Goal: Task Accomplishment & Management: Use online tool/utility

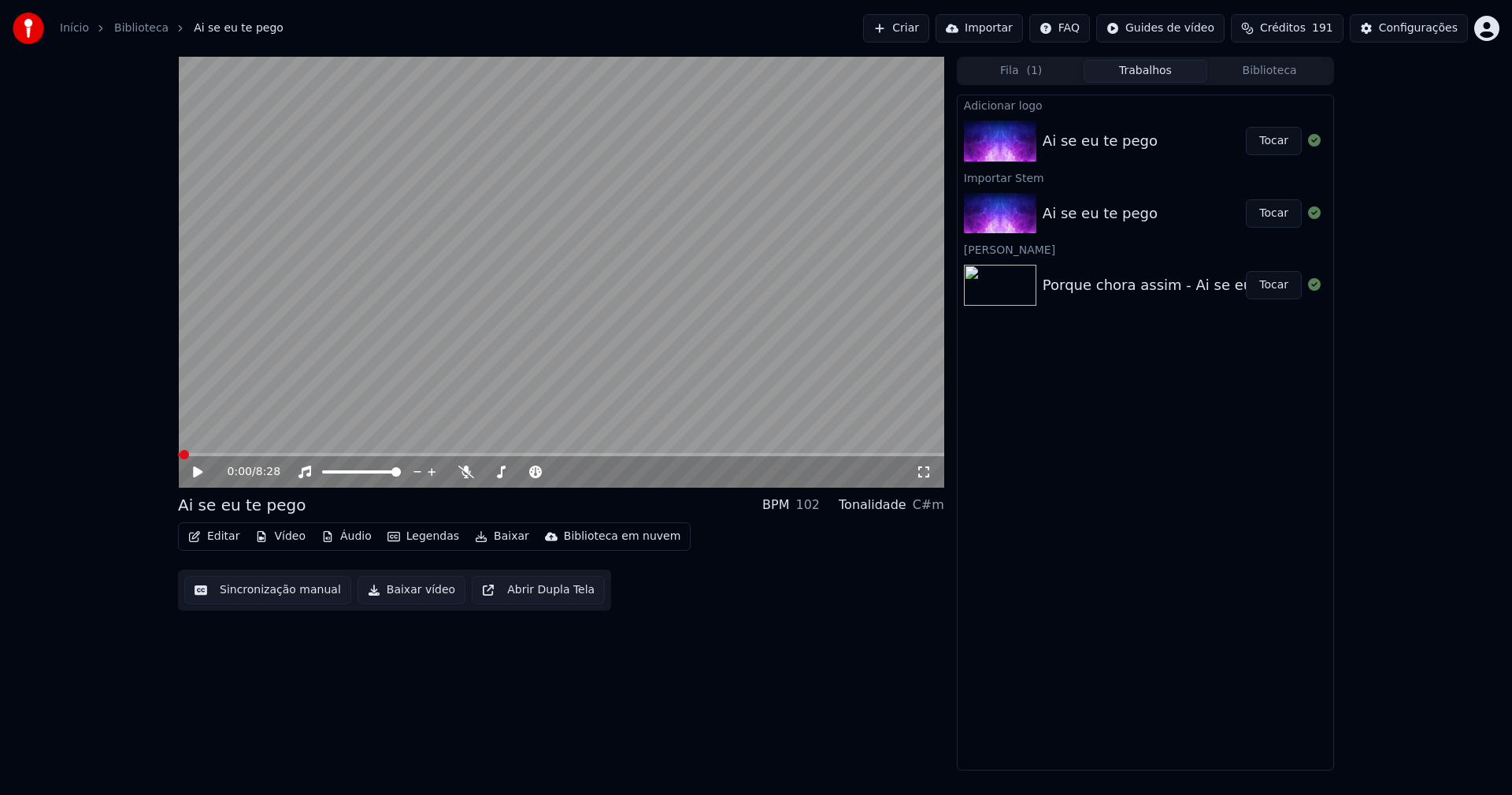
click at [221, 540] on button "Editar" at bounding box center [213, 536] width 63 height 22
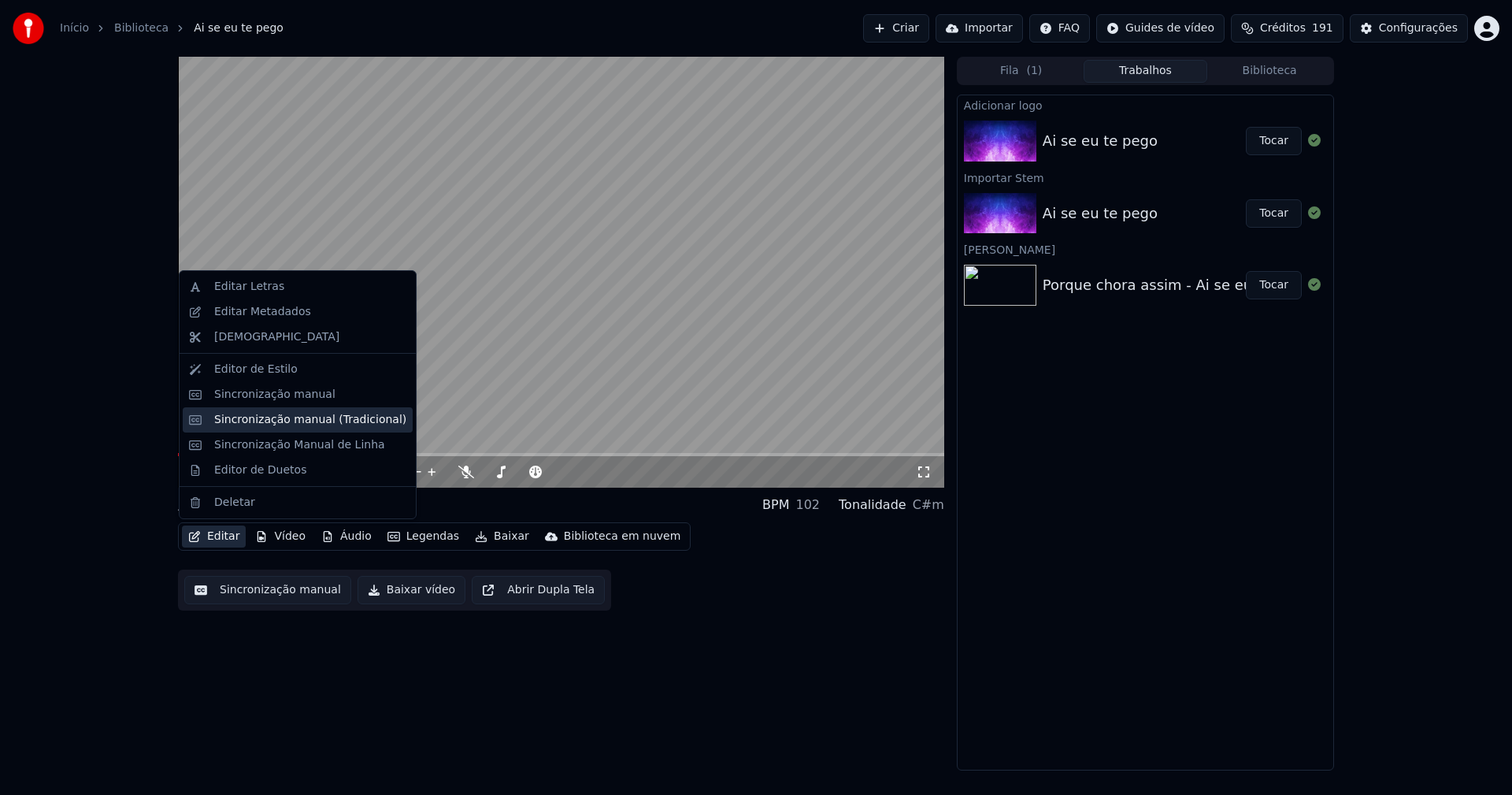
click at [299, 421] on div "Sincronização manual (Tradicional)" at bounding box center [310, 419] width 192 height 16
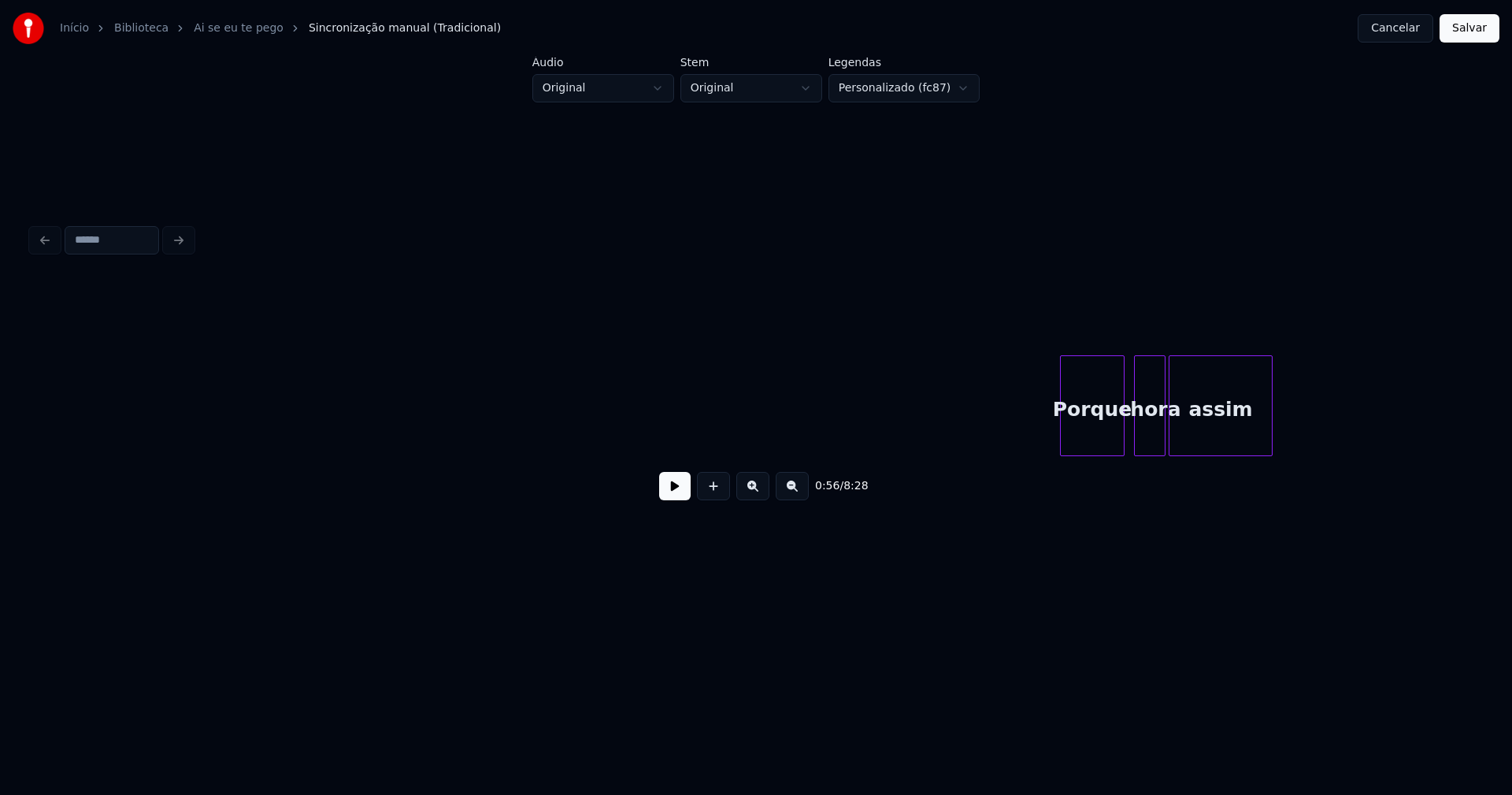
scroll to position [0, 22970]
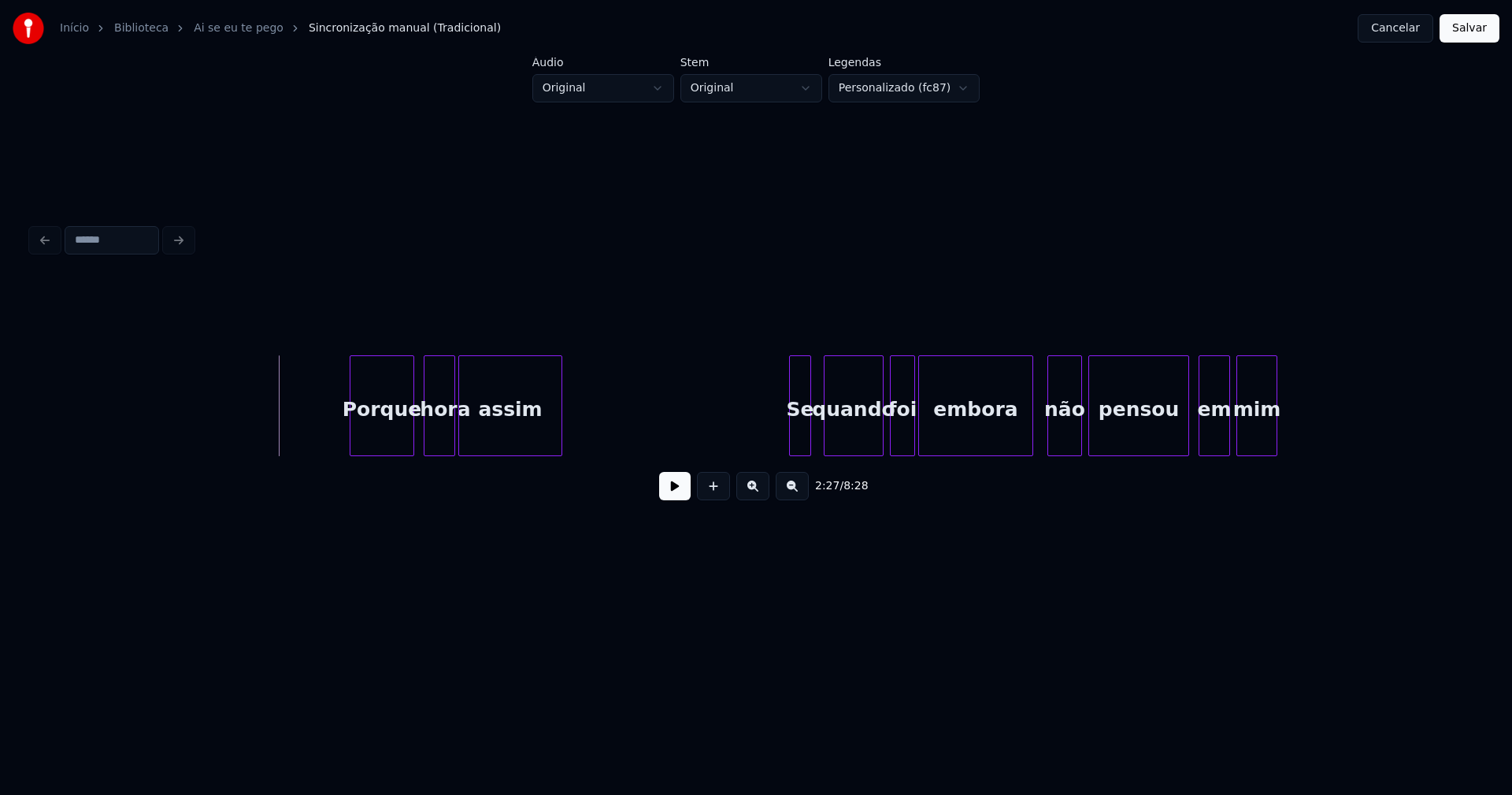
click at [682, 496] on button at bounding box center [675, 485] width 31 height 28
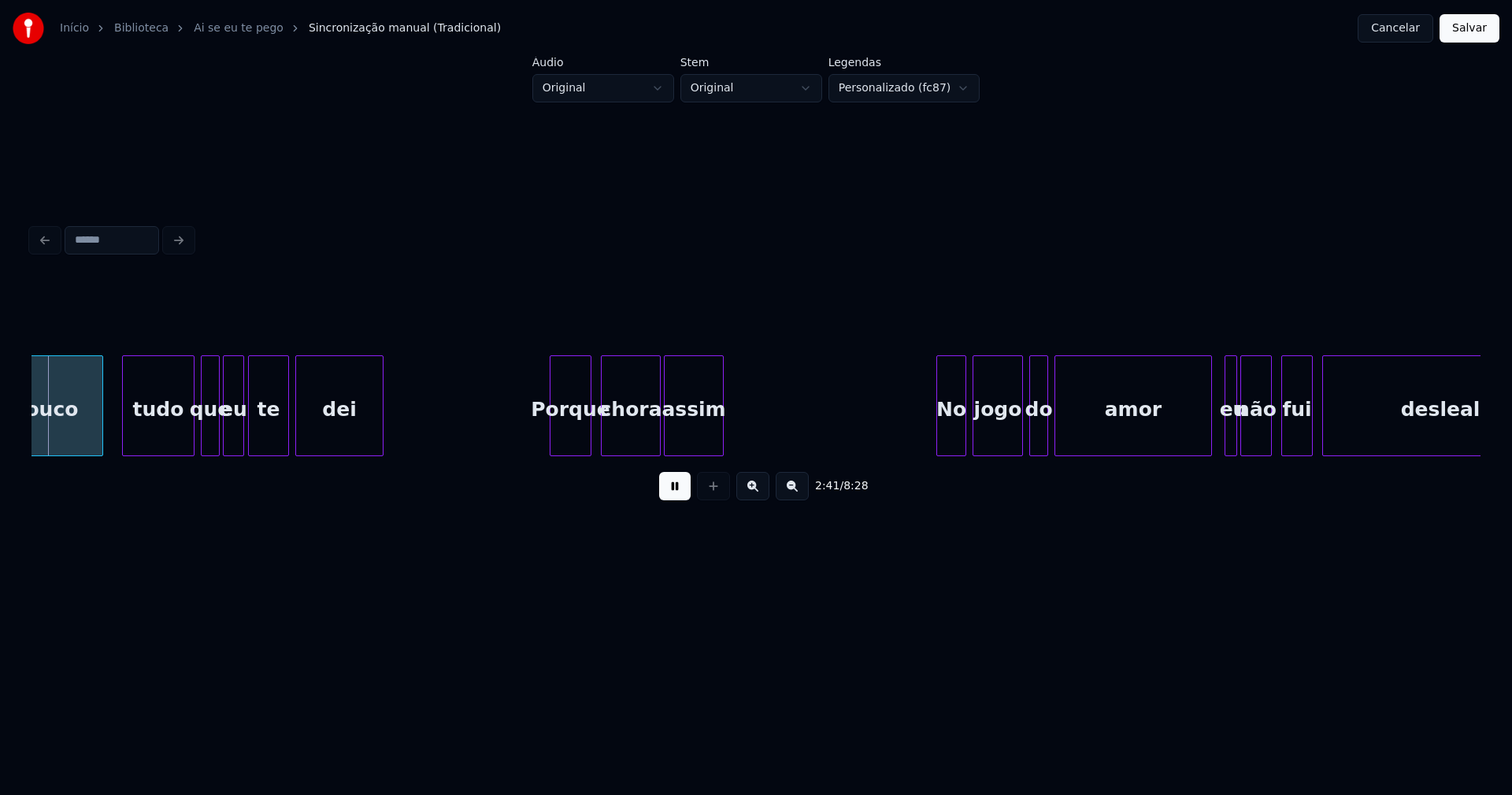
scroll to position [0, 25421]
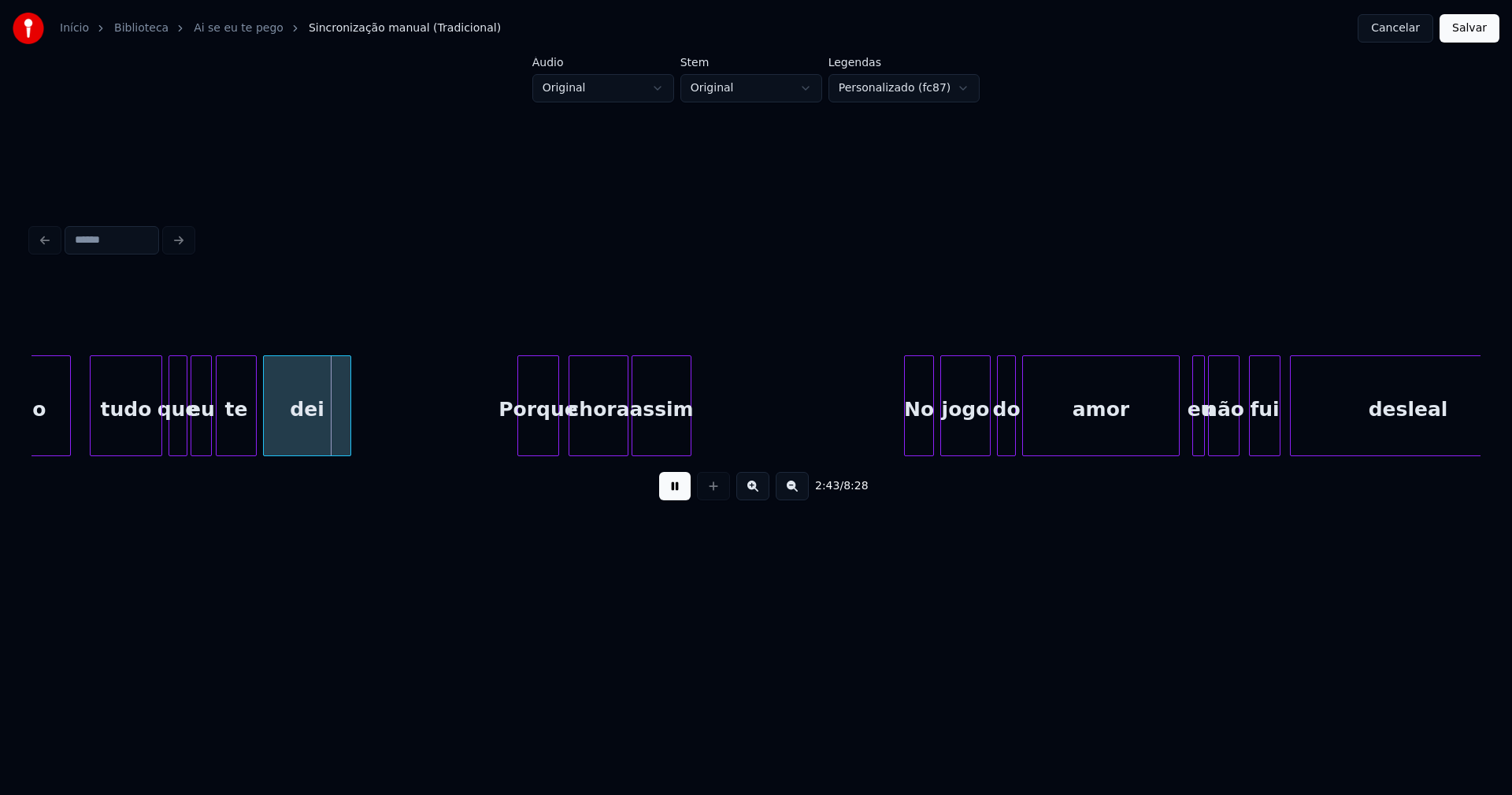
click at [676, 494] on button at bounding box center [675, 485] width 31 height 28
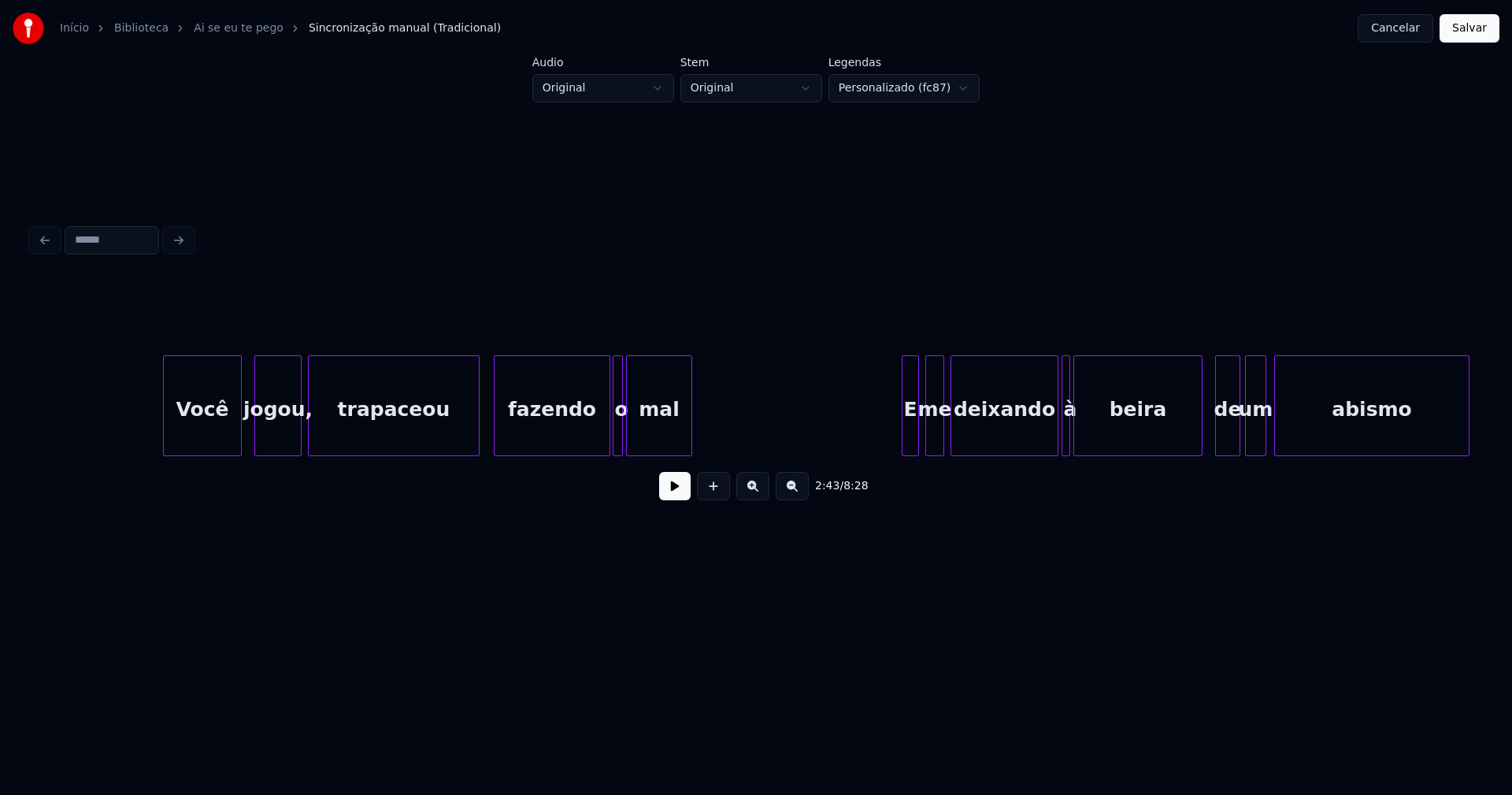
scroll to position [0, 26872]
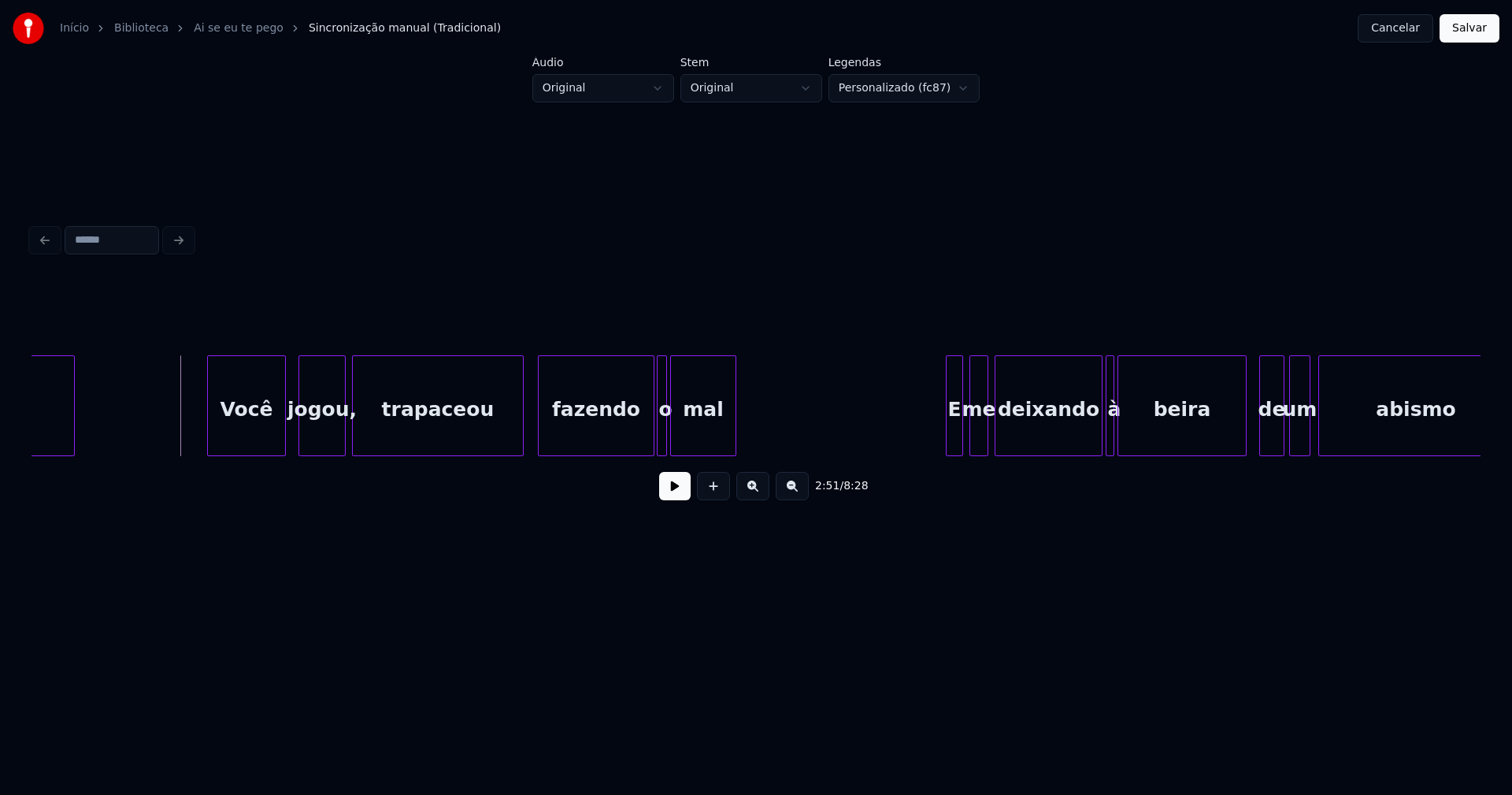
click at [670, 500] on button at bounding box center [675, 485] width 31 height 28
click at [687, 503] on div "2:54 / 8:28" at bounding box center [756, 485] width 1424 height 35
drag, startPoint x: 672, startPoint y: 496, endPoint x: 656, endPoint y: 457, distance: 42.2
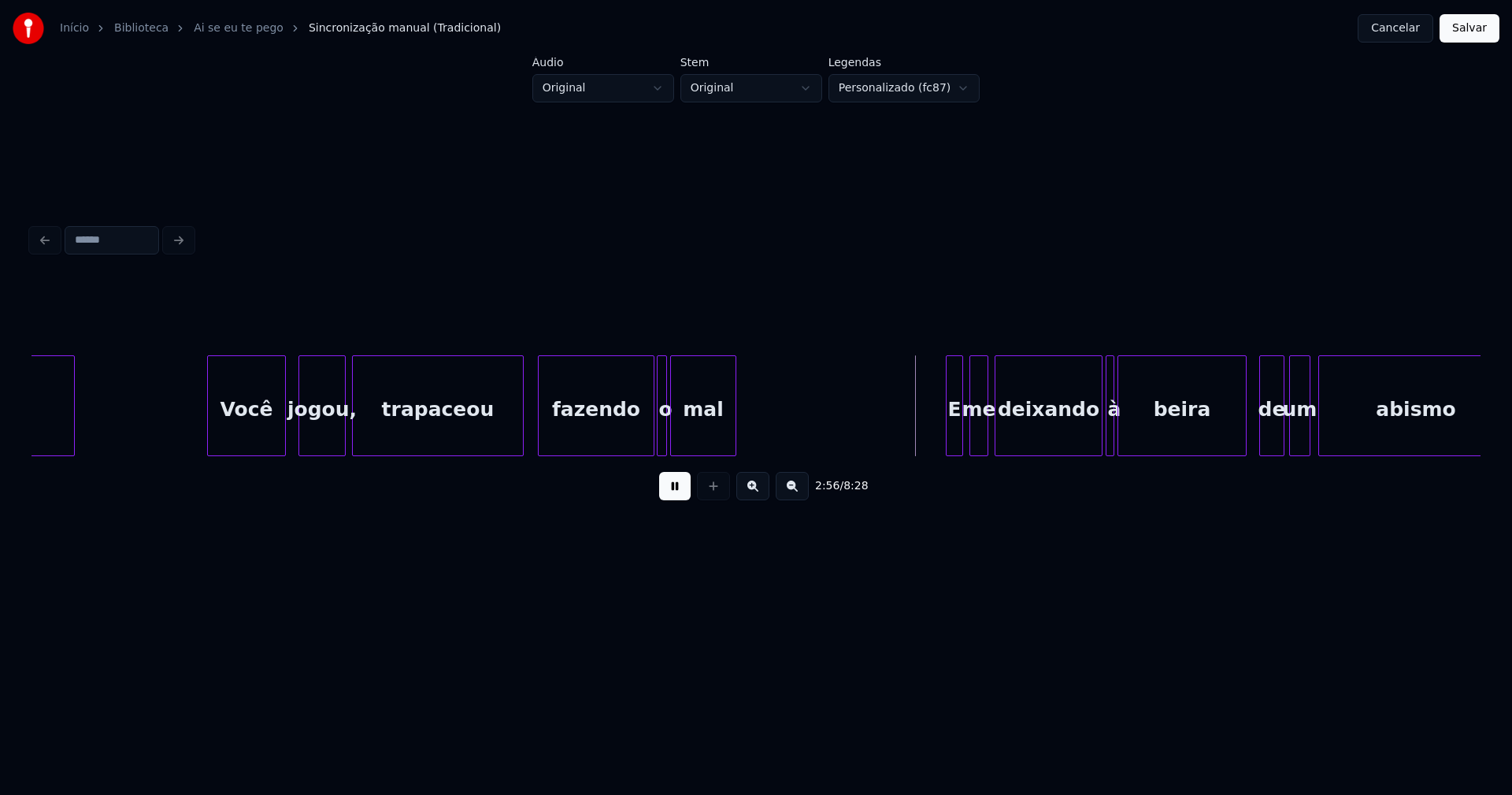
click at [672, 494] on button at bounding box center [675, 485] width 31 height 28
click at [618, 451] on div "trapaceou fazendo o mal E me deixando à beira de um abismo jogou, Você desleal" at bounding box center [756, 406] width 1449 height 101
click at [648, 436] on div at bounding box center [650, 405] width 5 height 99
click at [637, 444] on div "o" at bounding box center [636, 409] width 19 height 108
click at [654, 440] on div at bounding box center [651, 405] width 5 height 99
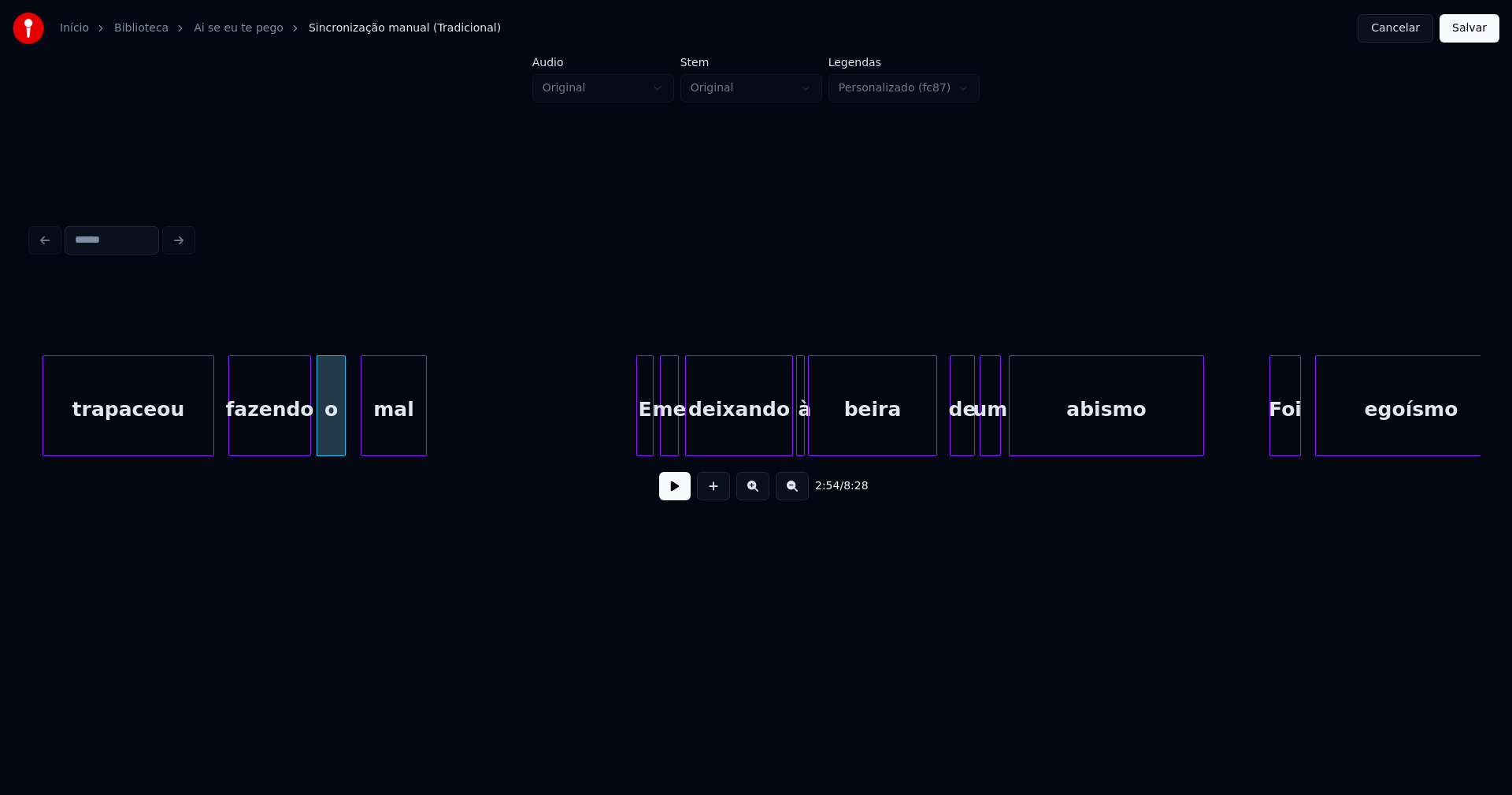
scroll to position [0, 27404]
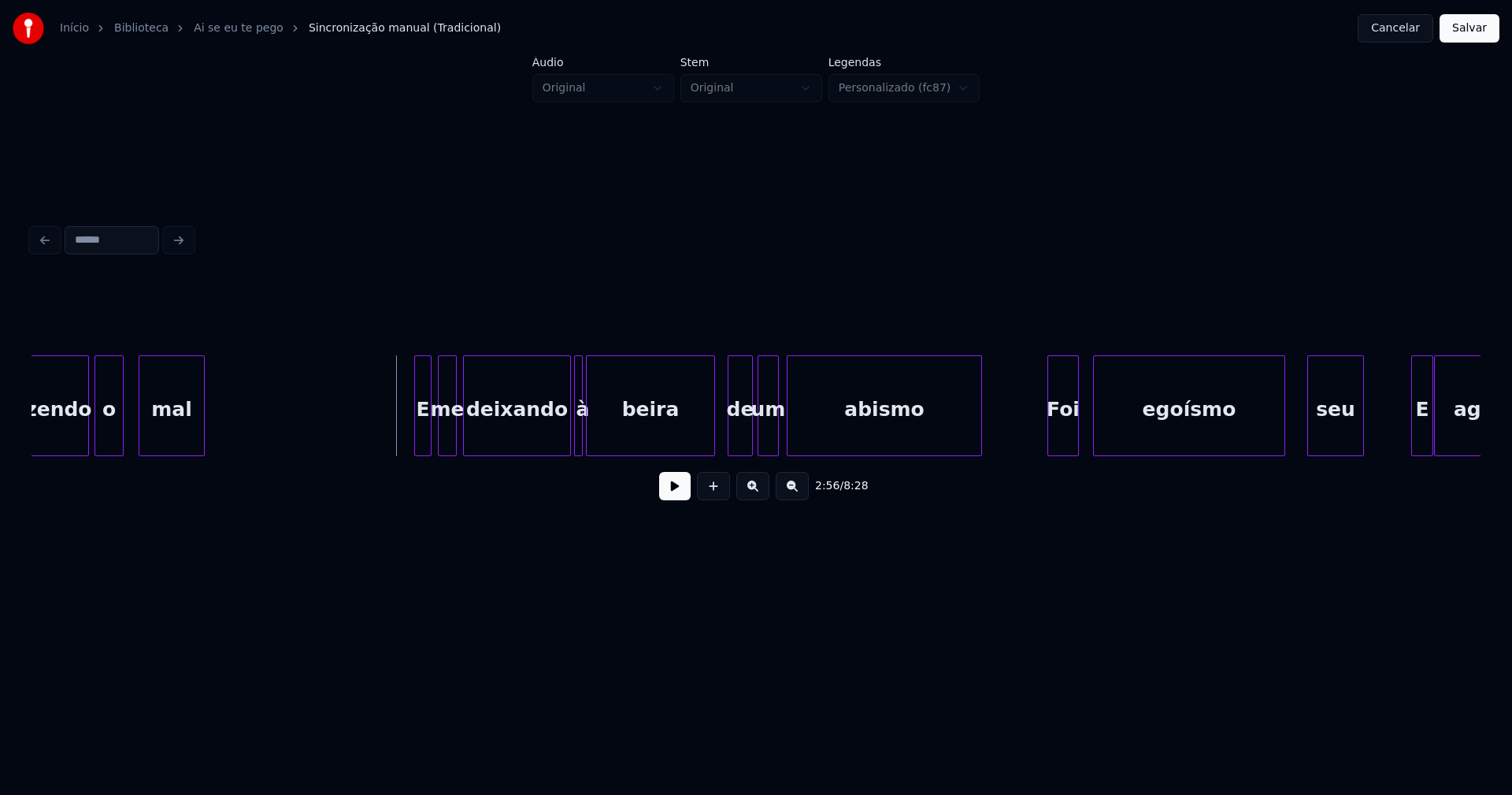
click at [677, 498] on button at bounding box center [675, 485] width 31 height 28
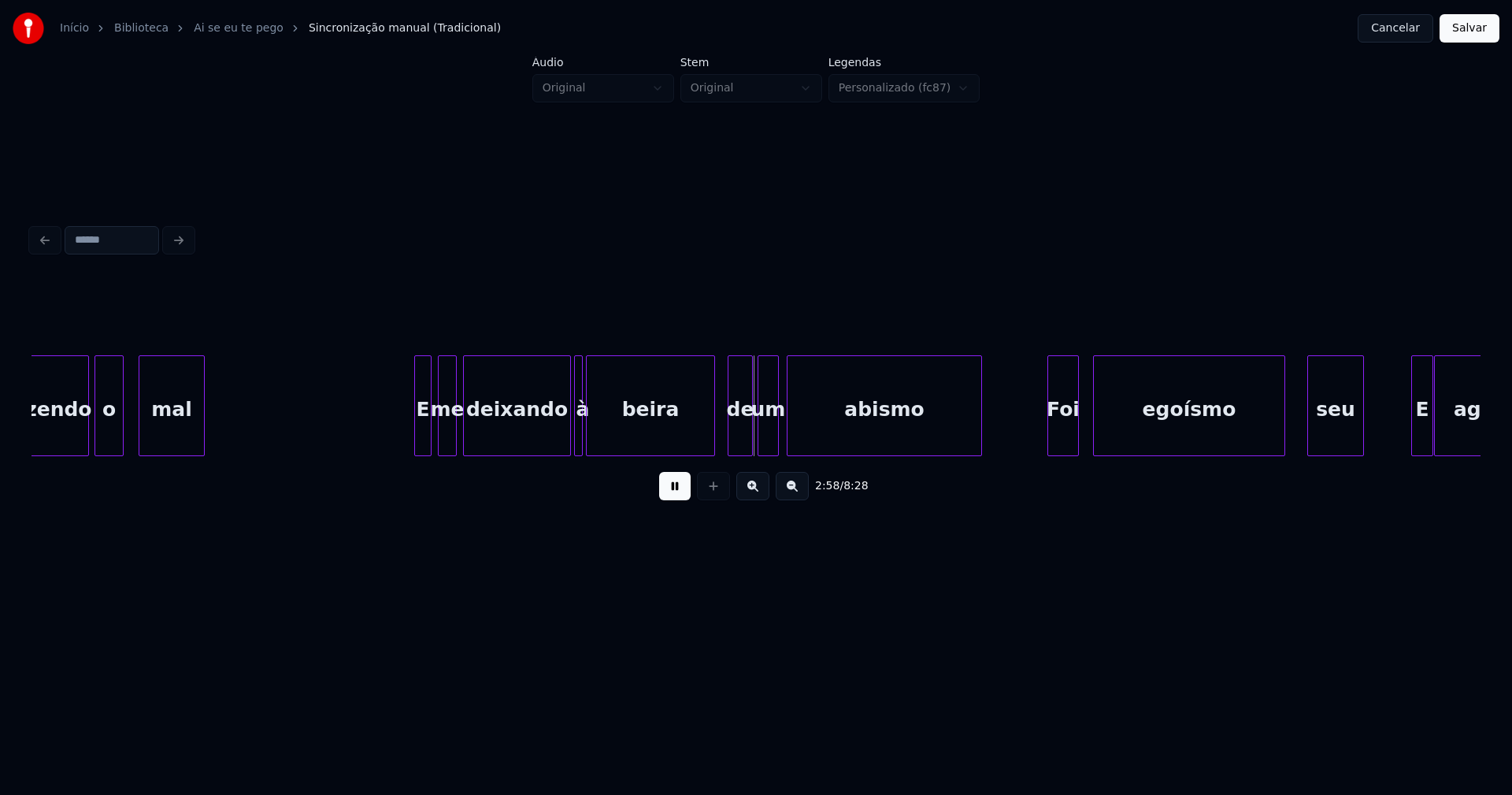
click at [665, 482] on button at bounding box center [675, 485] width 31 height 28
click at [612, 446] on div at bounding box center [610, 405] width 5 height 99
click at [595, 443] on div at bounding box center [594, 405] width 5 height 99
click at [593, 444] on div "à" at bounding box center [593, 409] width 21 height 108
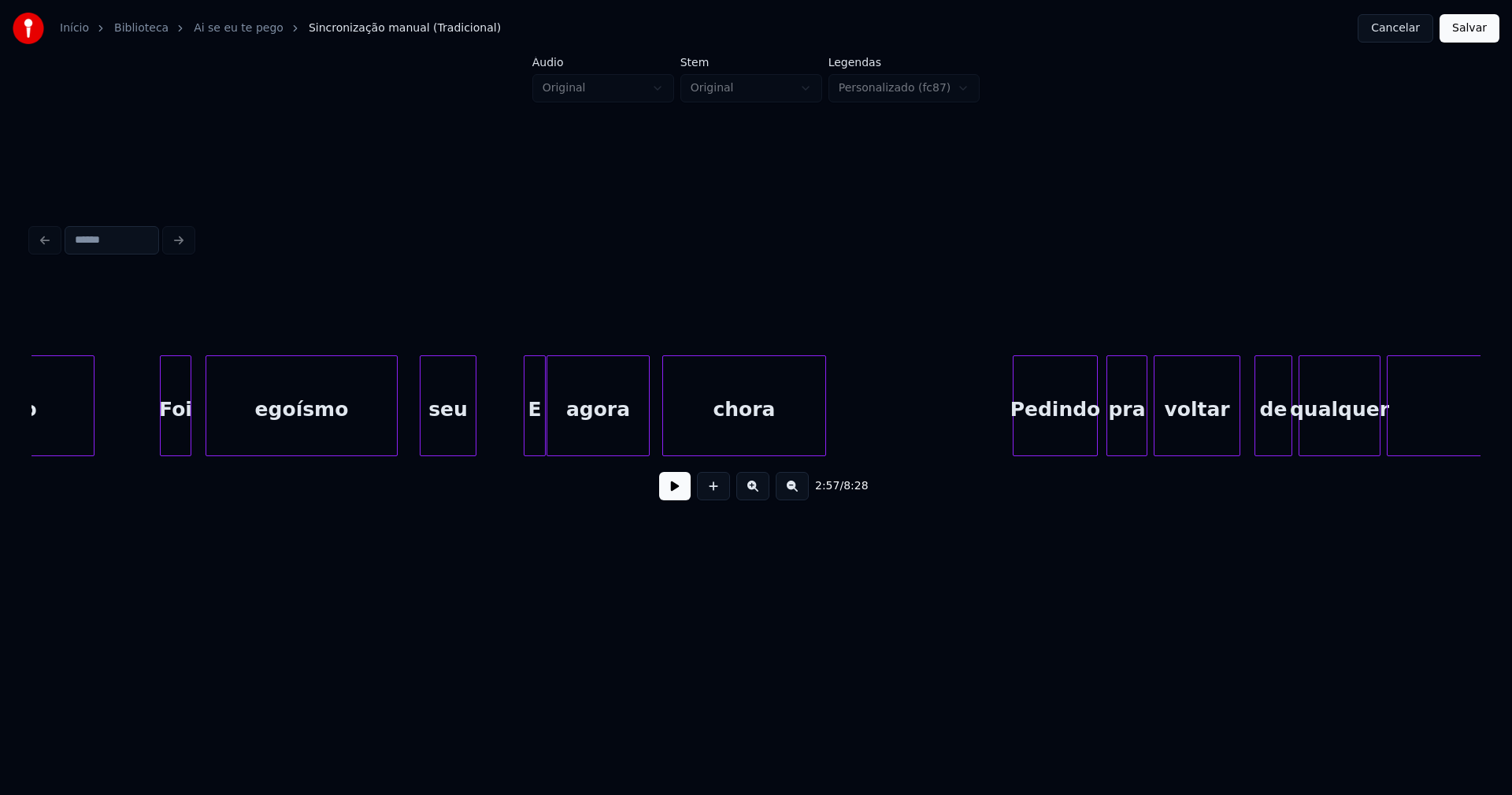
scroll to position [0, 28336]
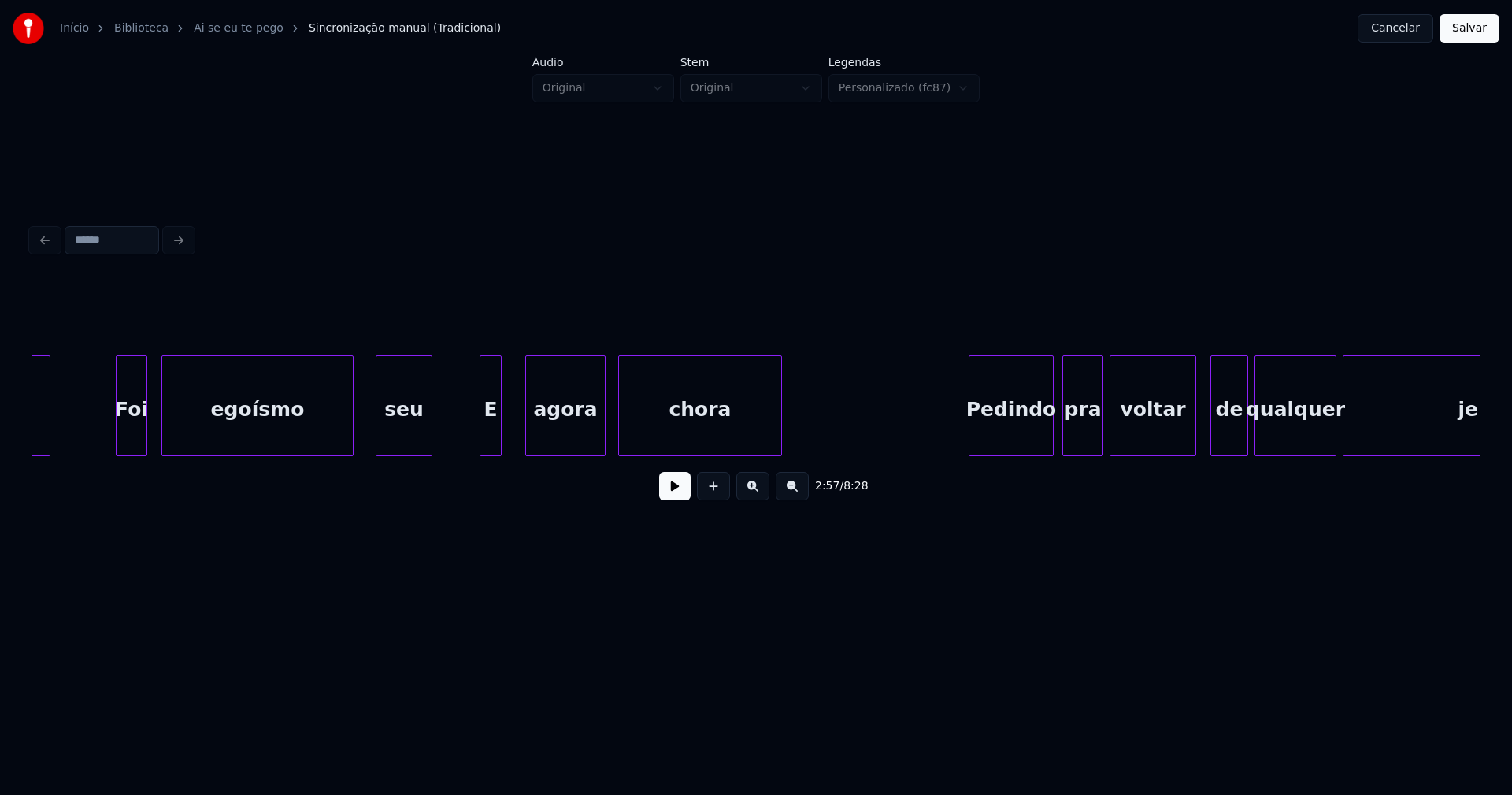
click at [529, 440] on div at bounding box center [528, 405] width 5 height 99
click at [517, 439] on div at bounding box center [518, 405] width 5 height 99
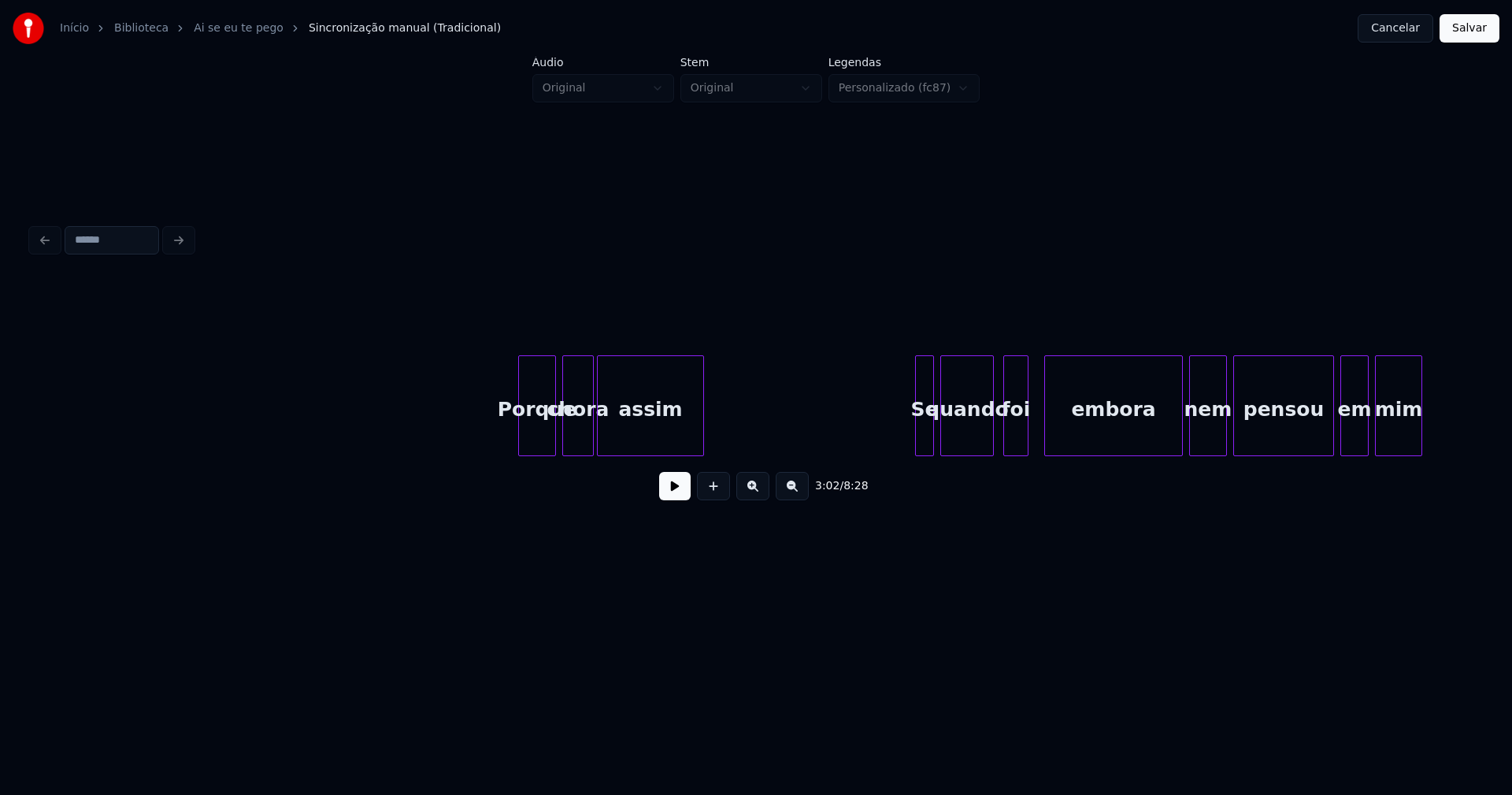
scroll to position [0, 37338]
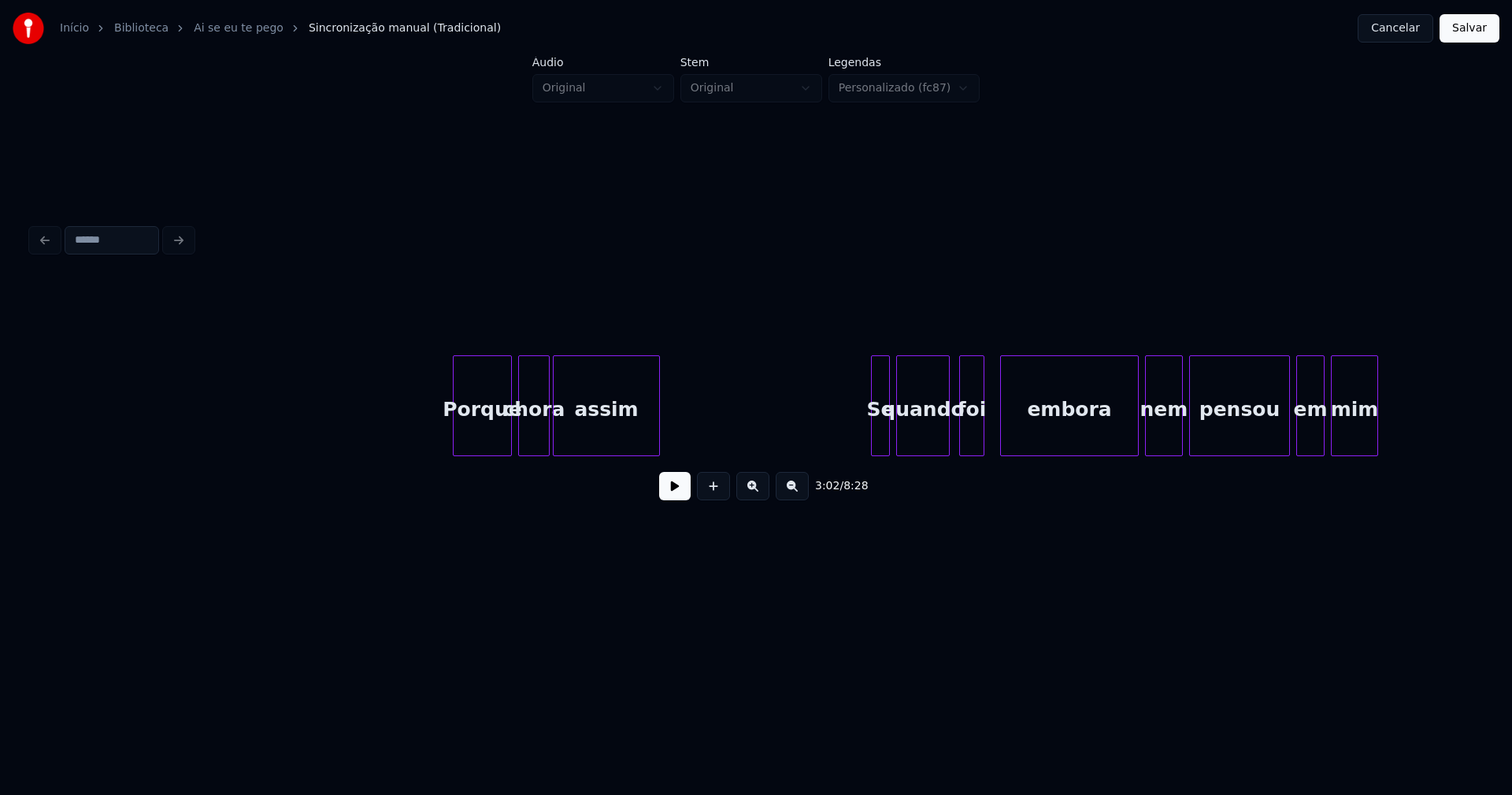
click at [456, 443] on div at bounding box center [456, 405] width 5 height 99
click at [663, 492] on button at bounding box center [675, 485] width 31 height 28
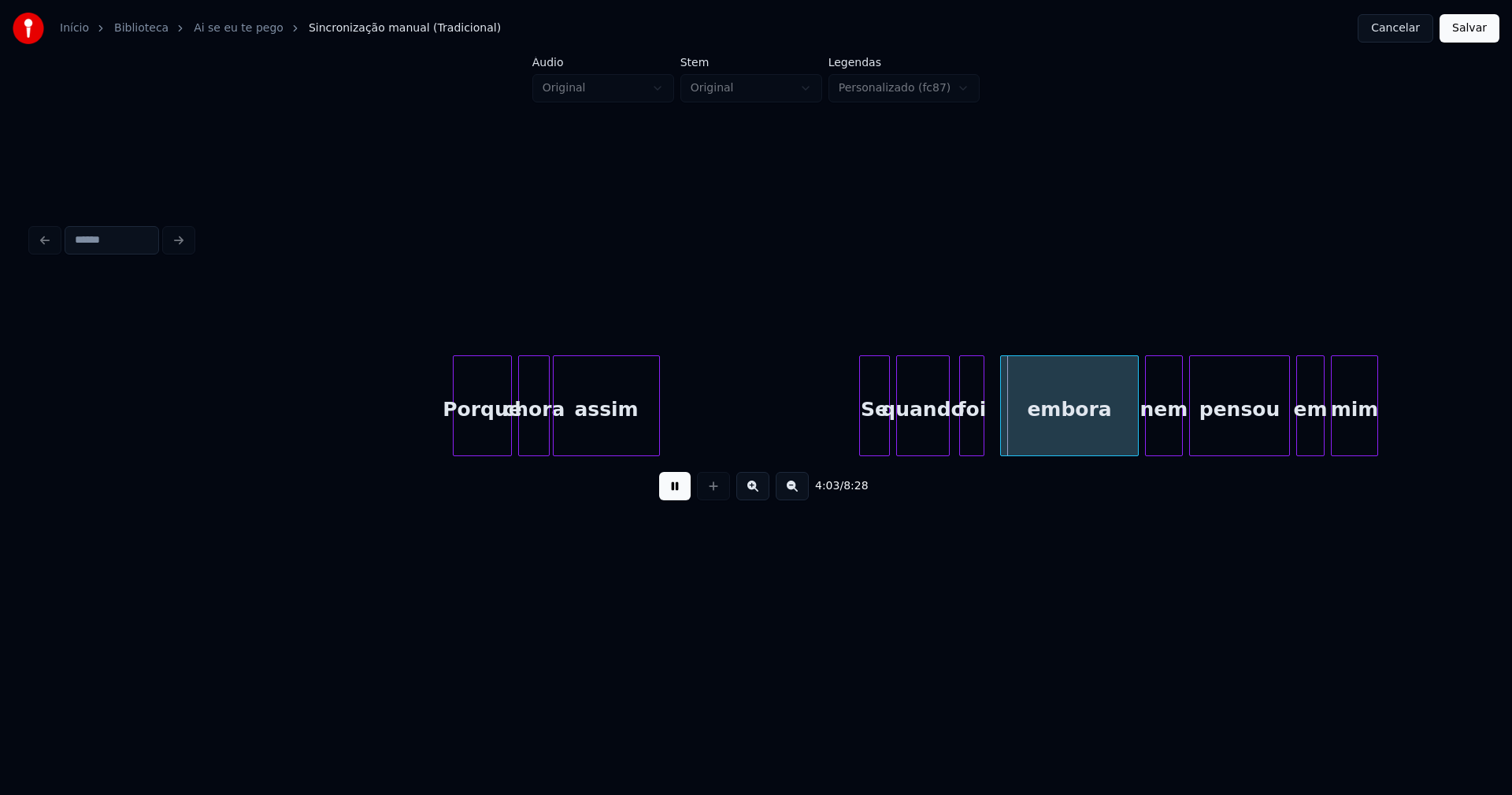
click at [861, 434] on div at bounding box center [863, 405] width 5 height 99
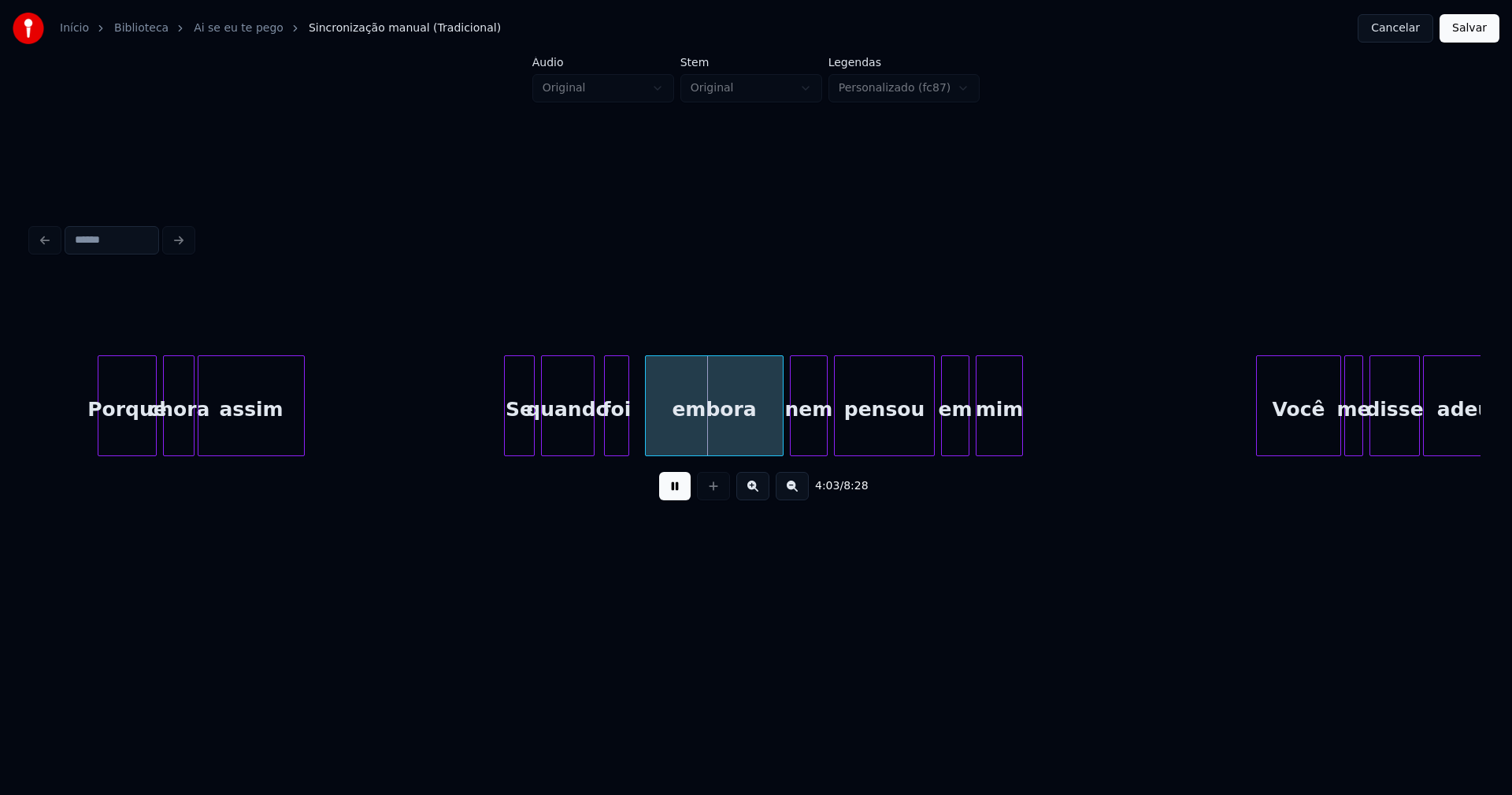
scroll to position [0, 37781]
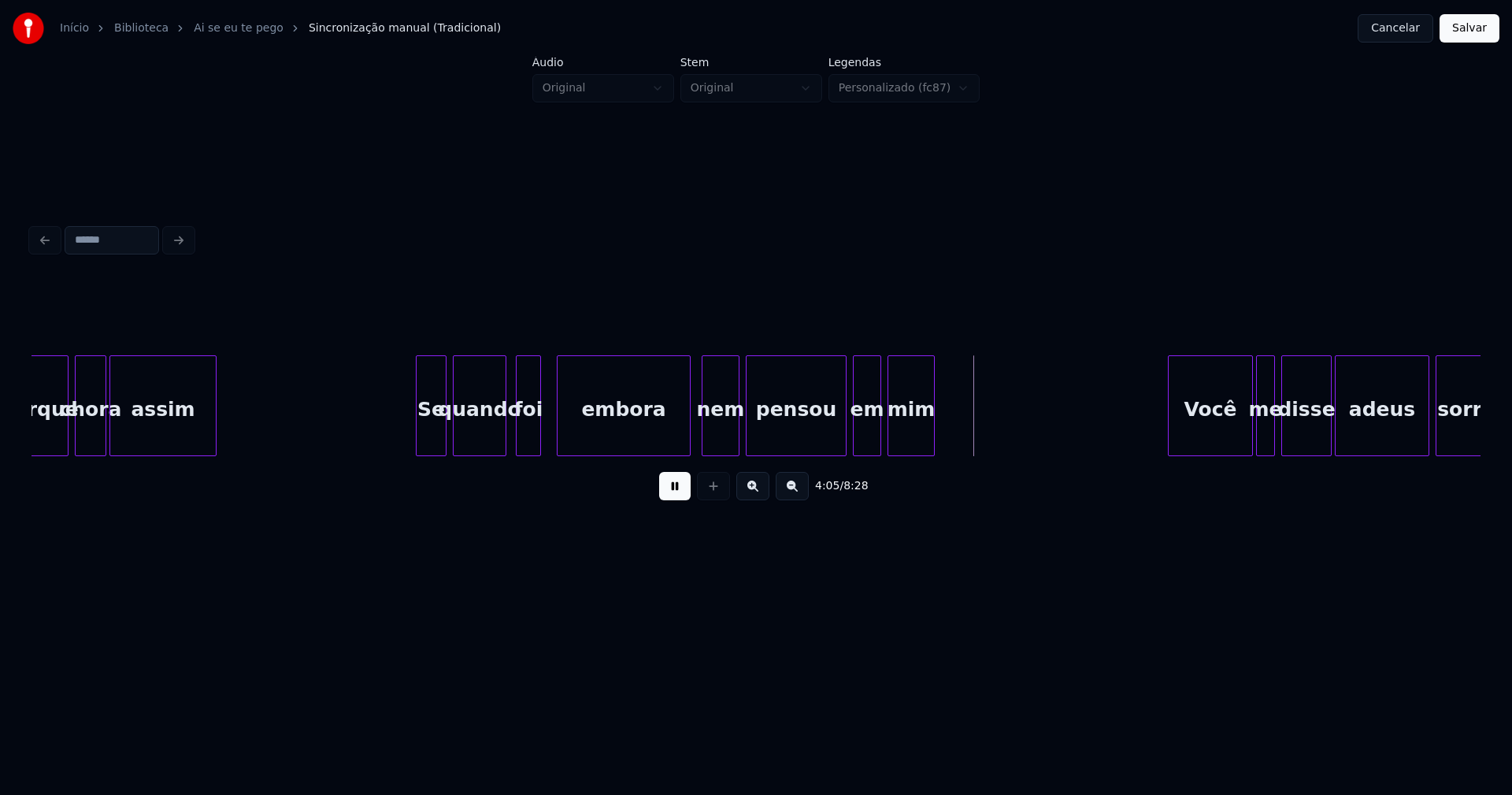
click at [687, 437] on div at bounding box center [687, 405] width 5 height 99
drag, startPoint x: 673, startPoint y: 492, endPoint x: 731, endPoint y: 447, distance: 73.4
click at [676, 491] on button at bounding box center [675, 485] width 31 height 28
click at [729, 439] on div "nem" at bounding box center [720, 409] width 36 height 108
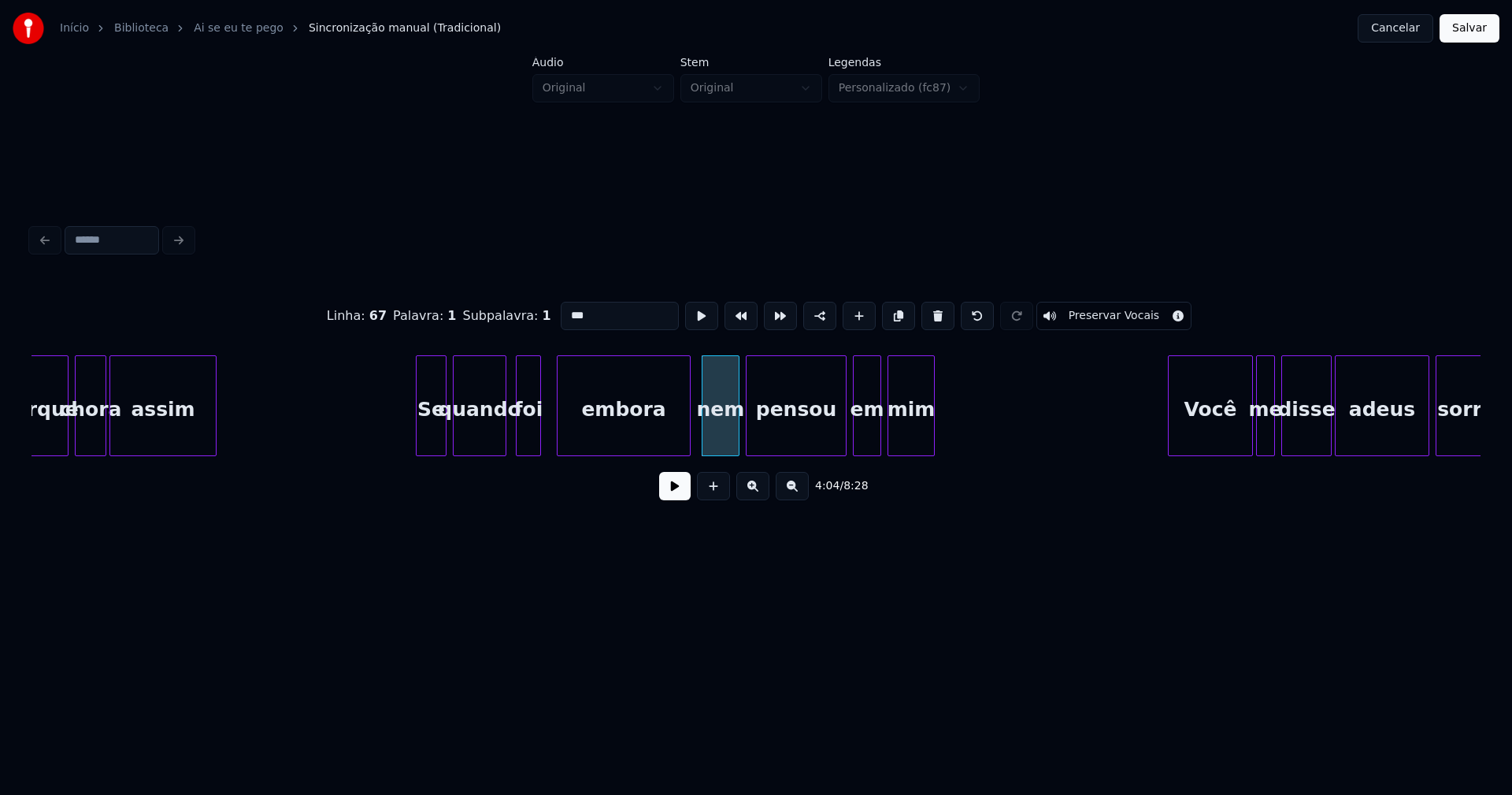
click at [593, 310] on input "***" at bounding box center [620, 315] width 119 height 28
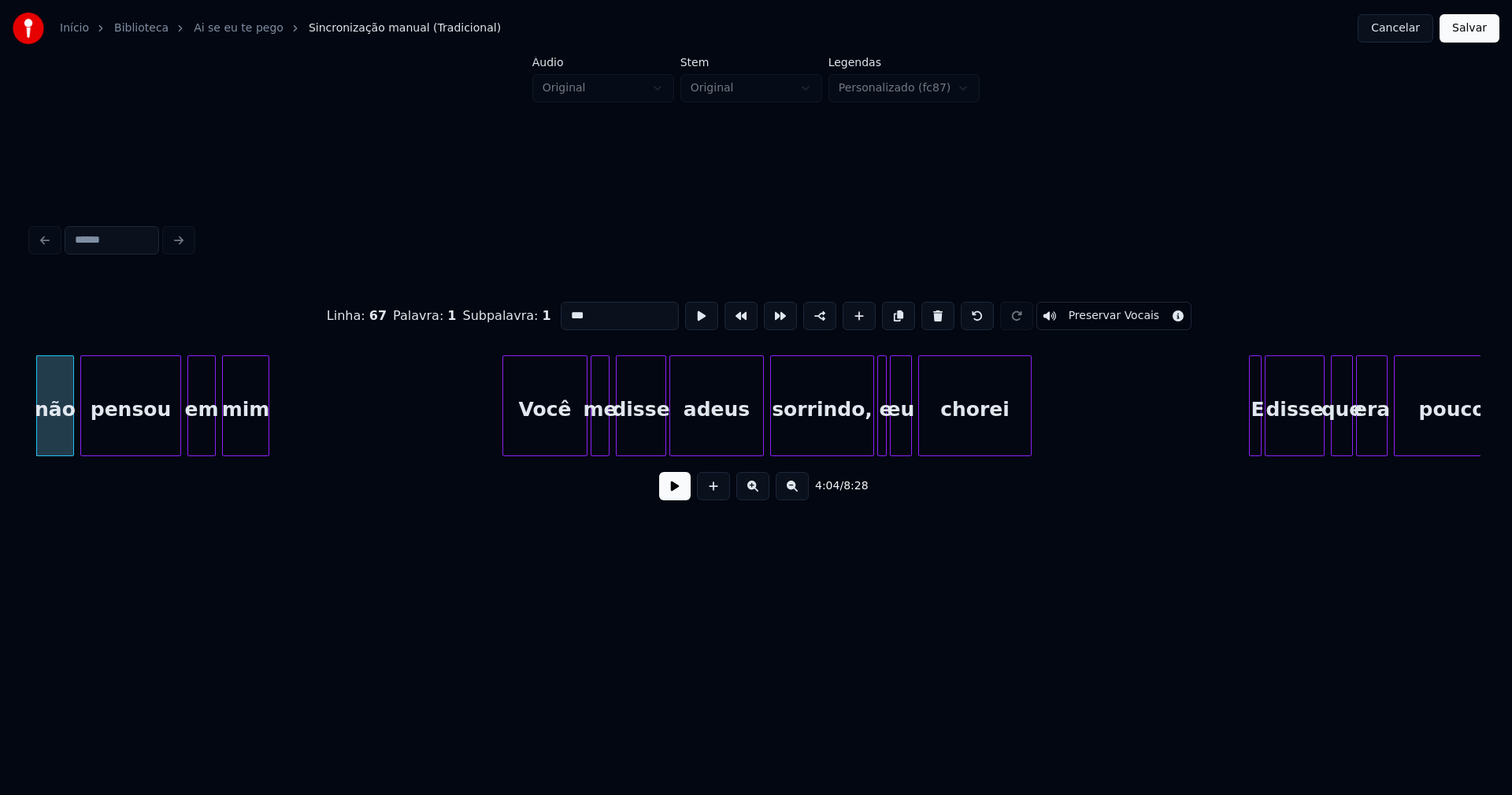
scroll to position [0, 38490]
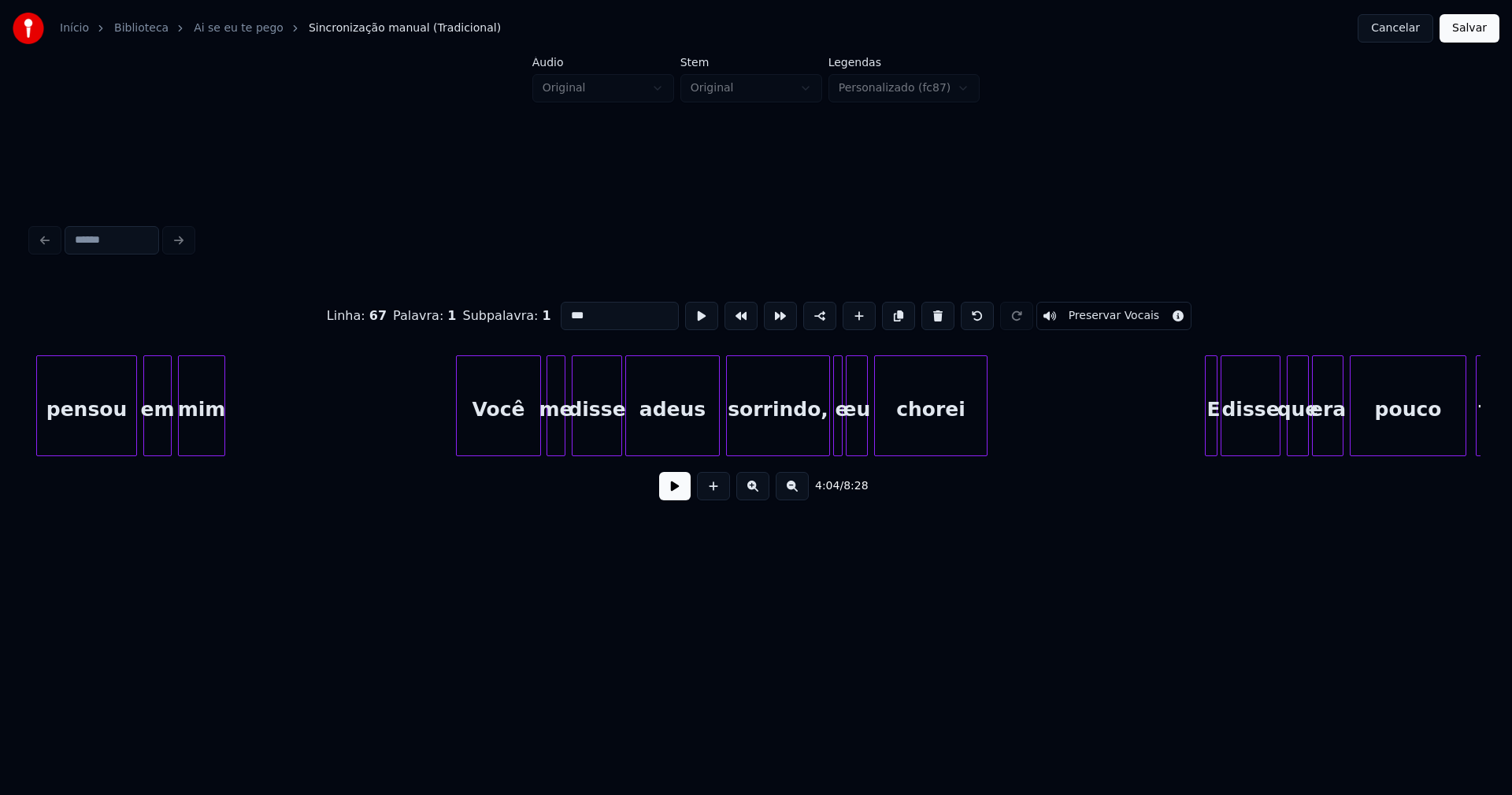
click at [520, 439] on div "Você" at bounding box center [499, 409] width 84 height 108
click at [706, 434] on div at bounding box center [706, 405] width 5 height 99
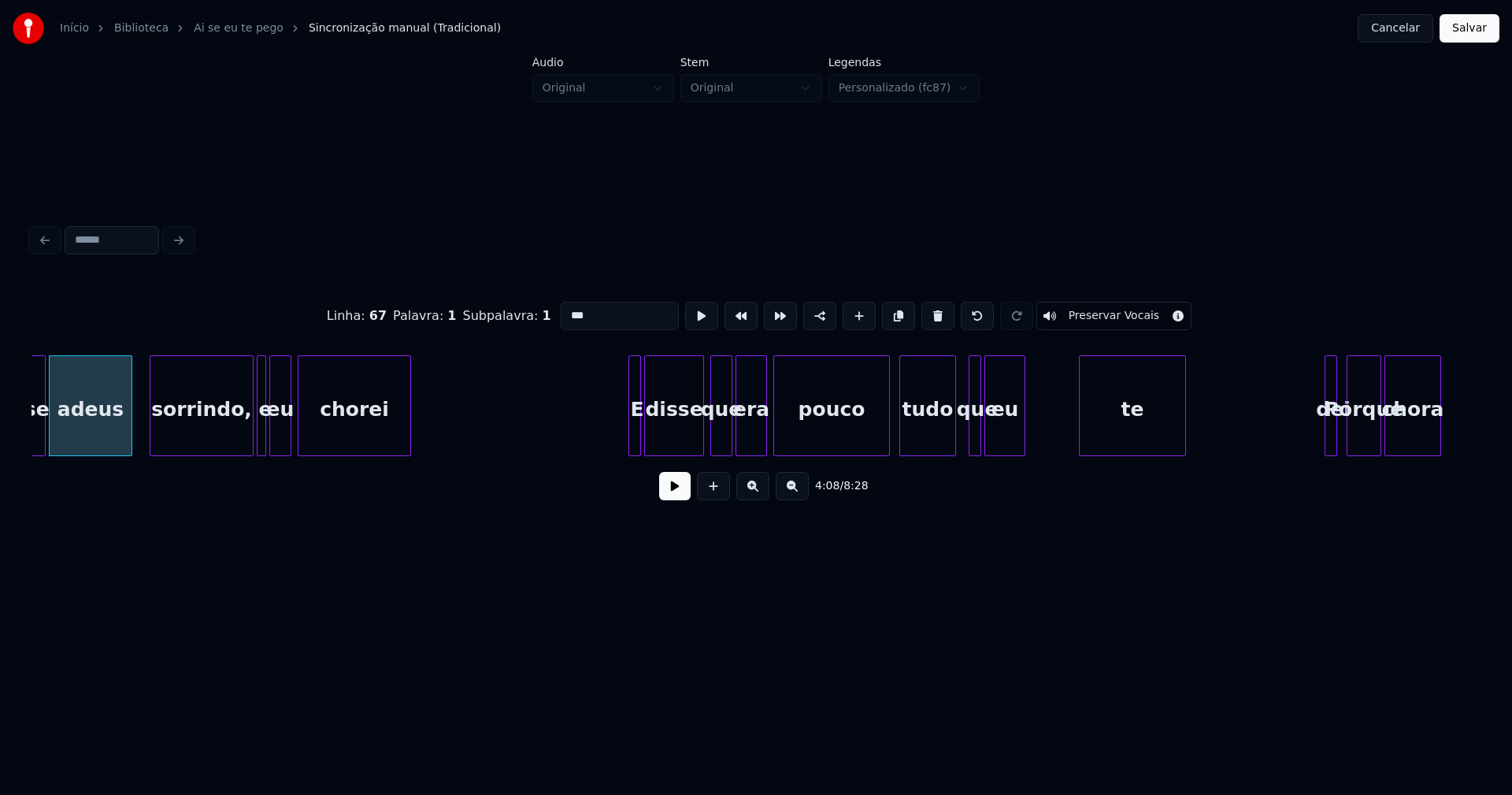
scroll to position [0, 39155]
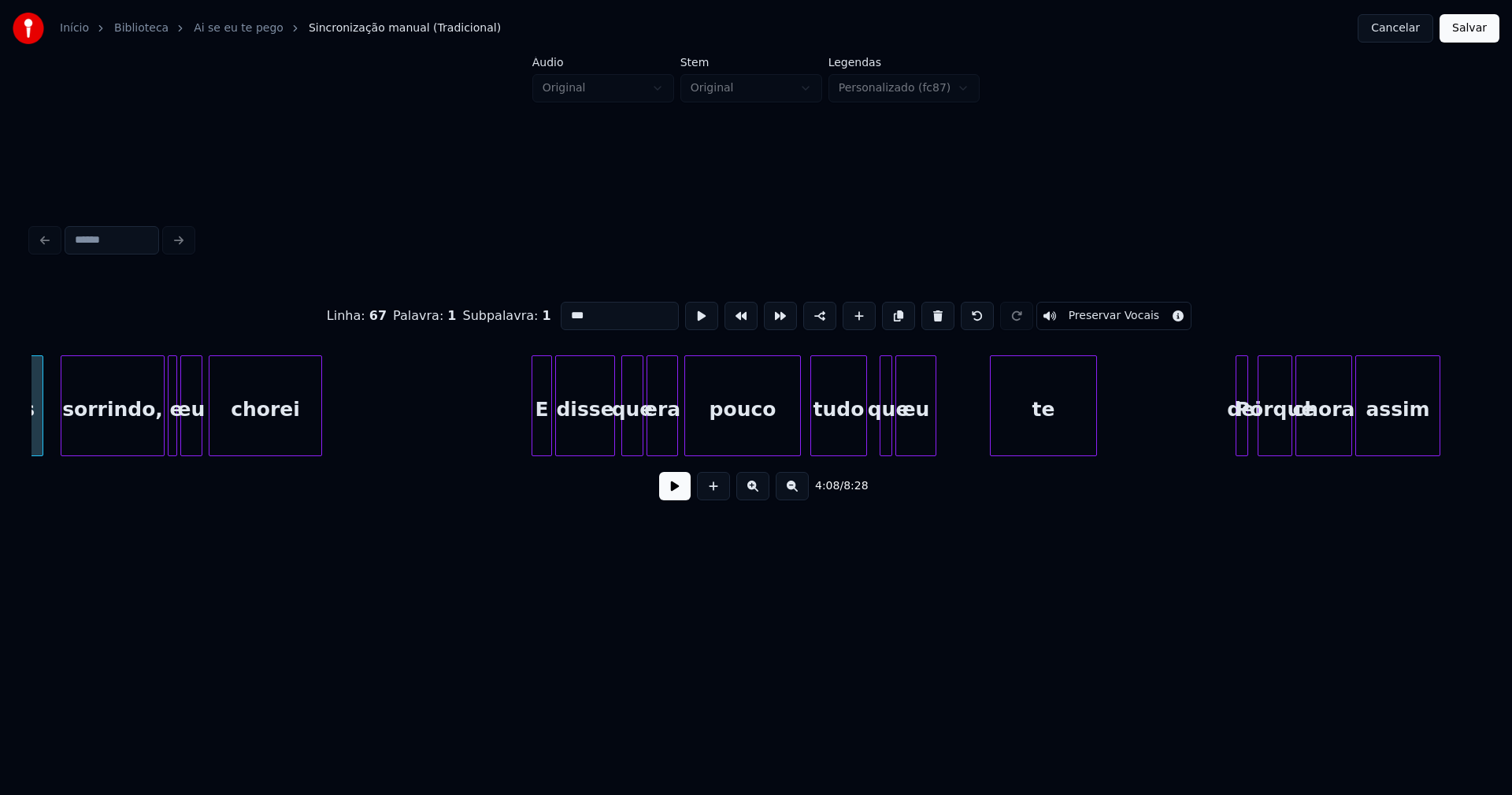
click at [535, 433] on div at bounding box center [535, 405] width 5 height 99
click at [800, 431] on div "pouco" at bounding box center [742, 406] width 117 height 101
click at [792, 439] on div at bounding box center [791, 405] width 5 height 99
type input "*****"
click at [497, 432] on div "adeus sorrindo, e eu chorei E disse que era pouco tudo que eu te dei Porque cho…" at bounding box center [911, 406] width 80071 height 101
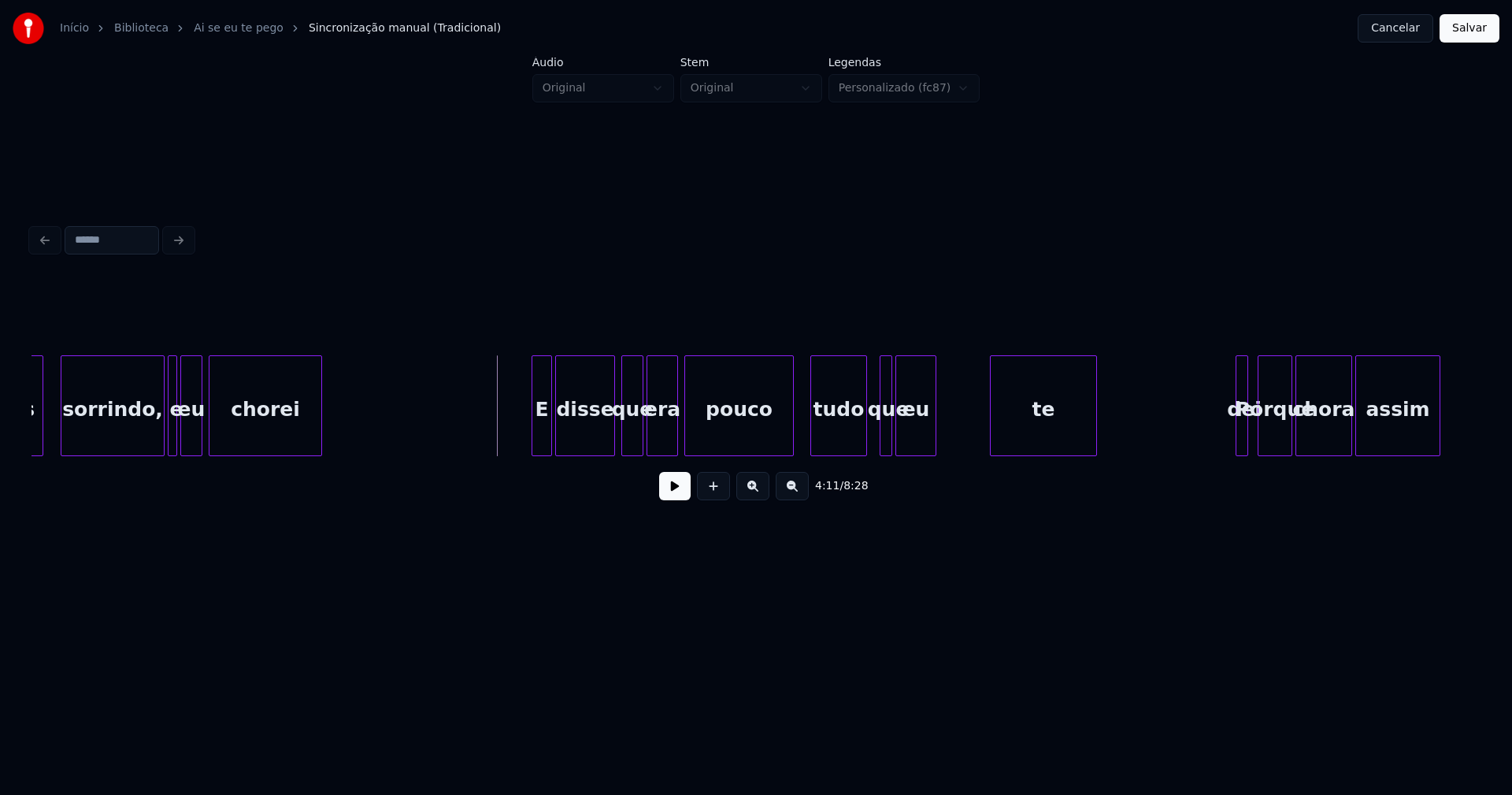
drag, startPoint x: 683, startPoint y: 494, endPoint x: 740, endPoint y: 476, distance: 59.8
click at [684, 494] on button at bounding box center [675, 485] width 31 height 28
click at [494, 411] on div "adeus sorrindo, e eu chorei E disse que era pouco tudo que eu te dei Porque cho…" at bounding box center [911, 406] width 80071 height 101
click at [676, 496] on button at bounding box center [675, 485] width 31 height 28
click at [995, 450] on div "adeus sorrindo, e eu chorei E disse que era pouco tudo que eu te dei Porque cho…" at bounding box center [756, 406] width 1449 height 101
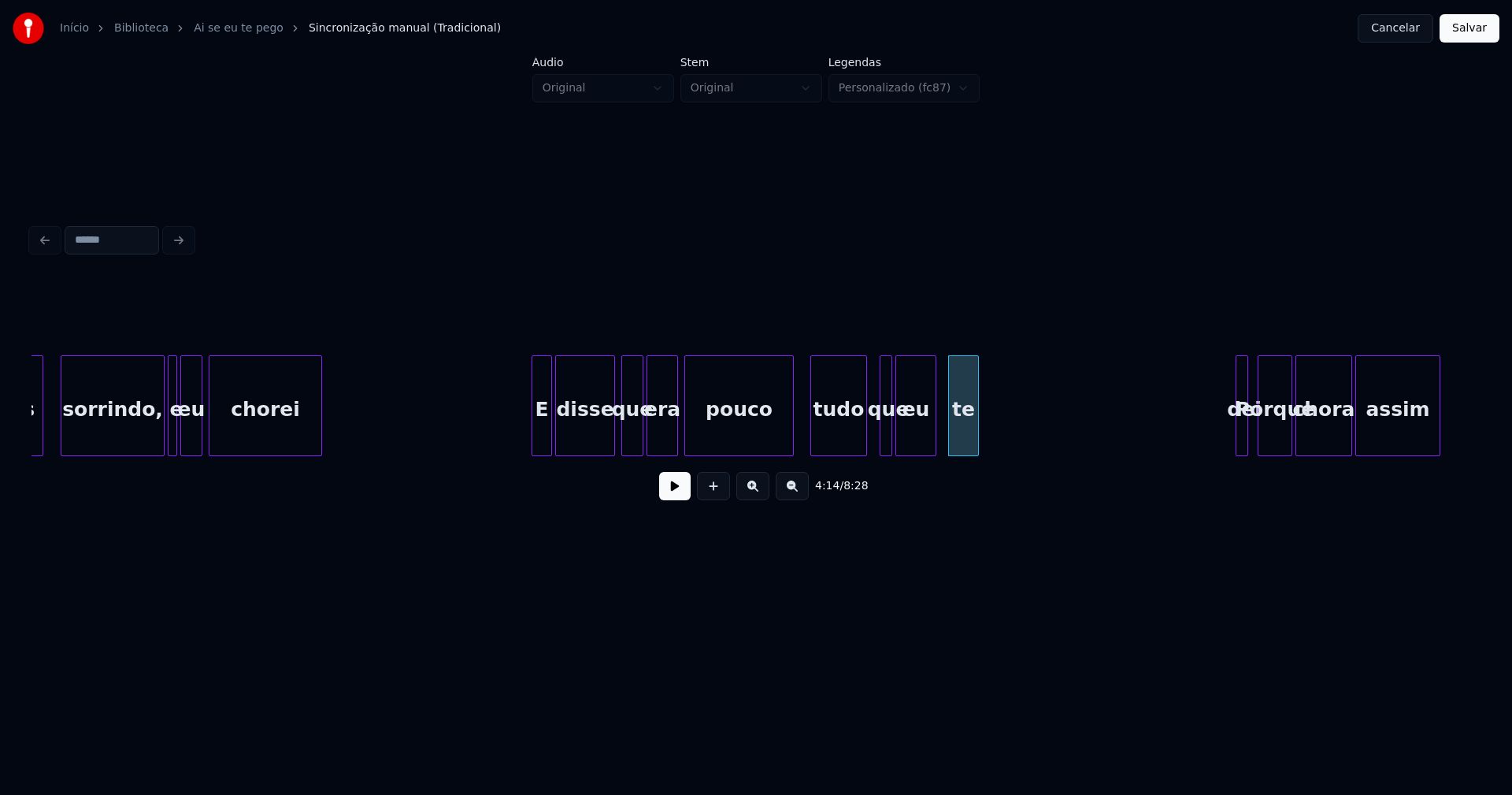
click at [976, 447] on div at bounding box center [976, 405] width 5 height 99
click at [1134, 437] on div at bounding box center [1136, 405] width 5 height 99
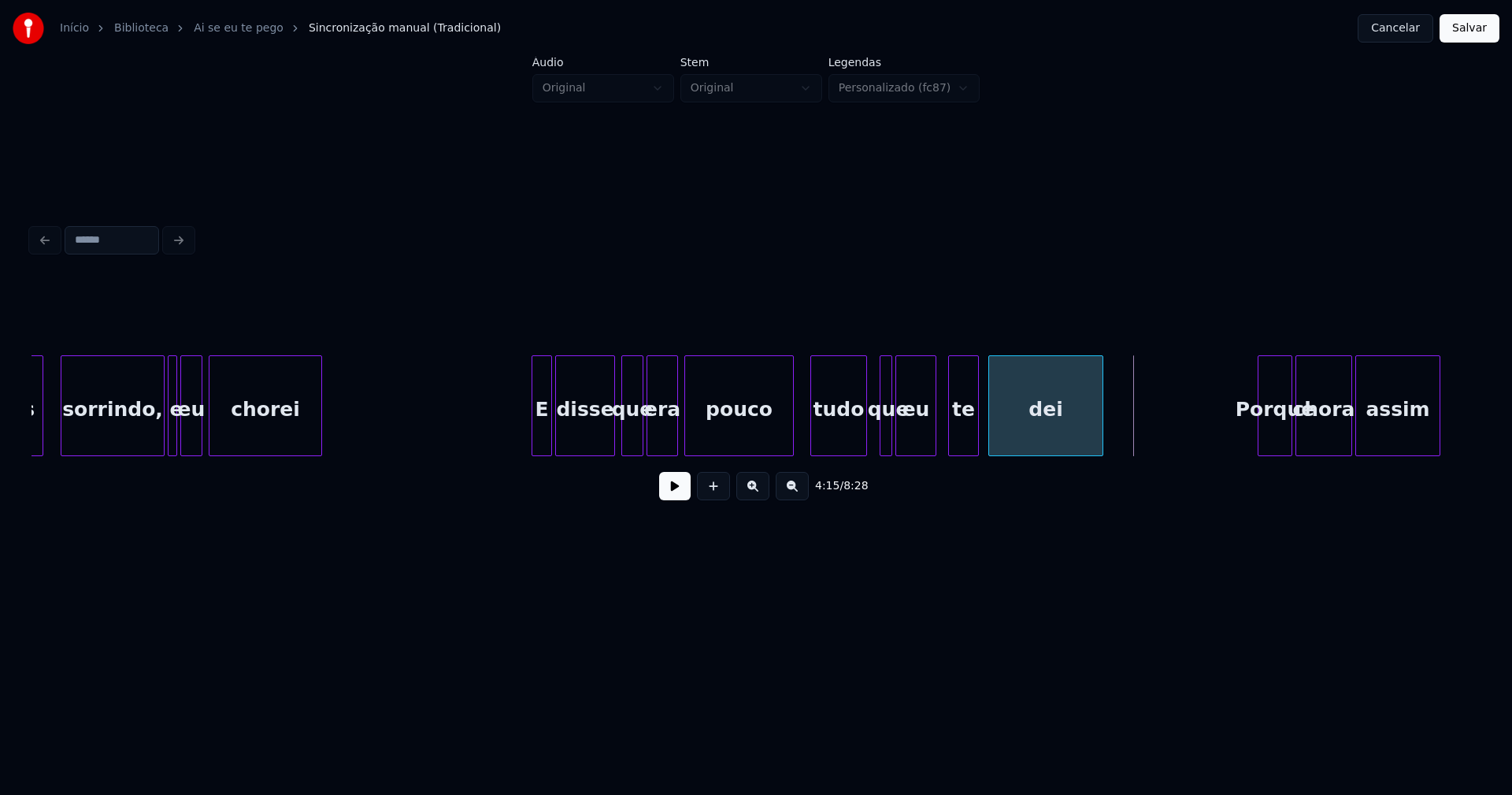
click at [1058, 456] on div "adeus sorrindo, e eu chorei E disse que era pouco tudo que eu te dei Porque cho…" at bounding box center [756, 406] width 1449 height 101
click at [1112, 428] on div at bounding box center [1112, 405] width 5 height 99
click at [1235, 431] on div at bounding box center [1238, 405] width 5 height 99
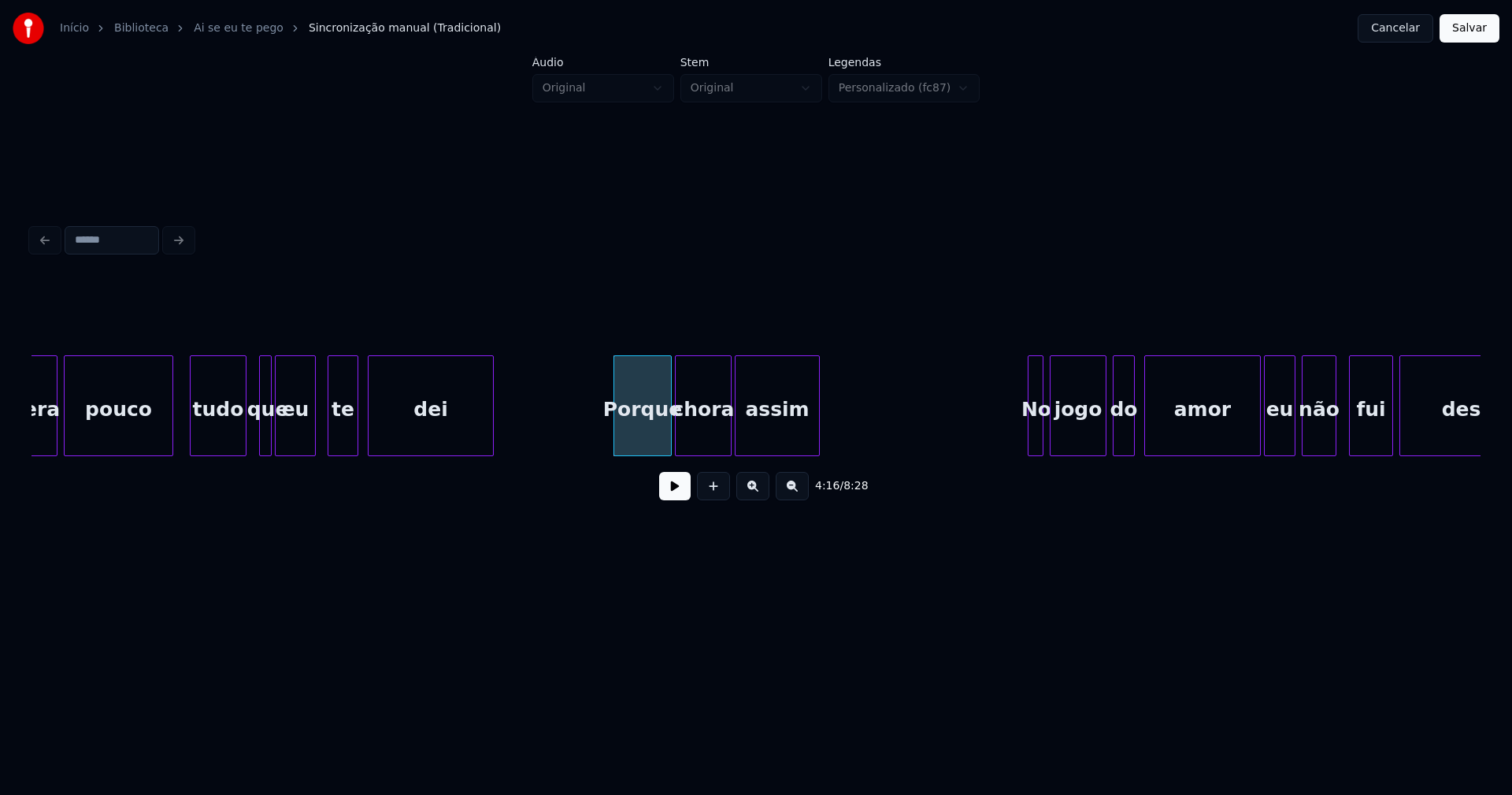
scroll to position [0, 39821]
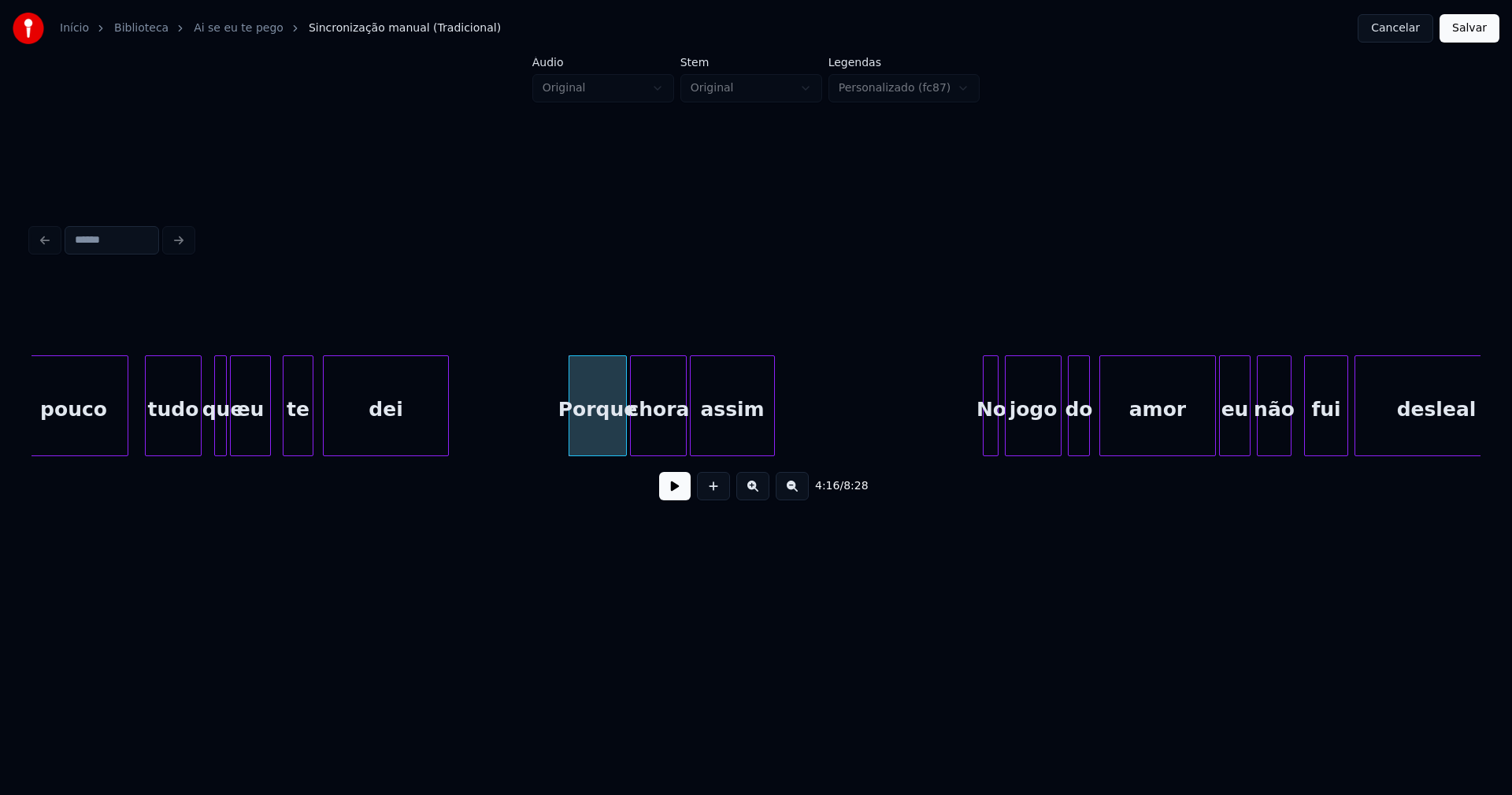
click at [529, 426] on div "pouco tudo que eu te dei Porque chora assim No jogo do amor eu não fui desleal" at bounding box center [246, 406] width 80071 height 101
click at [673, 491] on button at bounding box center [675, 485] width 31 height 28
click at [686, 496] on button at bounding box center [675, 485] width 31 height 28
click at [979, 438] on div at bounding box center [980, 405] width 5 height 99
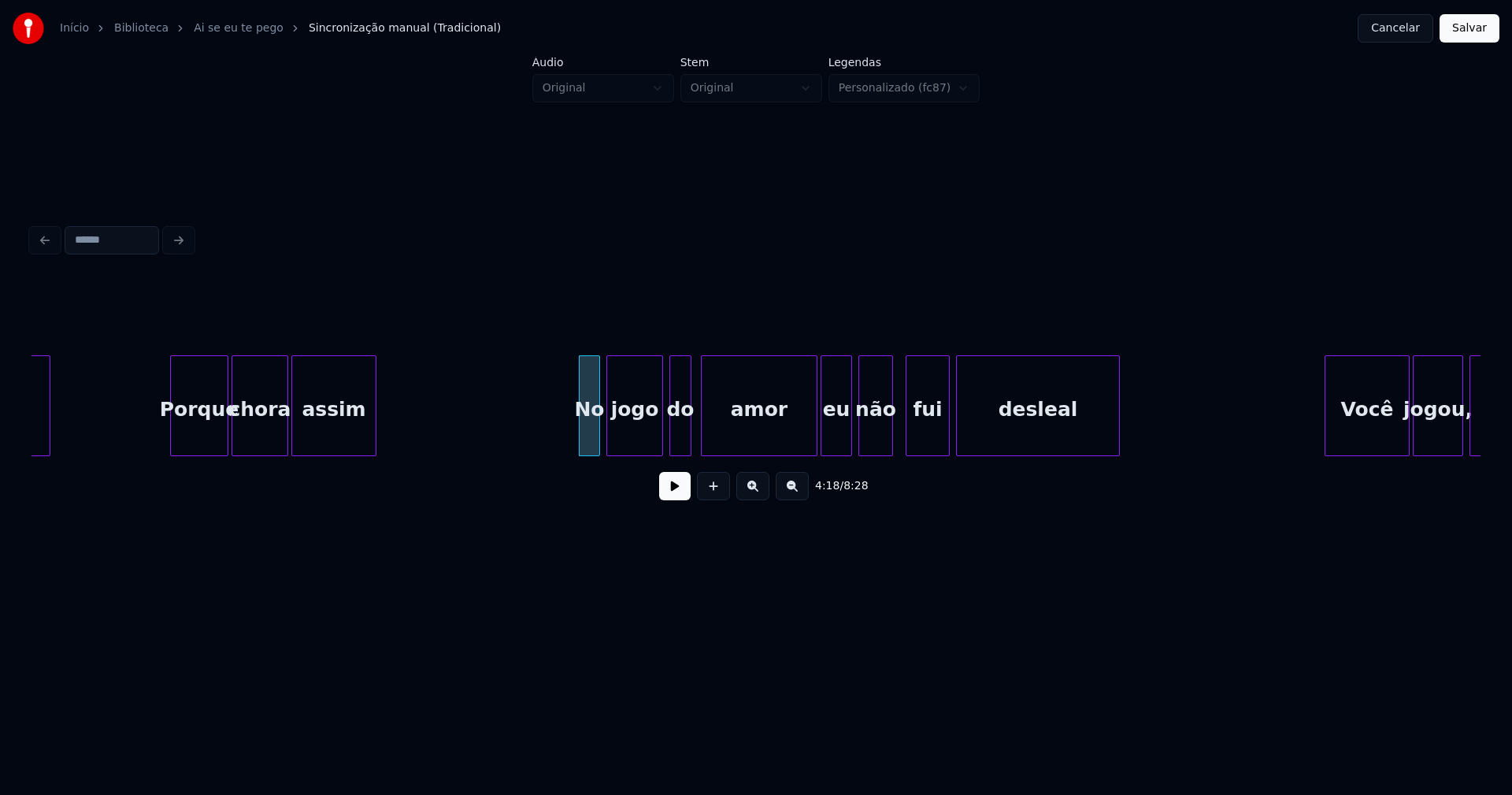
scroll to position [0, 40308]
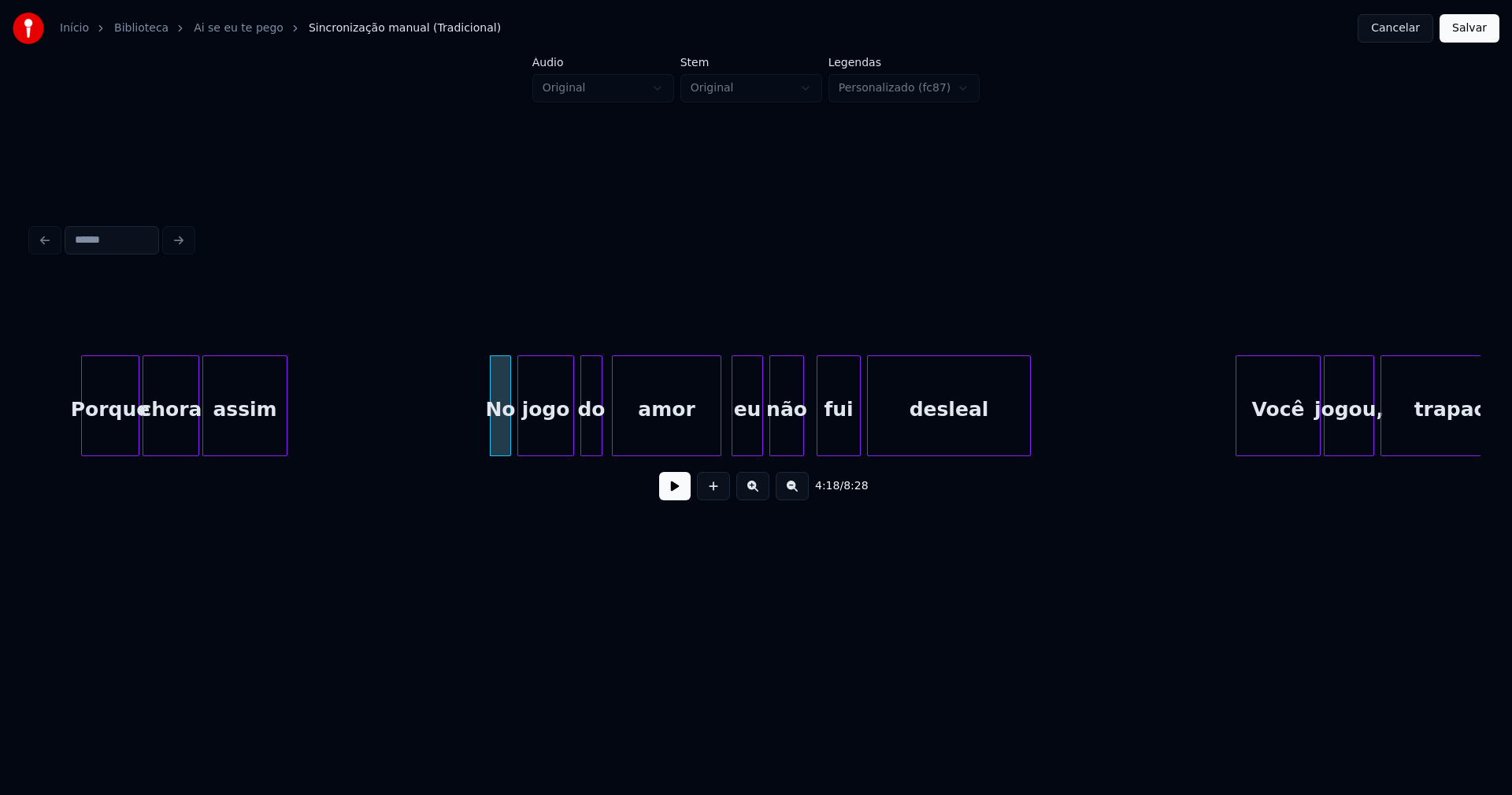
click at [717, 449] on div "amor" at bounding box center [666, 406] width 109 height 101
click at [626, 434] on div at bounding box center [628, 405] width 5 height 99
click at [614, 435] on div at bounding box center [615, 405] width 5 height 99
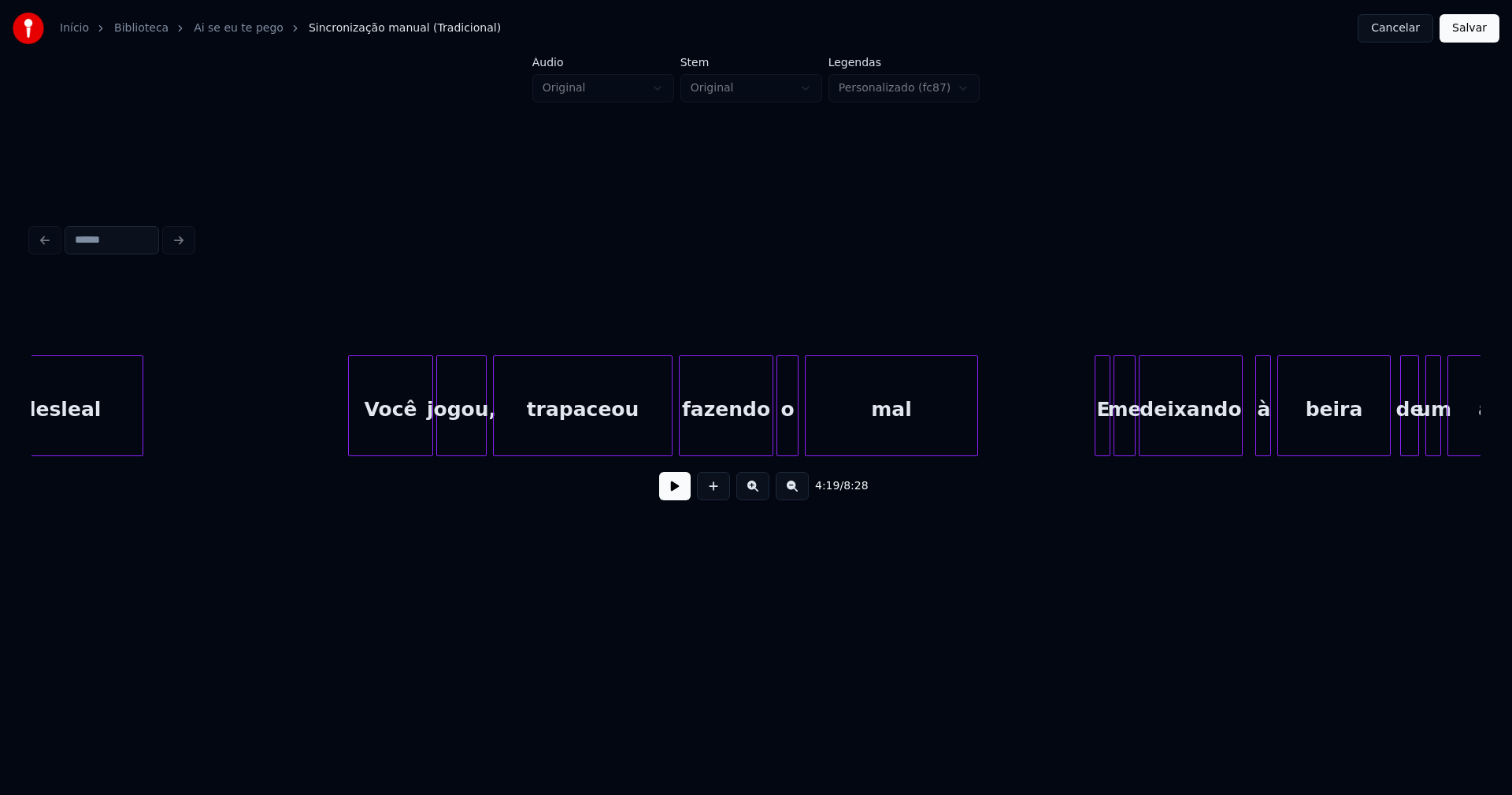
scroll to position [0, 41240]
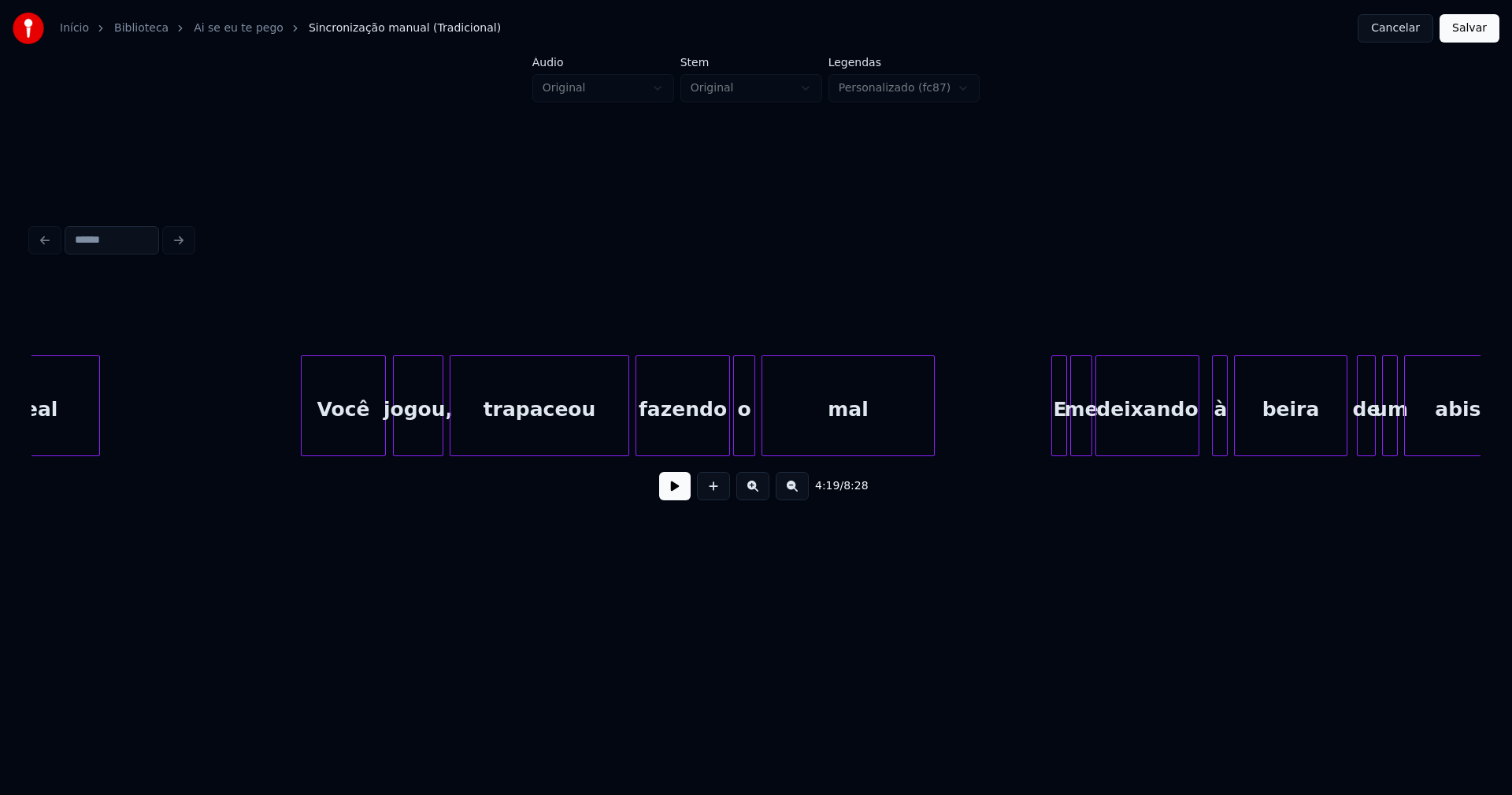
click at [354, 444] on div "Você" at bounding box center [343, 409] width 84 height 108
click at [618, 440] on div at bounding box center [617, 405] width 5 height 99
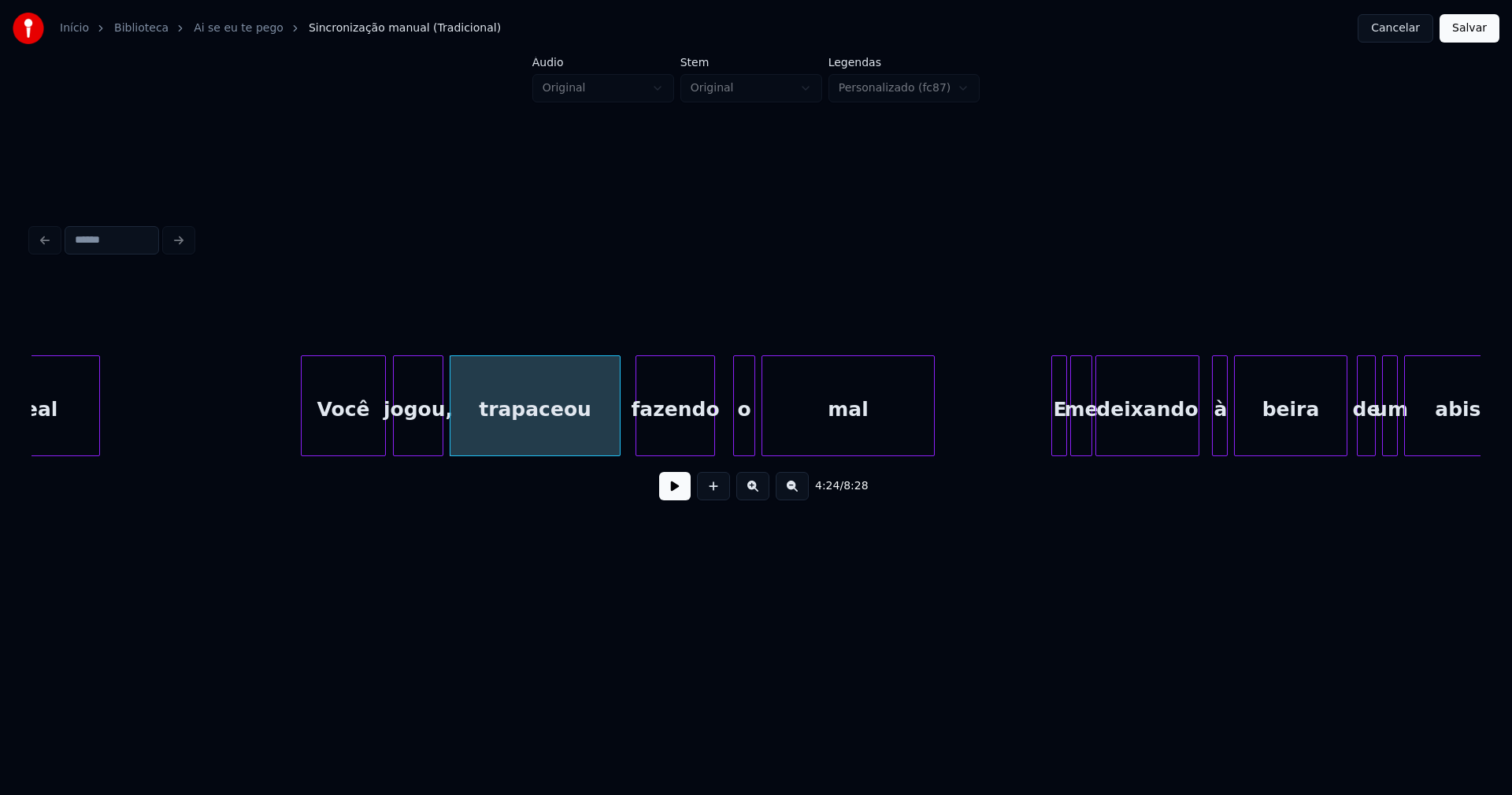
click at [713, 454] on div "desleal Você jogou, trapaceou fazendo o mal E me deixando à beira de um abismo" at bounding box center [756, 406] width 1449 height 101
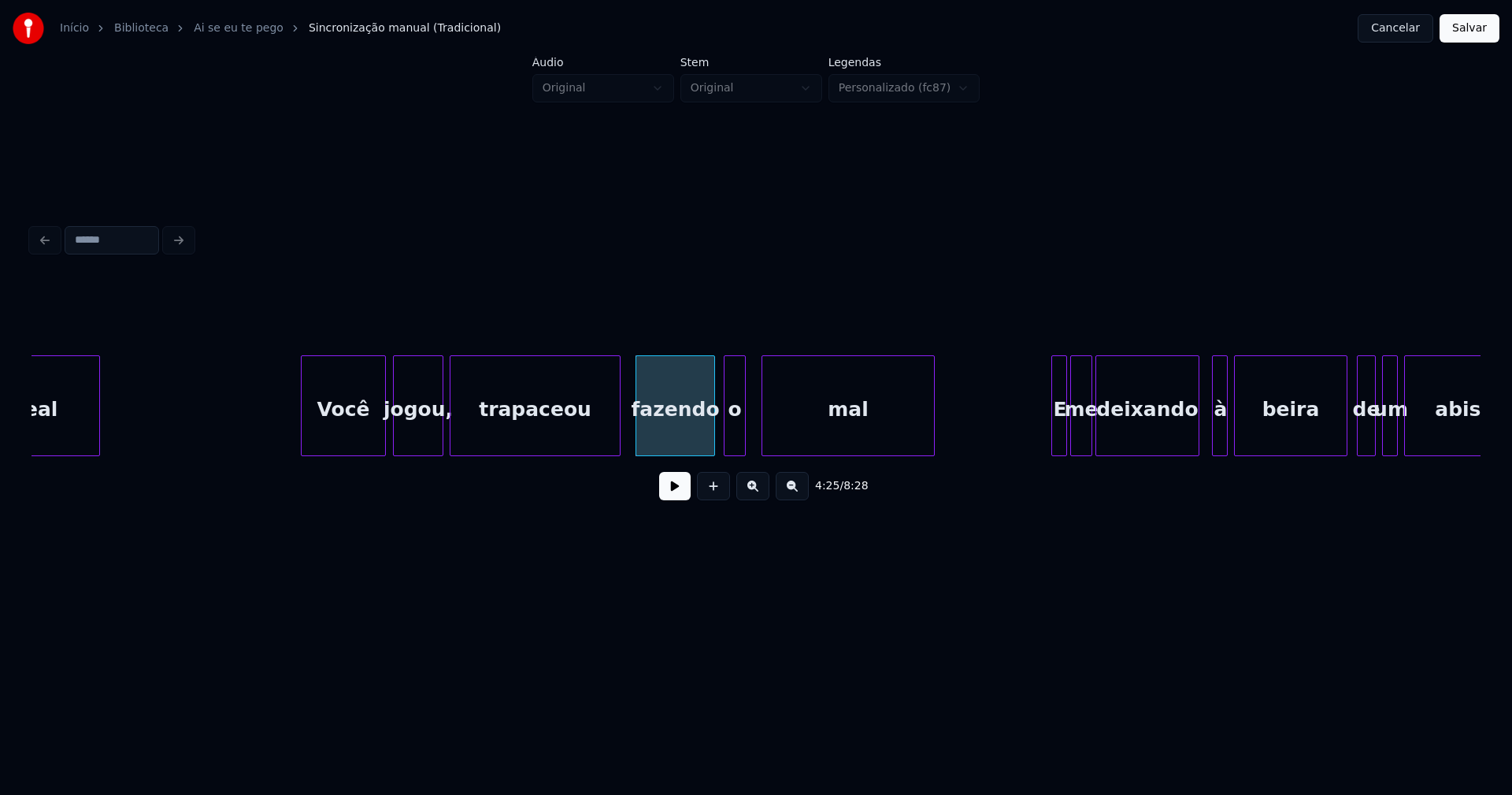
click at [733, 445] on div "o" at bounding box center [735, 409] width 20 height 108
click at [750, 439] on div at bounding box center [750, 405] width 5 height 99
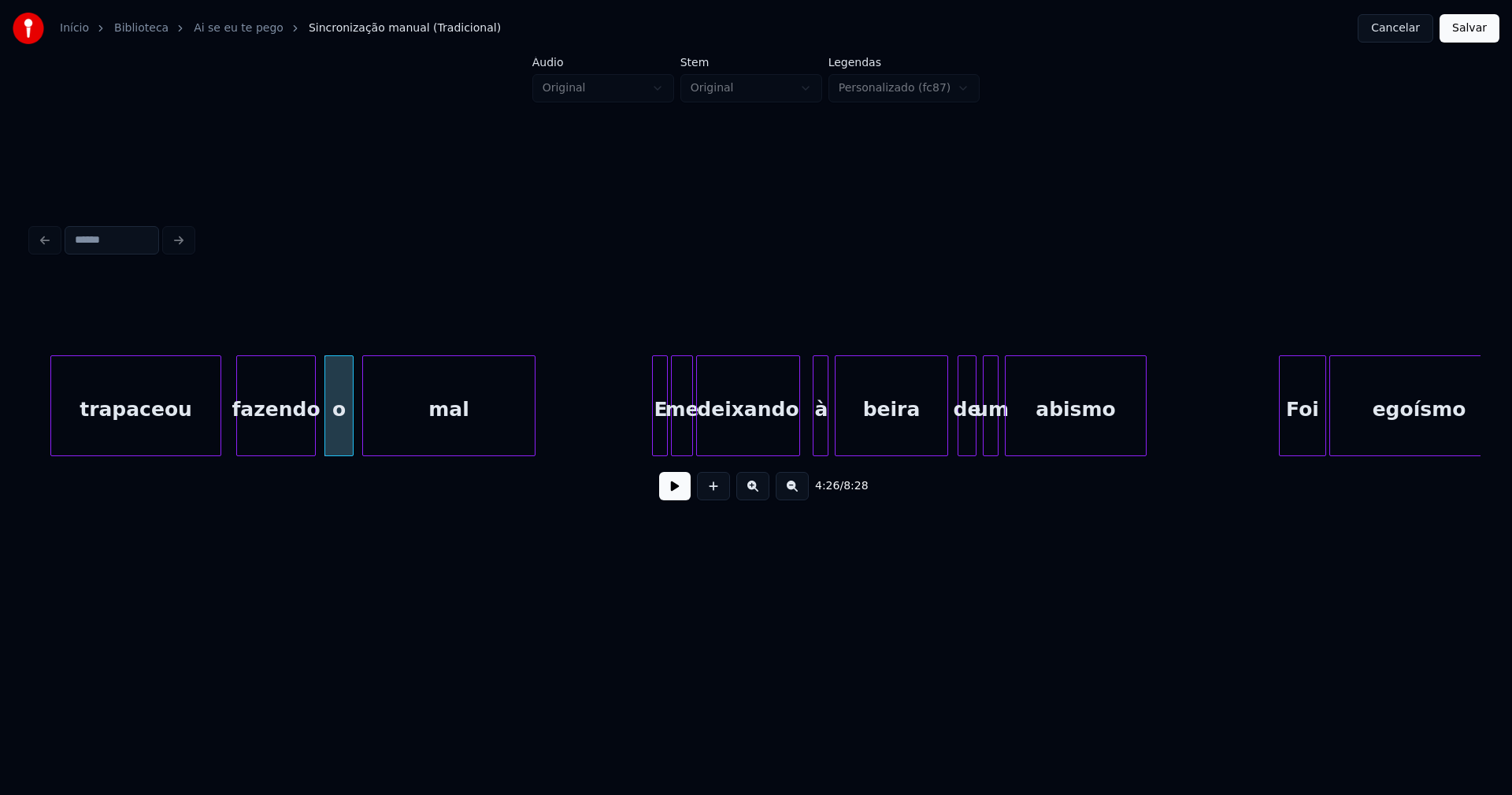
scroll to position [0, 41727]
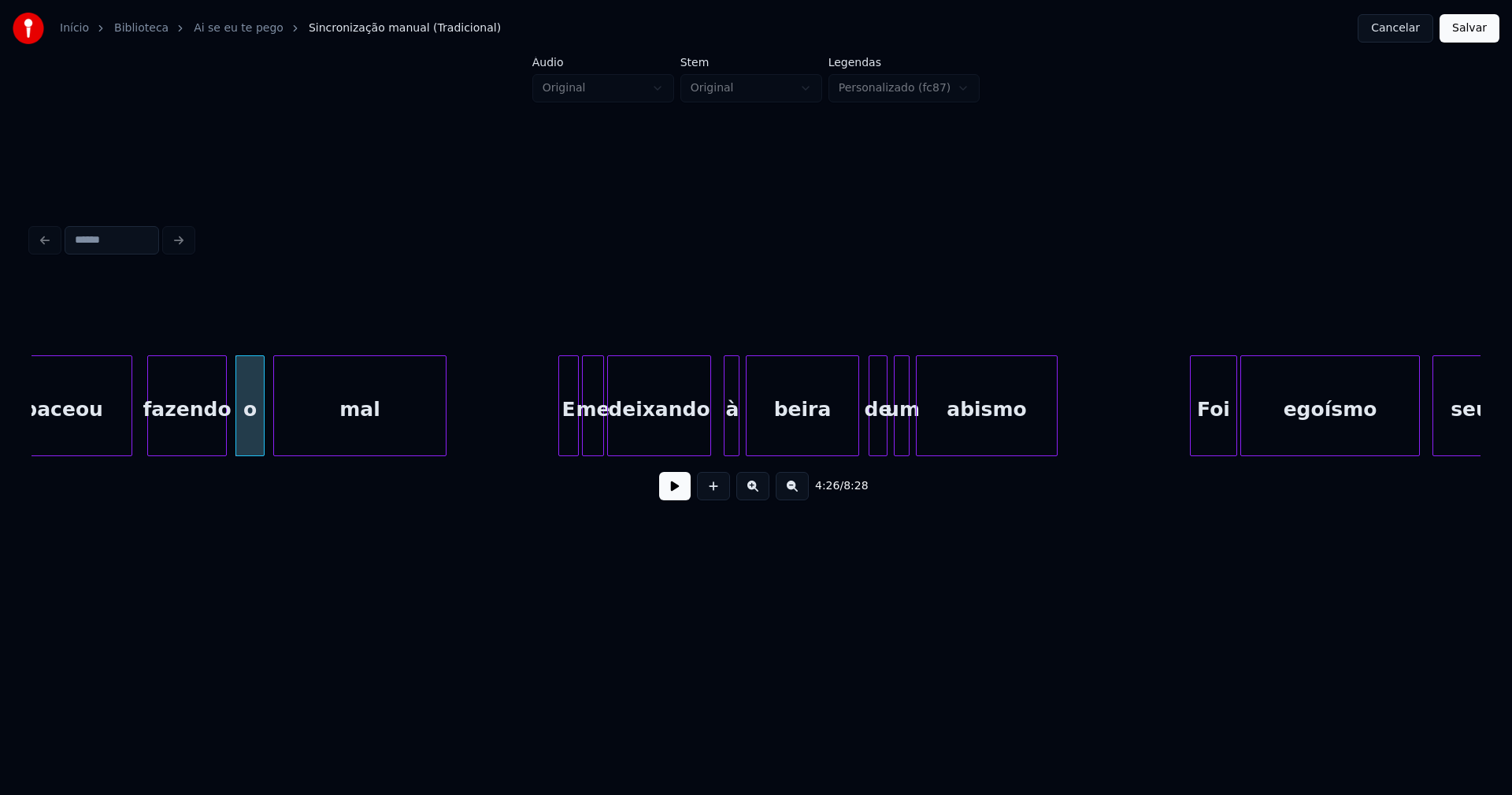
click at [560, 440] on div at bounding box center [561, 405] width 5 height 99
click at [679, 494] on button at bounding box center [675, 485] width 31 height 28
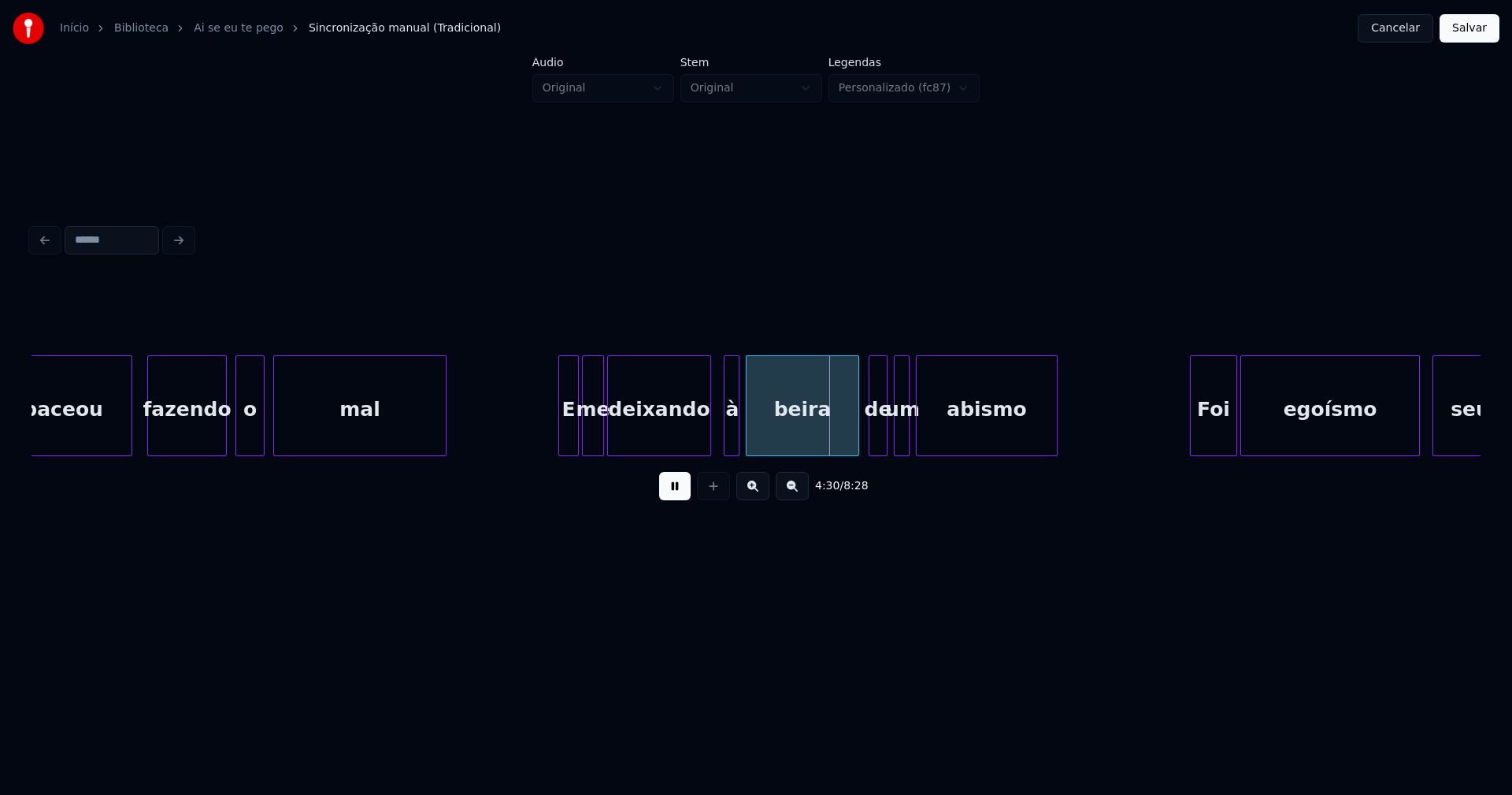
drag, startPoint x: 677, startPoint y: 483, endPoint x: 712, endPoint y: 440, distance: 55.4
click at [678, 483] on button at bounding box center [675, 485] width 31 height 28
click at [684, 447] on div at bounding box center [685, 405] width 5 height 99
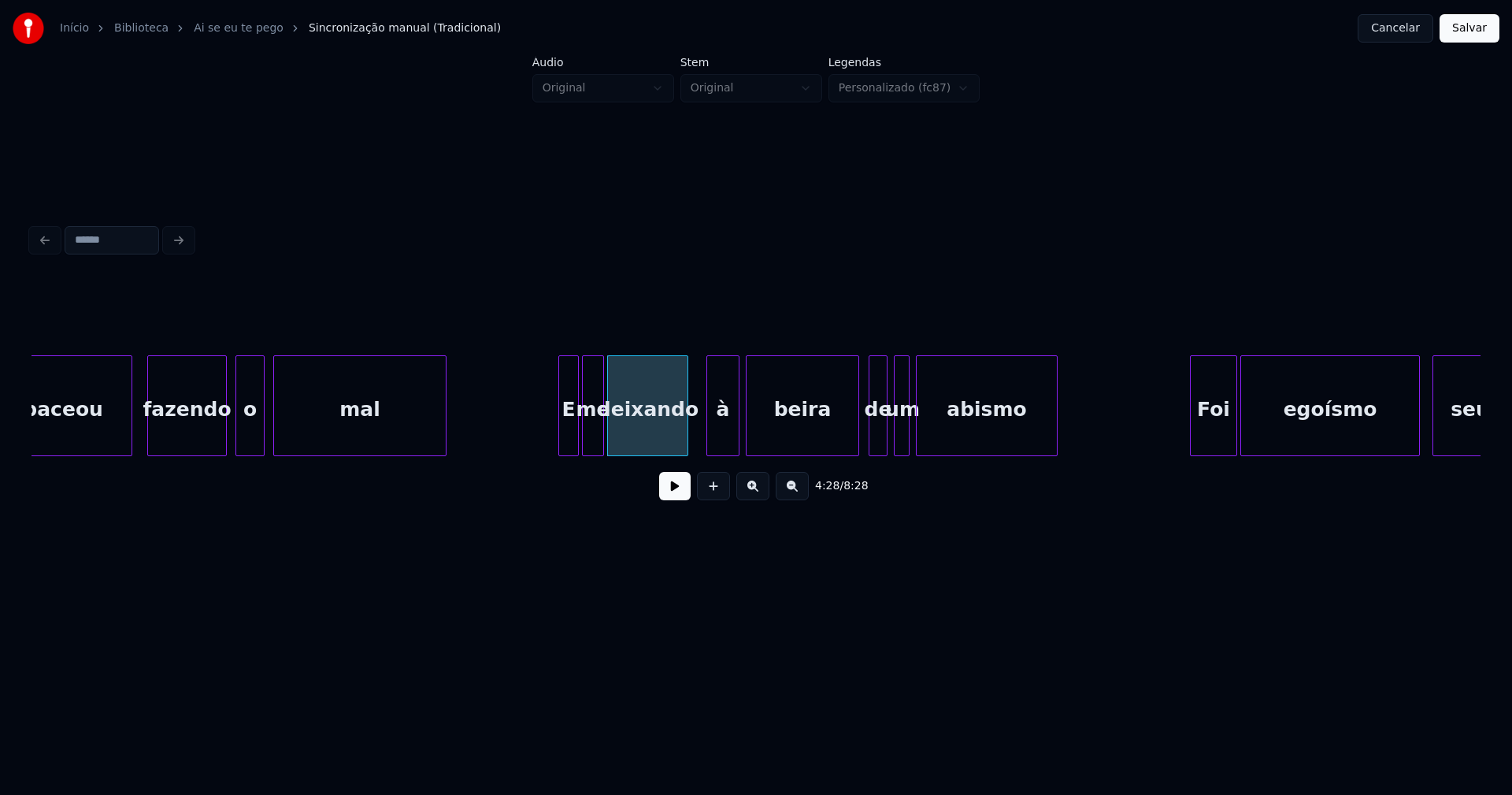
click at [709, 437] on div at bounding box center [709, 405] width 5 height 99
click at [708, 444] on div "à" at bounding box center [712, 409] width 31 height 108
click at [731, 439] on div at bounding box center [732, 405] width 5 height 99
click at [853, 439] on div at bounding box center [853, 405] width 5 height 99
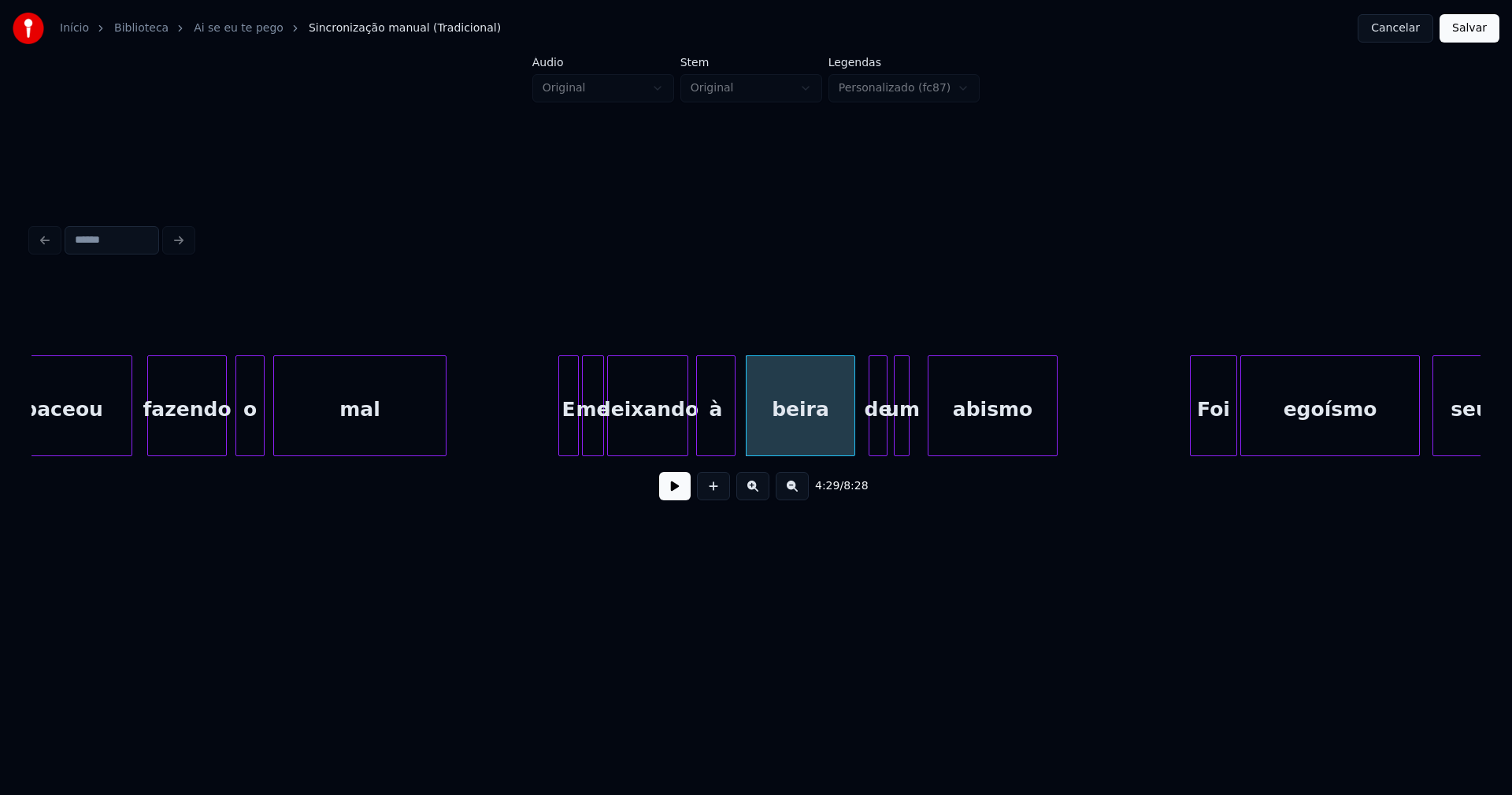
click at [930, 438] on div at bounding box center [931, 405] width 5 height 99
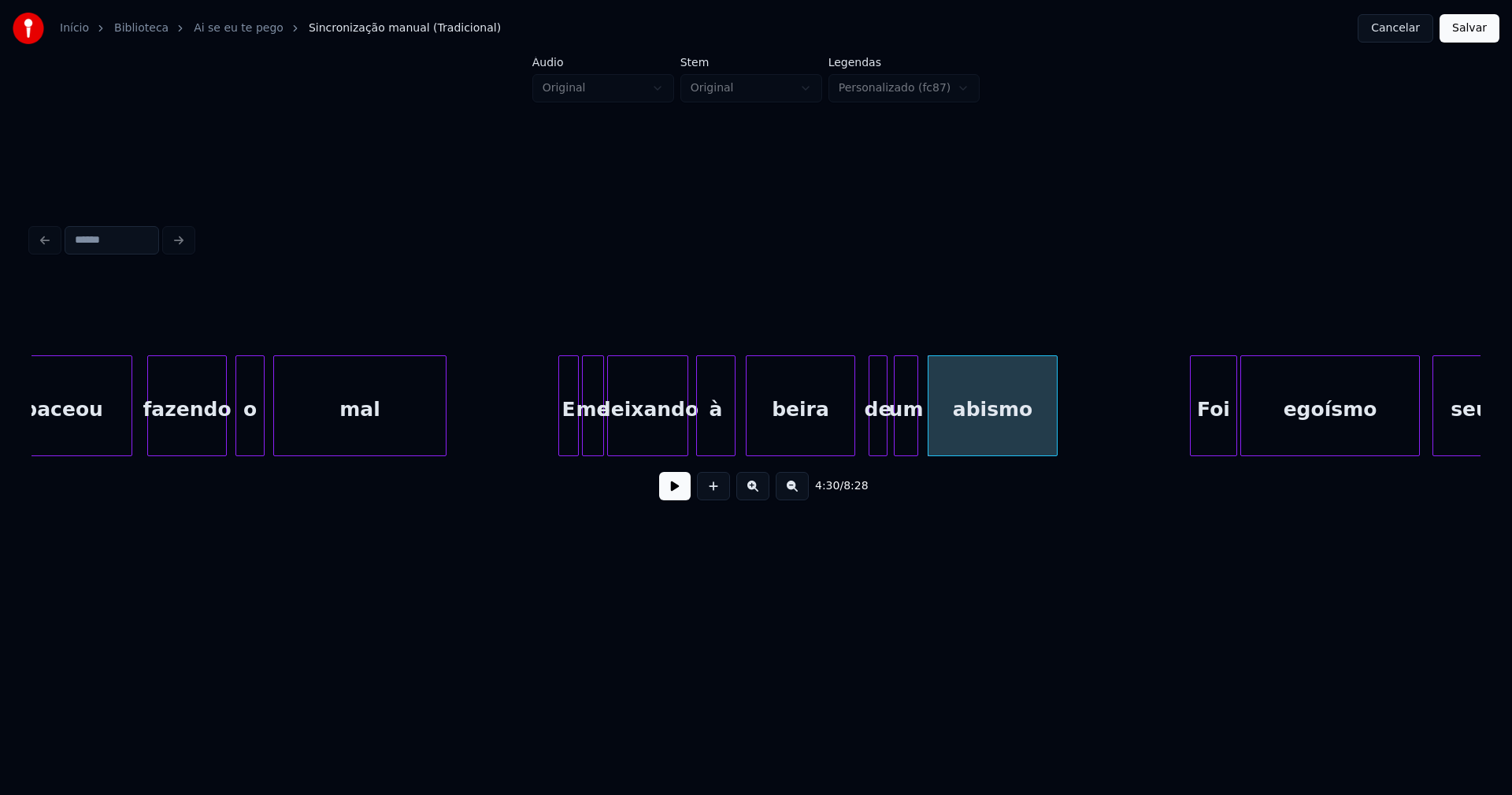
click at [913, 434] on div at bounding box center [915, 405] width 5 height 99
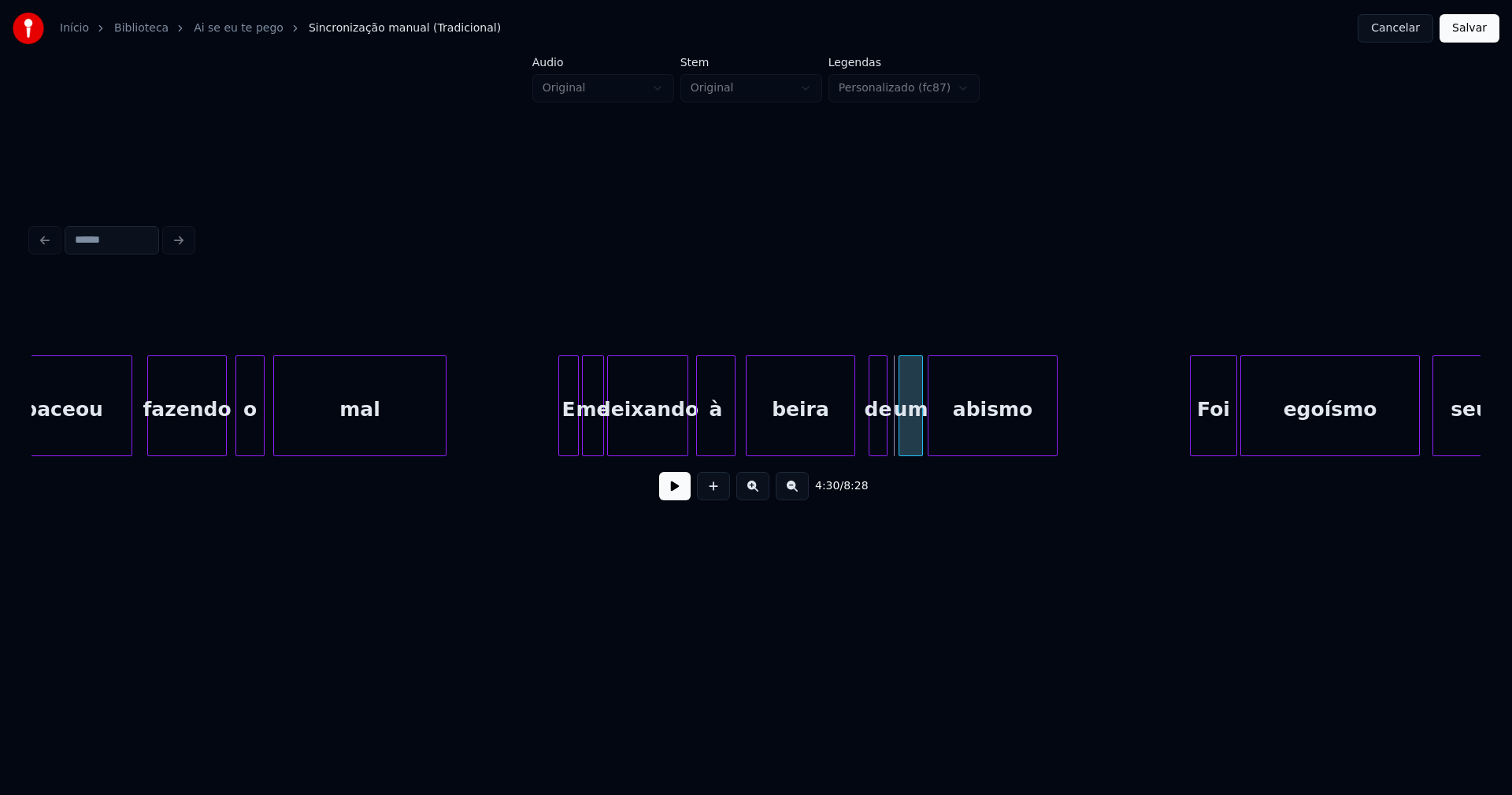
click at [909, 439] on div "um" at bounding box center [910, 409] width 23 height 108
click at [871, 431] on div at bounding box center [869, 405] width 5 height 99
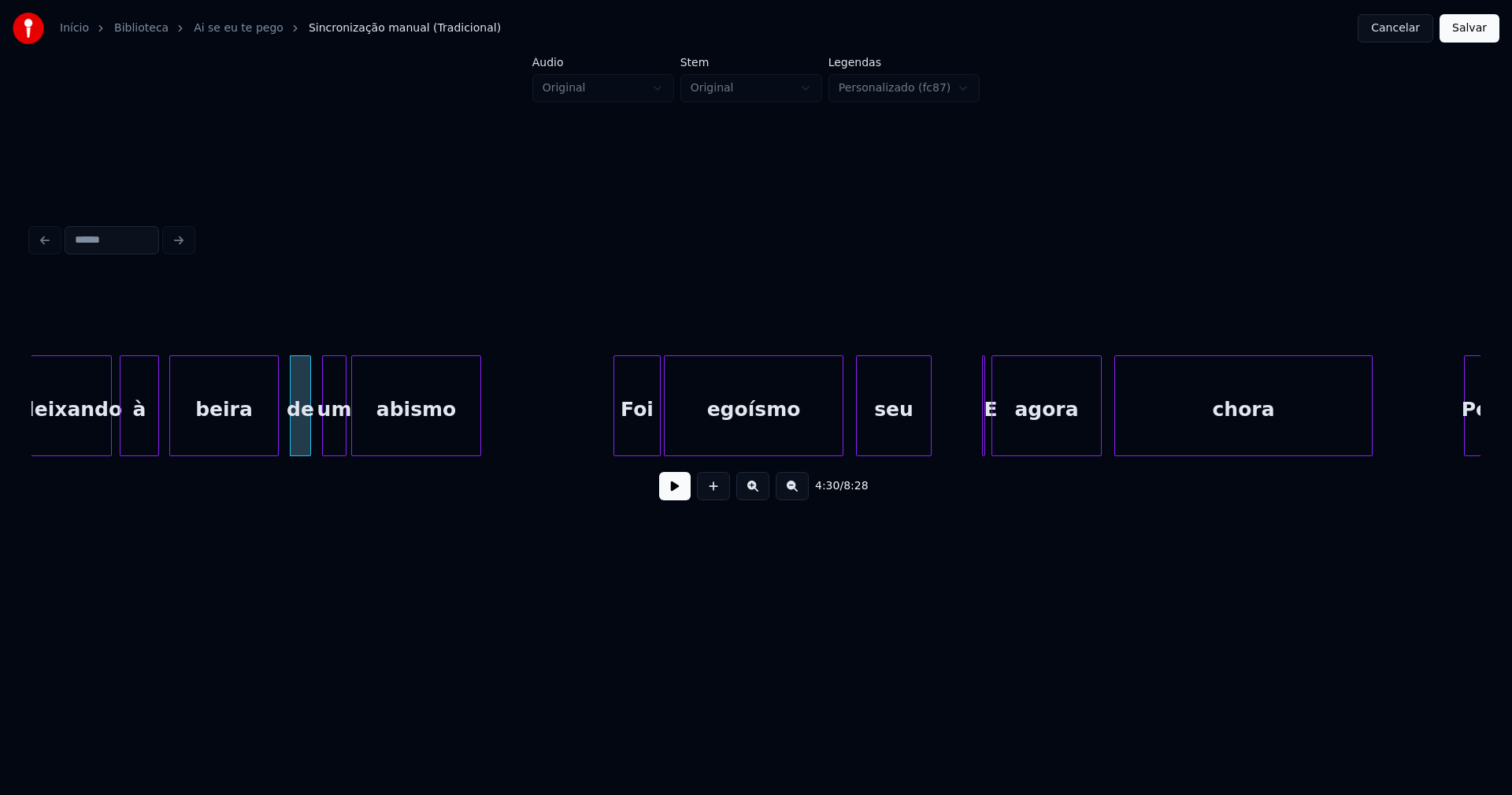
scroll to position [0, 42393]
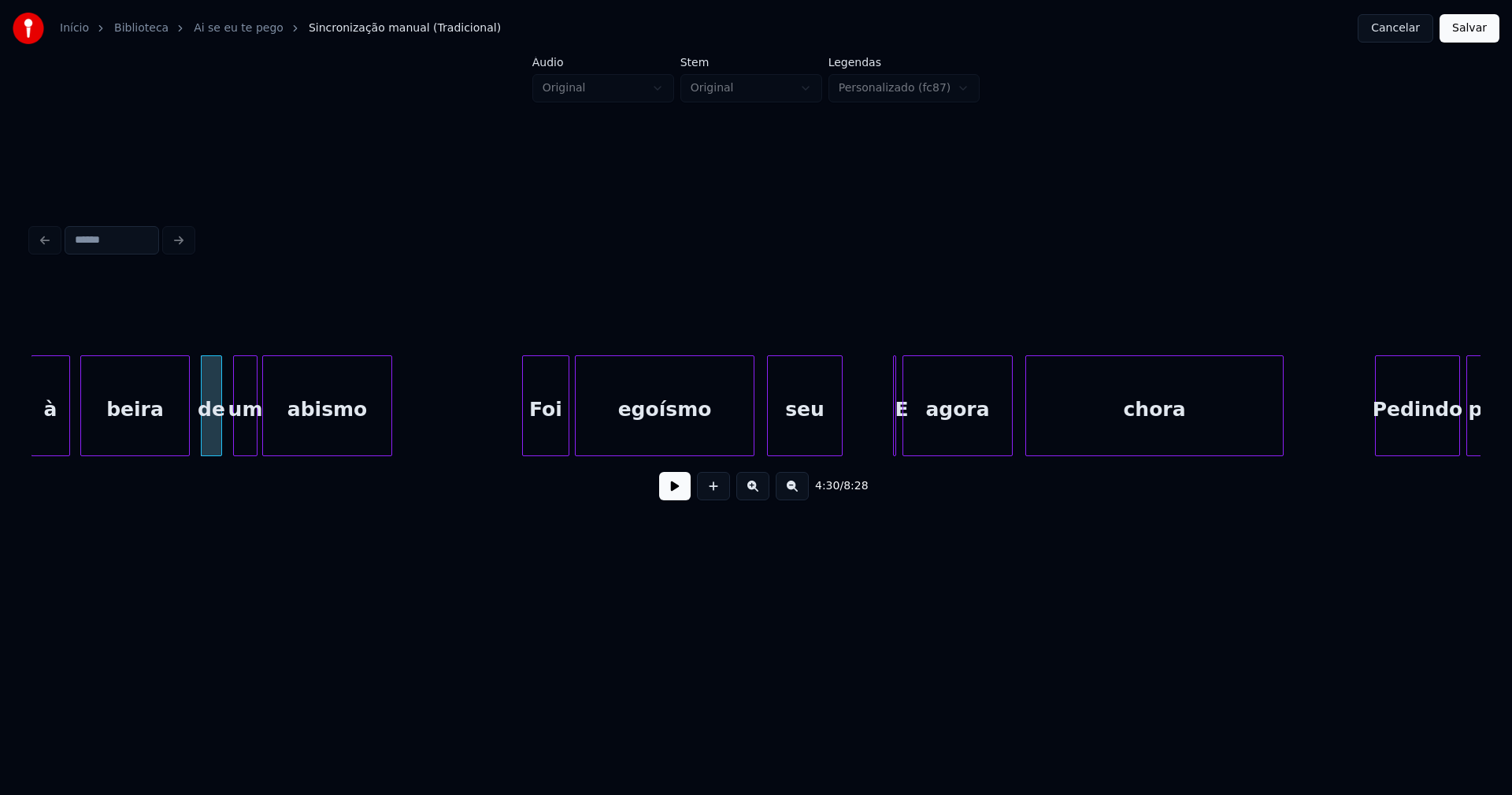
click at [554, 434] on div "Foi" at bounding box center [546, 409] width 46 height 108
click at [937, 445] on div at bounding box center [937, 405] width 5 height 99
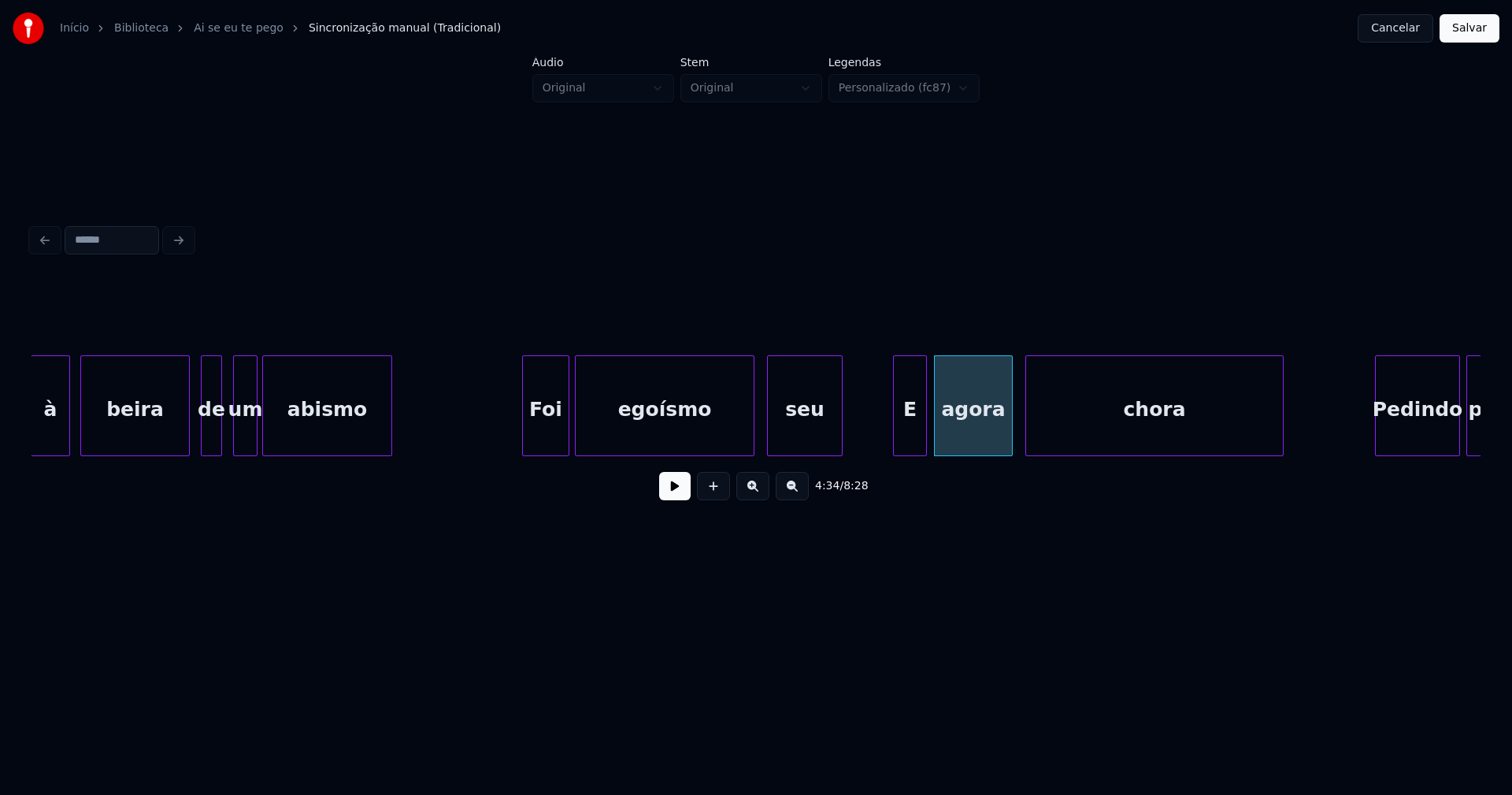
click at [924, 448] on div at bounding box center [924, 405] width 5 height 99
click at [880, 442] on div at bounding box center [881, 405] width 5 height 99
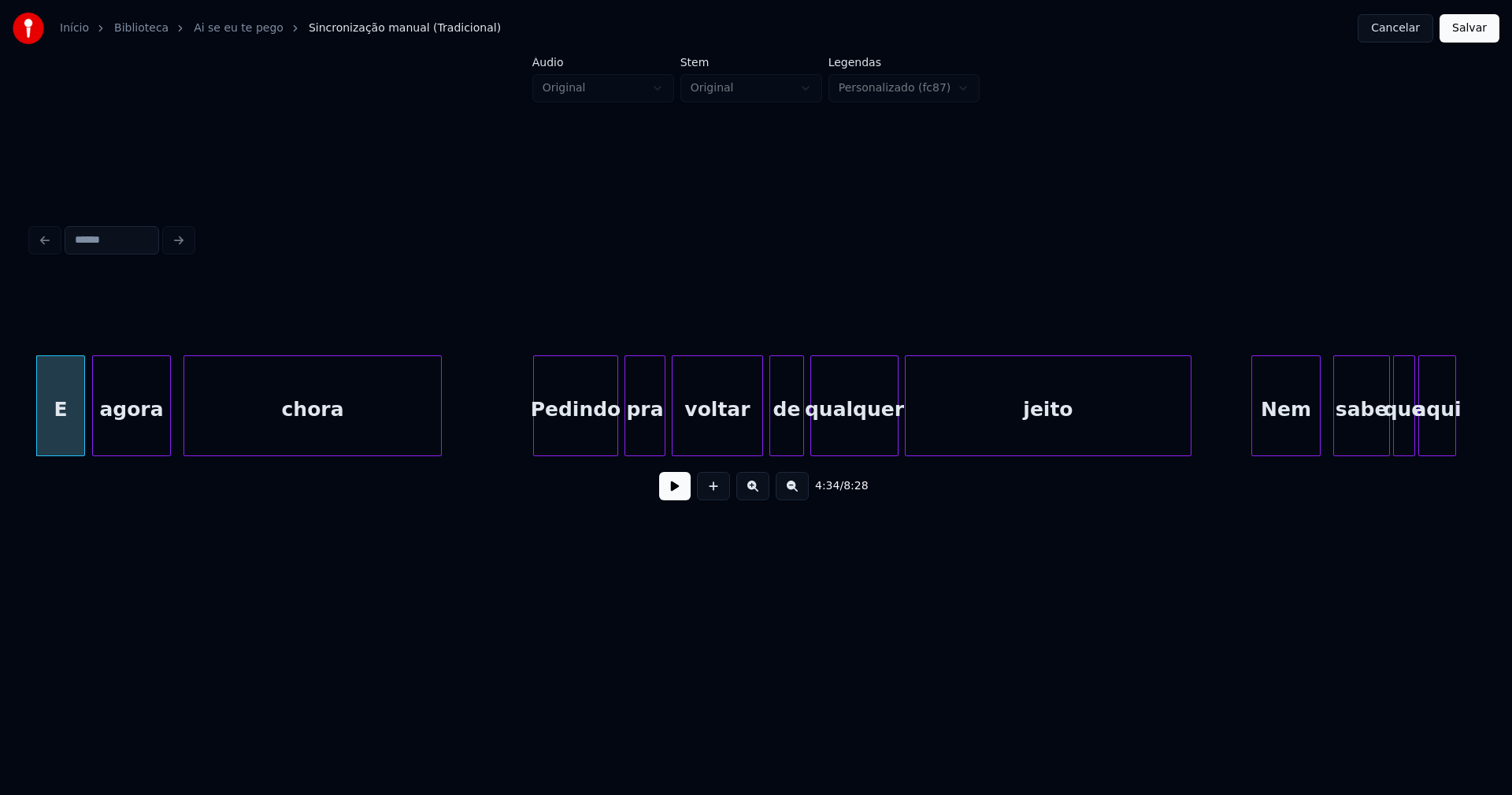
scroll to position [0, 43324]
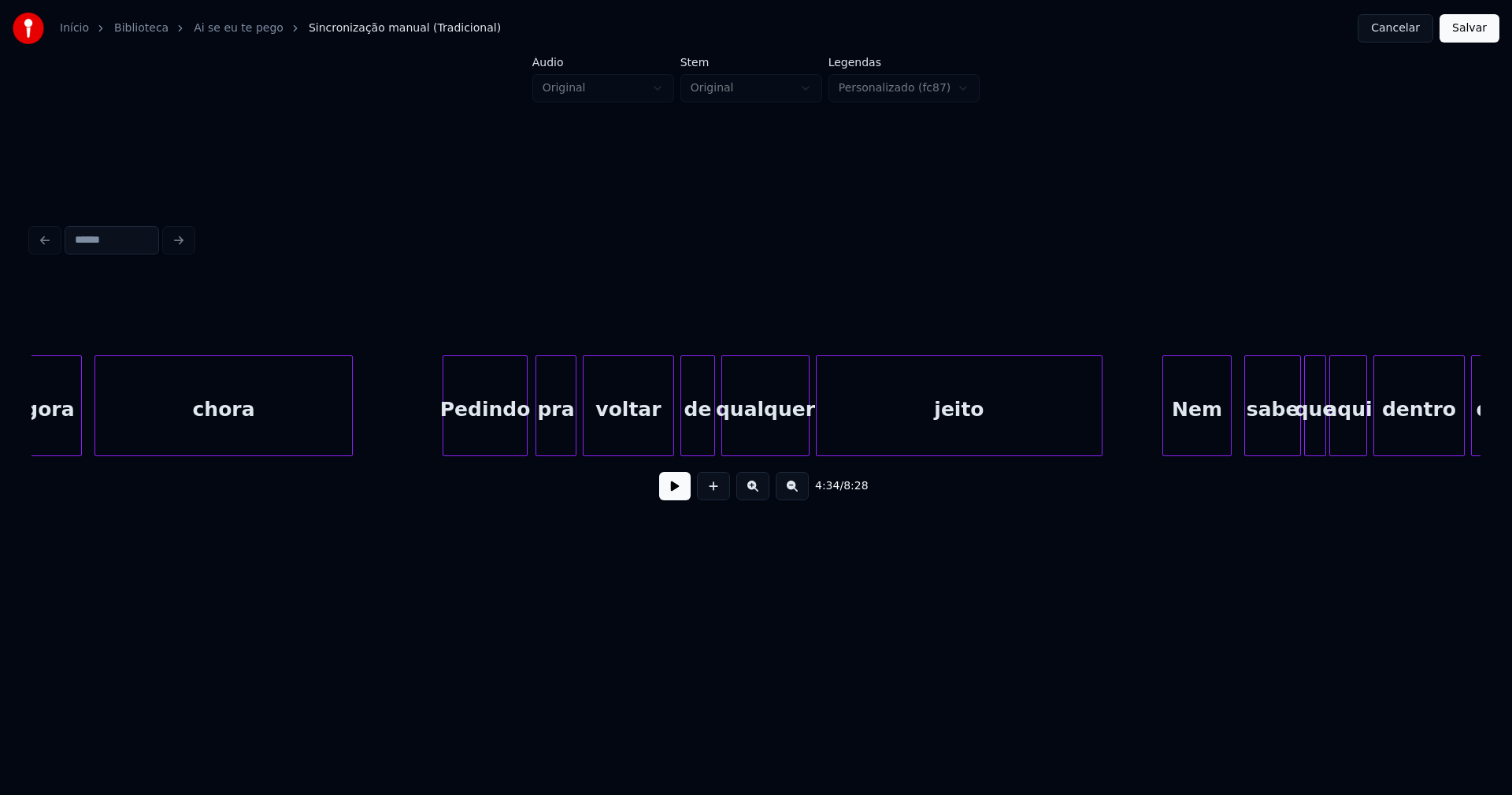
click at [494, 441] on div "Pedindo" at bounding box center [485, 409] width 84 height 108
click at [665, 434] on div at bounding box center [665, 405] width 5 height 99
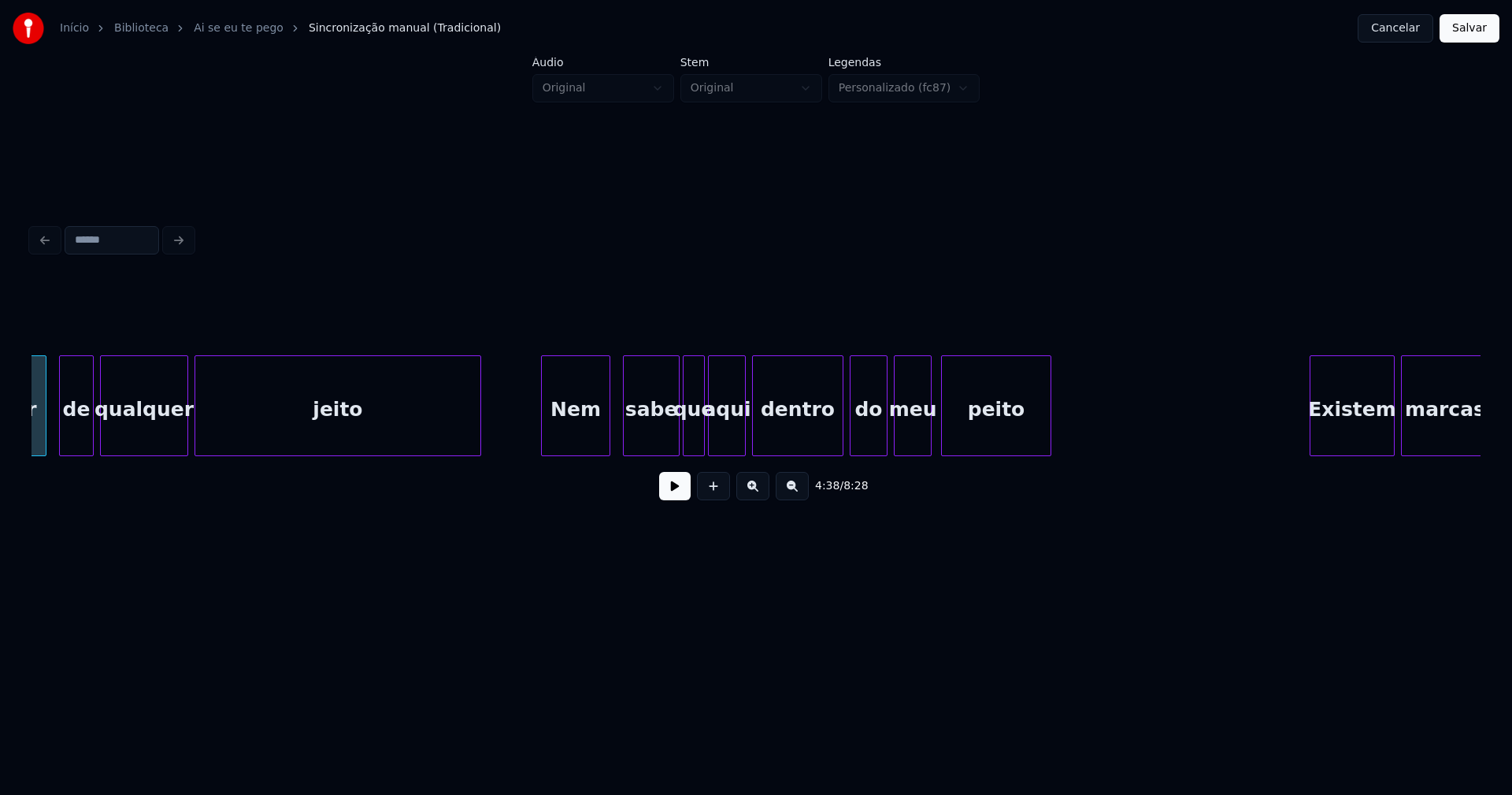
scroll to position [0, 43989]
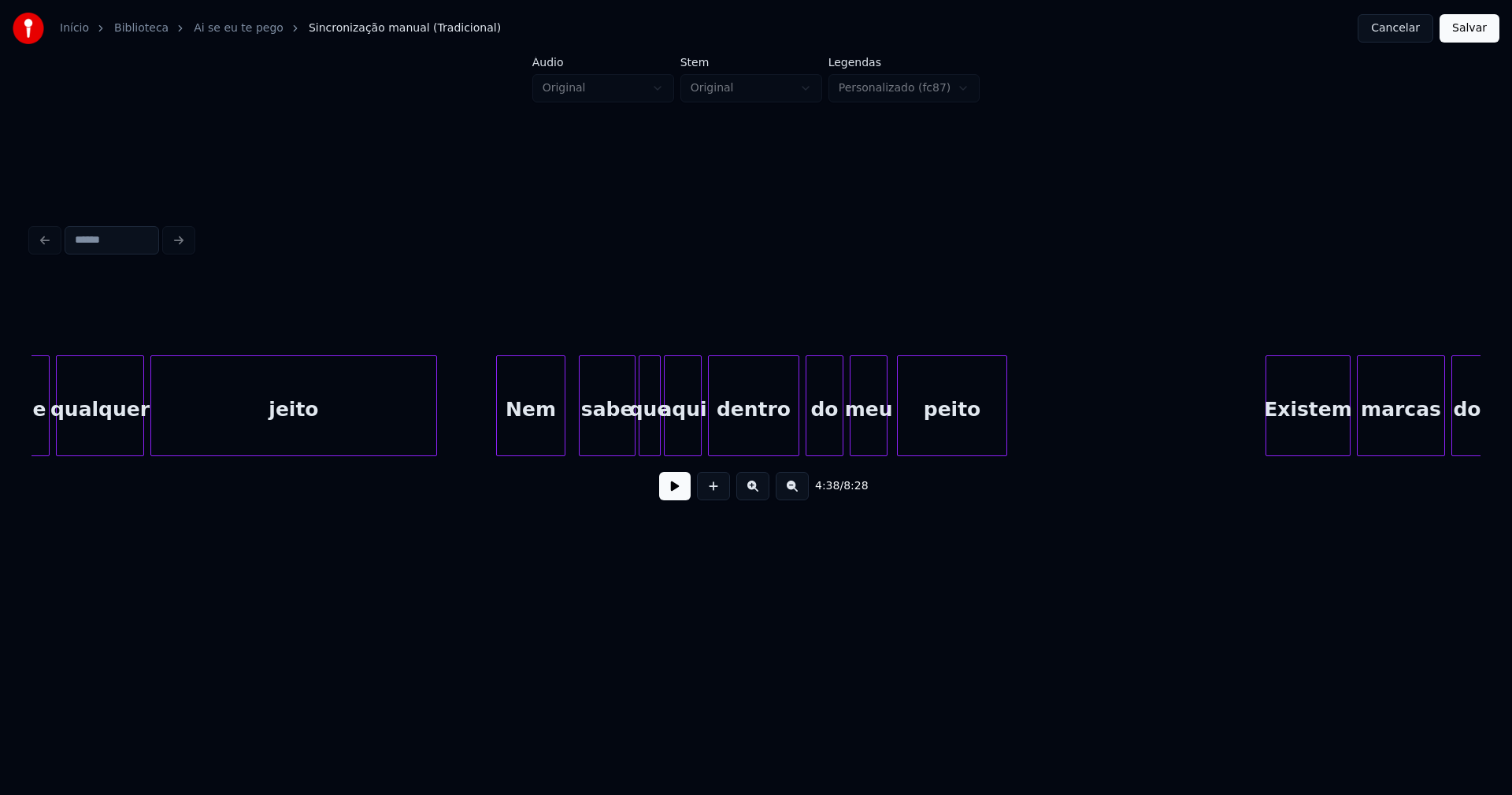
click at [549, 449] on div "Nem" at bounding box center [531, 409] width 68 height 108
click at [789, 439] on div at bounding box center [790, 405] width 5 height 99
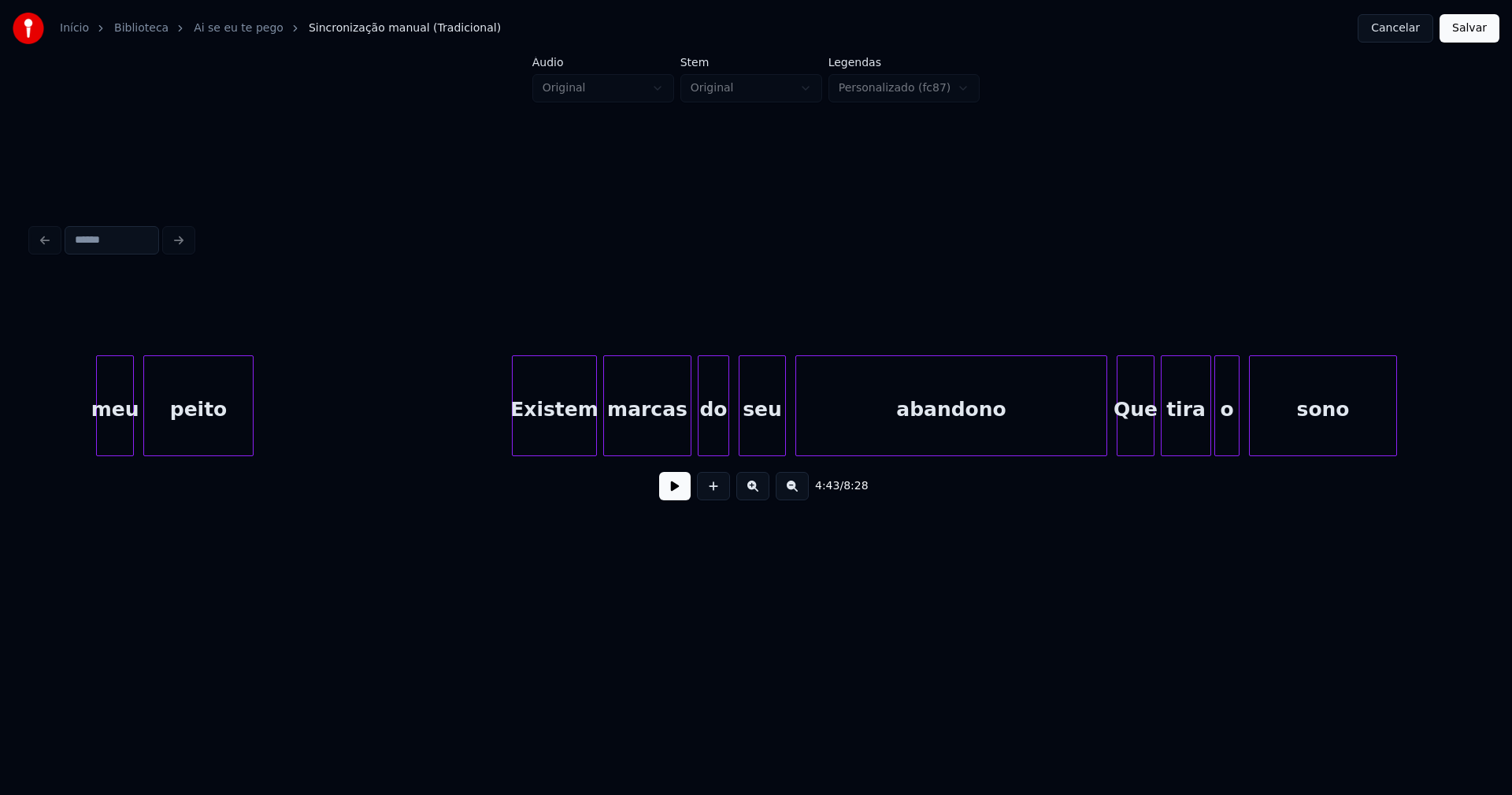
scroll to position [0, 44832]
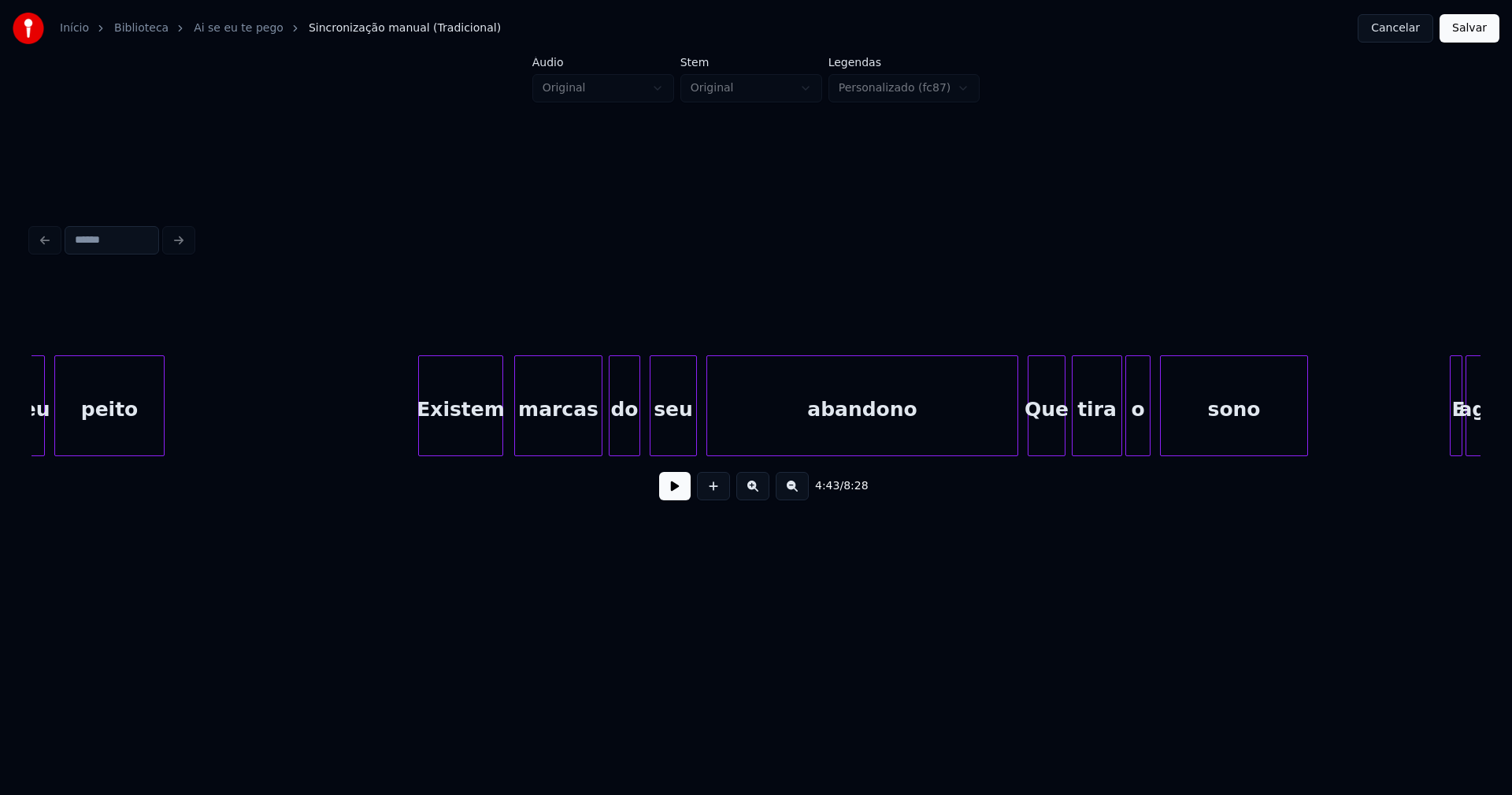
click at [468, 444] on div "Existem" at bounding box center [461, 409] width 84 height 108
click at [1006, 437] on div at bounding box center [1005, 405] width 5 height 99
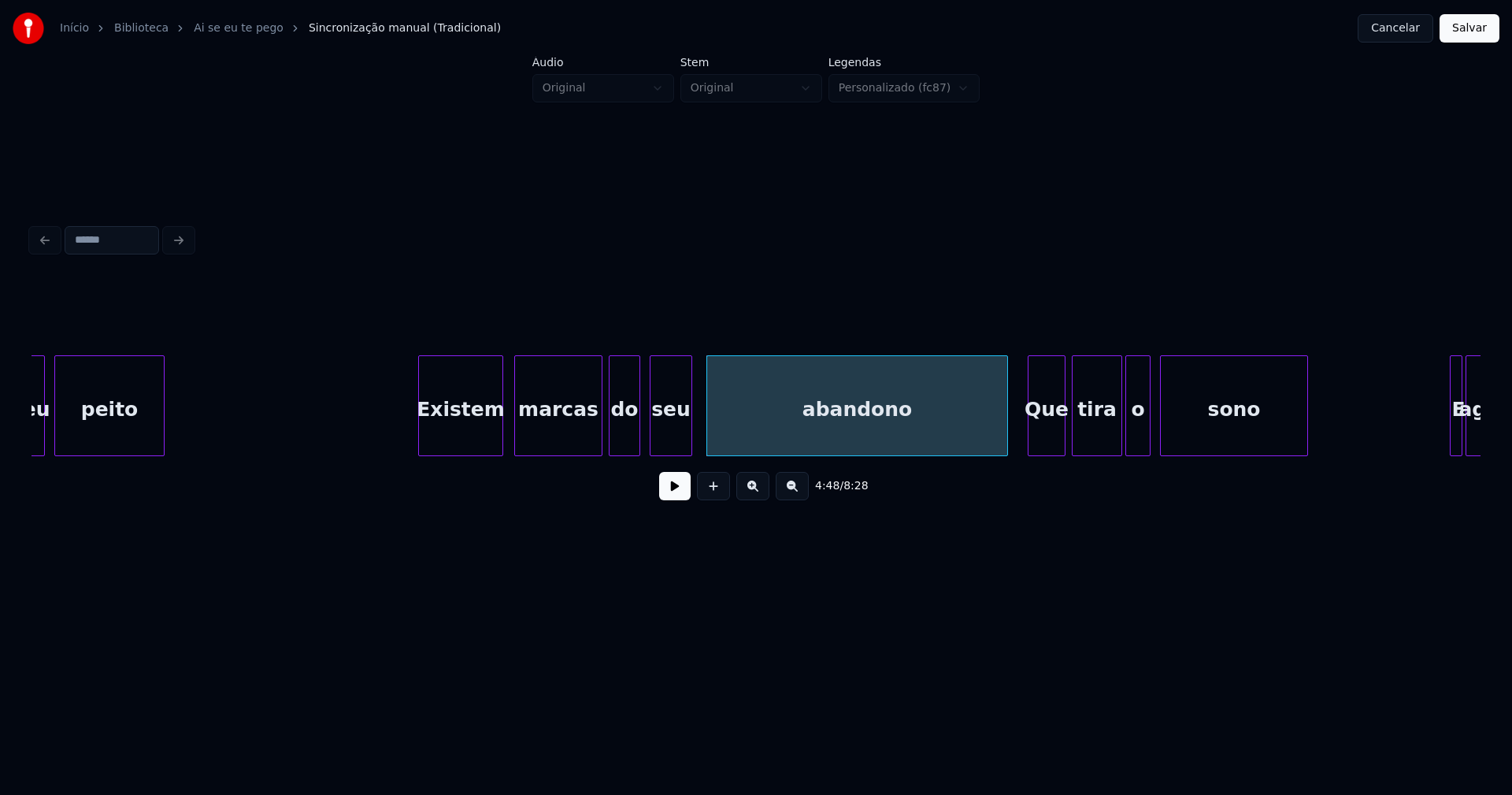
click at [691, 439] on div at bounding box center [689, 405] width 5 height 99
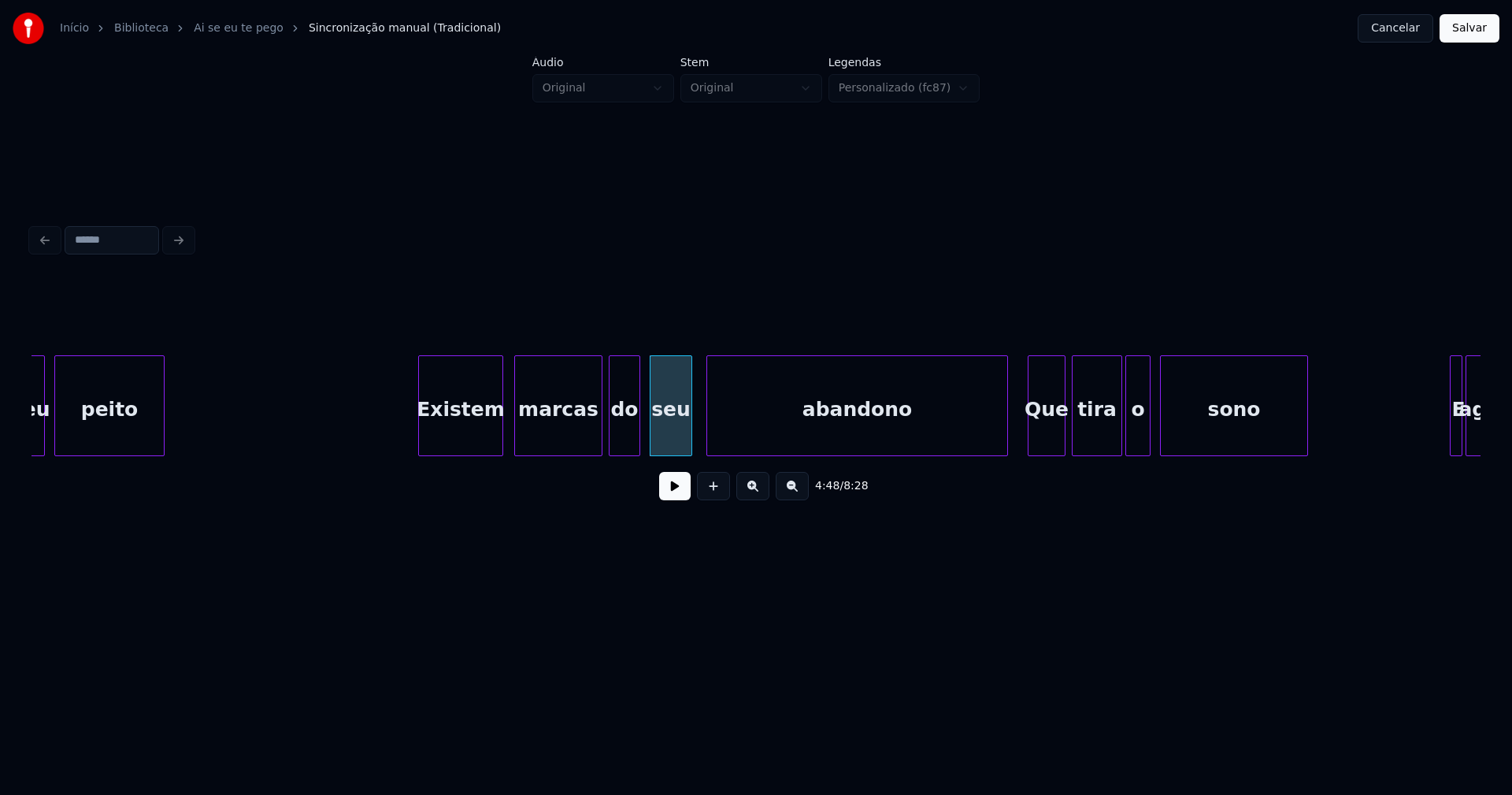
drag, startPoint x: 403, startPoint y: 428, endPoint x: 441, endPoint y: 439, distance: 39.6
click at [679, 497] on button at bounding box center [675, 485] width 31 height 28
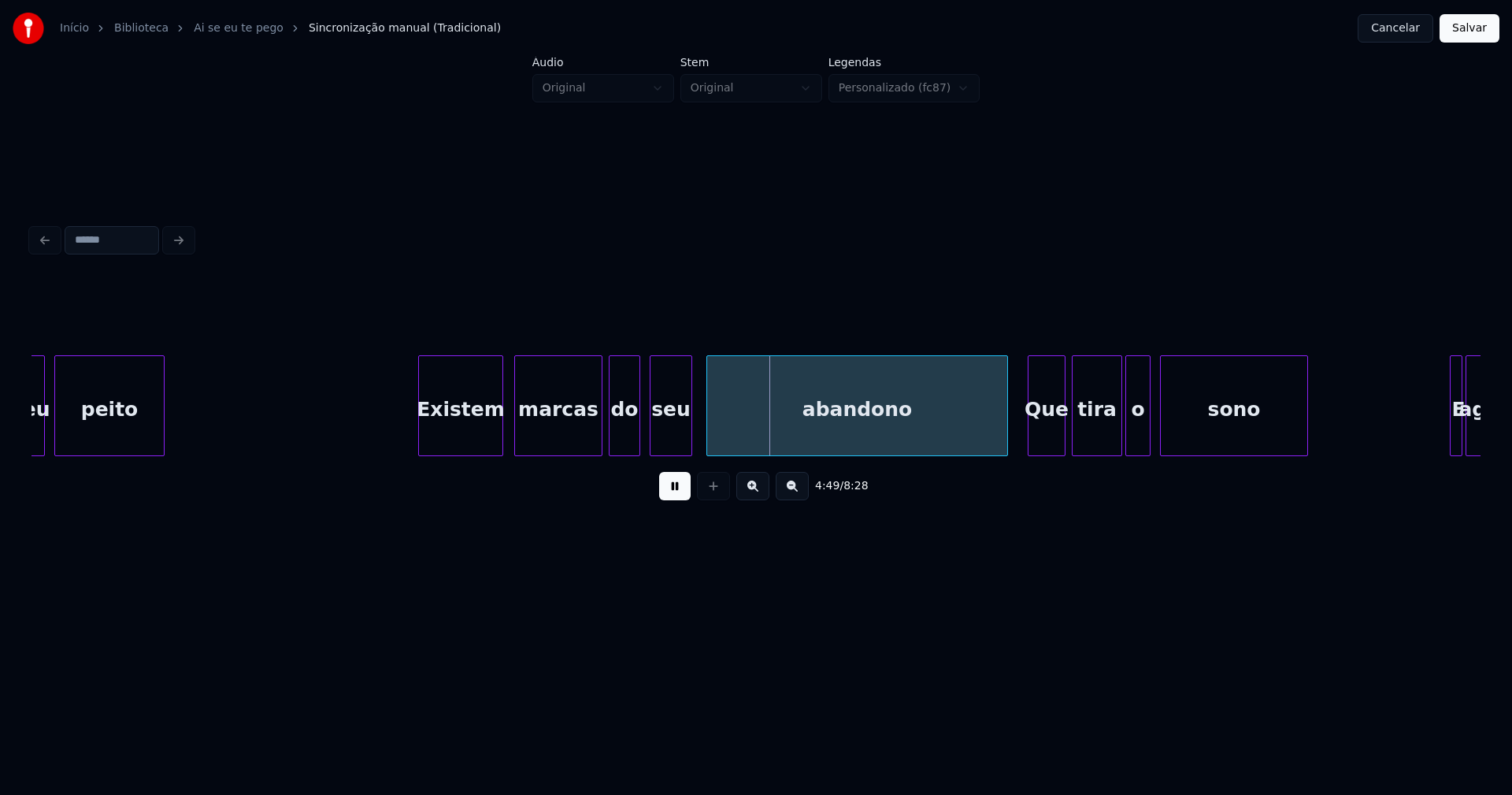
click at [679, 496] on button at bounding box center [675, 485] width 31 height 28
click at [703, 432] on div at bounding box center [704, 405] width 5 height 99
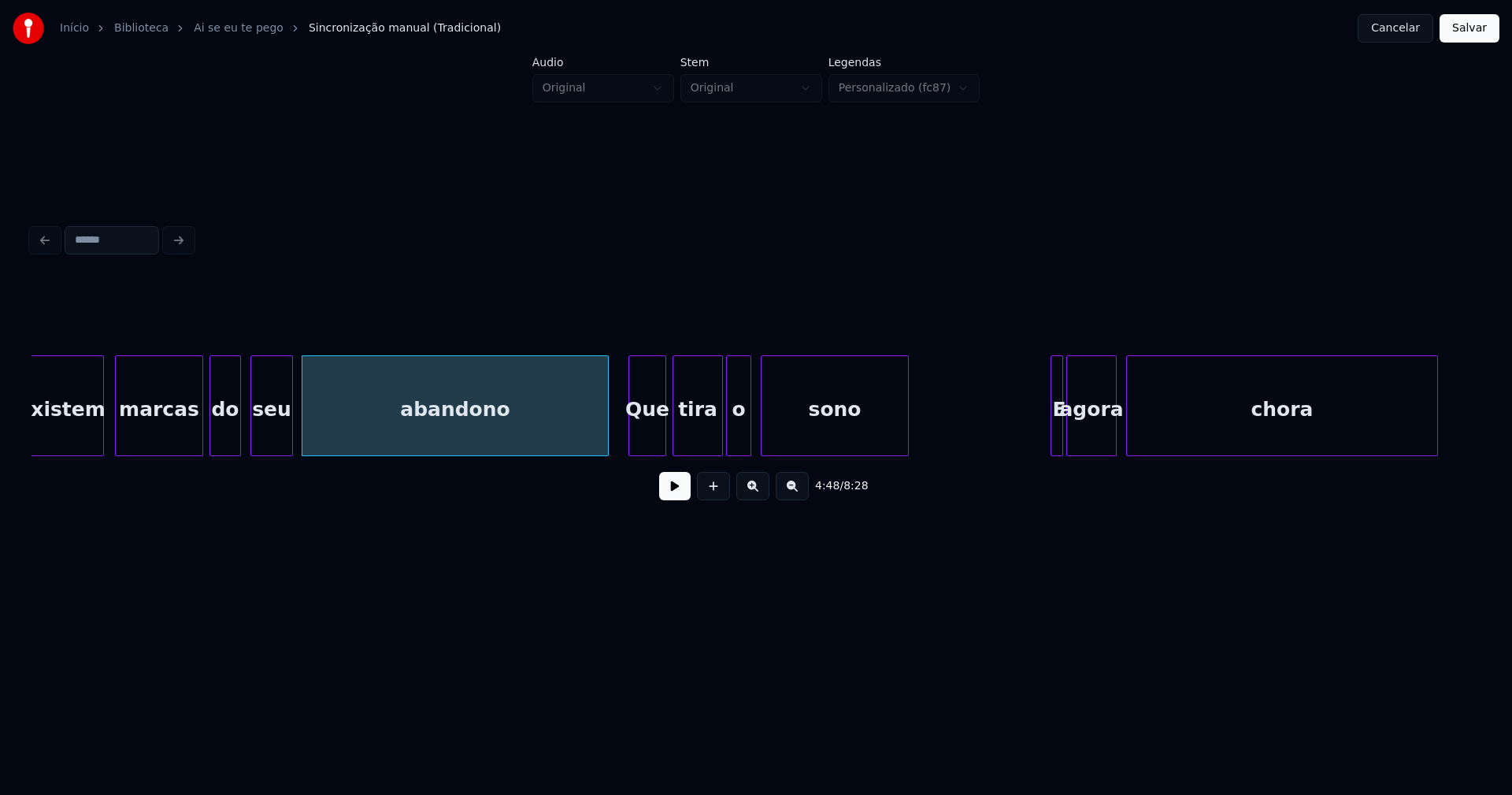
scroll to position [0, 45275]
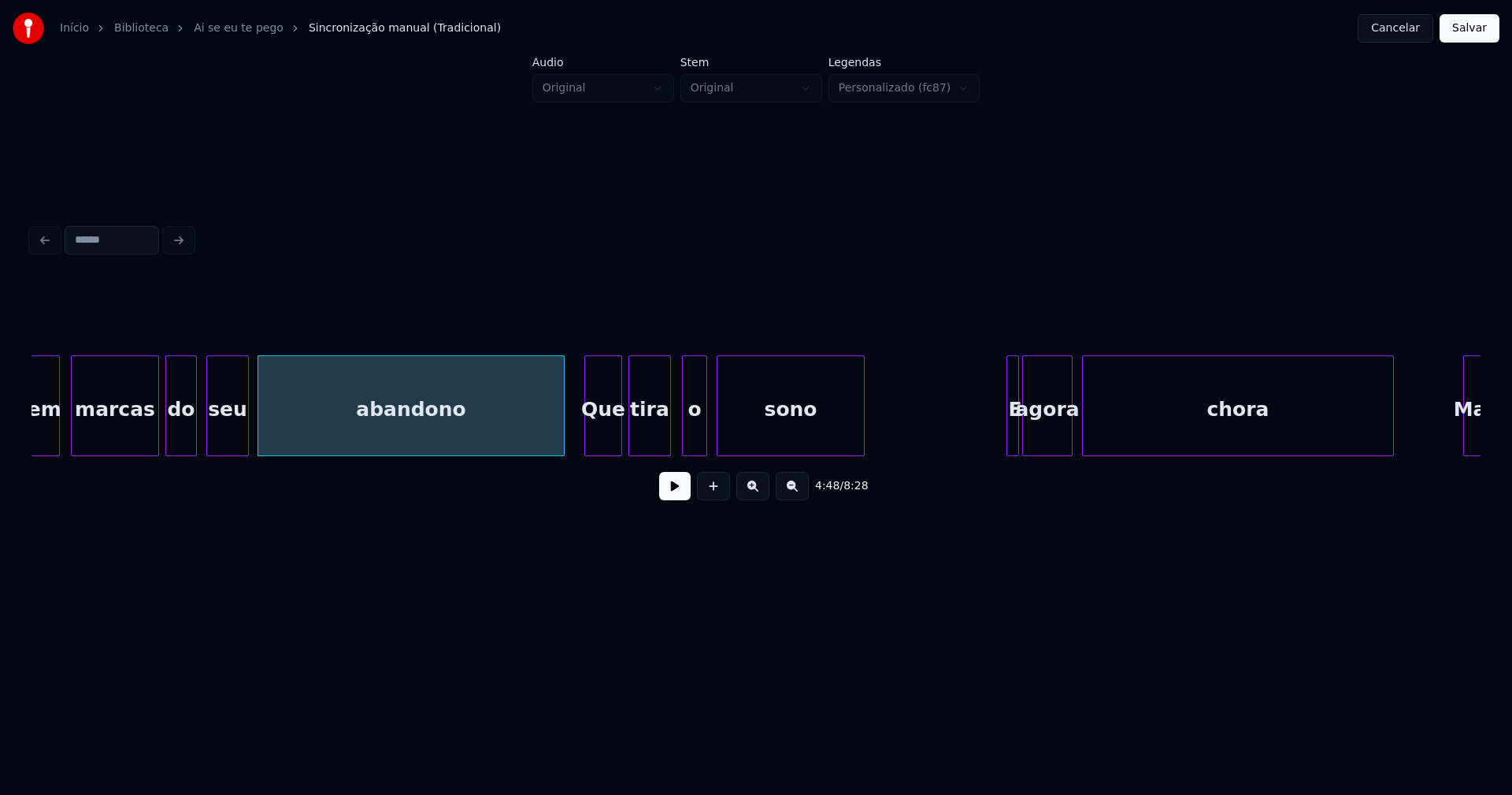
click at [668, 446] on div at bounding box center [668, 405] width 5 height 99
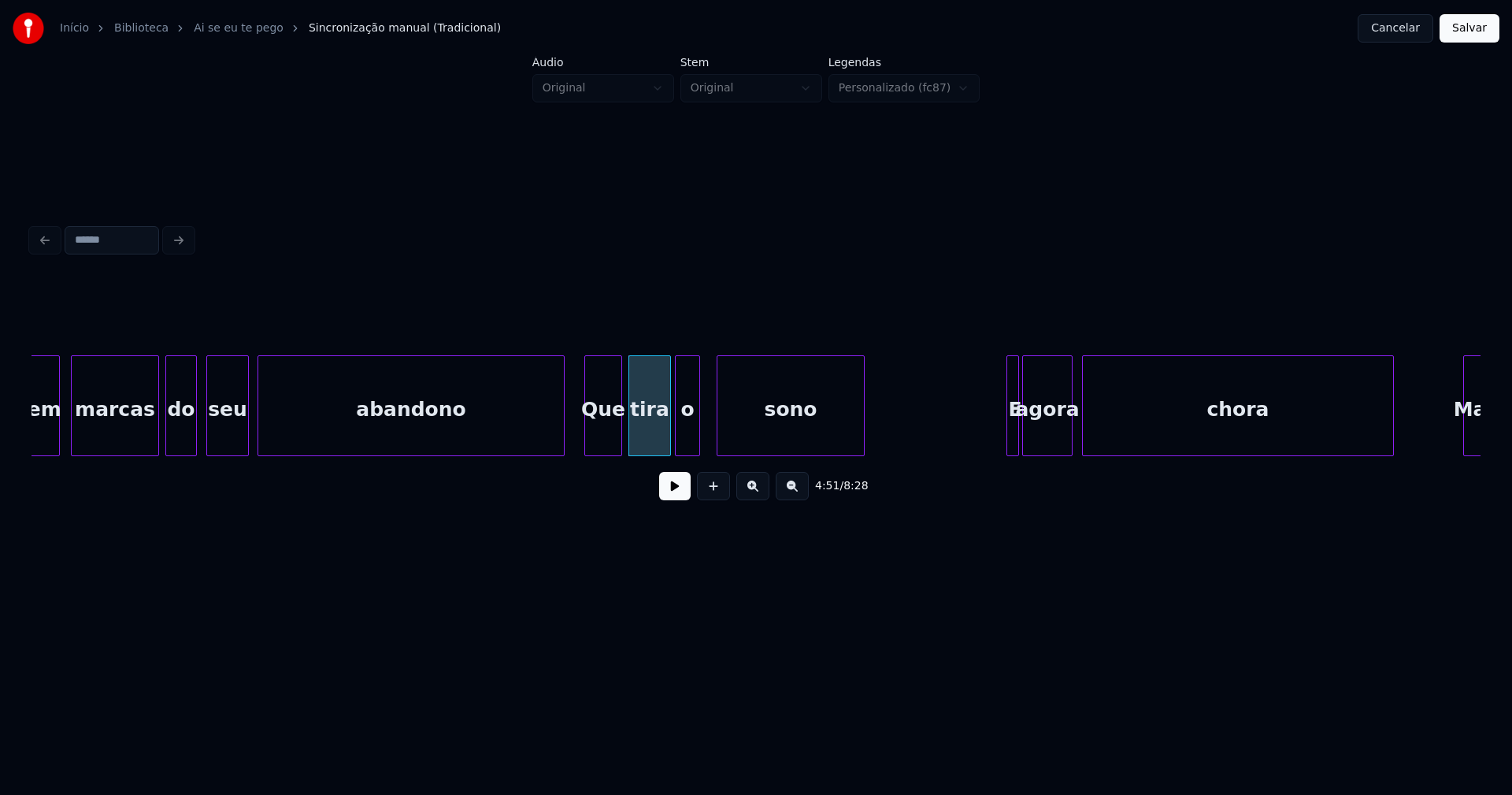
click at [690, 443] on div "o" at bounding box center [687, 409] width 24 height 108
click at [704, 437] on div at bounding box center [703, 405] width 5 height 99
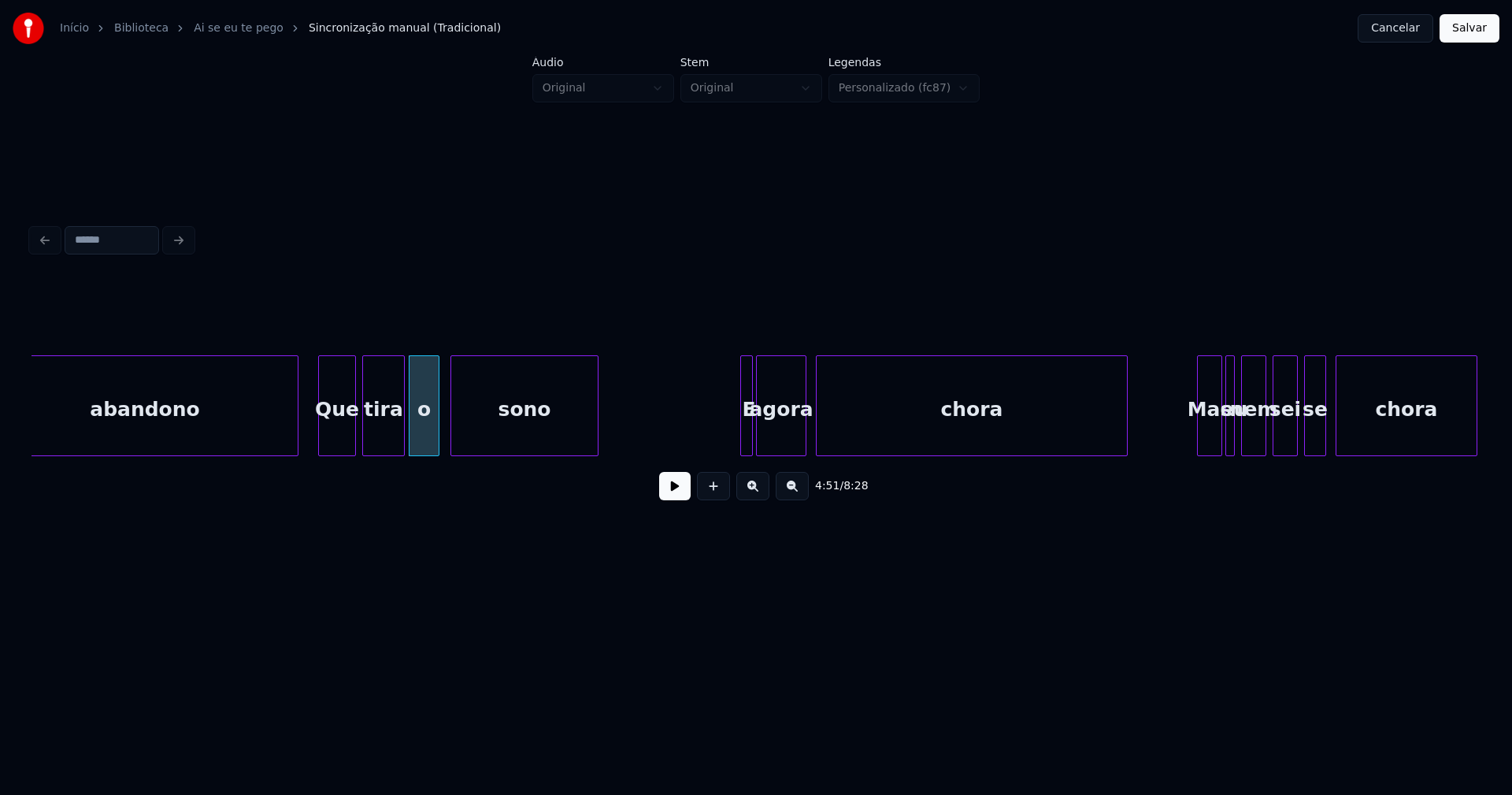
scroll to position [0, 45629]
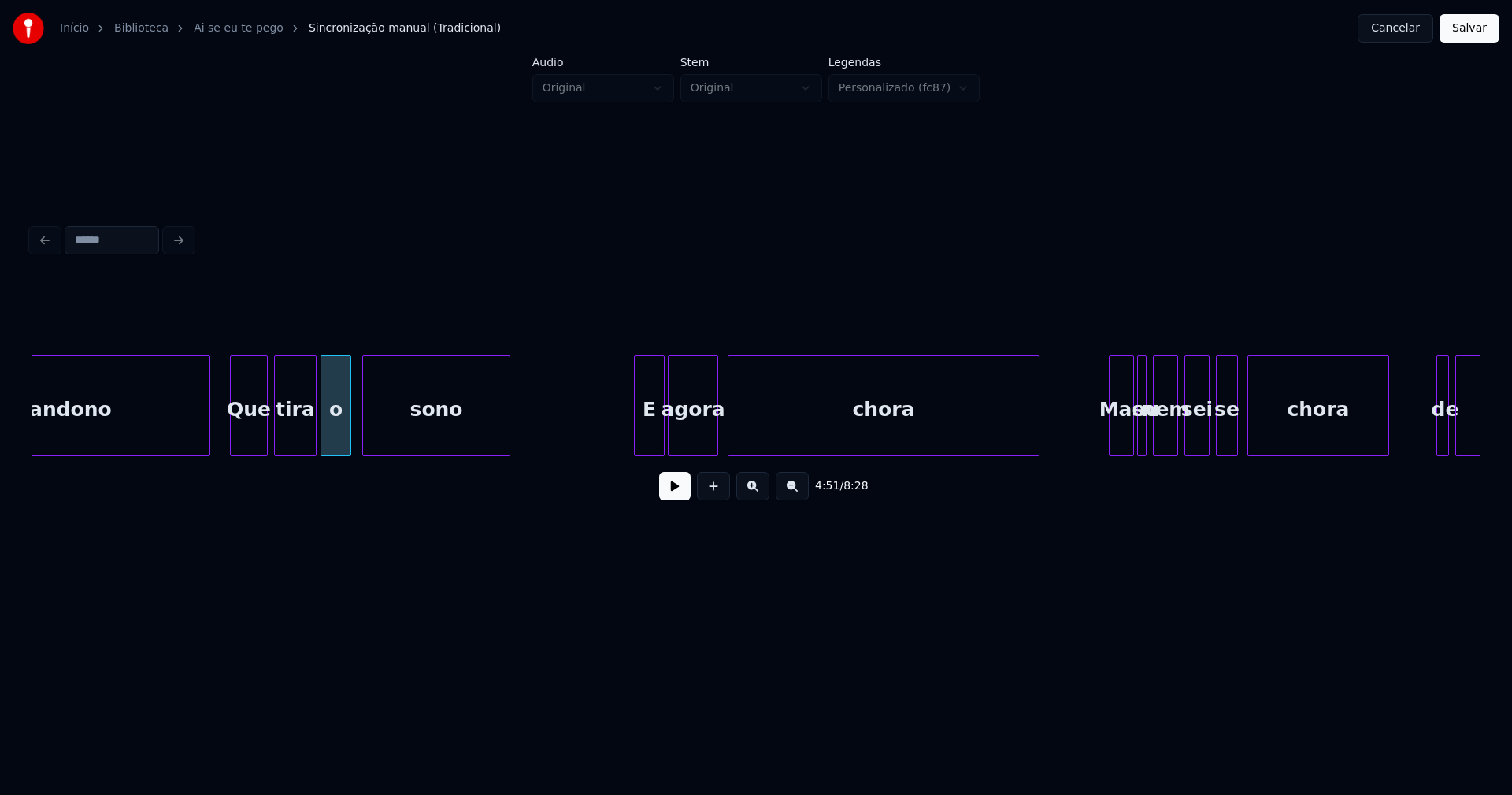
click at [635, 447] on div at bounding box center [637, 405] width 5 height 99
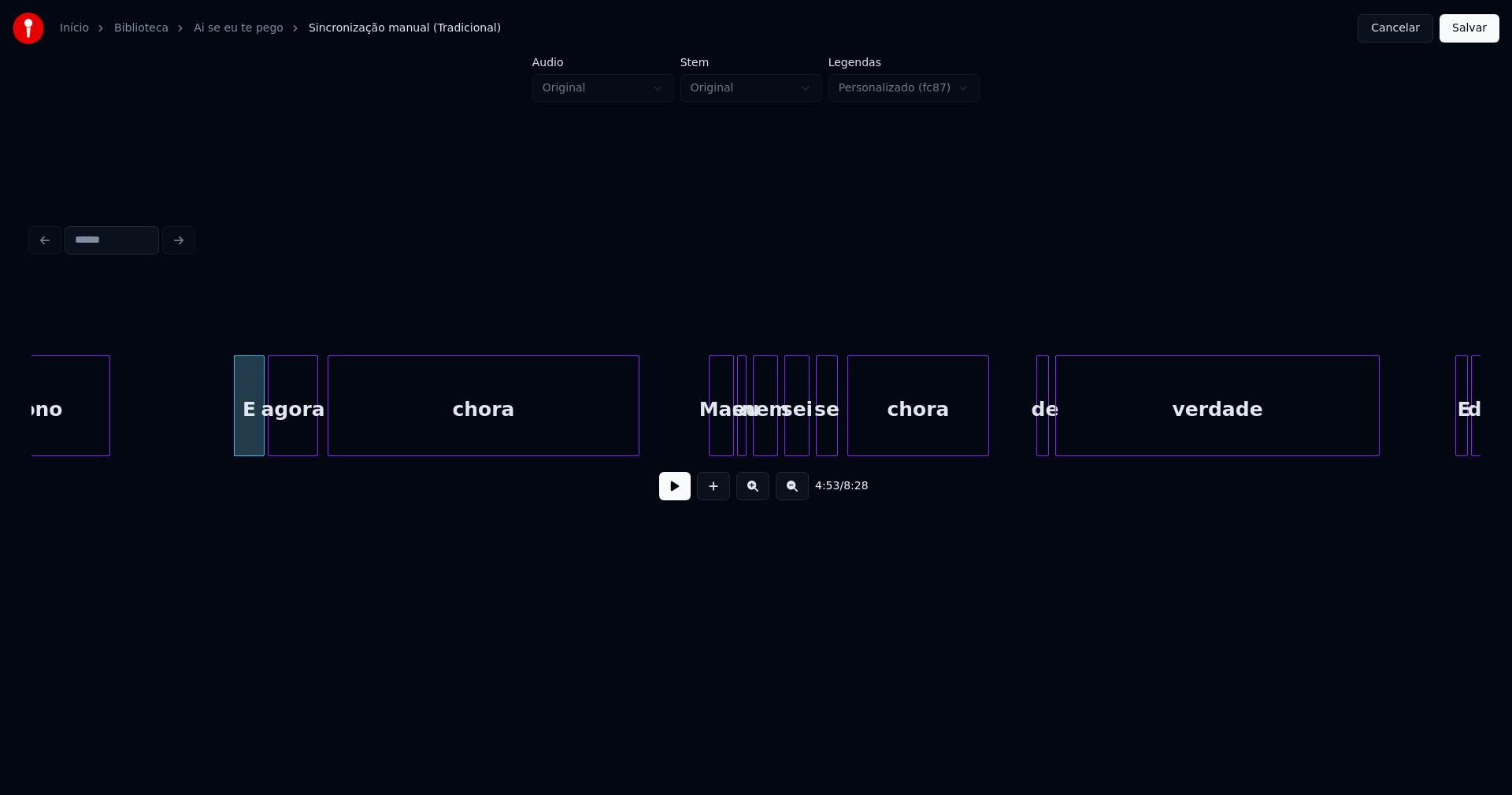
scroll to position [0, 46207]
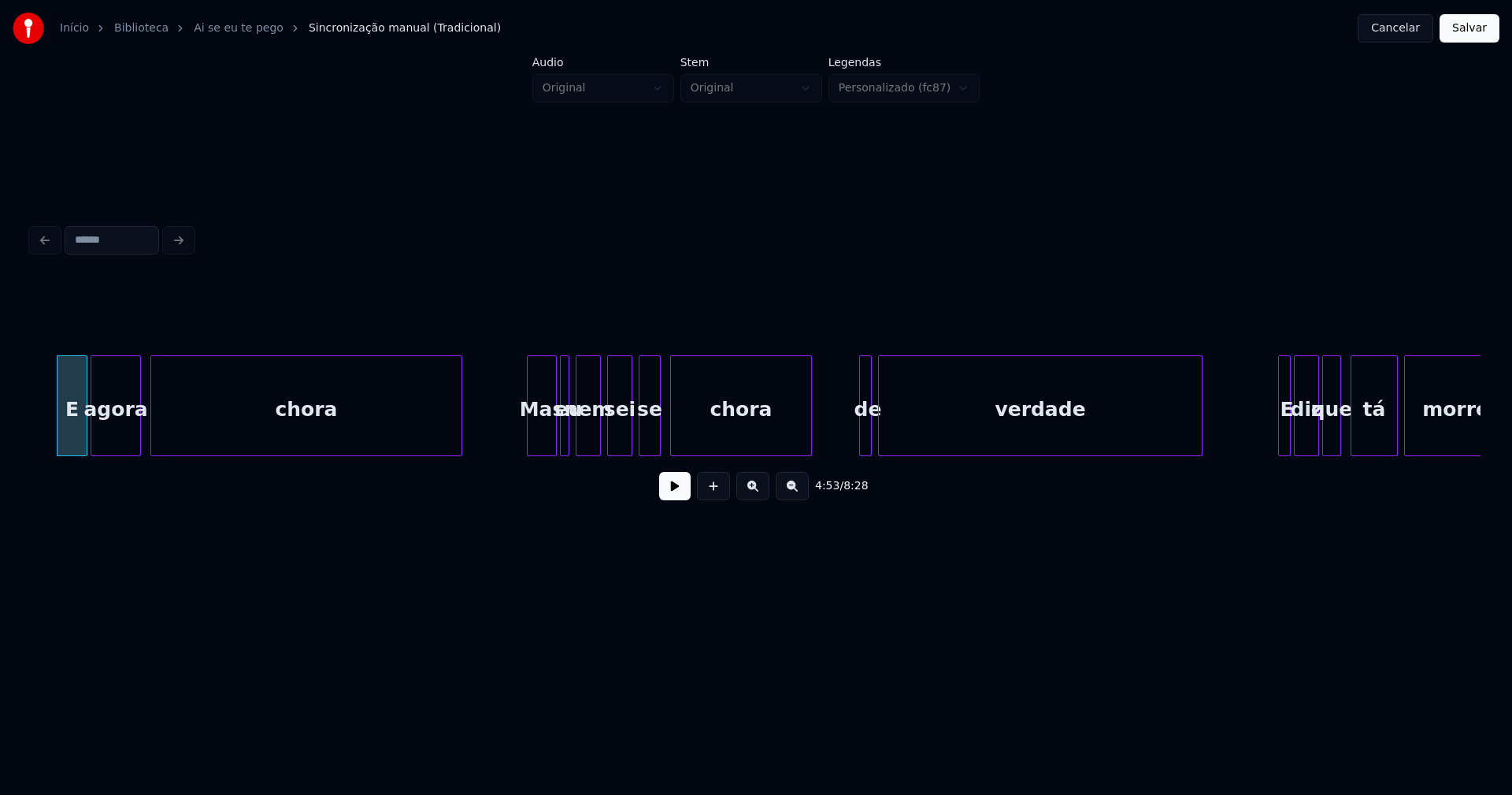
click at [532, 441] on div at bounding box center [530, 405] width 5 height 99
click at [678, 442] on div at bounding box center [679, 405] width 5 height 99
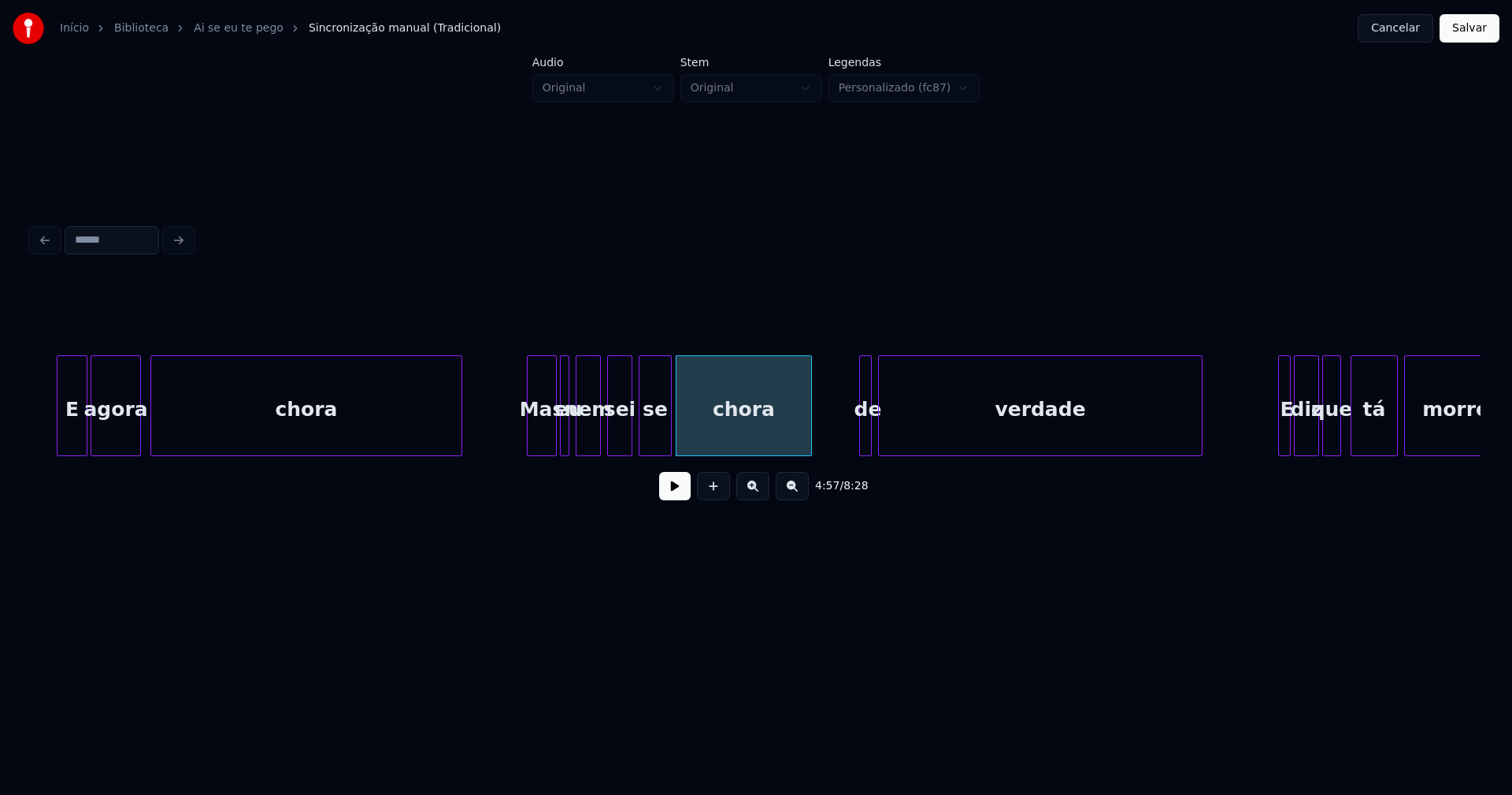
click at [668, 444] on div at bounding box center [669, 405] width 5 height 99
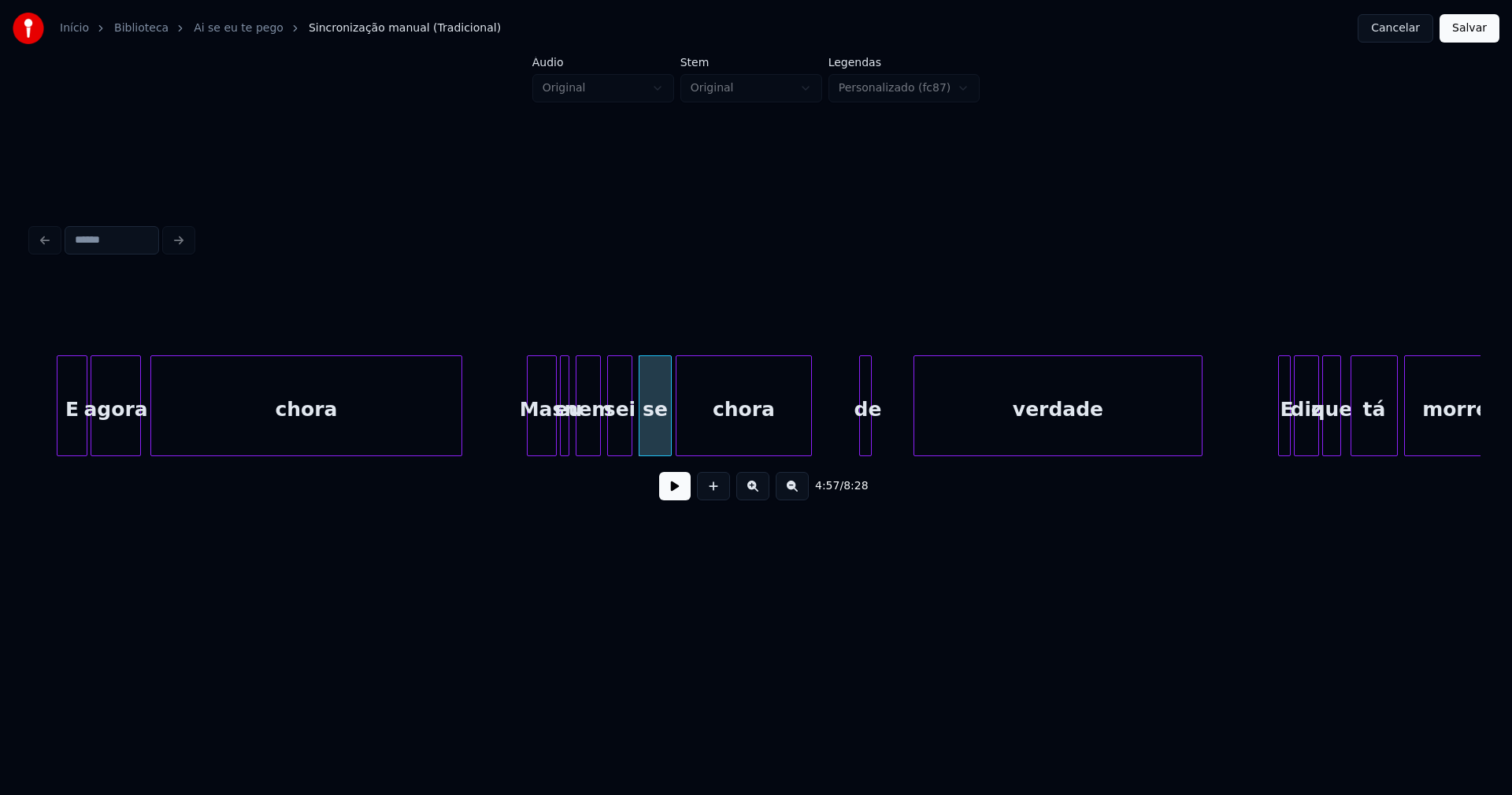
click at [918, 440] on div at bounding box center [917, 405] width 5 height 99
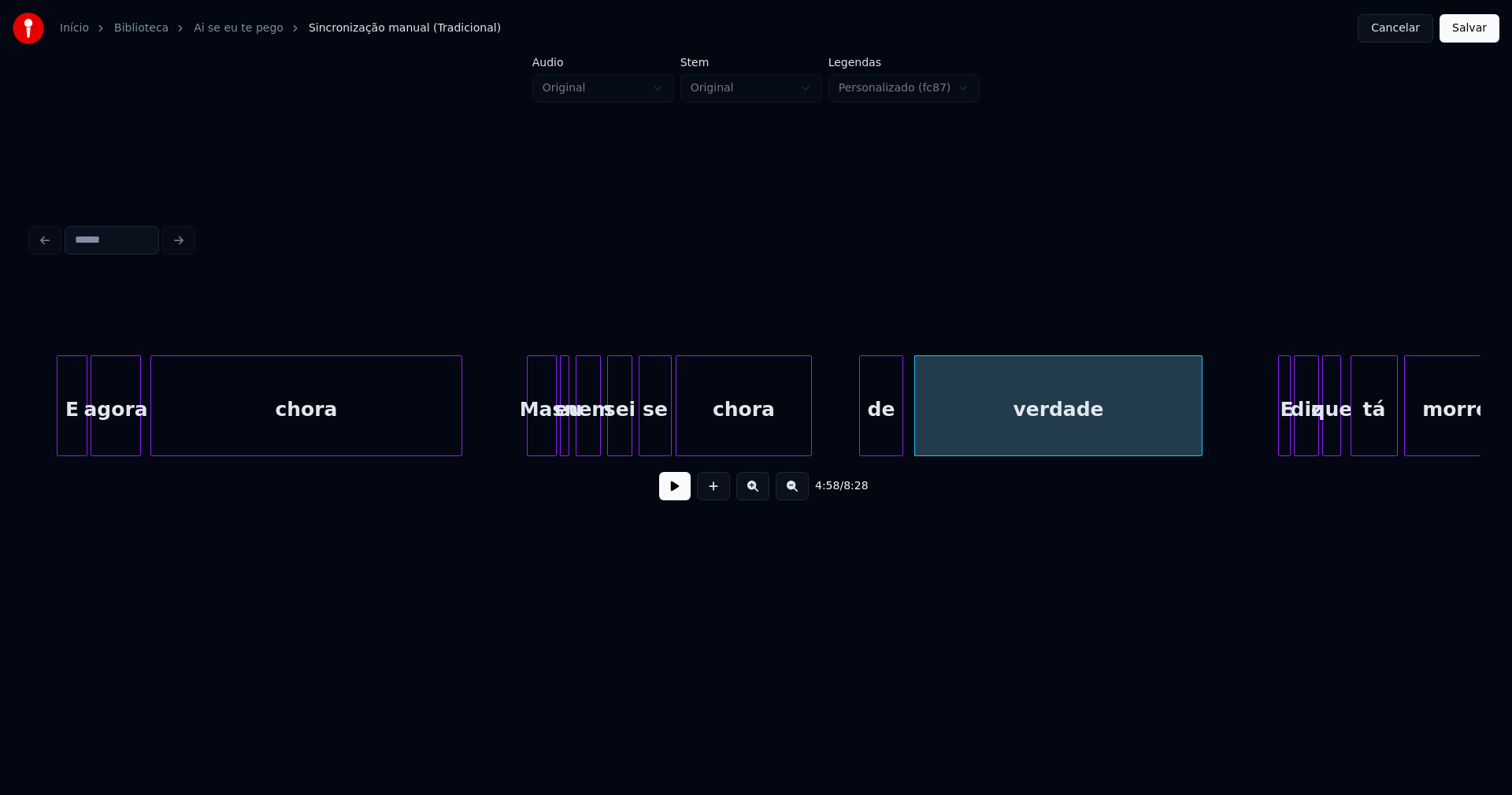
click at [898, 436] on div at bounding box center [900, 405] width 5 height 99
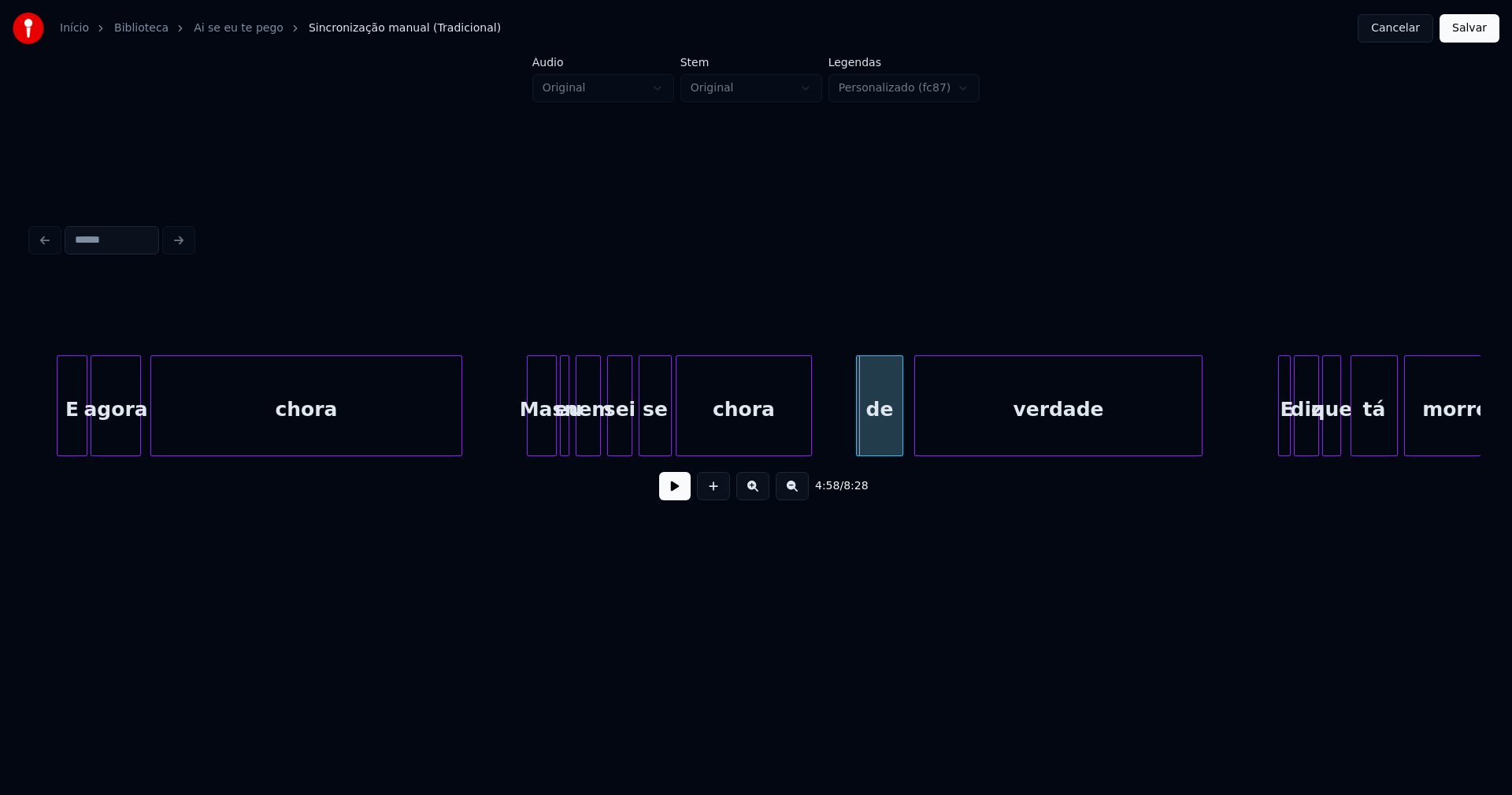
click at [859, 428] on div at bounding box center [859, 405] width 5 height 99
click at [685, 498] on button at bounding box center [675, 485] width 31 height 28
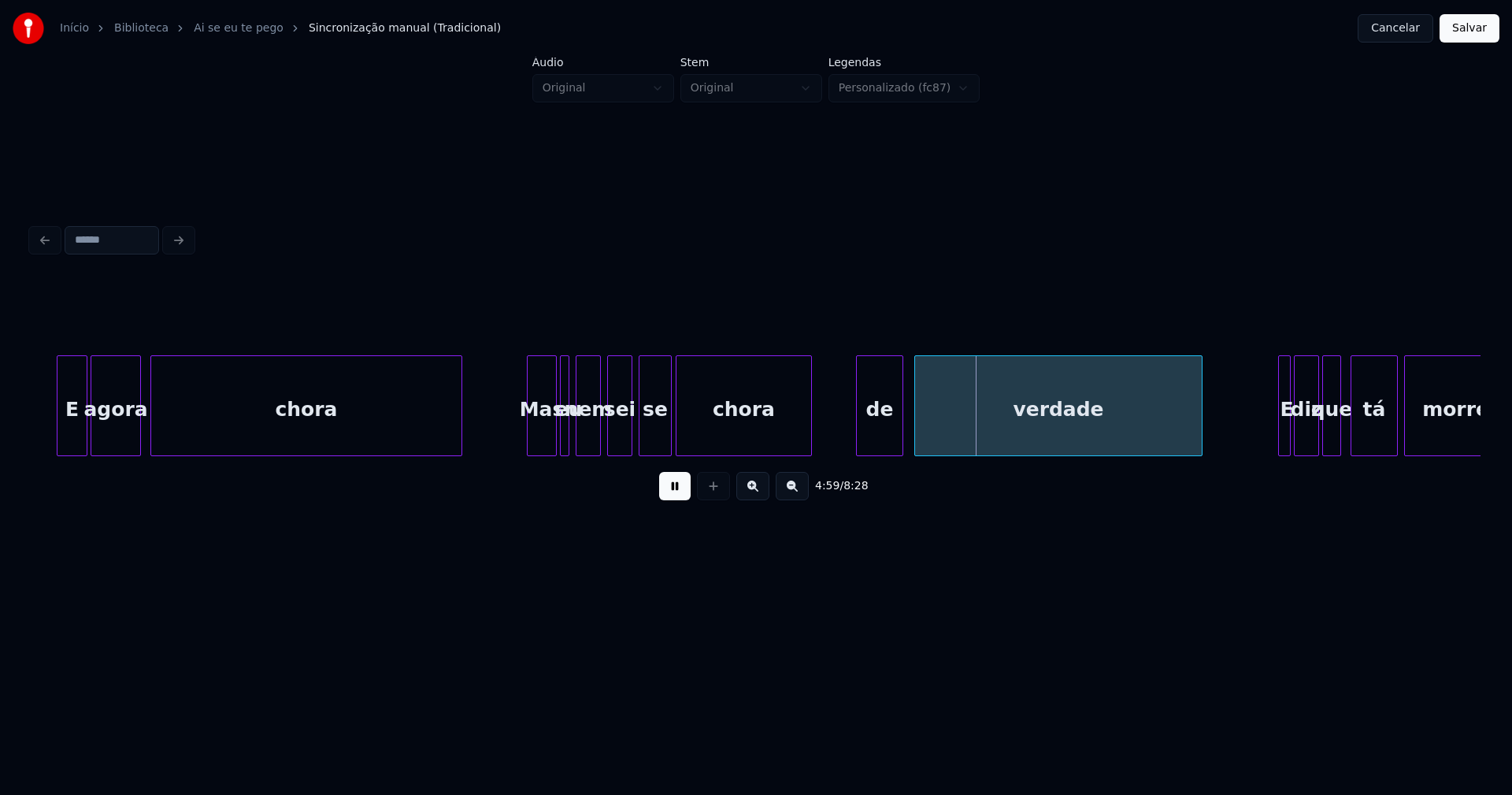
scroll to position [0, 46827]
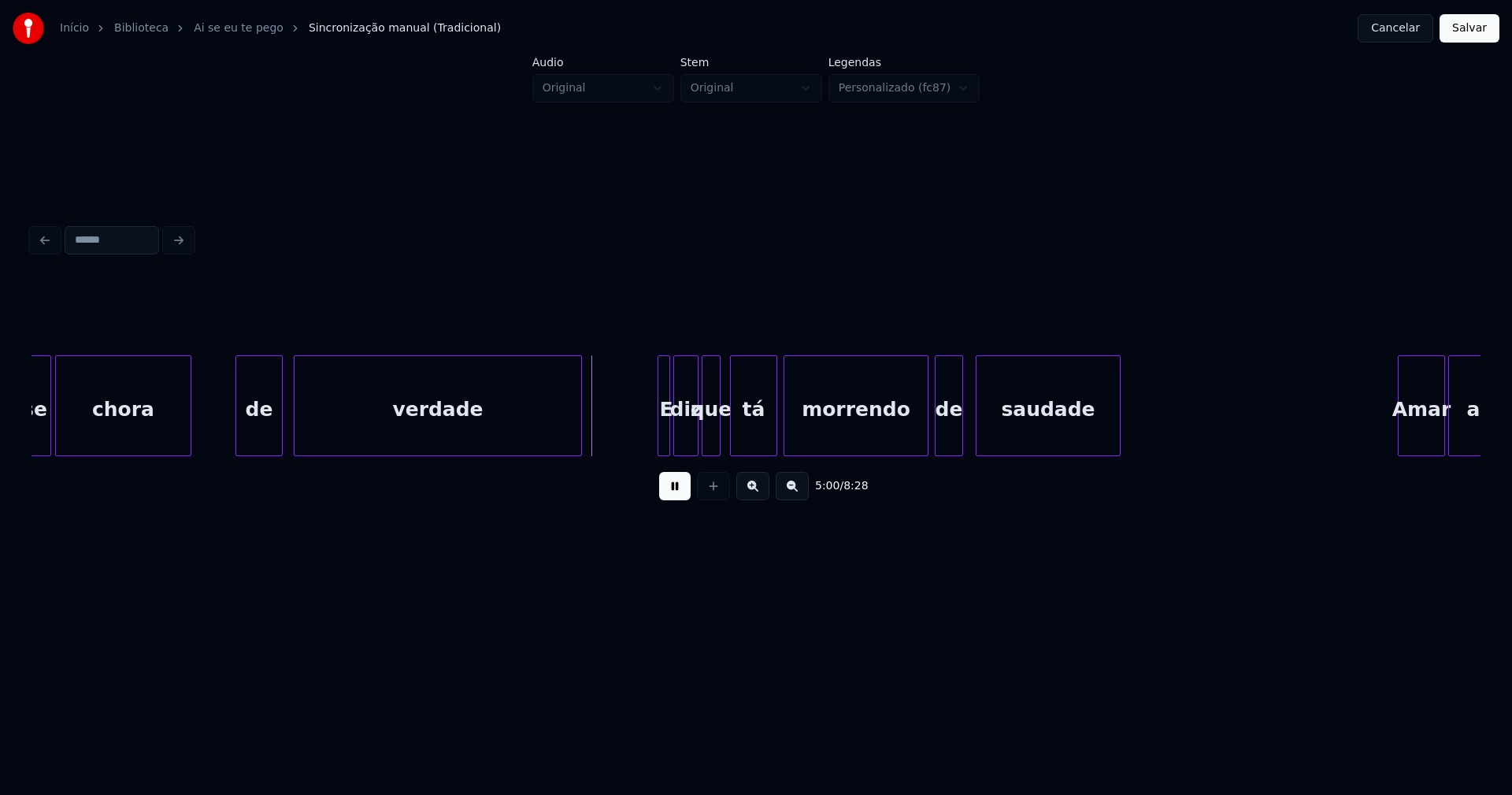
drag, startPoint x: 670, startPoint y: 502, endPoint x: 683, endPoint y: 486, distance: 20.6
click at [673, 500] on button at bounding box center [675, 485] width 31 height 28
click at [649, 444] on div at bounding box center [652, 405] width 5 height 99
click at [928, 430] on div "morrendo" at bounding box center [856, 406] width 145 height 101
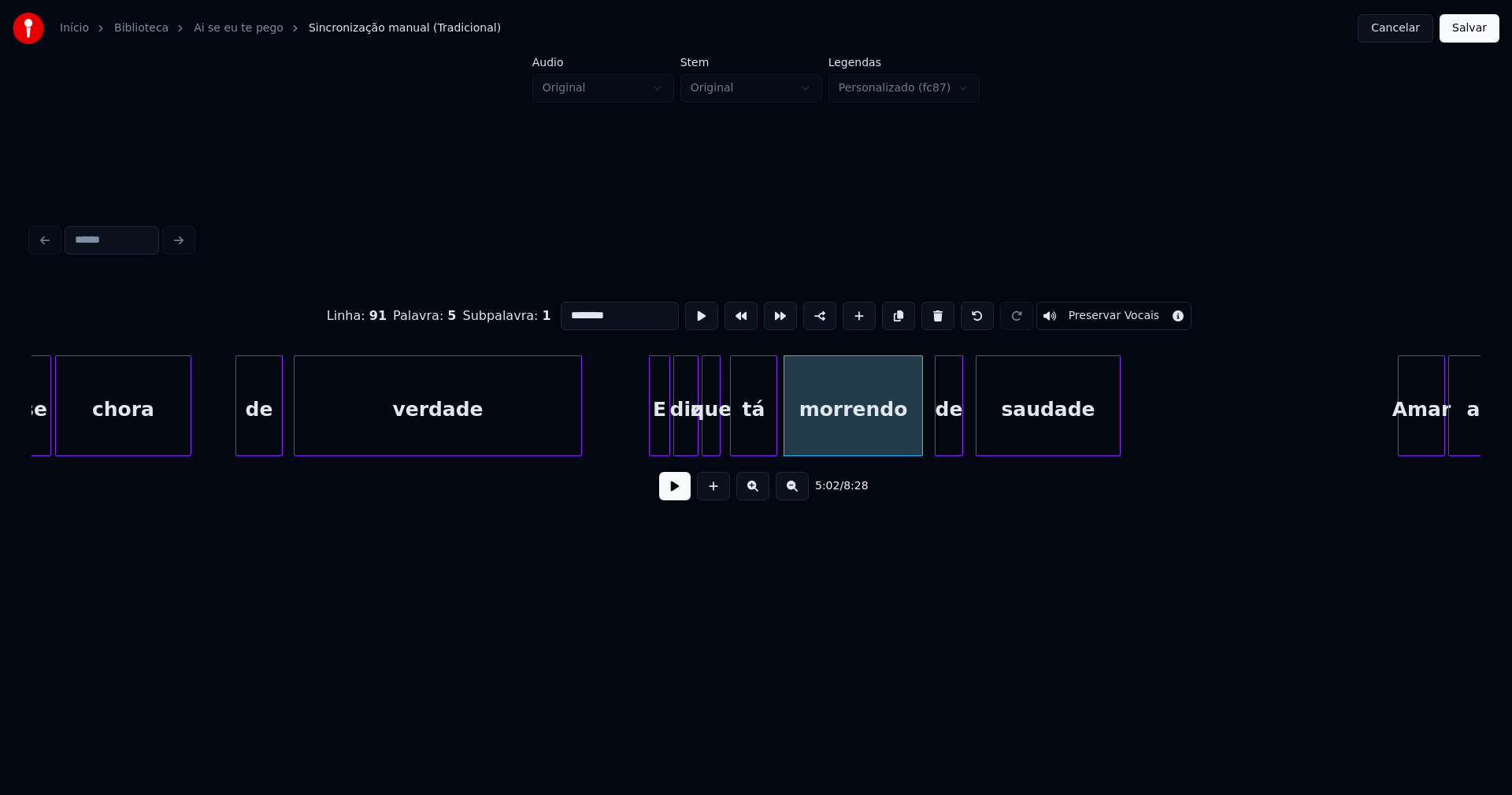
click at [919, 444] on div at bounding box center [920, 405] width 5 height 99
click at [982, 433] on div at bounding box center [981, 405] width 5 height 99
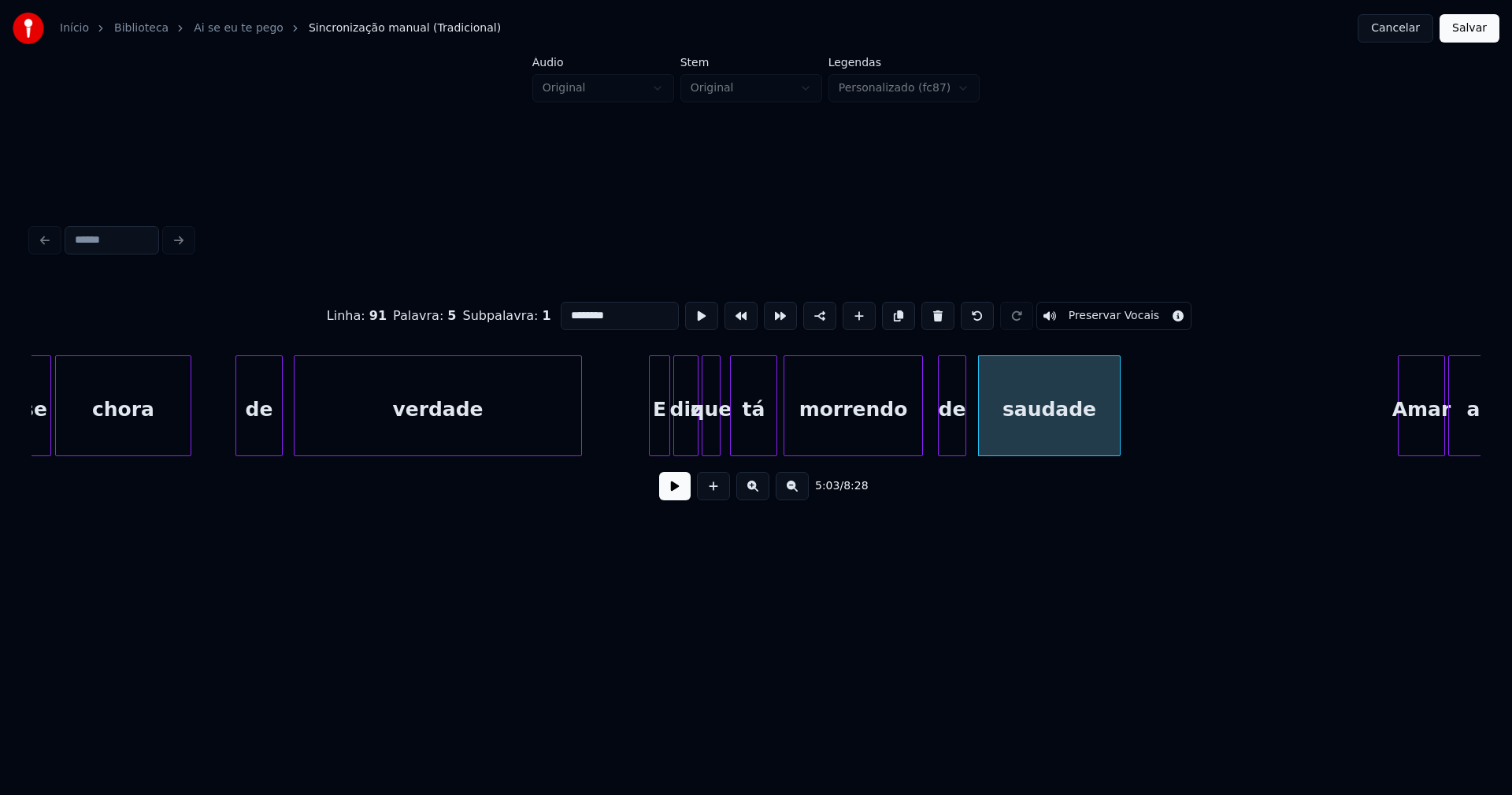
click at [960, 439] on div "de" at bounding box center [952, 409] width 27 height 108
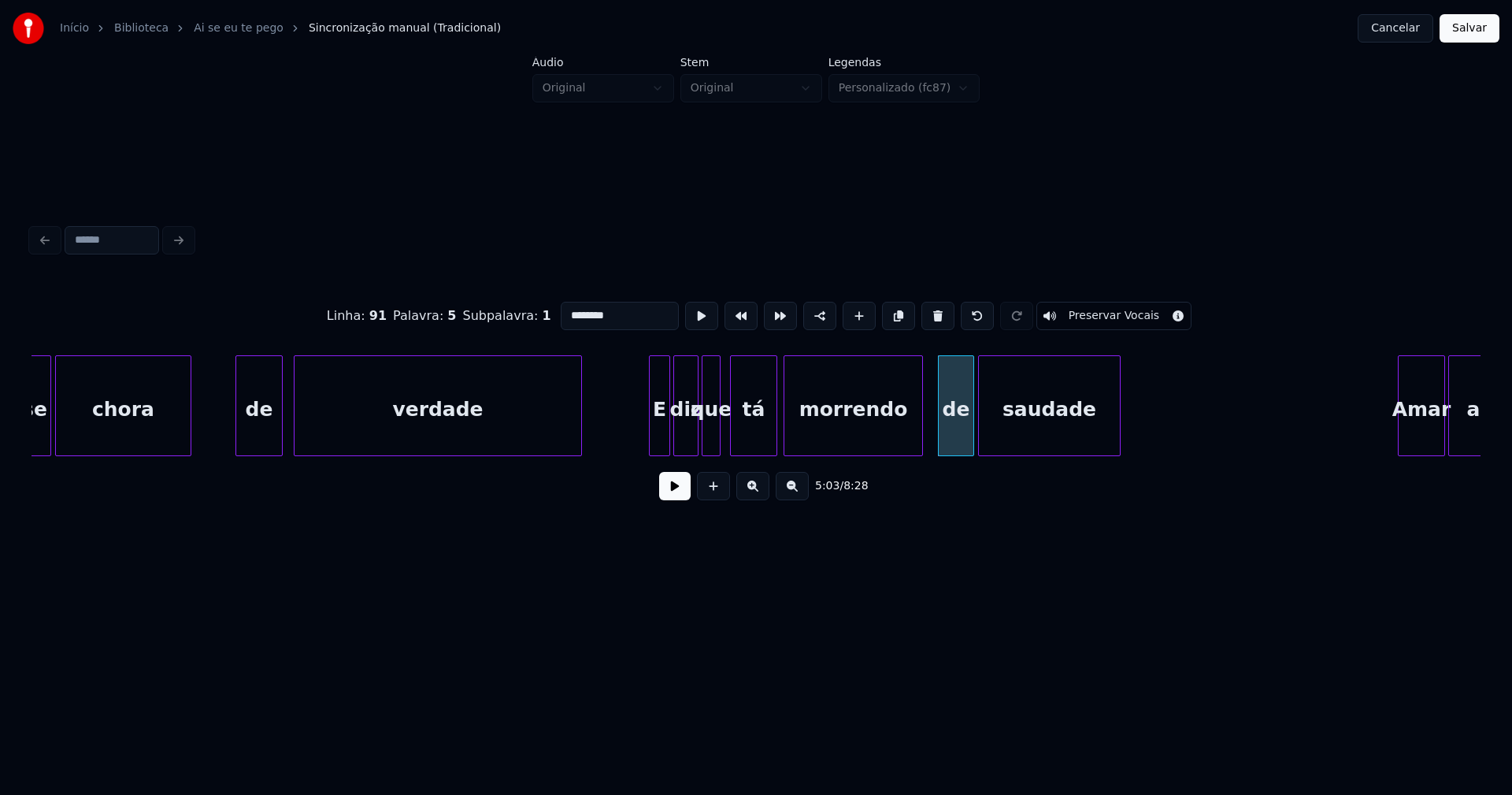
click at [970, 443] on div at bounding box center [971, 405] width 5 height 99
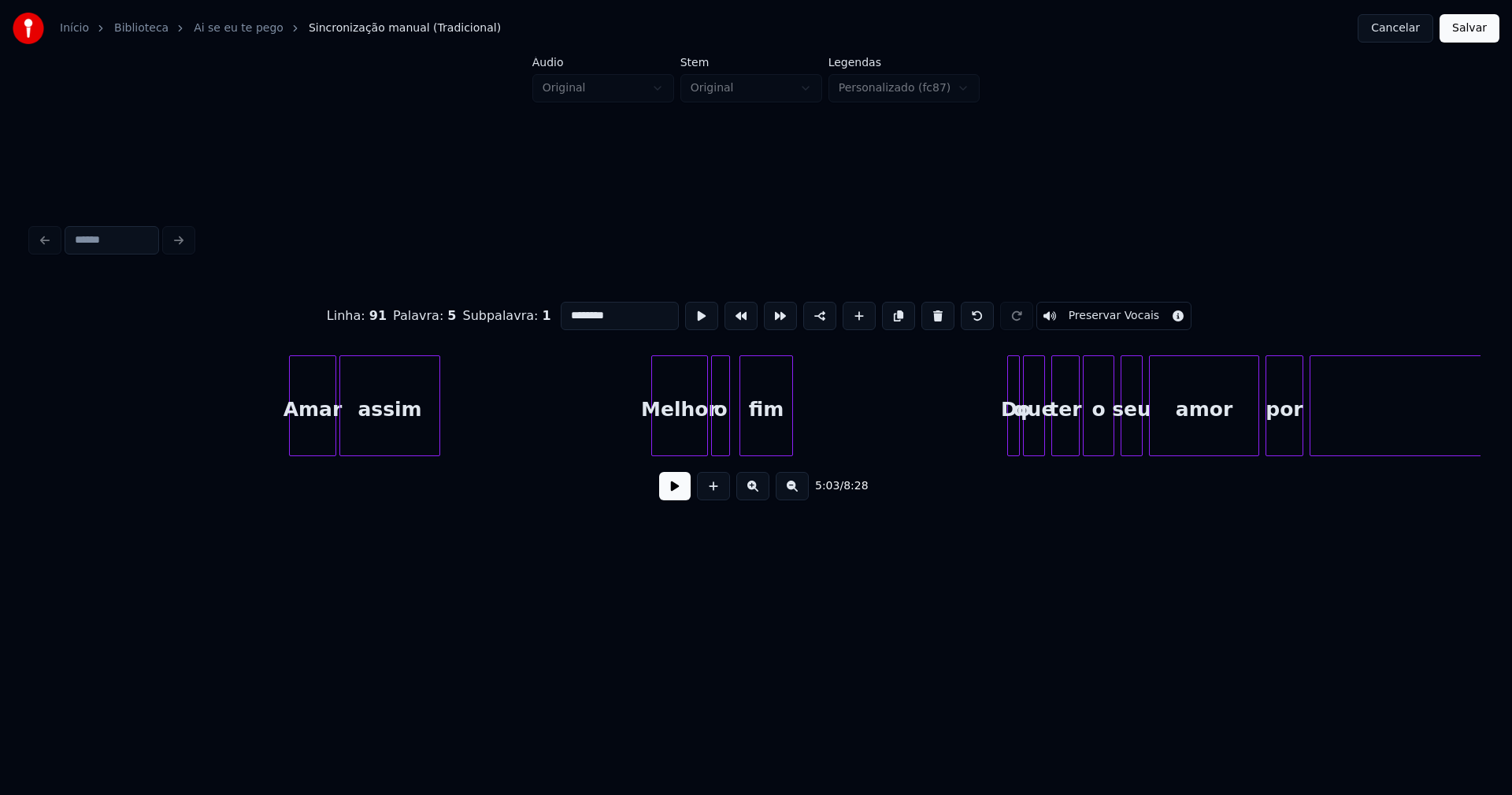
scroll to position [0, 47979]
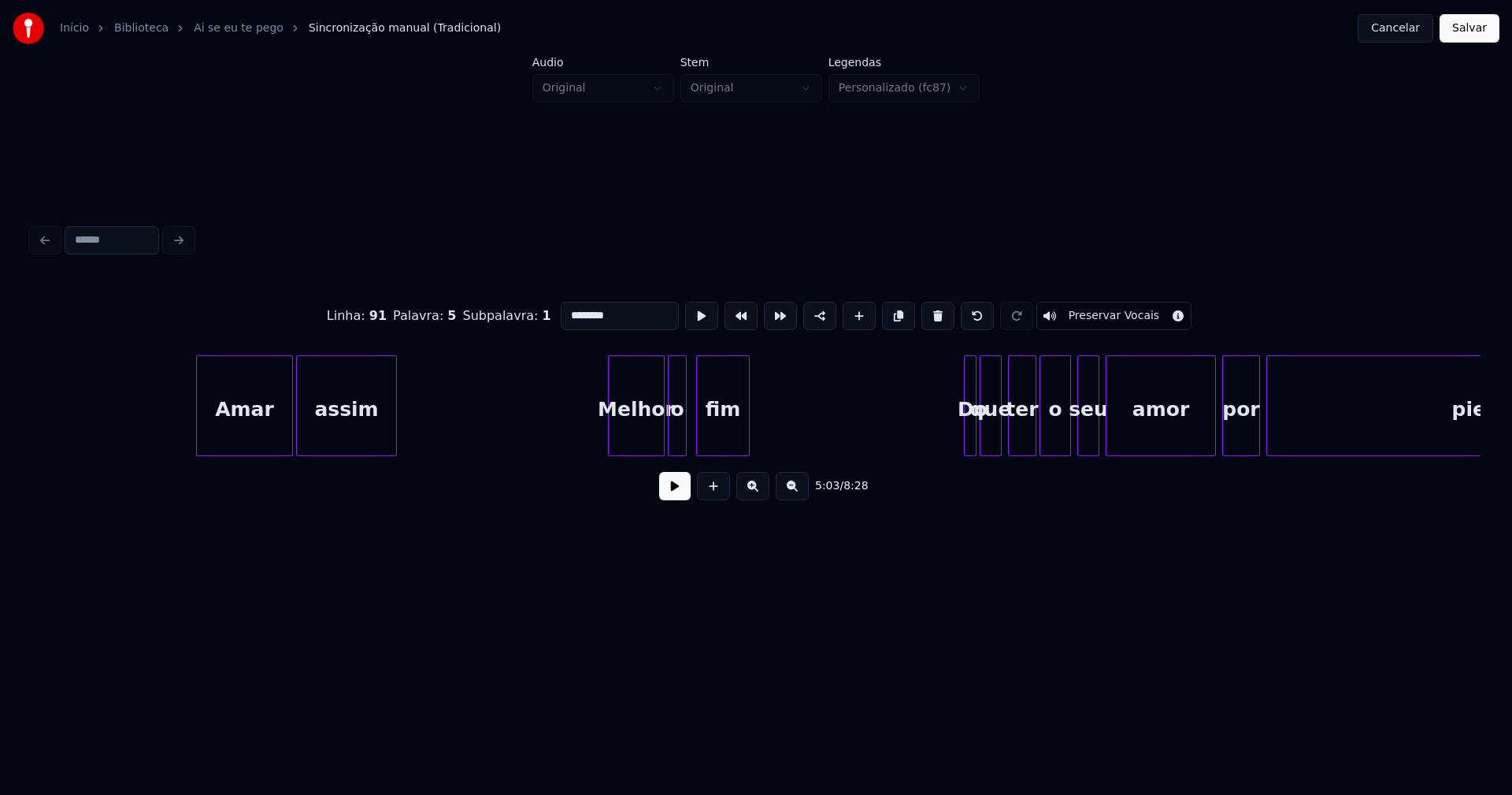
click at [197, 436] on div at bounding box center [200, 405] width 5 height 99
click at [623, 432] on div "Melhor" at bounding box center [624, 409] width 55 height 108
click at [568, 442] on div at bounding box center [568, 405] width 5 height 99
click at [660, 433] on div at bounding box center [661, 405] width 5 height 99
click at [770, 423] on div at bounding box center [768, 405] width 5 height 99
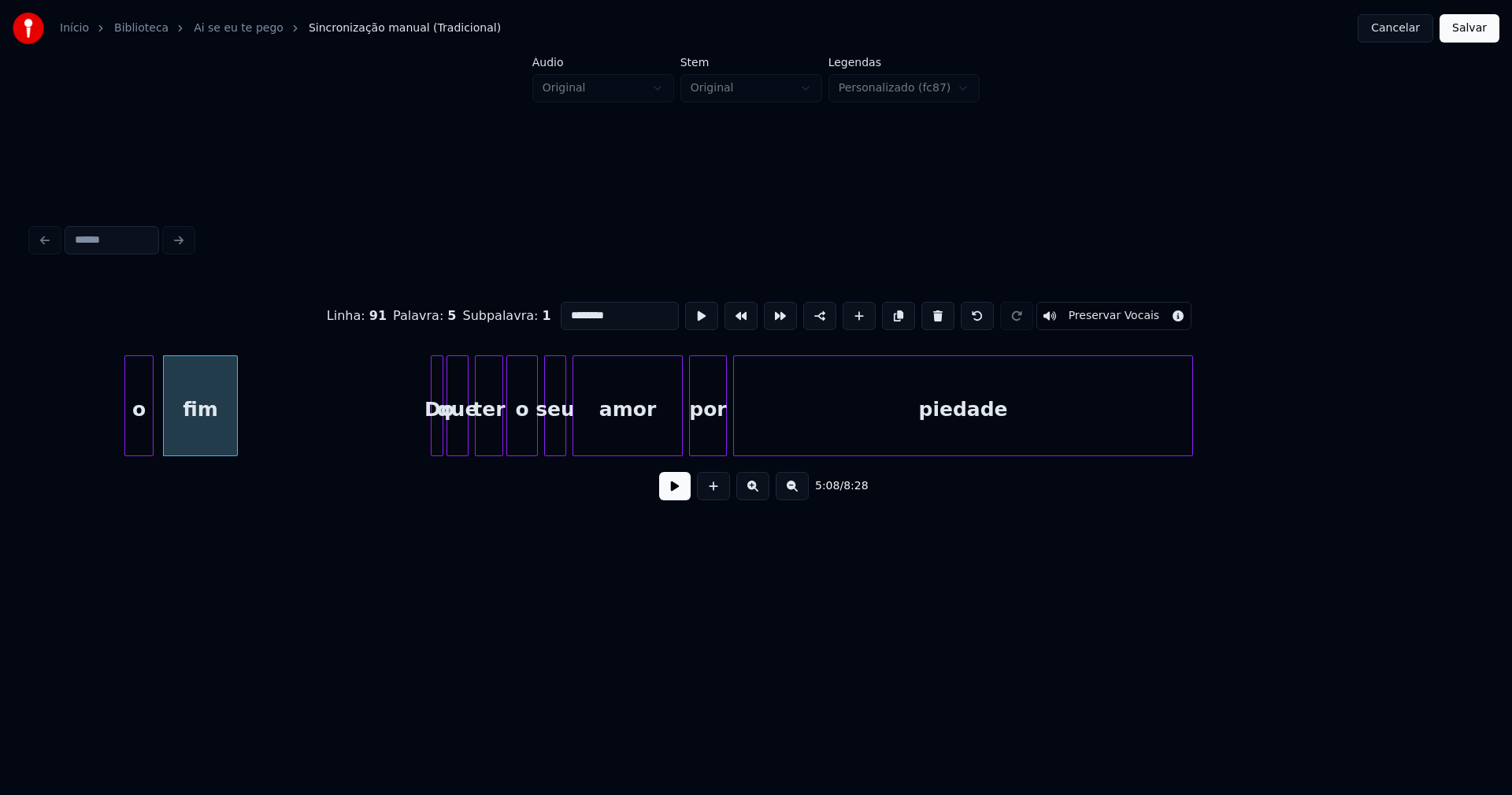
scroll to position [0, 48646]
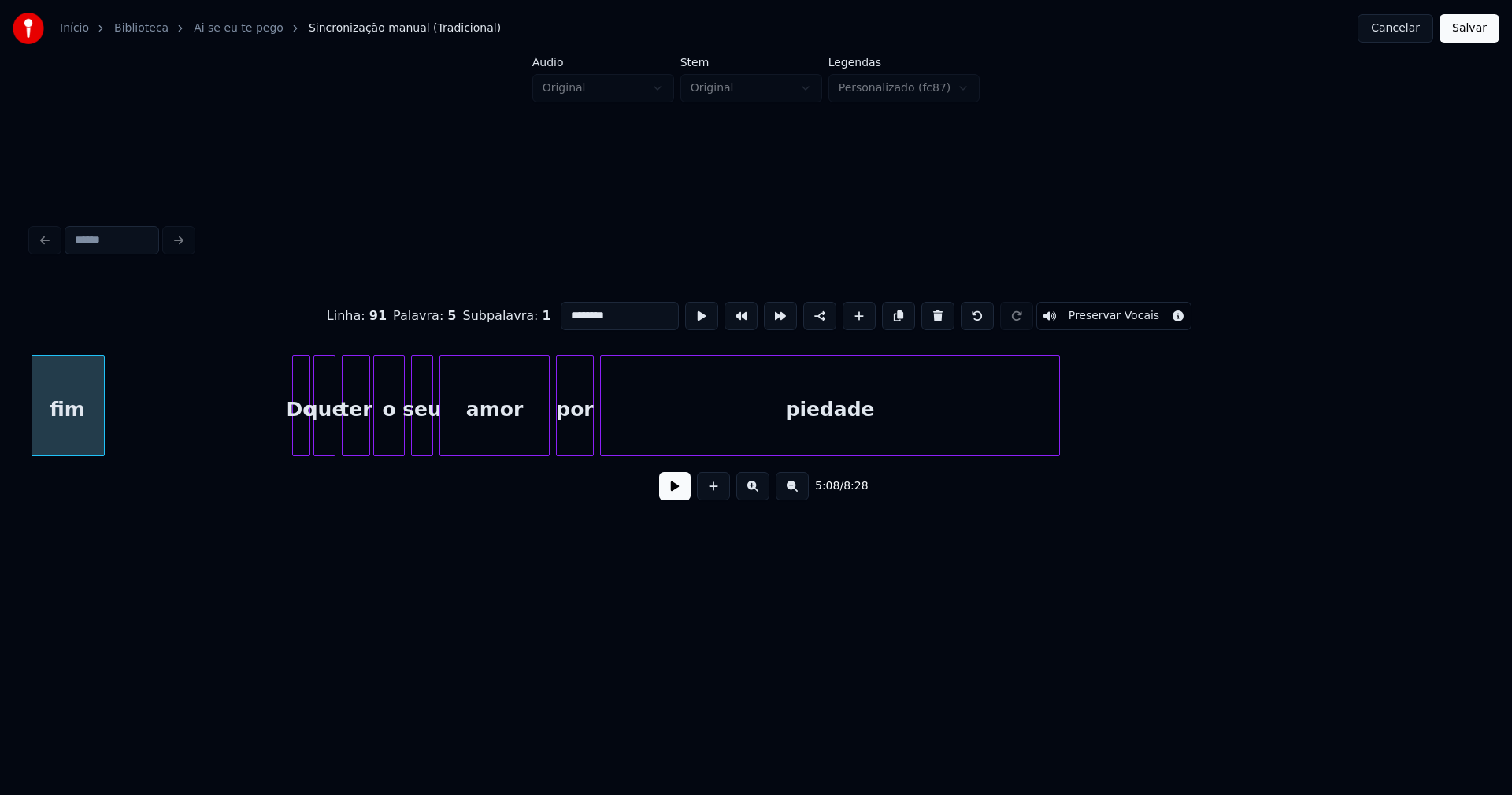
click at [295, 428] on div at bounding box center [295, 405] width 5 height 99
click at [549, 424] on div "amor" at bounding box center [494, 406] width 110 height 101
type input "****"
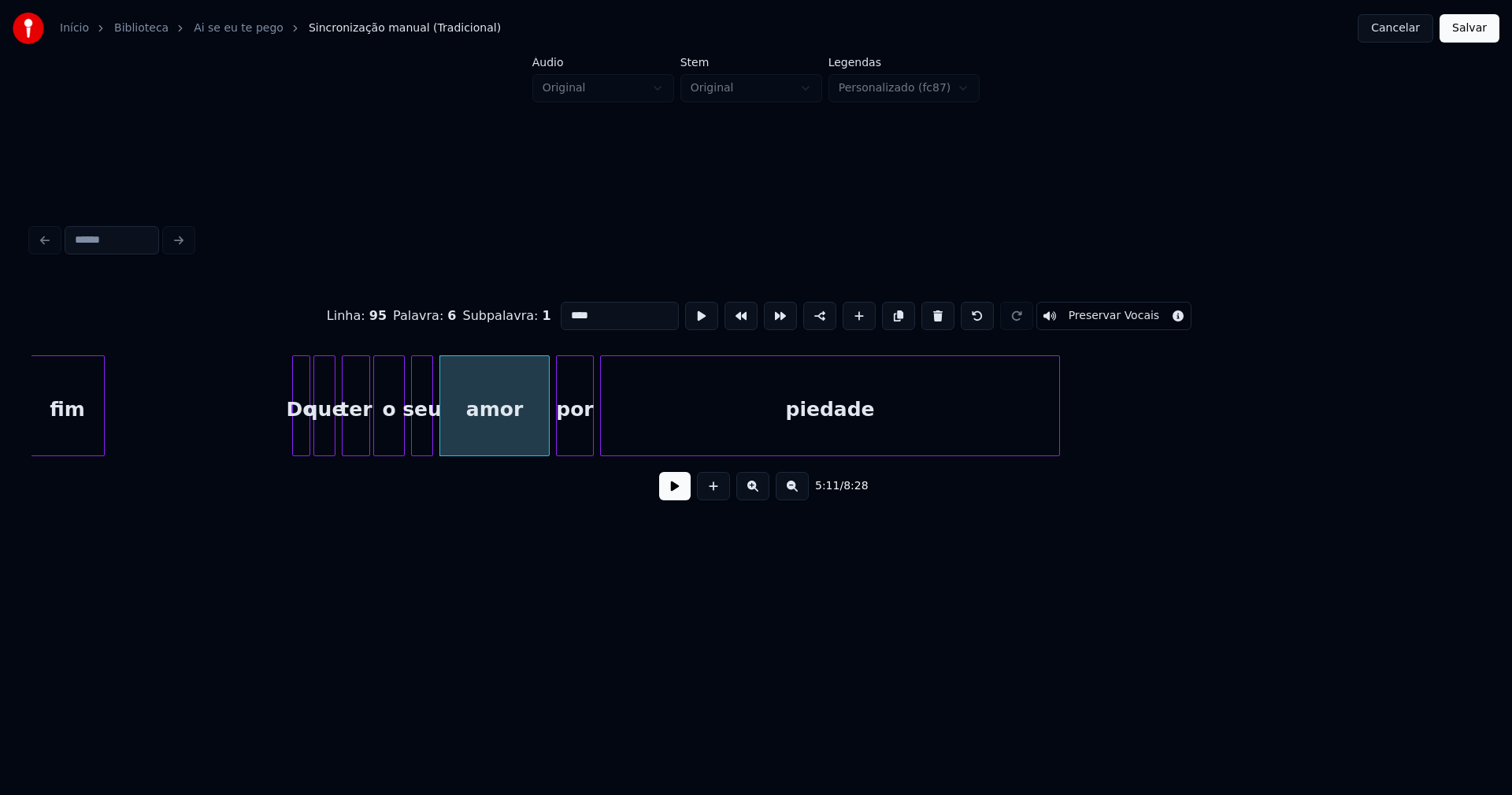
click at [548, 425] on div "amor" at bounding box center [494, 406] width 110 height 101
click at [537, 436] on div at bounding box center [537, 405] width 5 height 99
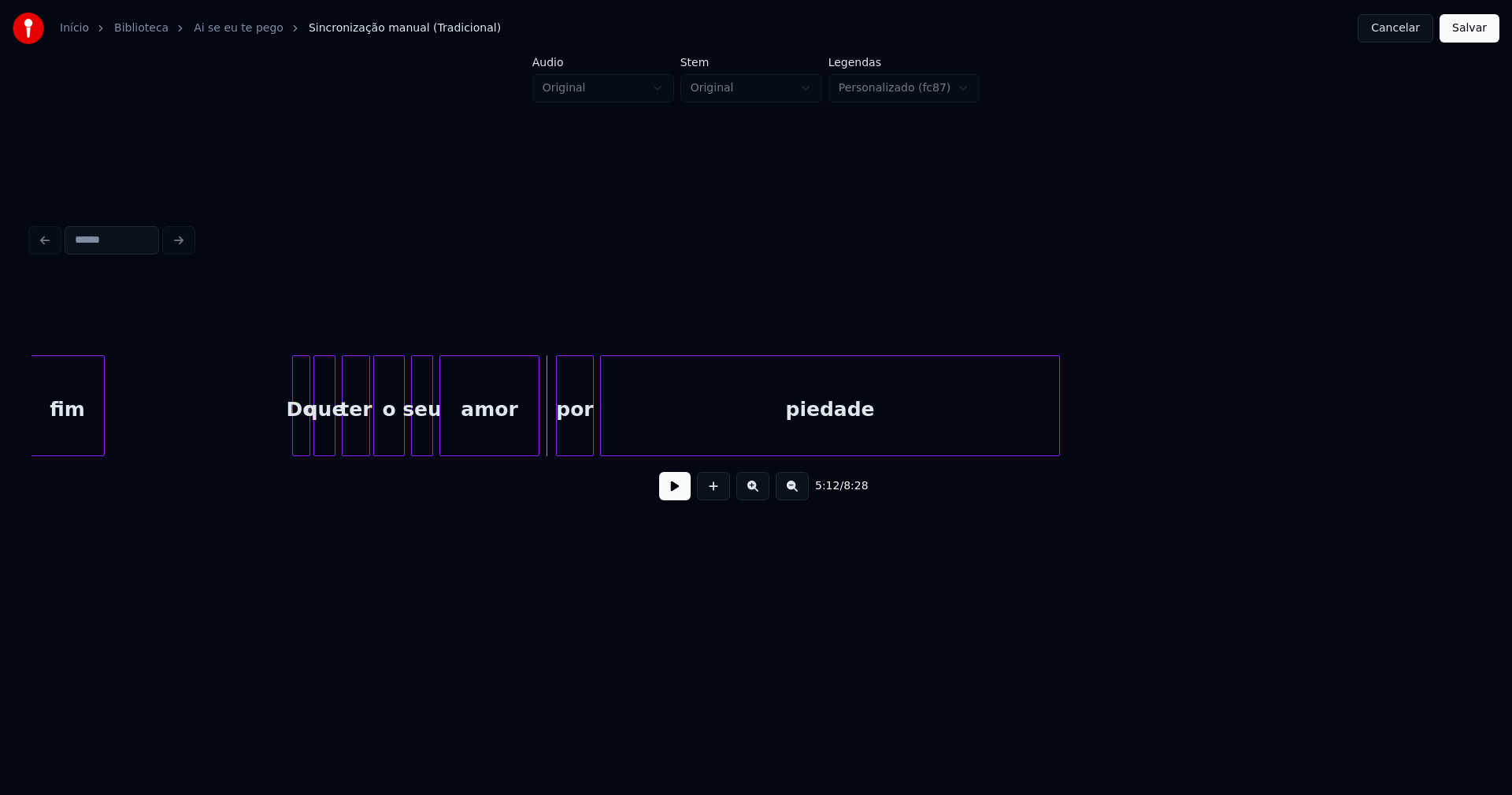
click at [670, 494] on button at bounding box center [675, 485] width 31 height 28
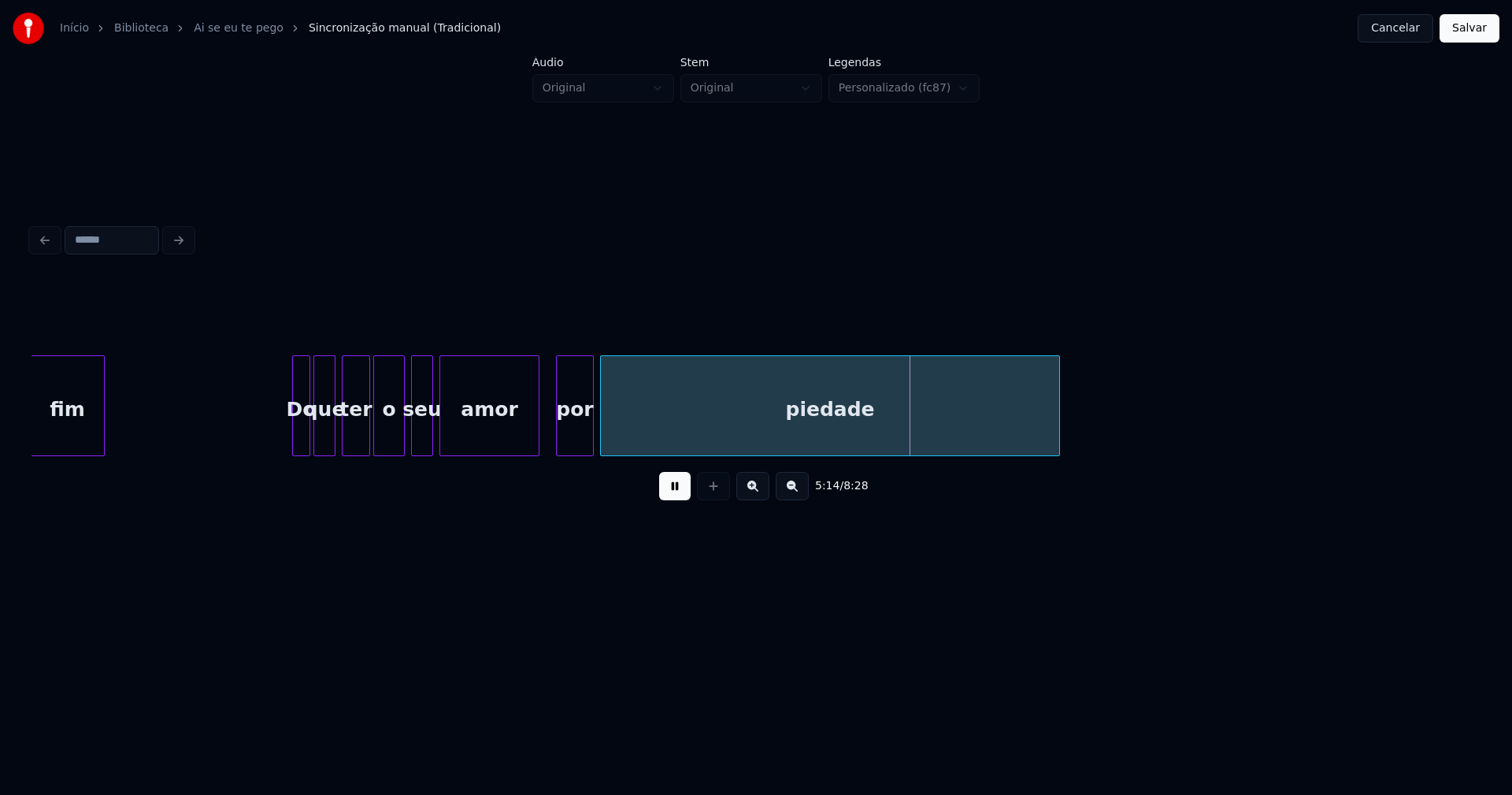
click at [673, 495] on button at bounding box center [675, 485] width 31 height 28
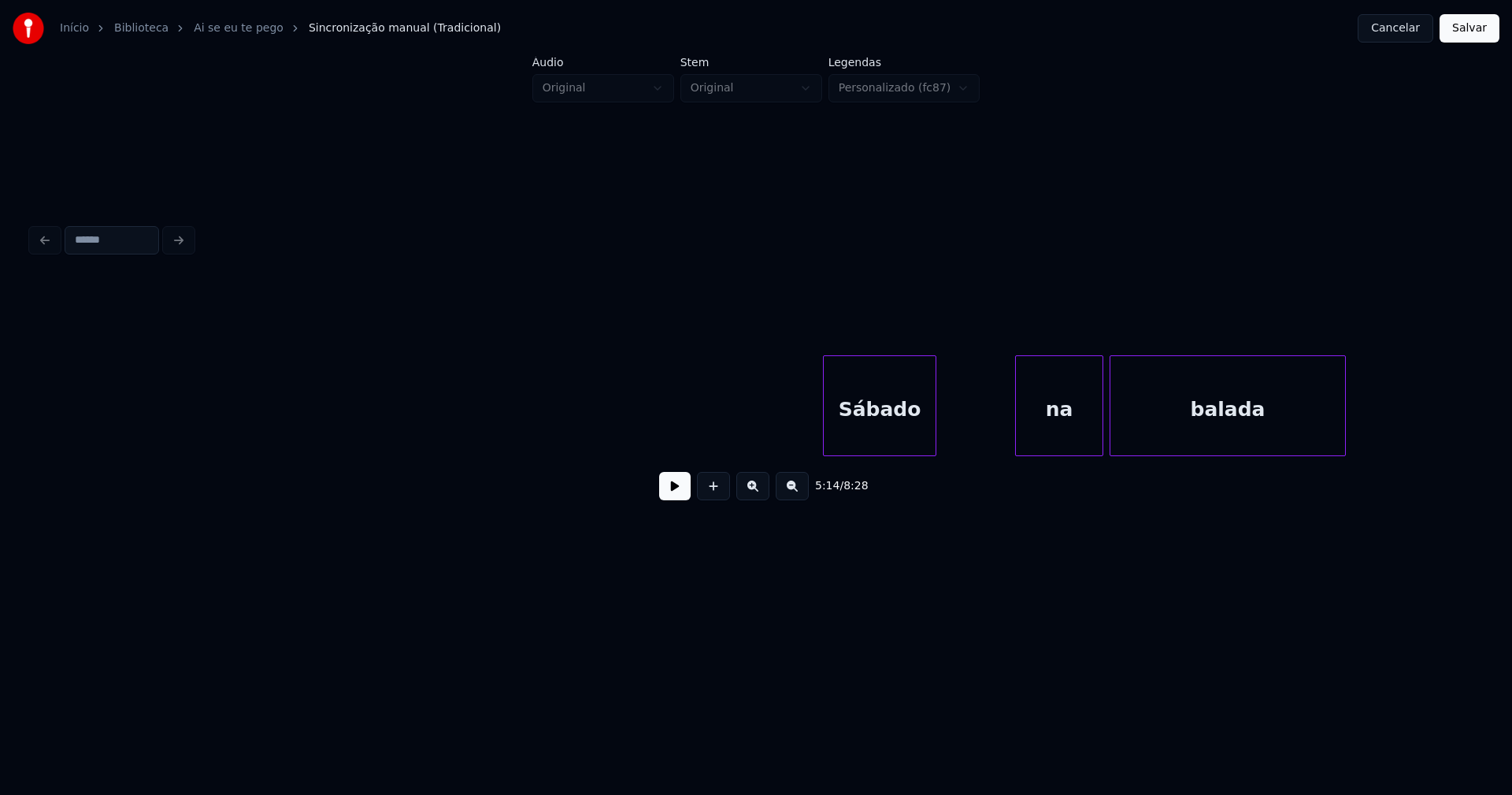
scroll to position [0, 52415]
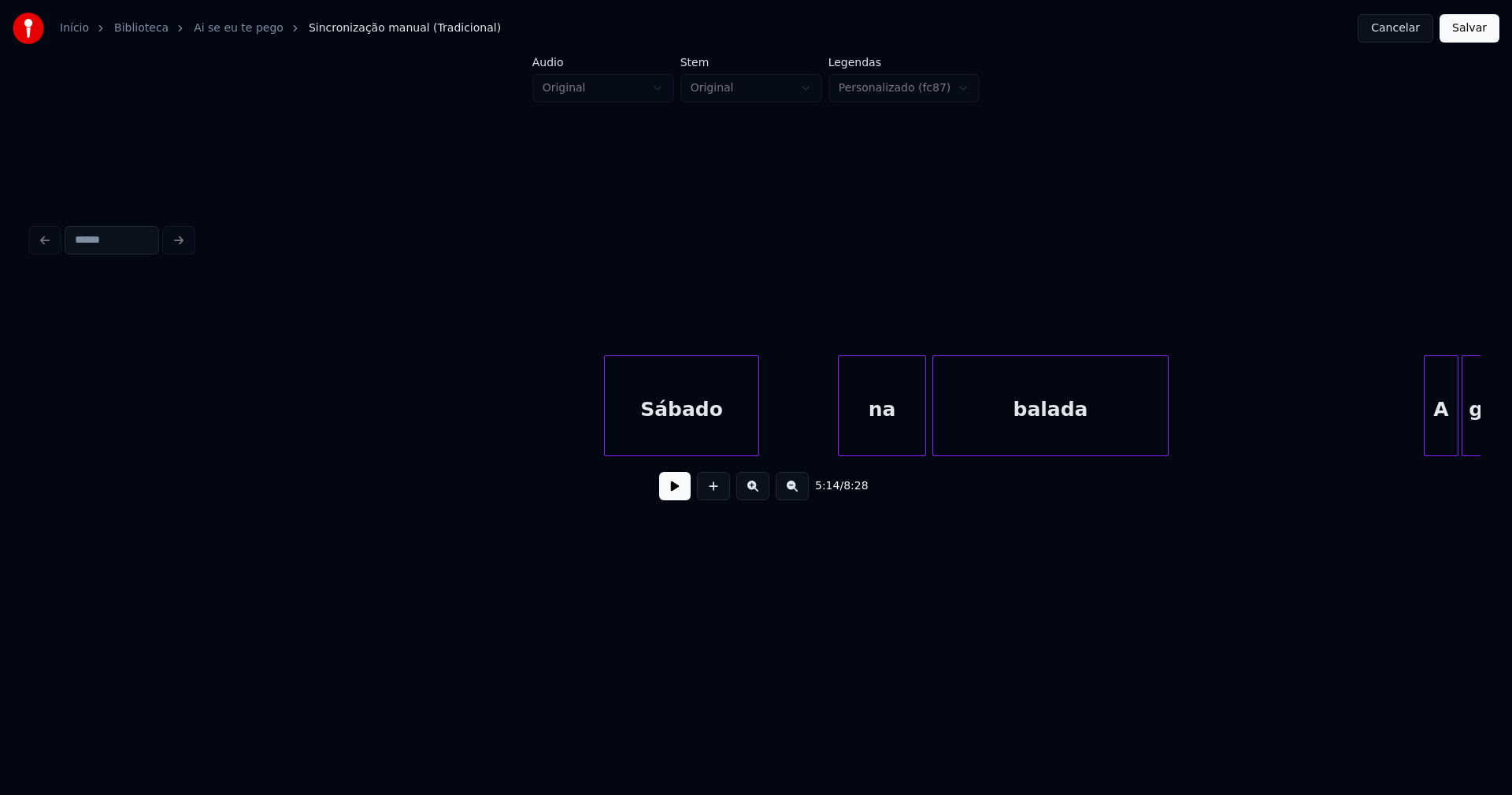
click at [607, 439] on div at bounding box center [607, 405] width 5 height 99
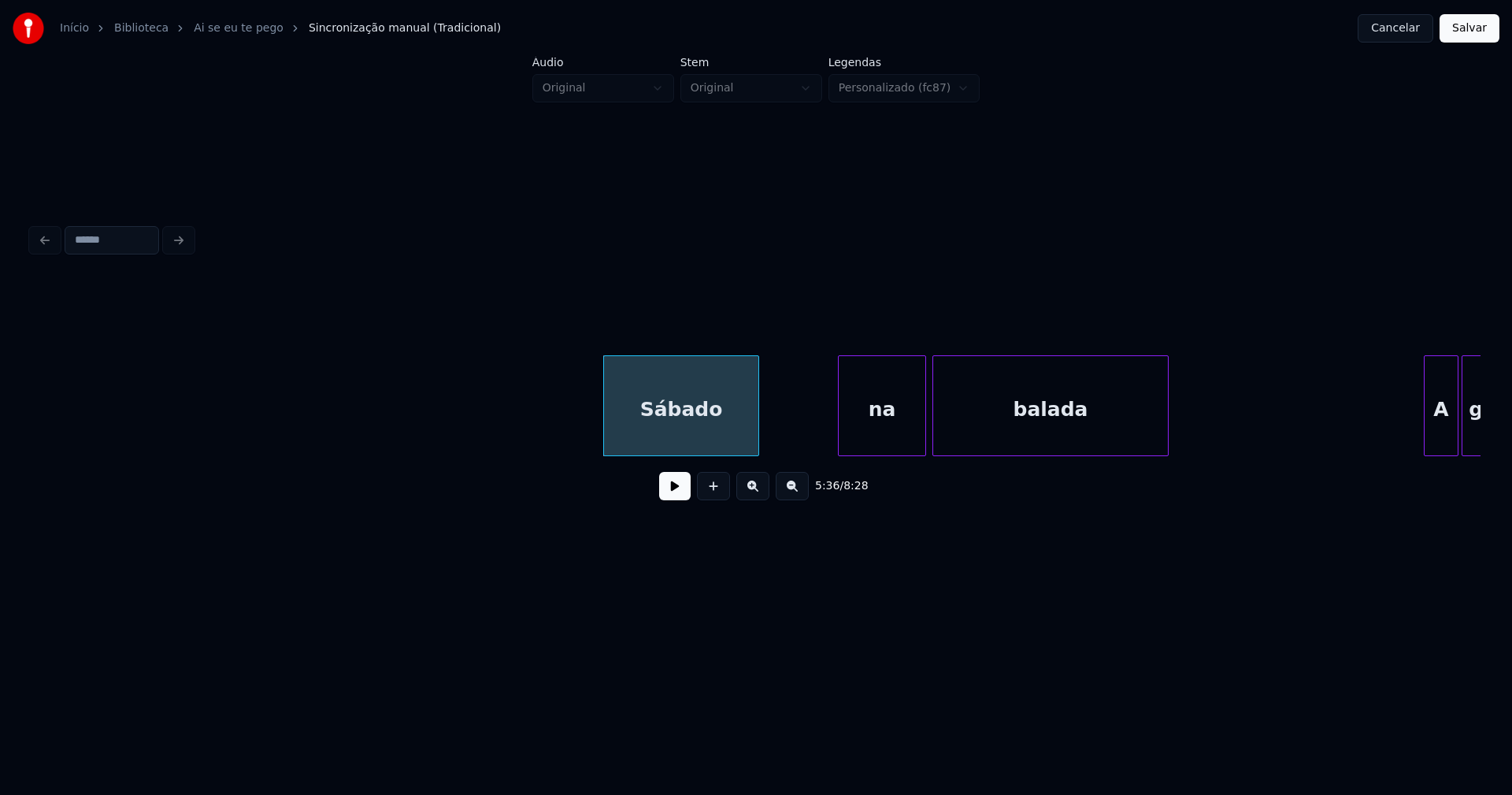
drag, startPoint x: 501, startPoint y: 419, endPoint x: 693, endPoint y: 492, distance: 205.4
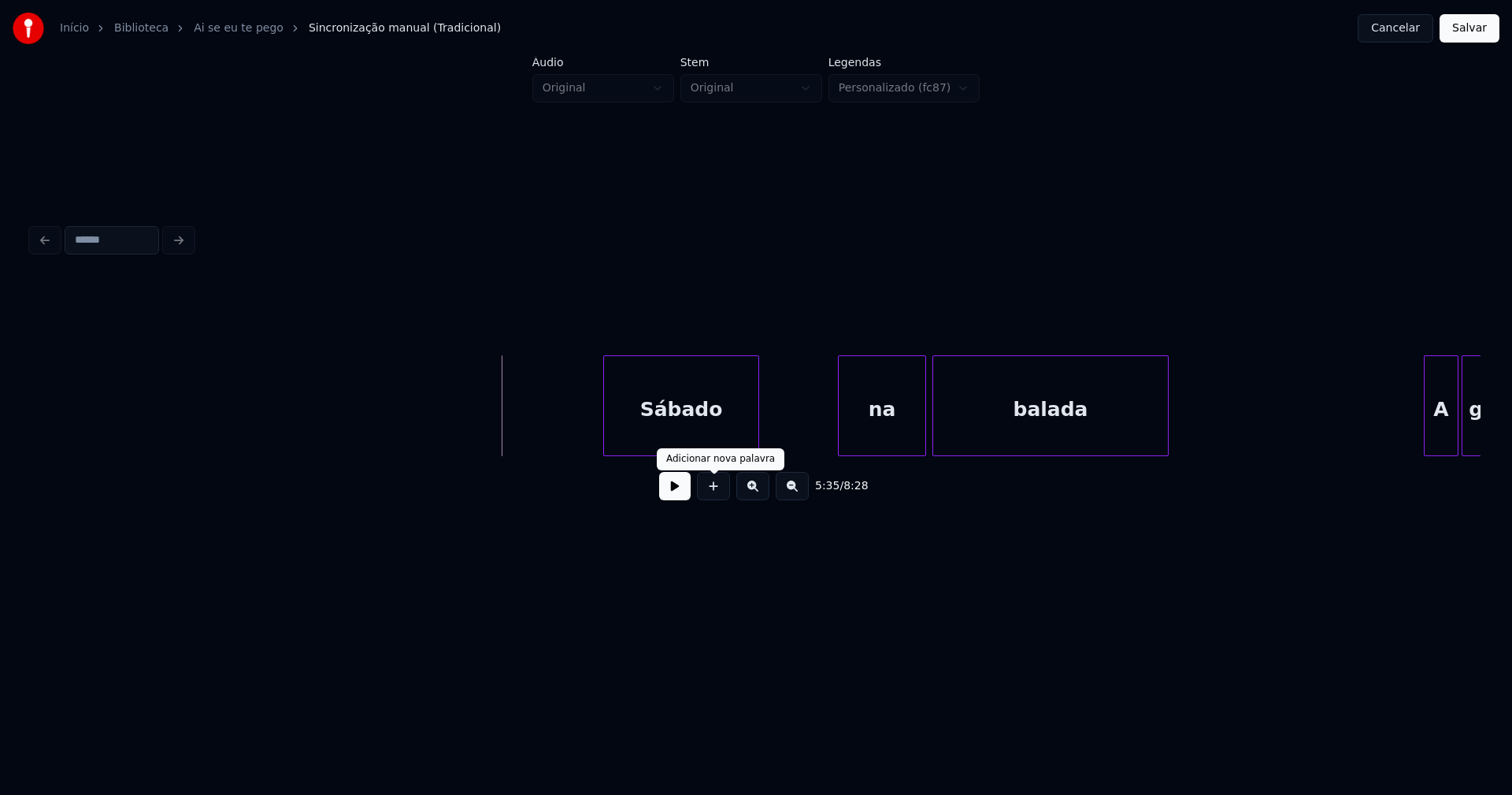
drag, startPoint x: 684, startPoint y: 489, endPoint x: 459, endPoint y: 488, distance: 225.0
click at [683, 490] on button at bounding box center [675, 485] width 31 height 28
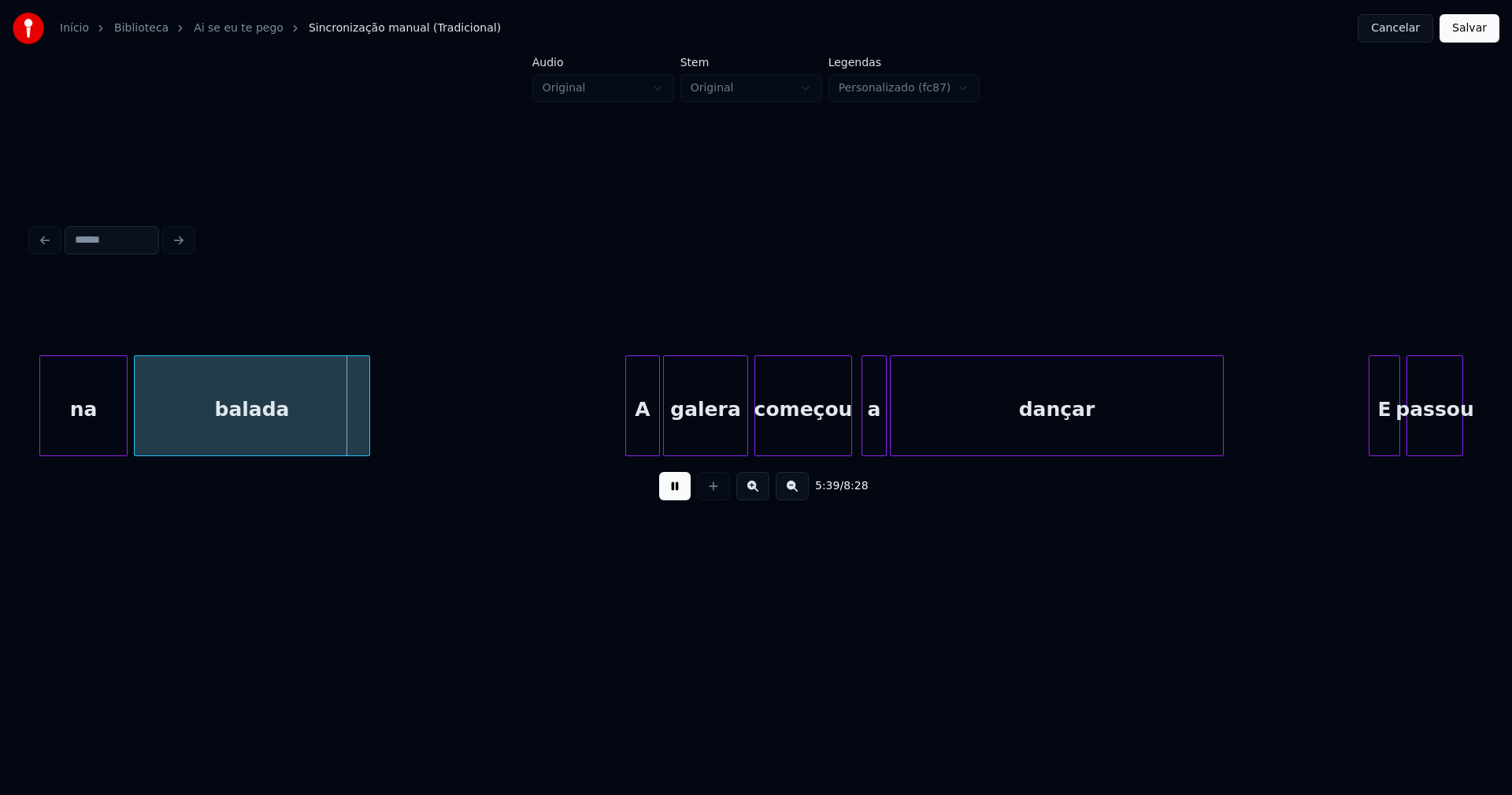
scroll to position [0, 53302]
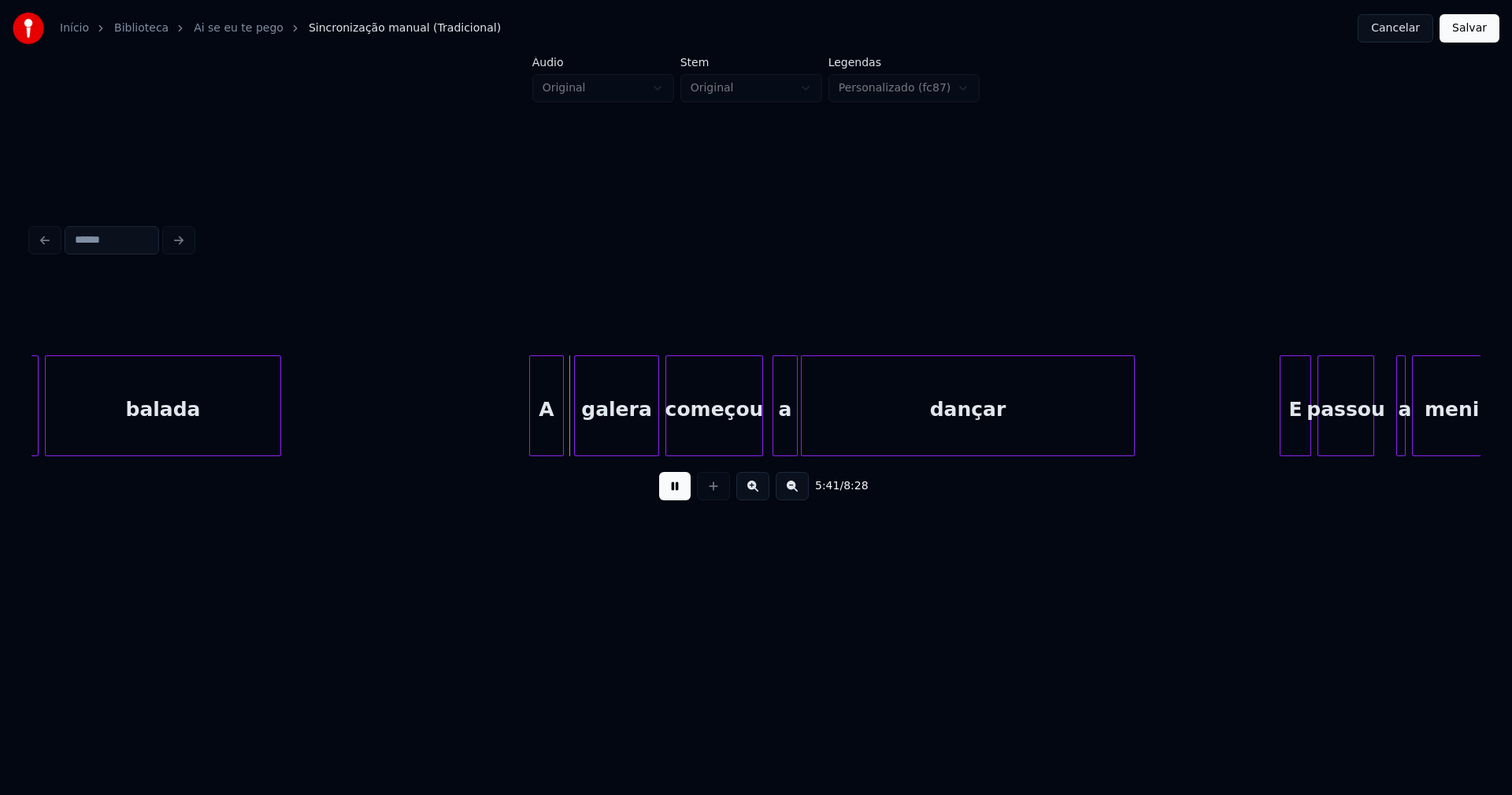
click at [549, 445] on div "A" at bounding box center [546, 409] width 33 height 108
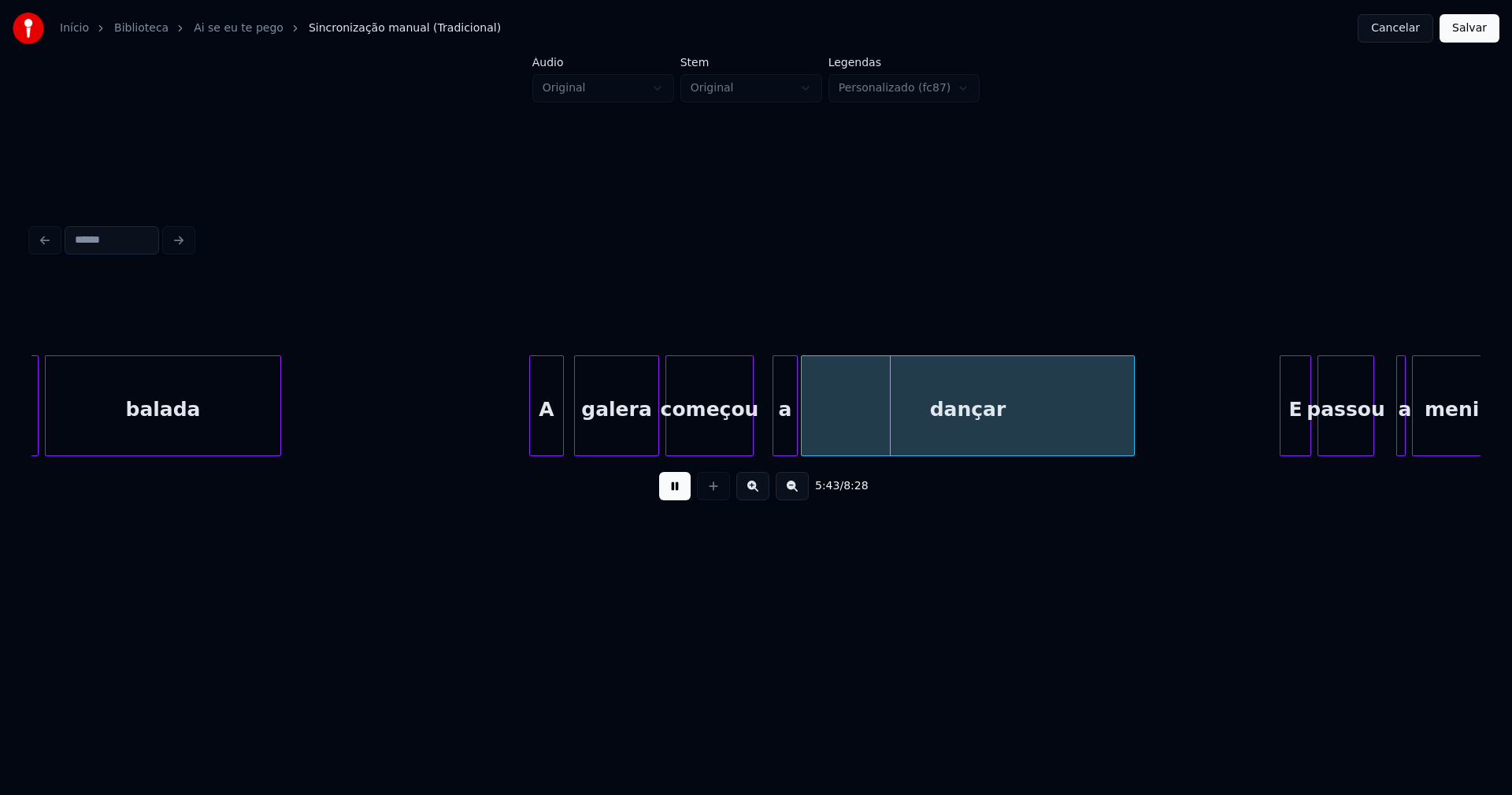
click at [750, 447] on div at bounding box center [751, 405] width 5 height 99
click at [775, 450] on div "na balada A galera começou a dançar E passou a menina" at bounding box center [756, 406] width 1449 height 101
click at [791, 442] on div at bounding box center [792, 405] width 5 height 99
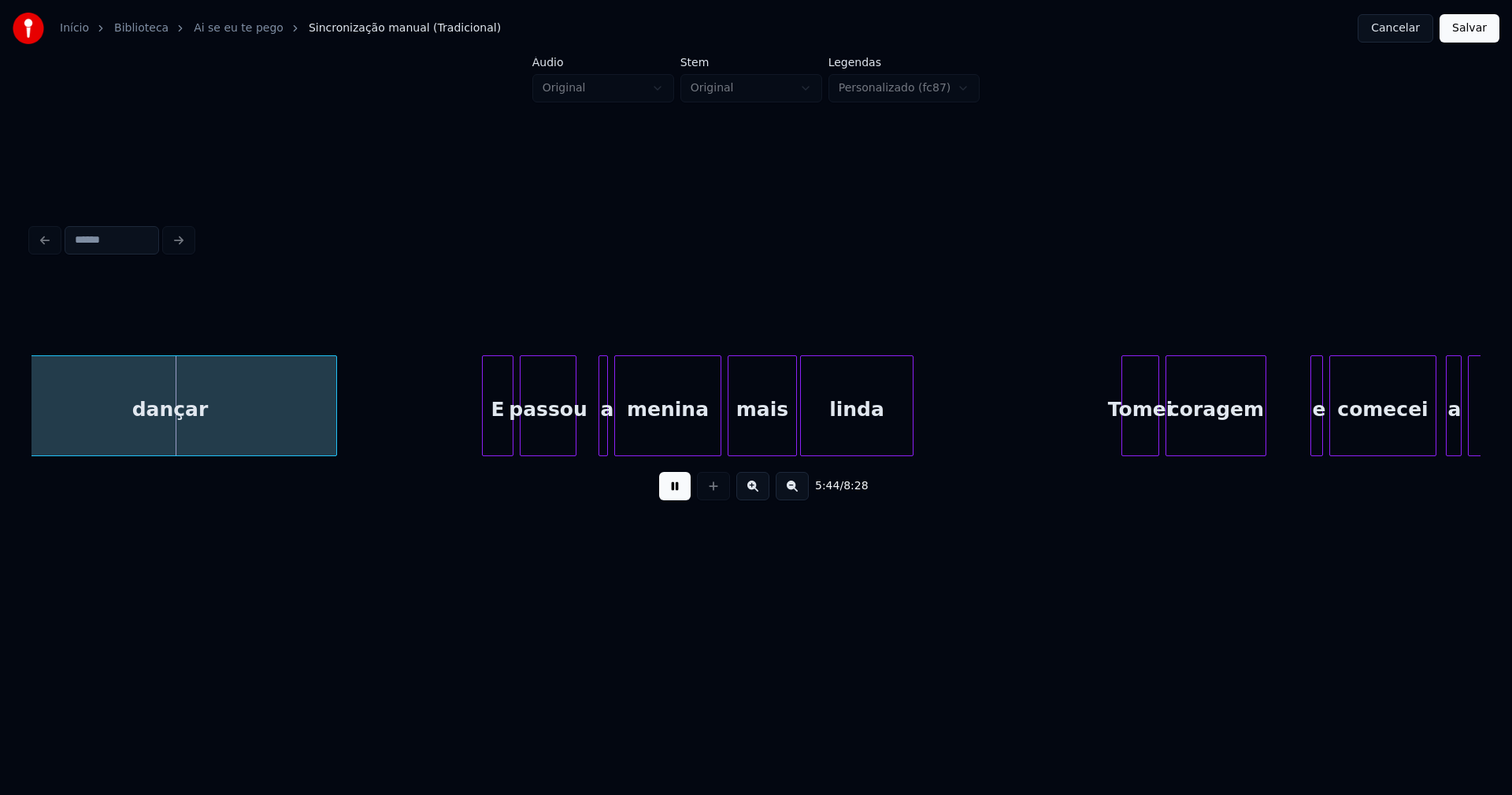
scroll to position [0, 54144]
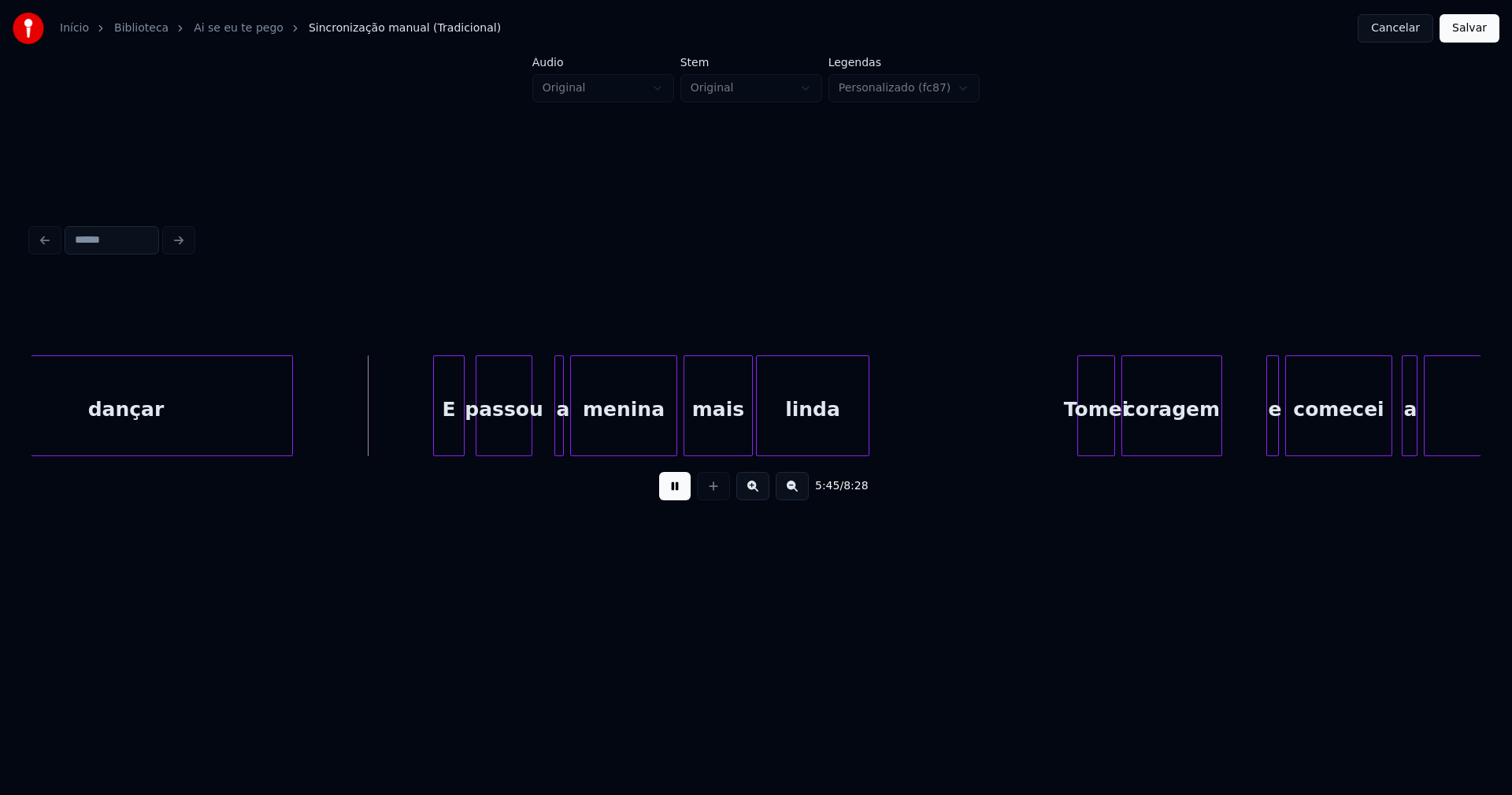
click at [450, 439] on div "E" at bounding box center [449, 409] width 30 height 108
click at [541, 431] on div at bounding box center [544, 405] width 5 height 99
click at [560, 434] on div at bounding box center [560, 405] width 5 height 99
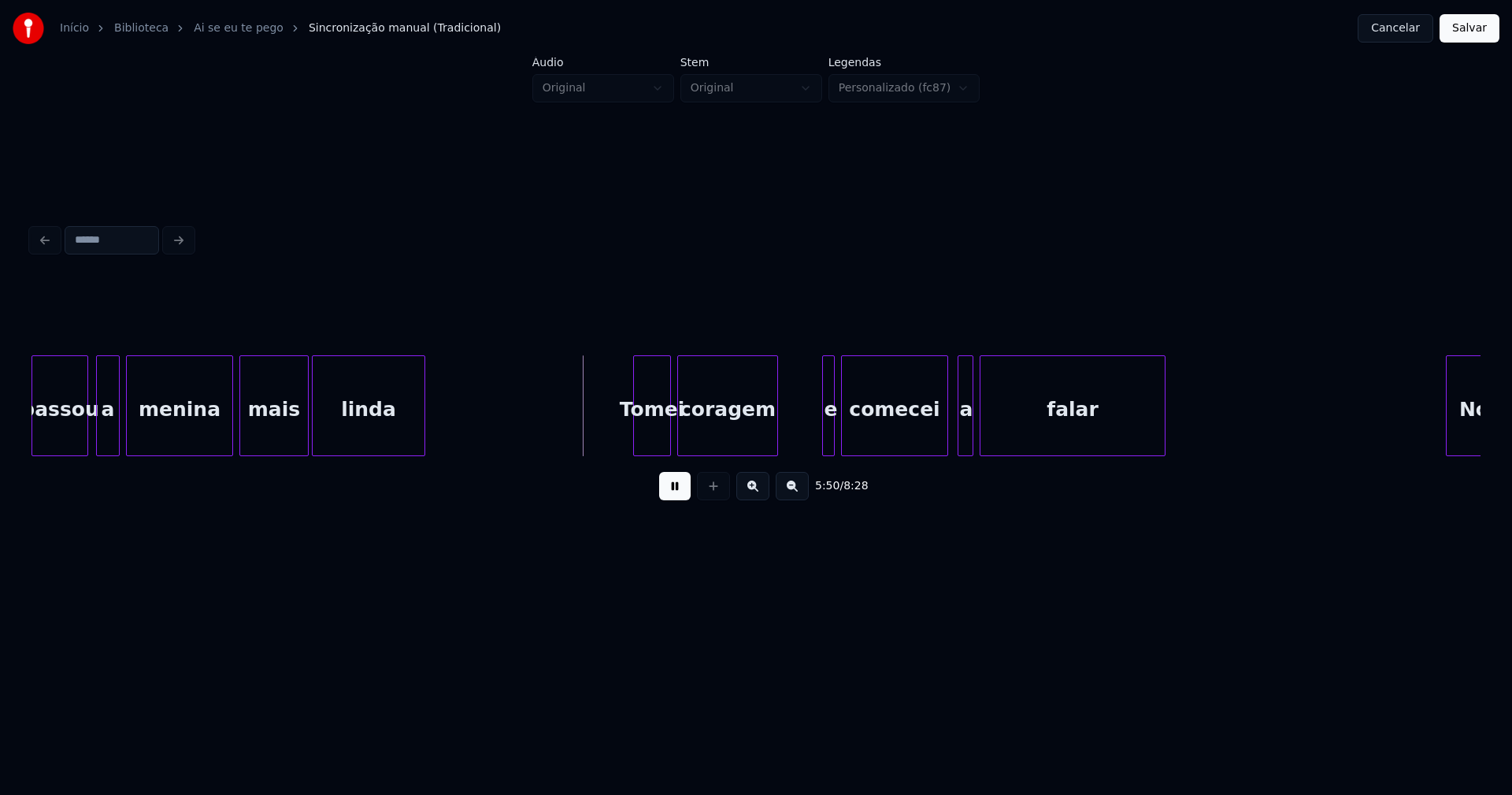
scroll to position [0, 54632]
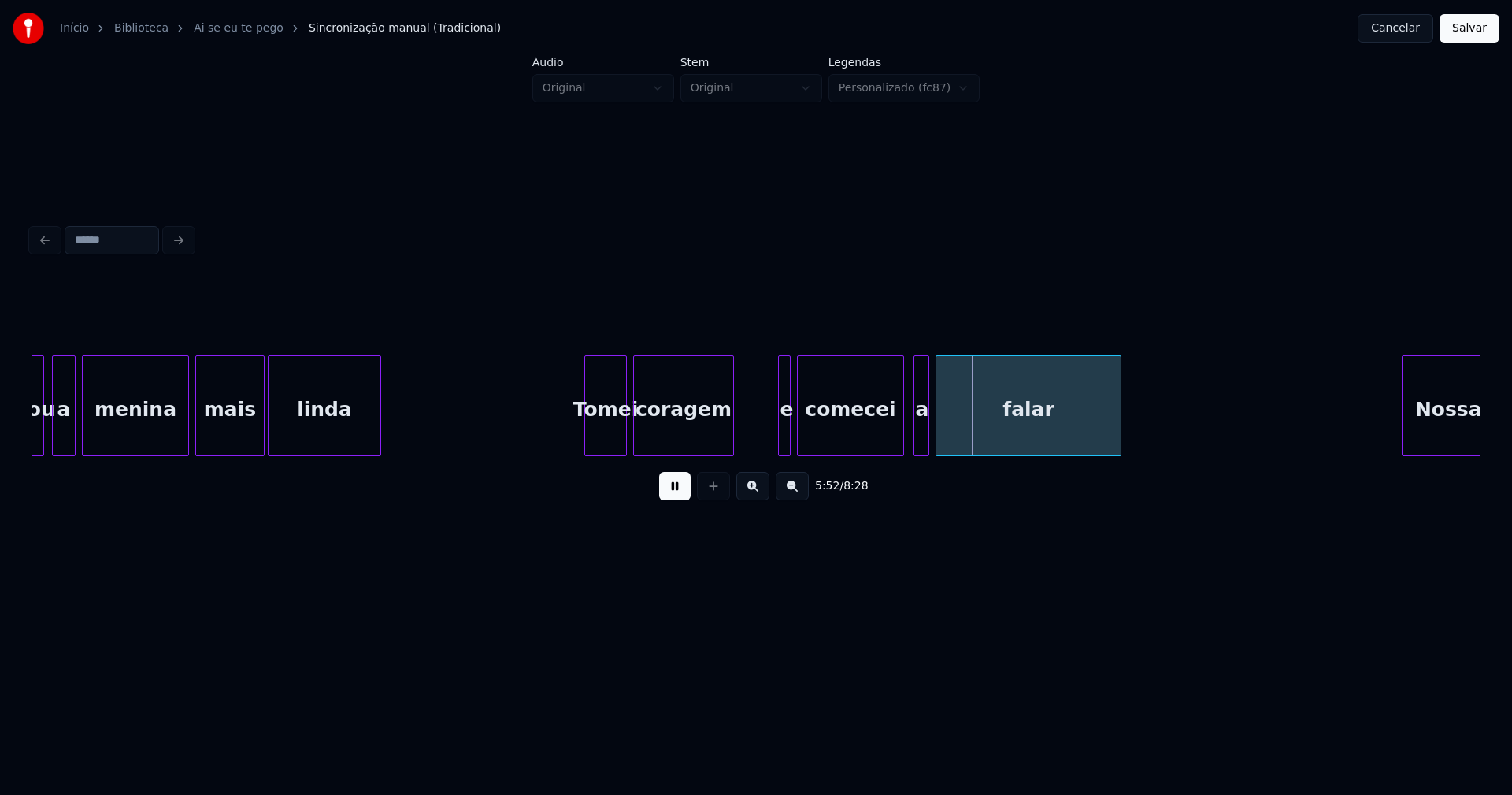
click at [589, 439] on div at bounding box center [588, 405] width 5 height 99
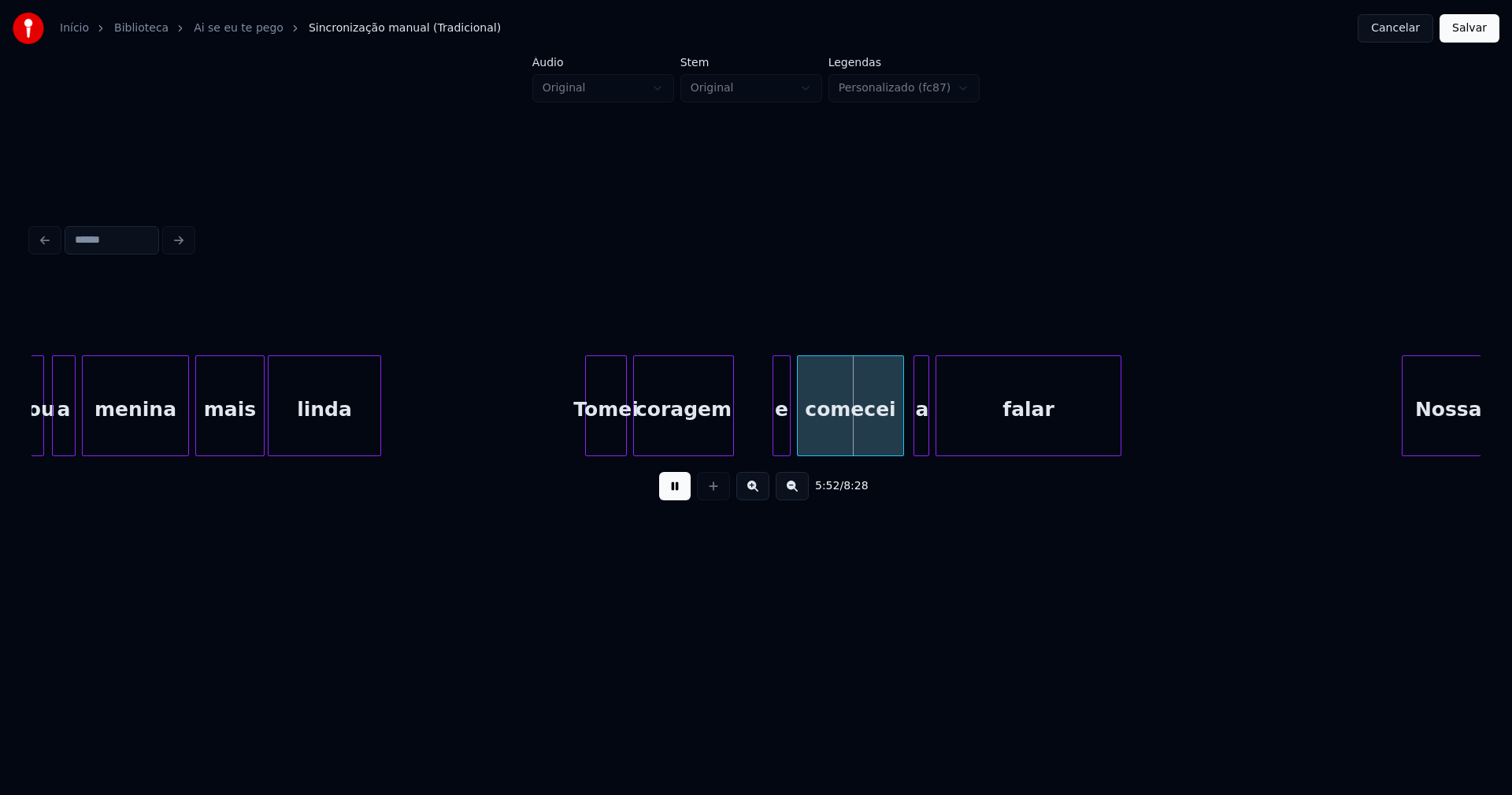
click at [773, 438] on div at bounding box center [775, 405] width 5 height 99
click at [908, 434] on div at bounding box center [910, 405] width 5 height 99
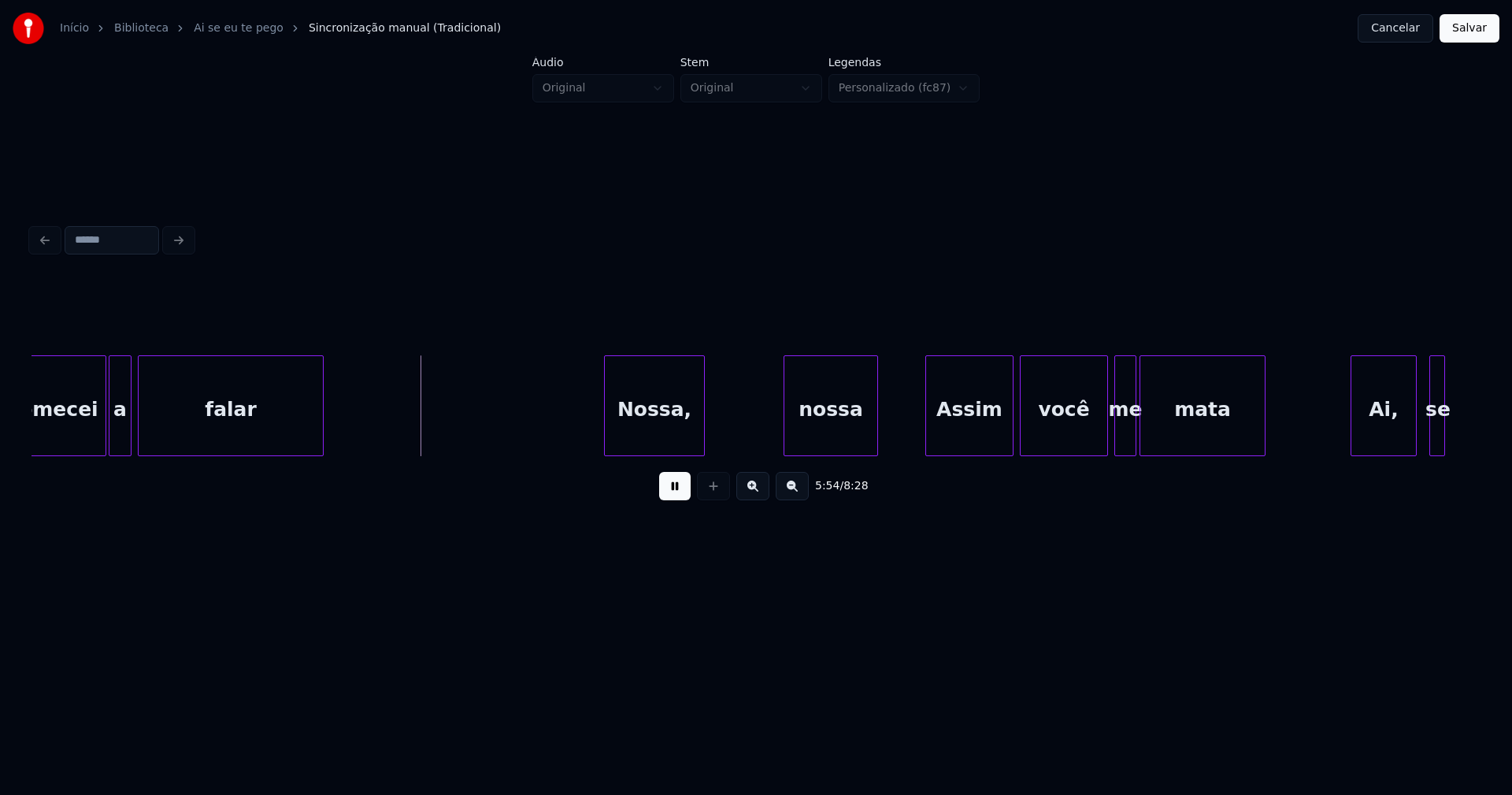
scroll to position [0, 55475]
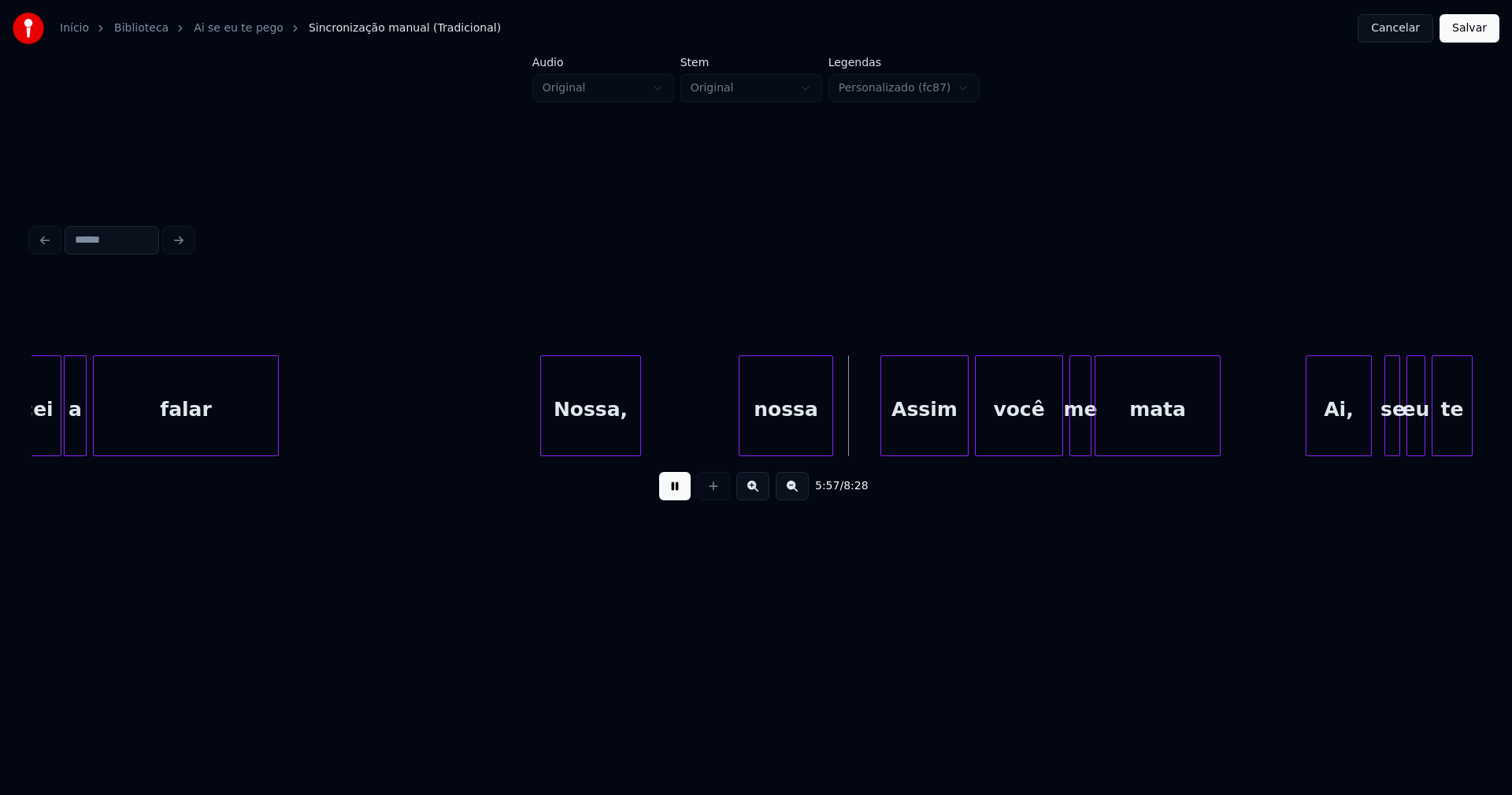
click at [592, 443] on div "Nossa," at bounding box center [590, 409] width 99 height 108
click at [657, 430] on div at bounding box center [655, 405] width 5 height 99
click at [774, 429] on div "nossa" at bounding box center [781, 409] width 93 height 108
click at [915, 433] on div "Assim" at bounding box center [920, 409] width 86 height 108
click at [682, 500] on button at bounding box center [675, 485] width 31 height 28
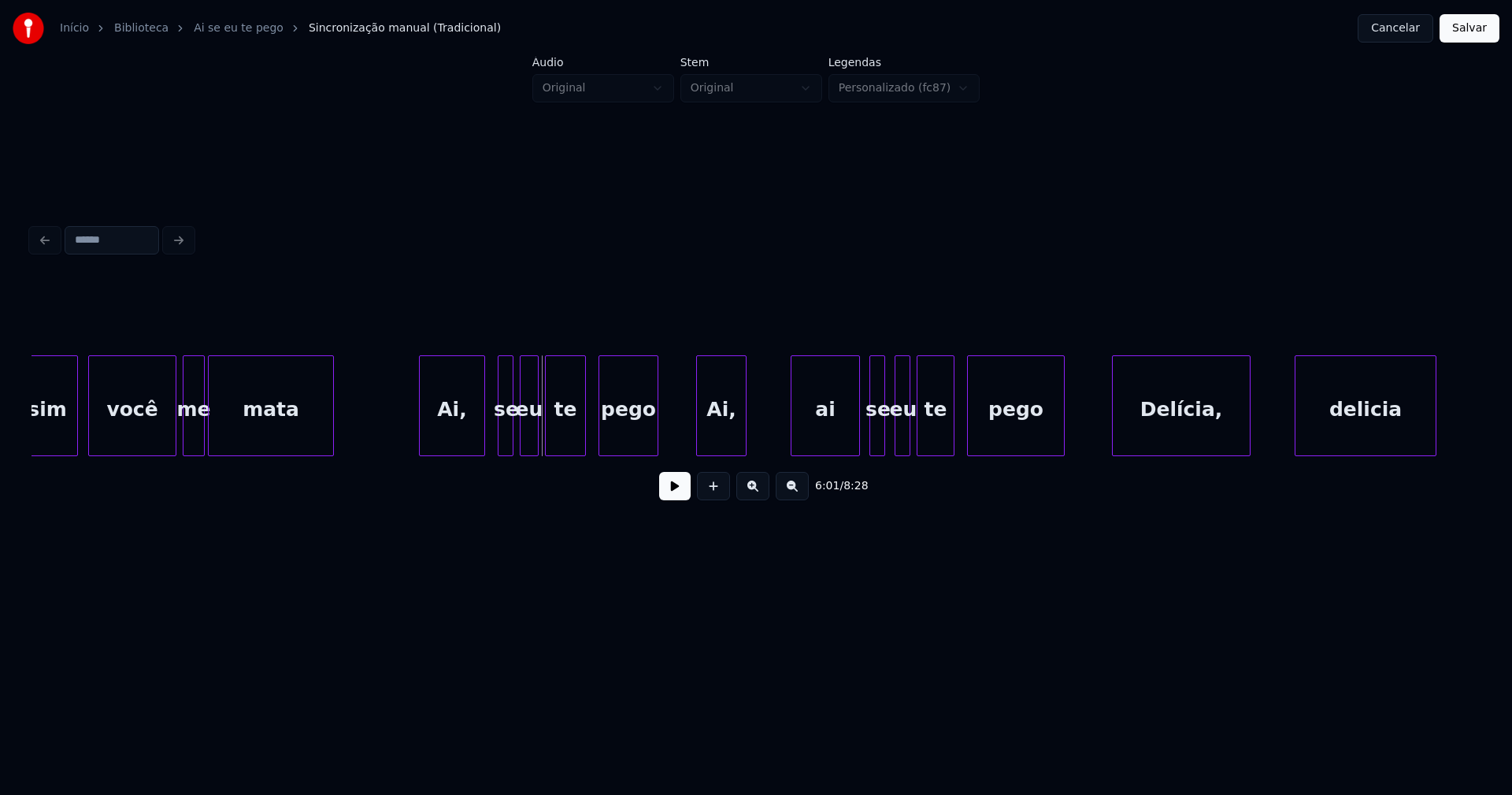
scroll to position [0, 56405]
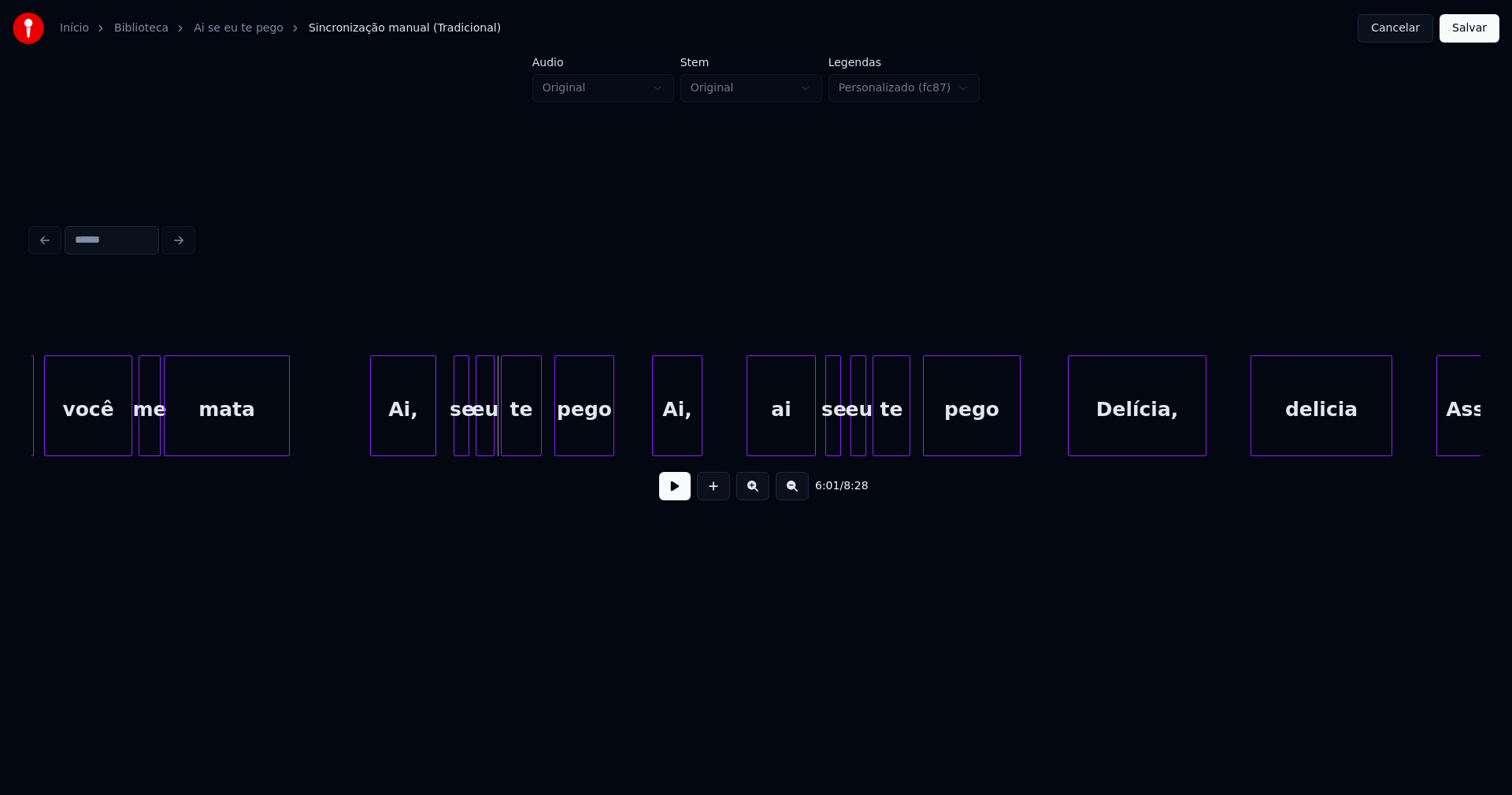
click at [391, 437] on div "Ai," at bounding box center [403, 409] width 64 height 108
click at [443, 435] on div at bounding box center [444, 405] width 5 height 99
click at [450, 440] on div "se" at bounding box center [451, 409] width 27 height 108
click at [457, 444] on div at bounding box center [457, 405] width 5 height 99
click at [472, 441] on div at bounding box center [472, 405] width 5 height 99
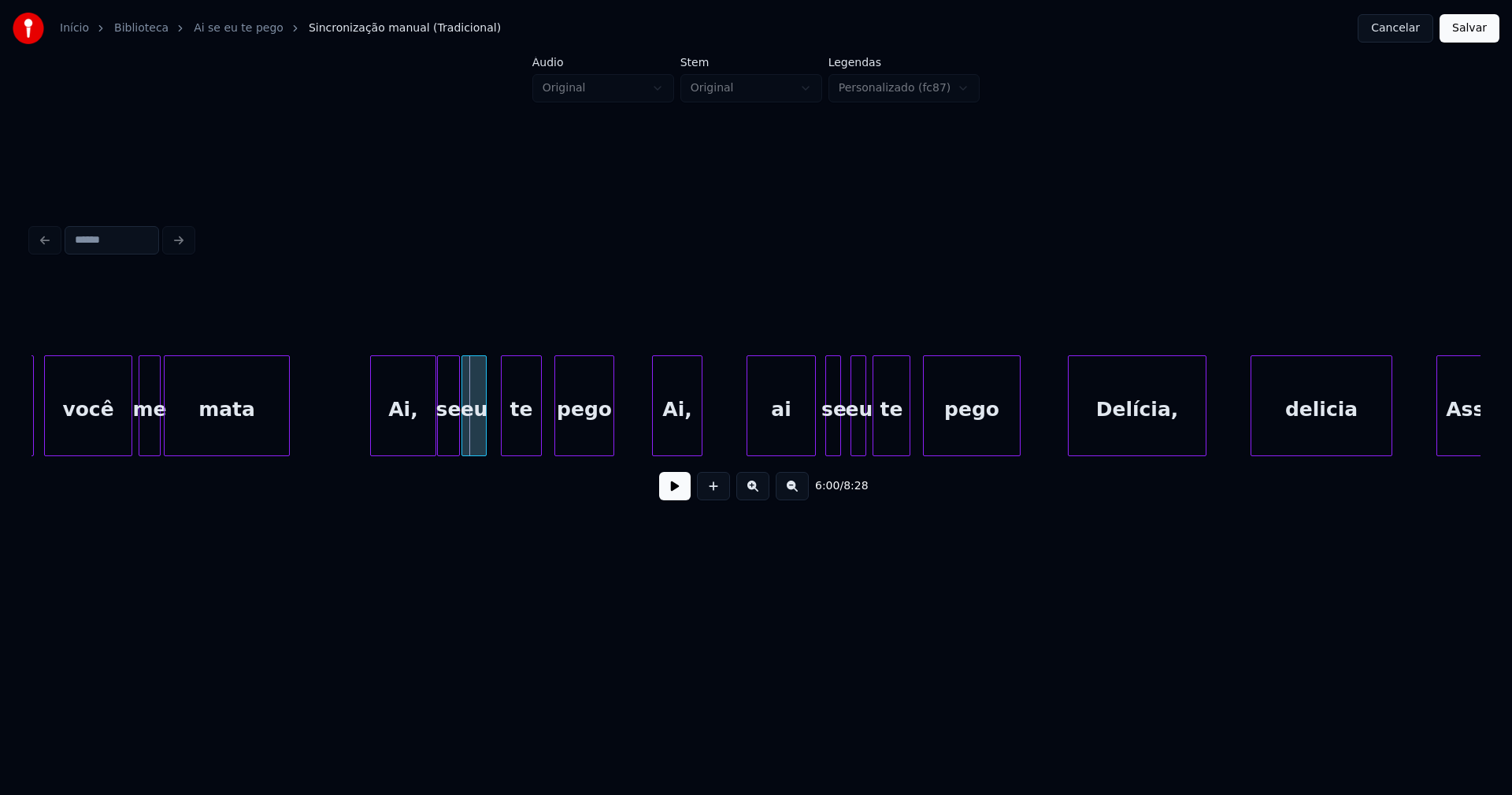
click at [475, 445] on div "eu" at bounding box center [474, 409] width 24 height 108
click at [511, 447] on div "te" at bounding box center [515, 409] width 40 height 108
click at [665, 437] on div "Ai," at bounding box center [673, 409] width 49 height 108
click at [775, 436] on div "ai" at bounding box center [777, 409] width 68 height 108
click at [822, 443] on div "se" at bounding box center [822, 409] width 16 height 108
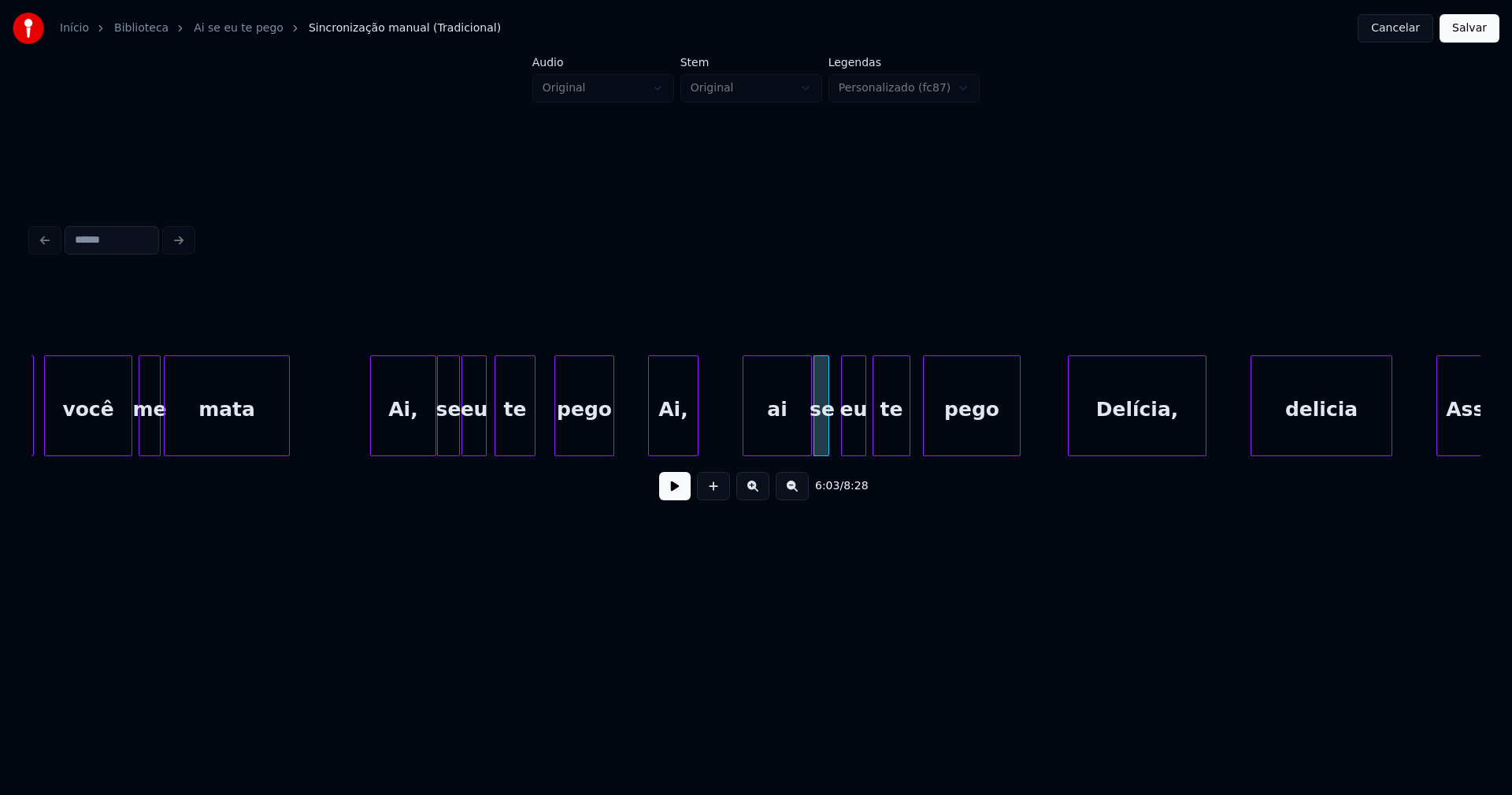
click at [844, 436] on div at bounding box center [844, 405] width 5 height 99
click at [848, 437] on div "eu" at bounding box center [847, 409] width 24 height 108
click at [671, 494] on button at bounding box center [675, 485] width 31 height 28
drag, startPoint x: 677, startPoint y: 496, endPoint x: 1062, endPoint y: 483, distance: 385.2
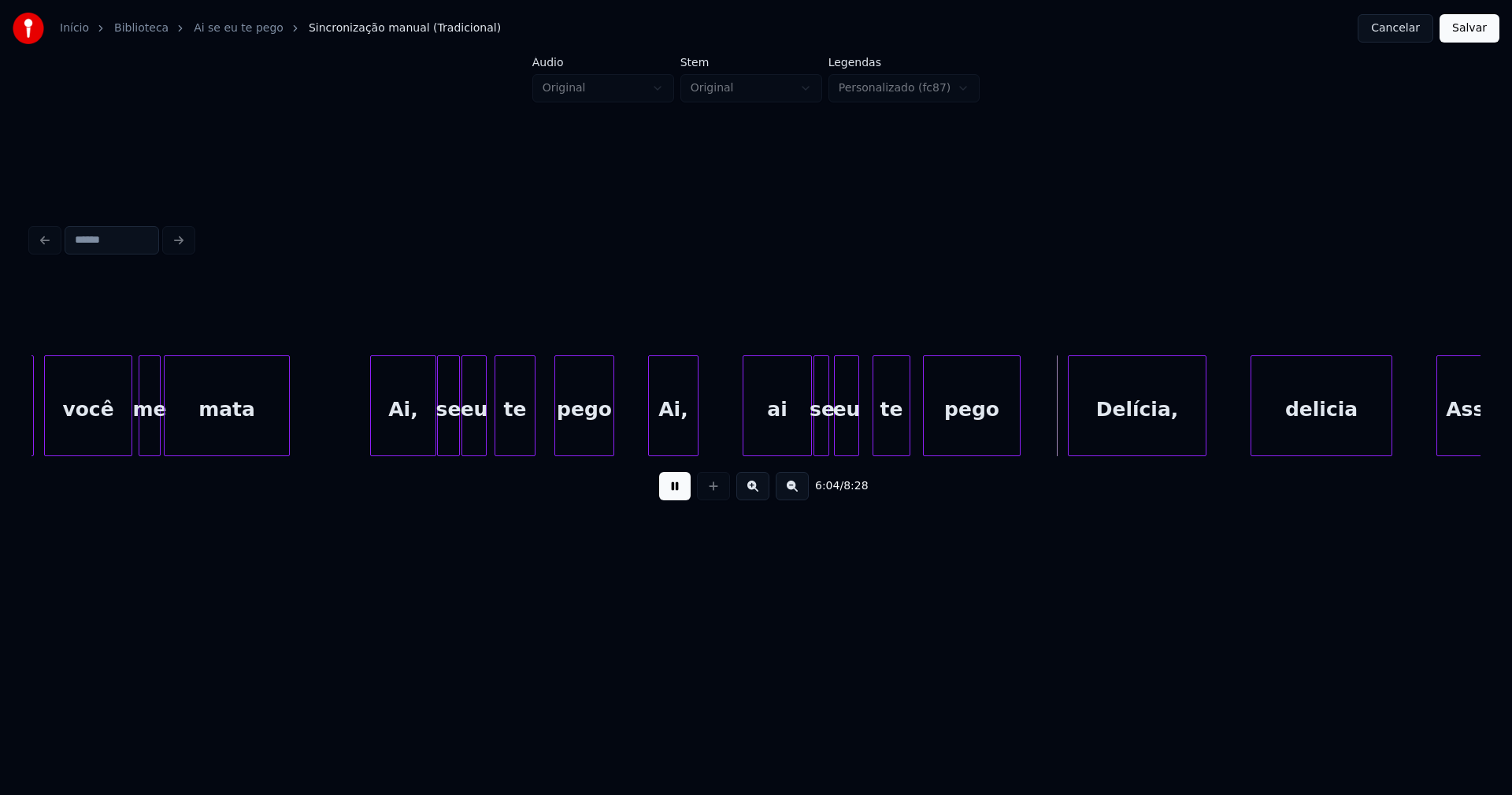
click at [682, 496] on button at bounding box center [675, 485] width 31 height 28
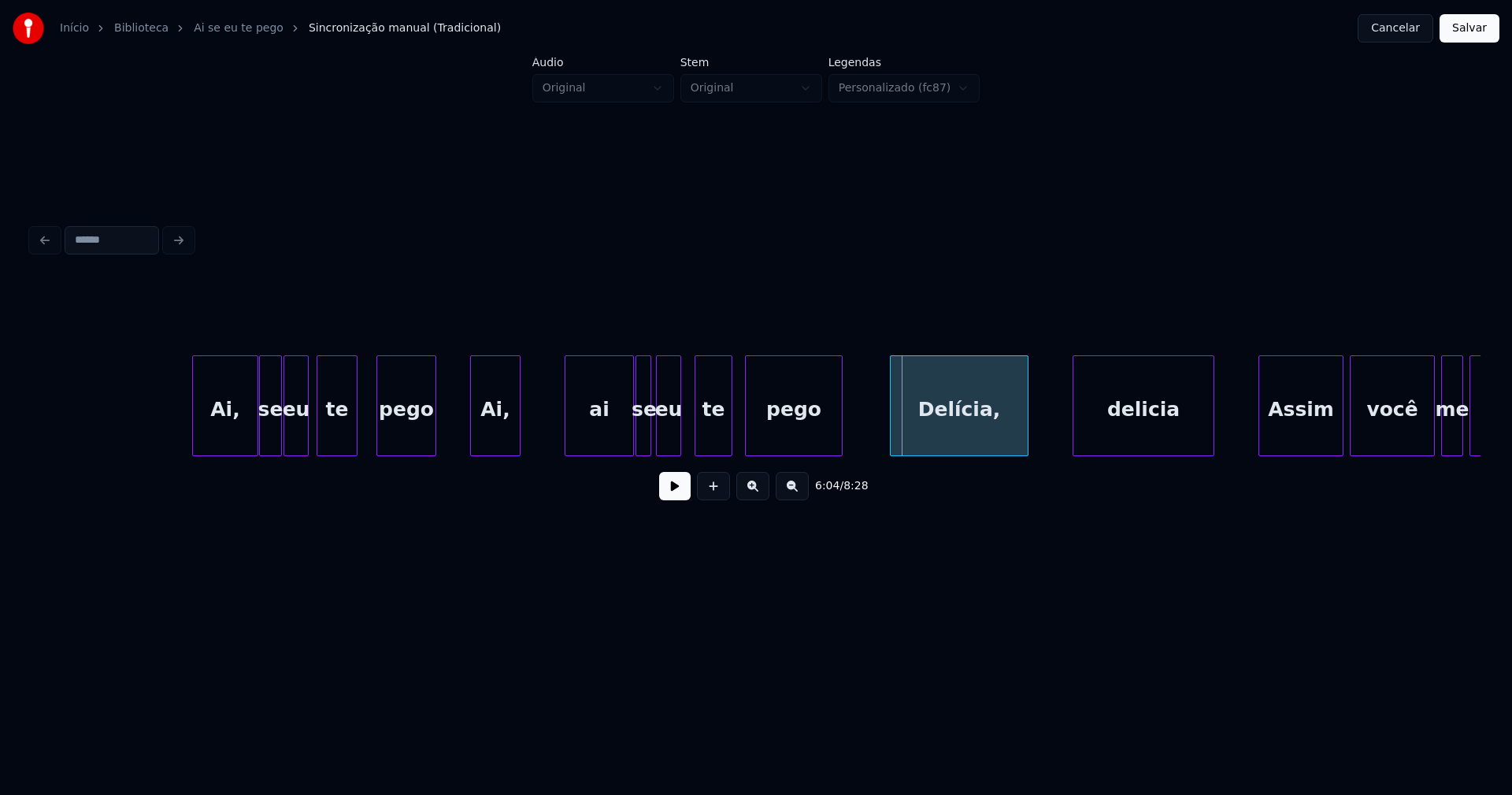
scroll to position [0, 56849]
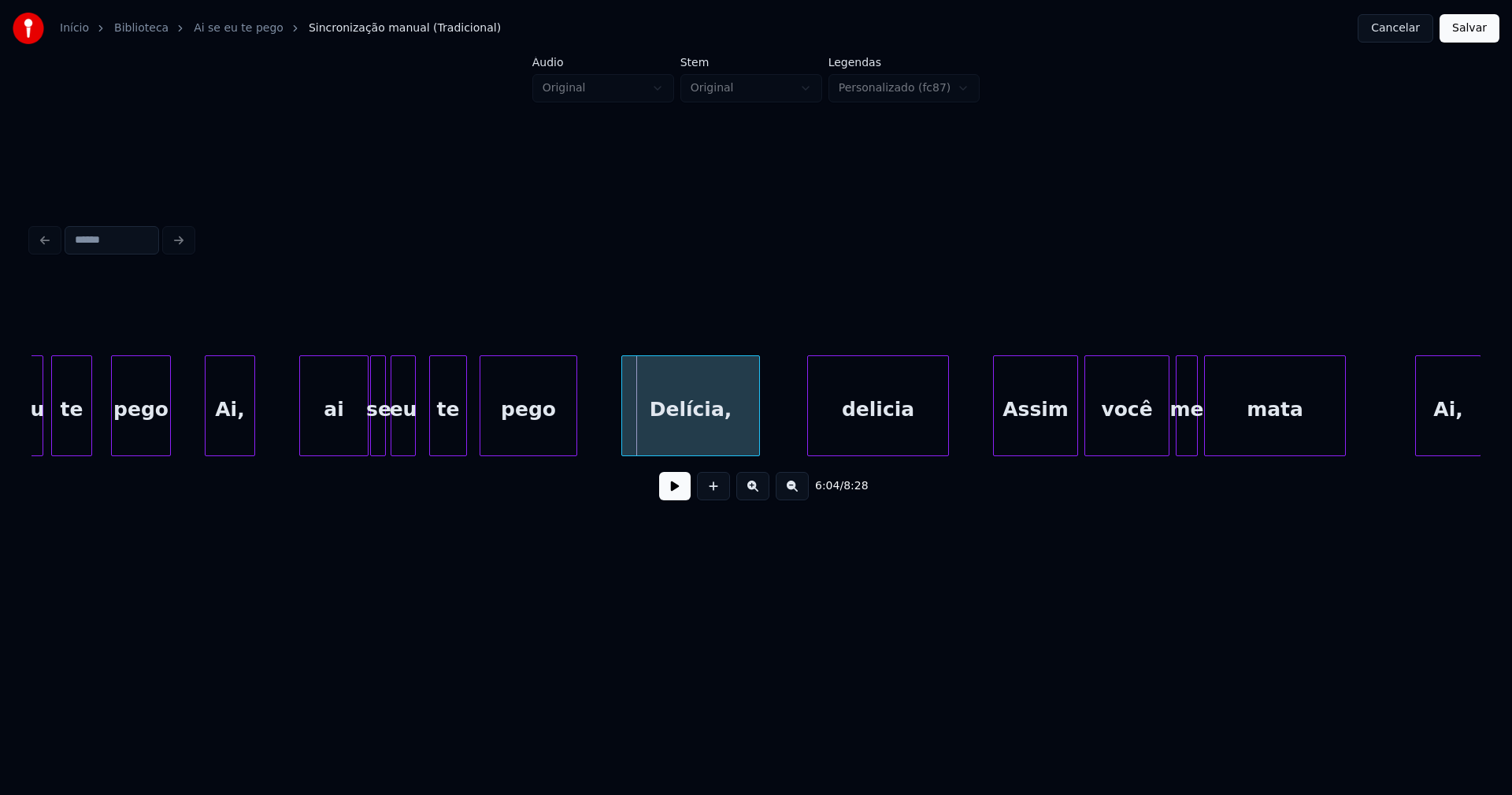
click at [706, 439] on div "Delícia," at bounding box center [691, 409] width 137 height 108
click at [864, 430] on div "delicia" at bounding box center [877, 409] width 141 height 108
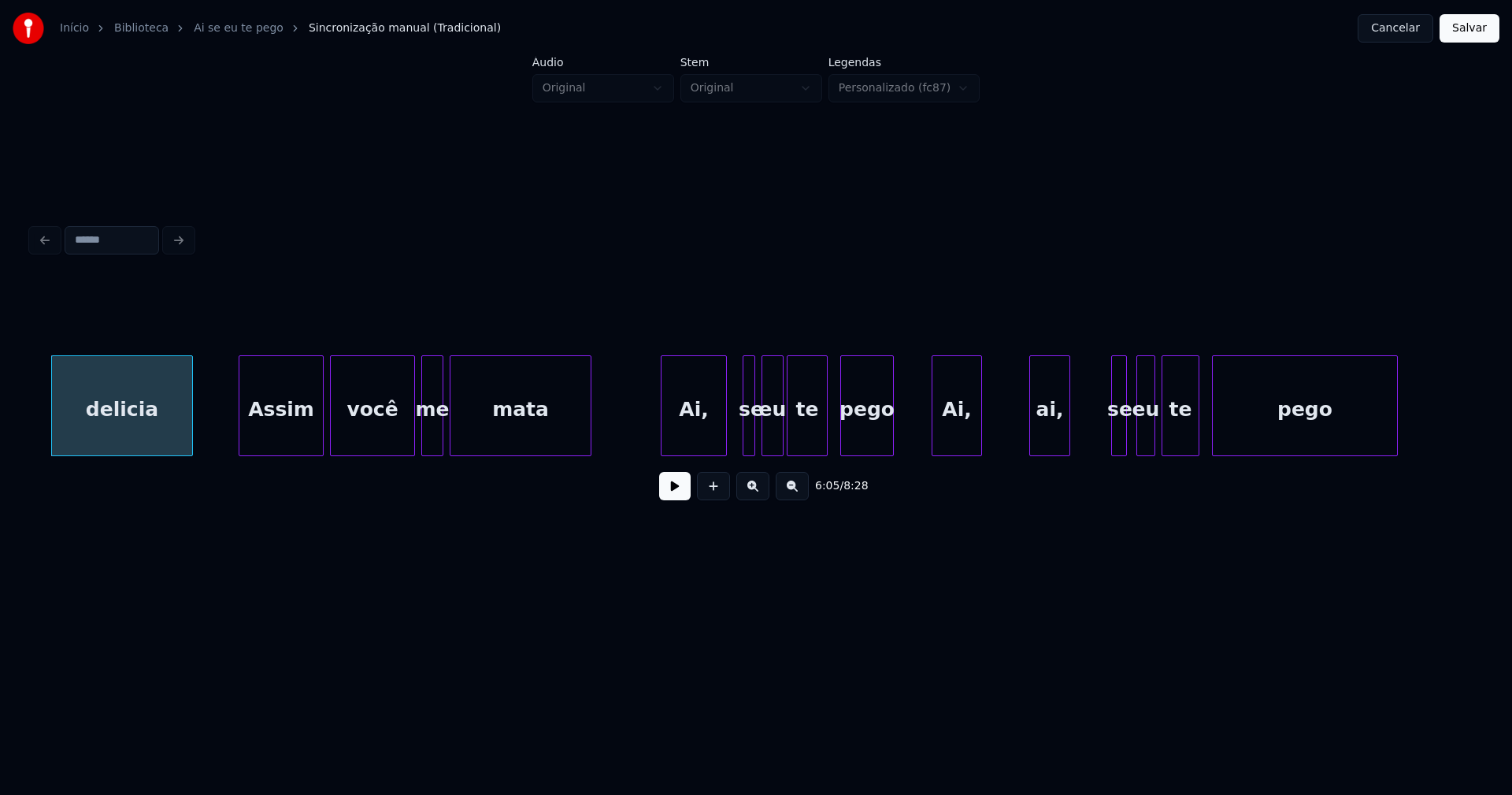
scroll to position [0, 57646]
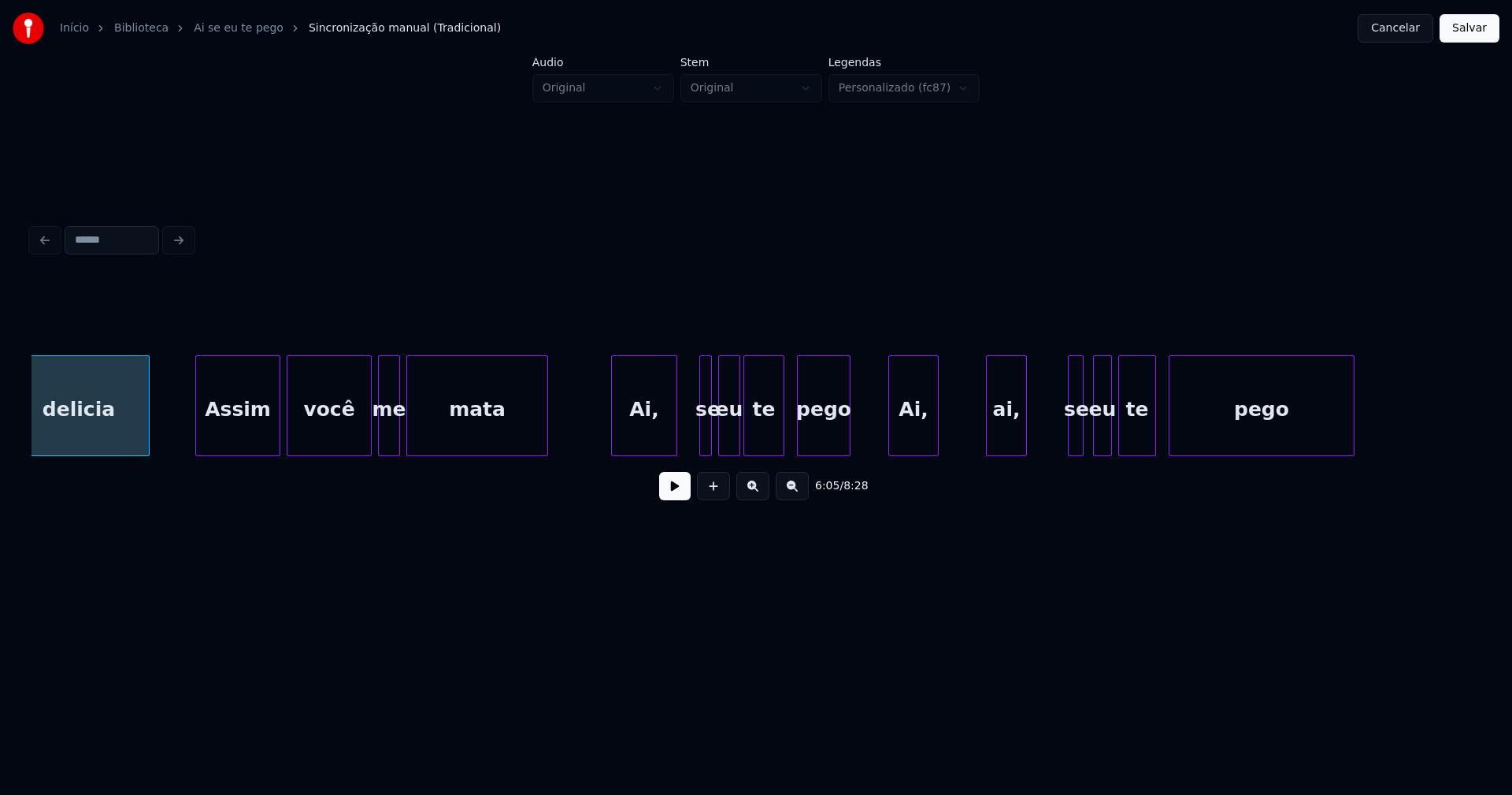
click at [638, 439] on div "Ai," at bounding box center [644, 409] width 64 height 108
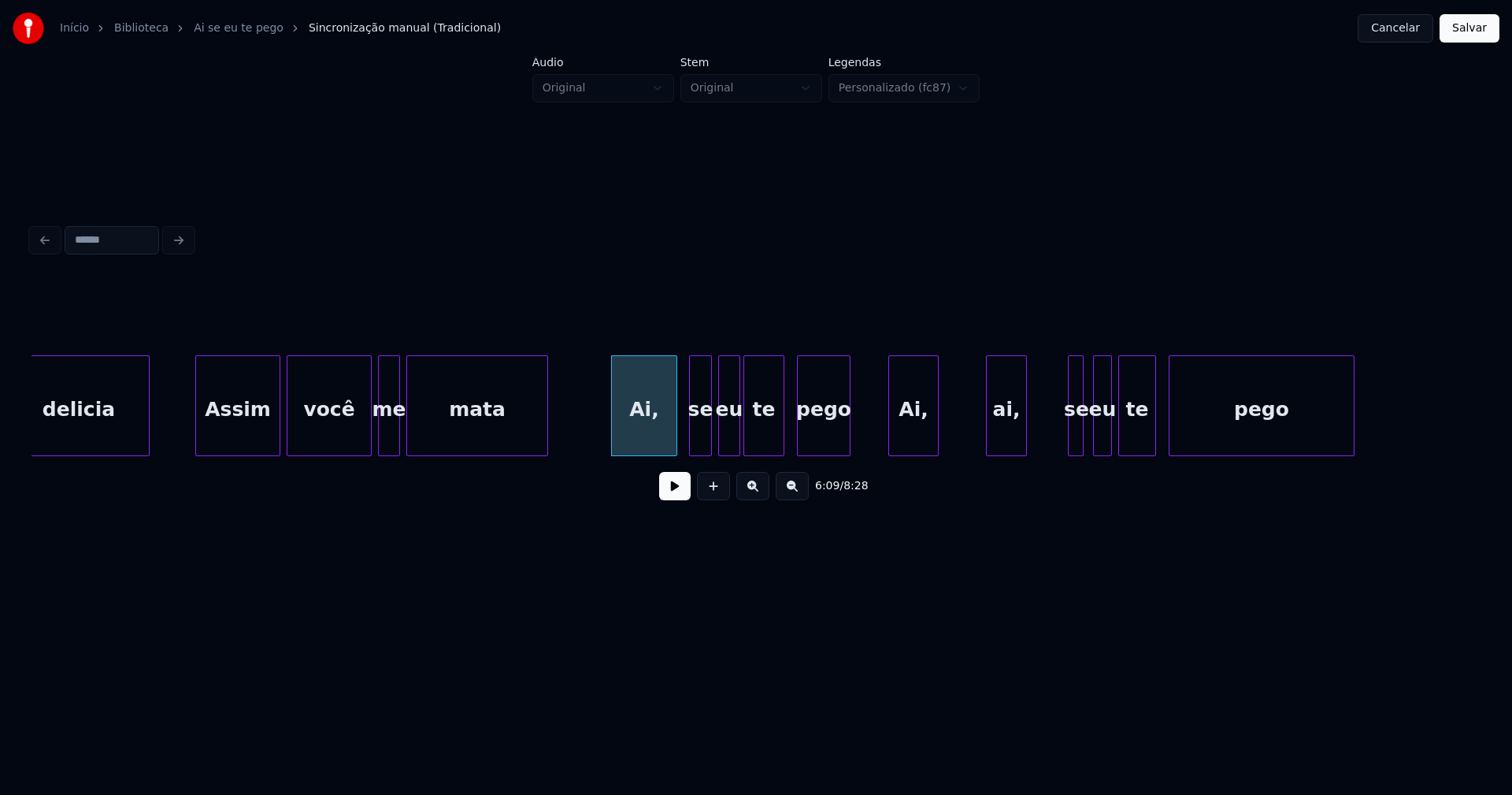
click at [690, 436] on div at bounding box center [693, 405] width 5 height 99
click at [692, 444] on div "se" at bounding box center [691, 409] width 23 height 108
click at [716, 437] on div at bounding box center [717, 405] width 5 height 99
click at [720, 443] on div "eu" at bounding box center [720, 409] width 25 height 108
click at [763, 441] on div "te" at bounding box center [759, 409] width 40 height 108
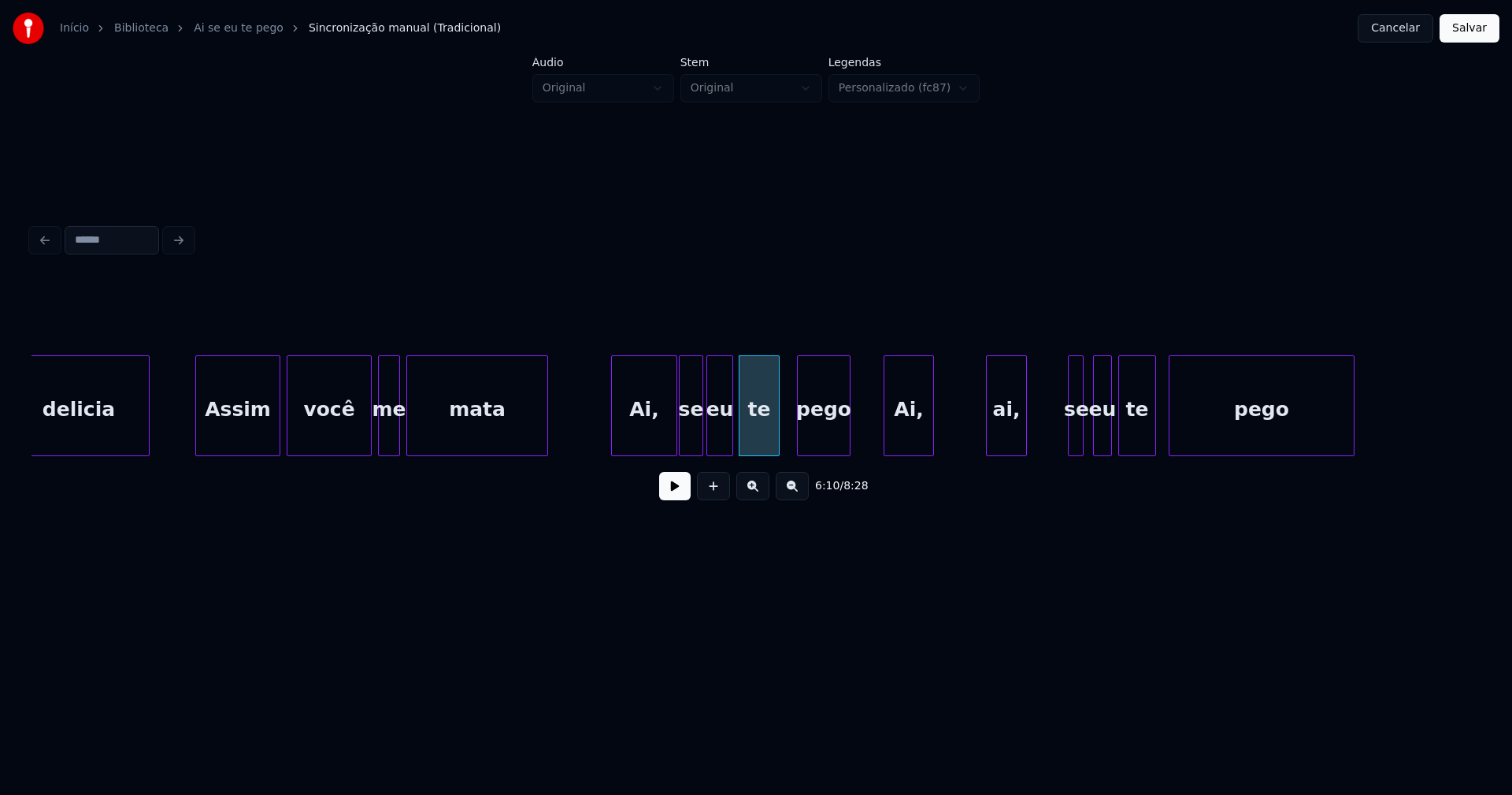
click at [907, 443] on div "Ai," at bounding box center [909, 409] width 49 height 108
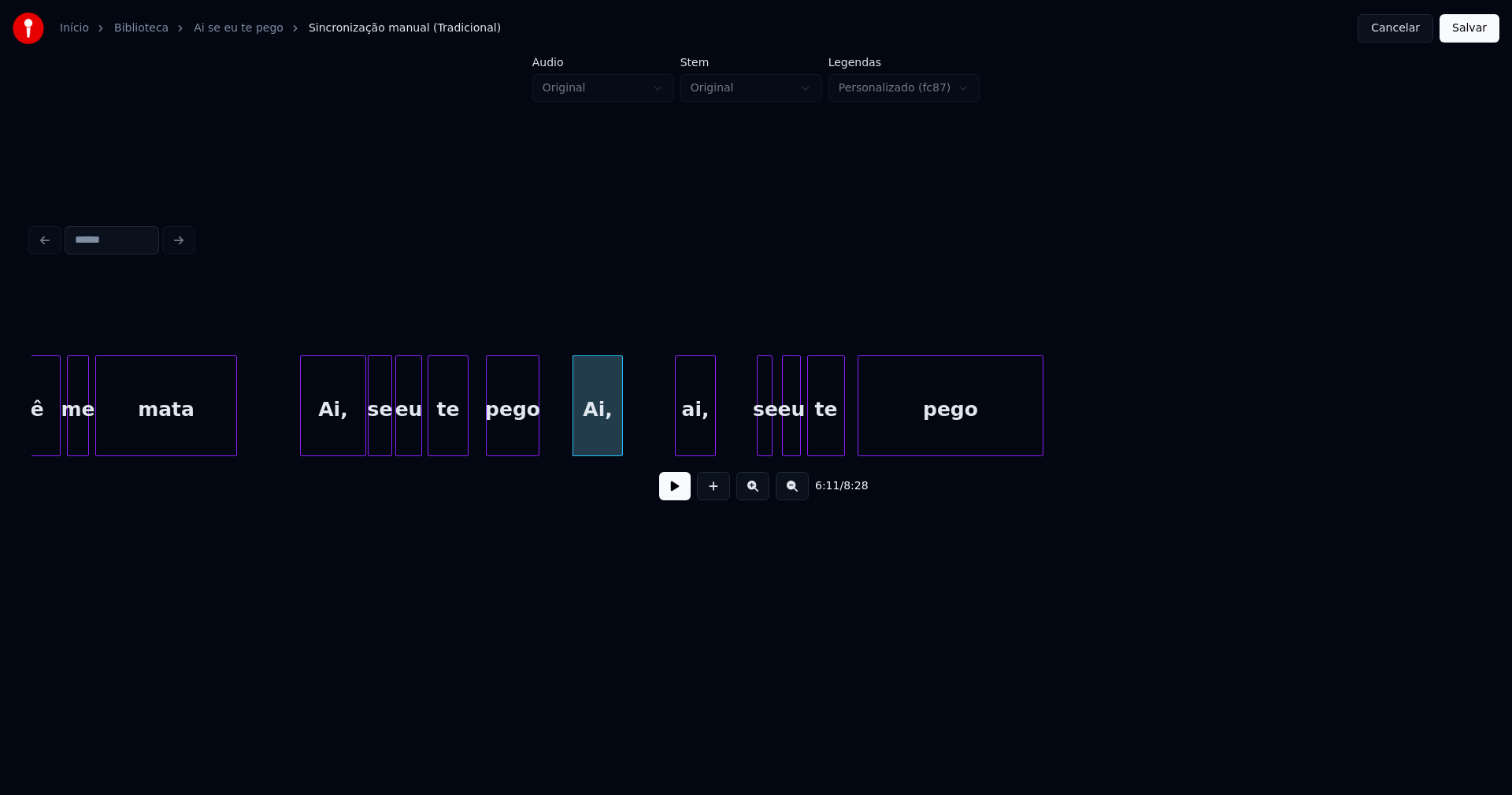
scroll to position [0, 58047]
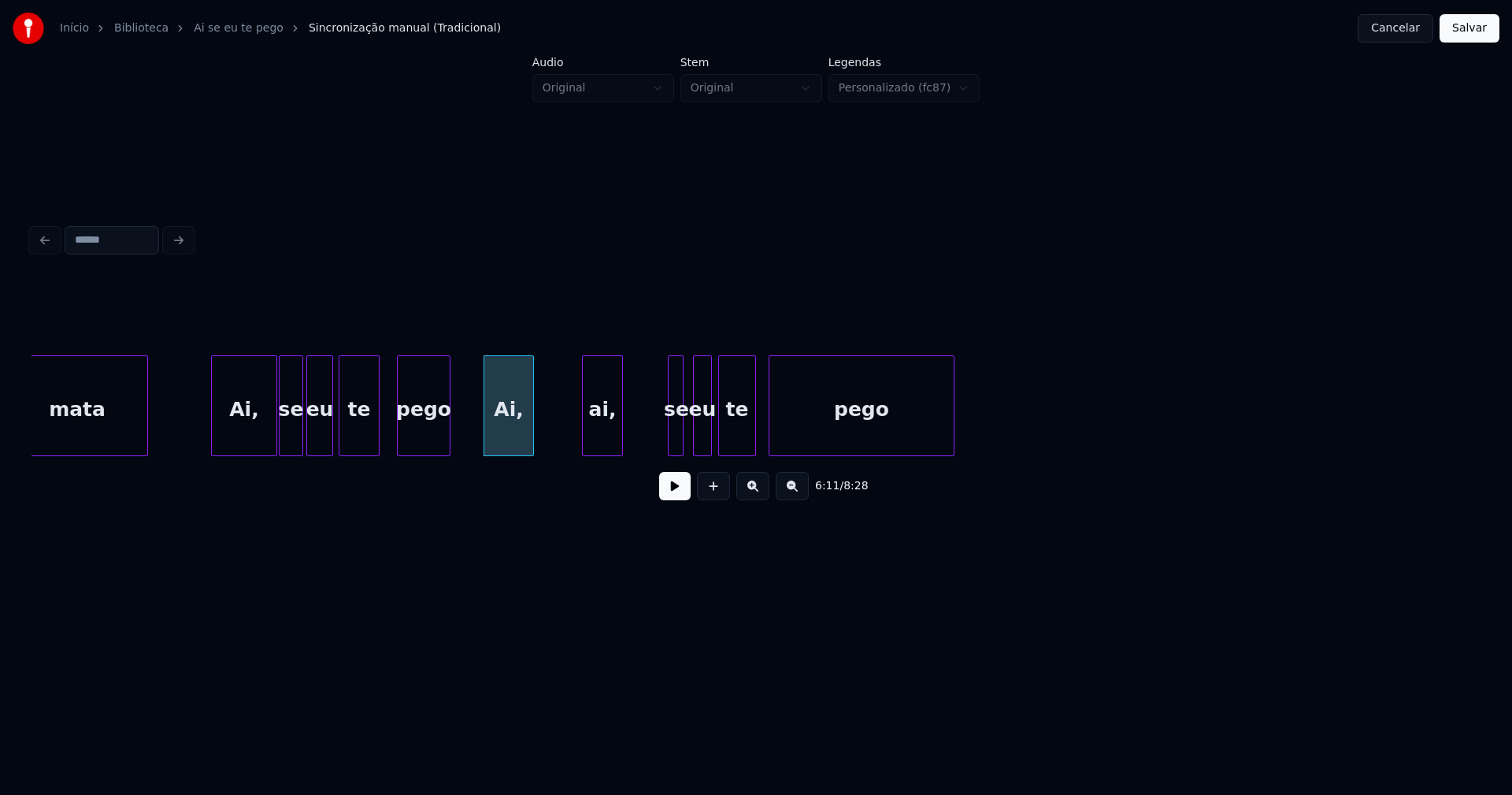
click at [598, 436] on div "ai," at bounding box center [602, 409] width 40 height 108
click at [657, 439] on div at bounding box center [656, 405] width 5 height 99
click at [700, 441] on div "eu" at bounding box center [697, 409] width 17 height 108
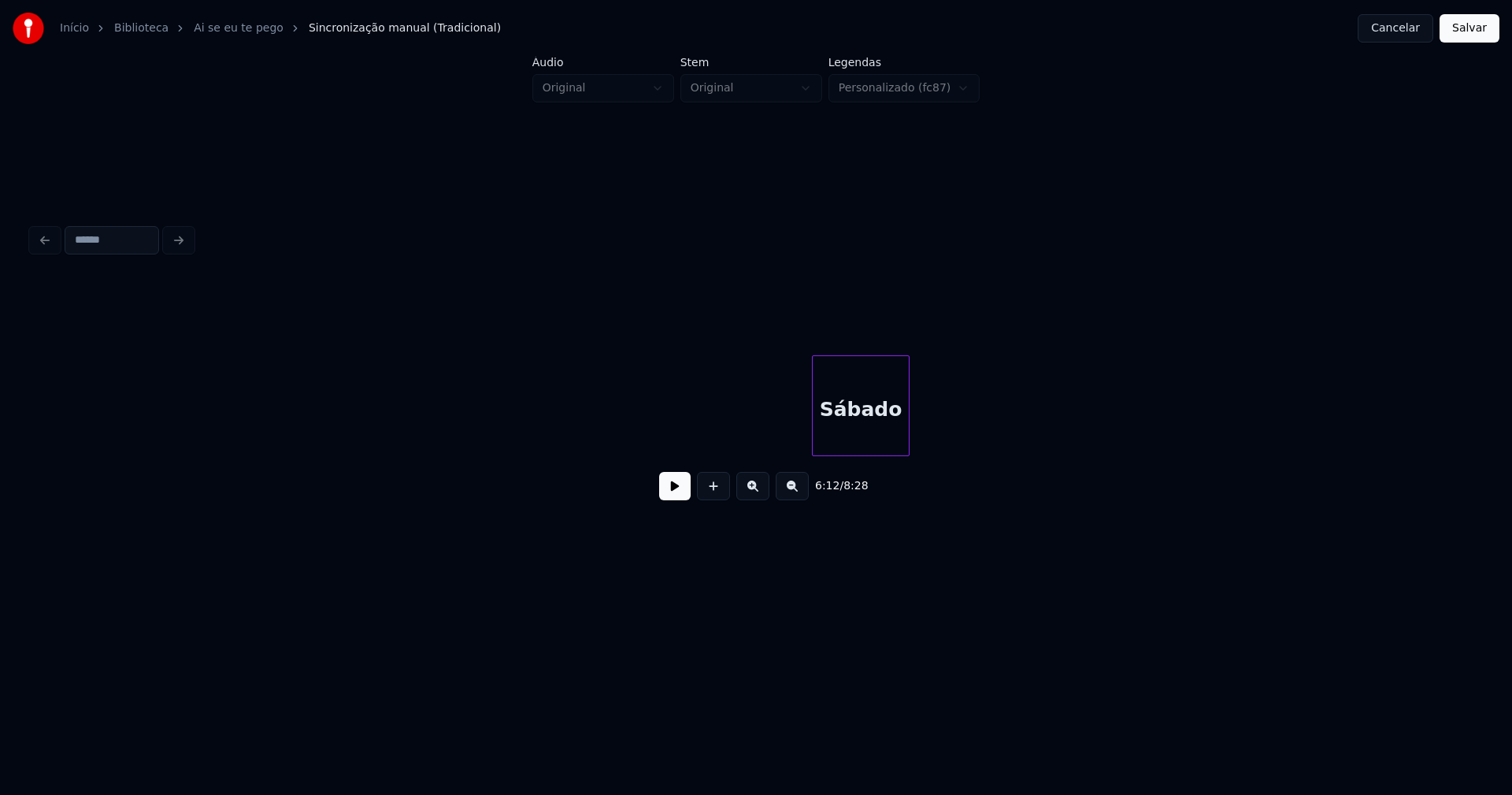
scroll to position [0, 61461]
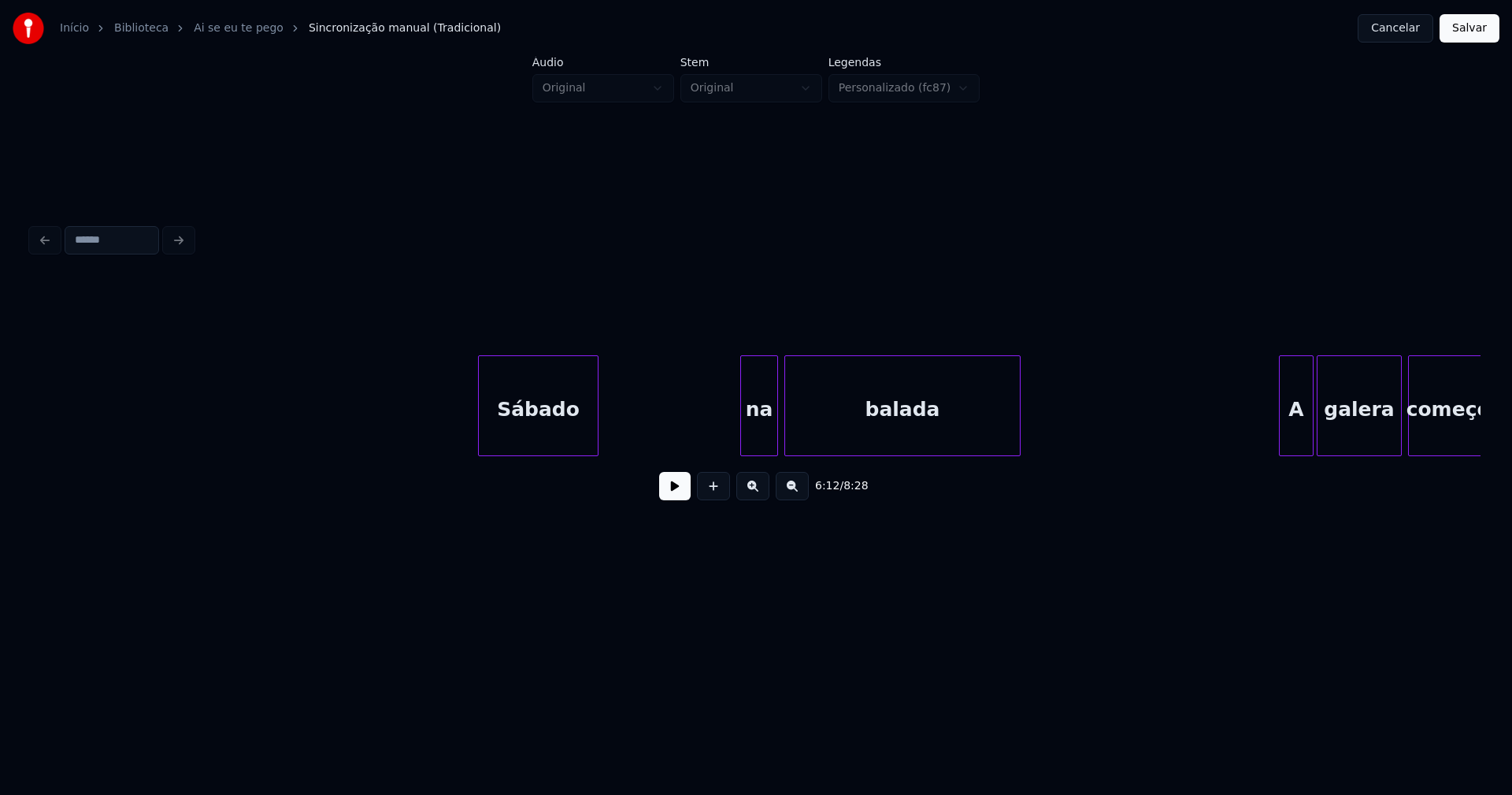
click at [480, 435] on div at bounding box center [482, 405] width 5 height 99
click at [682, 500] on button at bounding box center [675, 485] width 31 height 28
click at [674, 493] on button at bounding box center [675, 485] width 31 height 28
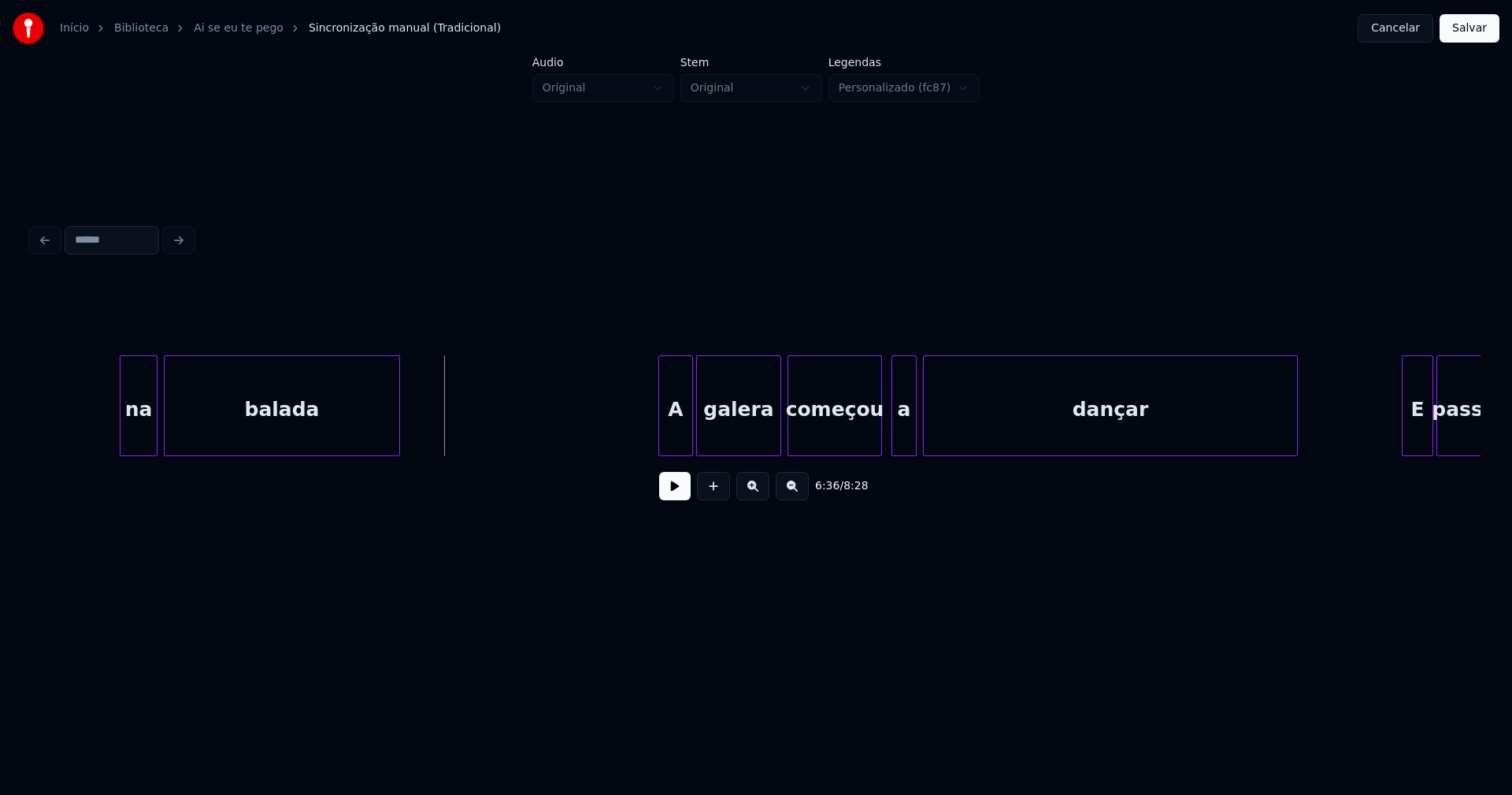
scroll to position [0, 62126]
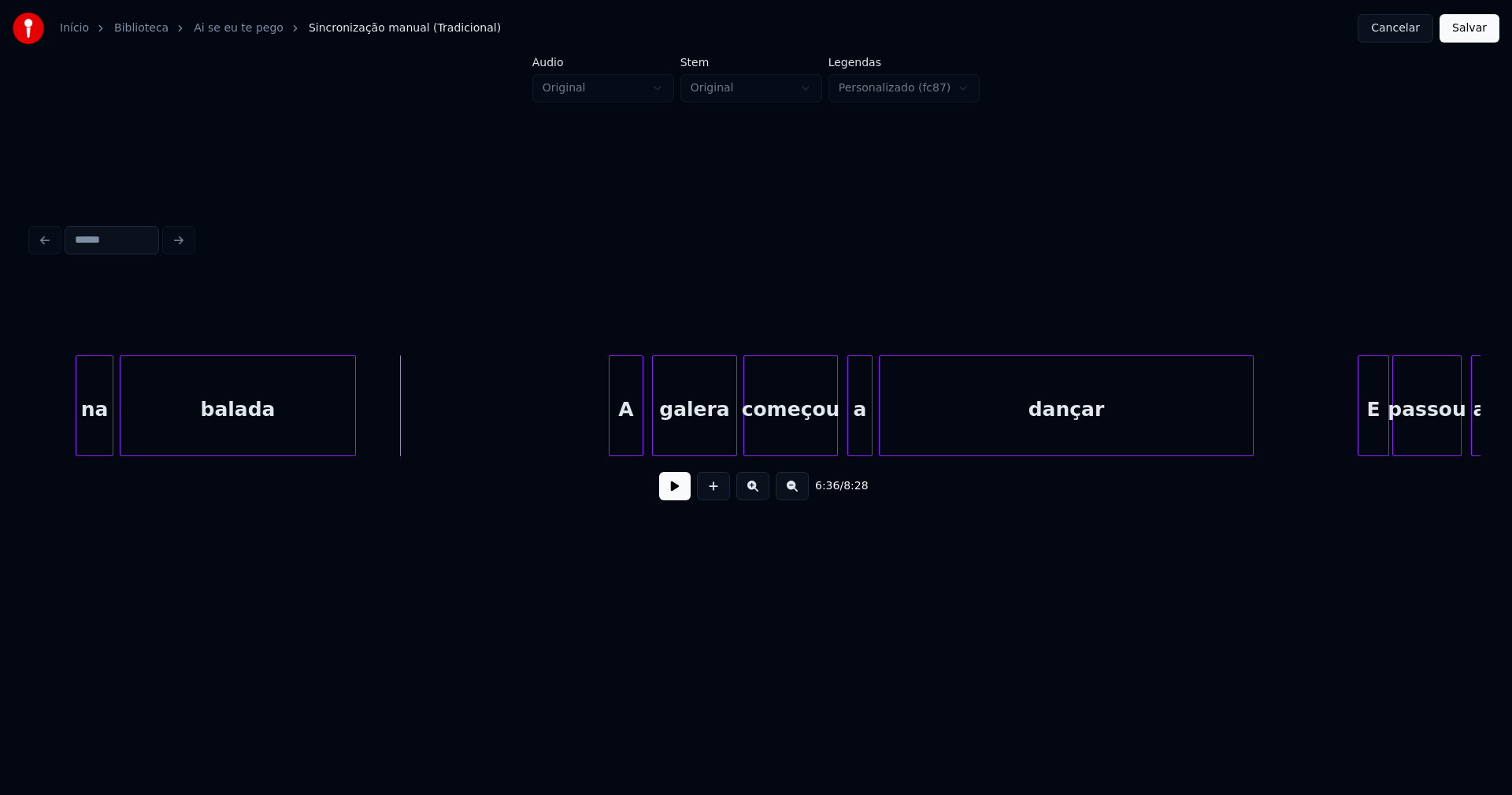
click at [626, 439] on div "A" at bounding box center [626, 409] width 33 height 108
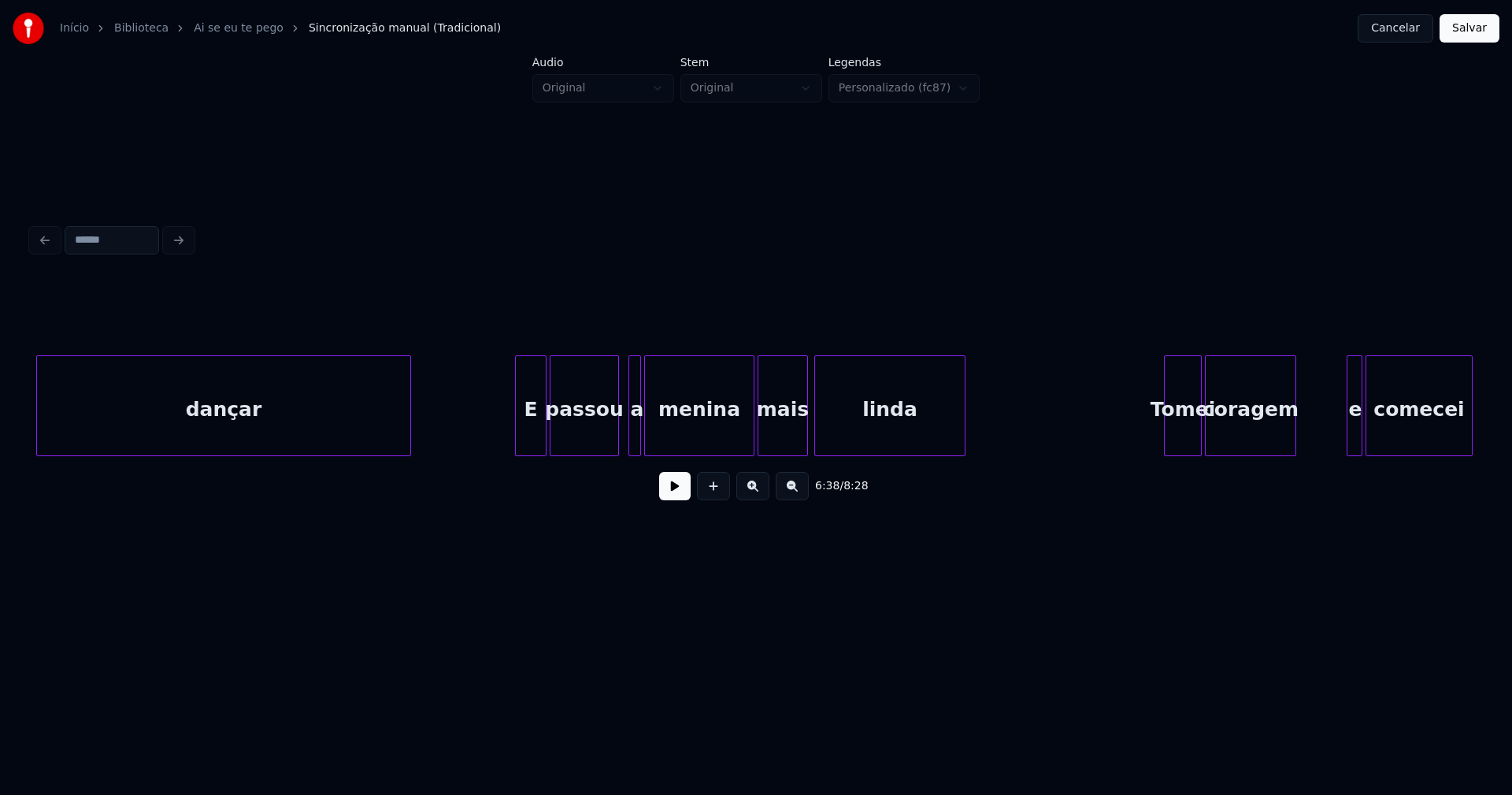
scroll to position [0, 63057]
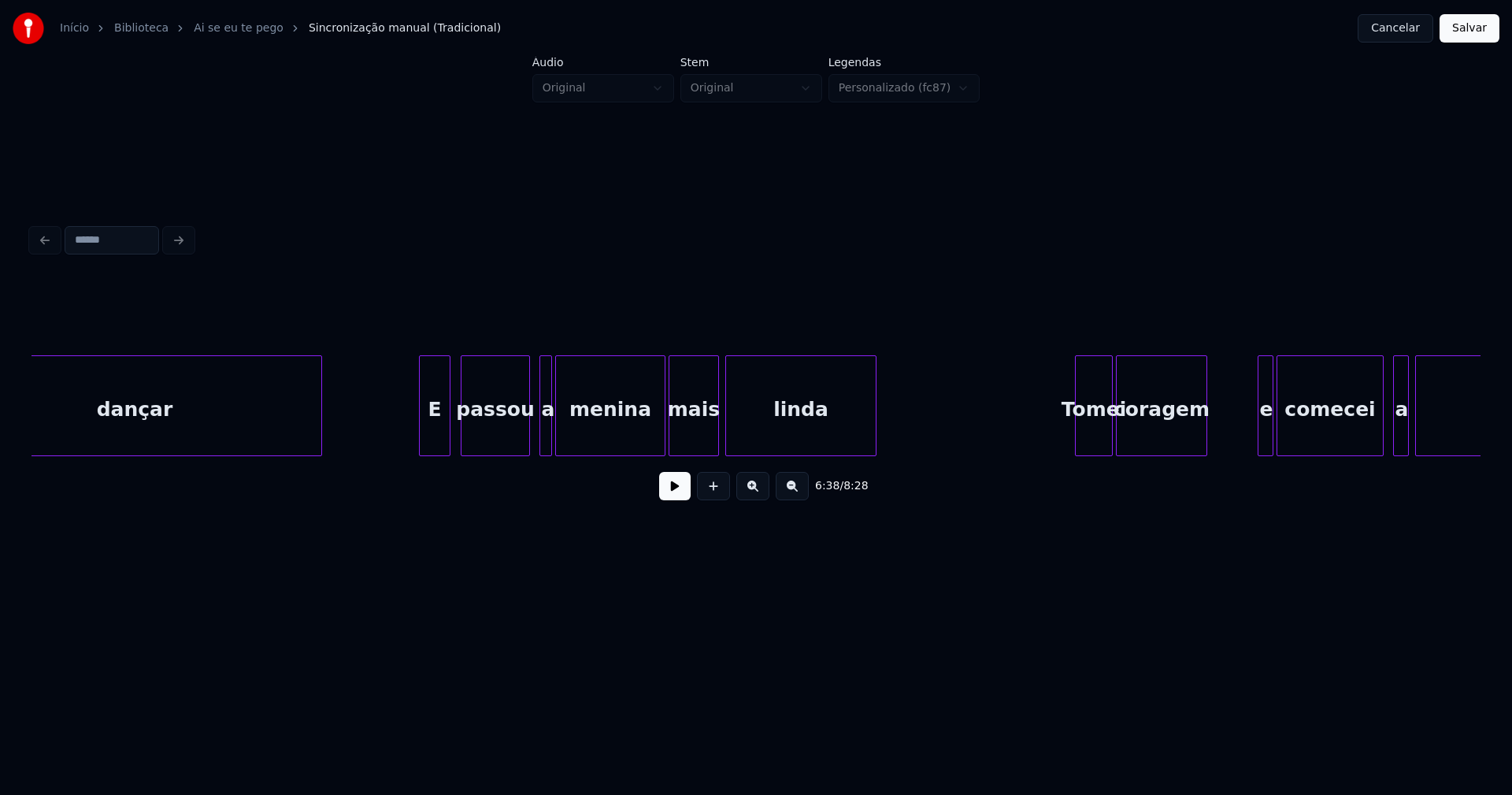
click at [432, 434] on div "E" at bounding box center [434, 409] width 30 height 108
click at [536, 438] on div at bounding box center [536, 405] width 5 height 99
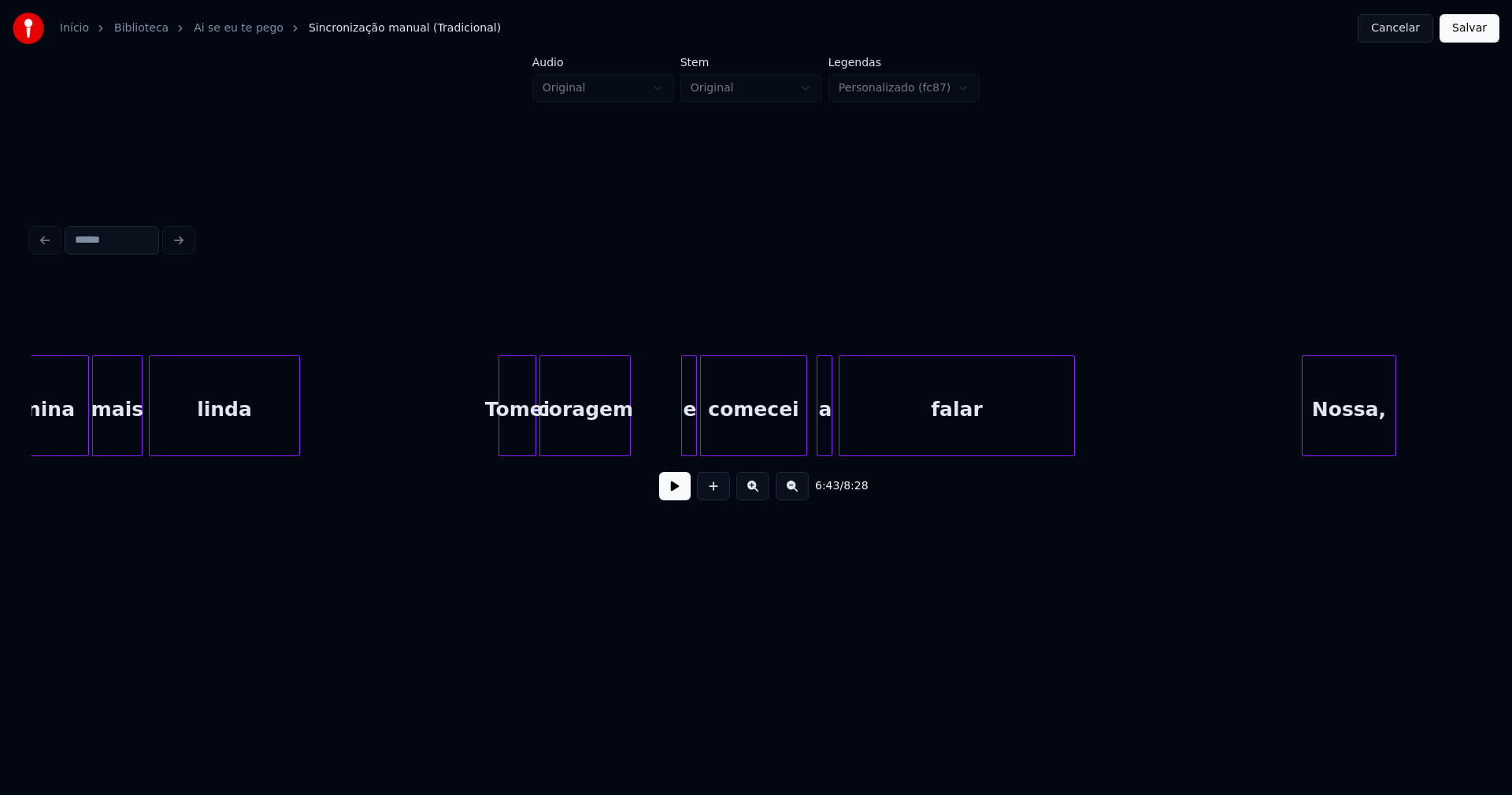
scroll to position [0, 63590]
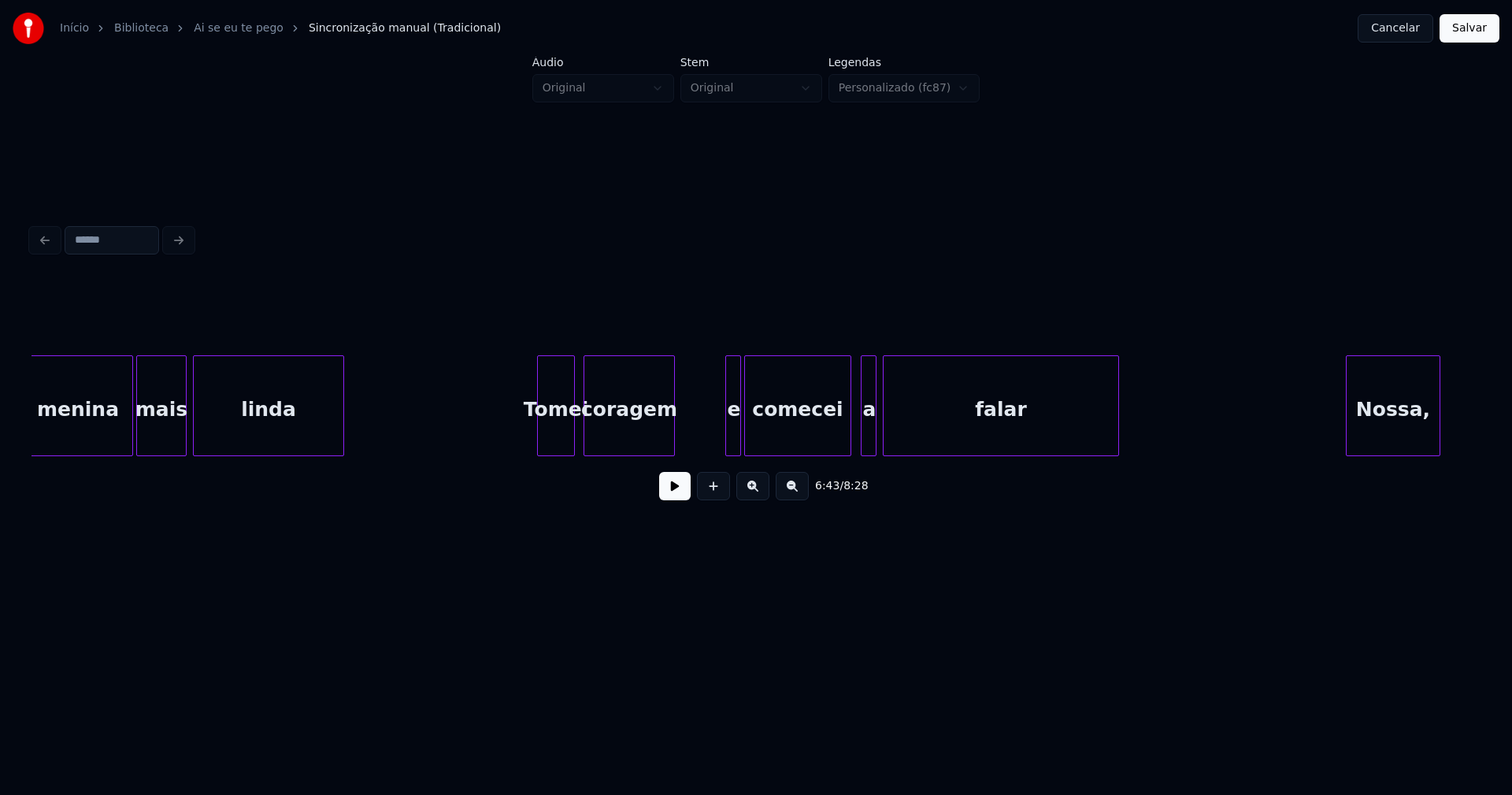
click at [556, 436] on div "Tomei" at bounding box center [555, 409] width 36 height 108
click at [725, 437] on div "e" at bounding box center [727, 409] width 16 height 108
click at [860, 440] on div "a" at bounding box center [861, 409] width 16 height 108
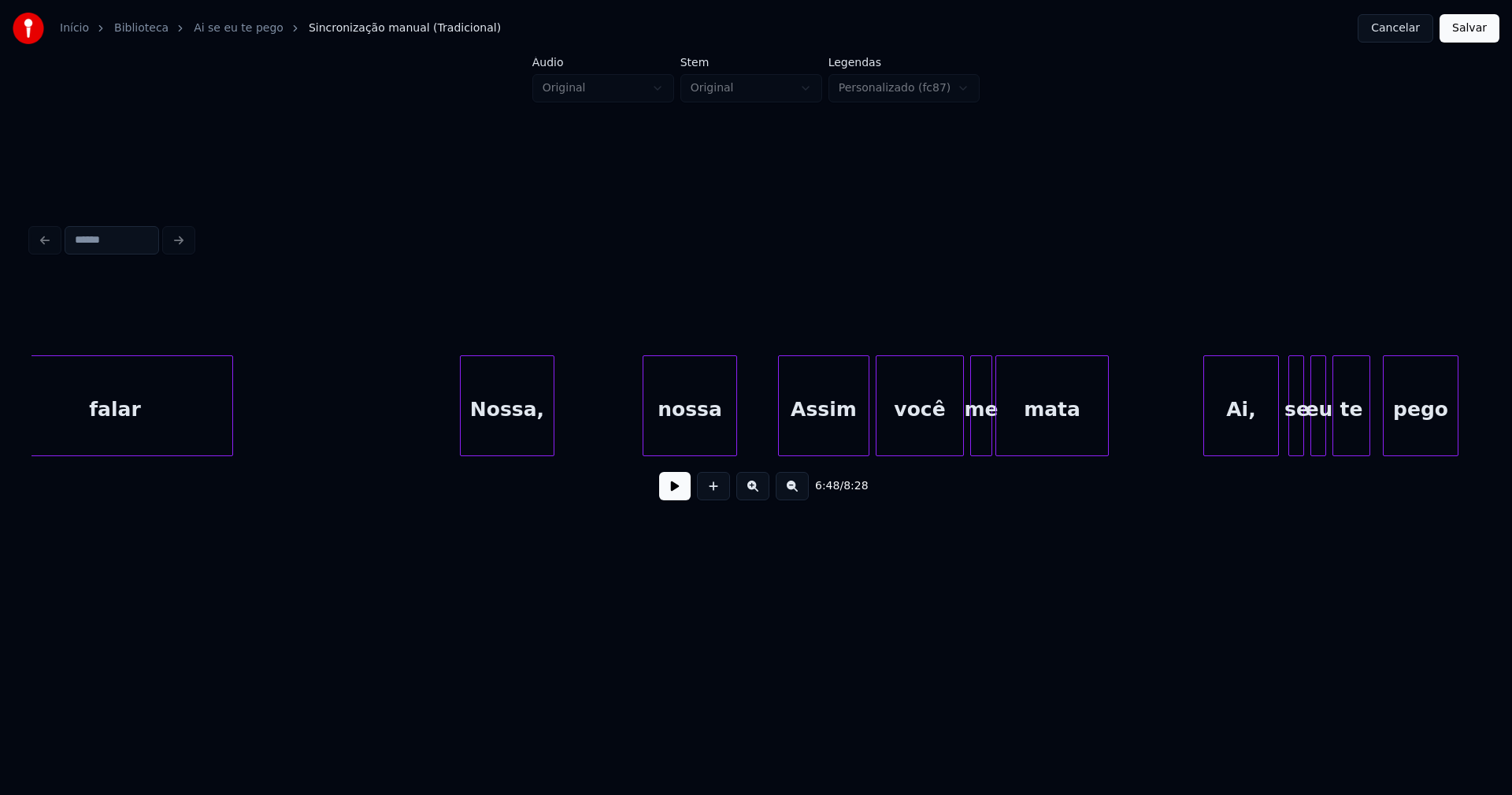
scroll to position [0, 64476]
click at [517, 445] on div "Nossa," at bounding box center [501, 409] width 93 height 108
click at [689, 440] on div "nossa" at bounding box center [686, 409] width 93 height 108
click at [847, 445] on div "Assim" at bounding box center [820, 409] width 90 height 108
click at [976, 439] on div "me" at bounding box center [976, 409] width 20 height 108
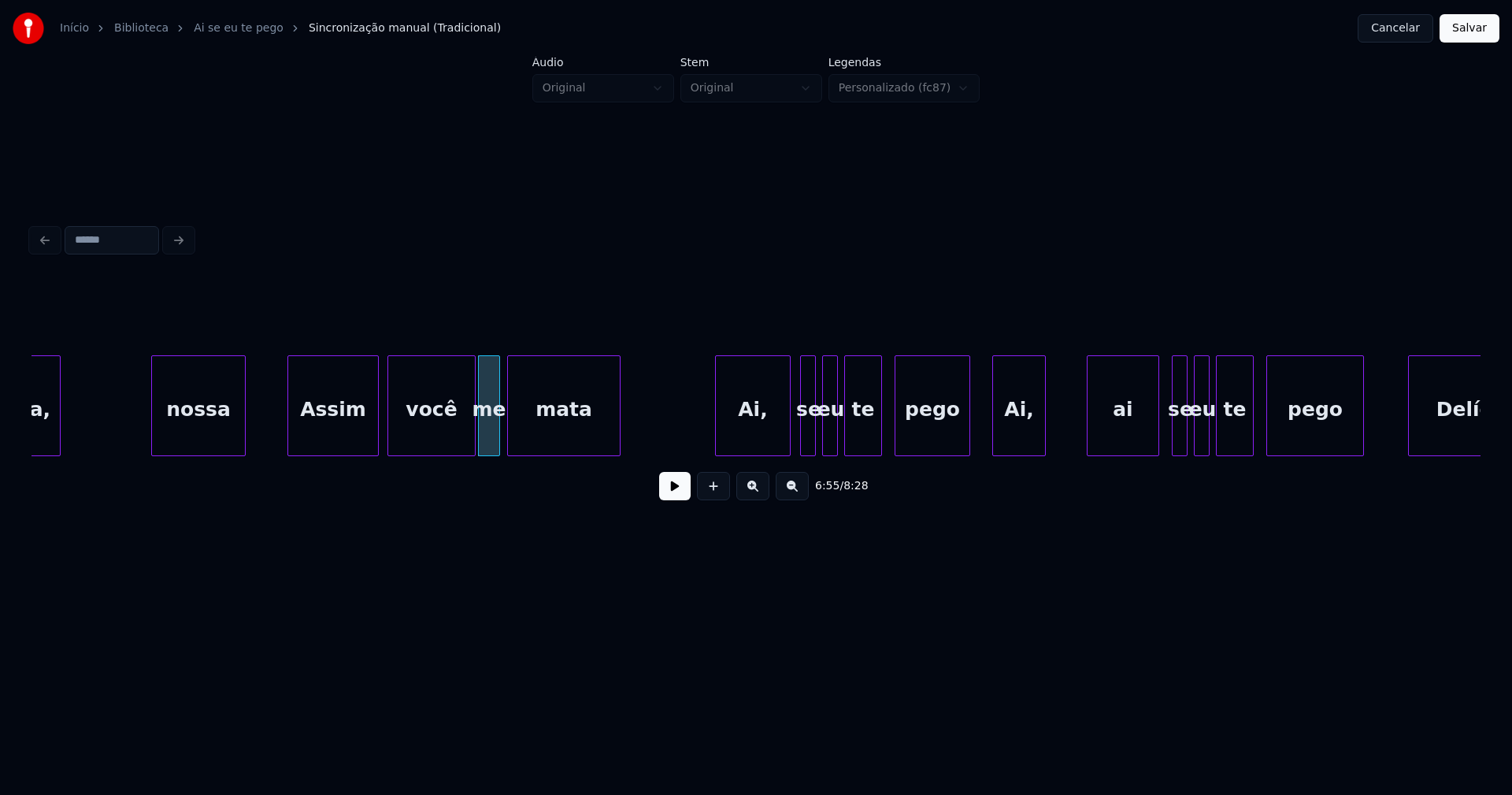
scroll to position [0, 65141]
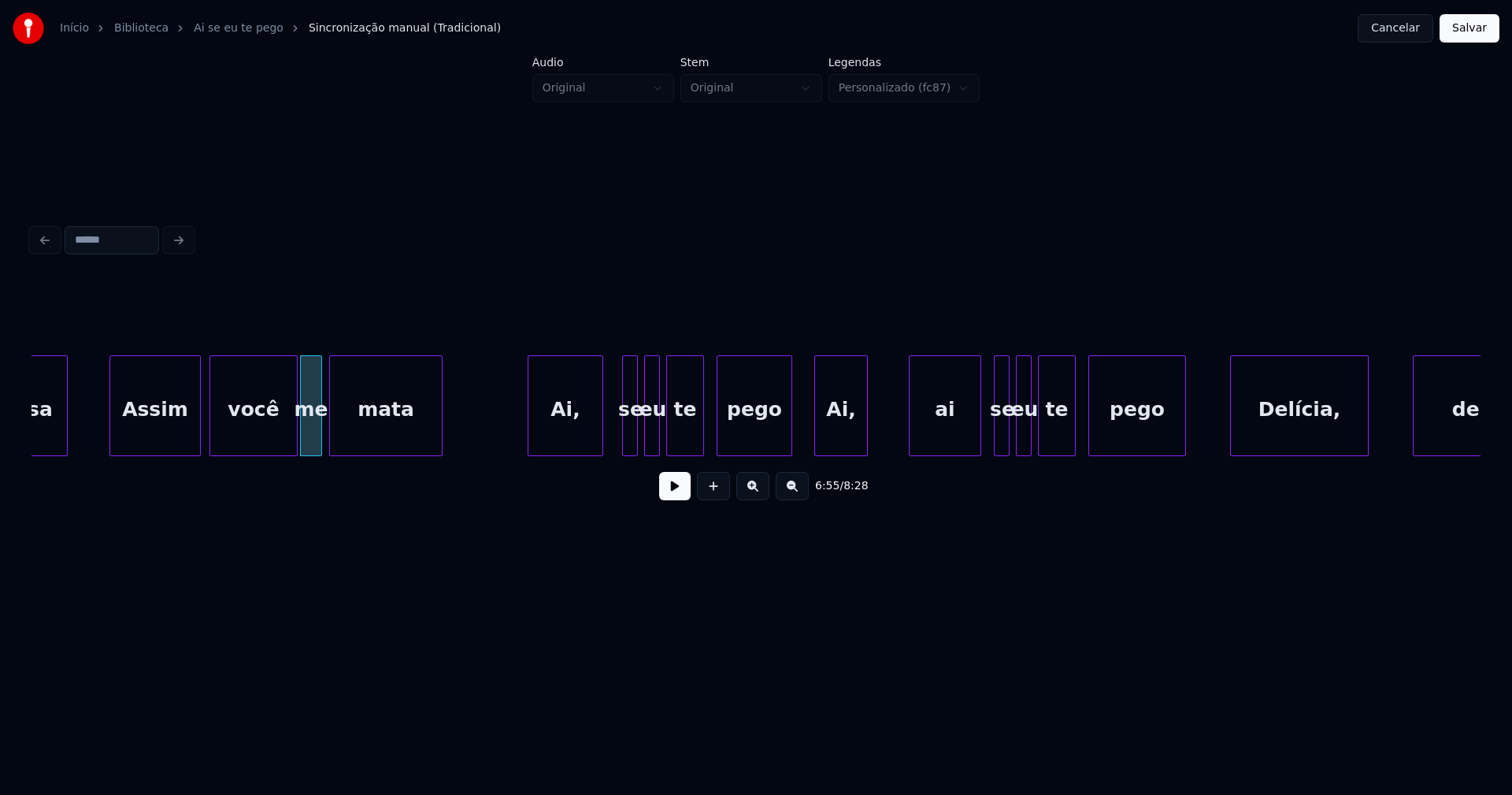
click at [558, 439] on div "Ai," at bounding box center [565, 409] width 74 height 108
click at [615, 434] on div at bounding box center [616, 405] width 5 height 99
click at [621, 441] on div "se" at bounding box center [618, 409] width 24 height 108
click at [641, 439] on div "eu" at bounding box center [643, 409] width 16 height 108
click at [652, 437] on div at bounding box center [653, 405] width 5 height 99
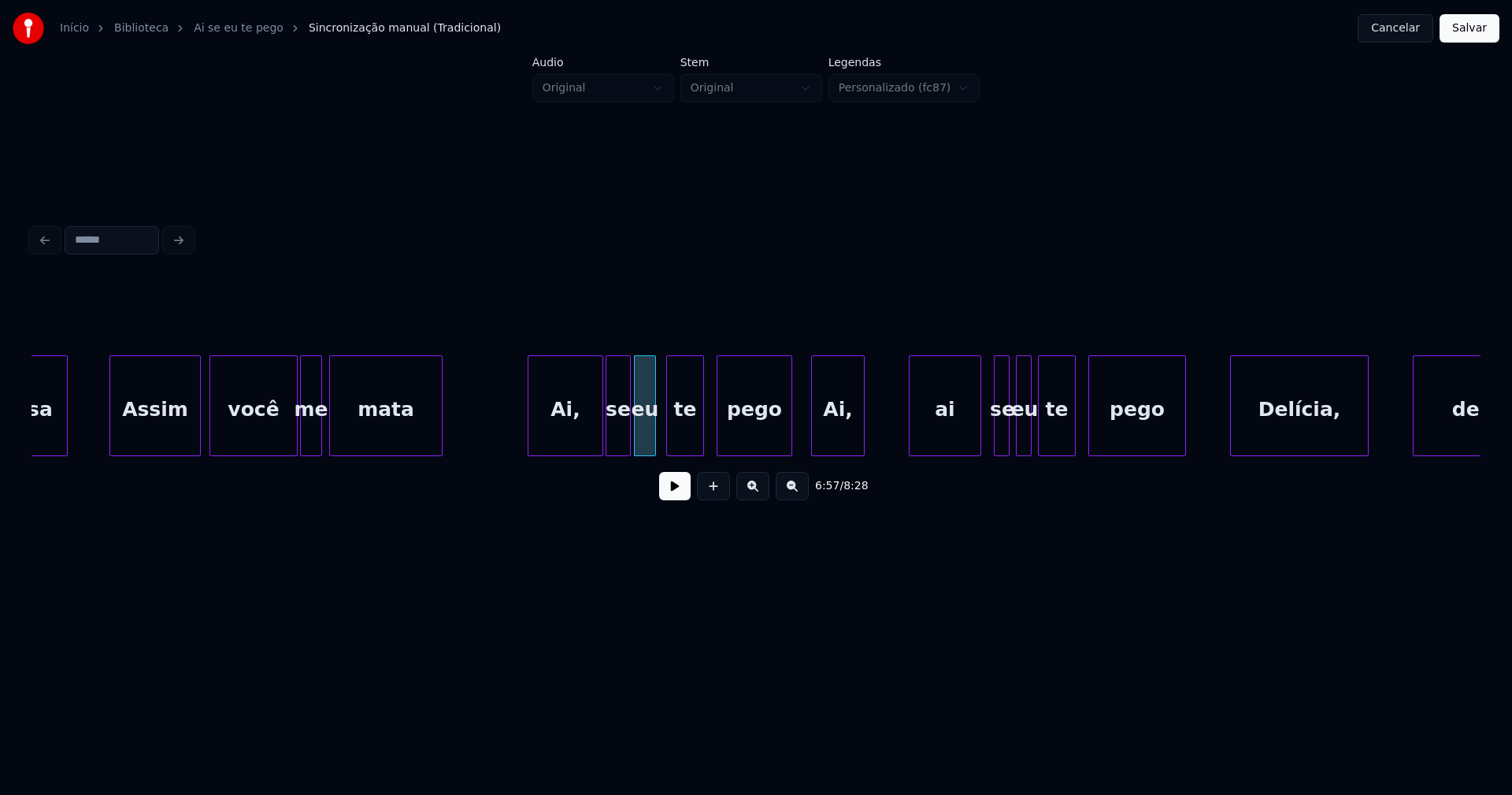
click at [833, 443] on div "Ai," at bounding box center [837, 409] width 52 height 108
click at [945, 434] on div "ai" at bounding box center [939, 409] width 71 height 108
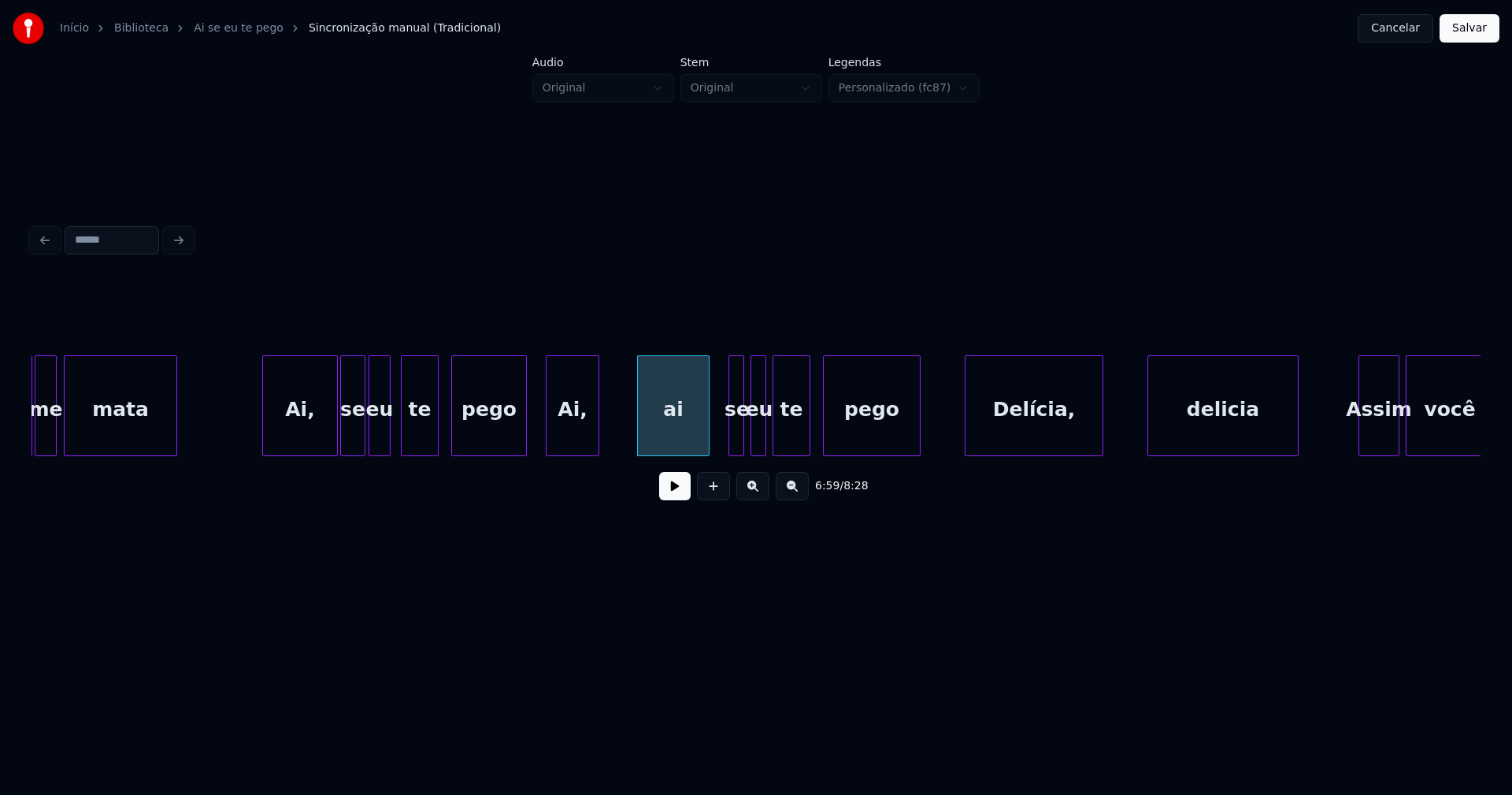
scroll to position [0, 65496]
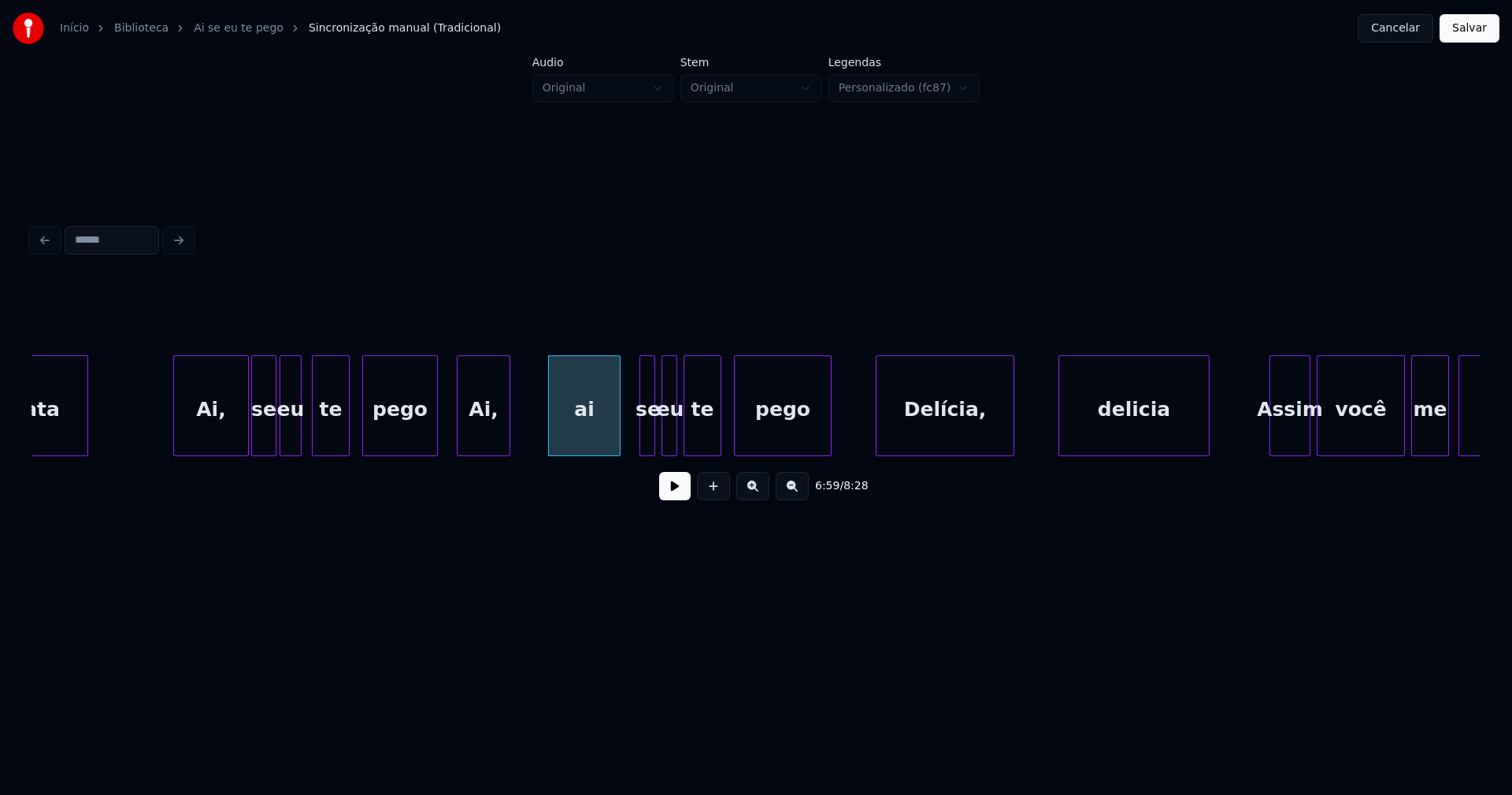
click at [640, 440] on div at bounding box center [643, 405] width 5 height 99
click at [668, 437] on div "eu" at bounding box center [667, 409] width 16 height 108
click at [899, 438] on div "Delícia," at bounding box center [941, 409] width 137 height 108
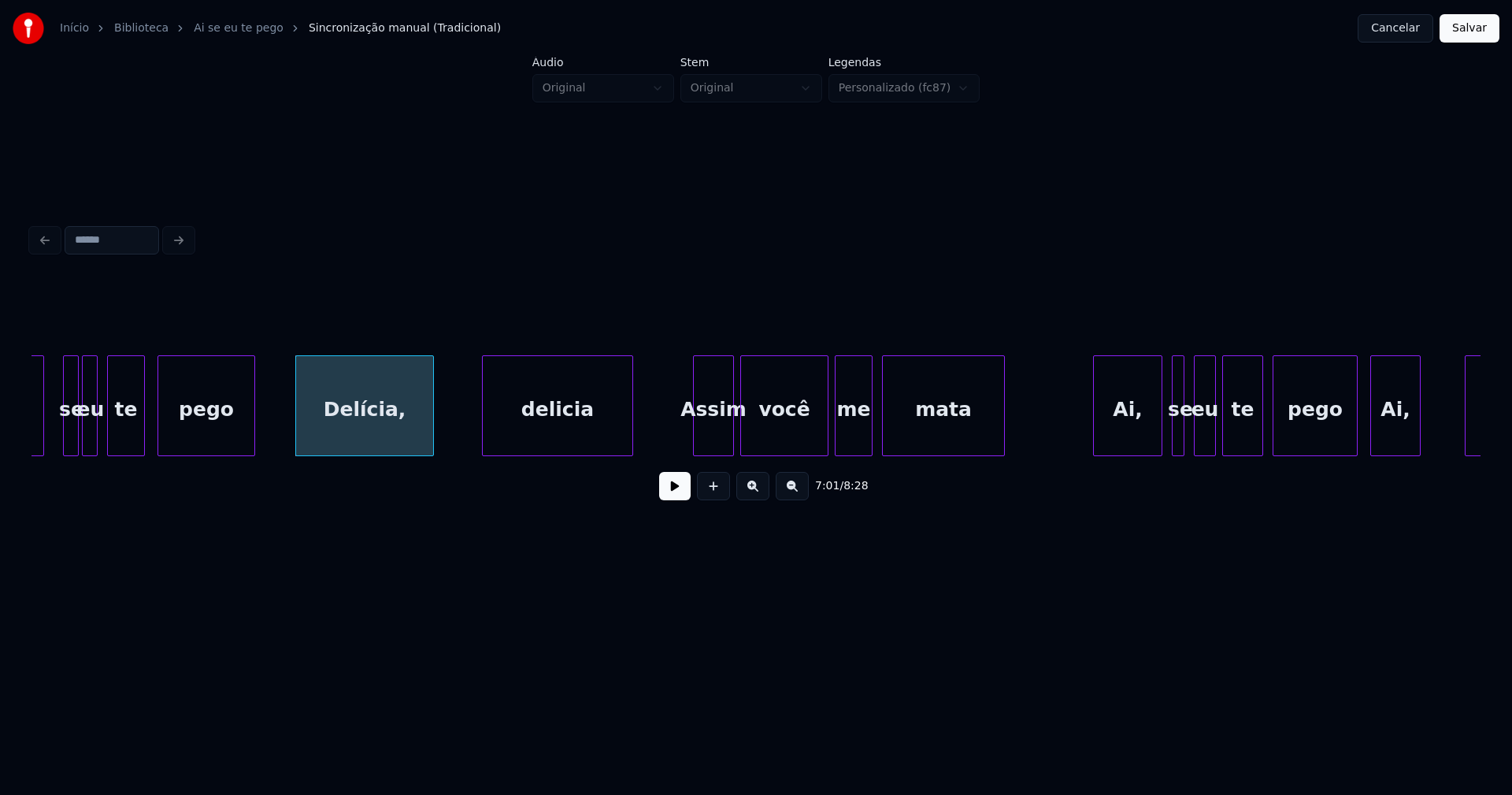
scroll to position [0, 66117]
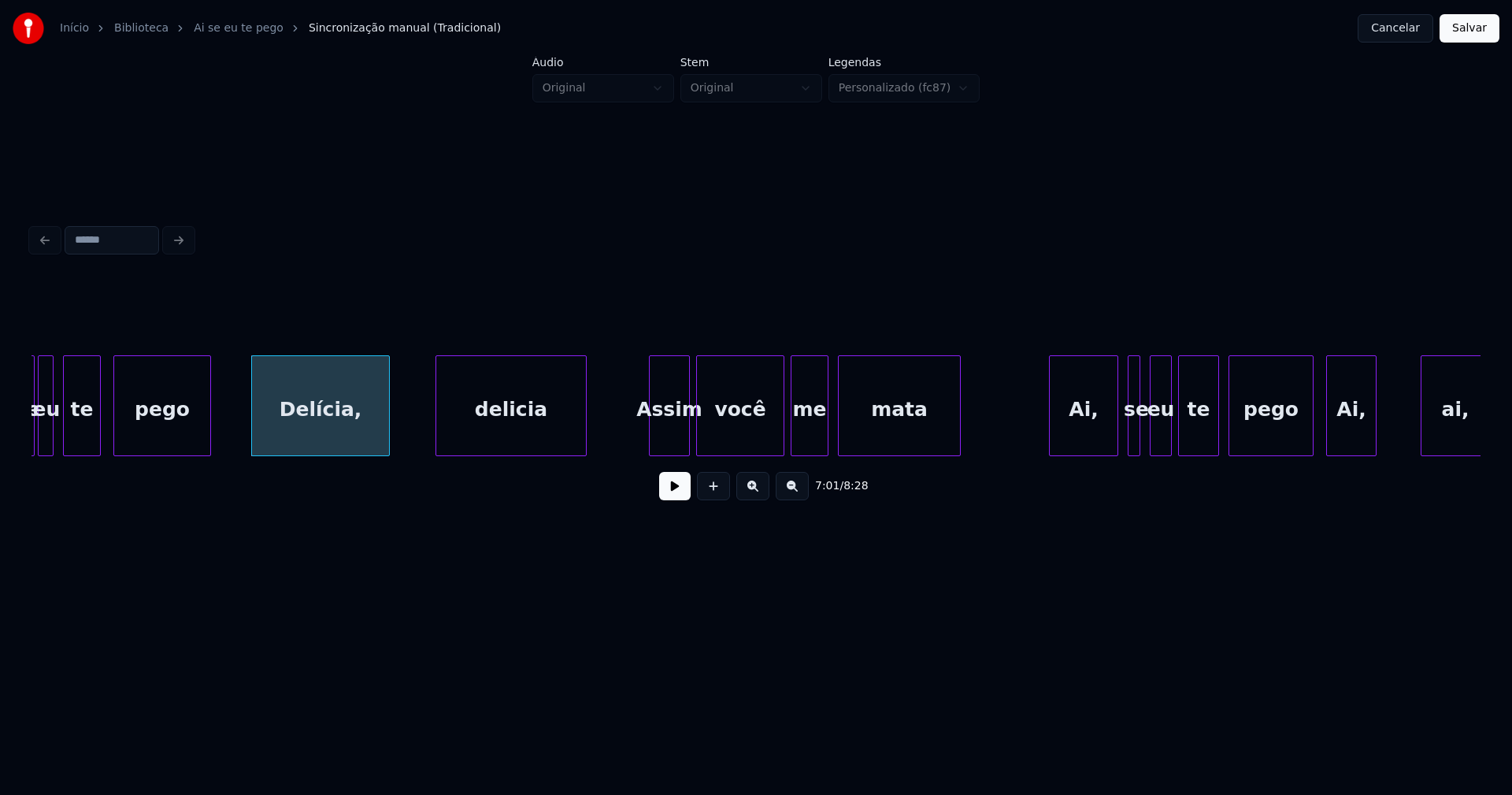
click at [527, 438] on div "delicia" at bounding box center [510, 409] width 150 height 108
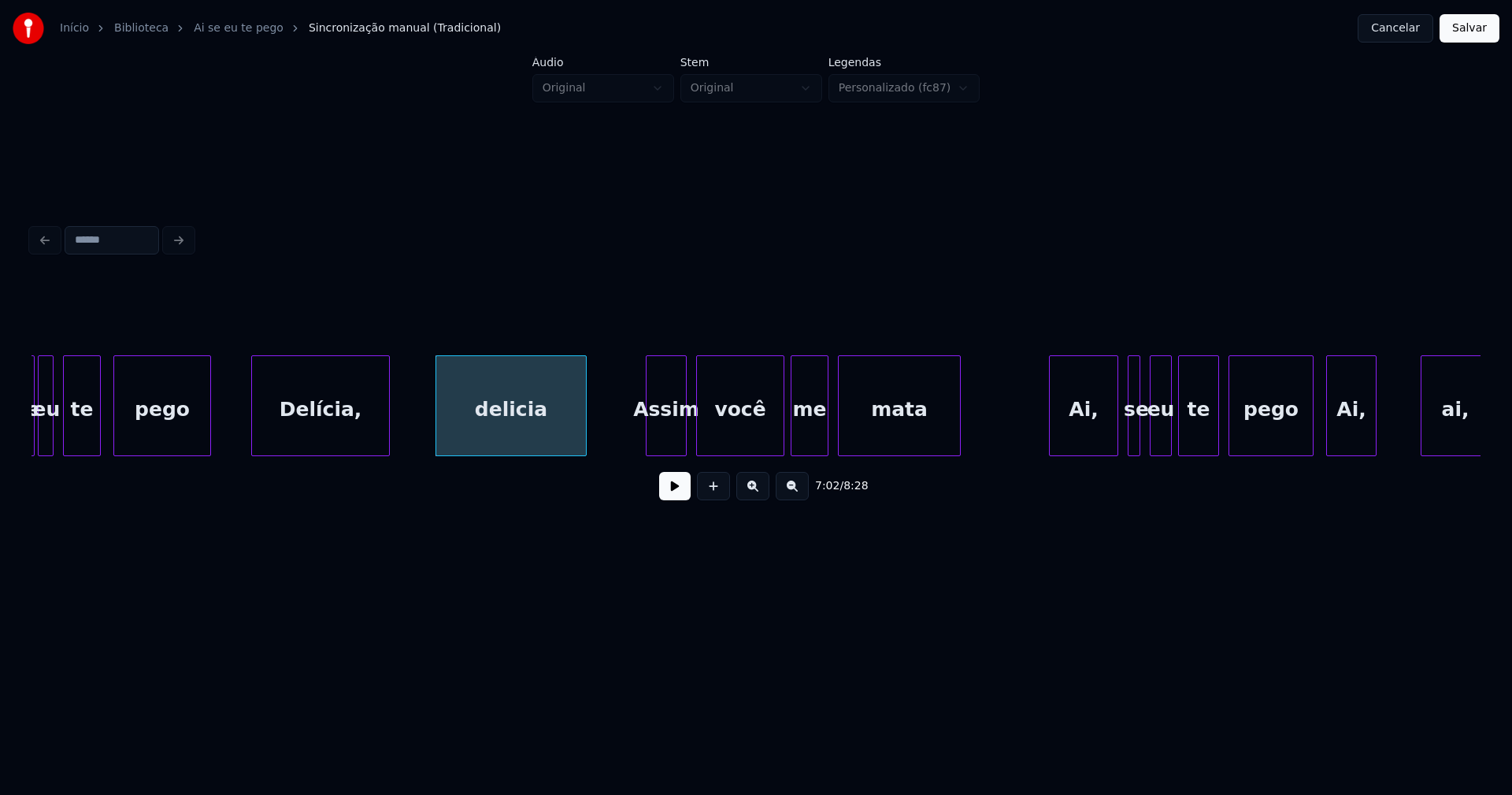
click at [676, 439] on div "Assim" at bounding box center [666, 409] width 40 height 108
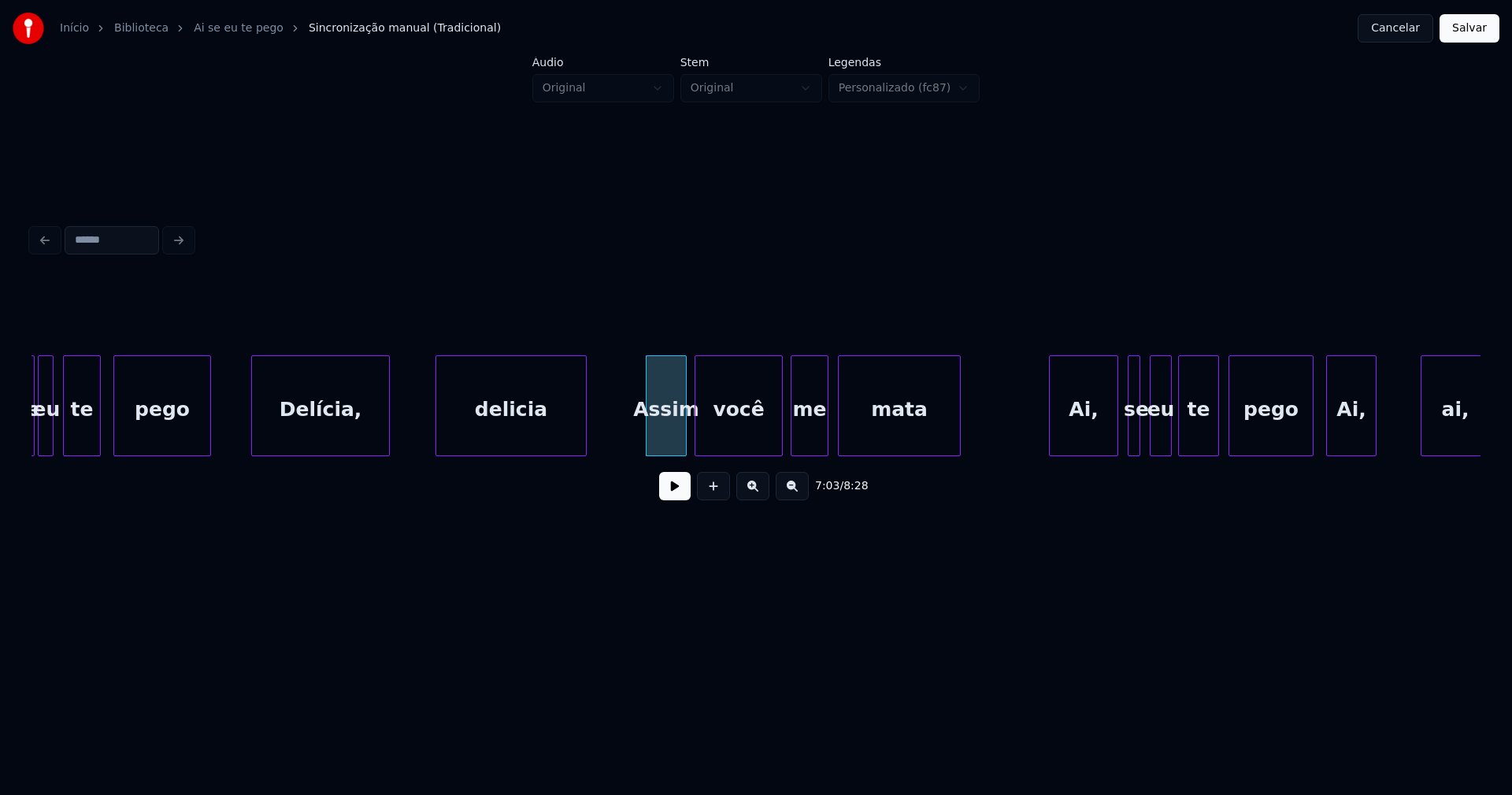
click at [762, 444] on div "você" at bounding box center [738, 409] width 86 height 108
click at [1090, 438] on div "Ai," at bounding box center [1078, 409] width 68 height 108
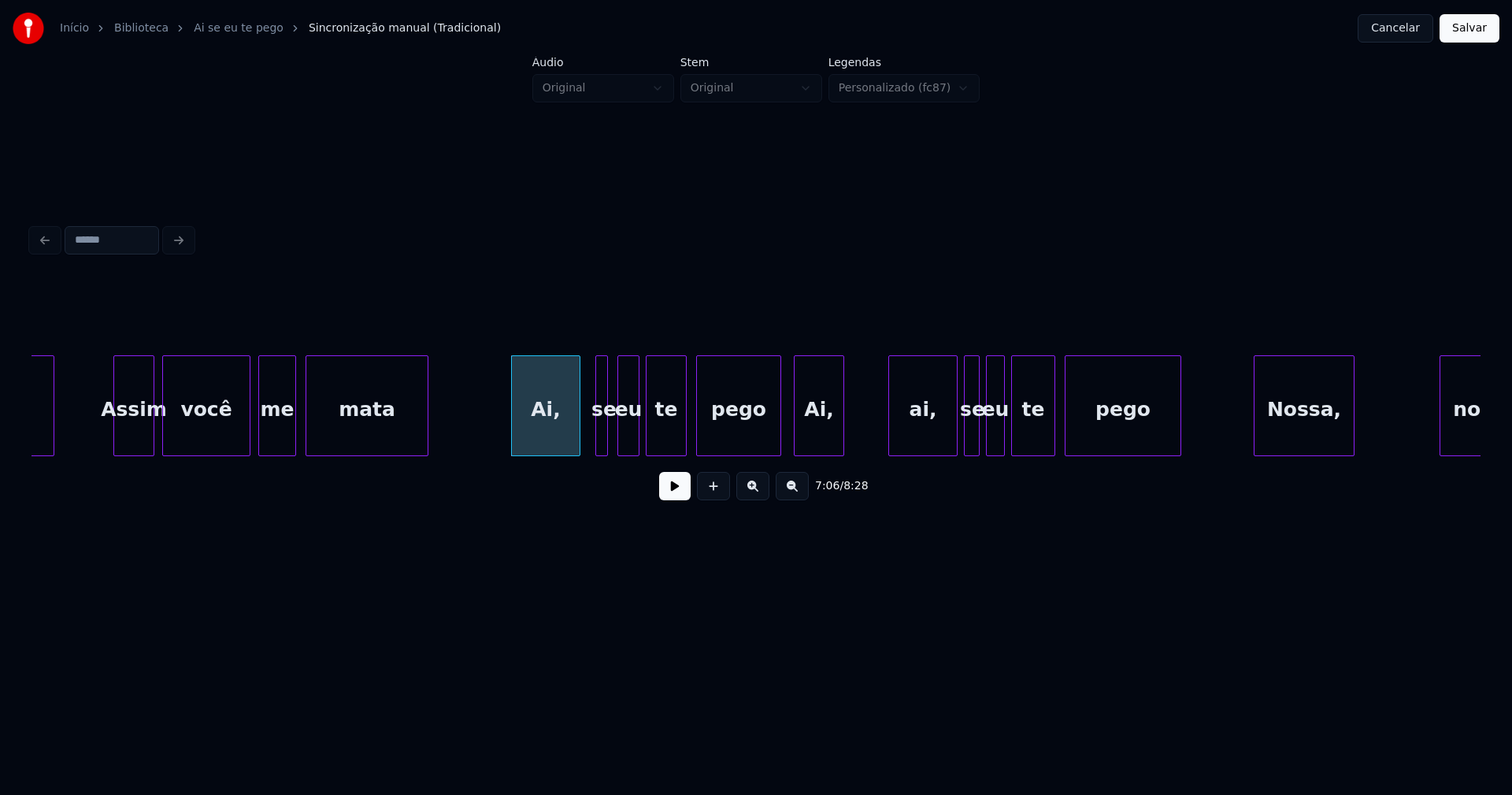
scroll to position [0, 66693]
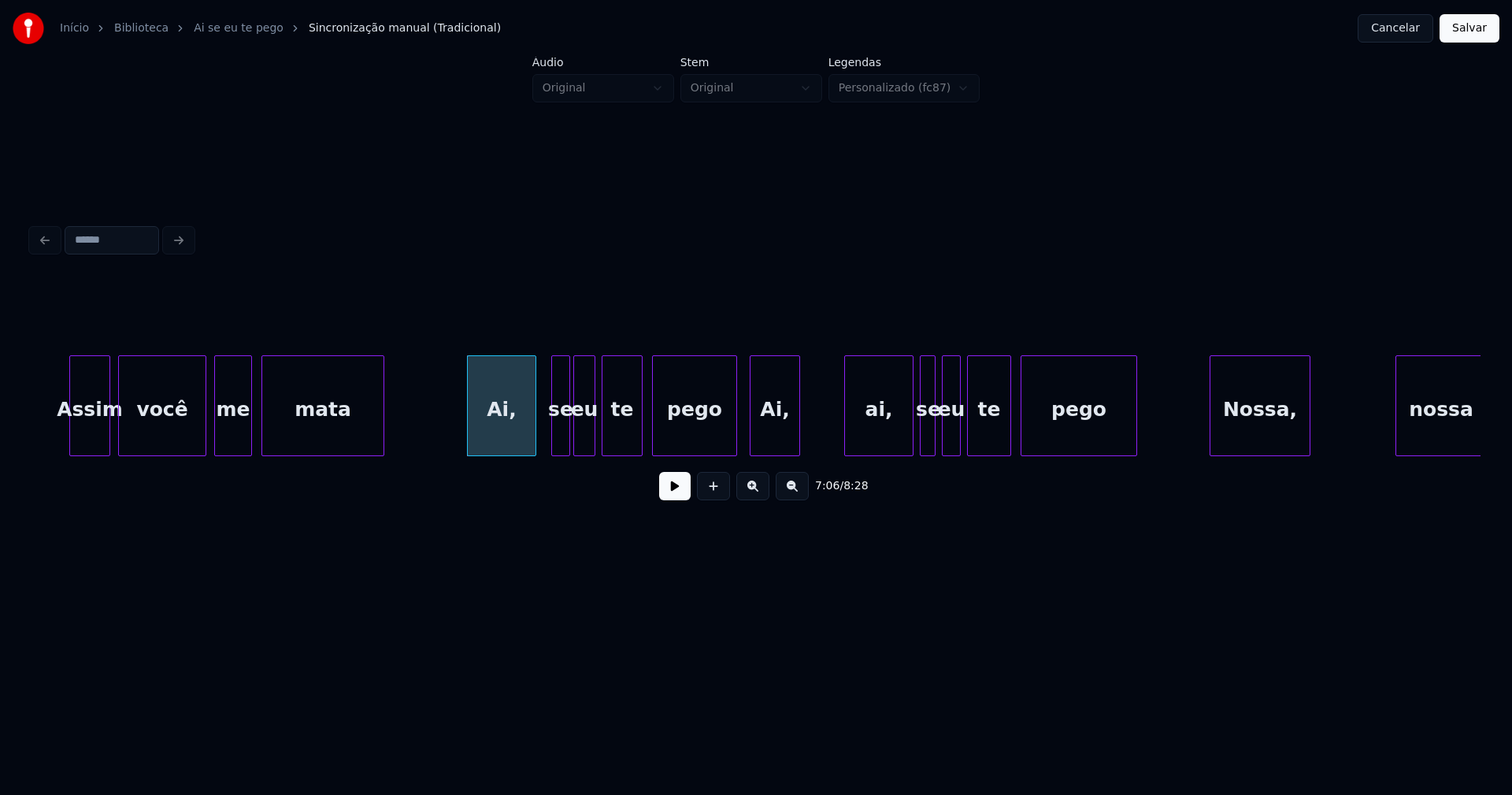
click at [567, 442] on div at bounding box center [567, 405] width 5 height 99
drag, startPoint x: 423, startPoint y: 417, endPoint x: 488, endPoint y: 422, distance: 65.2
click at [675, 498] on button at bounding box center [675, 485] width 31 height 28
click at [670, 494] on button at bounding box center [675, 485] width 31 height 28
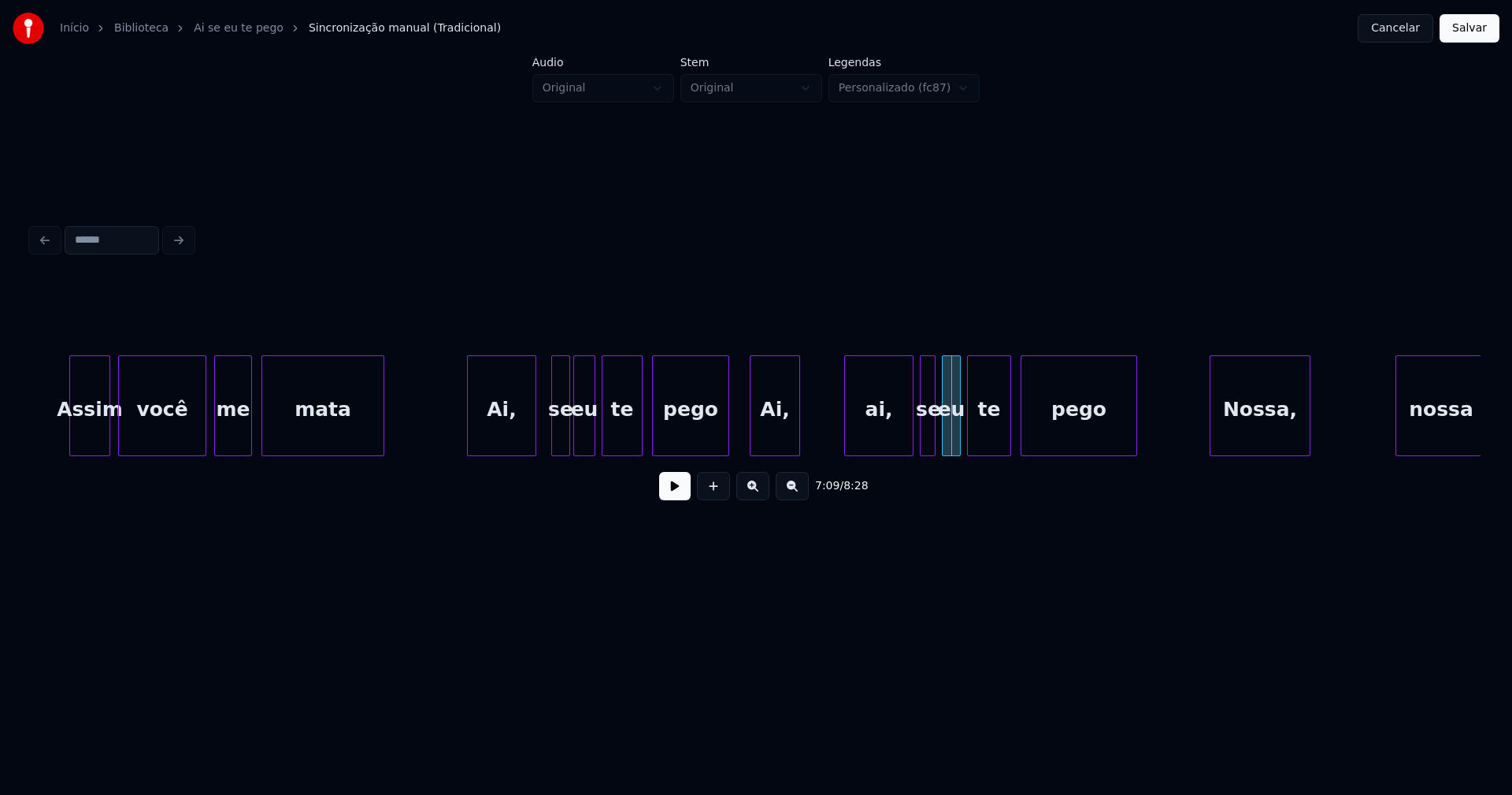
click at [727, 439] on div at bounding box center [726, 405] width 5 height 99
click at [870, 445] on div "ai," at bounding box center [874, 409] width 68 height 108
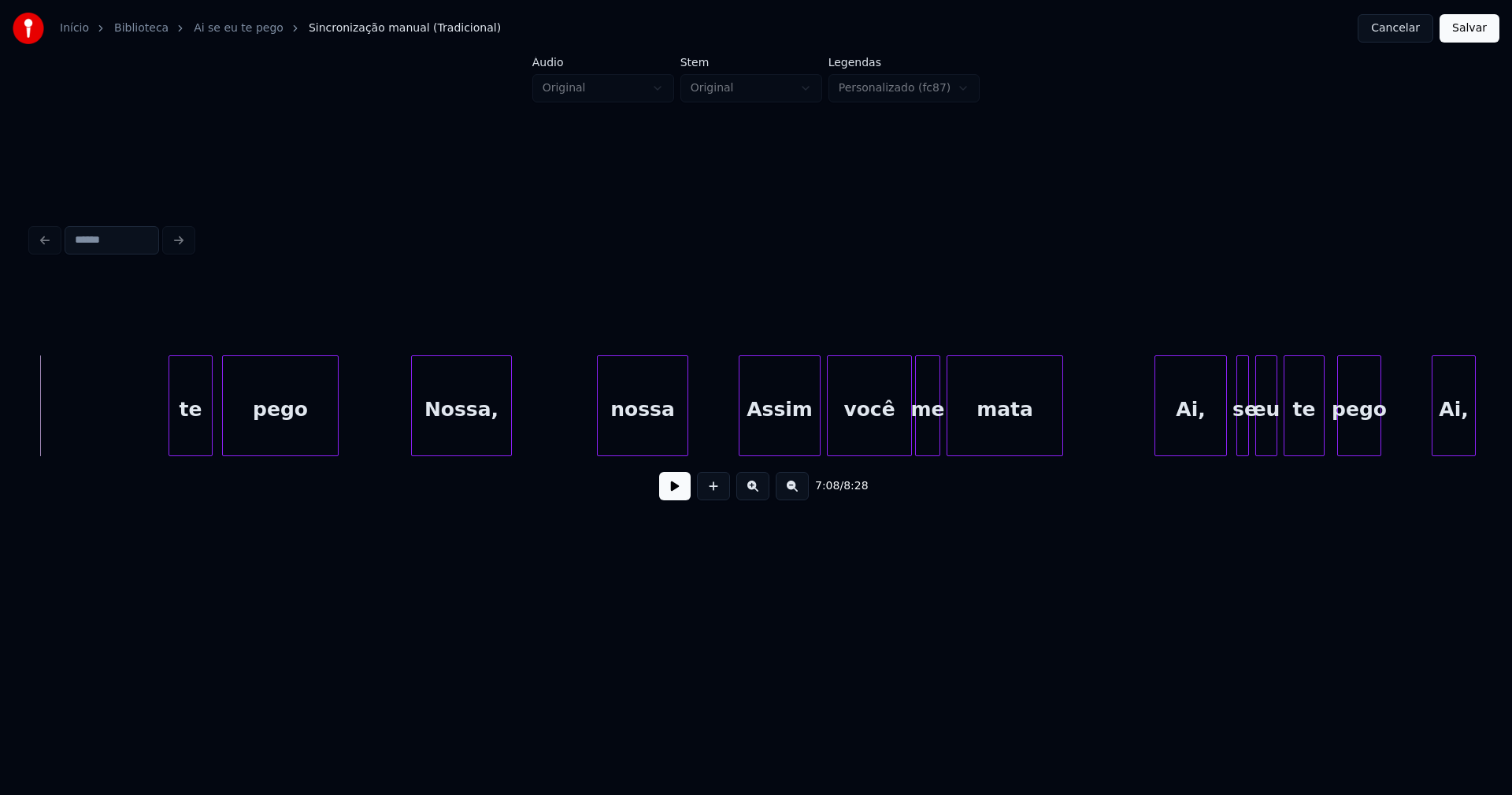
scroll to position [0, 67624]
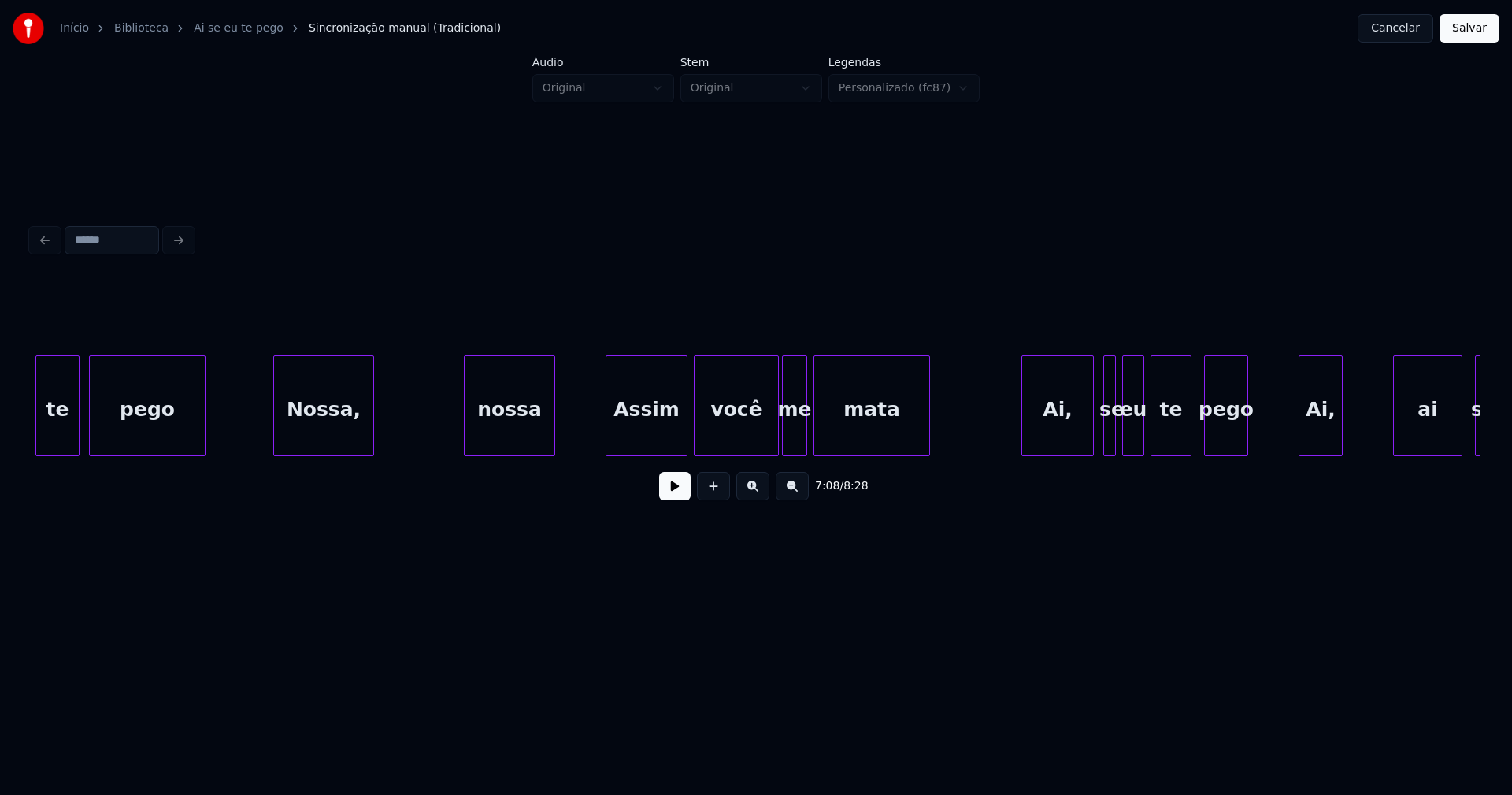
click at [327, 448] on div "Nossa," at bounding box center [323, 409] width 99 height 108
click at [502, 441] on div "nossa" at bounding box center [505, 409] width 90 height 108
click at [636, 443] on div "Assim" at bounding box center [644, 409] width 80 height 108
click at [1044, 439] on div "Ai," at bounding box center [1051, 409] width 71 height 108
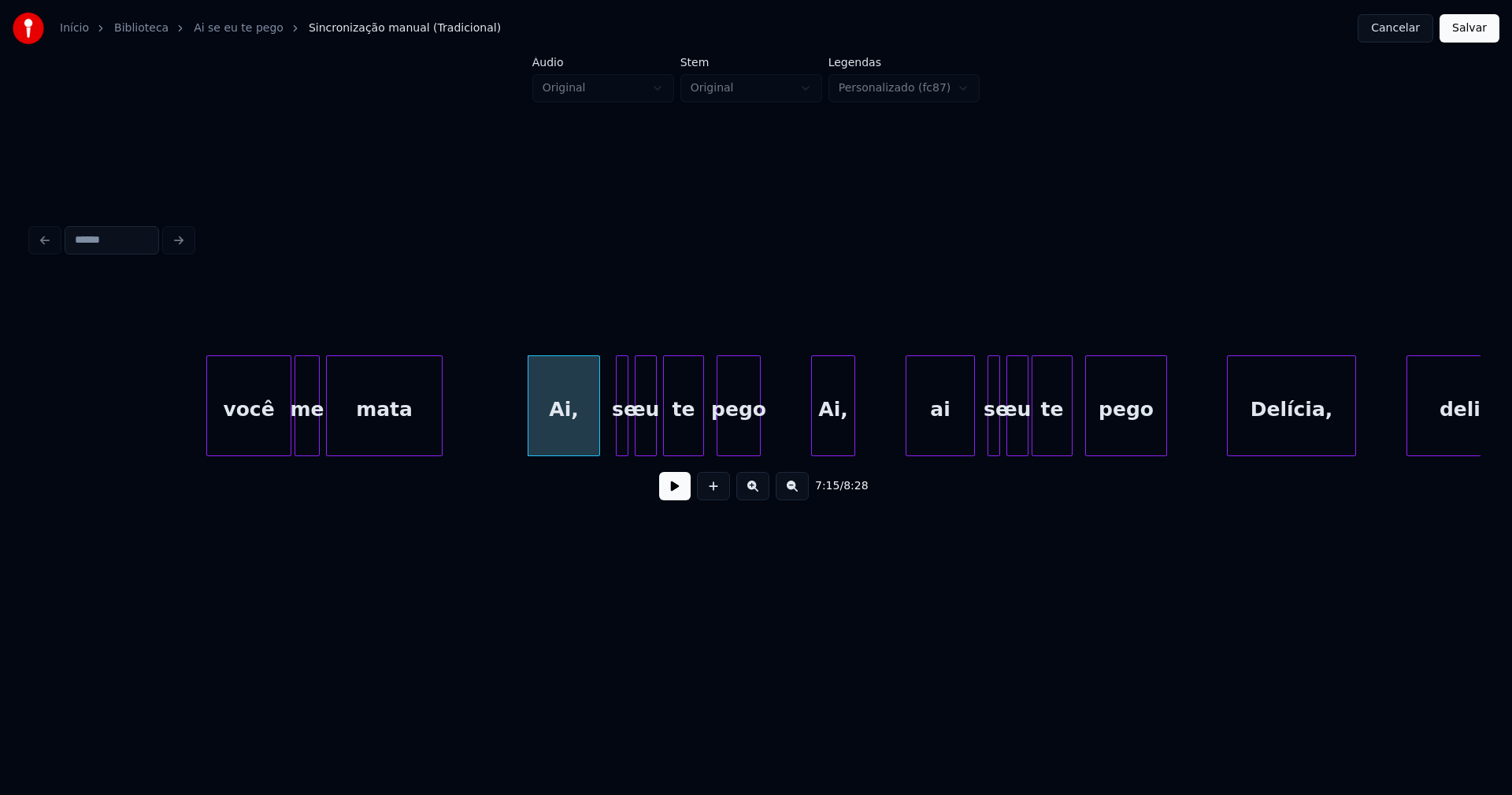
scroll to position [0, 68289]
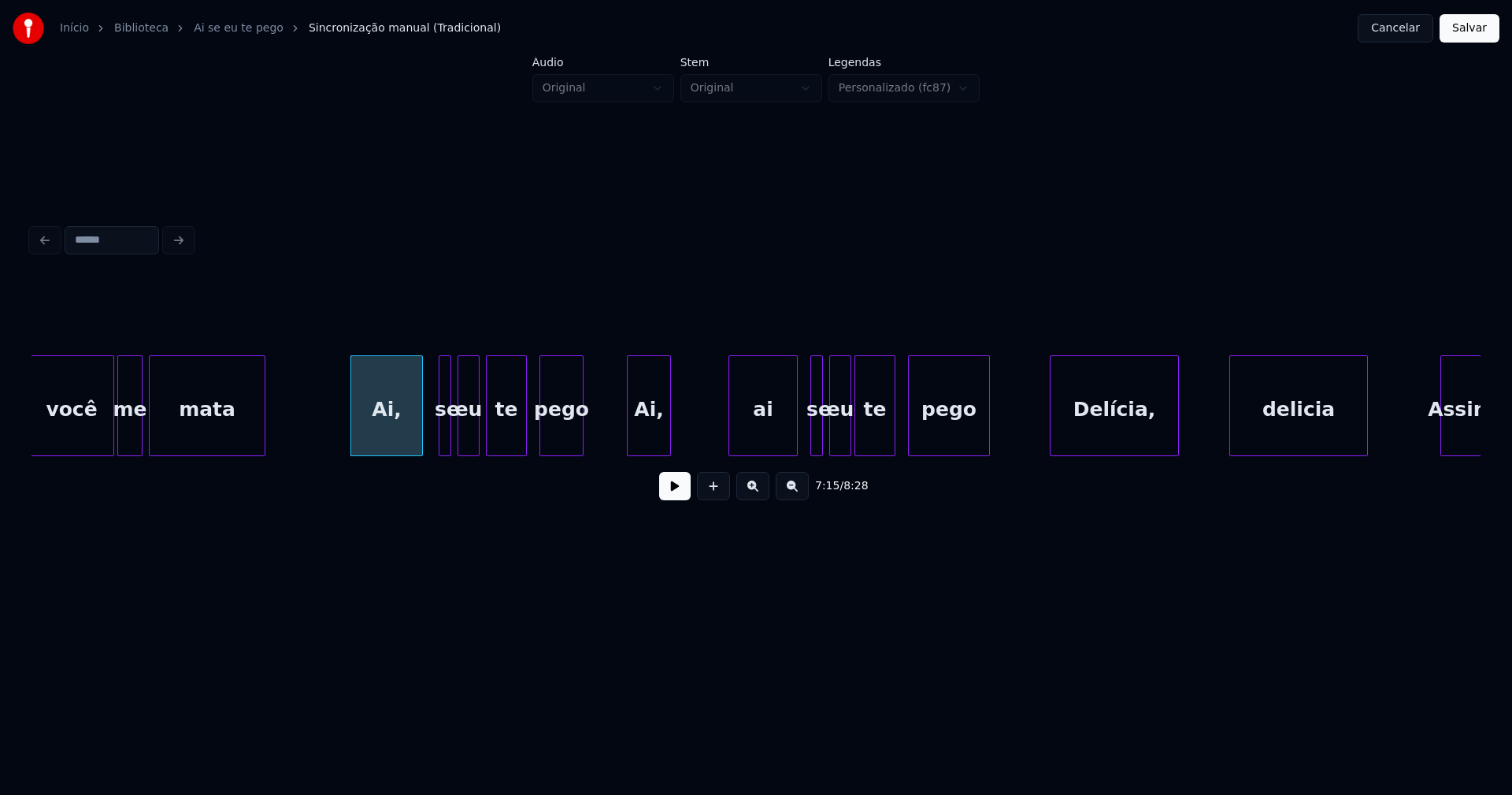
click at [641, 433] on div "Ai," at bounding box center [648, 409] width 42 height 108
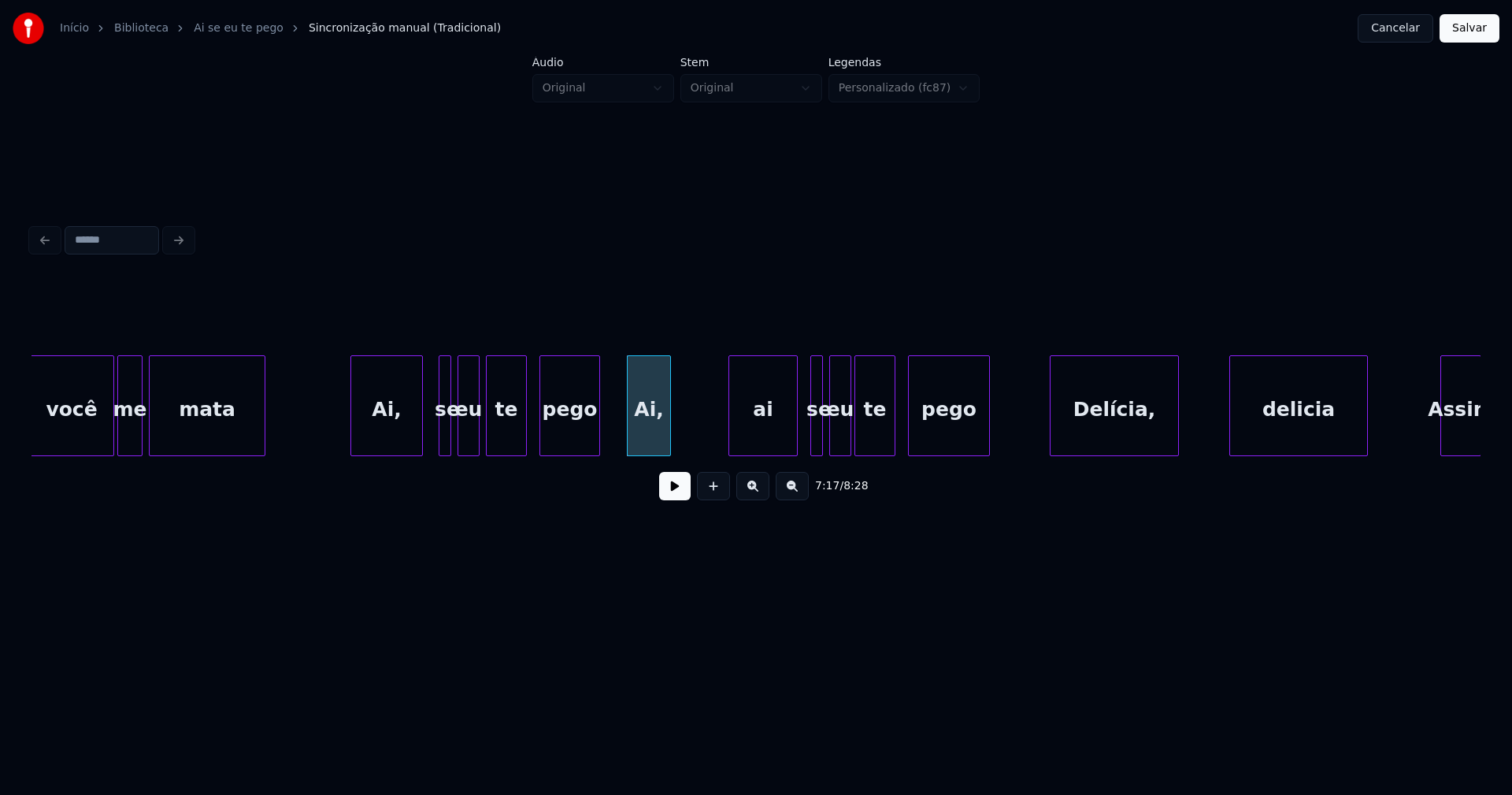
click at [597, 422] on div at bounding box center [597, 405] width 5 height 99
click at [559, 443] on div "pego" at bounding box center [566, 409] width 59 height 108
click at [762, 438] on div "ai" at bounding box center [756, 409] width 68 height 108
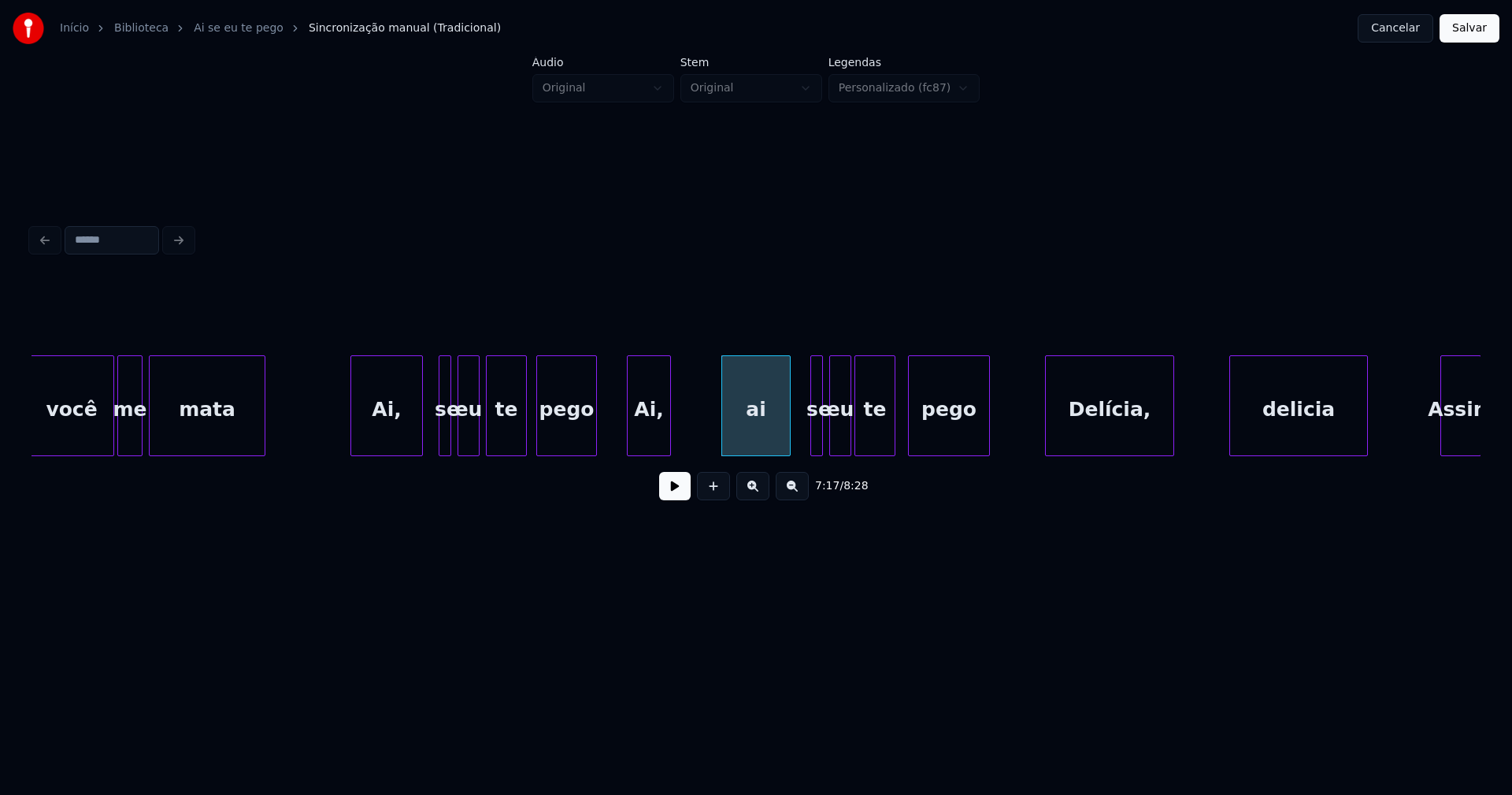
click at [1092, 442] on div "Delícia," at bounding box center [1109, 409] width 128 height 108
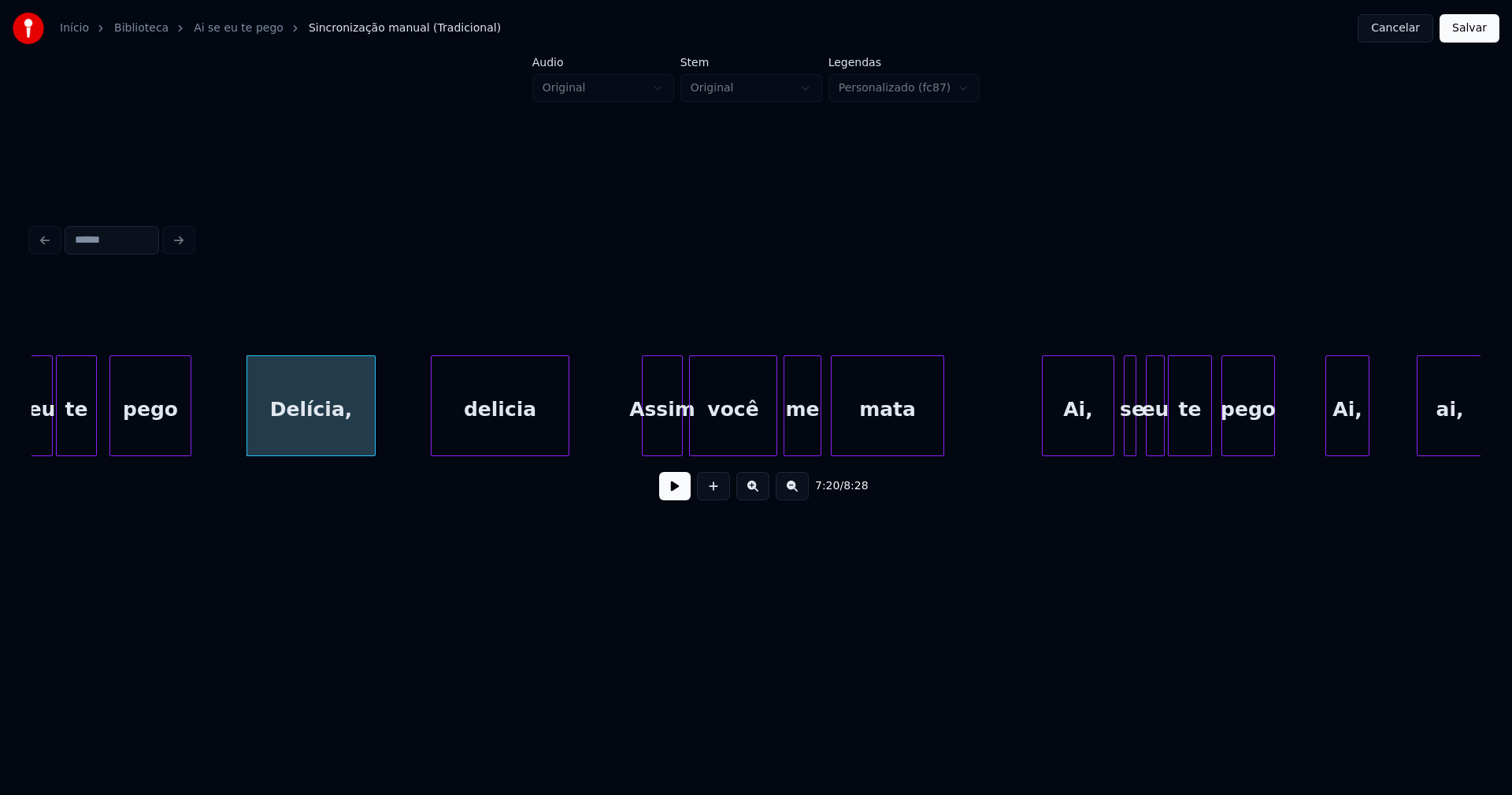
scroll to position [0, 69133]
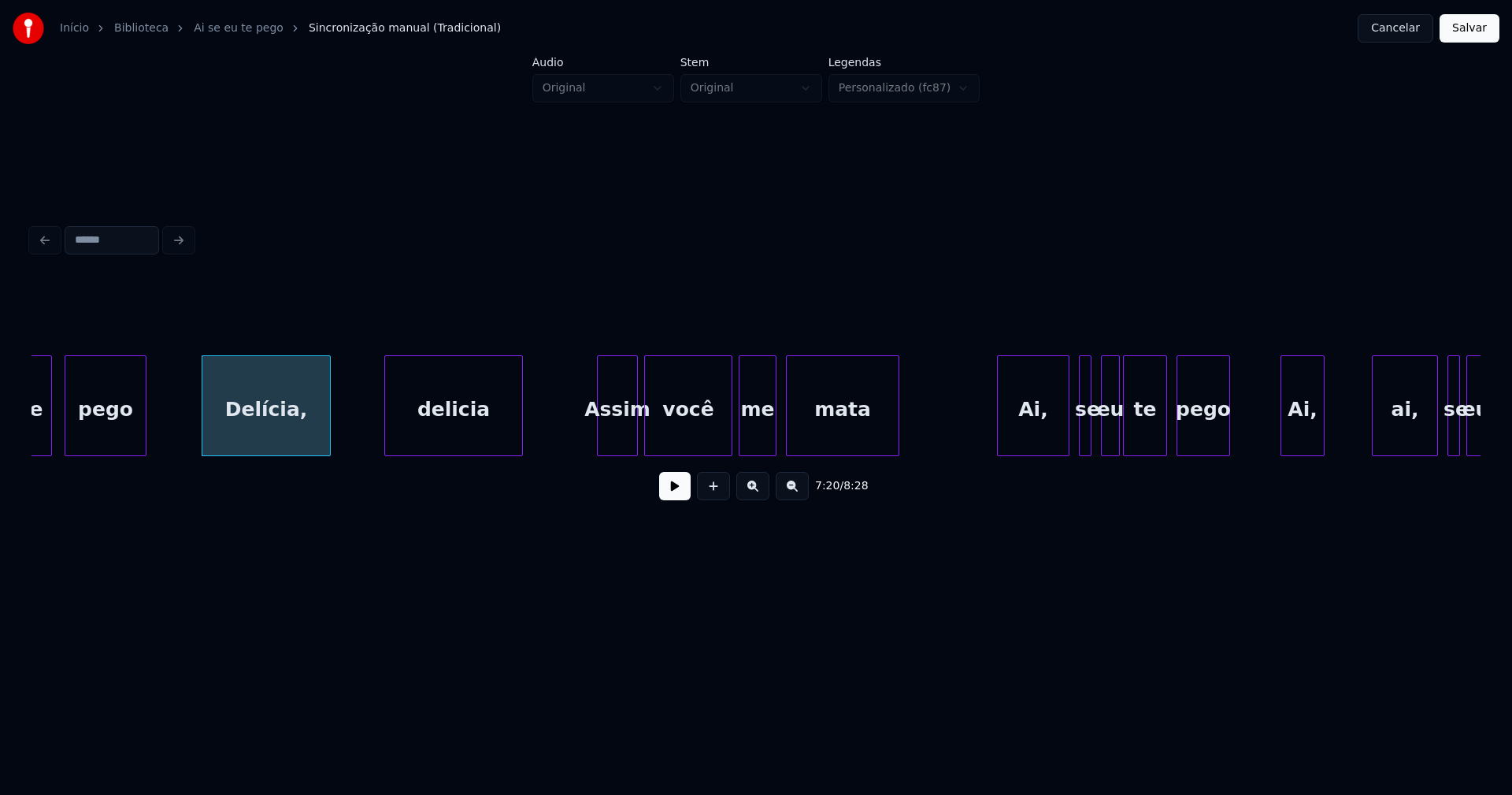
click at [497, 434] on div "delicia" at bounding box center [454, 409] width 137 height 108
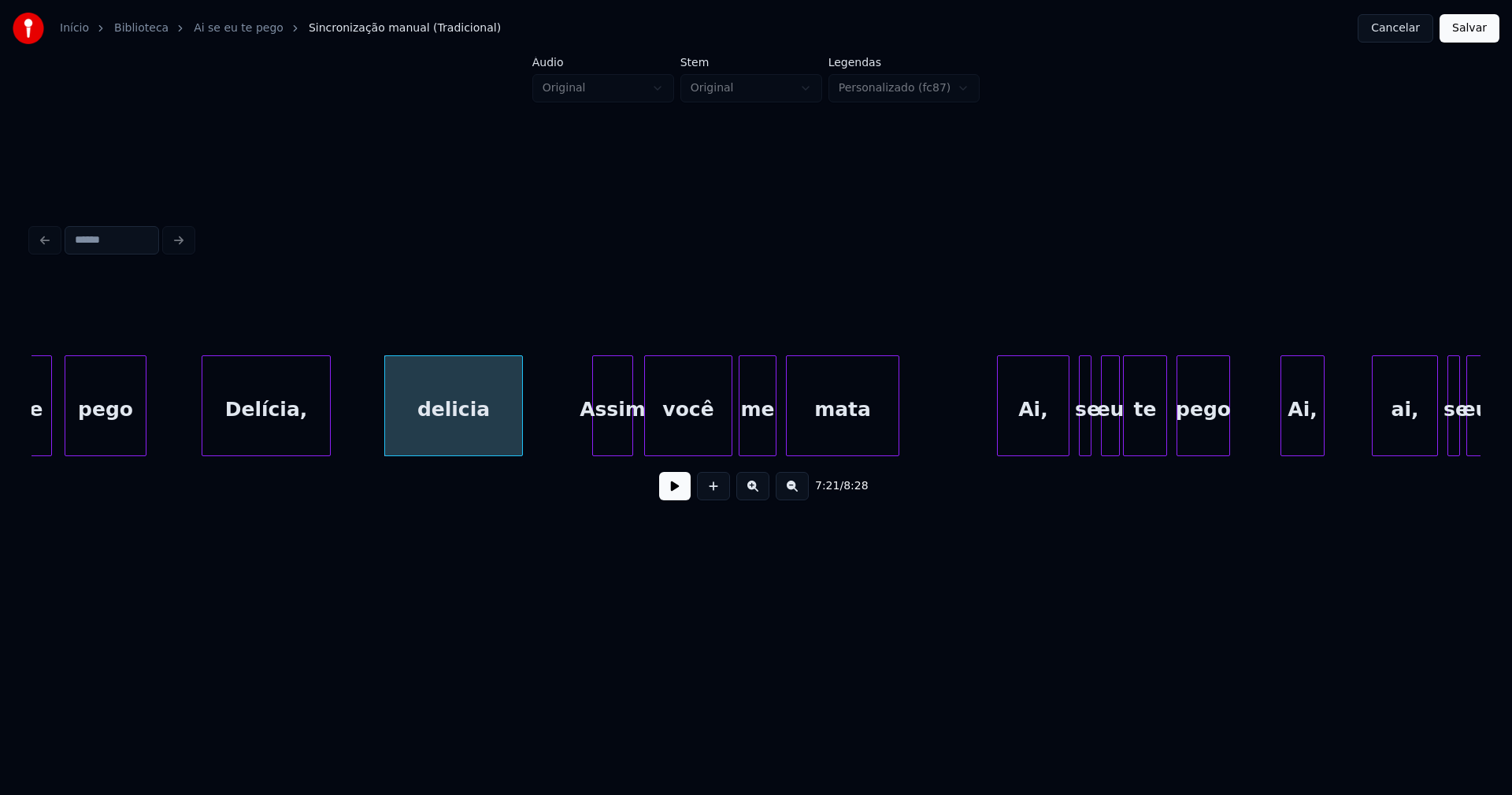
click at [622, 435] on div "Assim" at bounding box center [612, 409] width 40 height 108
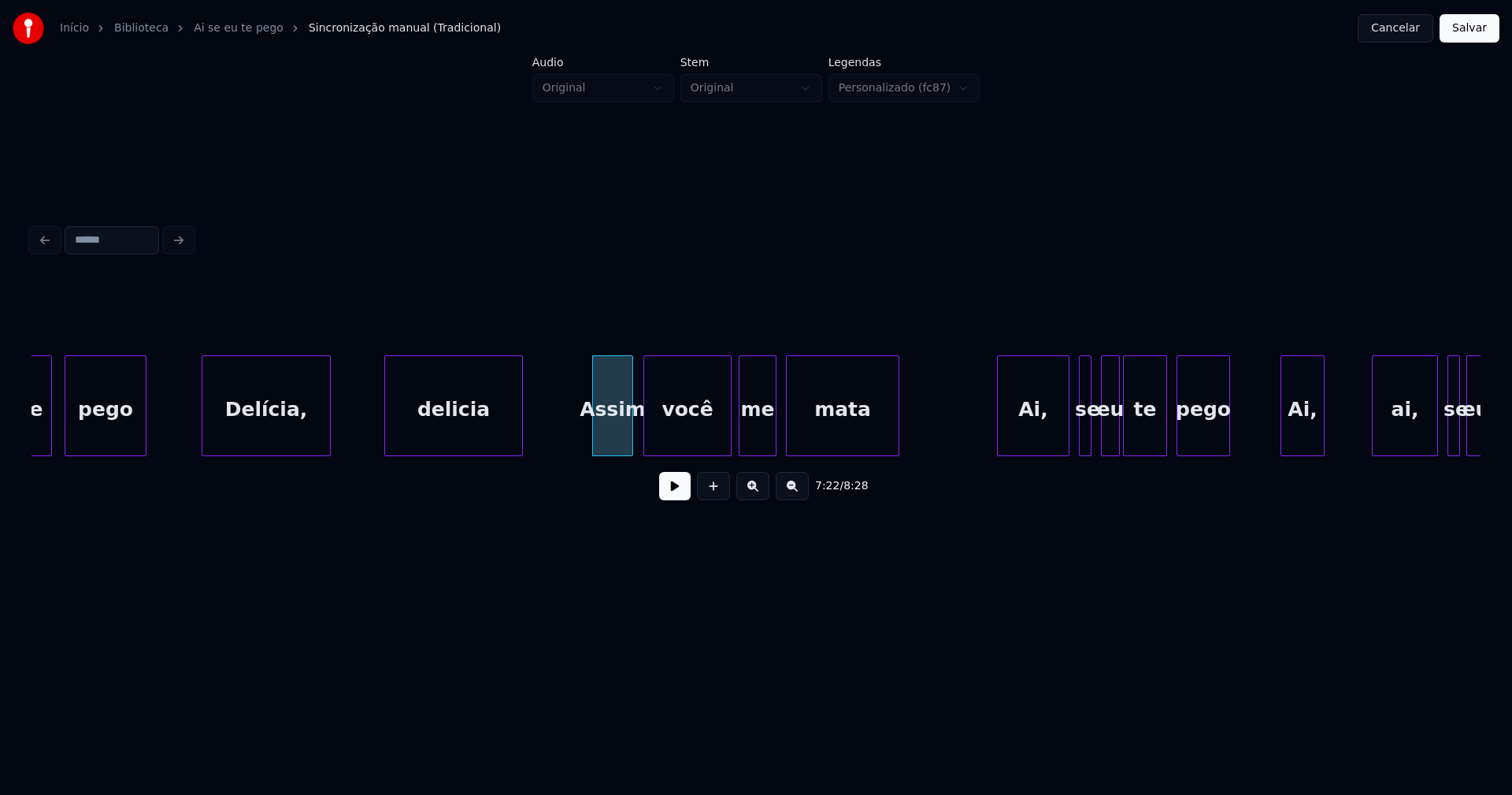
click at [705, 433] on div "você" at bounding box center [687, 409] width 86 height 108
click at [753, 439] on div "me" at bounding box center [753, 409] width 36 height 108
click at [1018, 433] on div "Ai," at bounding box center [1028, 409] width 71 height 108
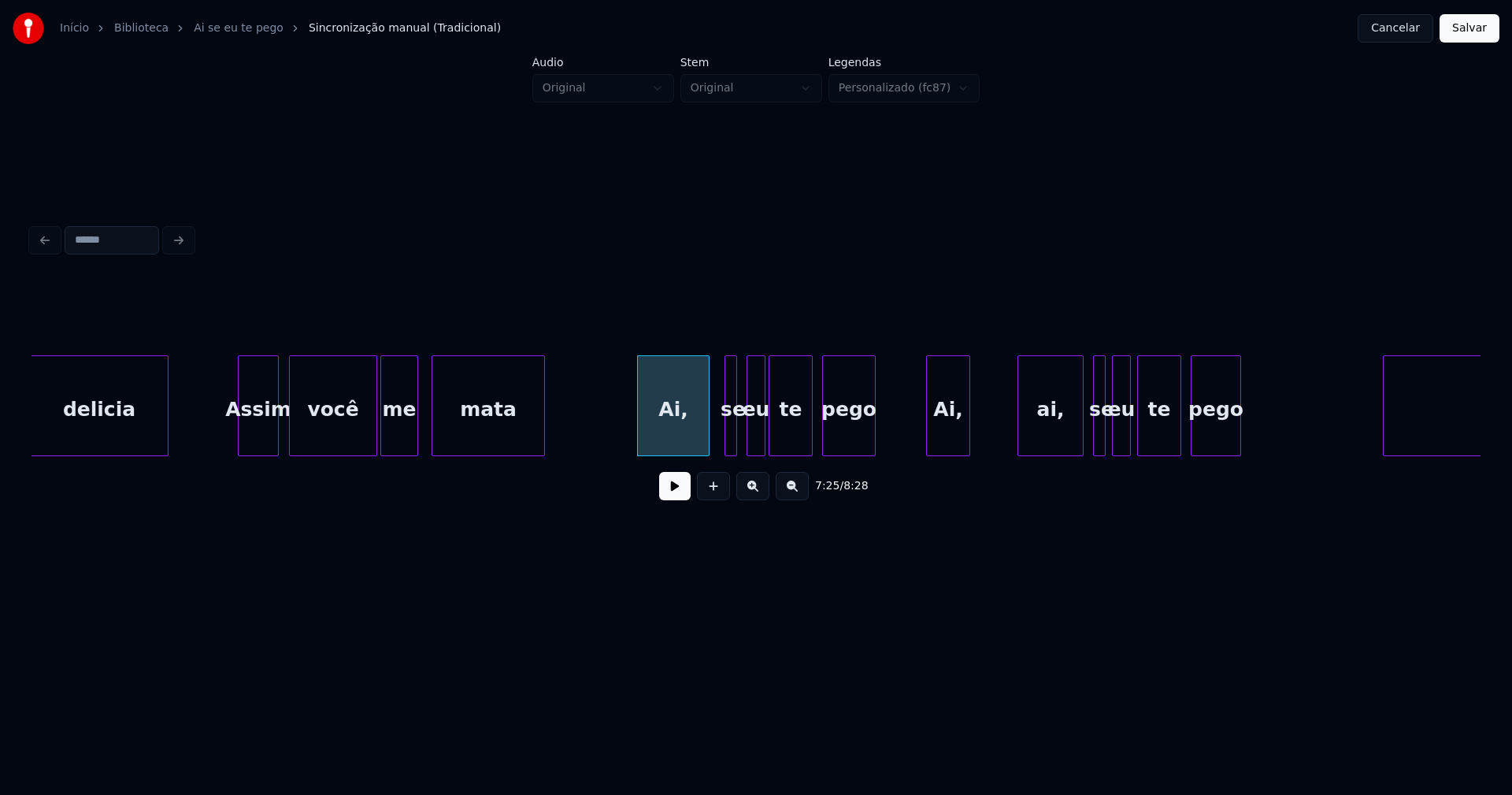
scroll to position [0, 69798]
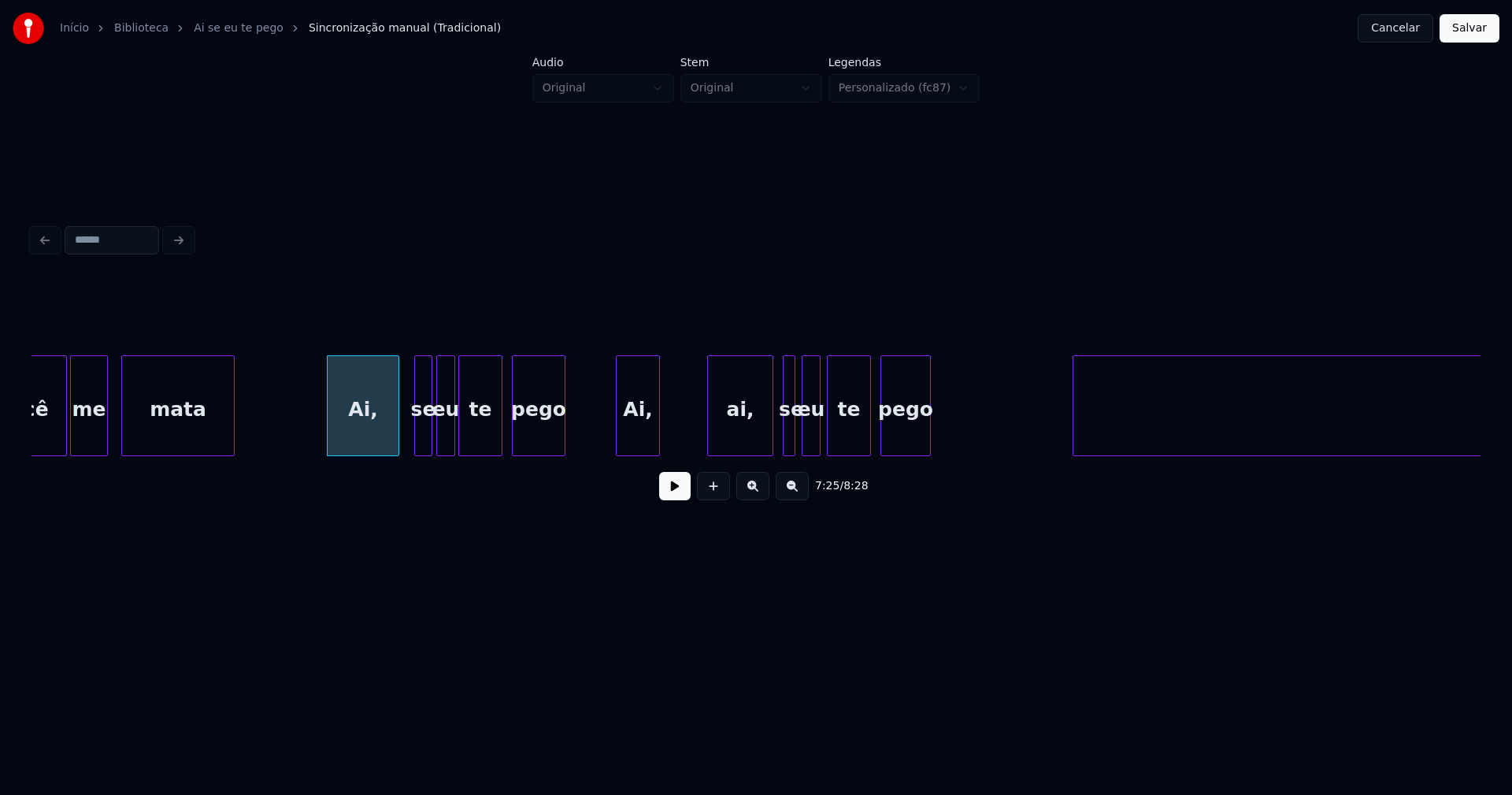
click at [431, 437] on div at bounding box center [429, 405] width 5 height 99
click at [630, 443] on div "Ai," at bounding box center [633, 409] width 42 height 108
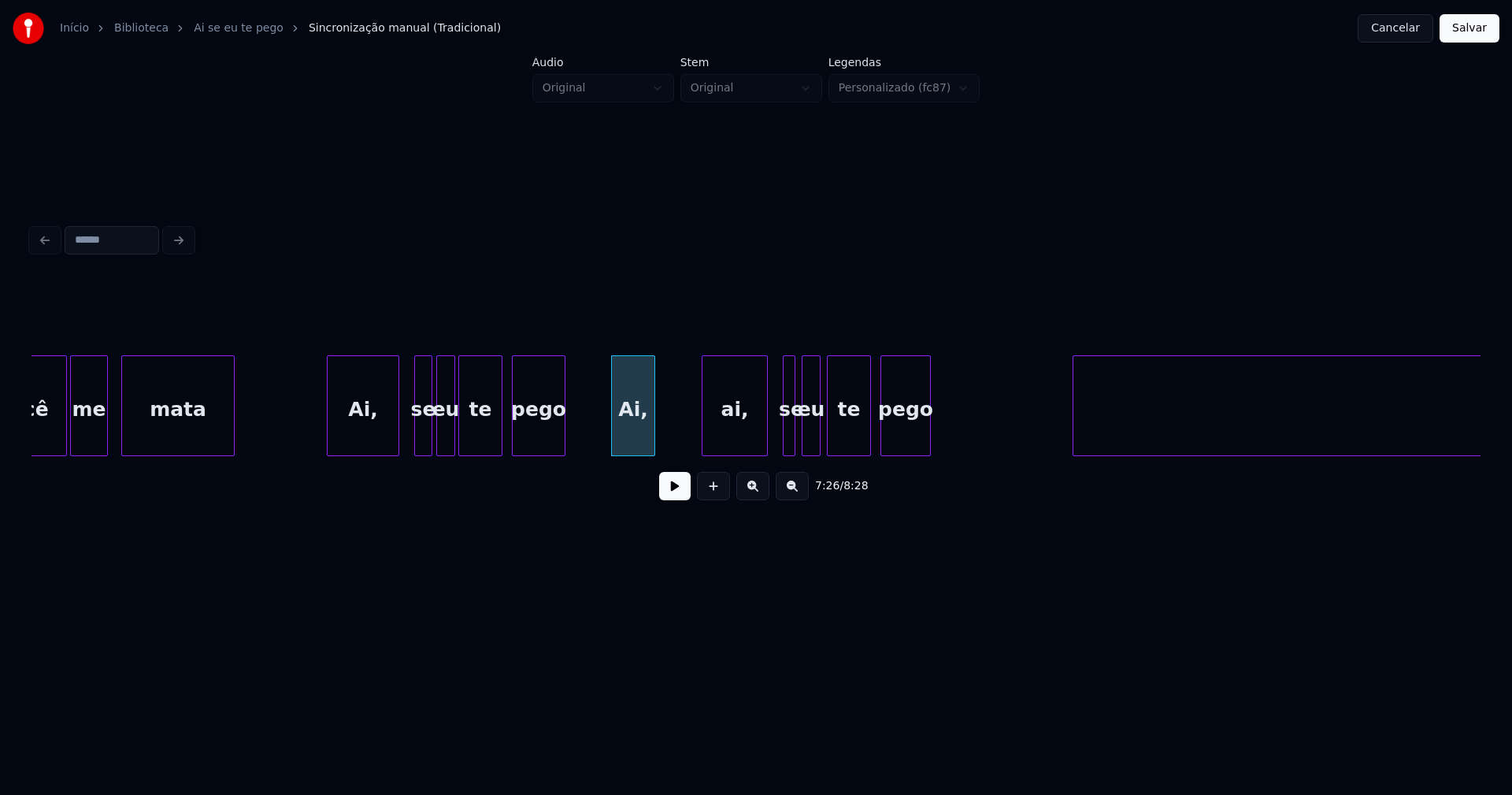
click at [736, 439] on div "ai," at bounding box center [735, 409] width 64 height 108
click at [796, 443] on div at bounding box center [796, 405] width 5 height 99
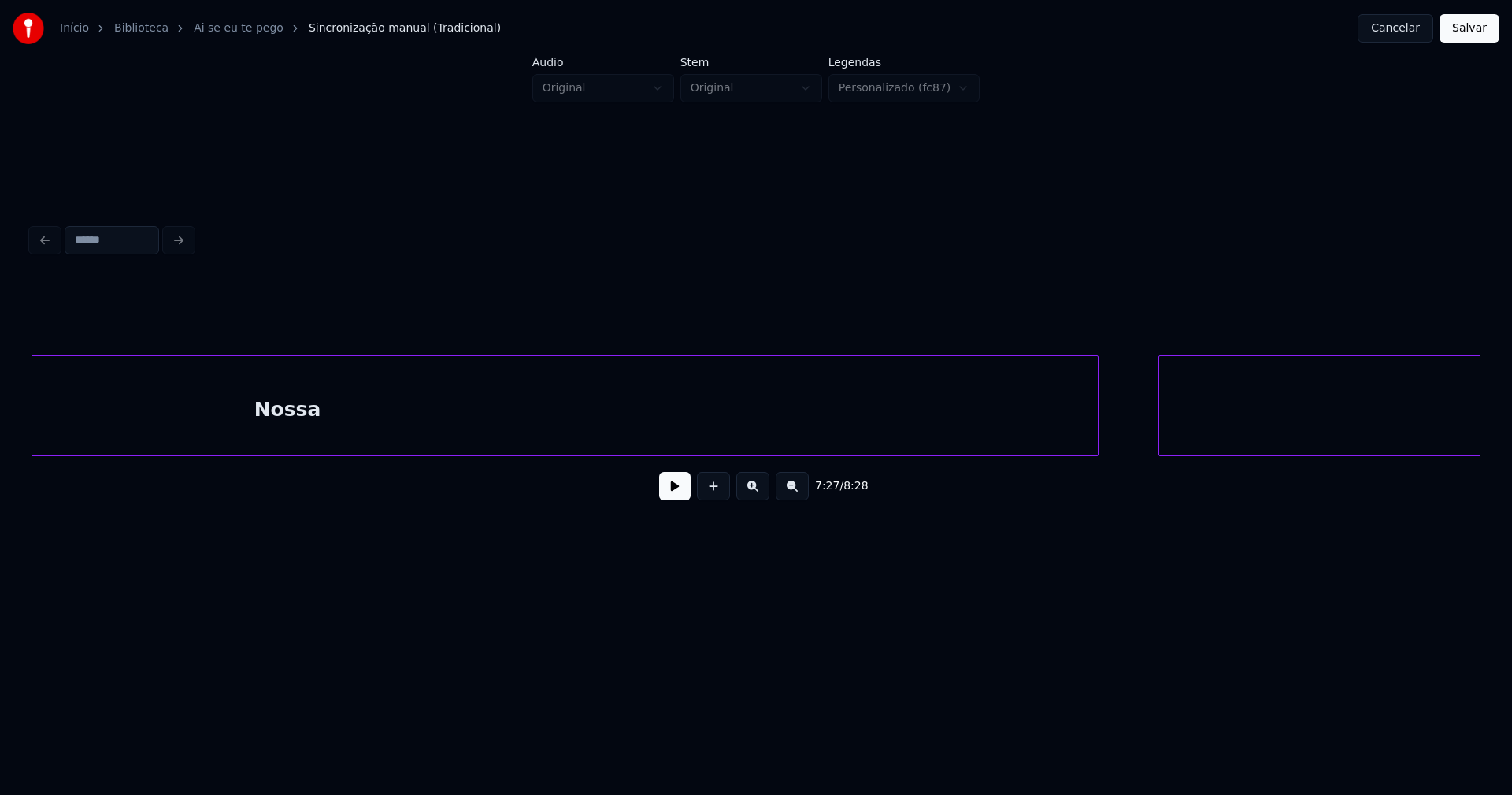
scroll to position [0, 71748]
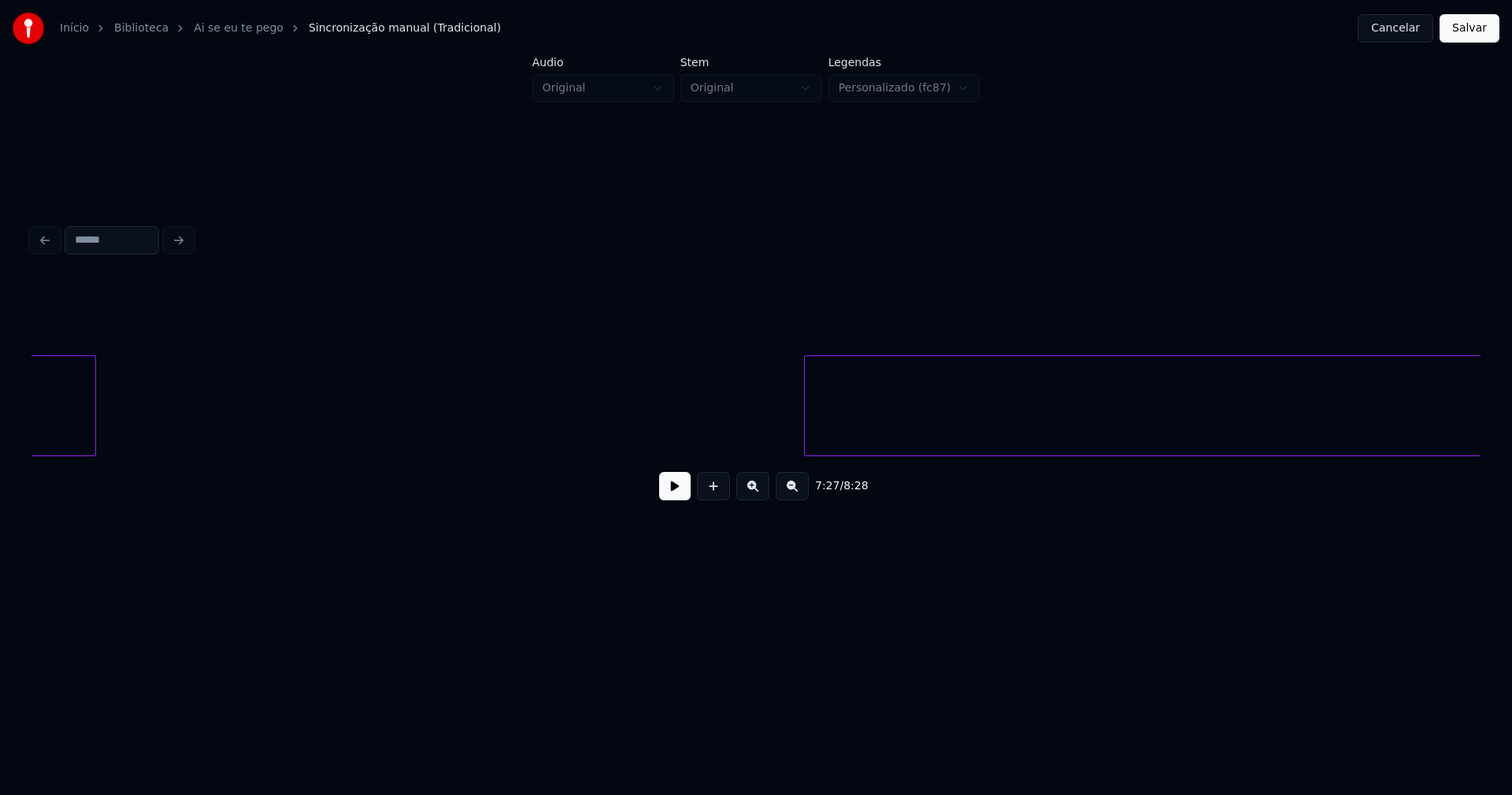
click at [93, 436] on div at bounding box center [93, 405] width 5 height 99
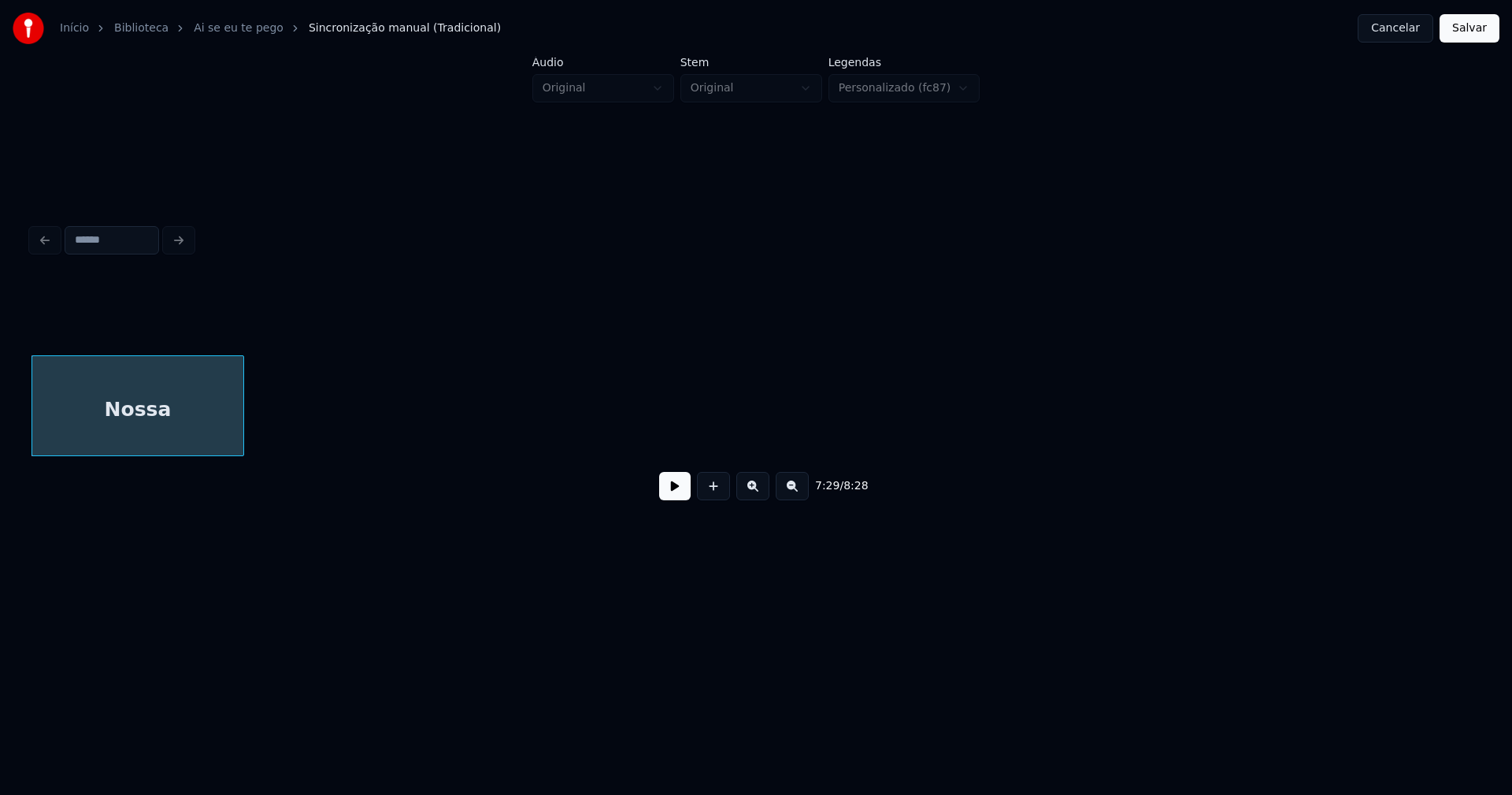
click at [239, 422] on div at bounding box center [241, 405] width 5 height 99
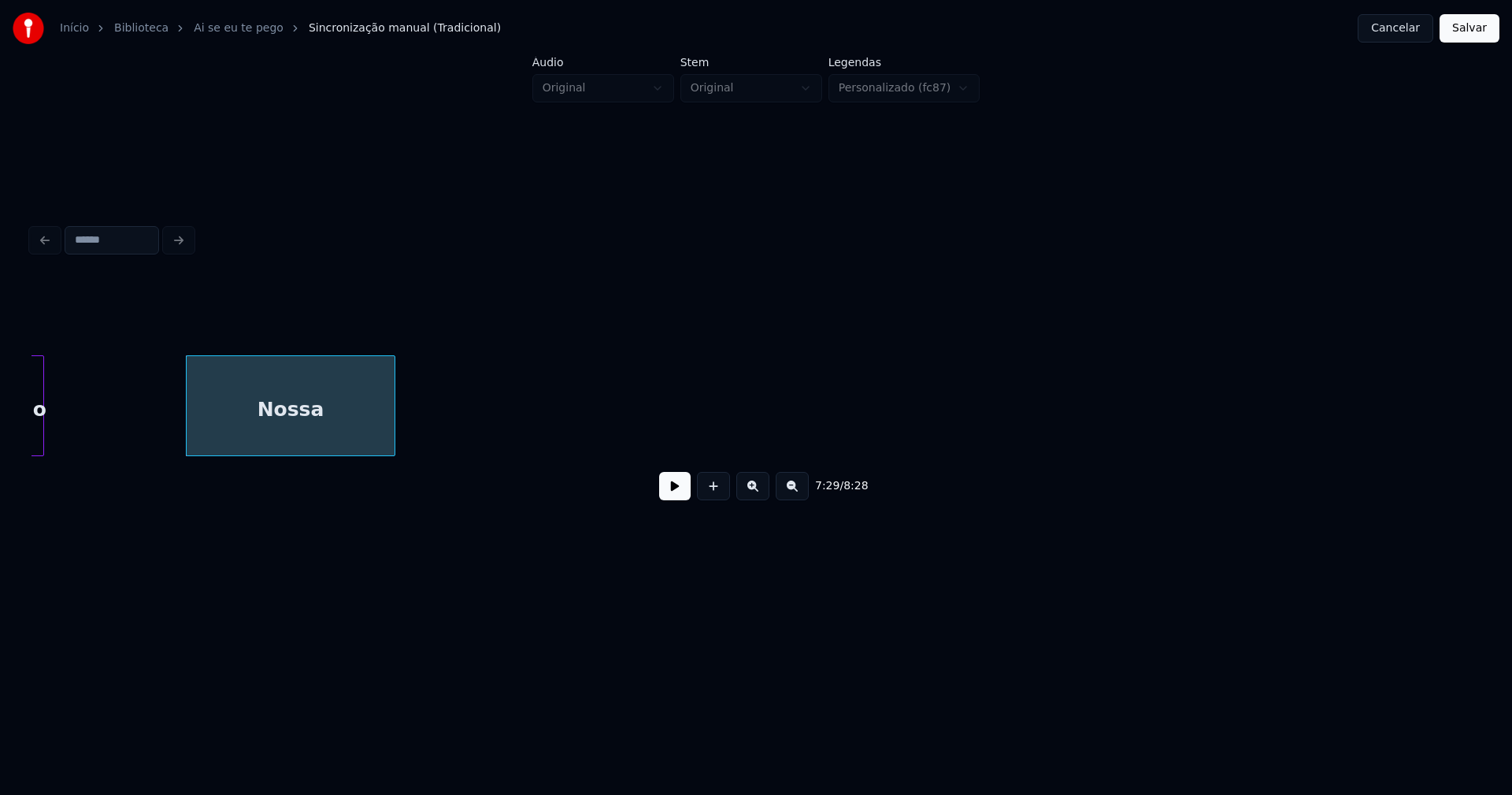
scroll to position [0, 70419]
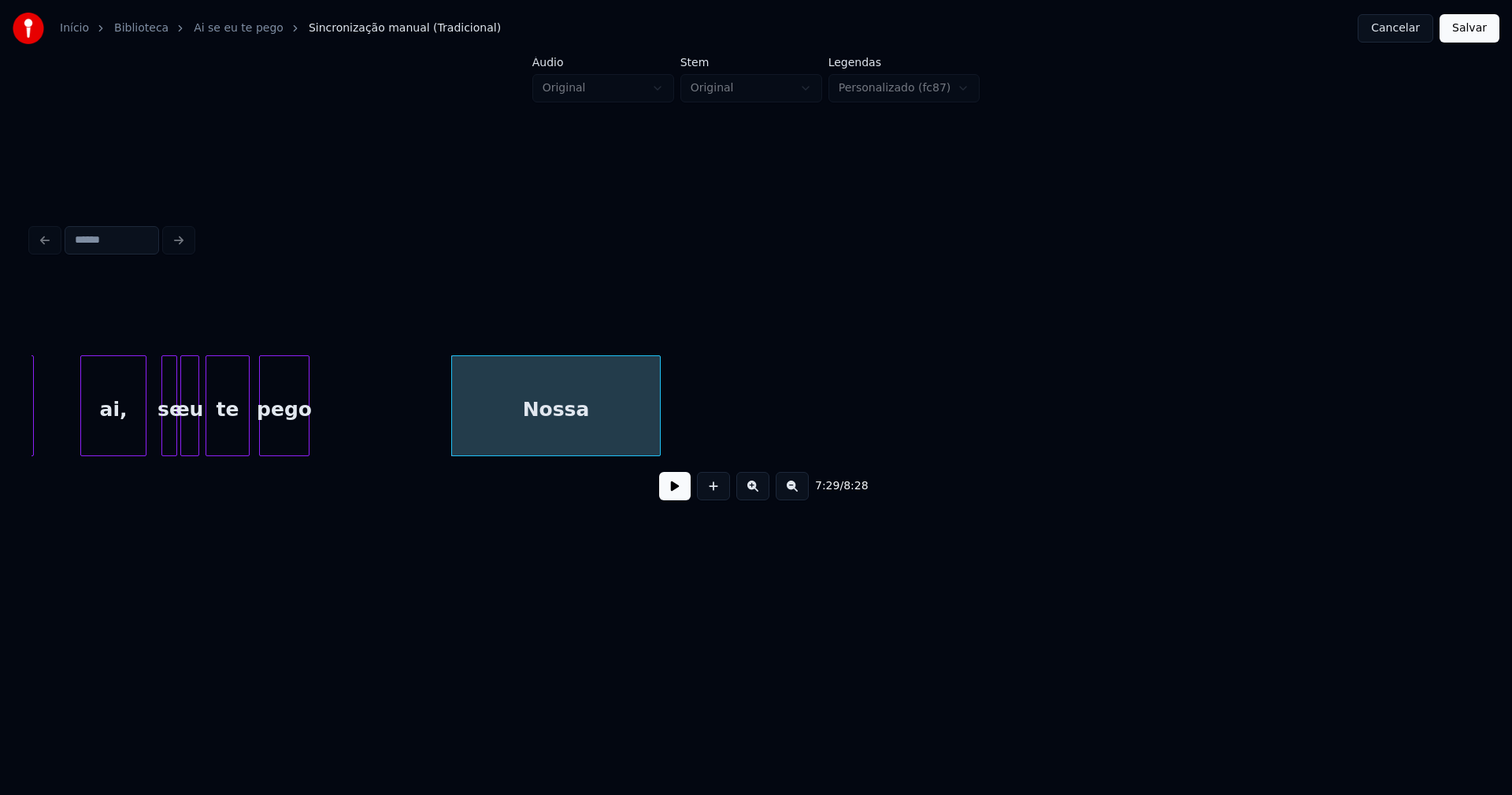
drag, startPoint x: 339, startPoint y: 423, endPoint x: 455, endPoint y: 473, distance: 126.3
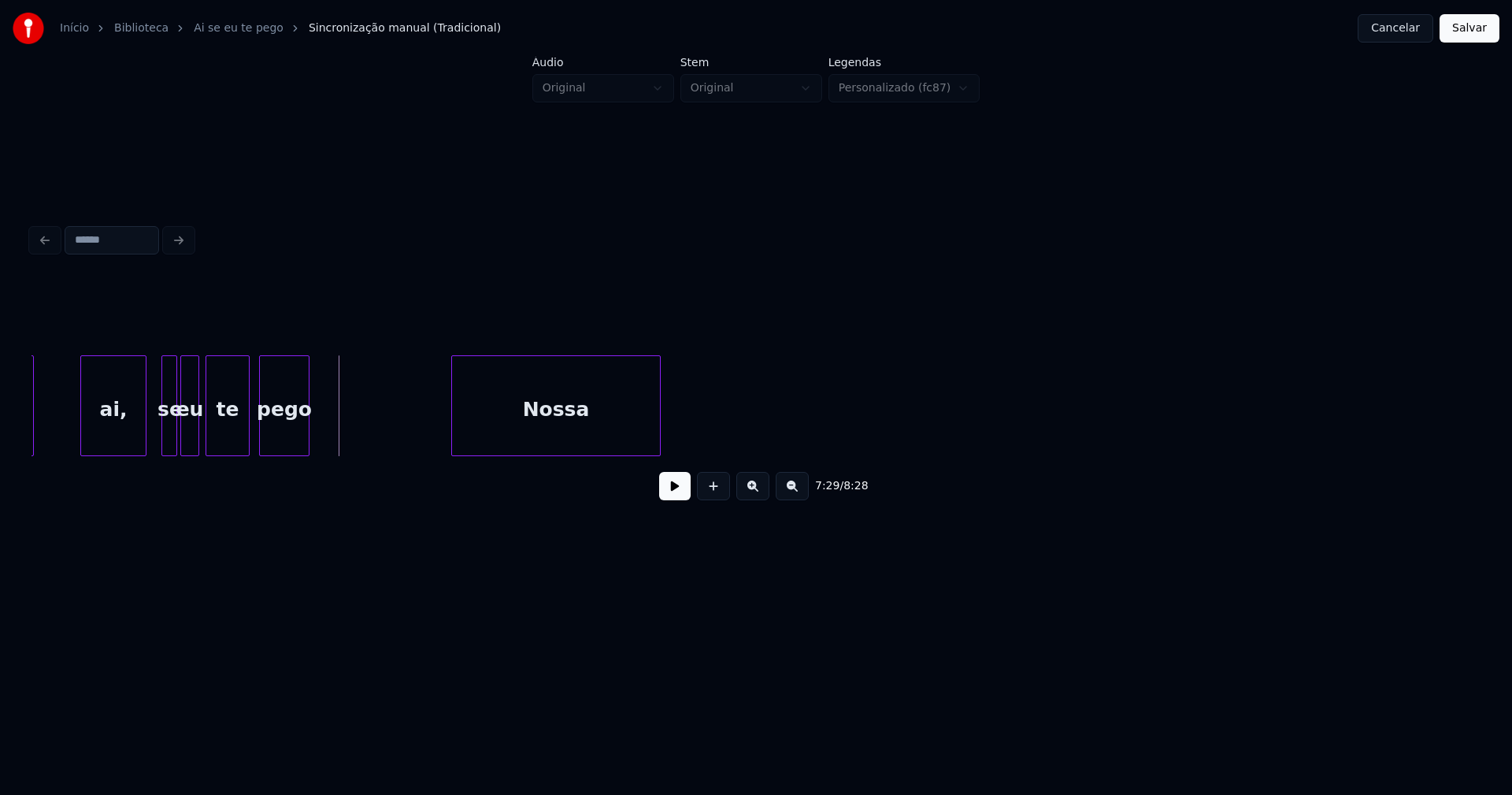
click at [671, 500] on button at bounding box center [675, 485] width 31 height 28
click at [582, 439] on div at bounding box center [583, 405] width 5 height 99
click at [676, 496] on button at bounding box center [675, 485] width 31 height 28
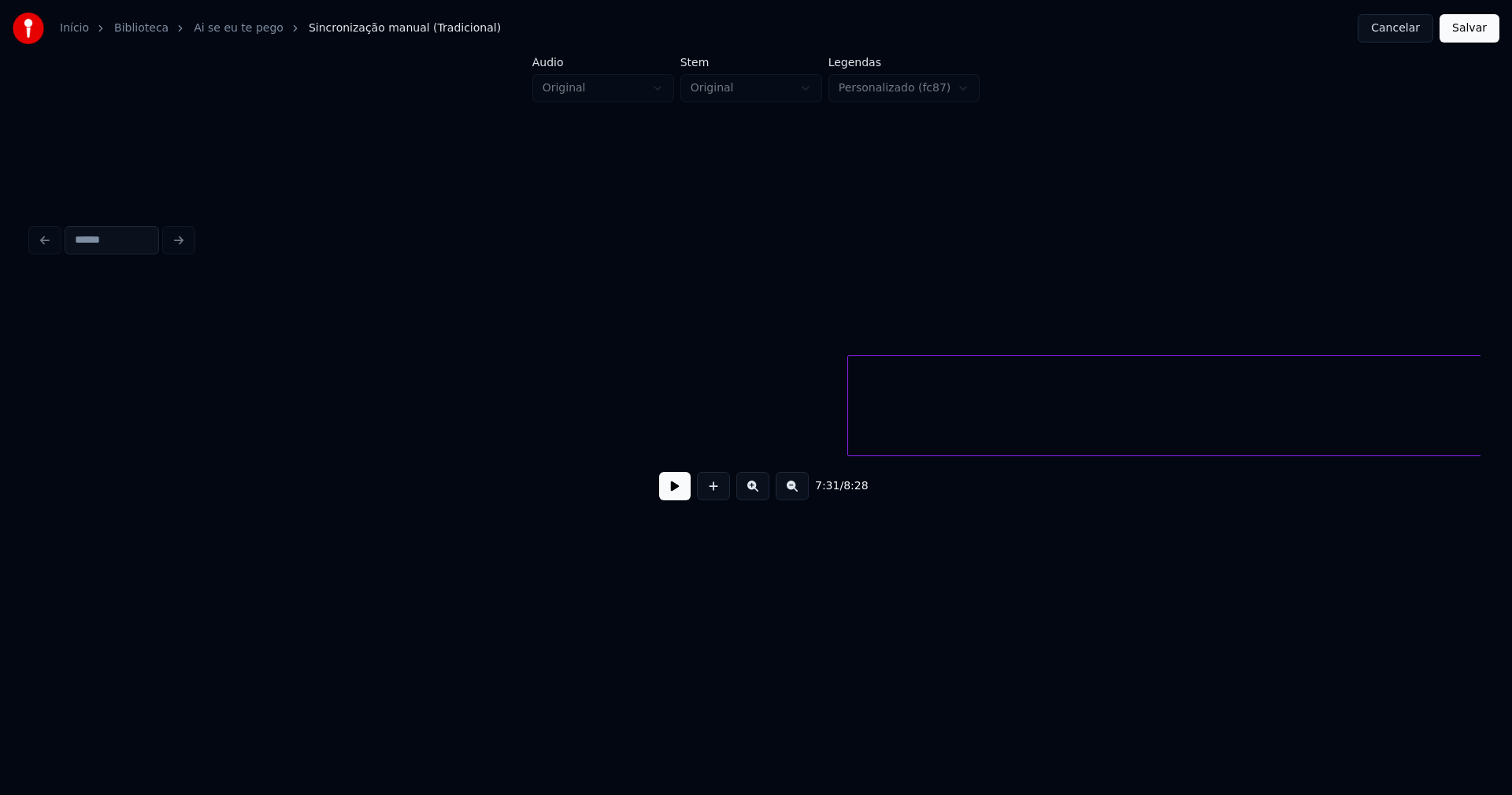
scroll to position [0, 71838]
click at [678, 500] on button at bounding box center [675, 485] width 31 height 28
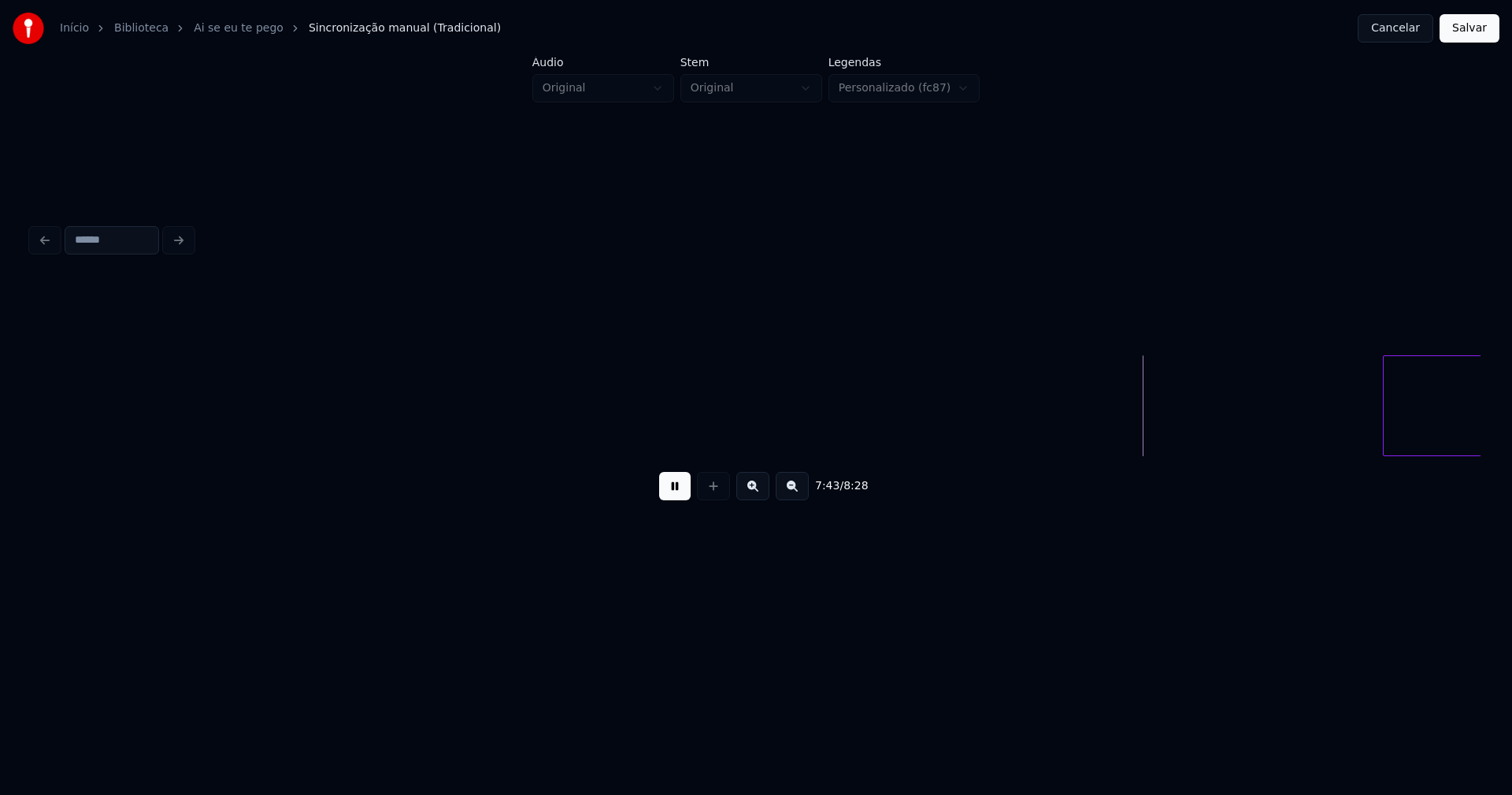
click at [1386, 411] on div at bounding box center [1386, 405] width 5 height 99
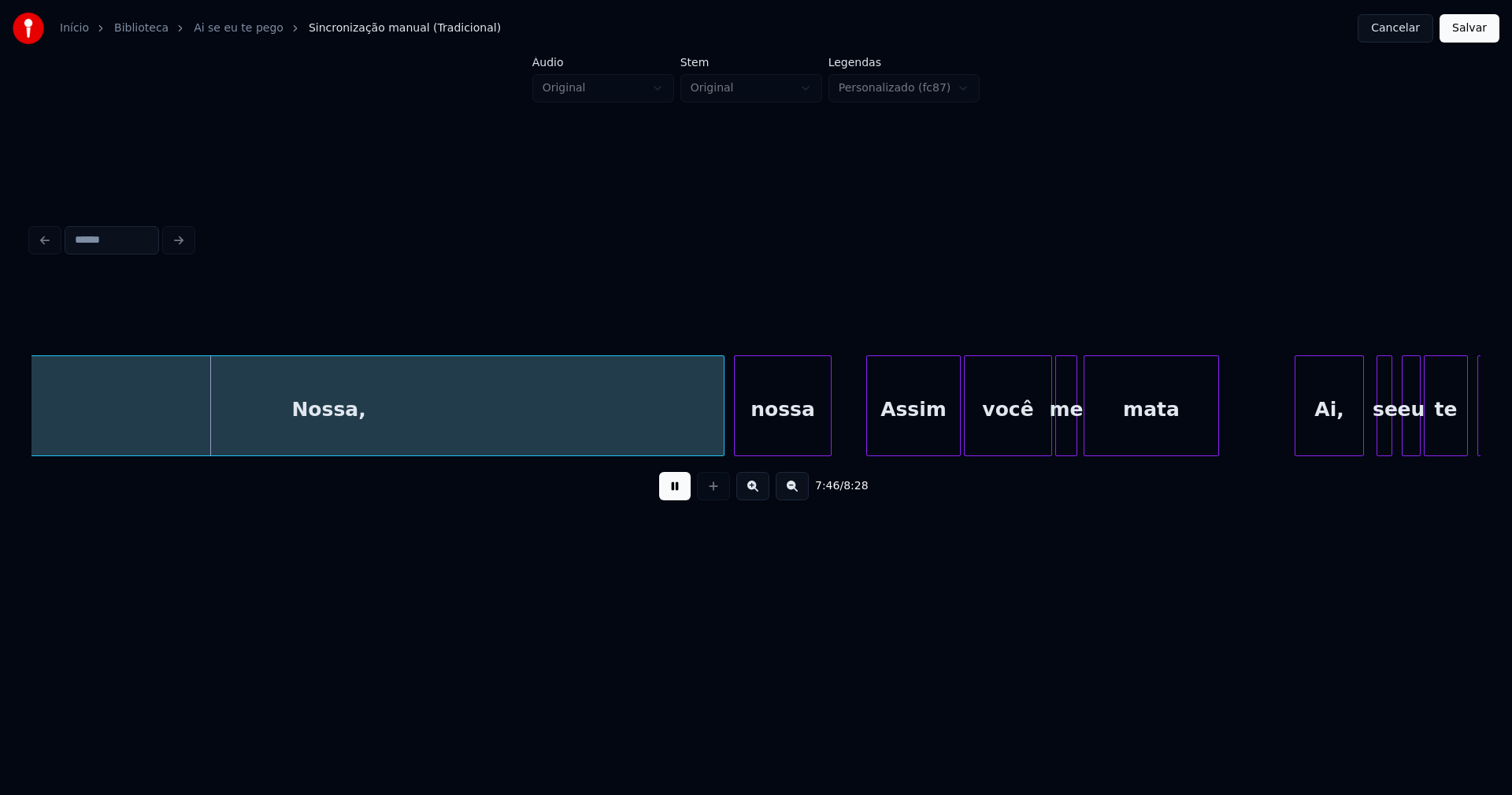
click at [669, 496] on button at bounding box center [675, 485] width 31 height 28
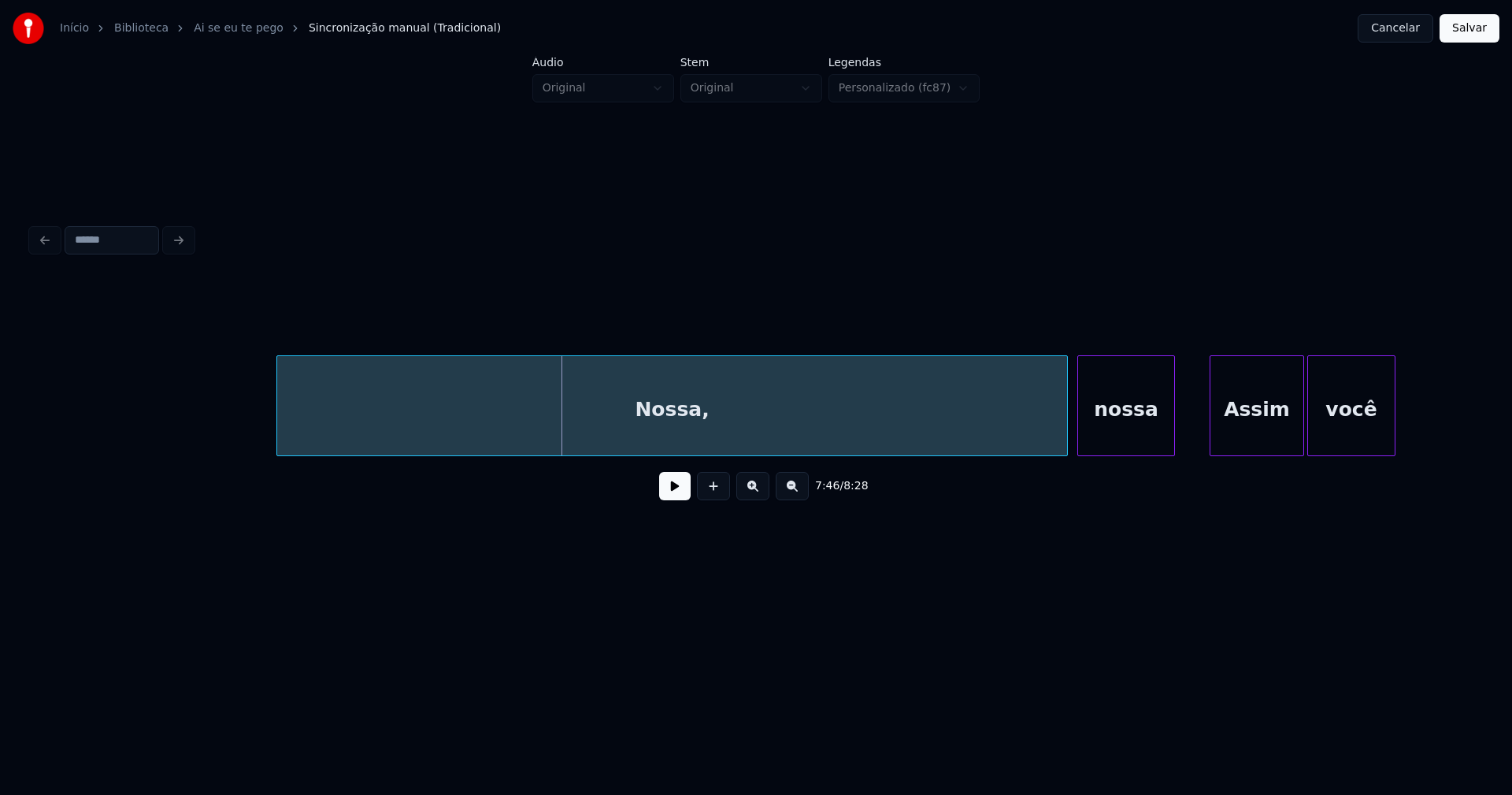
scroll to position [0, 72812]
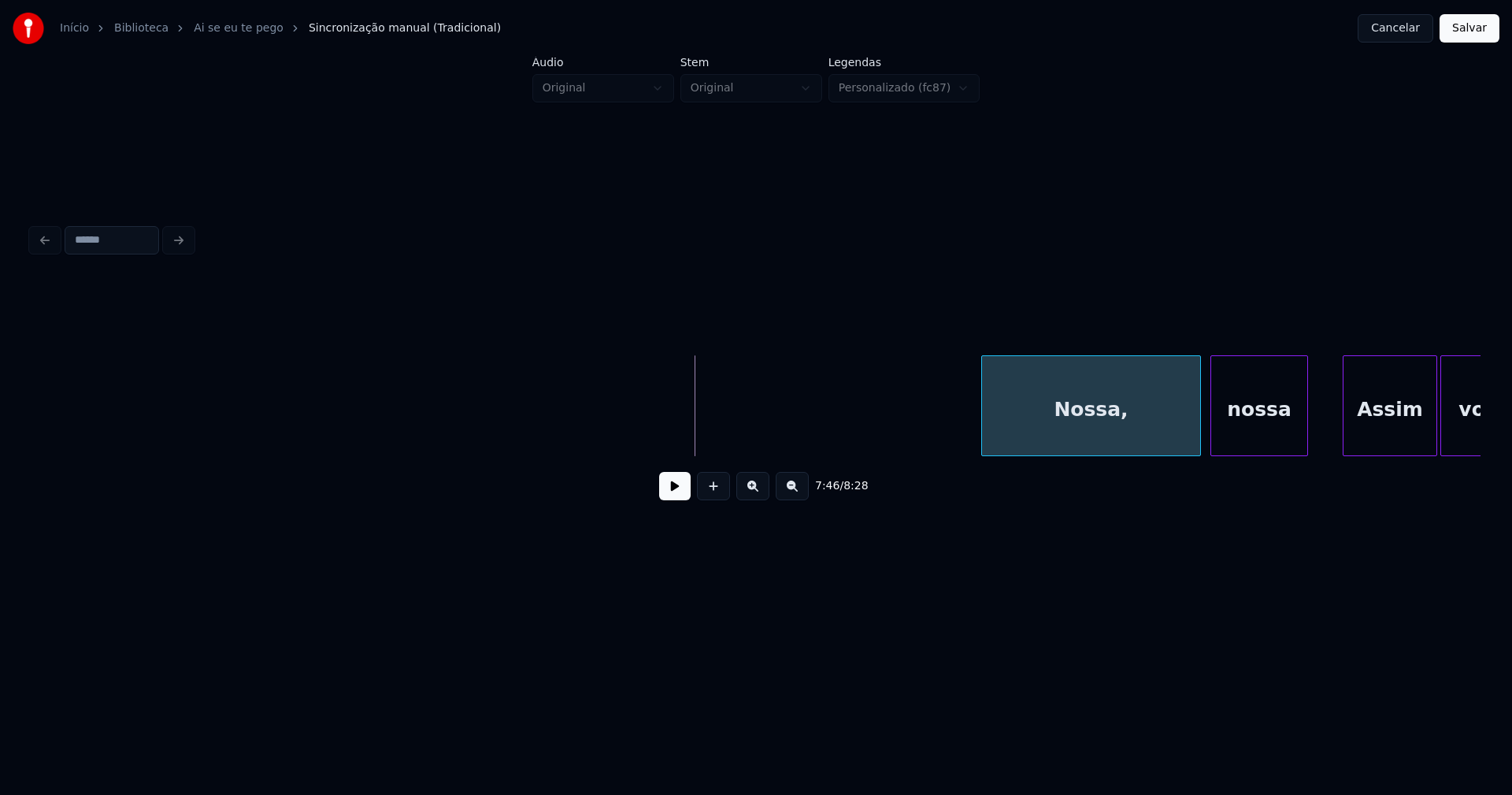
click at [982, 401] on div at bounding box center [985, 405] width 5 height 99
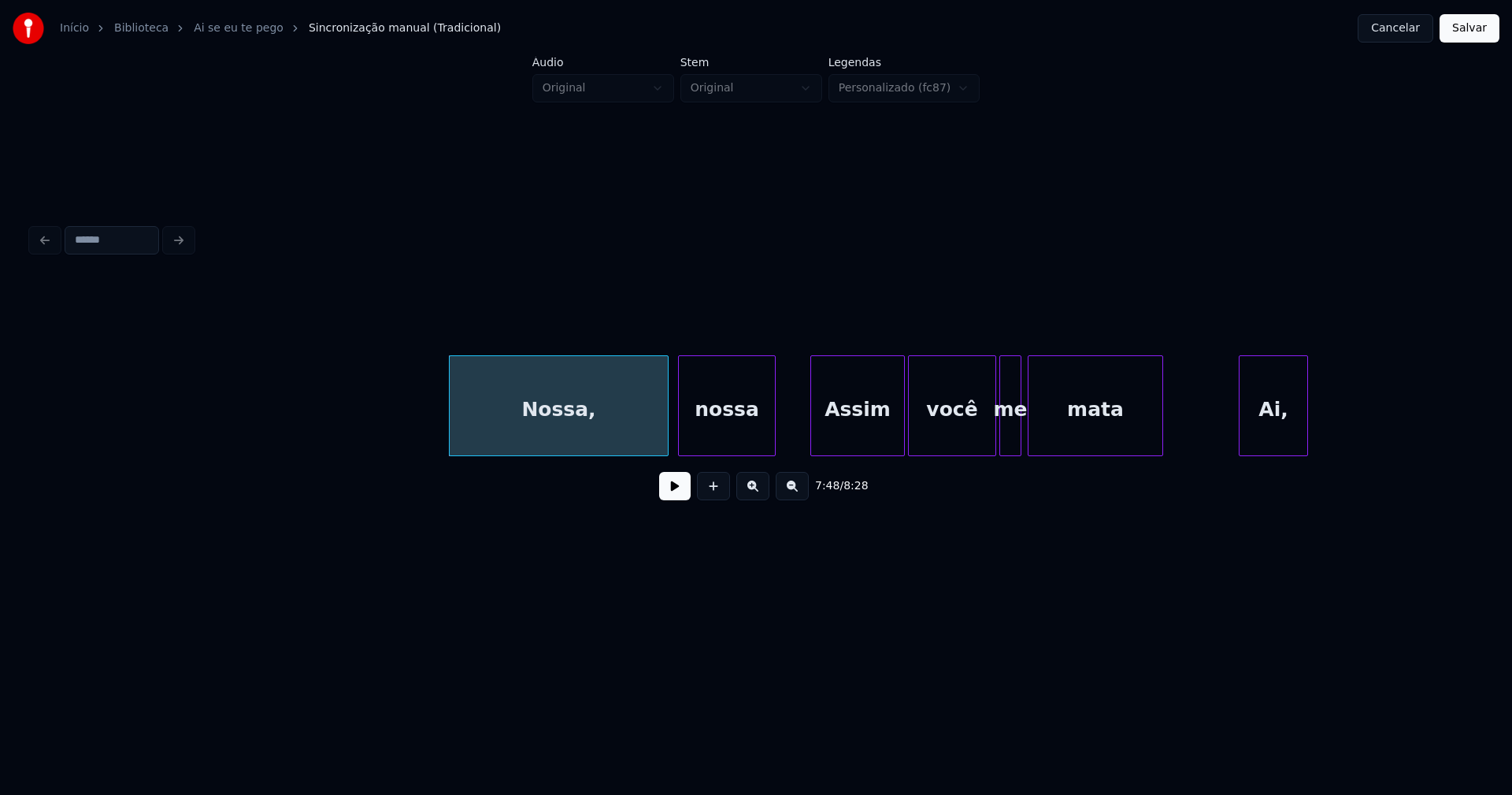
scroll to position [0, 73434]
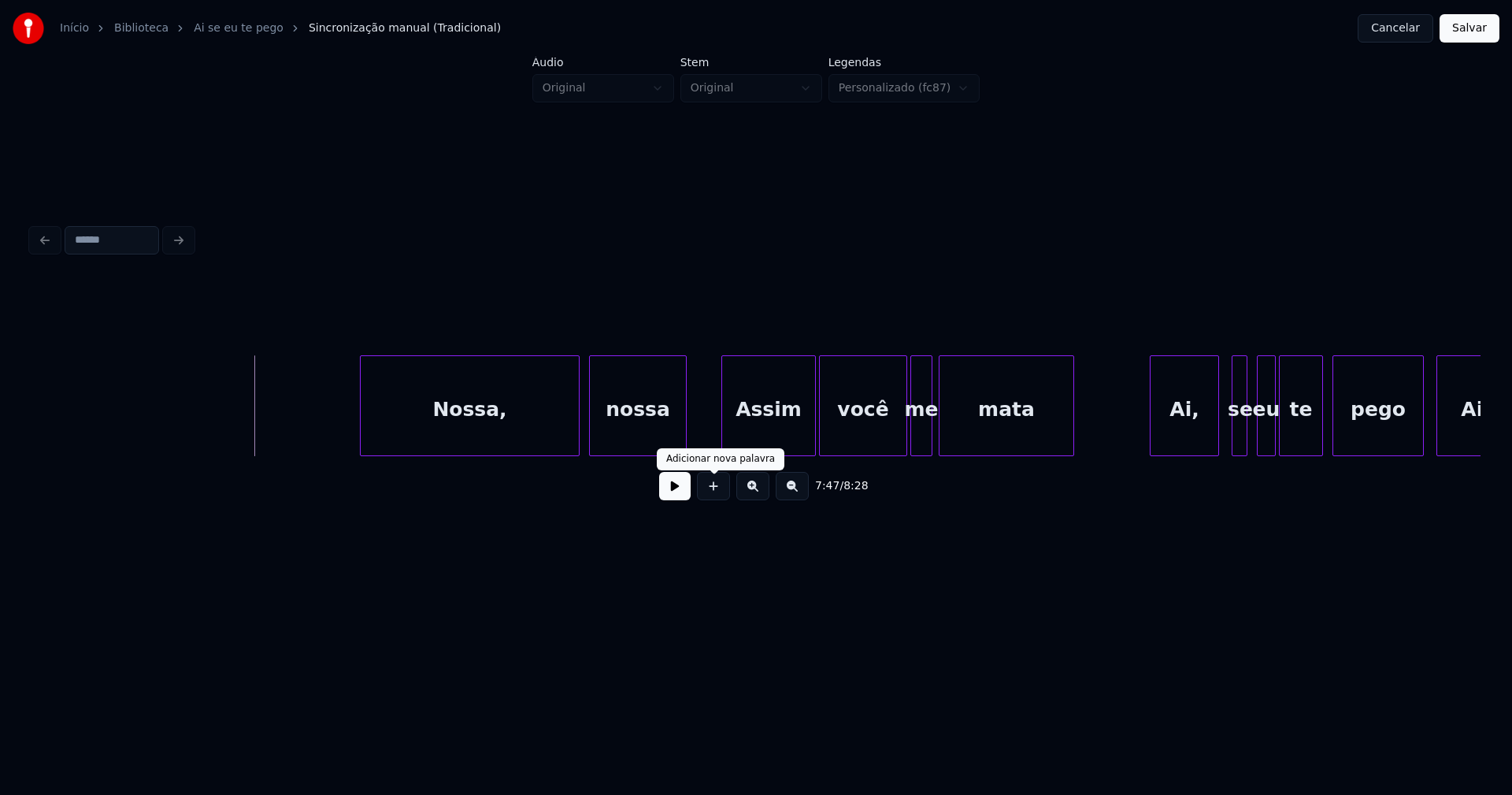
click at [676, 494] on button at bounding box center [675, 485] width 31 height 28
click at [665, 495] on button at bounding box center [675, 485] width 31 height 28
click at [1169, 425] on div "Ai," at bounding box center [1178, 409] width 68 height 108
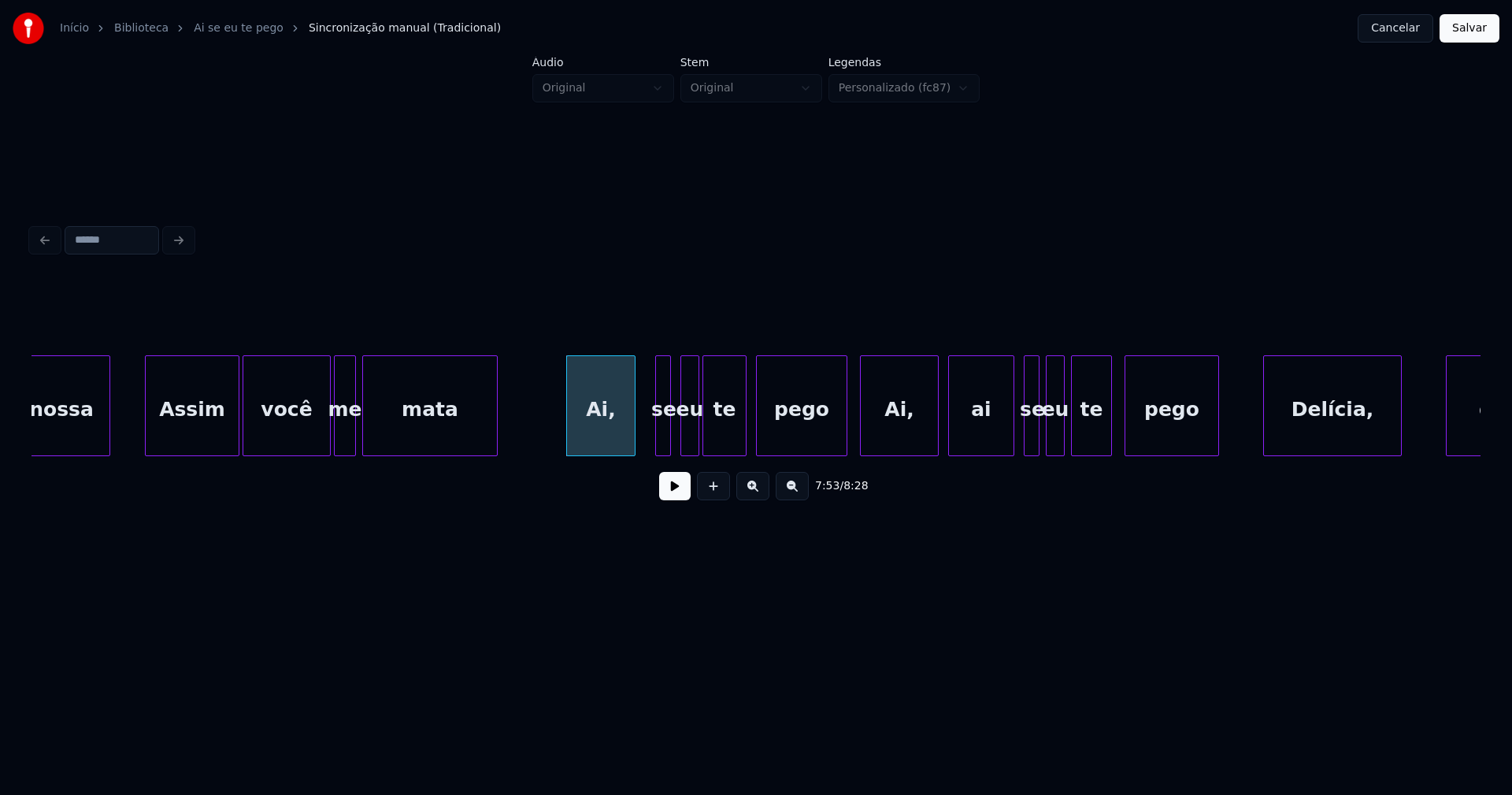
scroll to position [0, 74054]
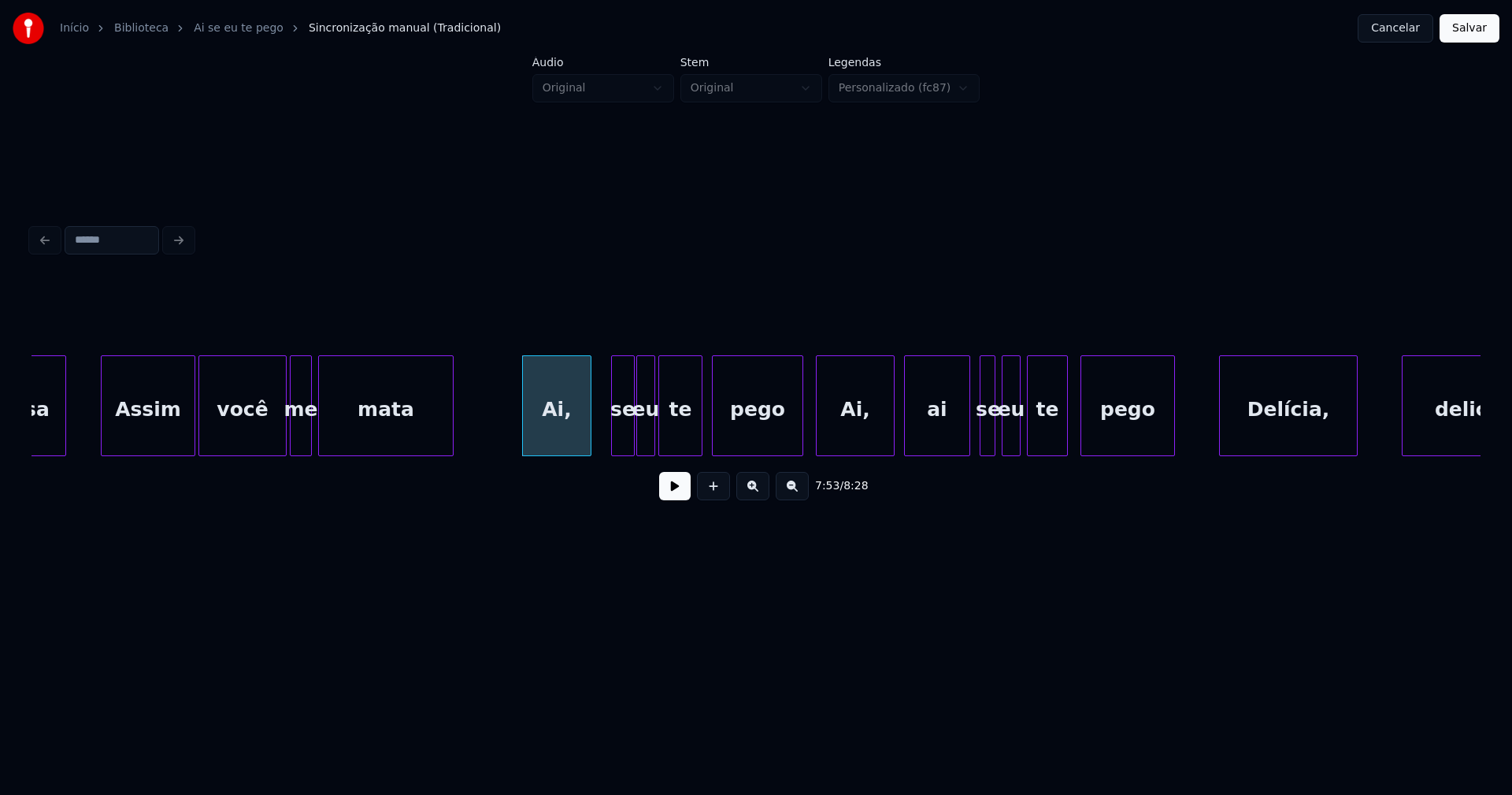
click at [633, 439] on div at bounding box center [632, 405] width 5 height 99
click at [792, 439] on div at bounding box center [792, 405] width 5 height 99
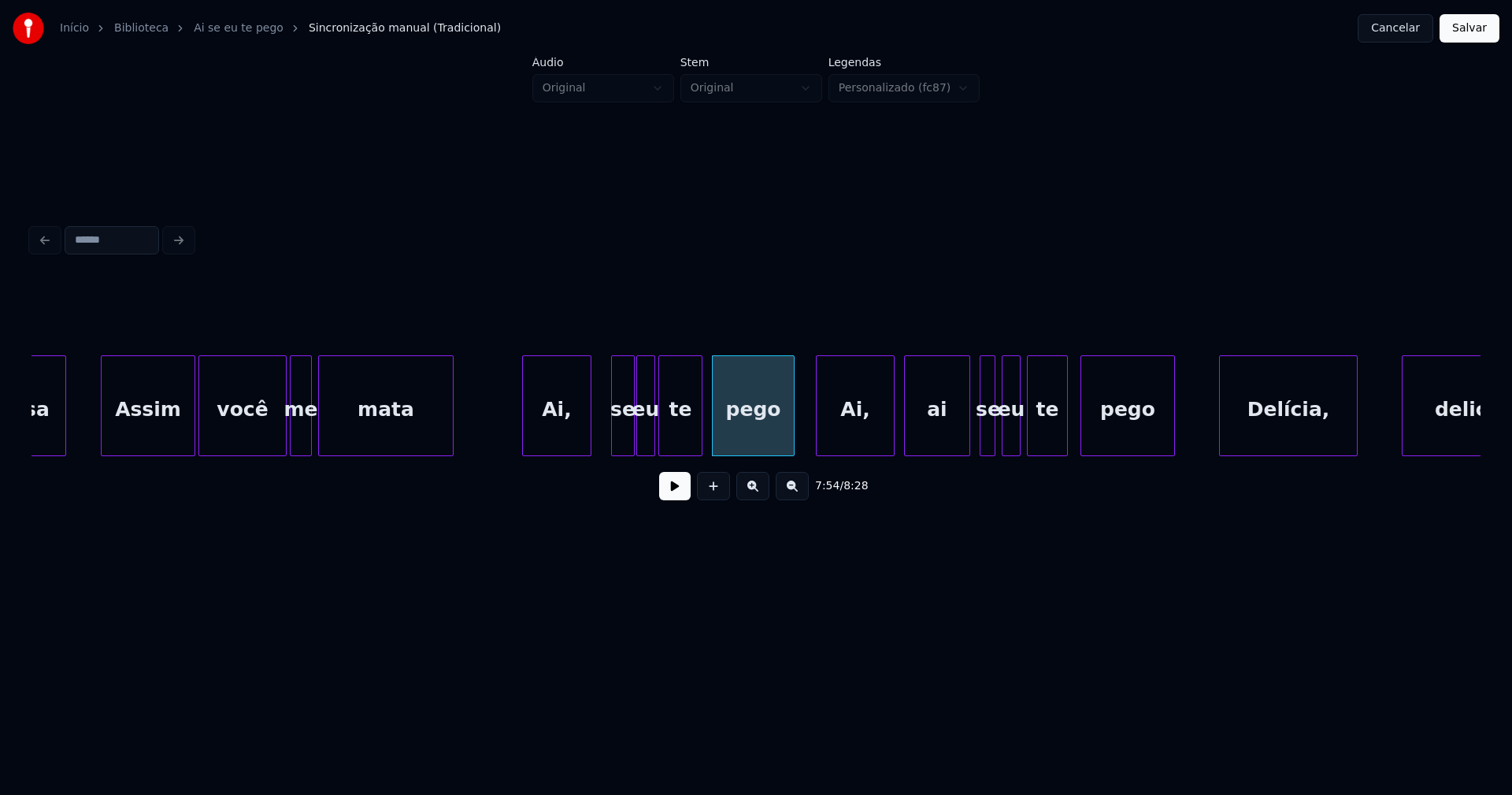
click at [684, 494] on button at bounding box center [675, 485] width 31 height 28
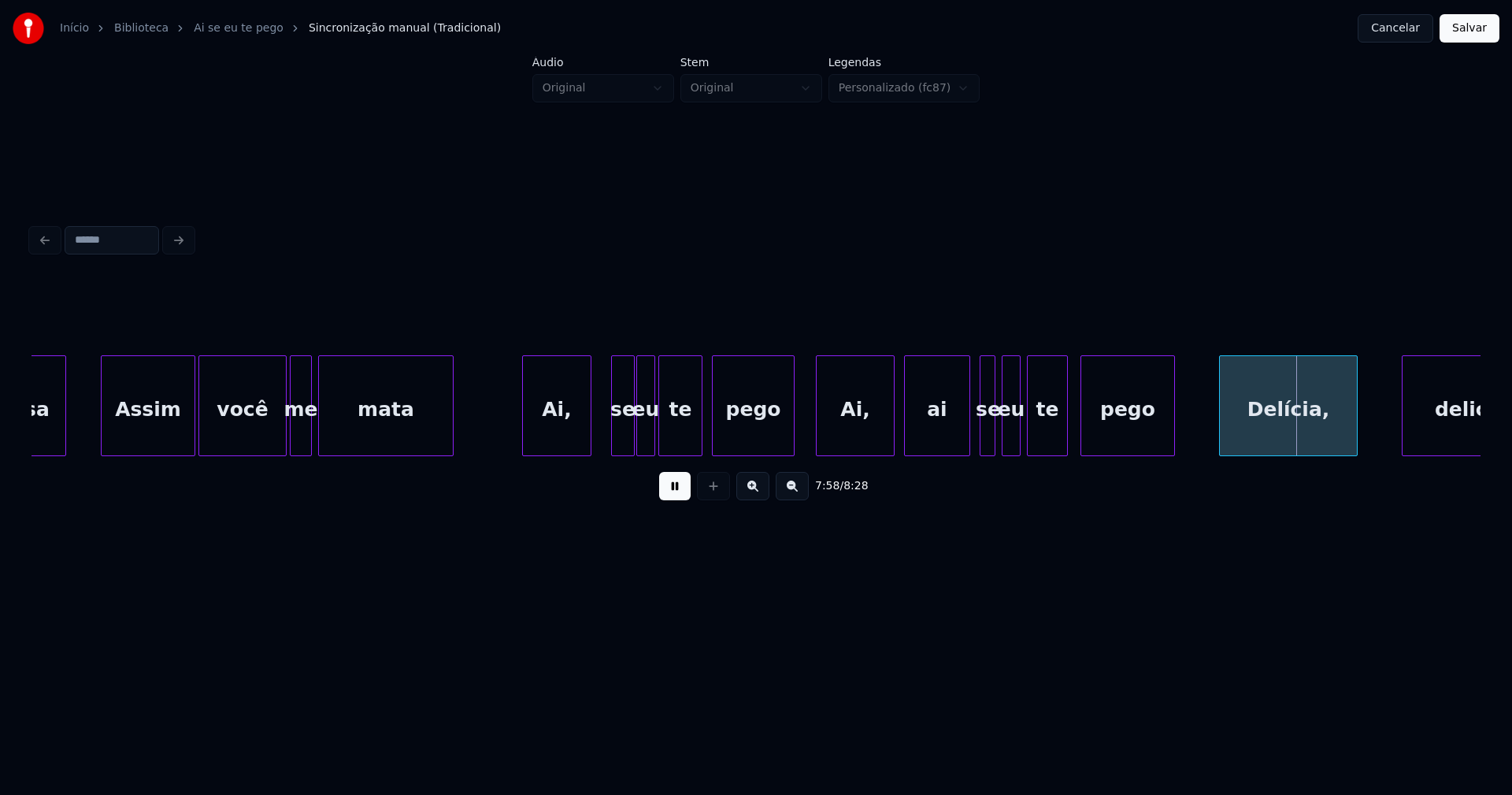
click at [667, 489] on button at bounding box center [675, 485] width 31 height 28
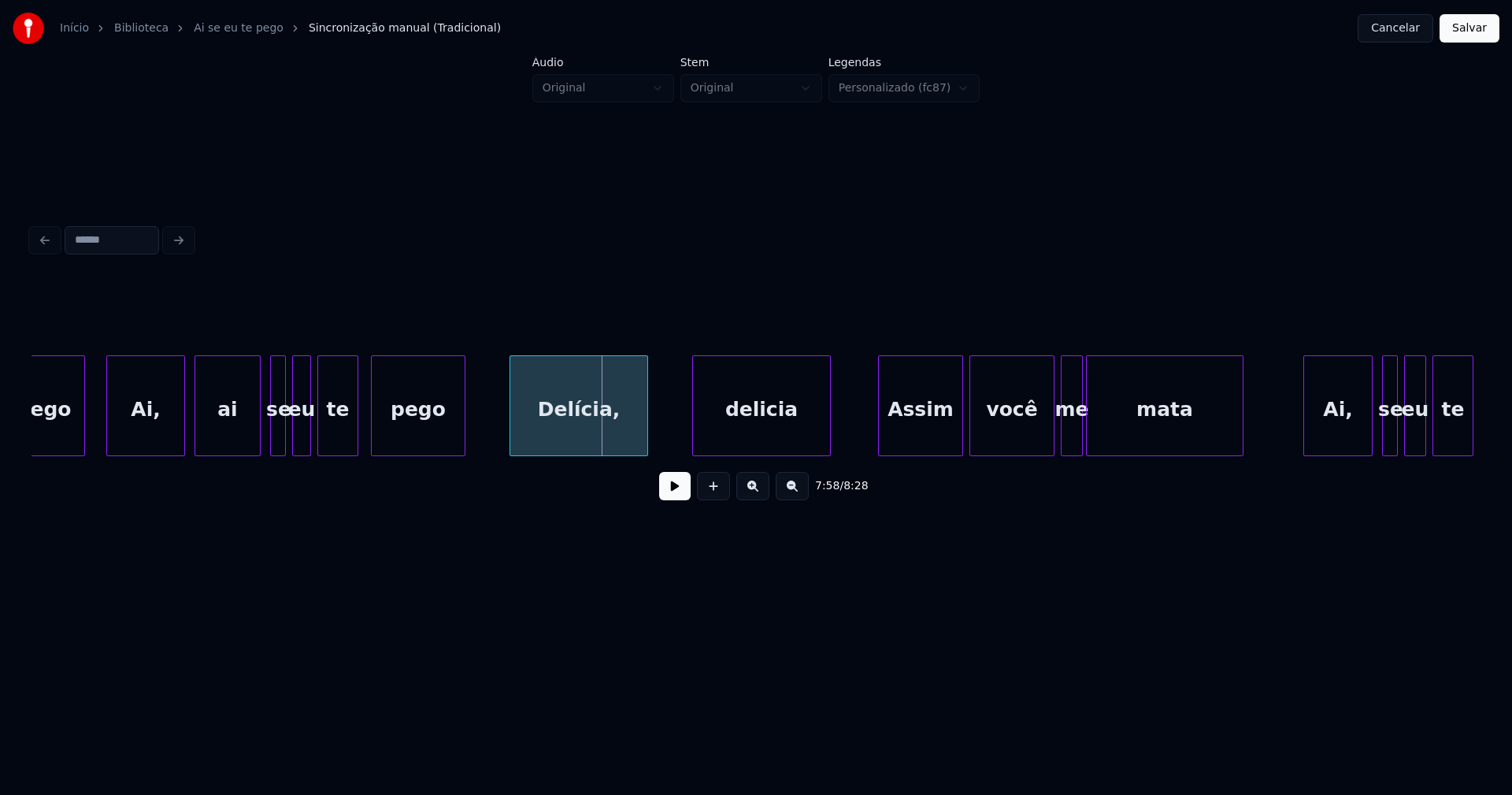
scroll to position [0, 74808]
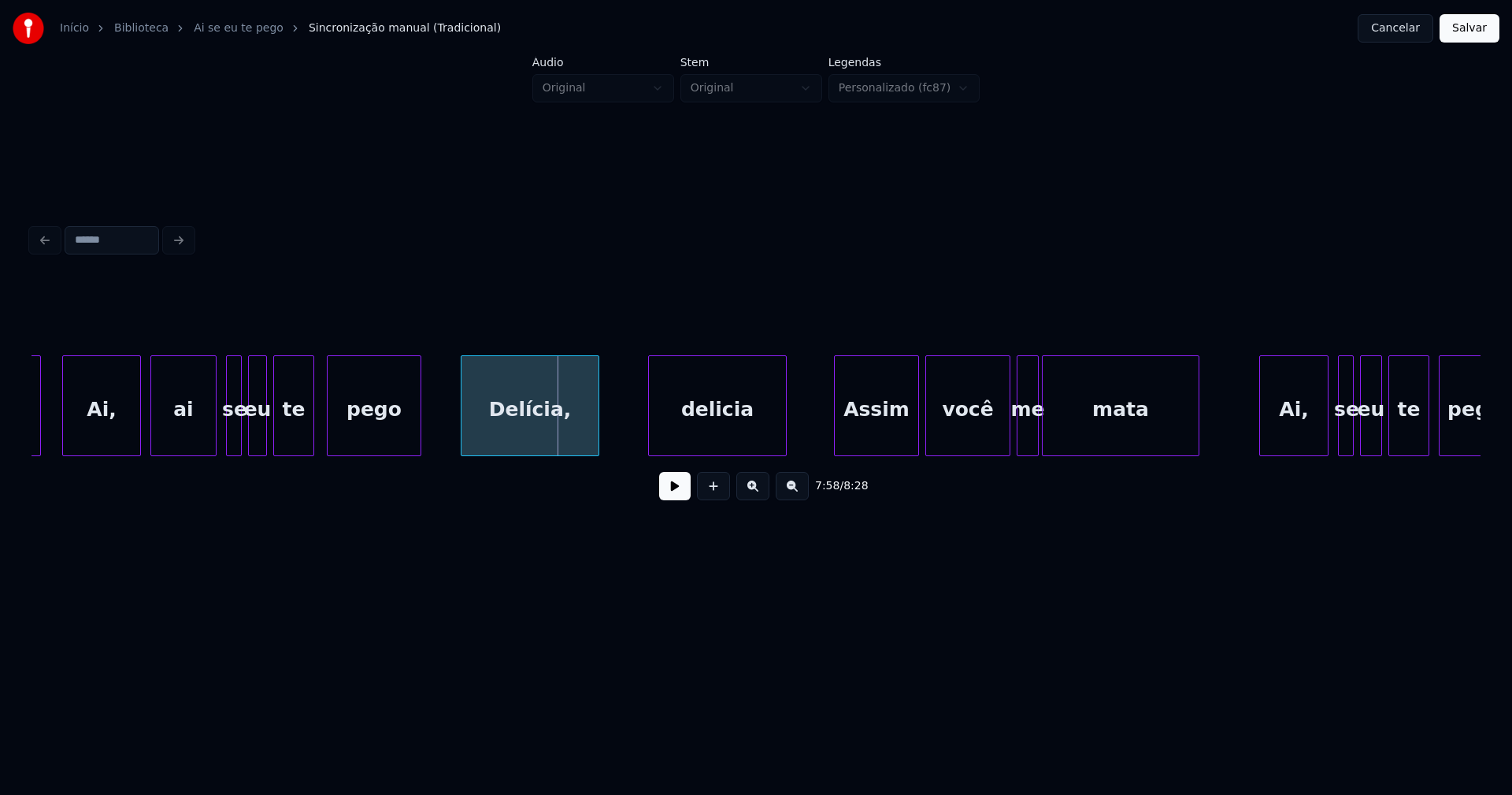
click at [545, 433] on div "Delícia," at bounding box center [530, 409] width 137 height 108
click at [705, 428] on div "delicia" at bounding box center [715, 409] width 137 height 108
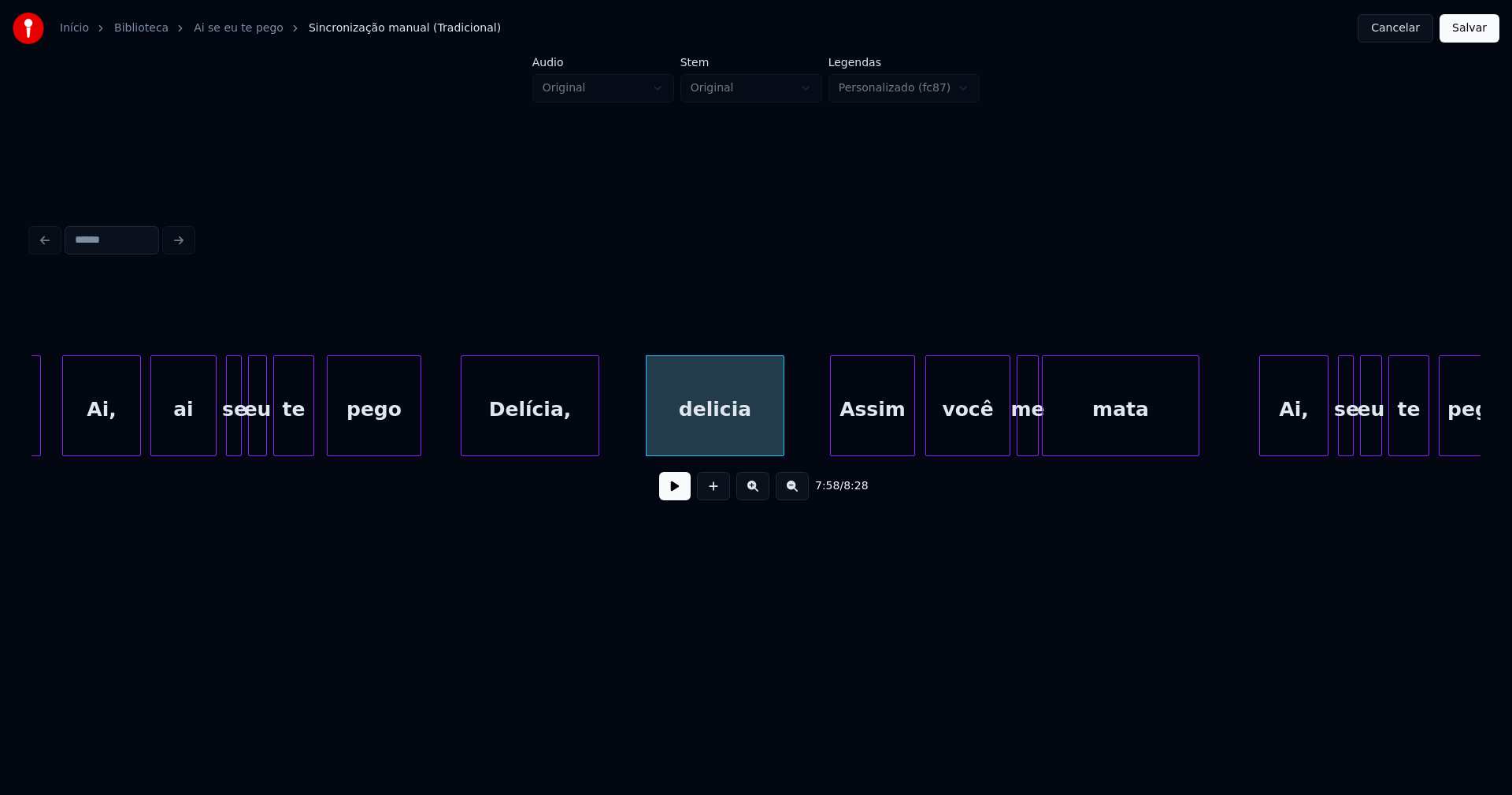
click at [894, 437] on div "Assim" at bounding box center [872, 409] width 84 height 108
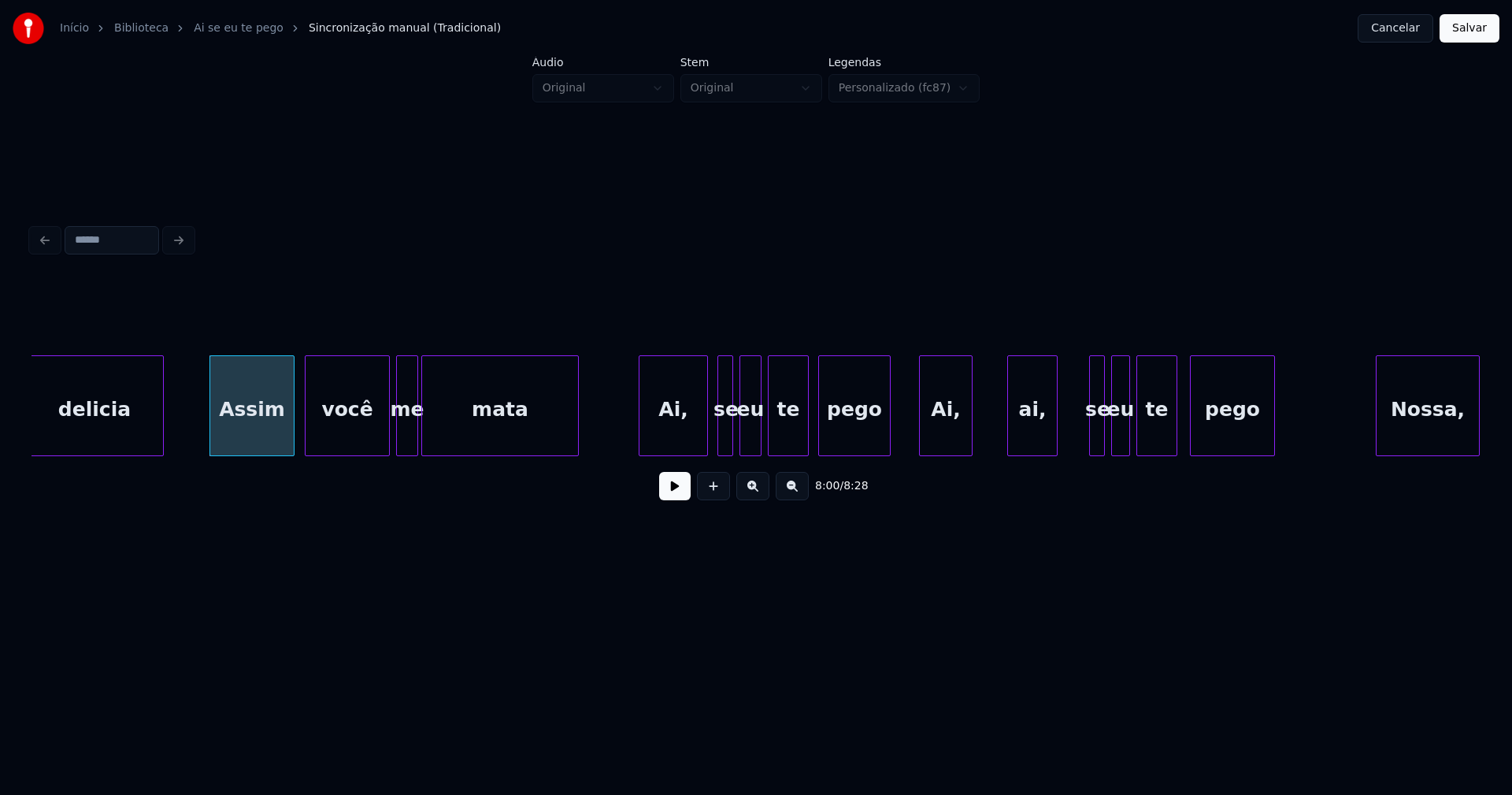
scroll to position [0, 75518]
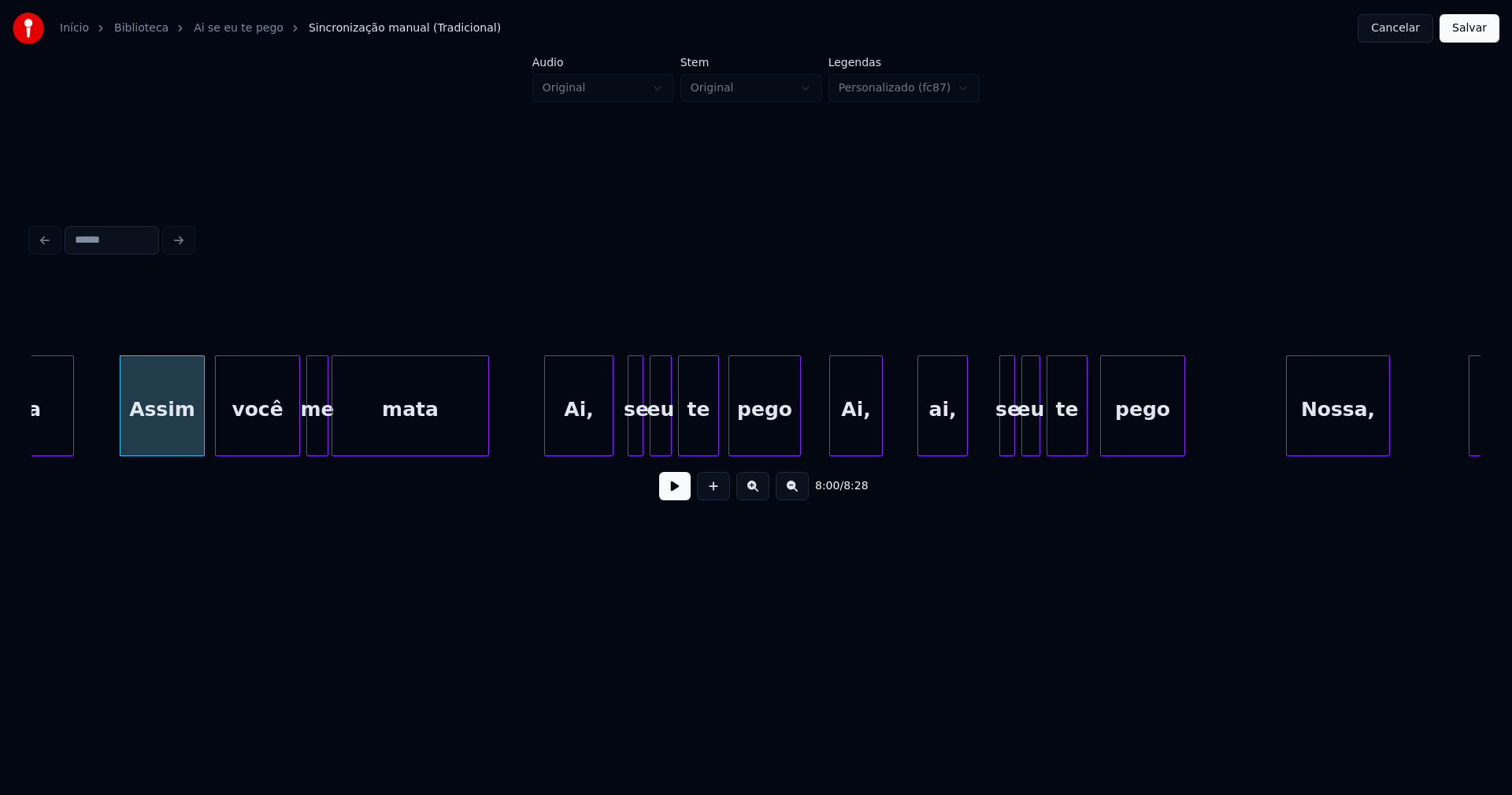
click at [581, 437] on div "Ai," at bounding box center [579, 409] width 68 height 108
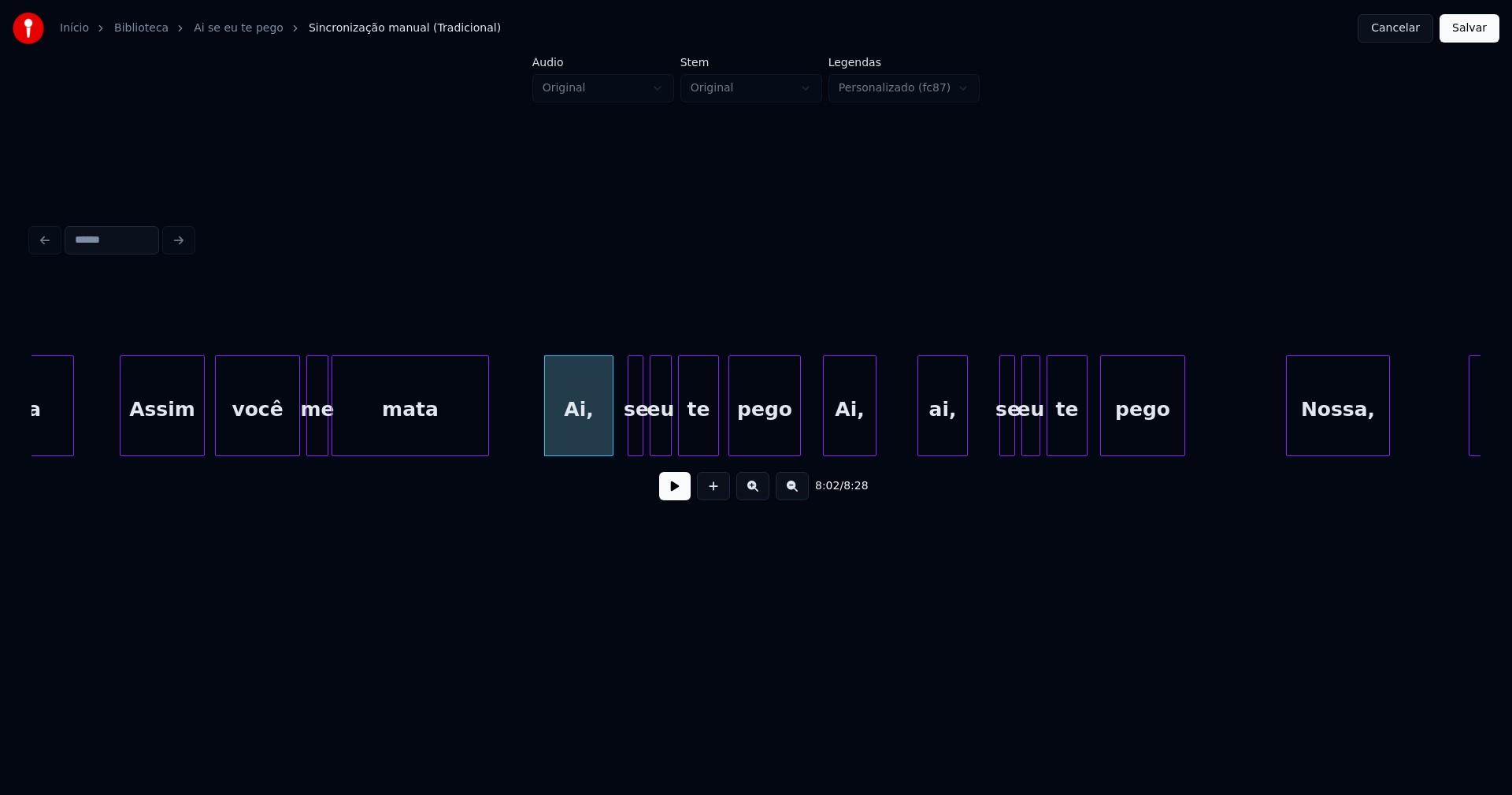
click at [853, 434] on div "Ai," at bounding box center [849, 409] width 52 height 108
click at [951, 434] on div "ai," at bounding box center [939, 409] width 49 height 108
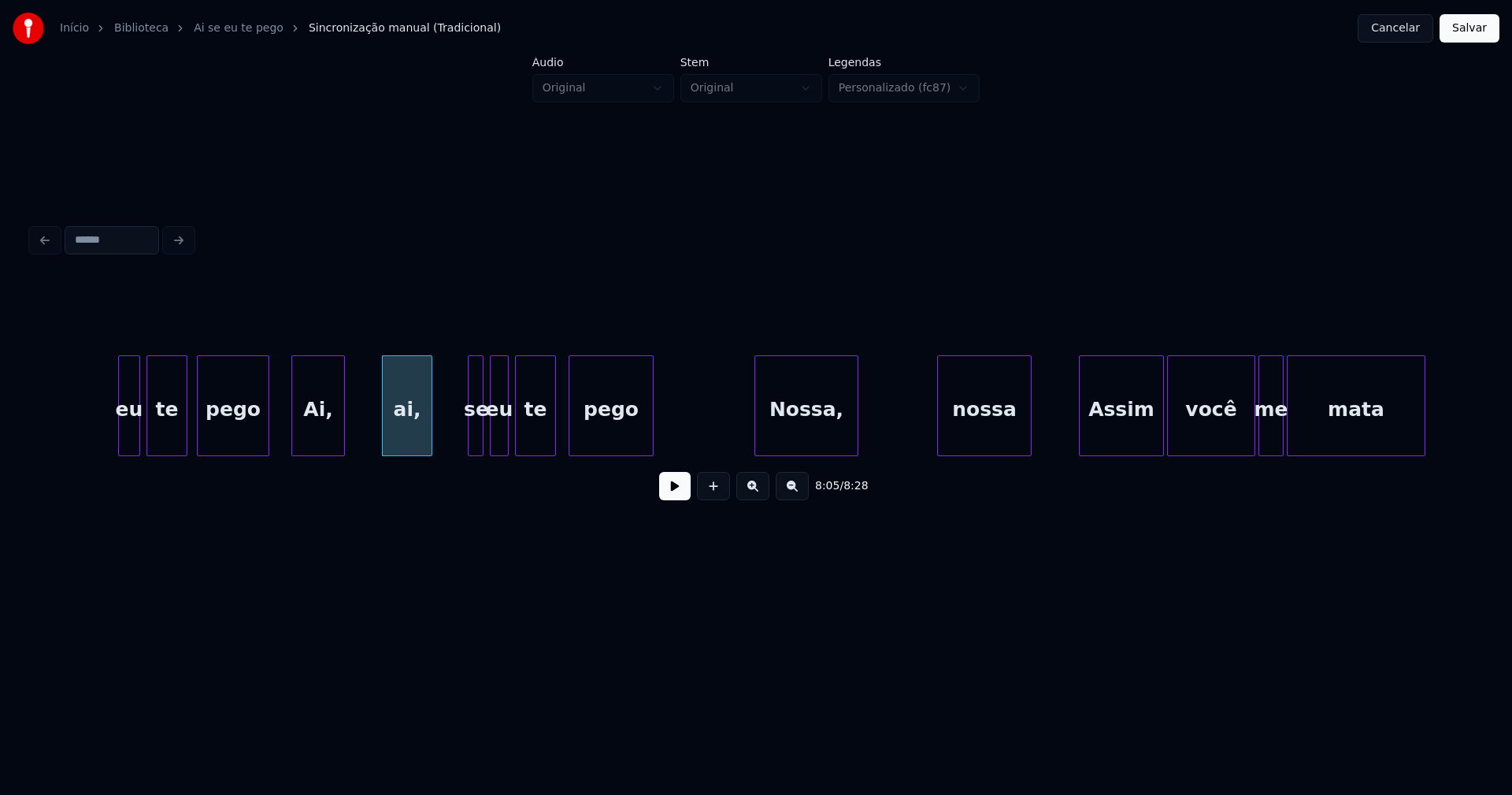
scroll to position [0, 76360]
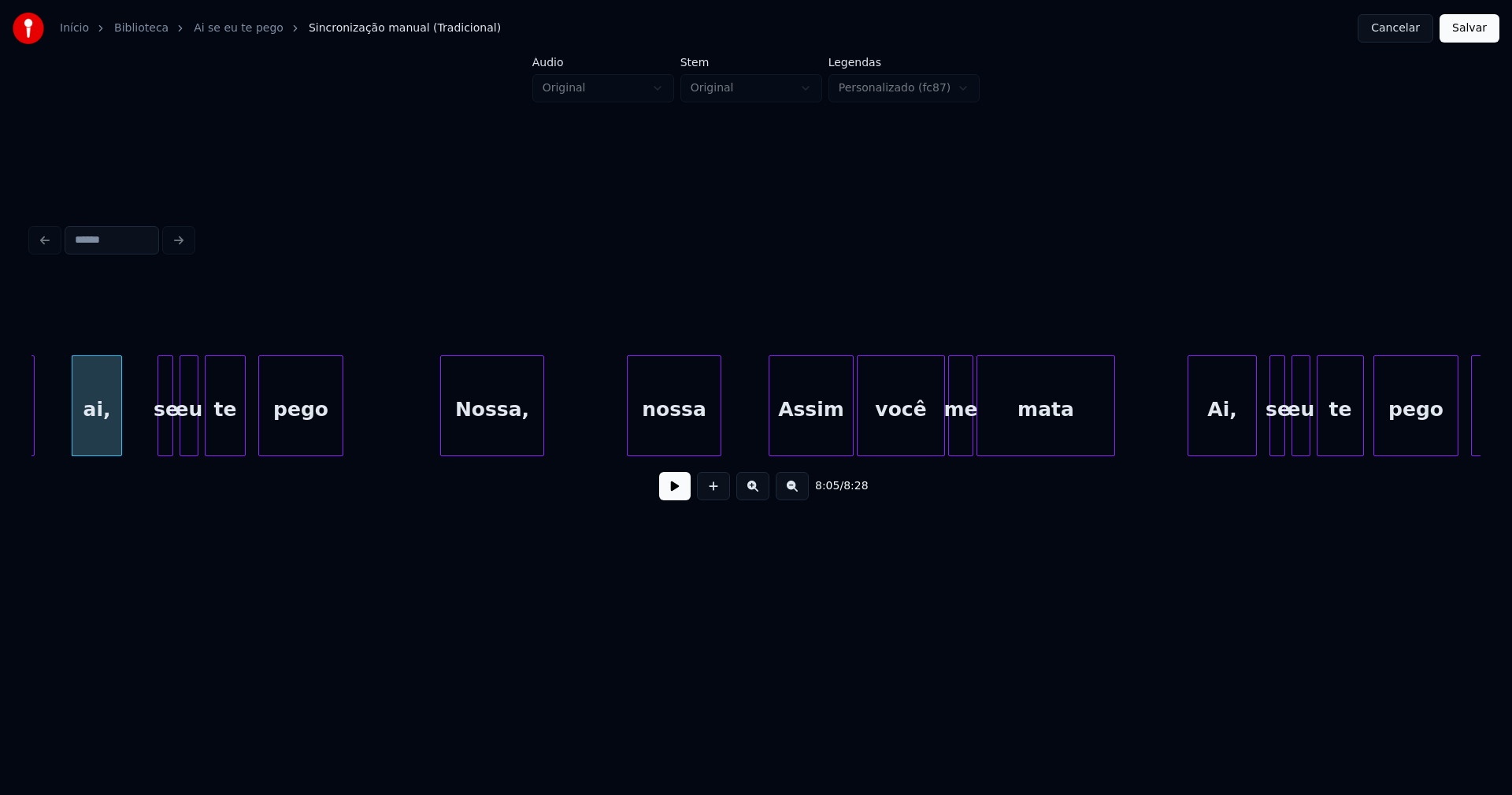
click at [515, 427] on div "Nossa," at bounding box center [492, 409] width 102 height 108
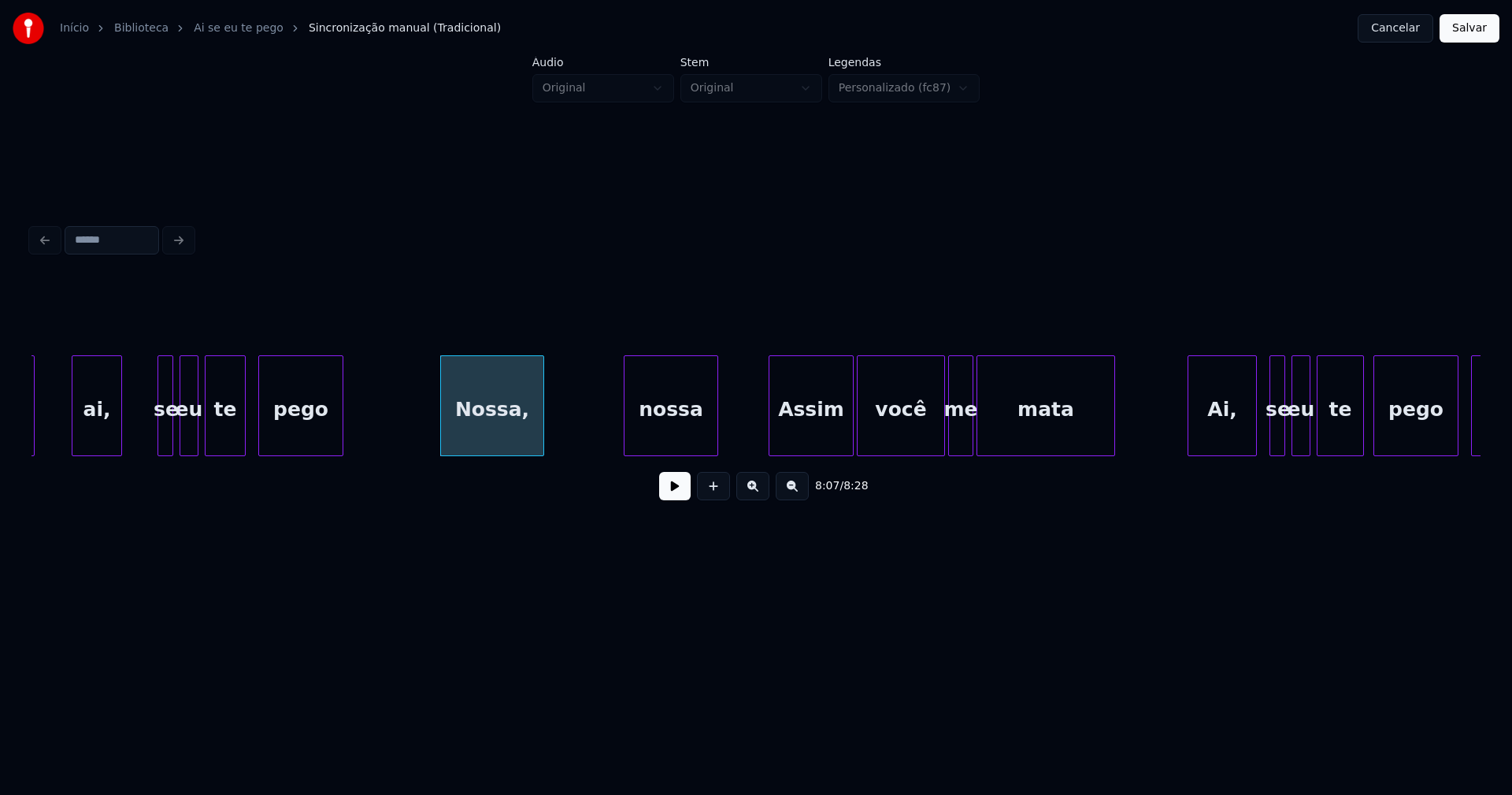
click at [681, 431] on div "nossa" at bounding box center [671, 409] width 93 height 108
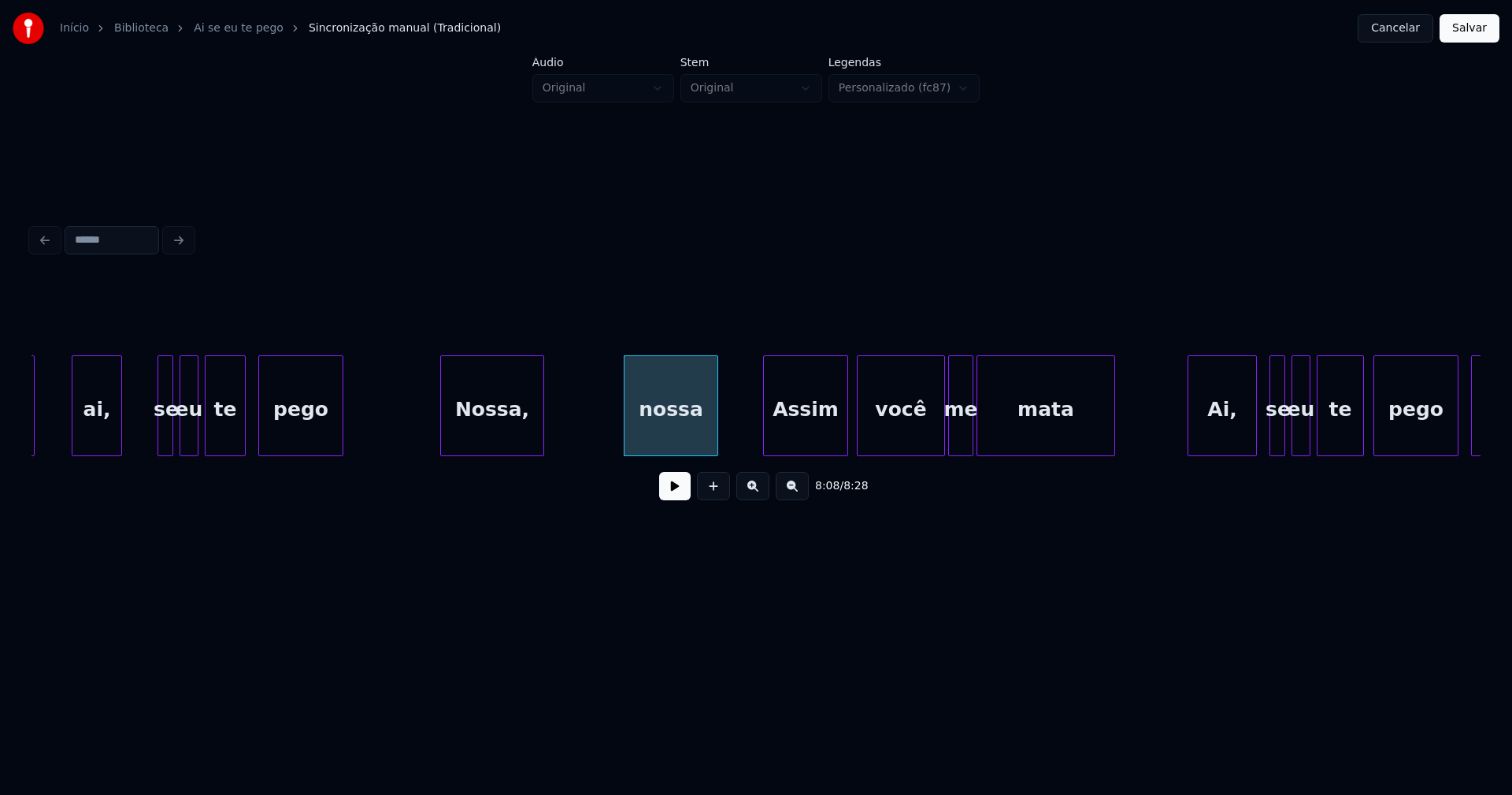
click at [825, 443] on div "Assim" at bounding box center [805, 409] width 84 height 108
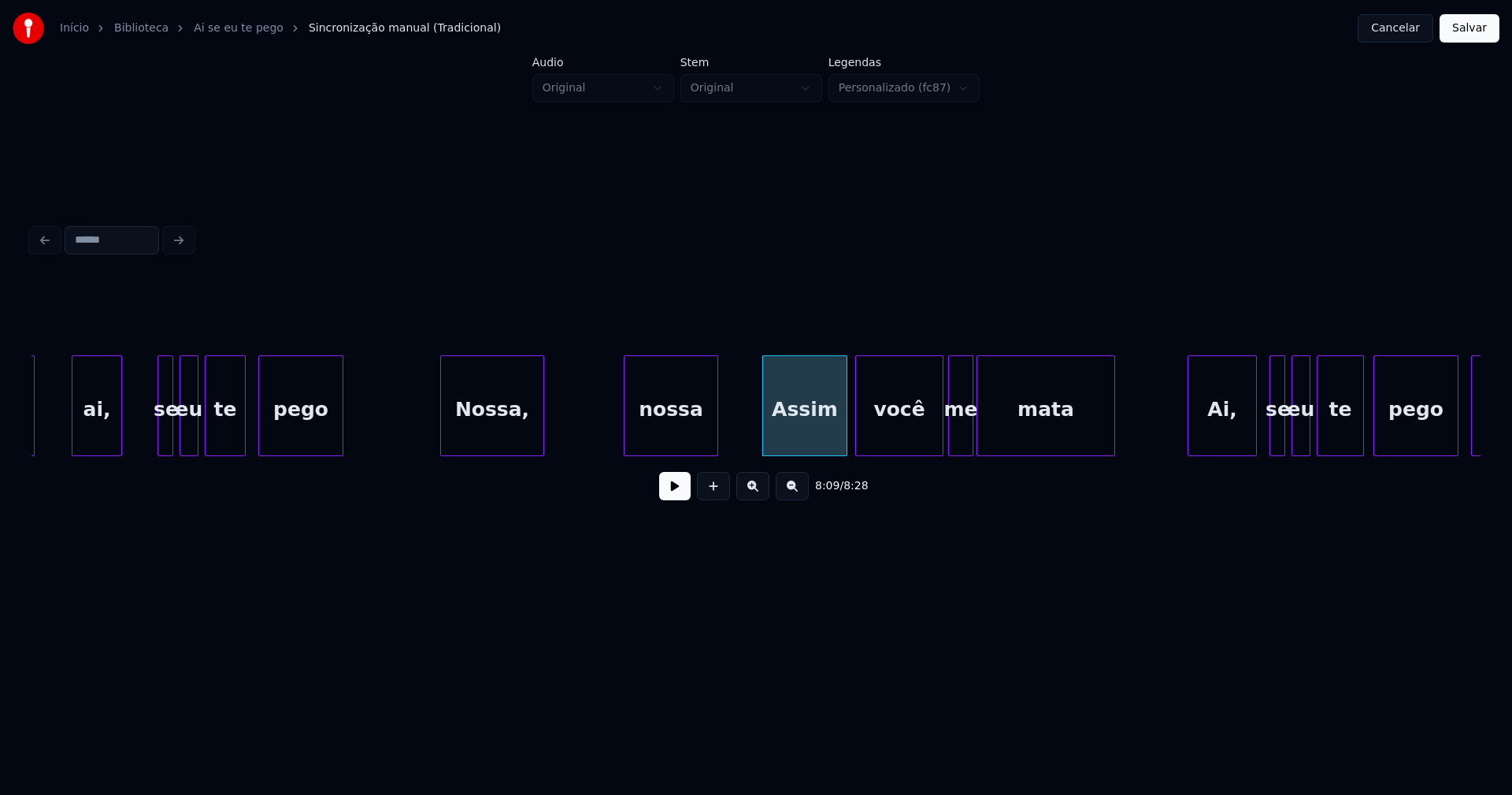
click at [901, 444] on div "você" at bounding box center [899, 409] width 86 height 108
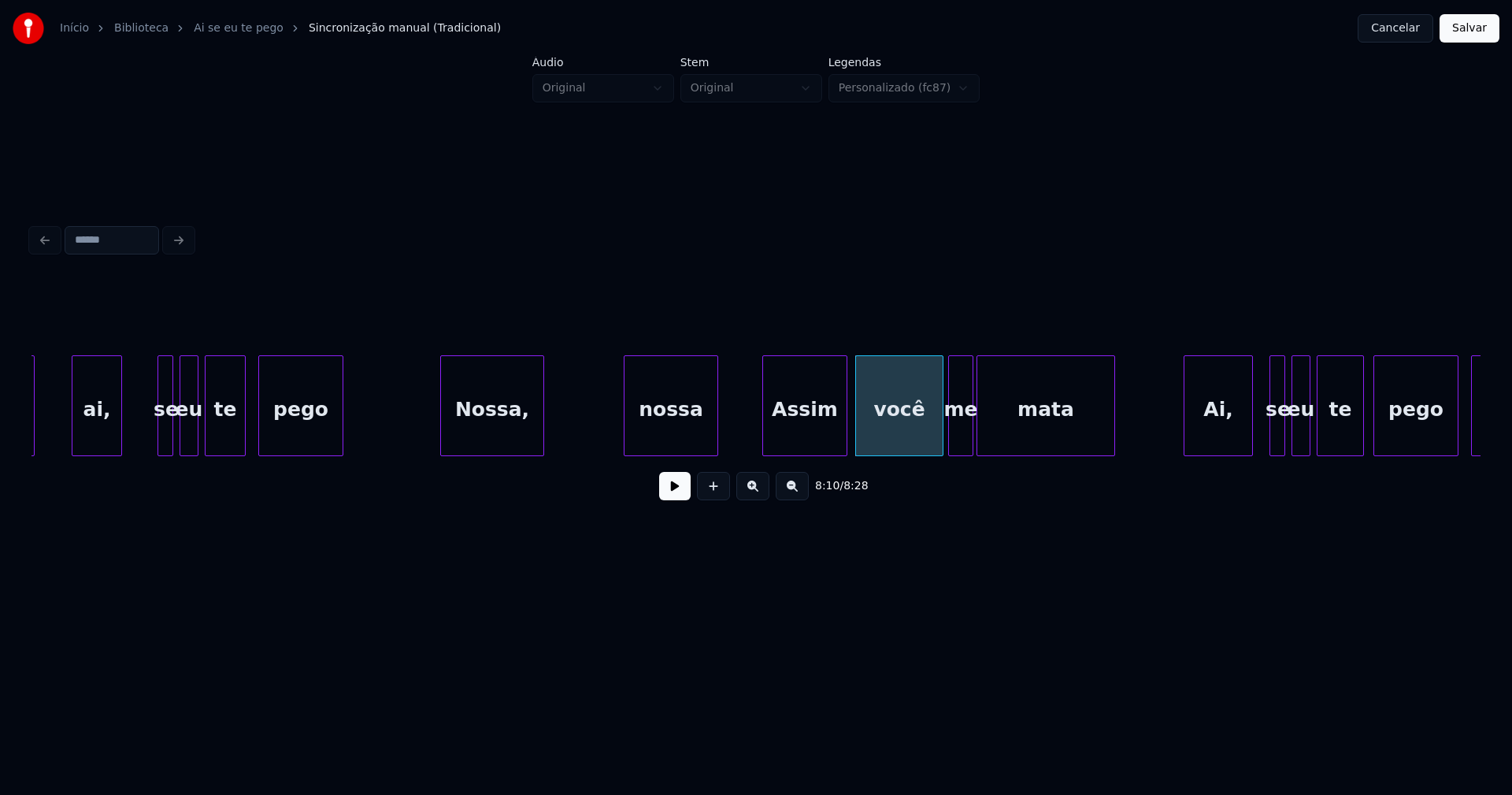
click at [1211, 434] on div "Ai," at bounding box center [1218, 409] width 68 height 108
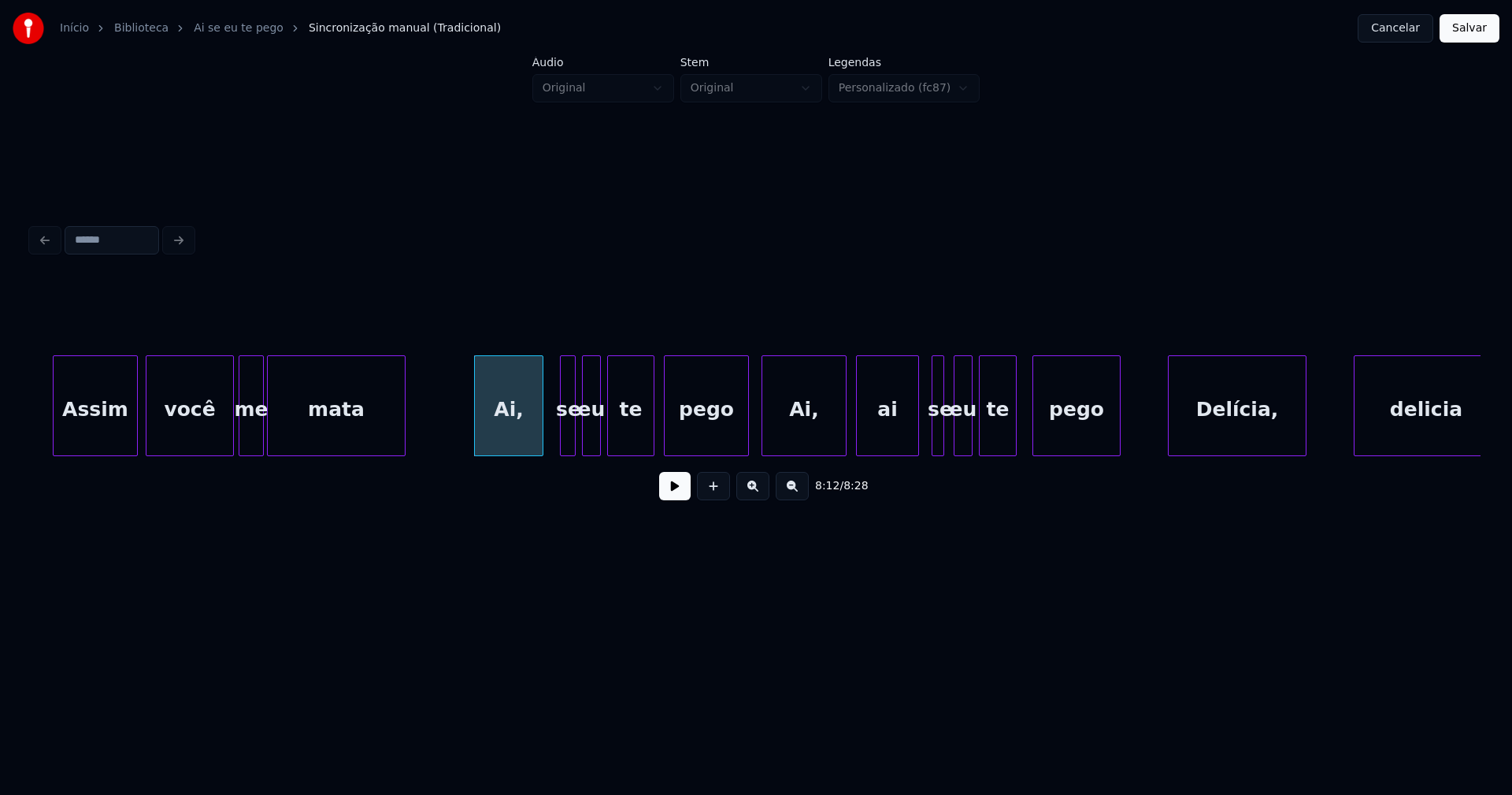
scroll to position [0, 77114]
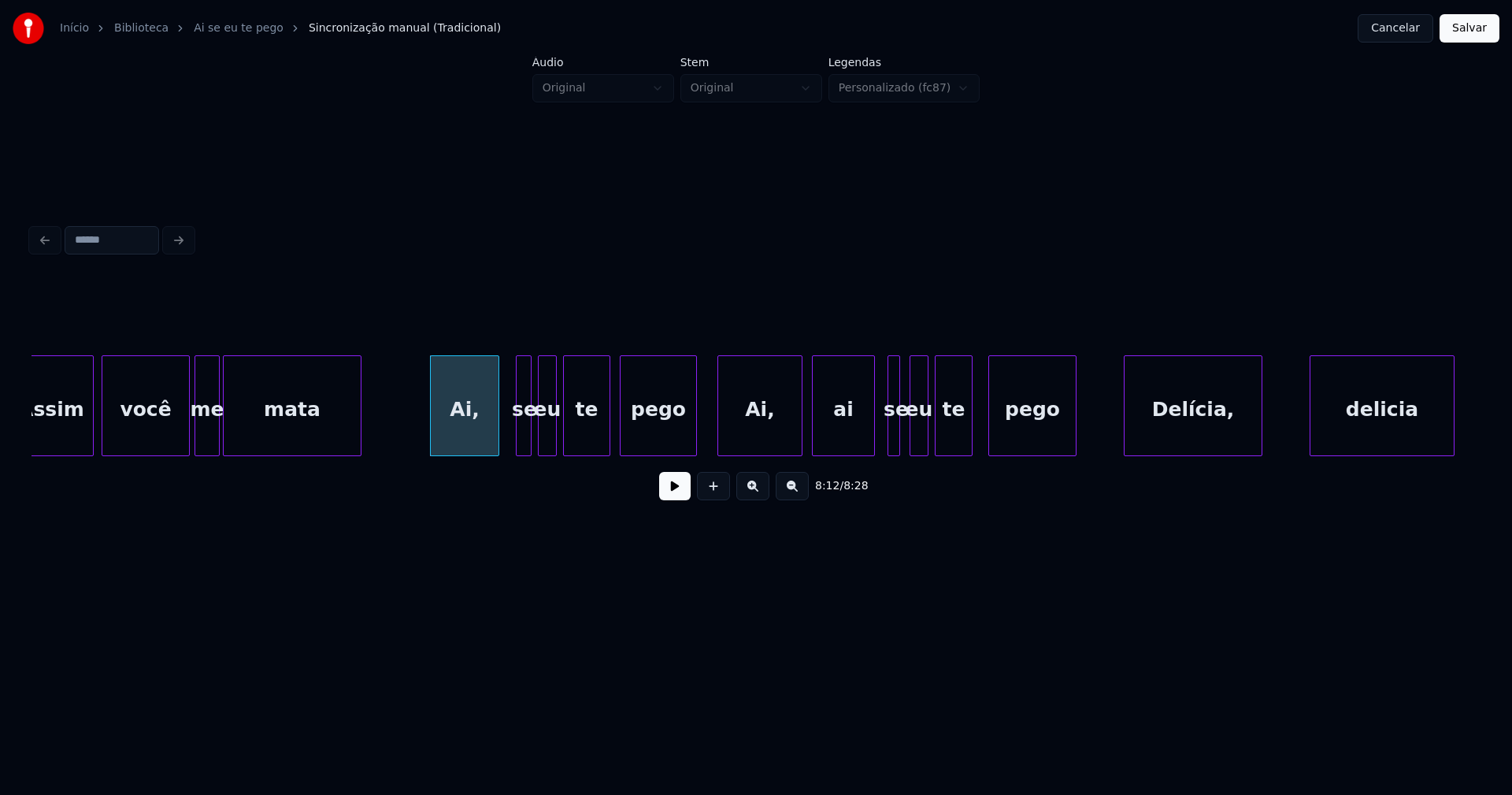
click at [694, 434] on div at bounding box center [694, 405] width 5 height 99
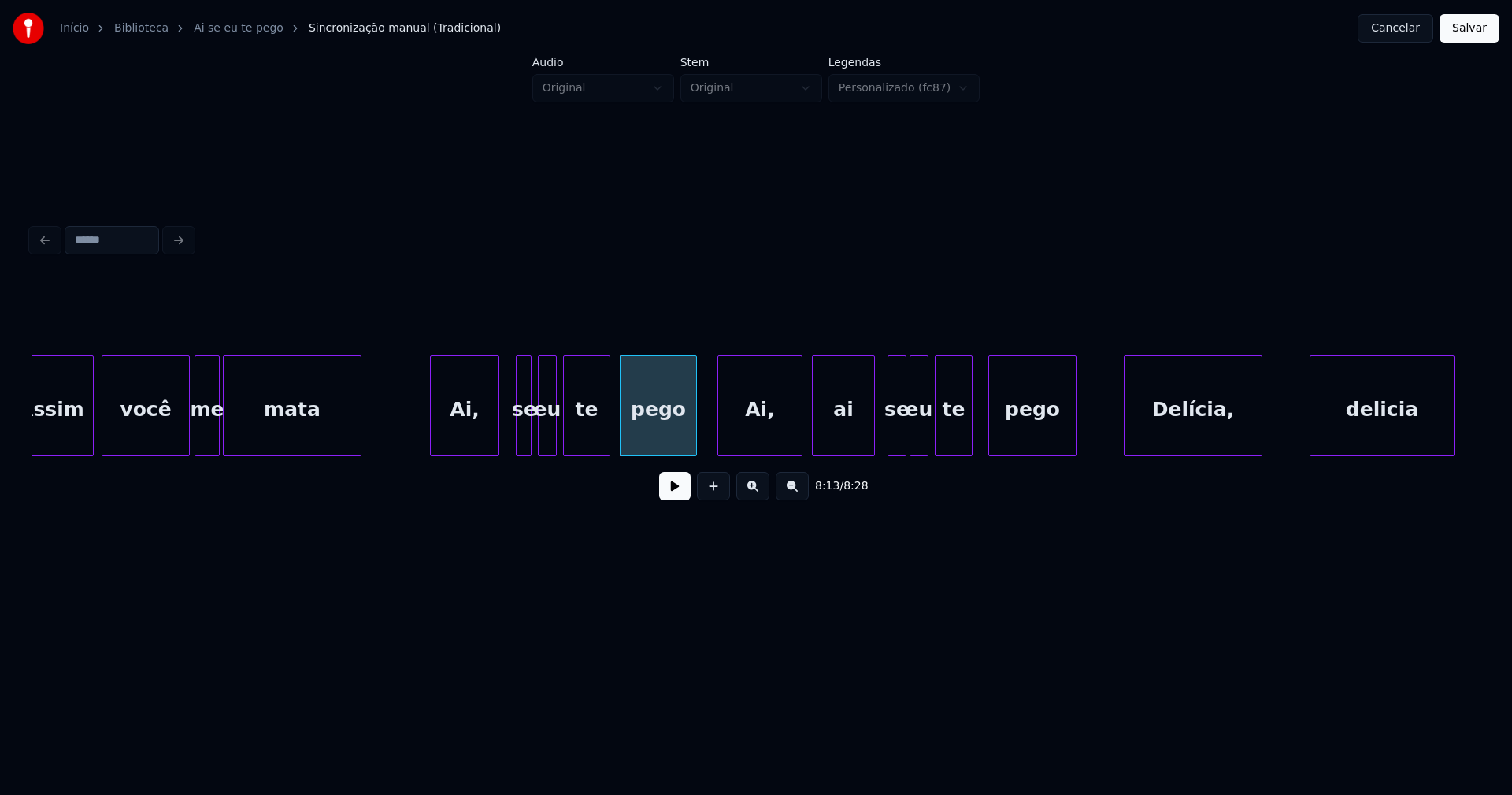
click at [905, 440] on div at bounding box center [903, 405] width 5 height 99
click at [1207, 433] on div "Delícia," at bounding box center [1190, 409] width 137 height 108
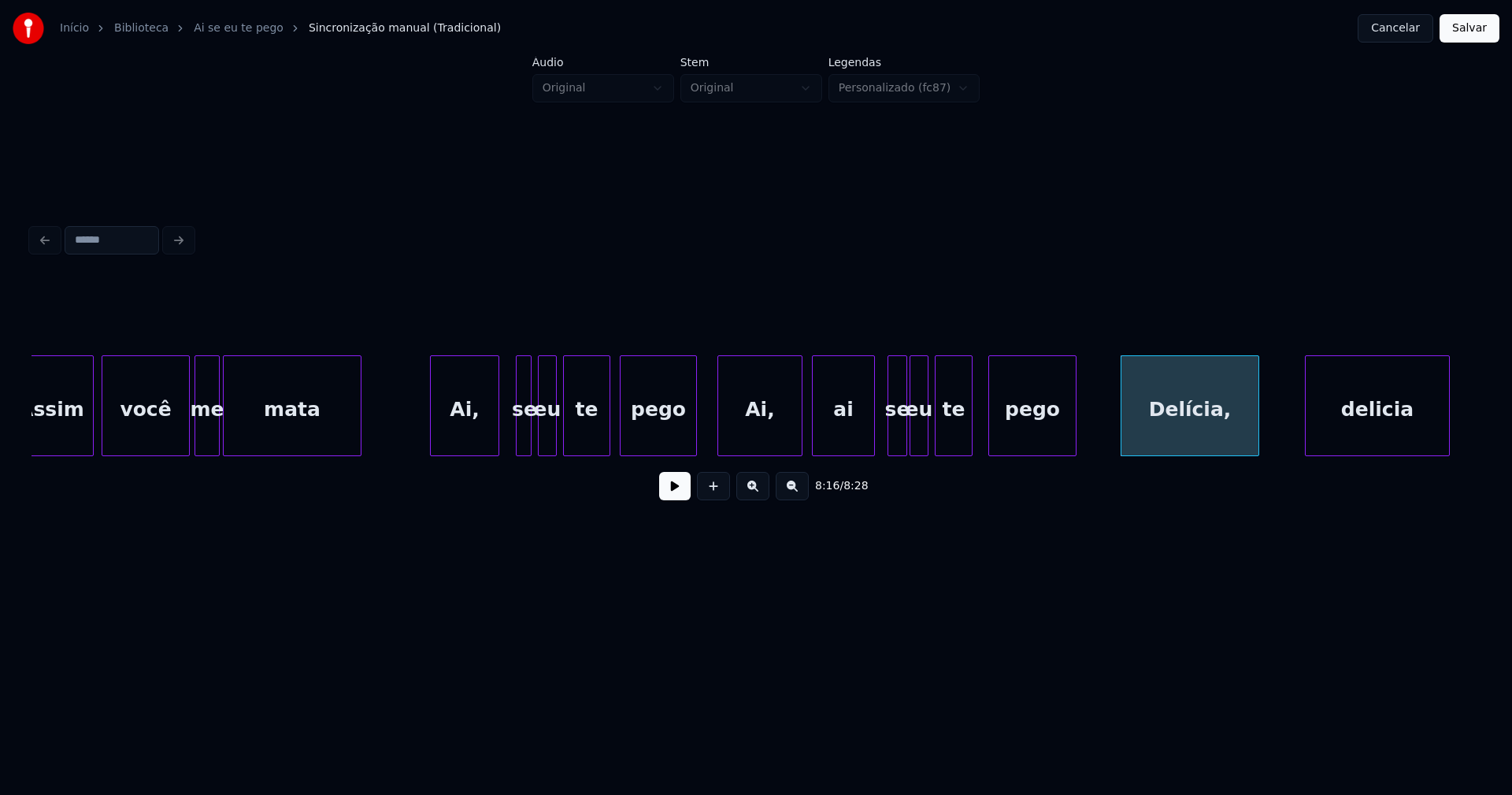
click at [1383, 434] on div "delicia" at bounding box center [1377, 409] width 143 height 108
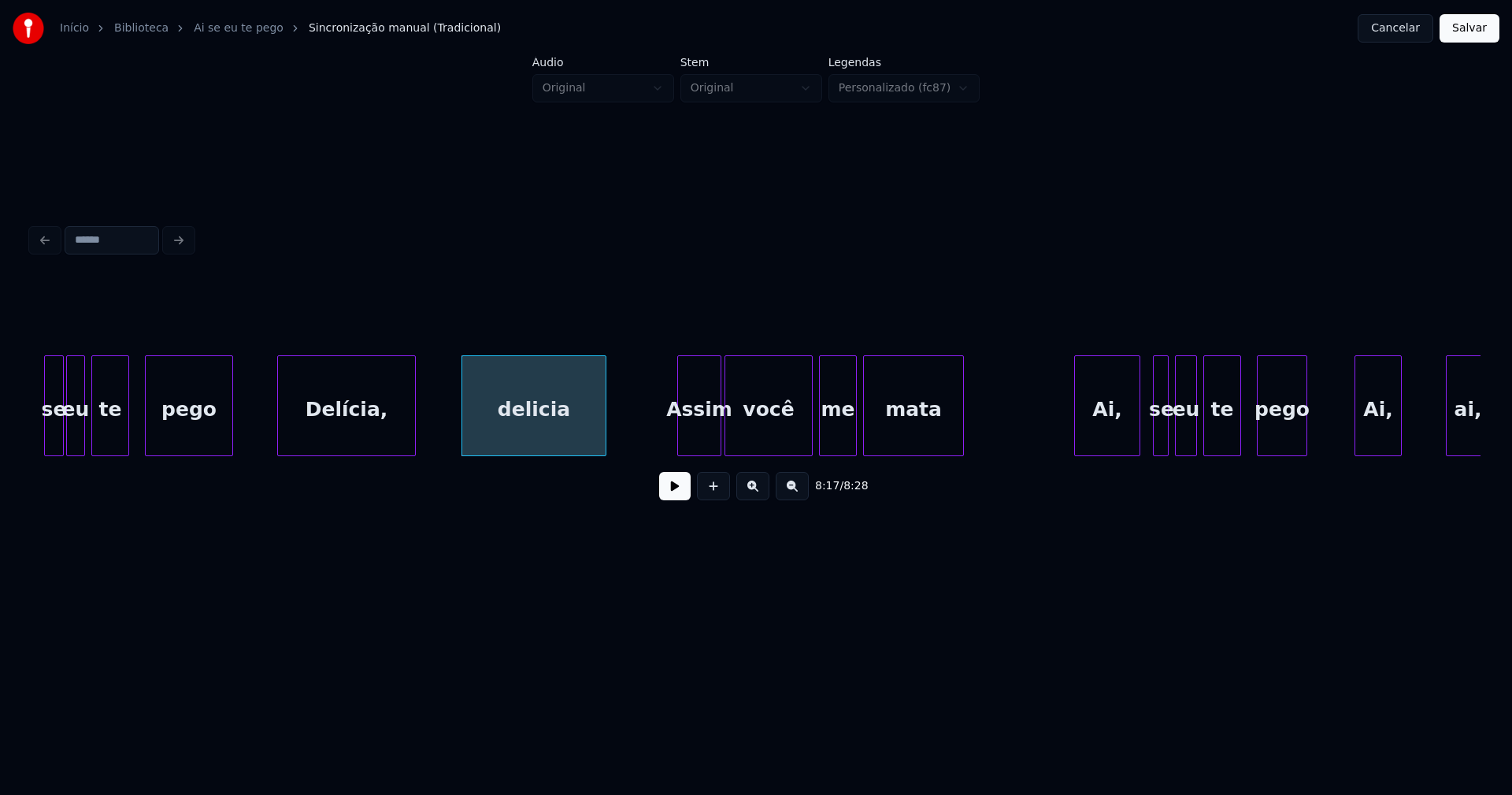
scroll to position [0, 78001]
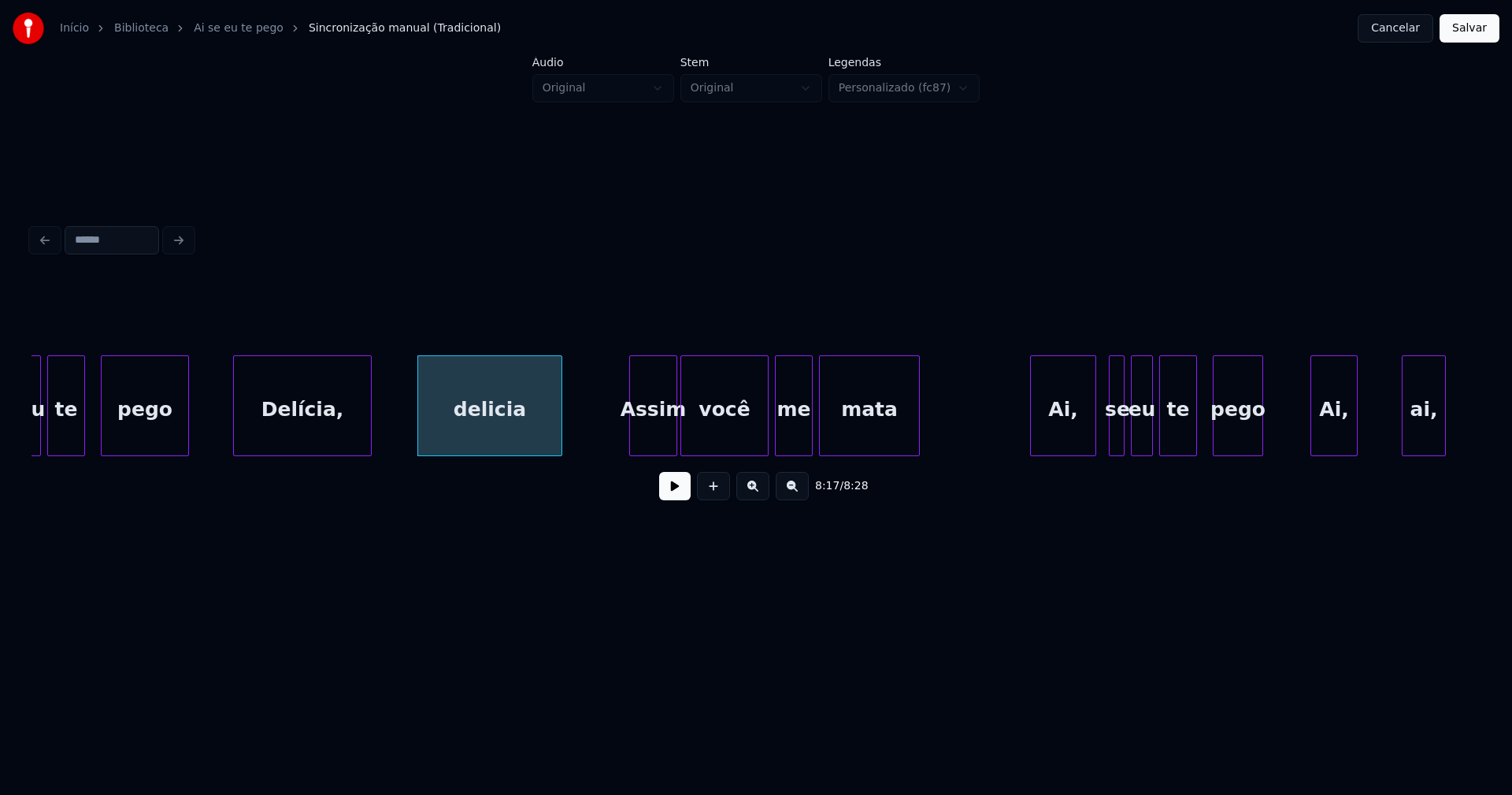
click at [633, 439] on div at bounding box center [632, 405] width 5 height 99
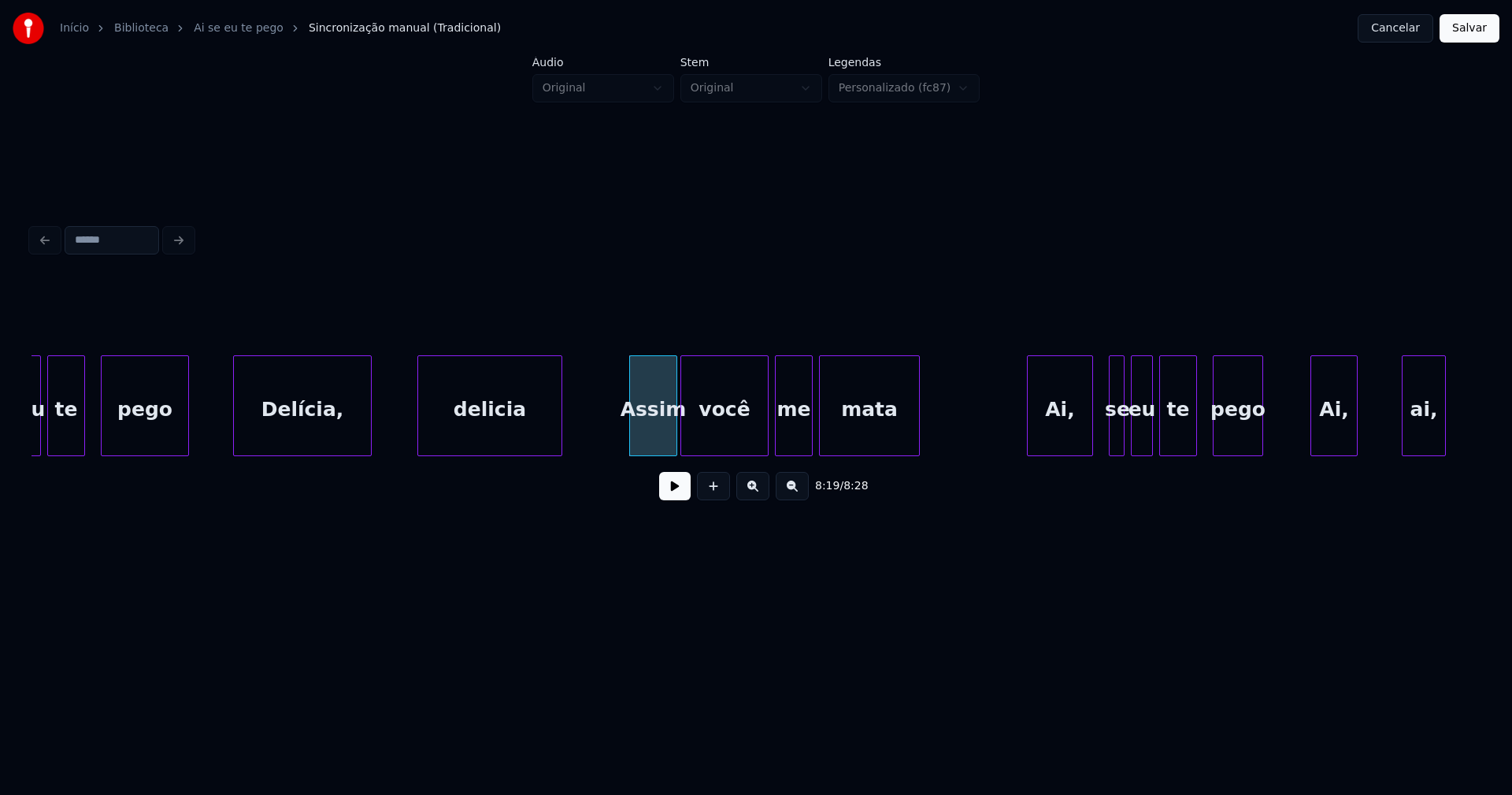
click at [1077, 440] on div "Ai," at bounding box center [1060, 409] width 64 height 108
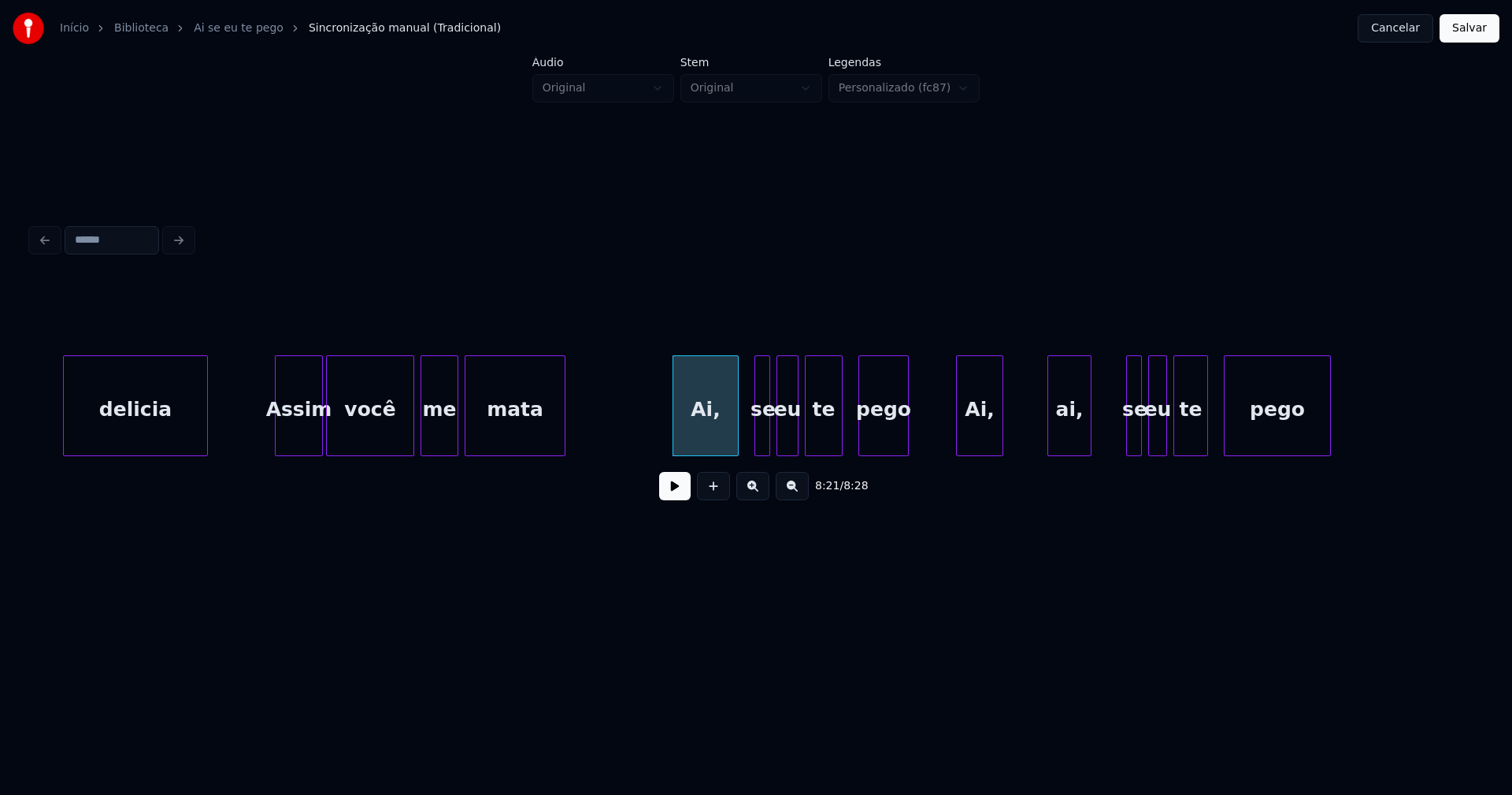
scroll to position [0, 78489]
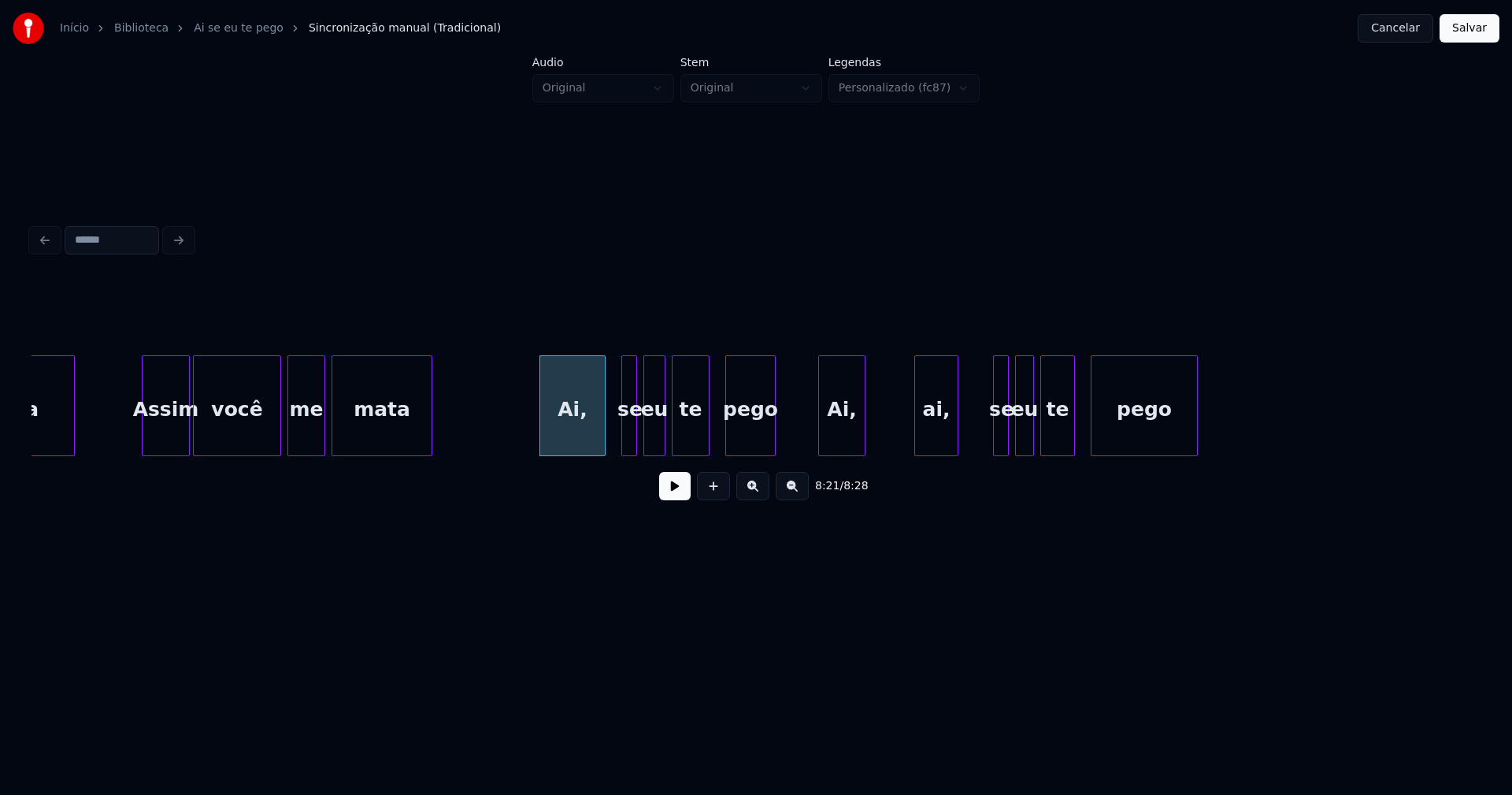
click at [845, 433] on div "Ai," at bounding box center [842, 409] width 46 height 108
click at [931, 430] on div "ai," at bounding box center [932, 409] width 42 height 108
drag, startPoint x: 515, startPoint y: 418, endPoint x: 541, endPoint y: 433, distance: 30.0
drag, startPoint x: 673, startPoint y: 495, endPoint x: 676, endPoint y: 505, distance: 10.4
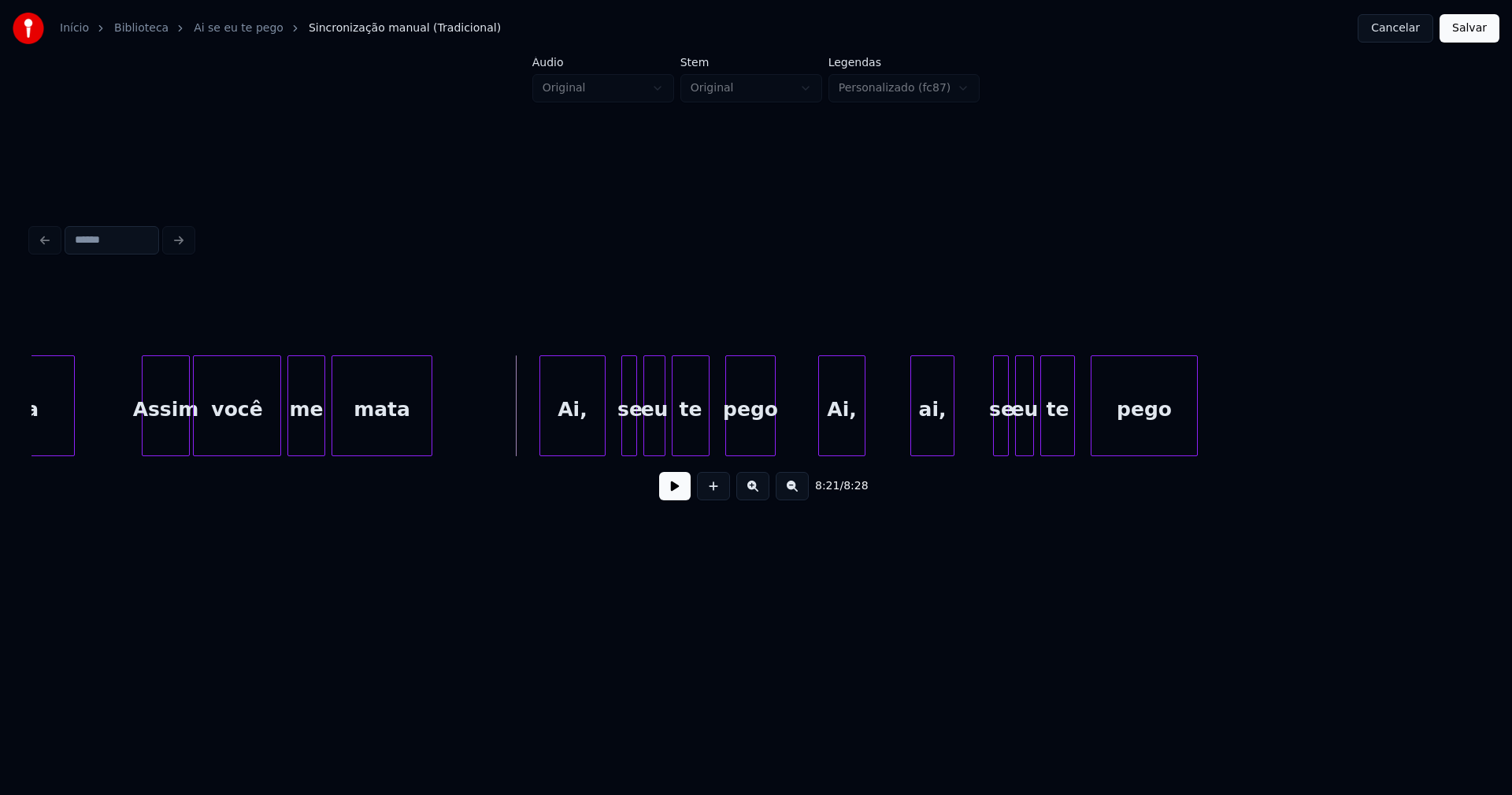
click at [674, 496] on button at bounding box center [675, 485] width 31 height 28
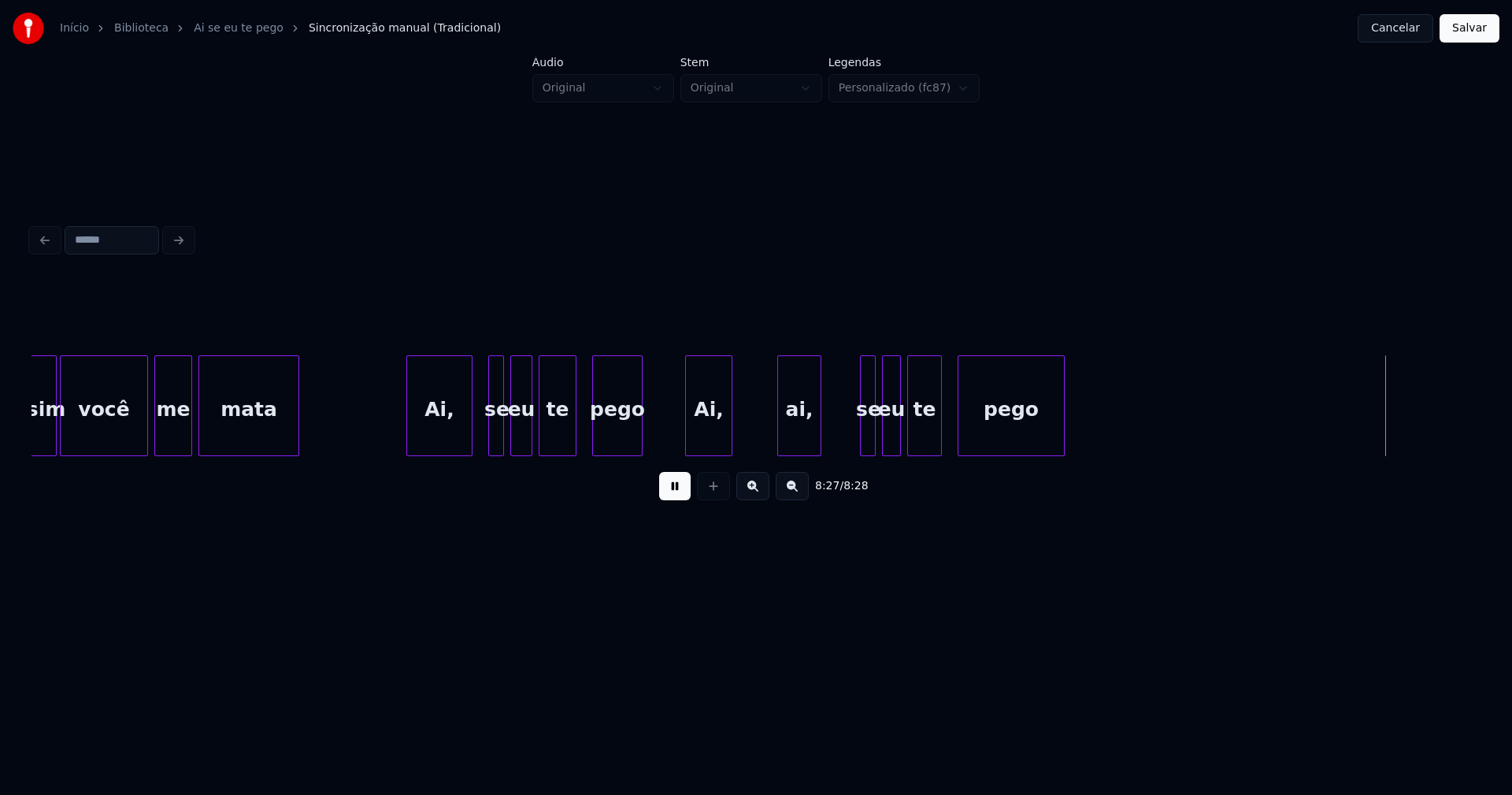
click at [1469, 34] on button "Salvar" at bounding box center [1469, 28] width 60 height 28
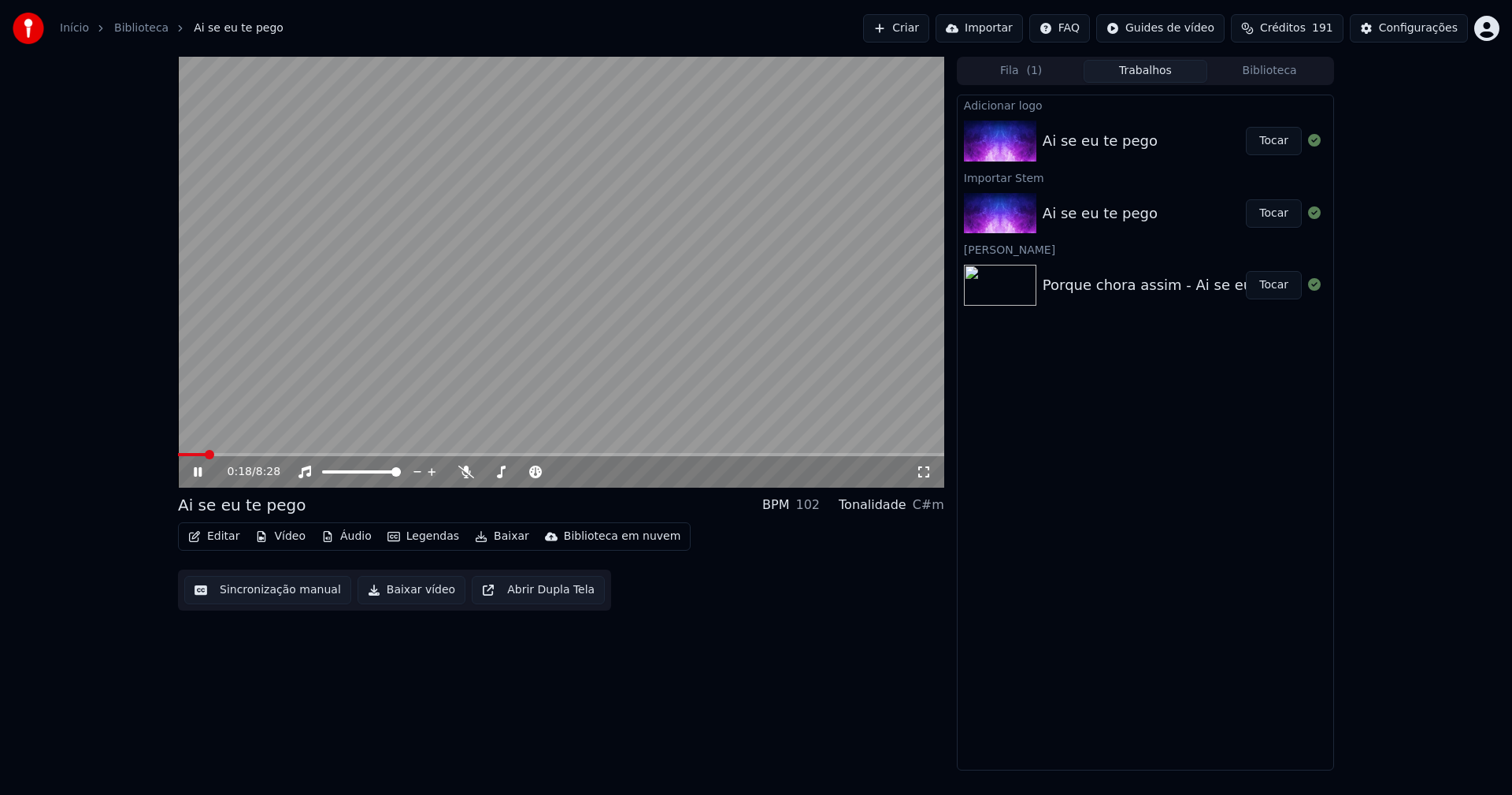
drag, startPoint x: 924, startPoint y: 476, endPoint x: 932, endPoint y: 497, distance: 22.5
click at [924, 475] on icon at bounding box center [924, 472] width 16 height 13
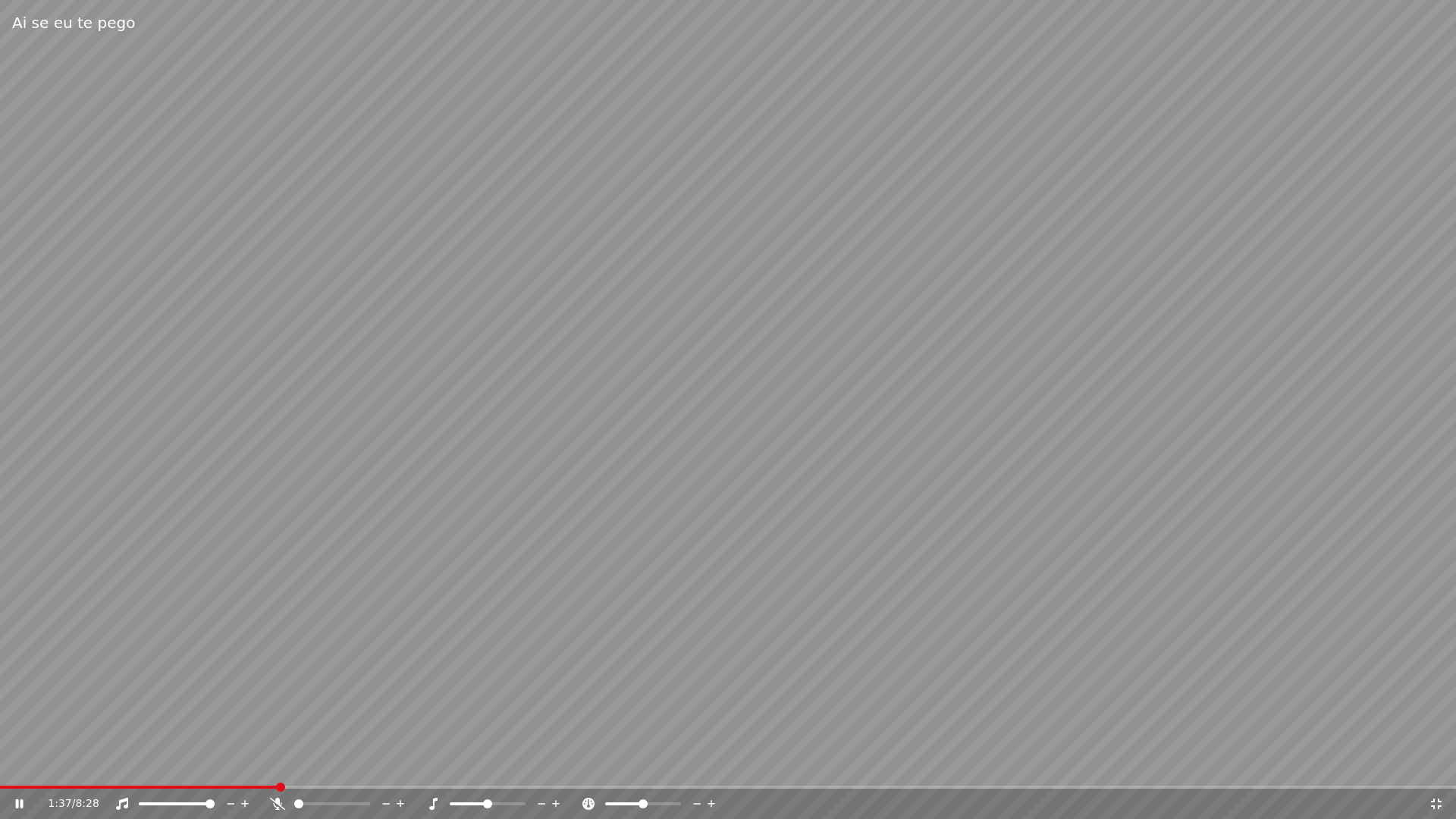
click at [254, 764] on span at bounding box center [139, 787] width 278 height 3
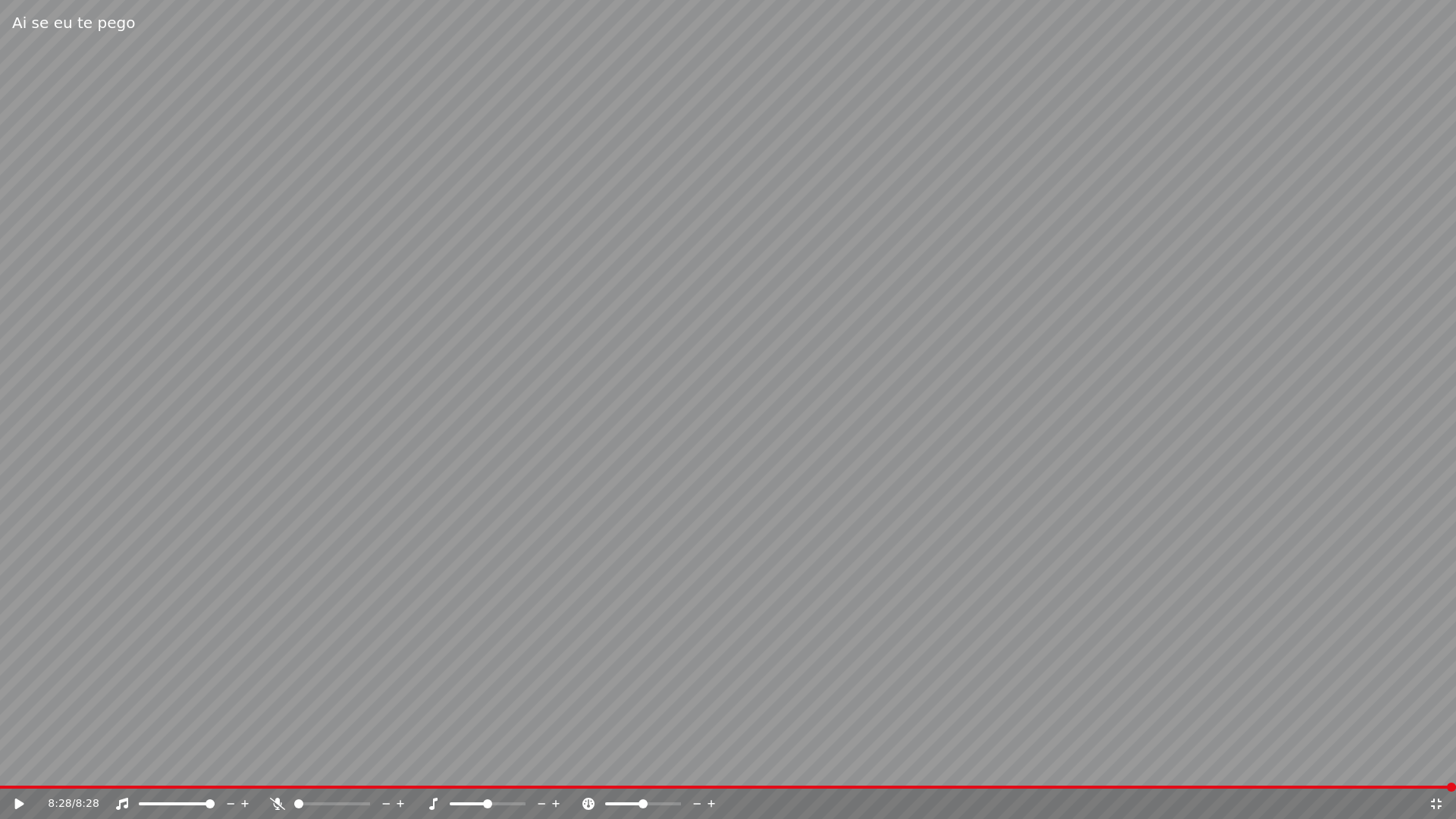
click at [1433, 764] on icon at bounding box center [1436, 803] width 11 height 11
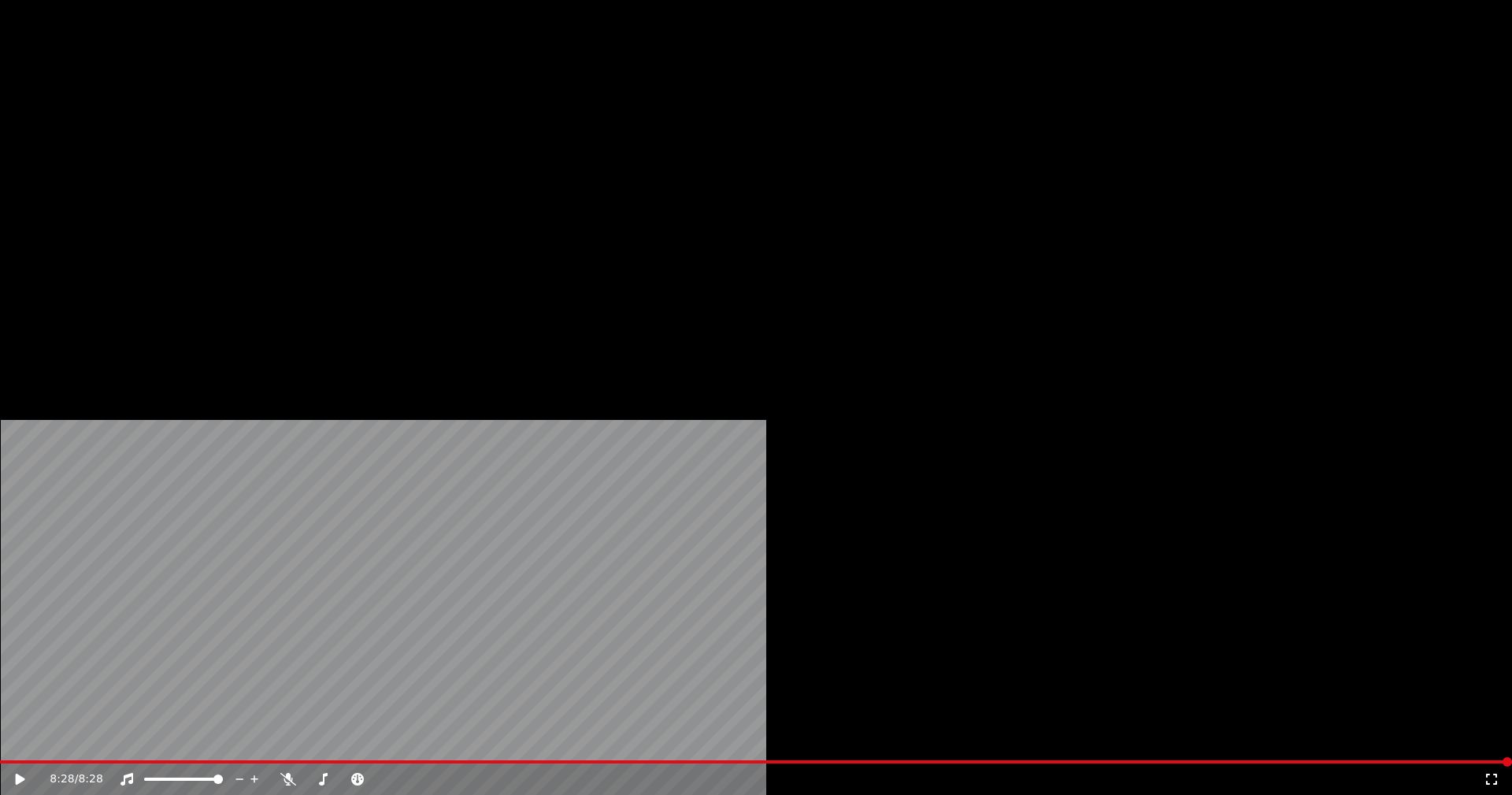
click at [229, 117] on button "Editar" at bounding box center [213, 106] width 63 height 22
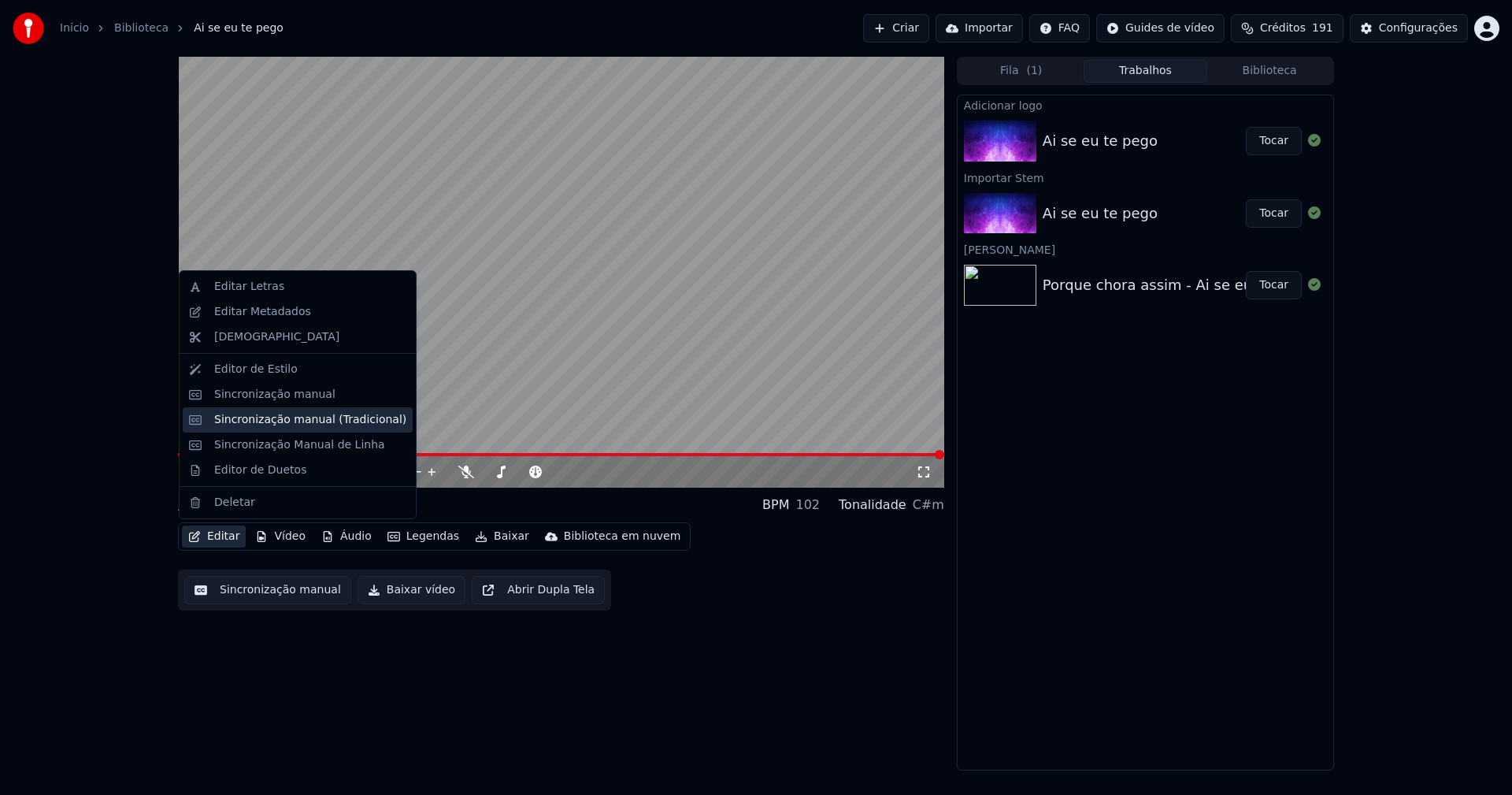
click at [262, 427] on div "Sincronização manual (Tradicional)" at bounding box center [310, 419] width 192 height 16
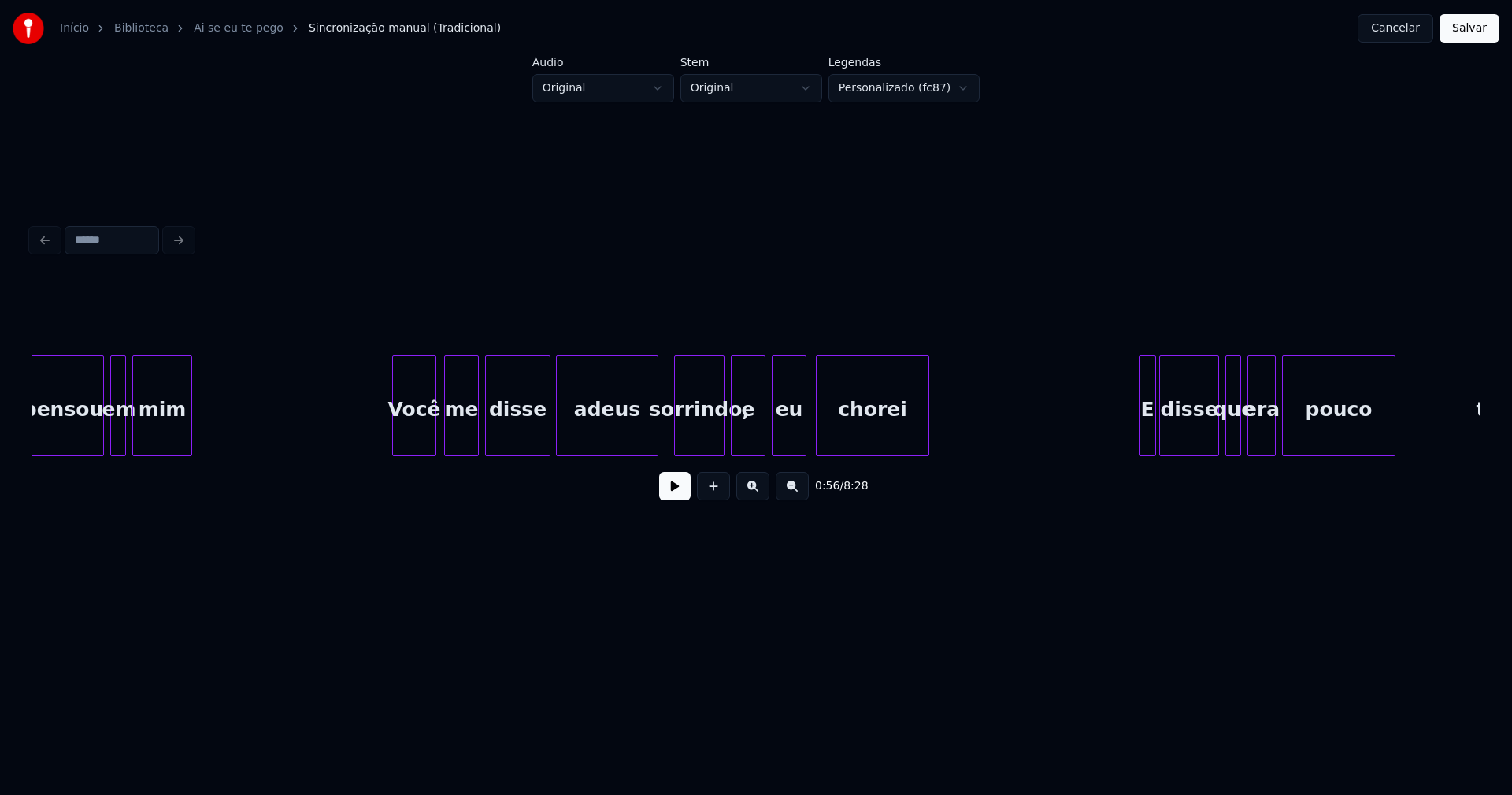
scroll to position [0, 9667]
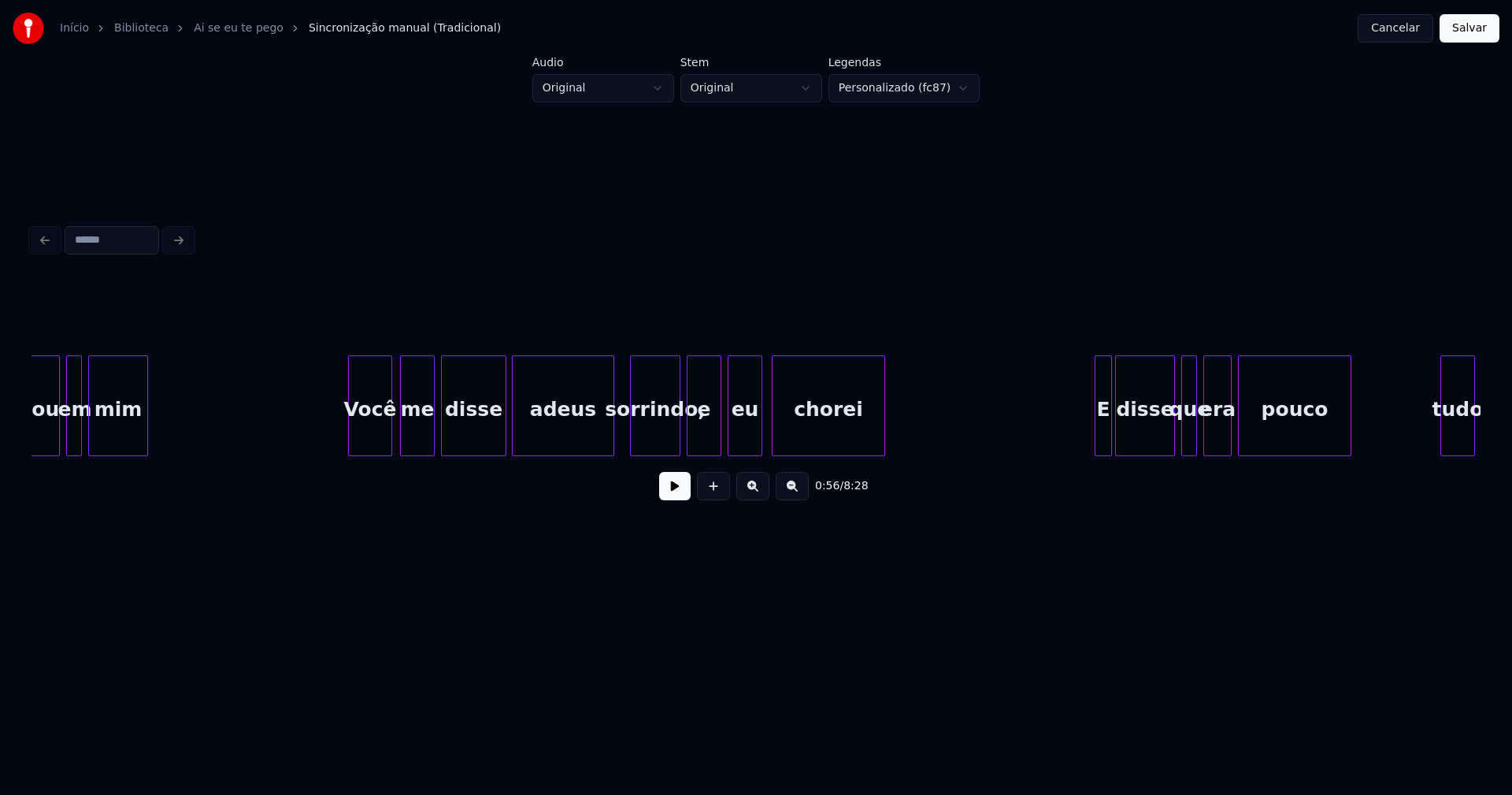
click at [678, 434] on div at bounding box center [677, 405] width 5 height 99
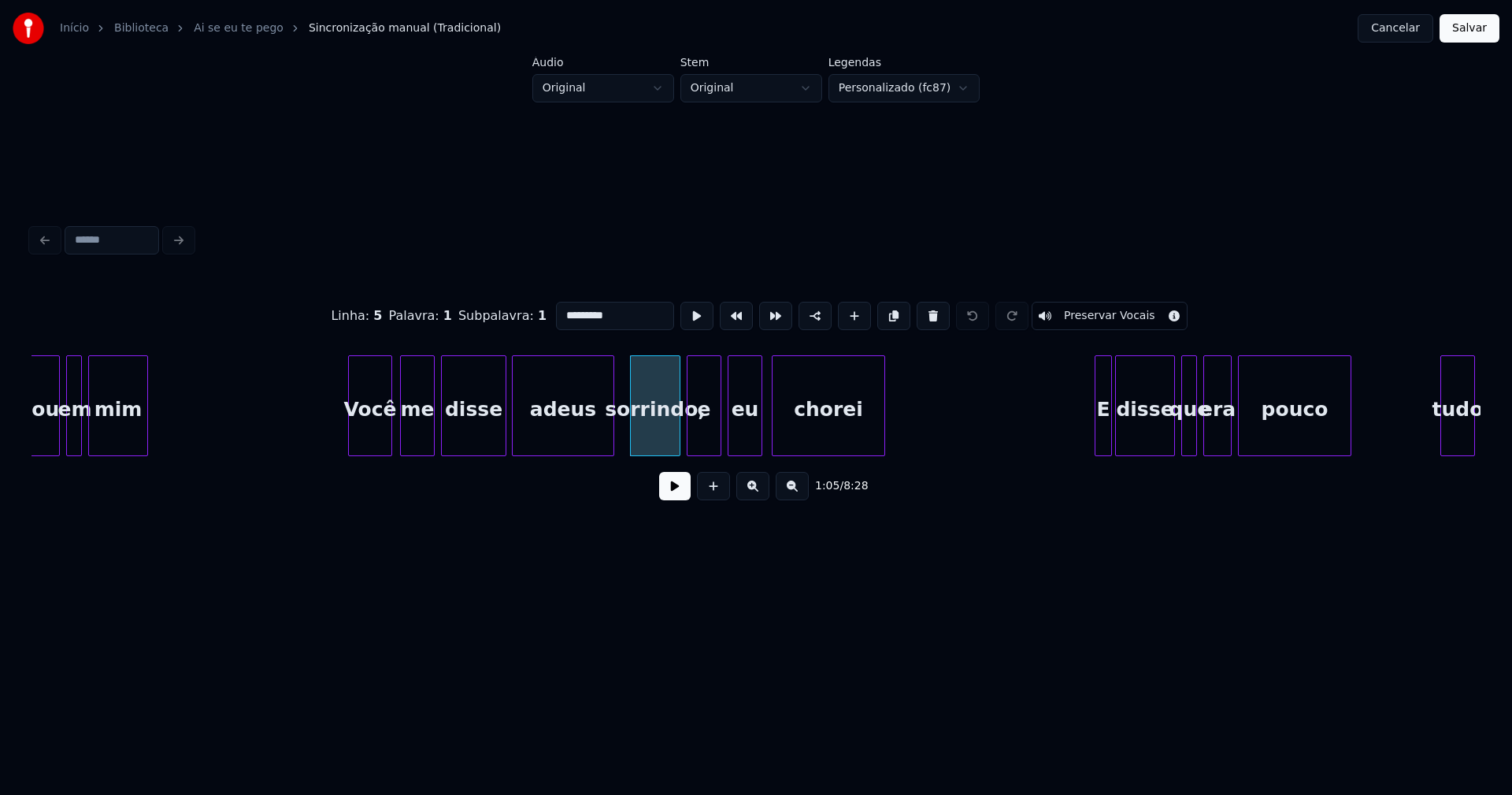
click at [615, 307] on input "*********" at bounding box center [615, 315] width 119 height 28
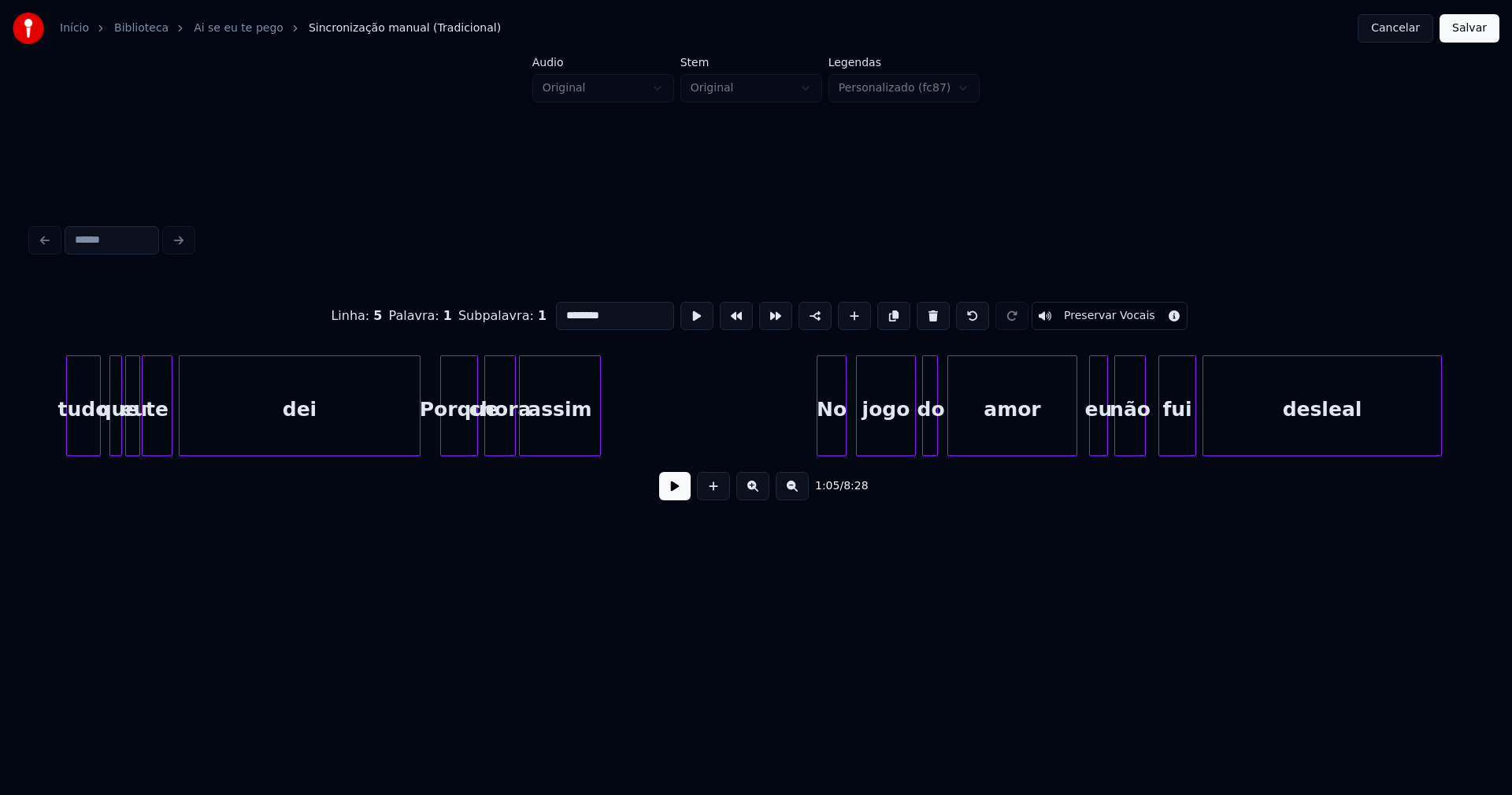
scroll to position [0, 11086]
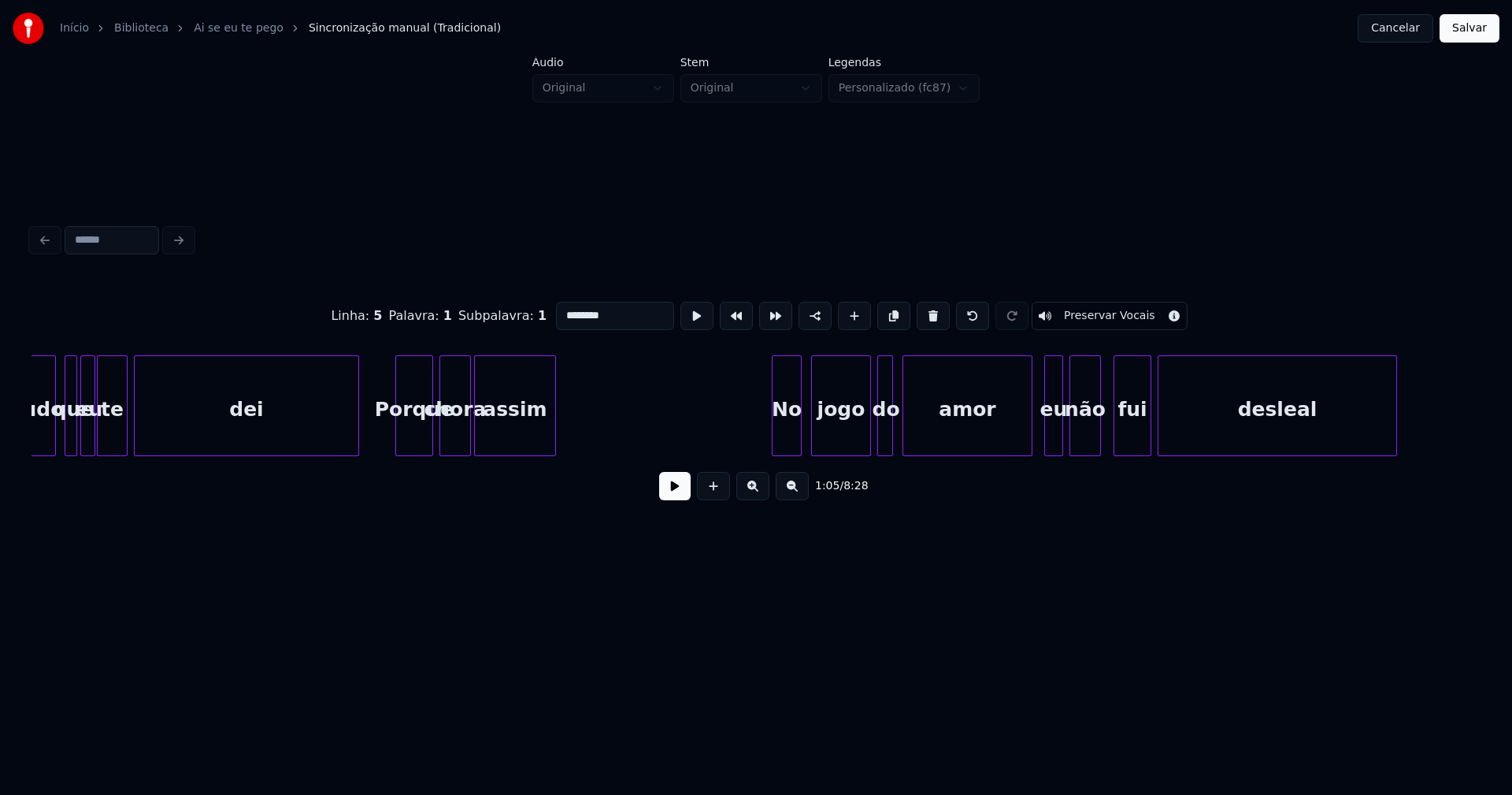
click at [356, 443] on div at bounding box center [356, 405] width 5 height 99
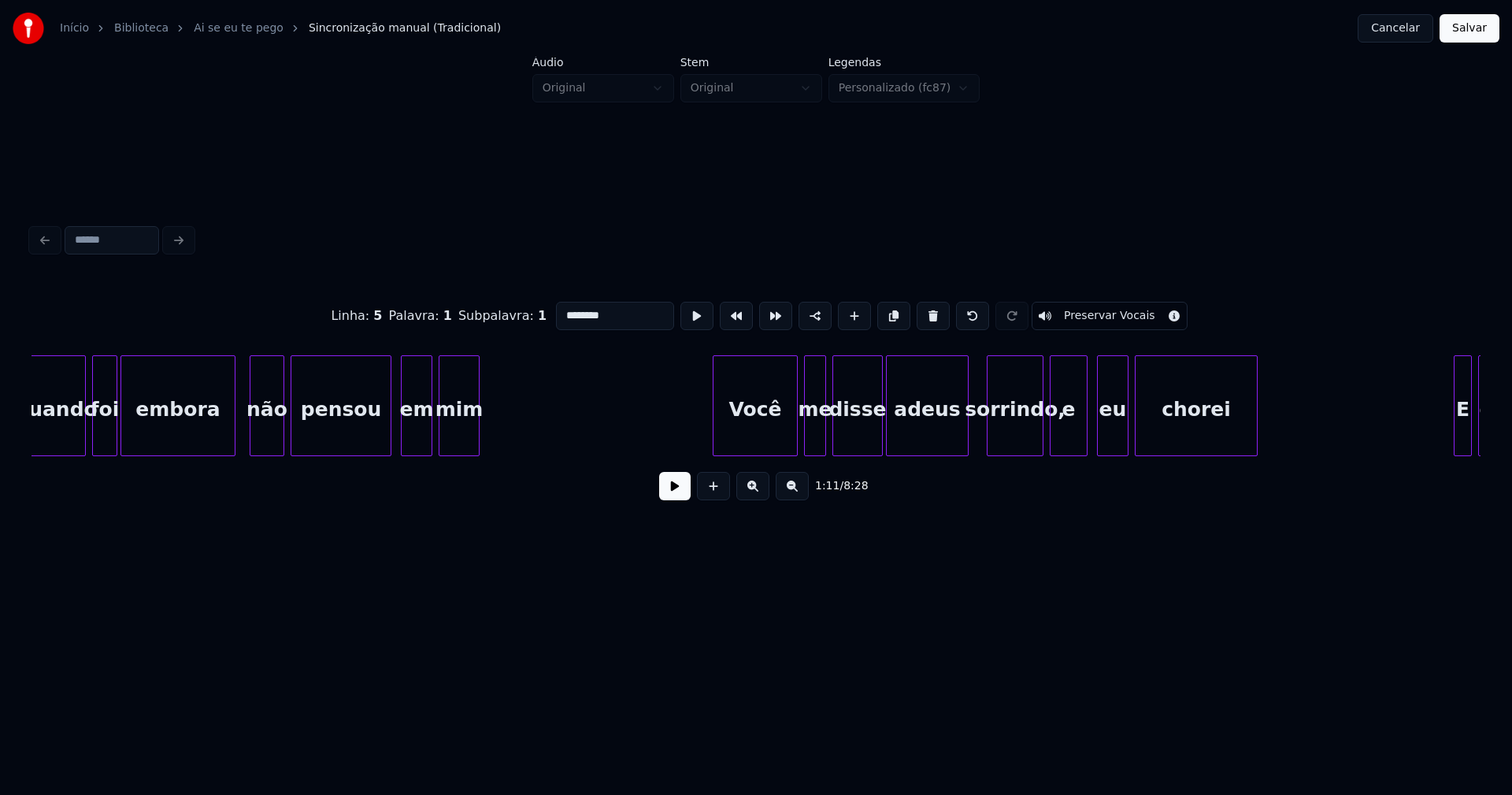
scroll to position [0, 23813]
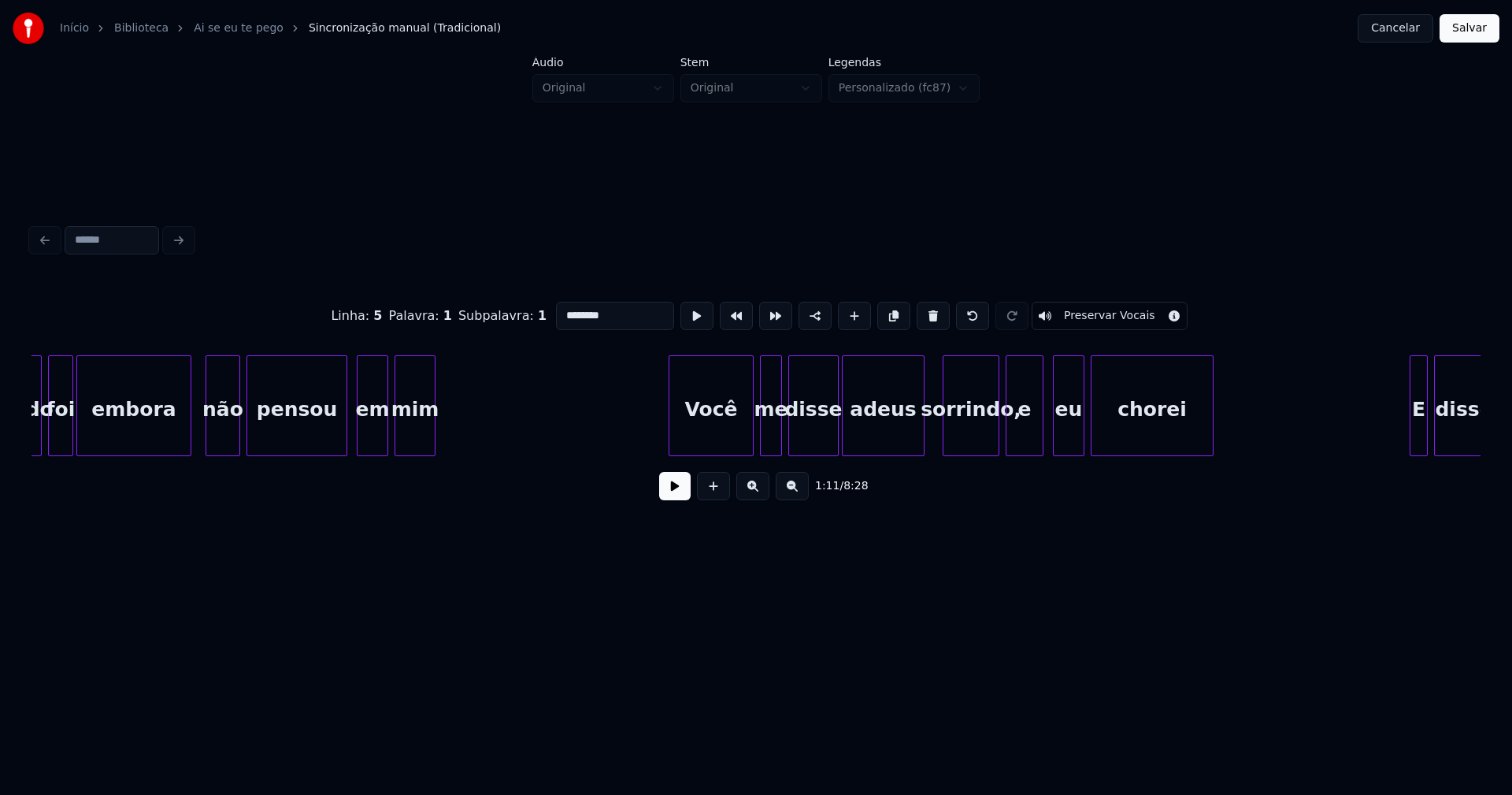
click at [984, 435] on div "sorrindo," at bounding box center [970, 409] width 55 height 108
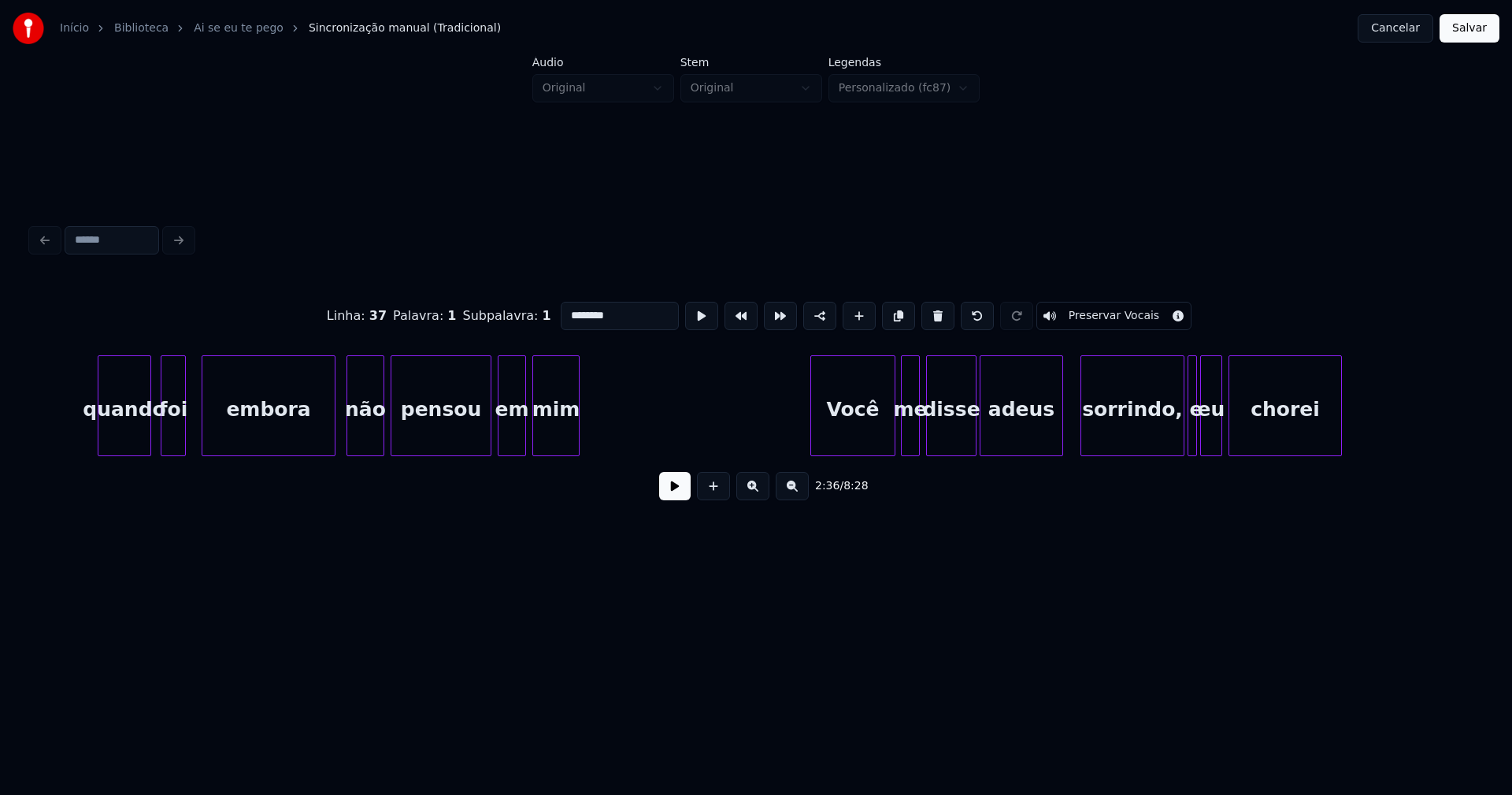
scroll to position [0, 38225]
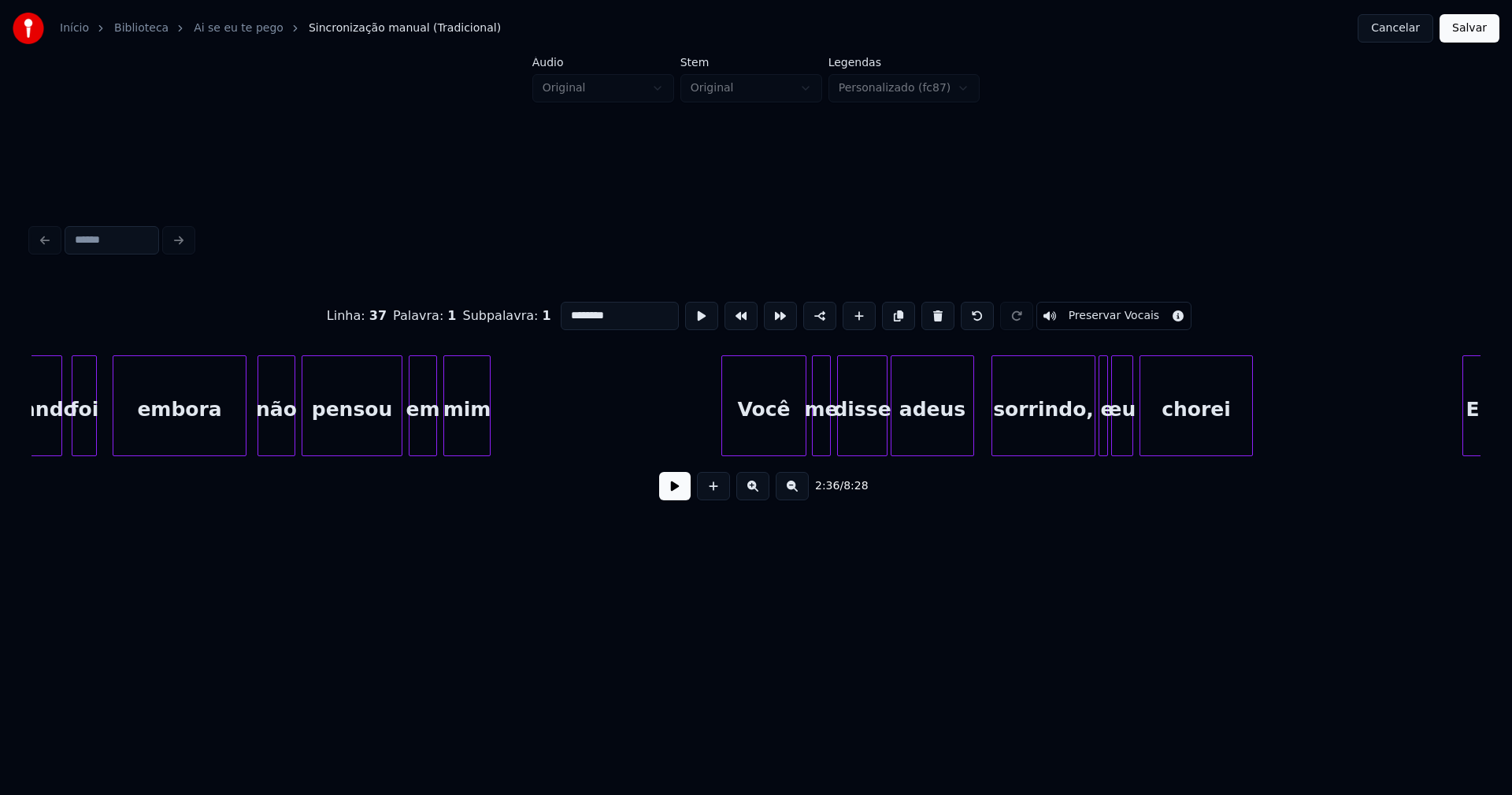
click at [1064, 423] on div "sorrindo," at bounding box center [1043, 409] width 102 height 108
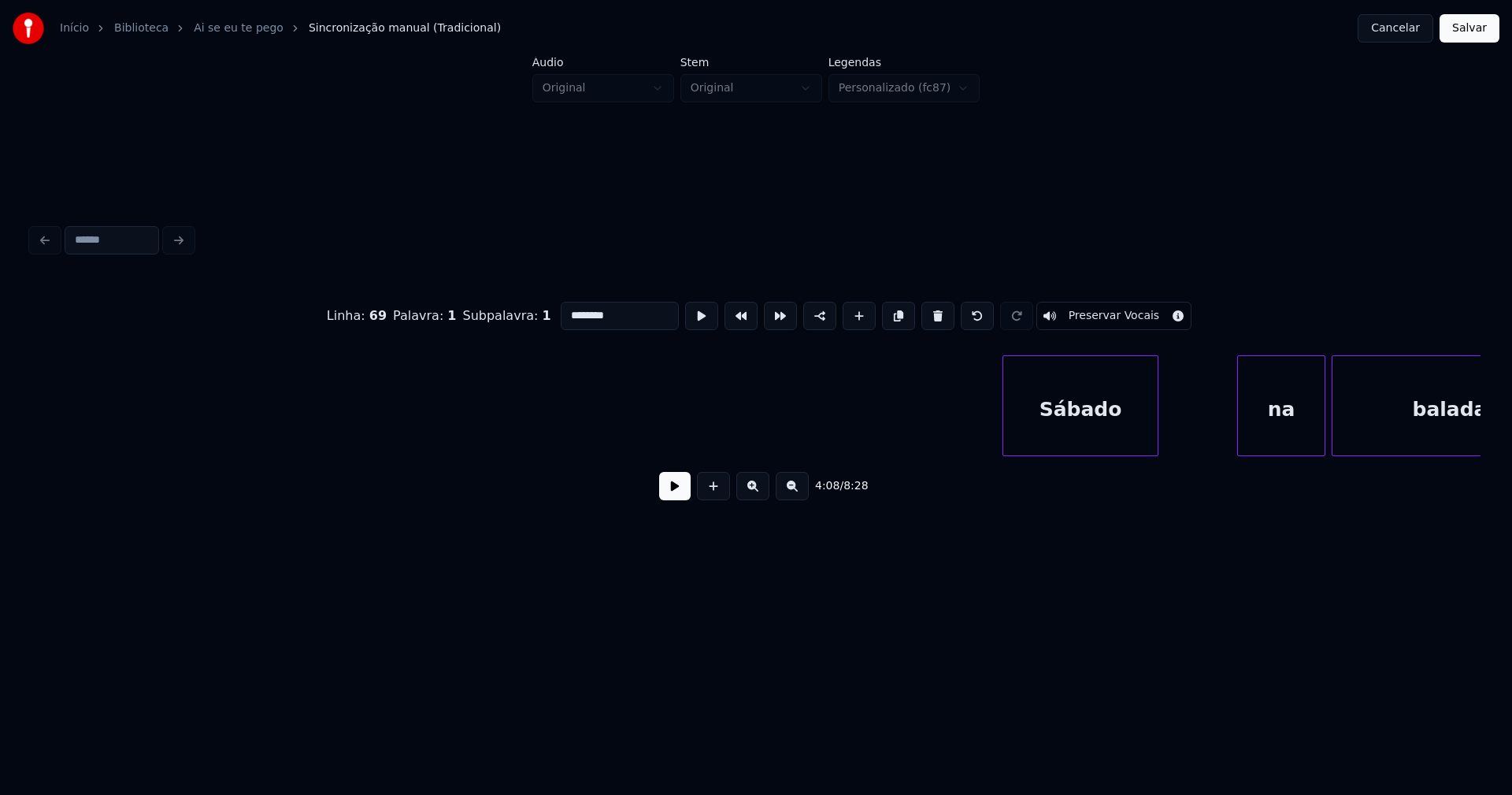
scroll to position [0, 52104]
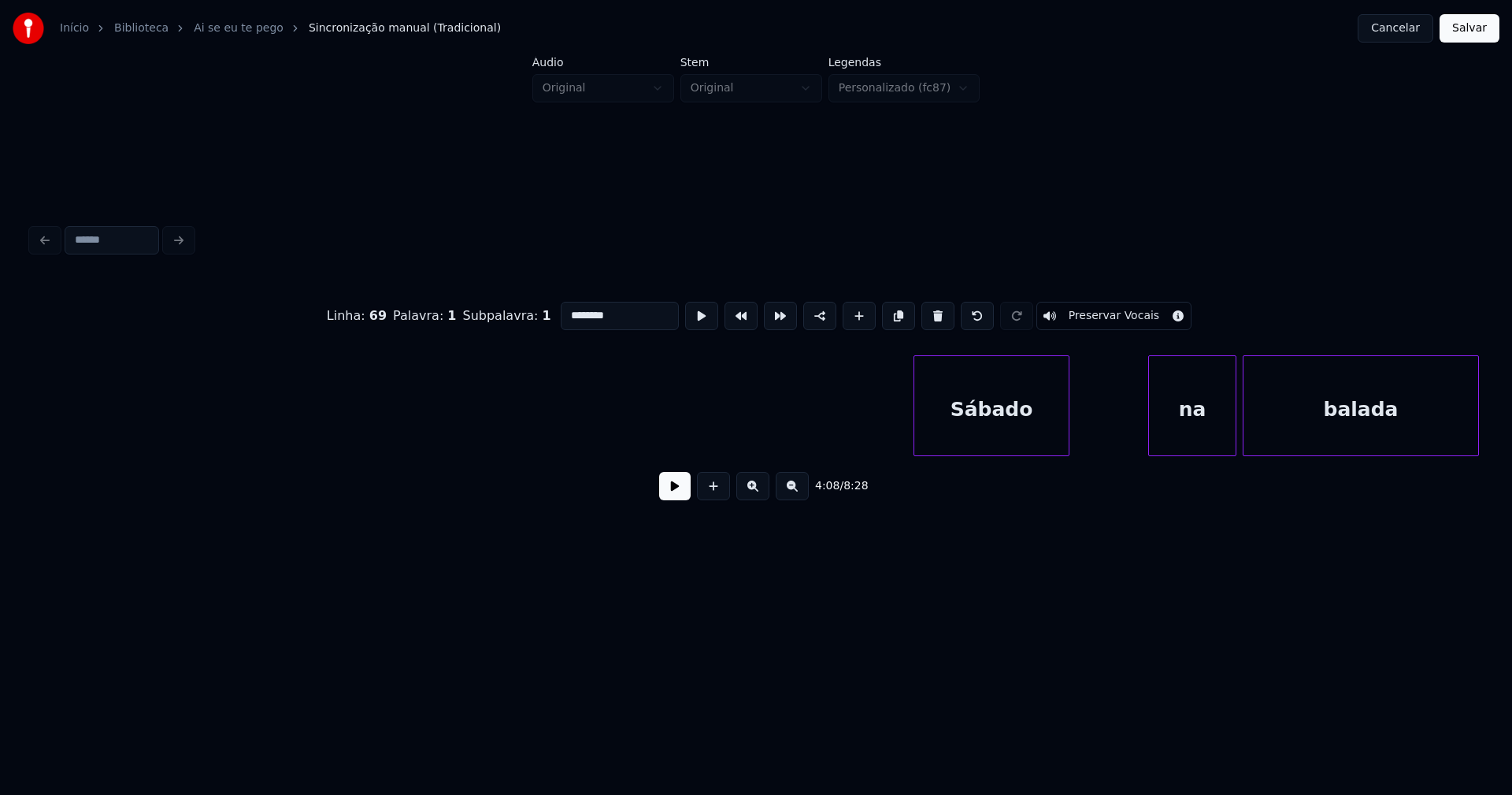
type input "********"
click at [1467, 28] on button "Salvar" at bounding box center [1469, 28] width 60 height 28
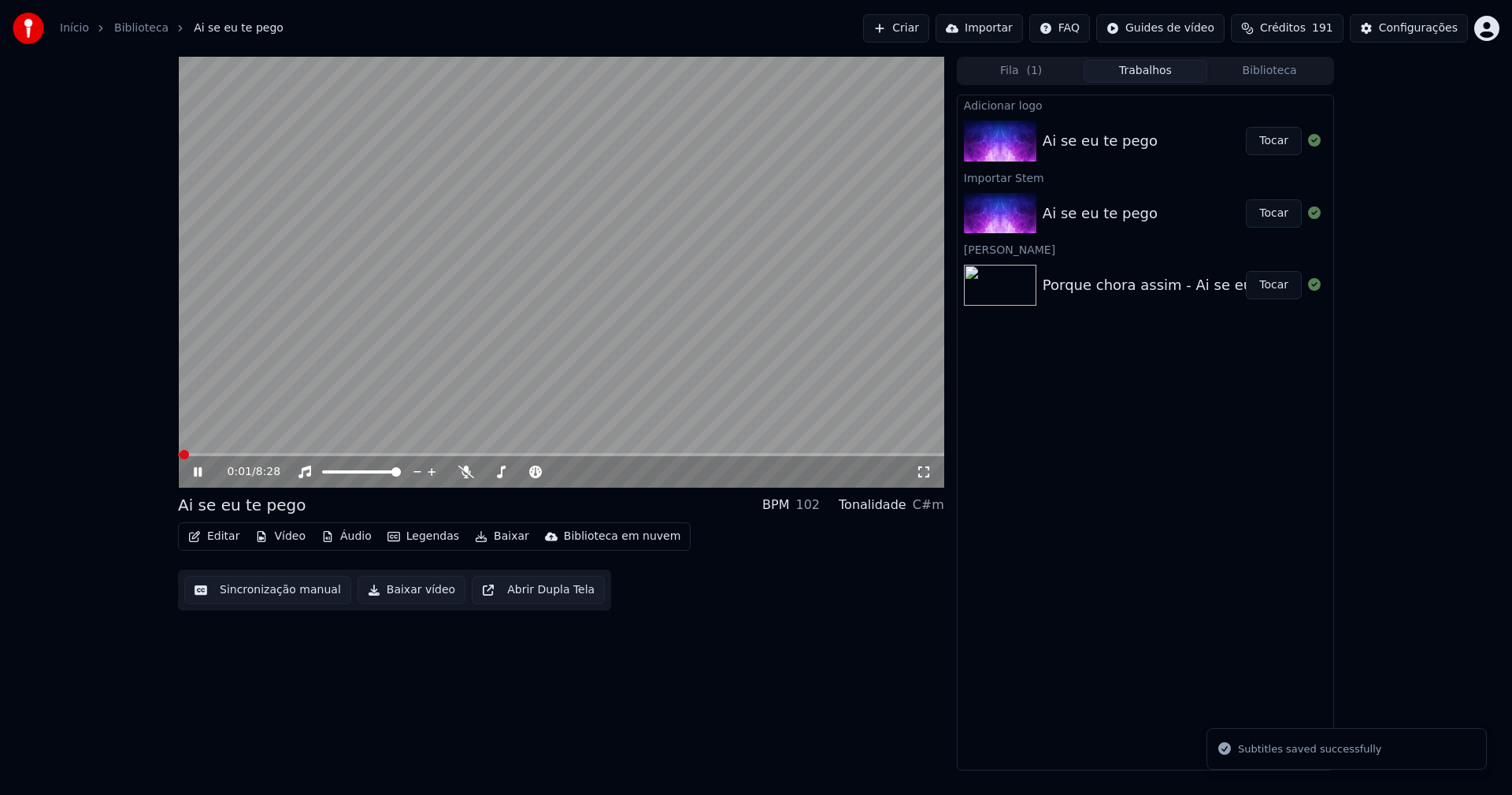
click at [195, 467] on icon at bounding box center [209, 472] width 37 height 13
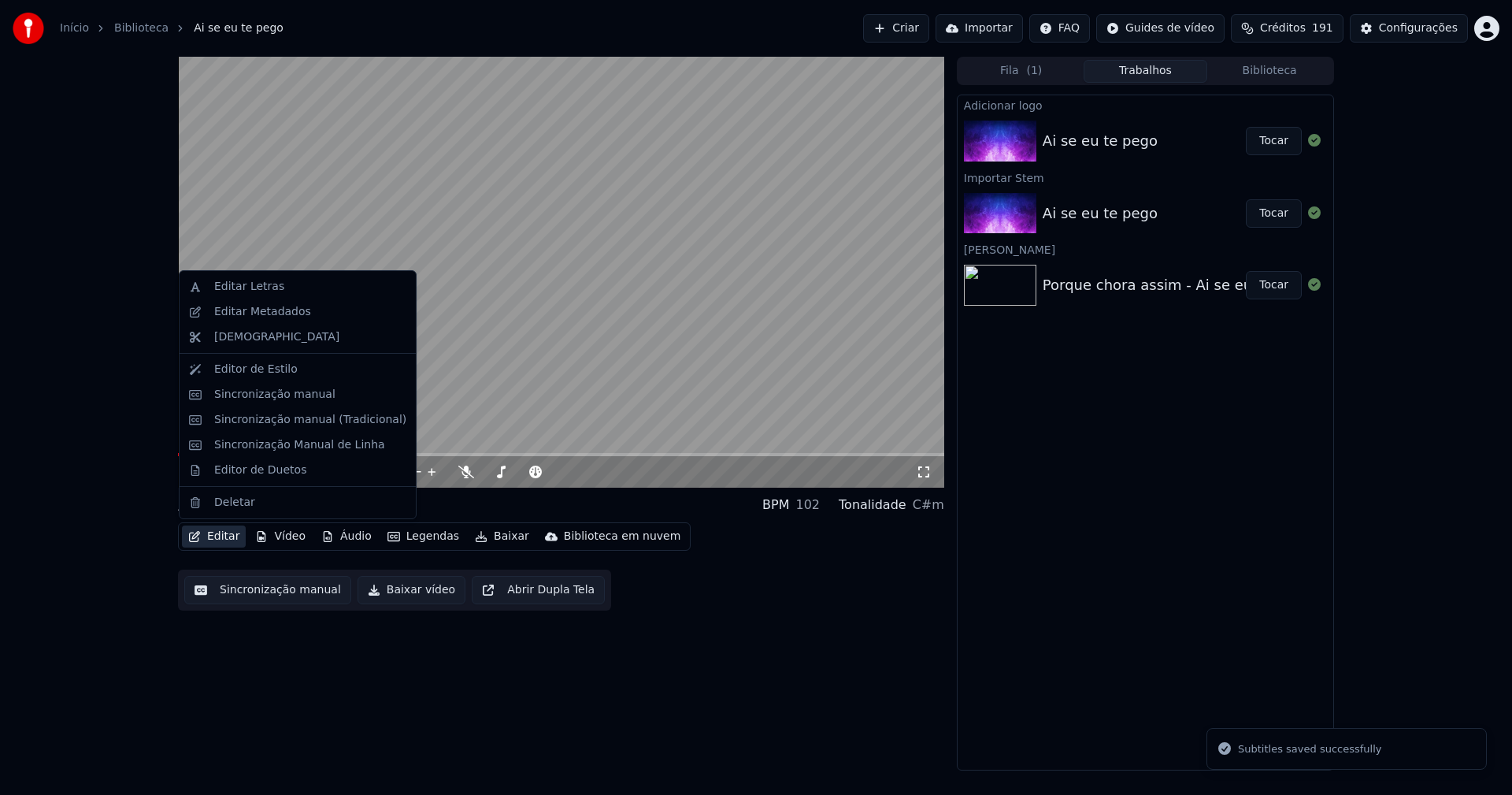
click at [225, 542] on button "Editar" at bounding box center [213, 536] width 63 height 22
click at [253, 321] on div "Editar Metadados" at bounding box center [298, 312] width 230 height 25
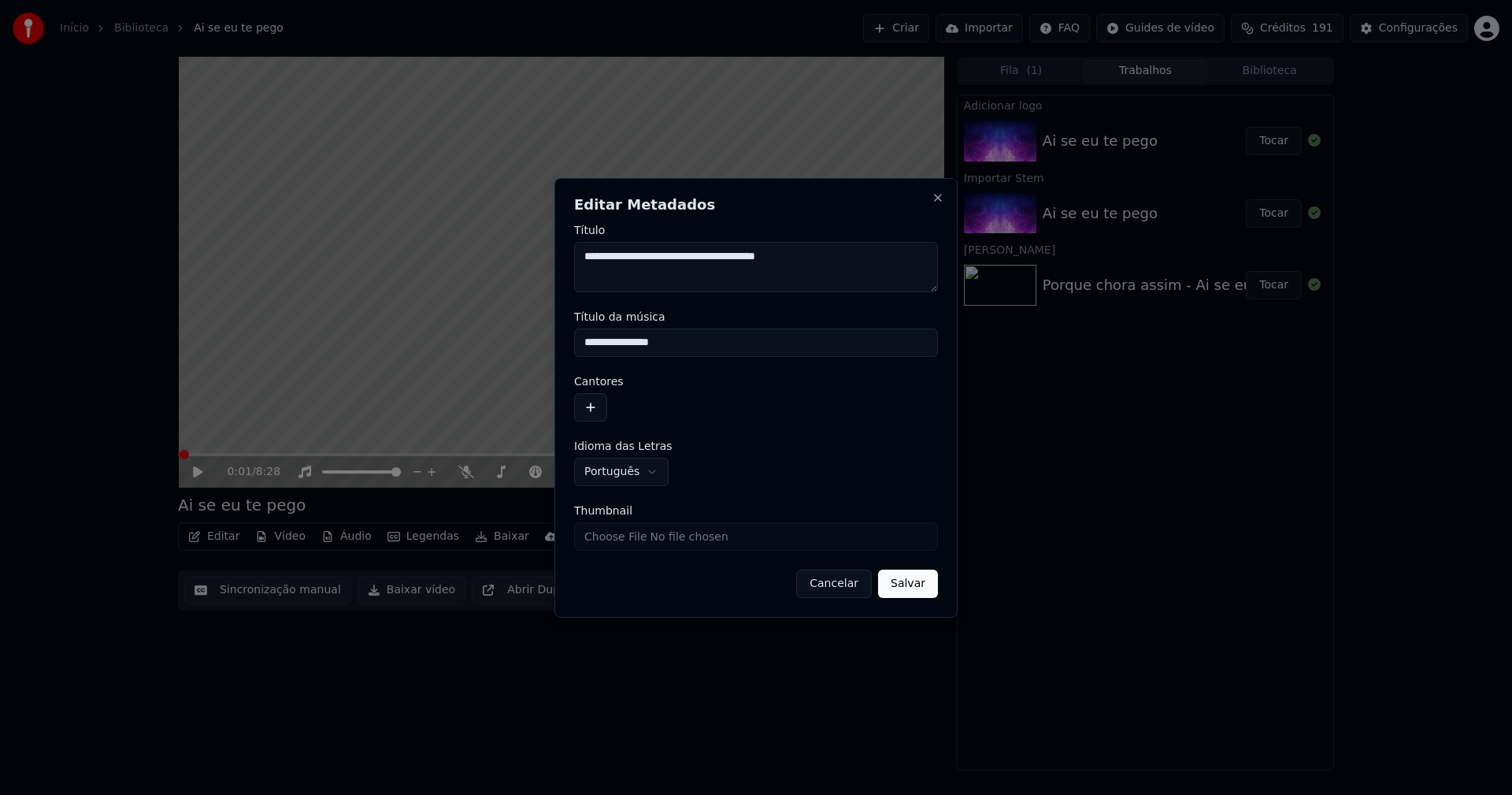
drag, startPoint x: 684, startPoint y: 345, endPoint x: 567, endPoint y: 345, distance: 117.0
click at [567, 345] on div "**********" at bounding box center [756, 397] width 403 height 439
click at [613, 340] on input "**********" at bounding box center [756, 342] width 364 height 28
type input "**********"
click at [591, 407] on button "button" at bounding box center [590, 406] width 33 height 28
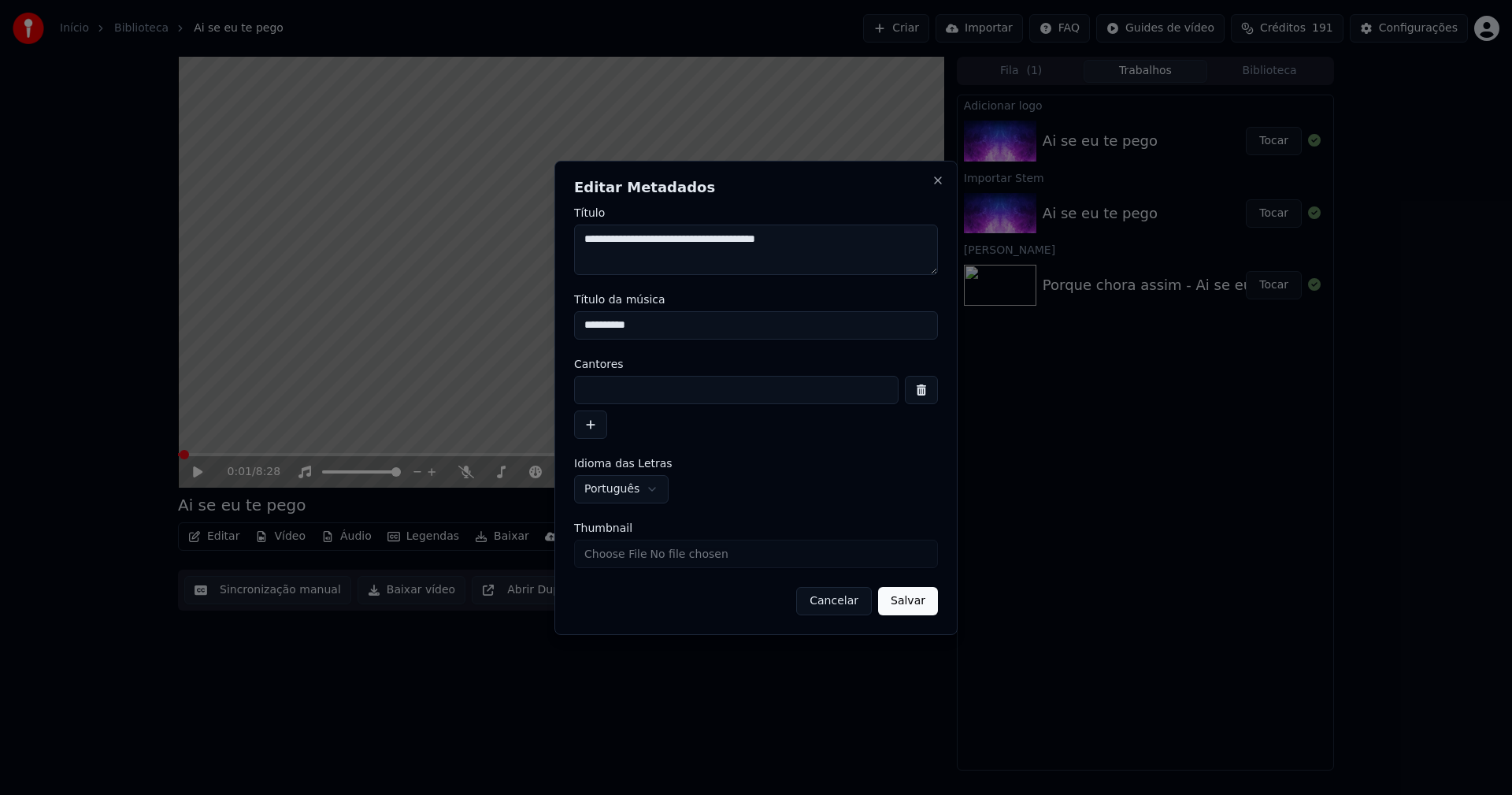
click at [626, 391] on input at bounding box center [736, 389] width 324 height 28
type input "*******"
click at [632, 553] on input "Thumbnail" at bounding box center [756, 553] width 364 height 28
type input "**********"
drag, startPoint x: 927, startPoint y: 610, endPoint x: 872, endPoint y: 618, distance: 55.6
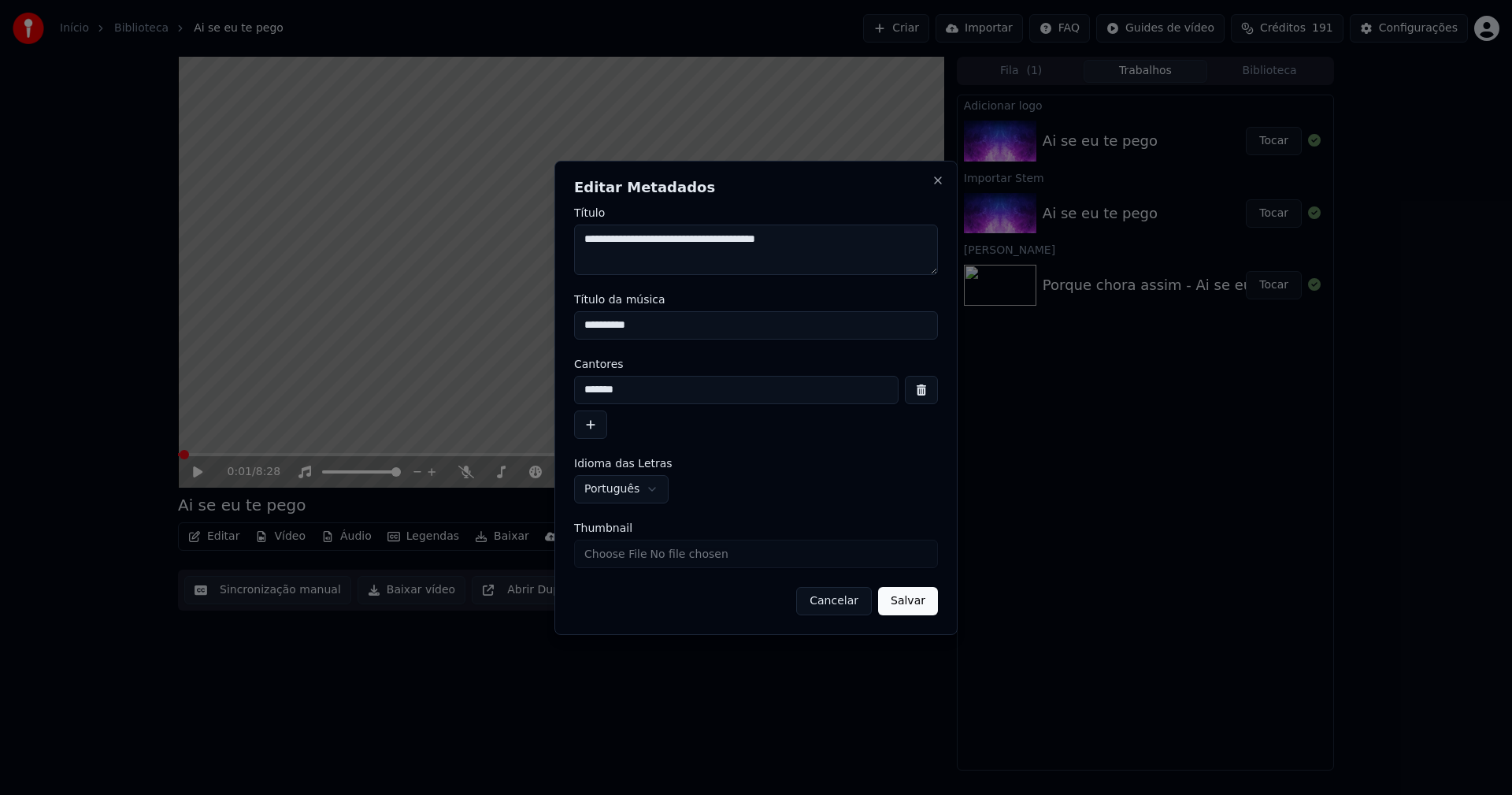
click at [926, 609] on button "Salvar" at bounding box center [908, 600] width 60 height 28
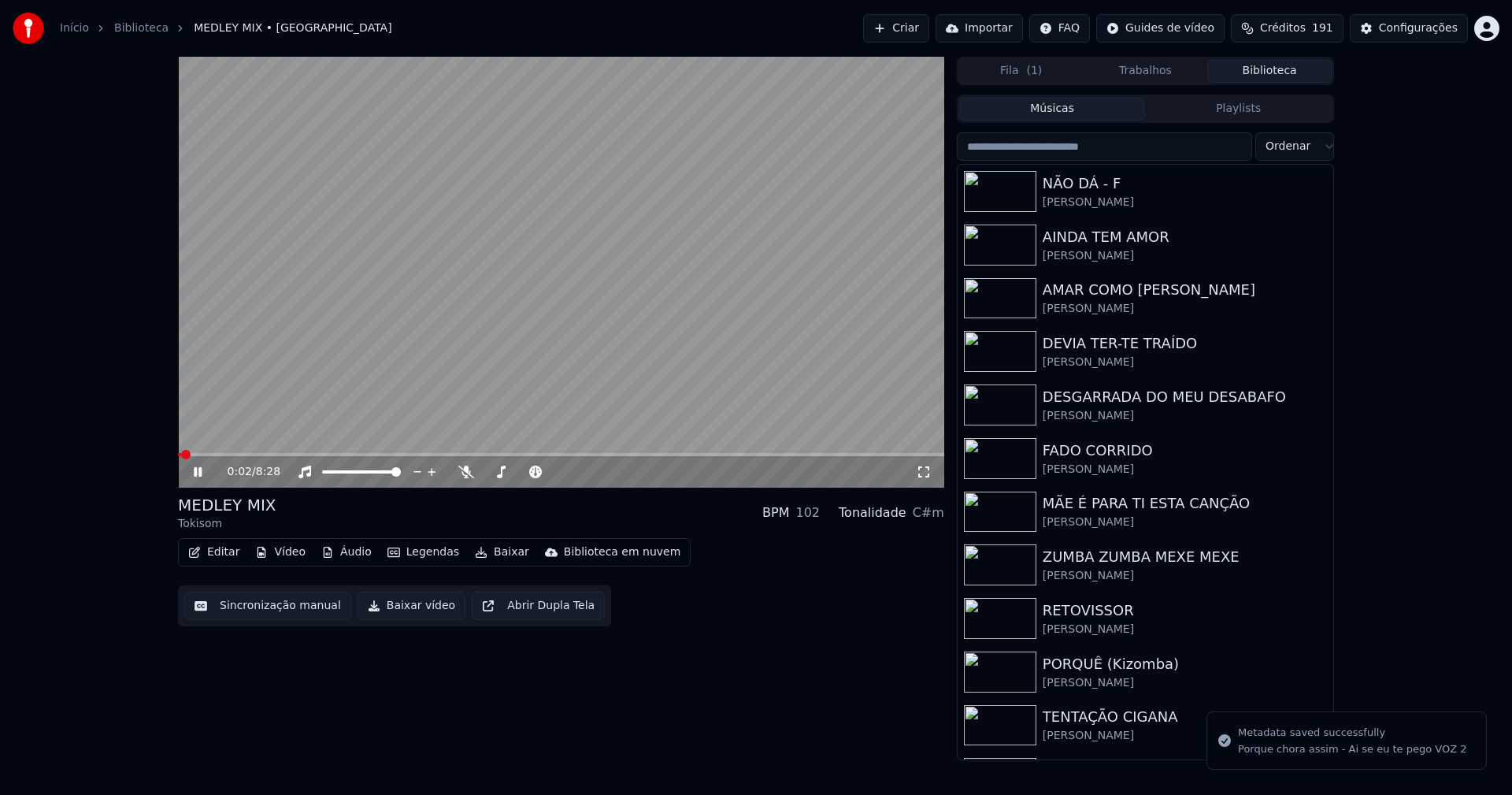
click at [1269, 67] on button "Biblioteca" at bounding box center [1269, 71] width 124 height 23
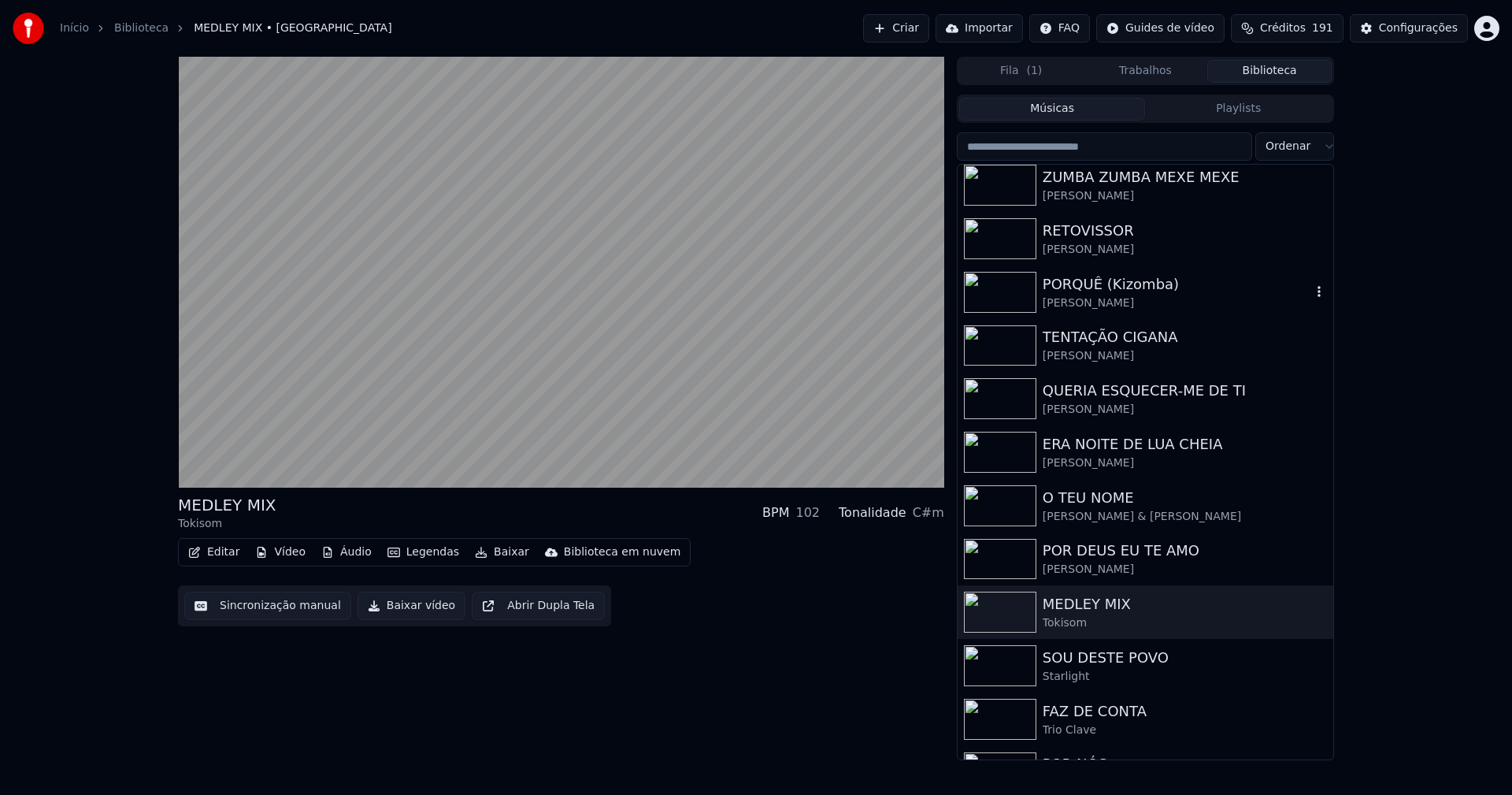
scroll to position [420, 0]
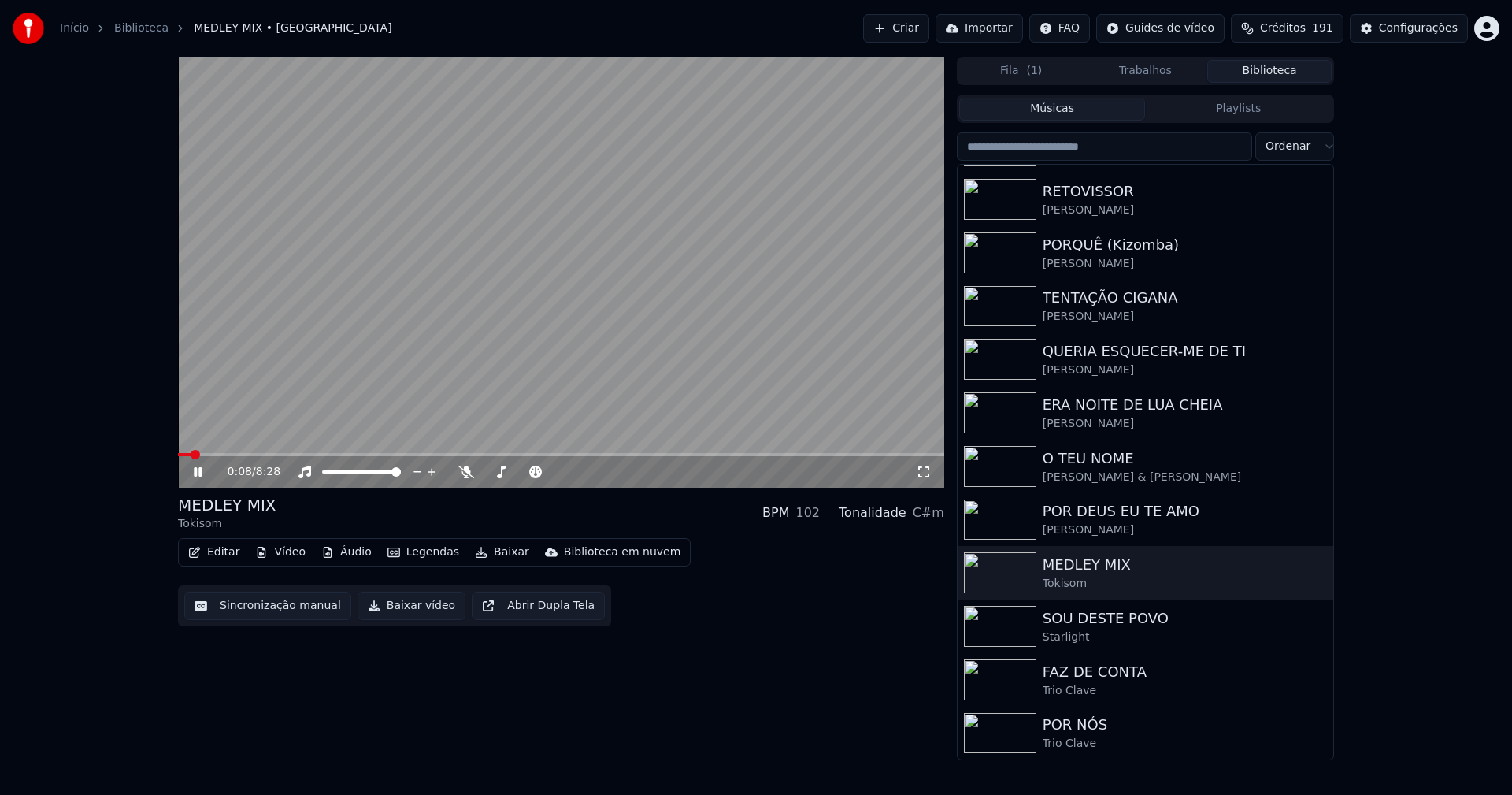
click at [200, 474] on icon at bounding box center [197, 472] width 8 height 9
click at [406, 609] on button "Baixar vídeo" at bounding box center [411, 605] width 108 height 28
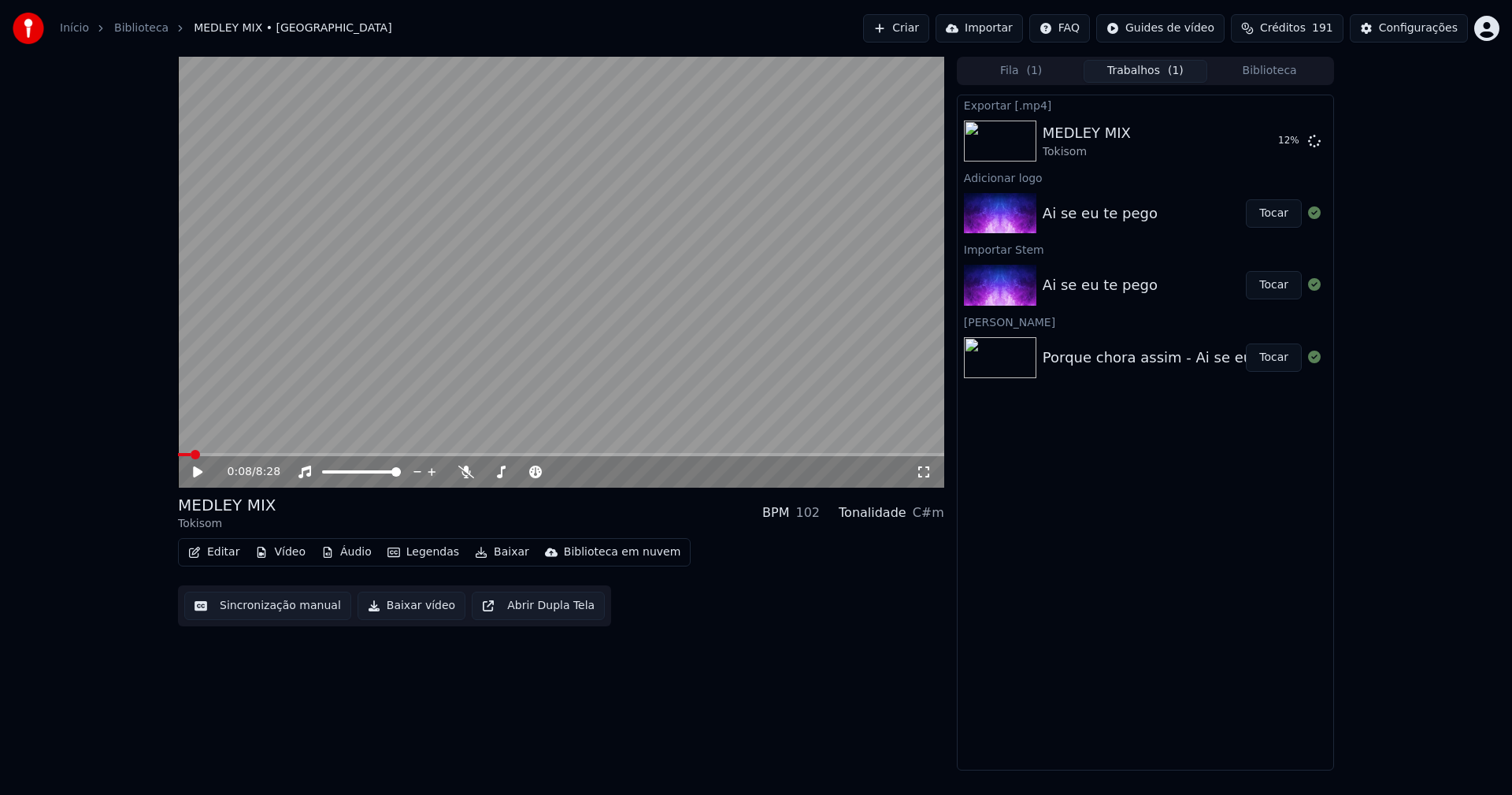
click at [181, 454] on span at bounding box center [184, 455] width 13 height 3
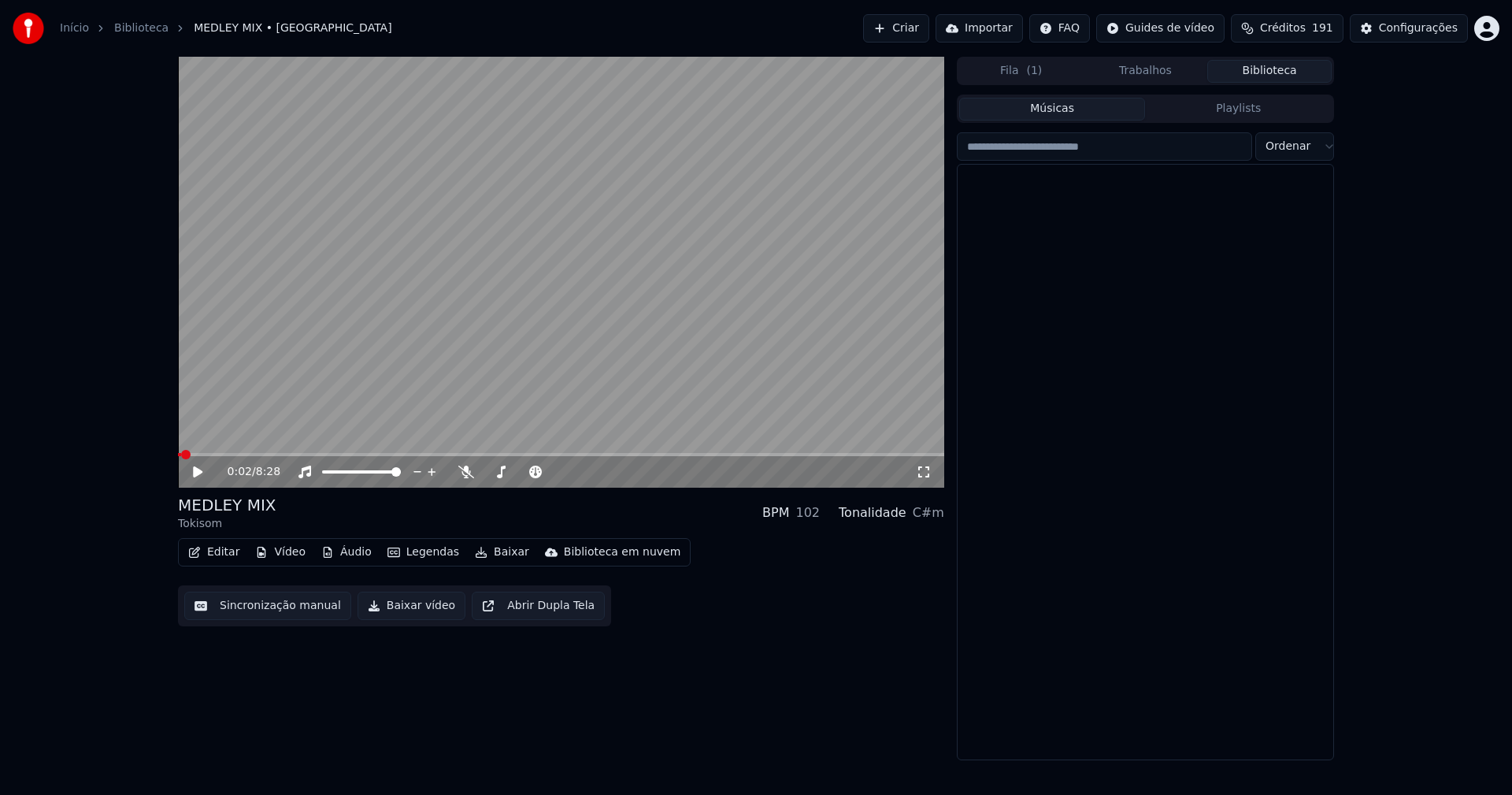
click at [1271, 72] on button "Biblioteca" at bounding box center [1269, 71] width 124 height 23
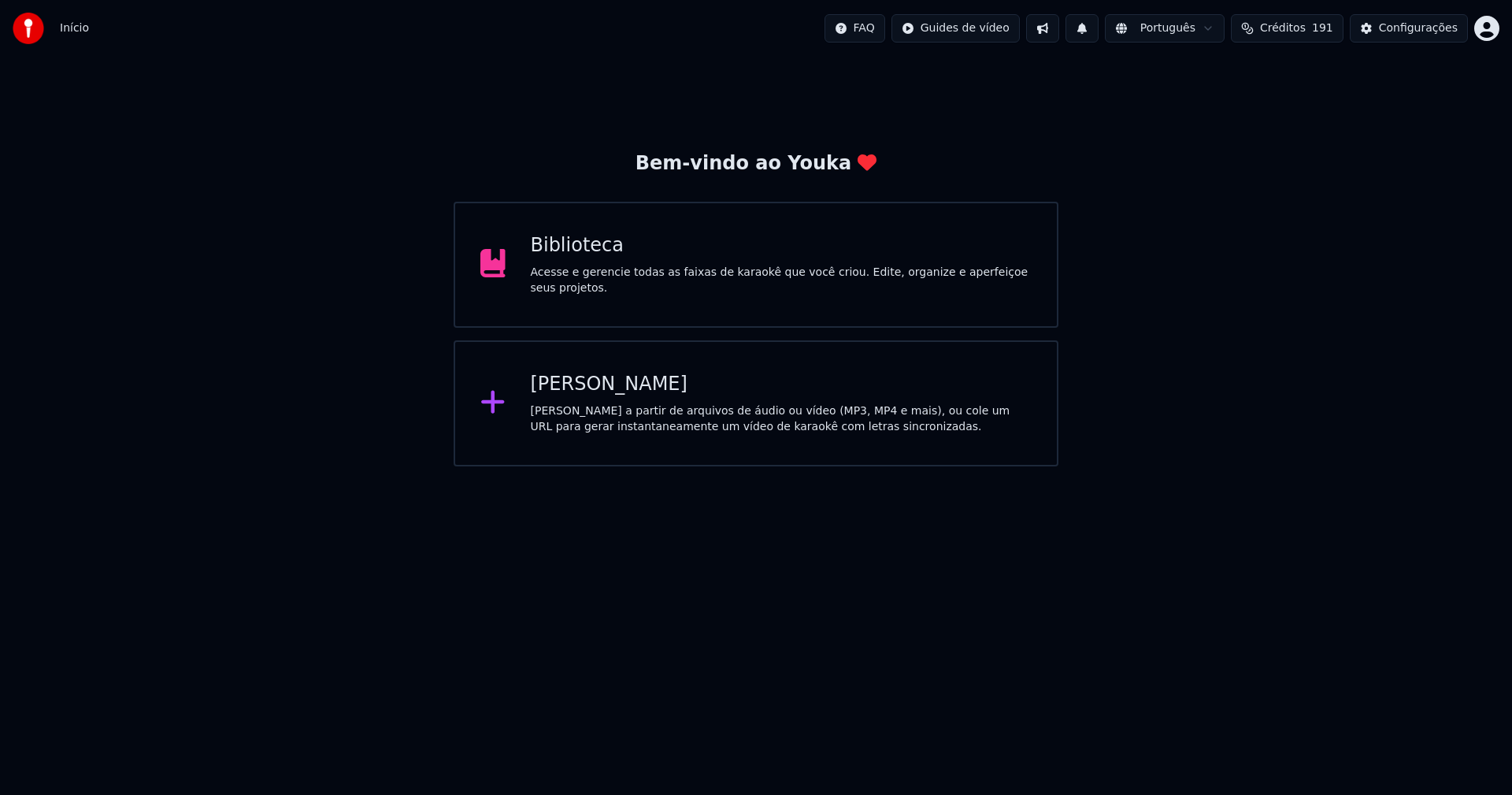
click at [579, 378] on div "[PERSON_NAME]" at bounding box center [781, 384] width 502 height 25
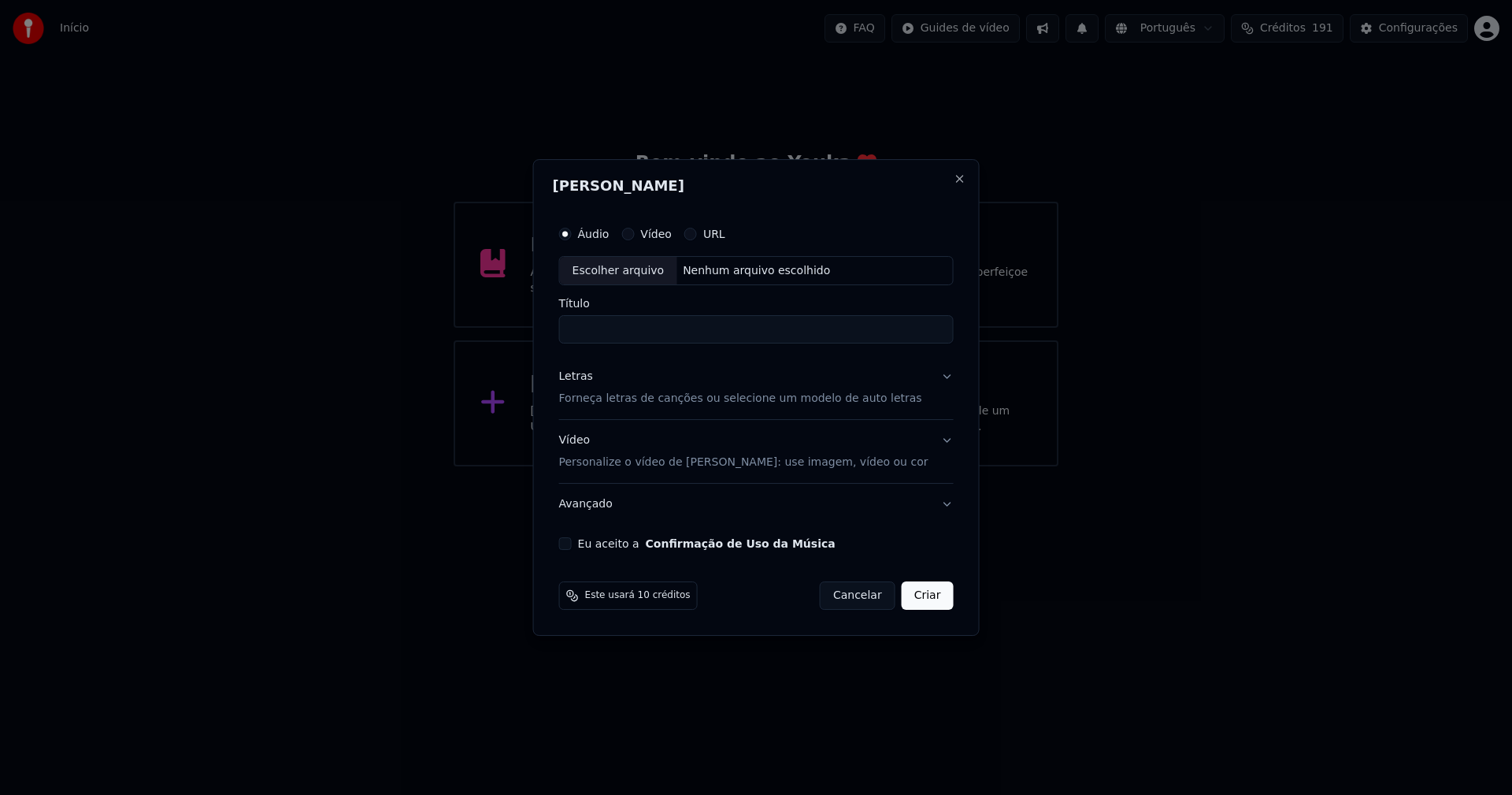
click at [637, 270] on div "Escolher arquivo" at bounding box center [618, 270] width 118 height 28
type input "**********"
click at [579, 382] on div "Letras" at bounding box center [576, 377] width 34 height 16
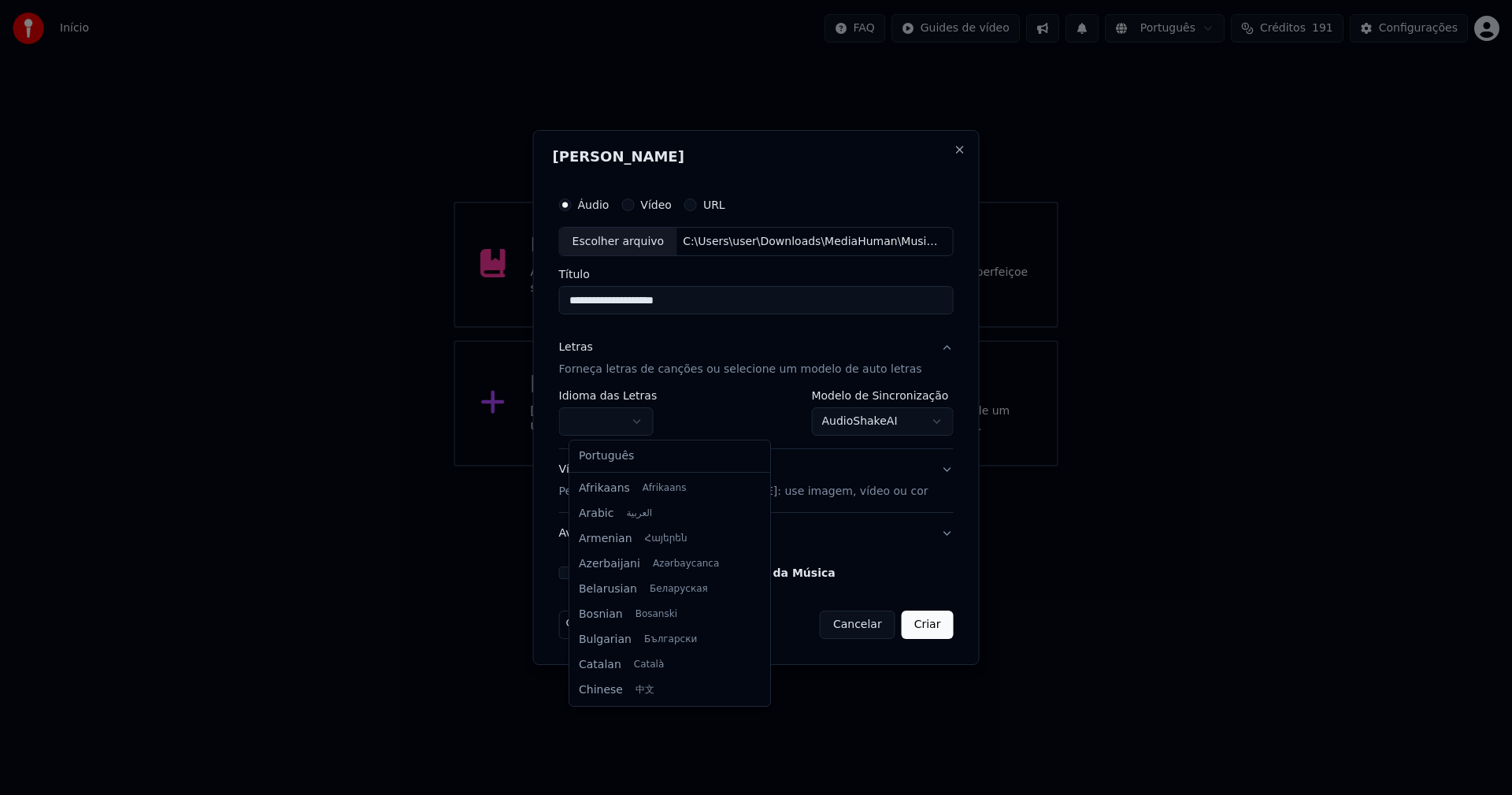
click at [613, 421] on body "**********" at bounding box center [756, 233] width 1512 height 467
select select "**"
drag, startPoint x: 611, startPoint y: 461, endPoint x: 754, endPoint y: 437, distance: 145.0
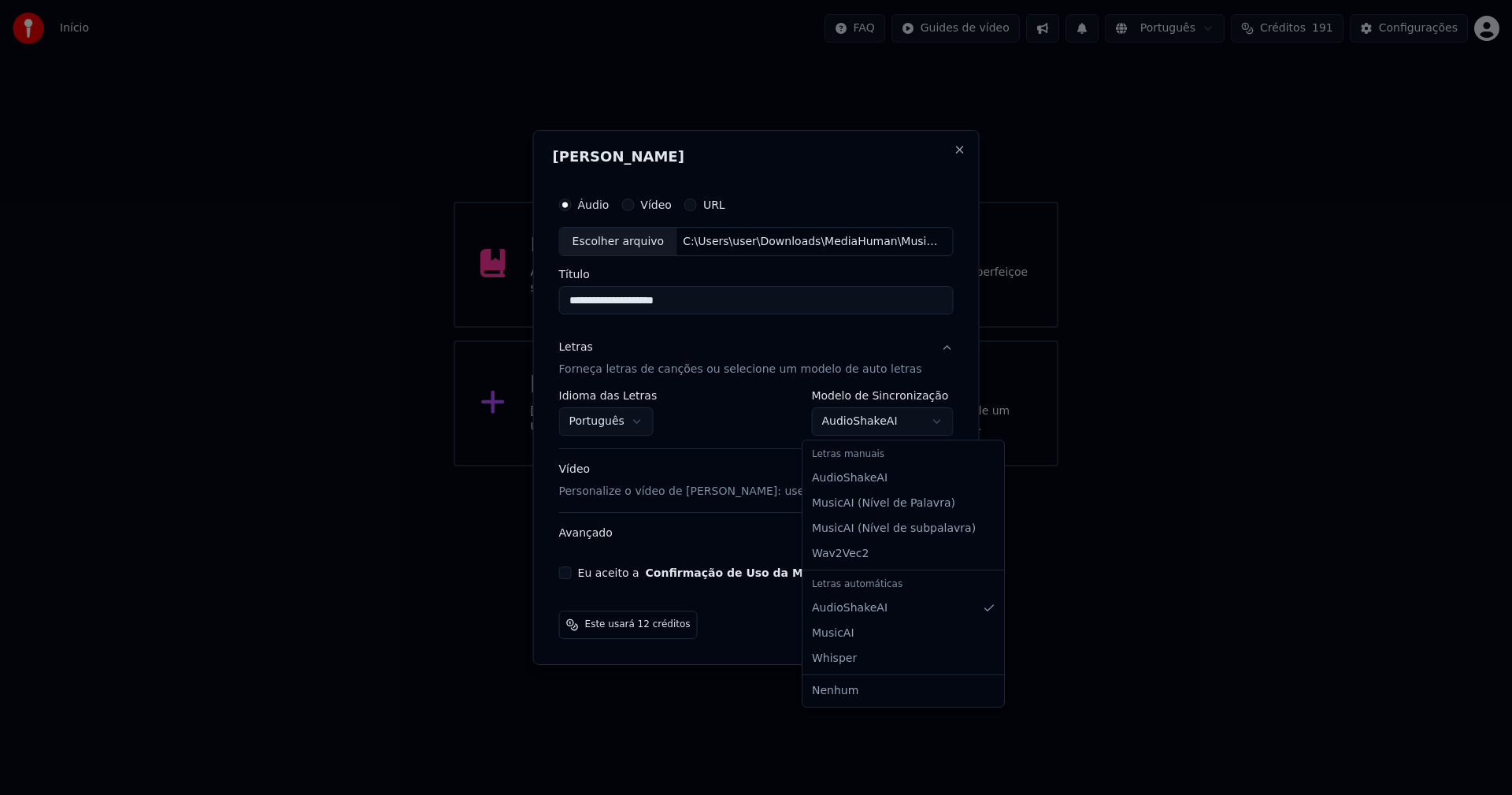
click at [877, 422] on body "**********" at bounding box center [756, 233] width 1512 height 467
click at [850, 460] on div "Letras manuais" at bounding box center [903, 455] width 196 height 22
select select "**********"
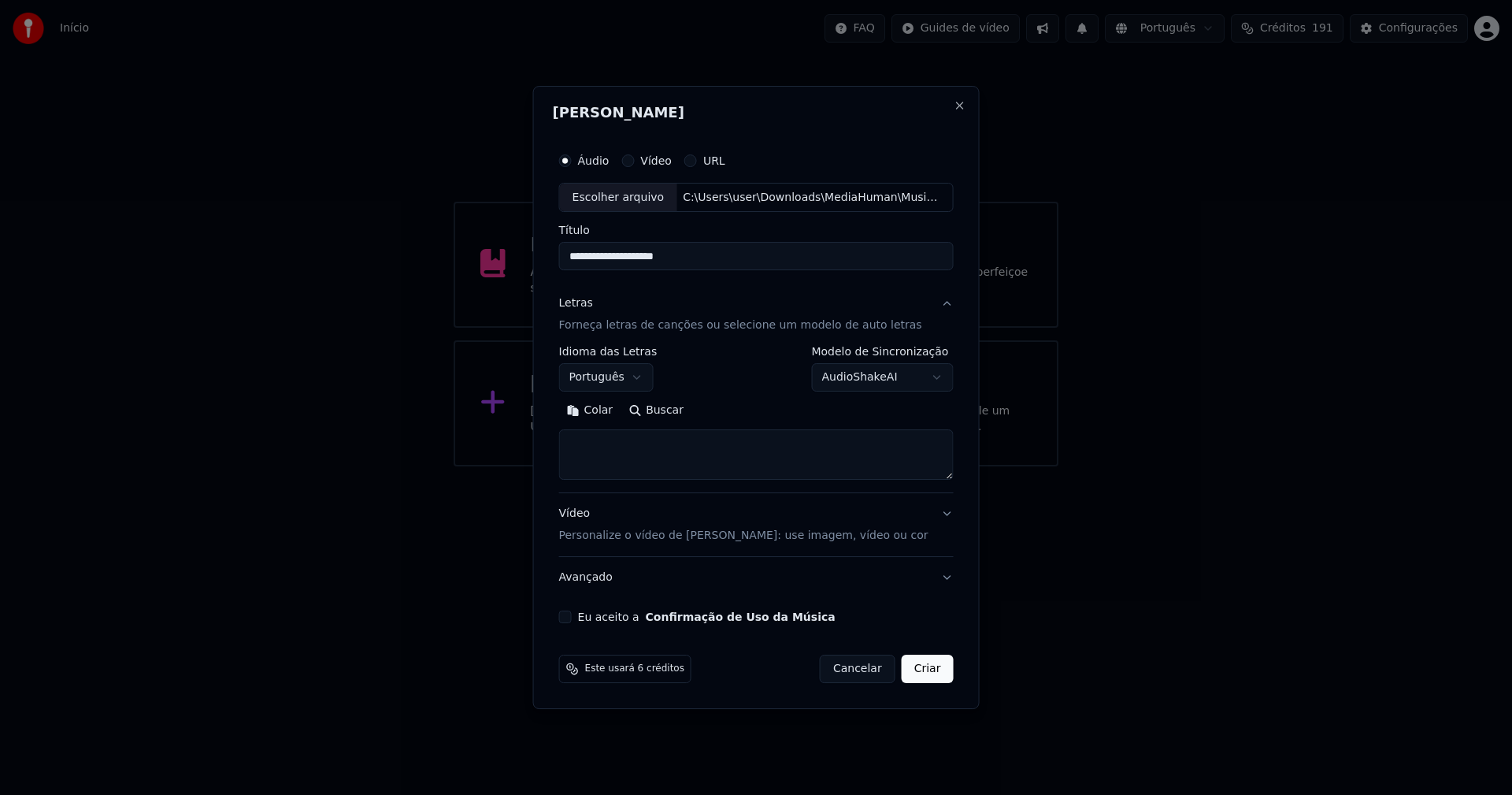
click at [604, 409] on button "Colar" at bounding box center [589, 411] width 62 height 25
click at [571, 616] on button "Eu aceito a Confirmação de Uso da Música" at bounding box center [565, 616] width 13 height 13
click at [909, 671] on button "Criar" at bounding box center [927, 668] width 52 height 28
type textarea "**********"
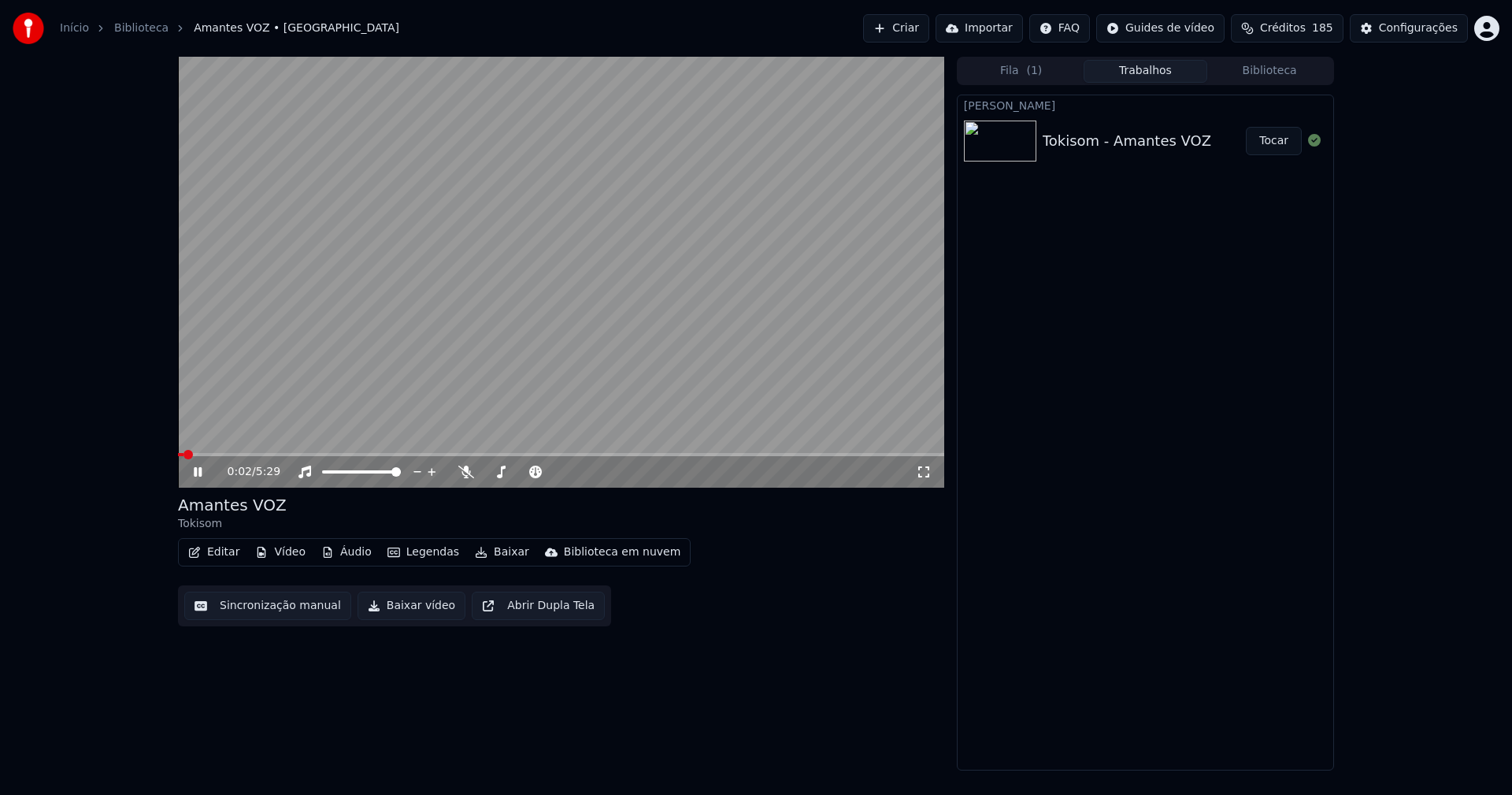
click at [202, 476] on icon at bounding box center [209, 472] width 37 height 13
click at [226, 560] on button "Editar" at bounding box center [213, 552] width 63 height 22
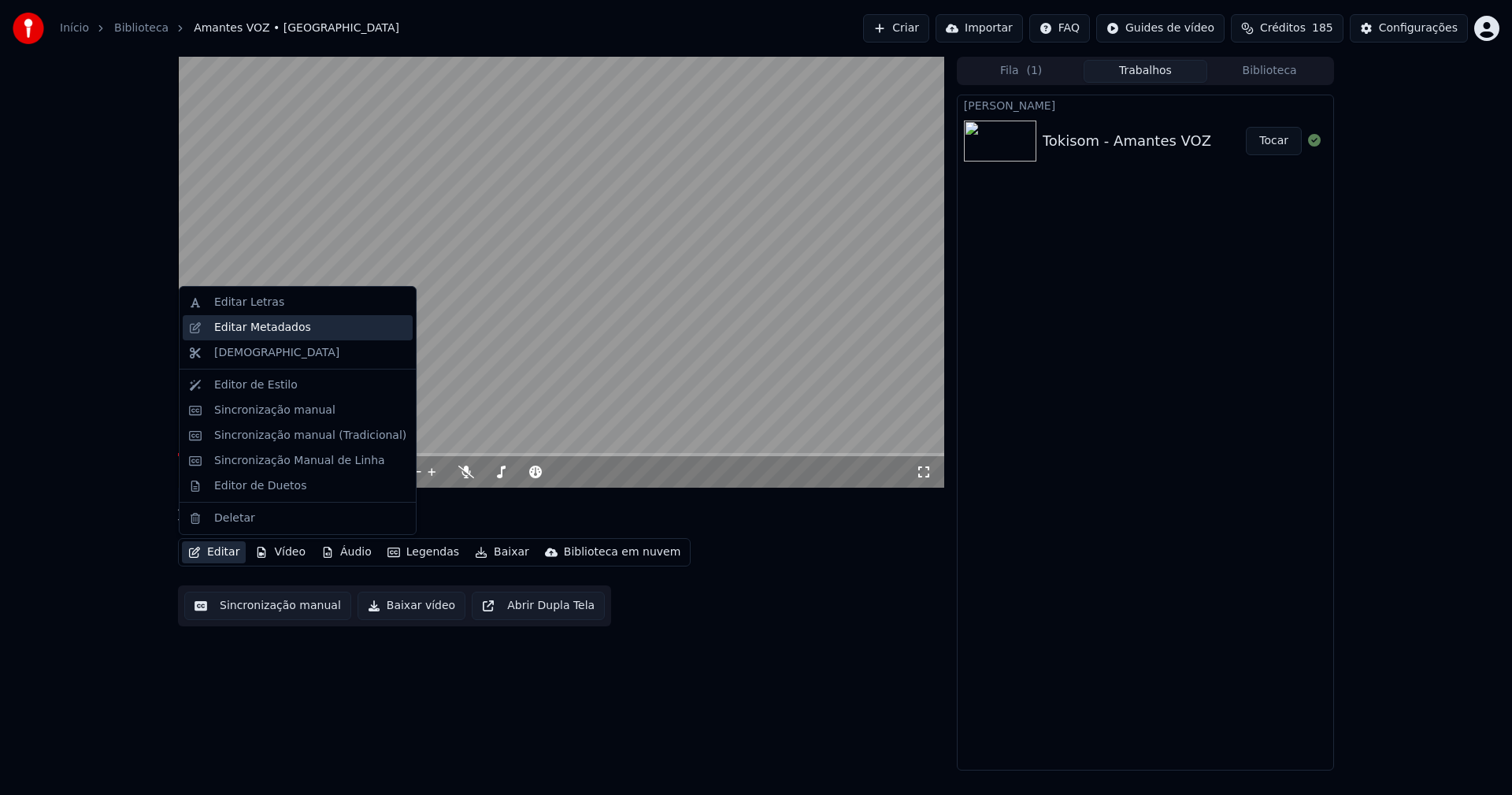
click at [249, 322] on div "Editar Metadados" at bounding box center [262, 328] width 97 height 16
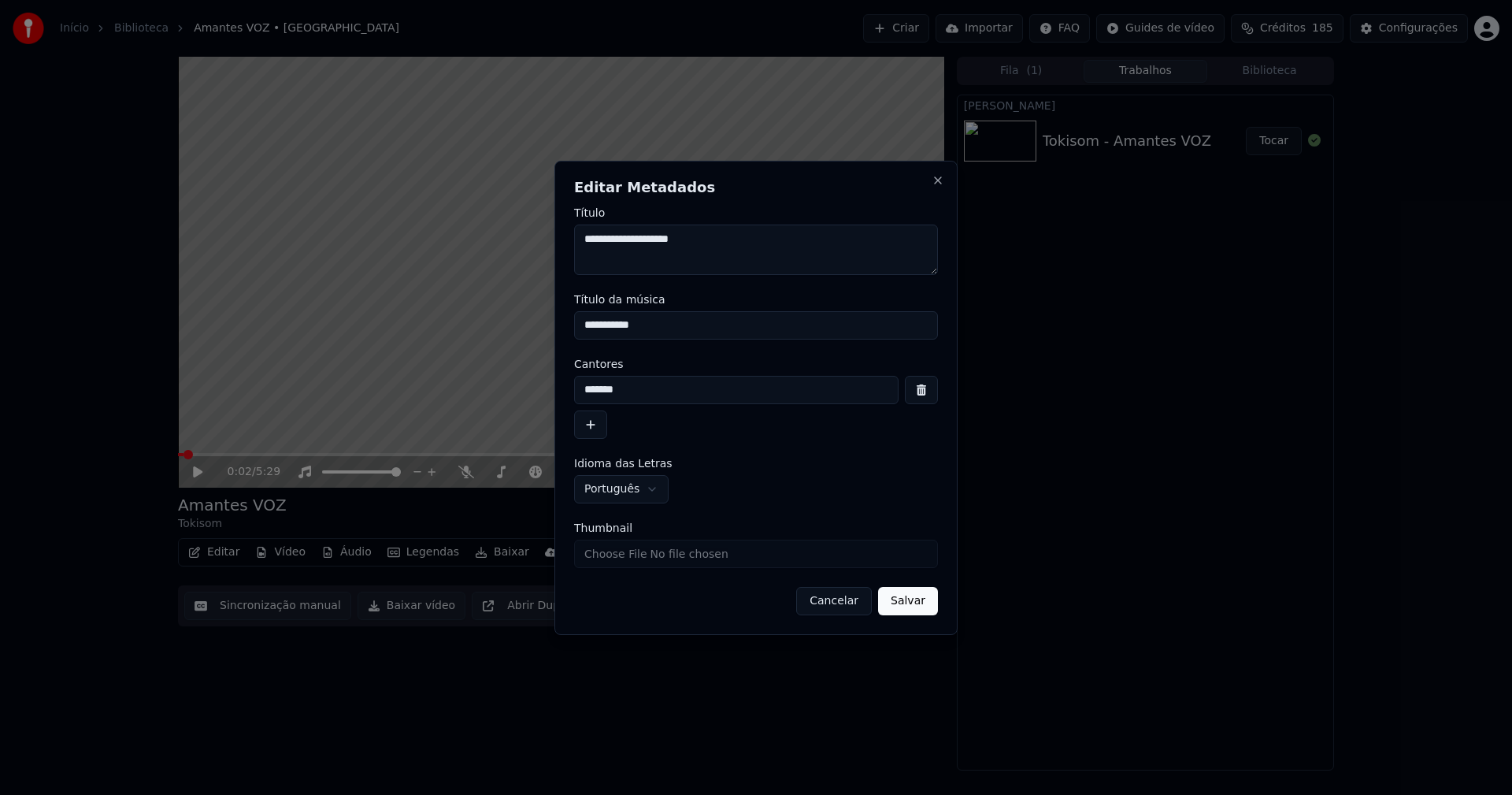
drag, startPoint x: 665, startPoint y: 323, endPoint x: 547, endPoint y: 320, distance: 118.0
click at [545, 322] on body "**********" at bounding box center [756, 397] width 1512 height 795
type input "*******"
click at [632, 555] on input "Thumbnail" at bounding box center [756, 553] width 364 height 28
type input "**********"
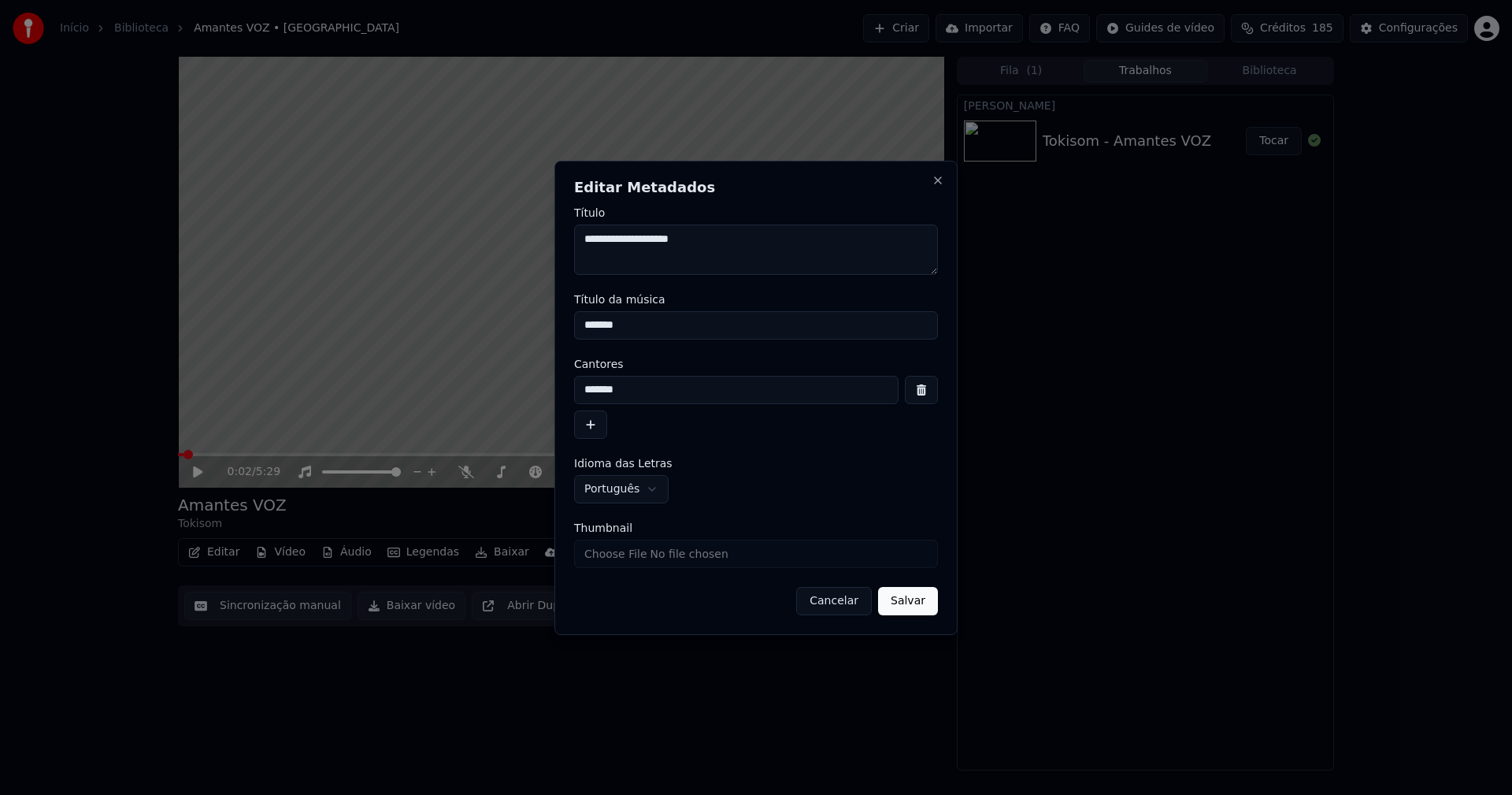
click at [900, 604] on button "Salvar" at bounding box center [908, 600] width 60 height 28
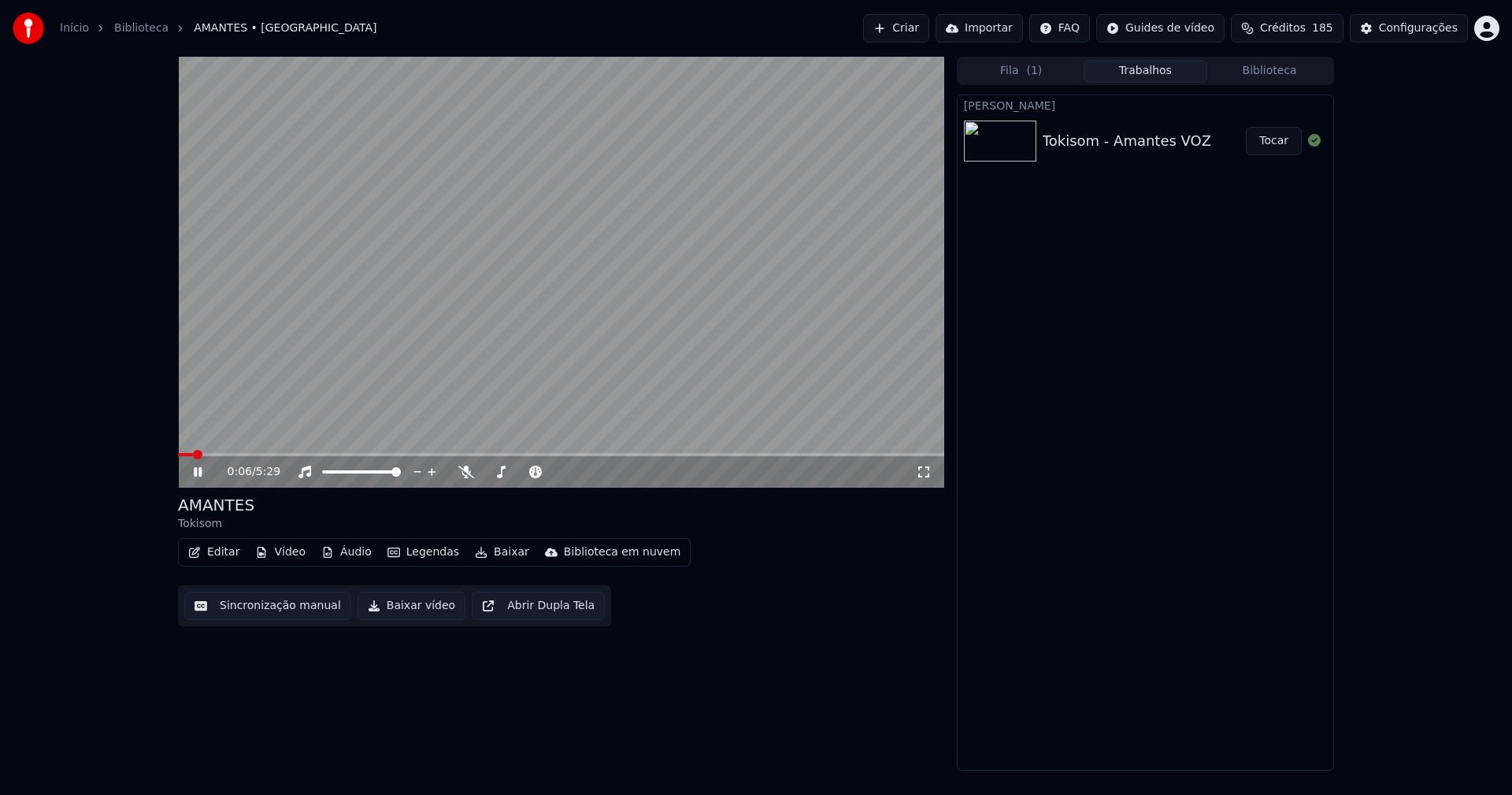
click at [197, 473] on icon at bounding box center [209, 472] width 37 height 13
click at [345, 548] on button "Áudio" at bounding box center [346, 552] width 63 height 22
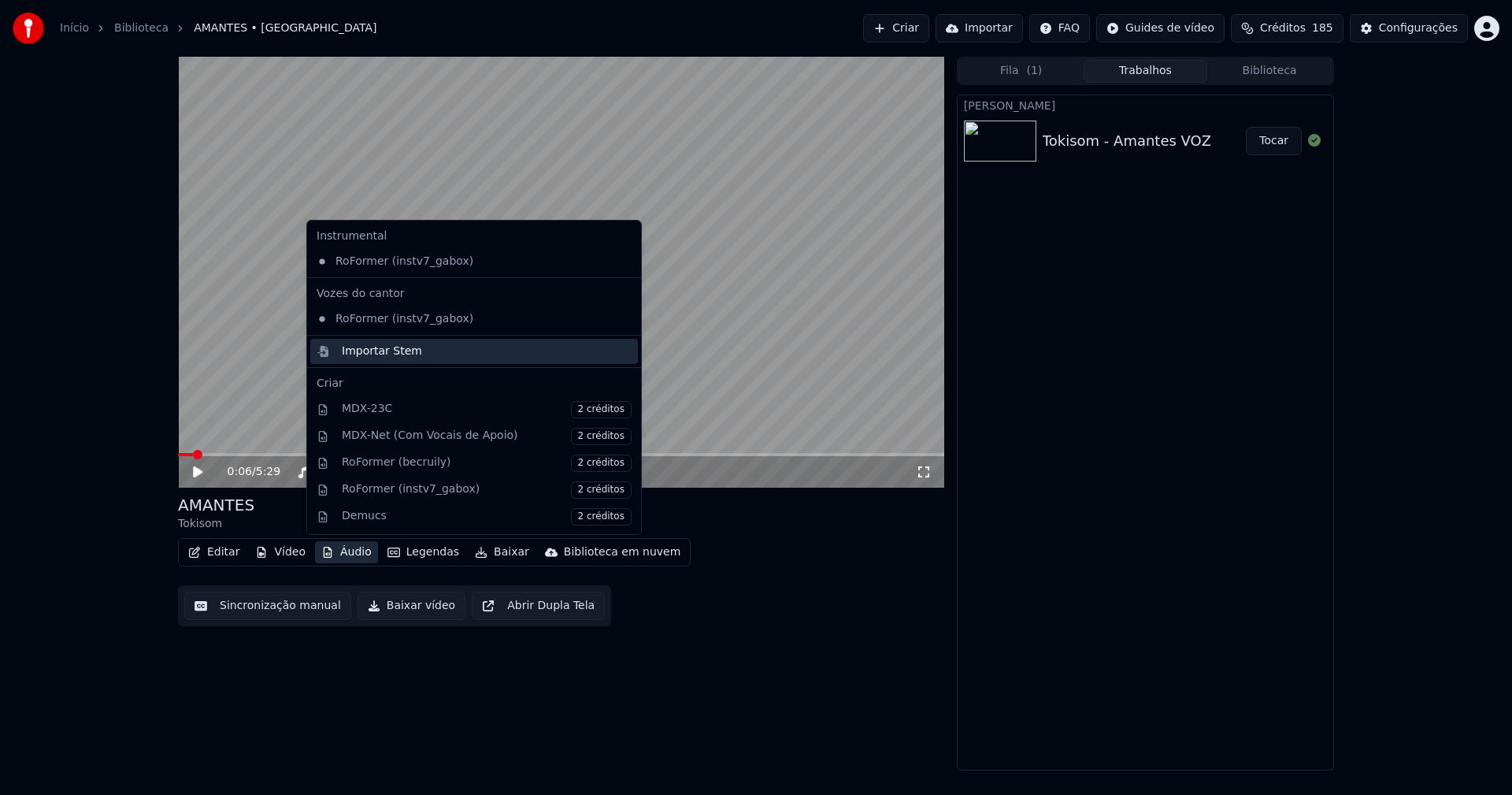
click at [350, 351] on div "Importar Stem" at bounding box center [382, 351] width 80 height 16
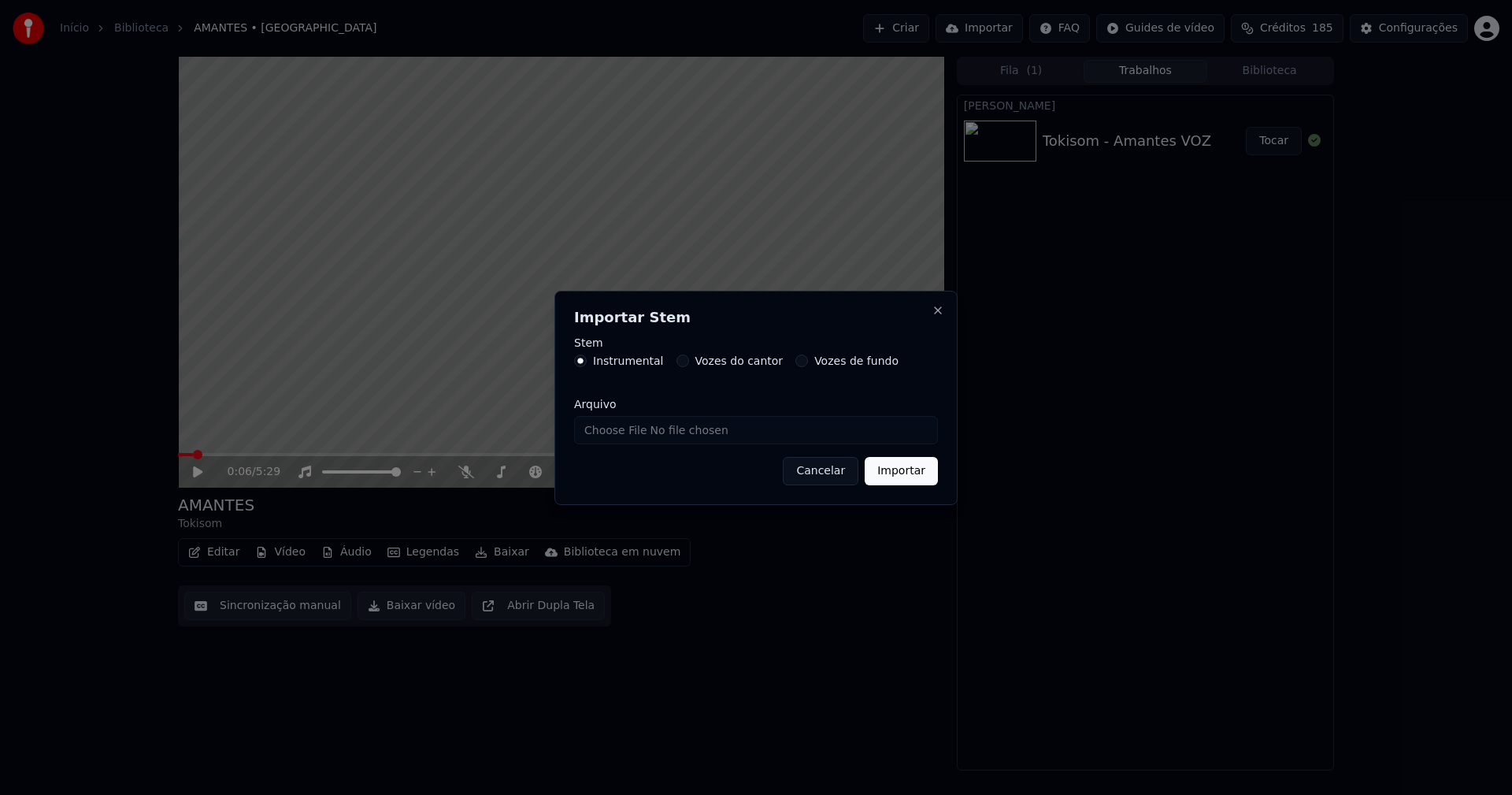
click at [637, 424] on input "Arquivo" at bounding box center [756, 429] width 364 height 28
type input "**********"
click at [917, 473] on button "Importar" at bounding box center [901, 471] width 74 height 28
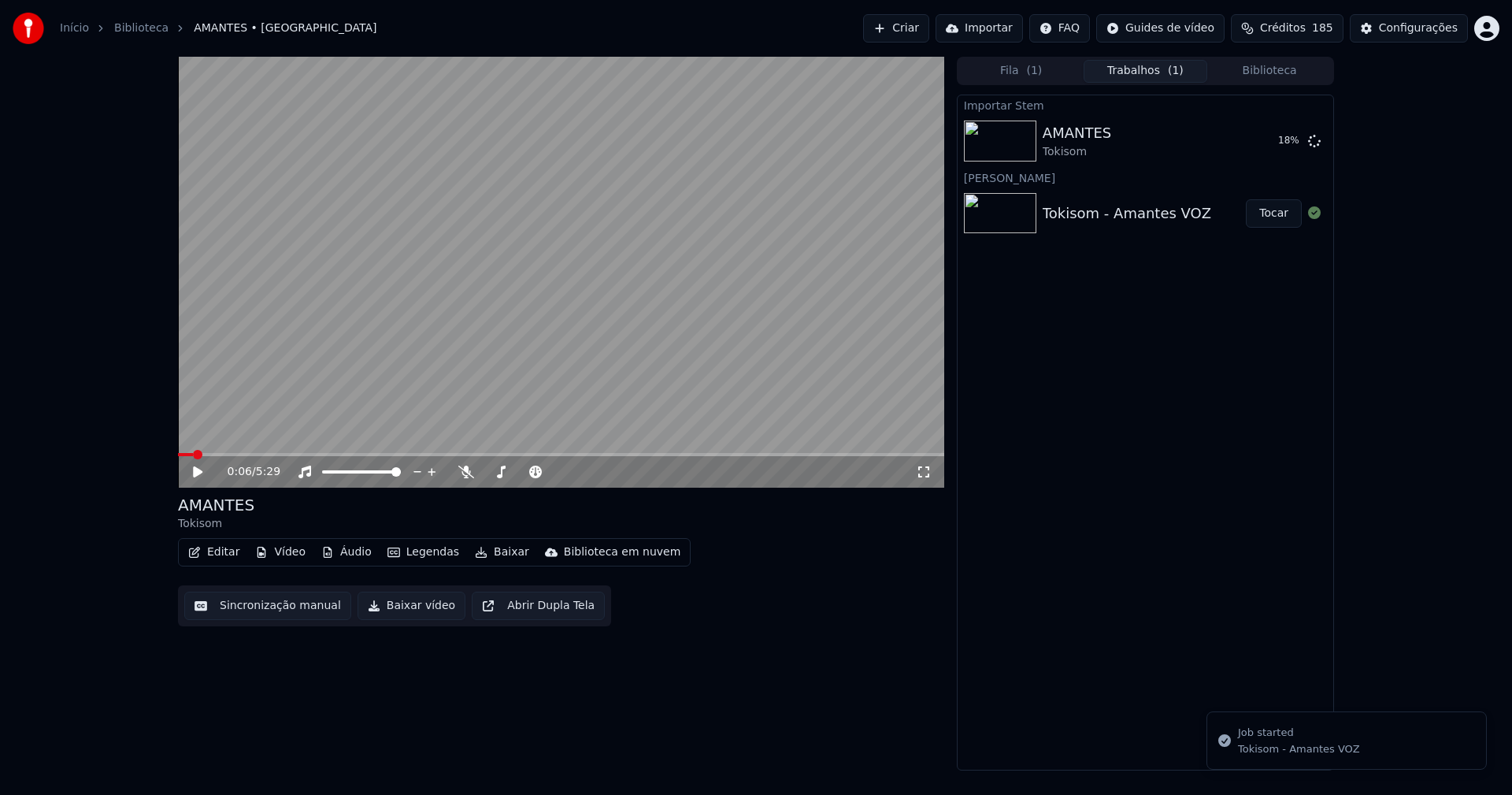
click at [284, 550] on button "Vídeo" at bounding box center [280, 552] width 63 height 22
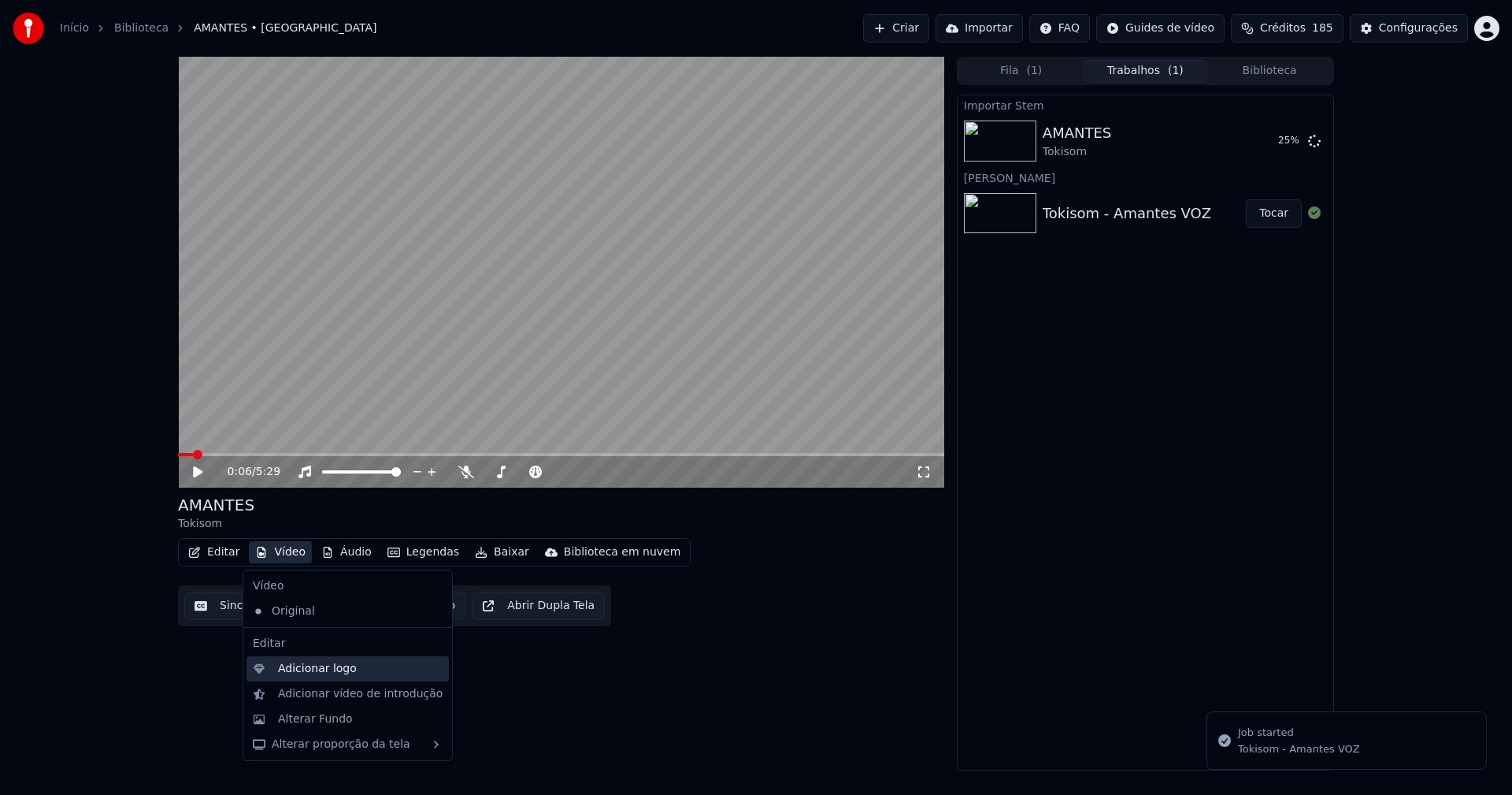
click at [310, 671] on div "Adicionar logo" at bounding box center [317, 668] width 79 height 16
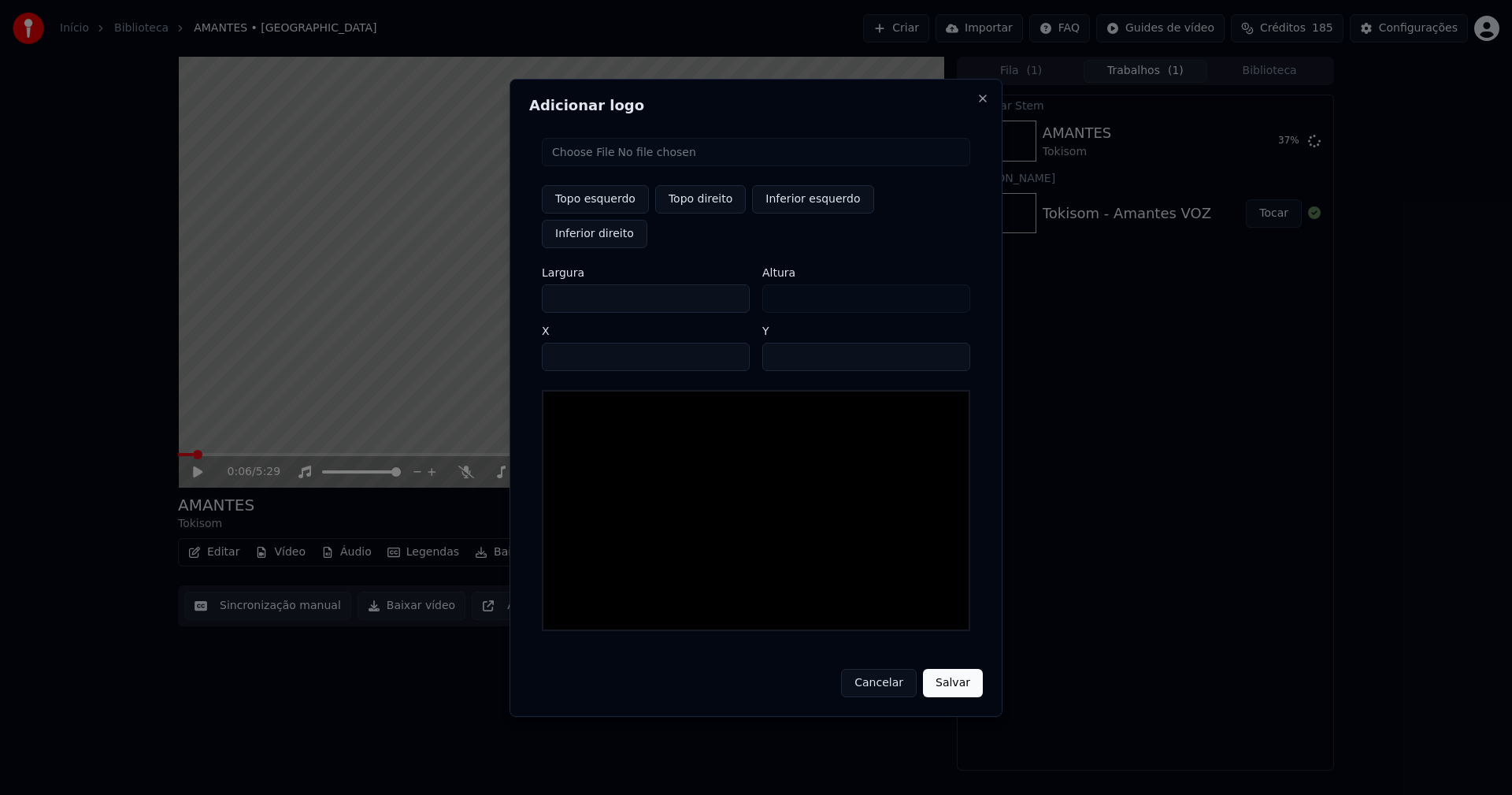
click at [595, 166] on input "file" at bounding box center [756, 152] width 428 height 28
type input "**********"
click at [705, 213] on button "Topo direito" at bounding box center [700, 199] width 91 height 28
type input "****"
drag, startPoint x: 569, startPoint y: 280, endPoint x: 529, endPoint y: 284, distance: 40.2
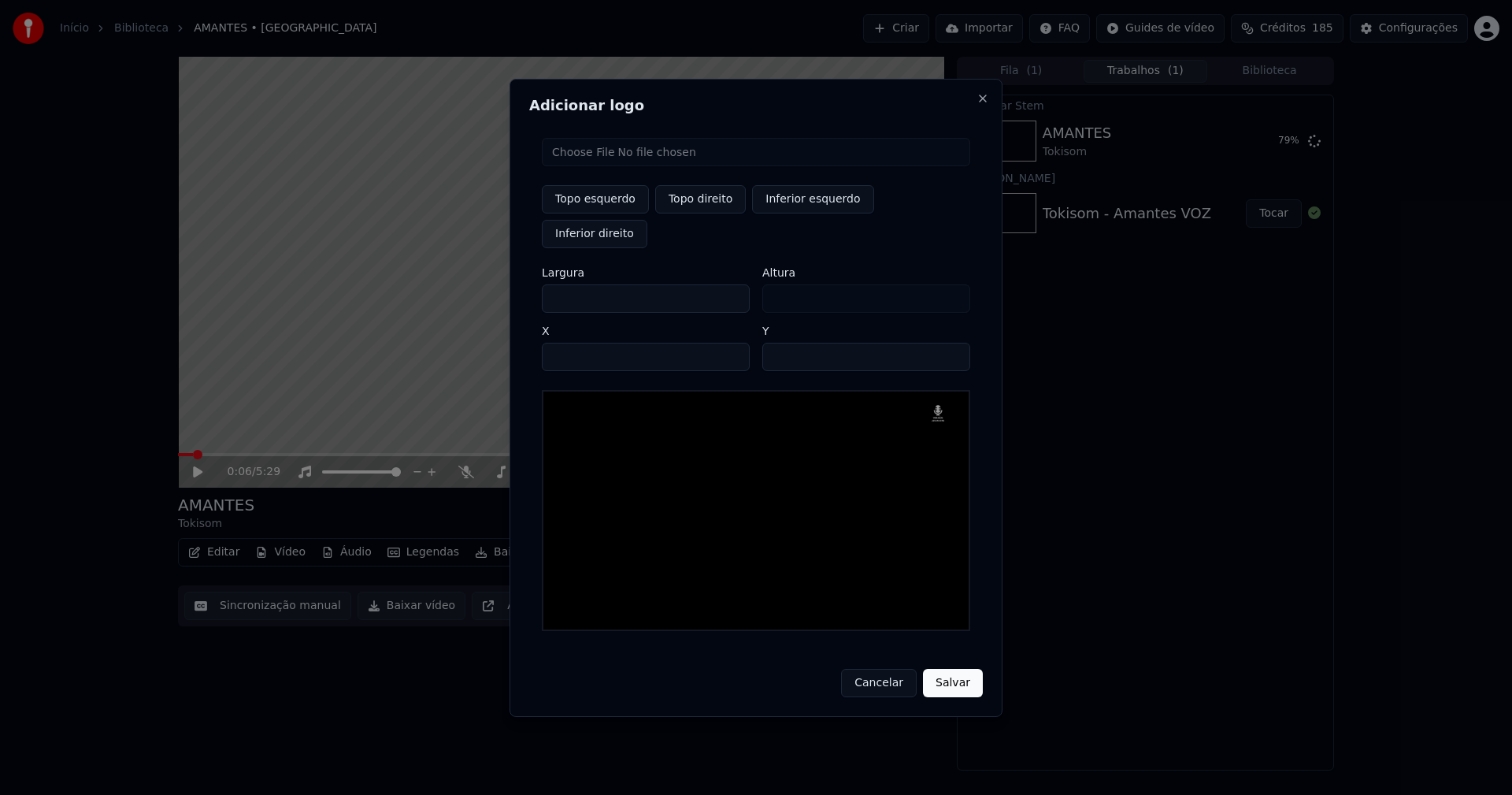
click at [529, 284] on div "Adicionar logo Topo esquerdo Topo direito Inferior esquerdo Inferior direito La…" at bounding box center [756, 397] width 493 height 638
type input "**"
type input "***"
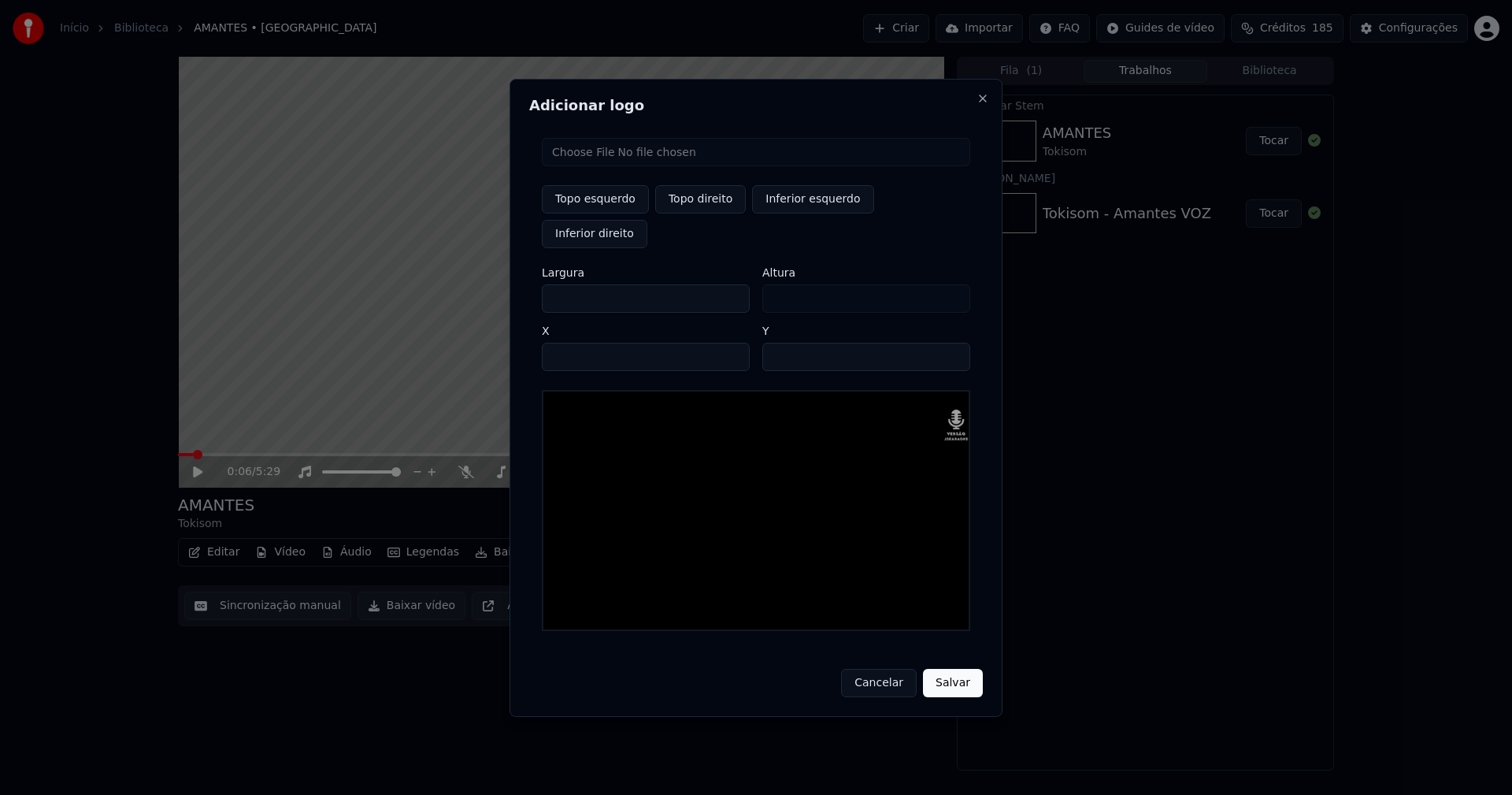
type input "***"
click at [780, 343] on input "**" at bounding box center [866, 356] width 208 height 28
type input "**"
click at [573, 343] on input "****" at bounding box center [646, 356] width 208 height 28
type input "****"
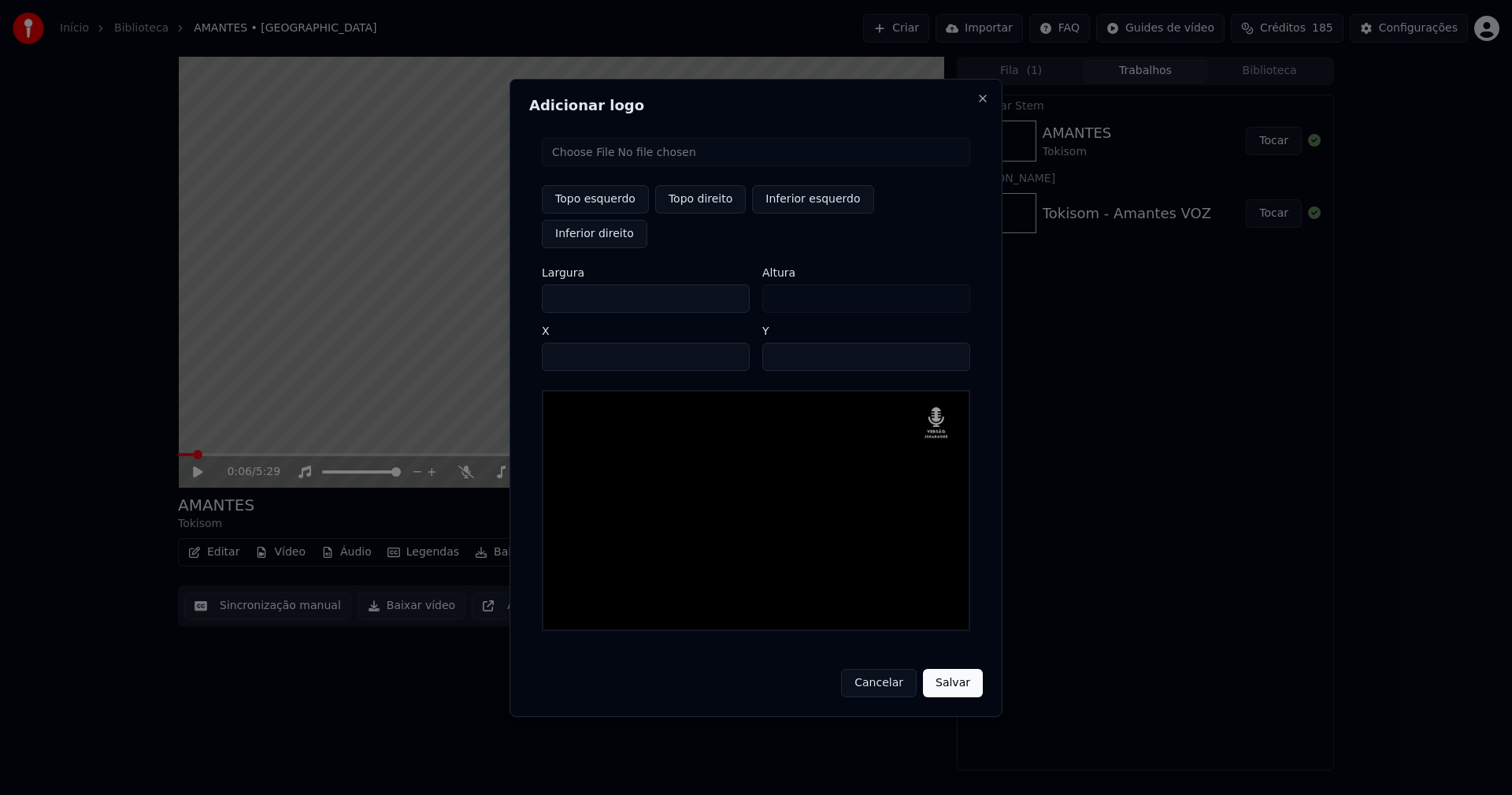
click at [964, 669] on button "Salvar" at bounding box center [952, 682] width 60 height 28
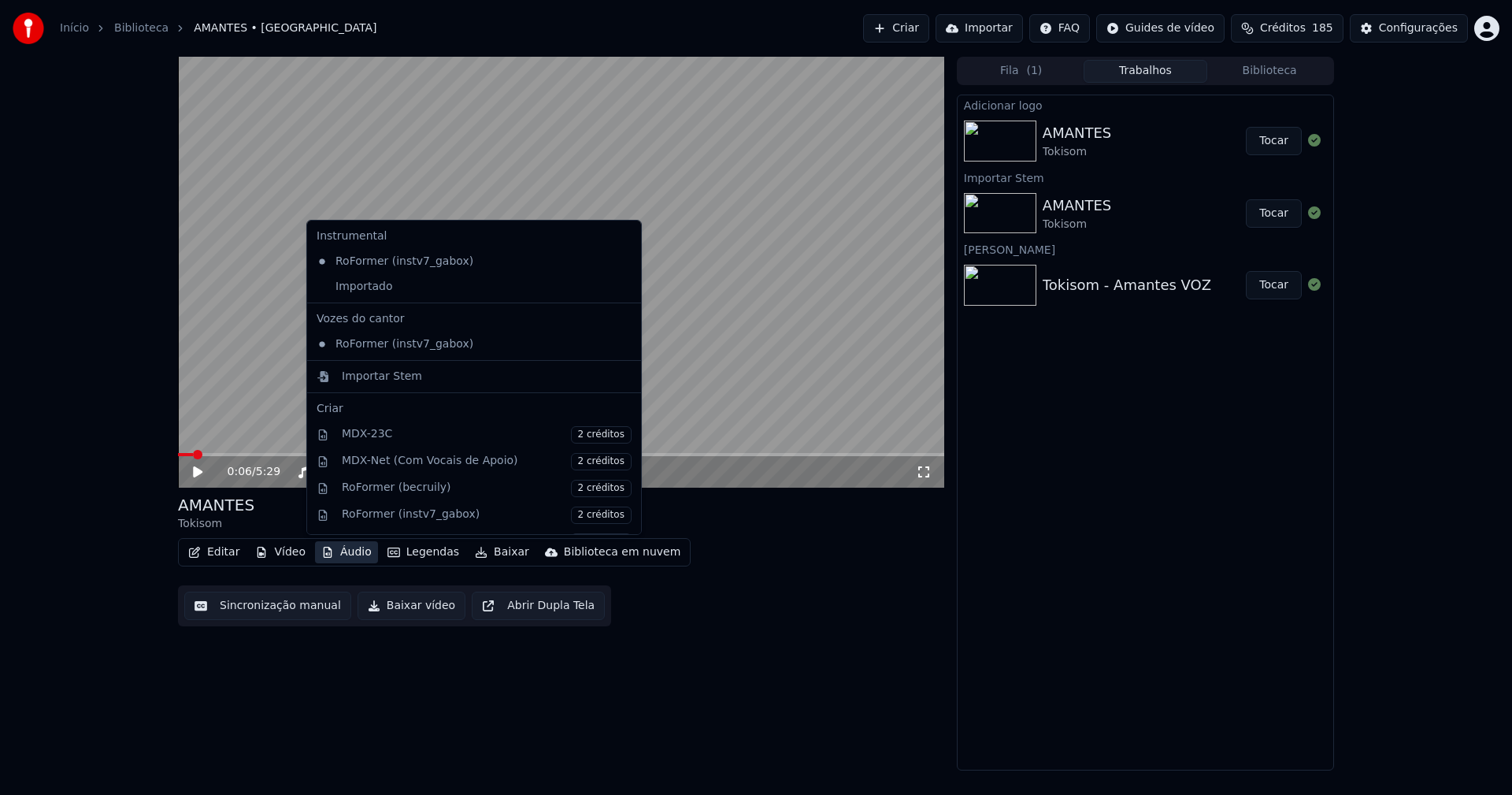
click at [342, 553] on button "Áudio" at bounding box center [346, 552] width 63 height 22
click at [321, 286] on div "Importado" at bounding box center [461, 287] width 304 height 25
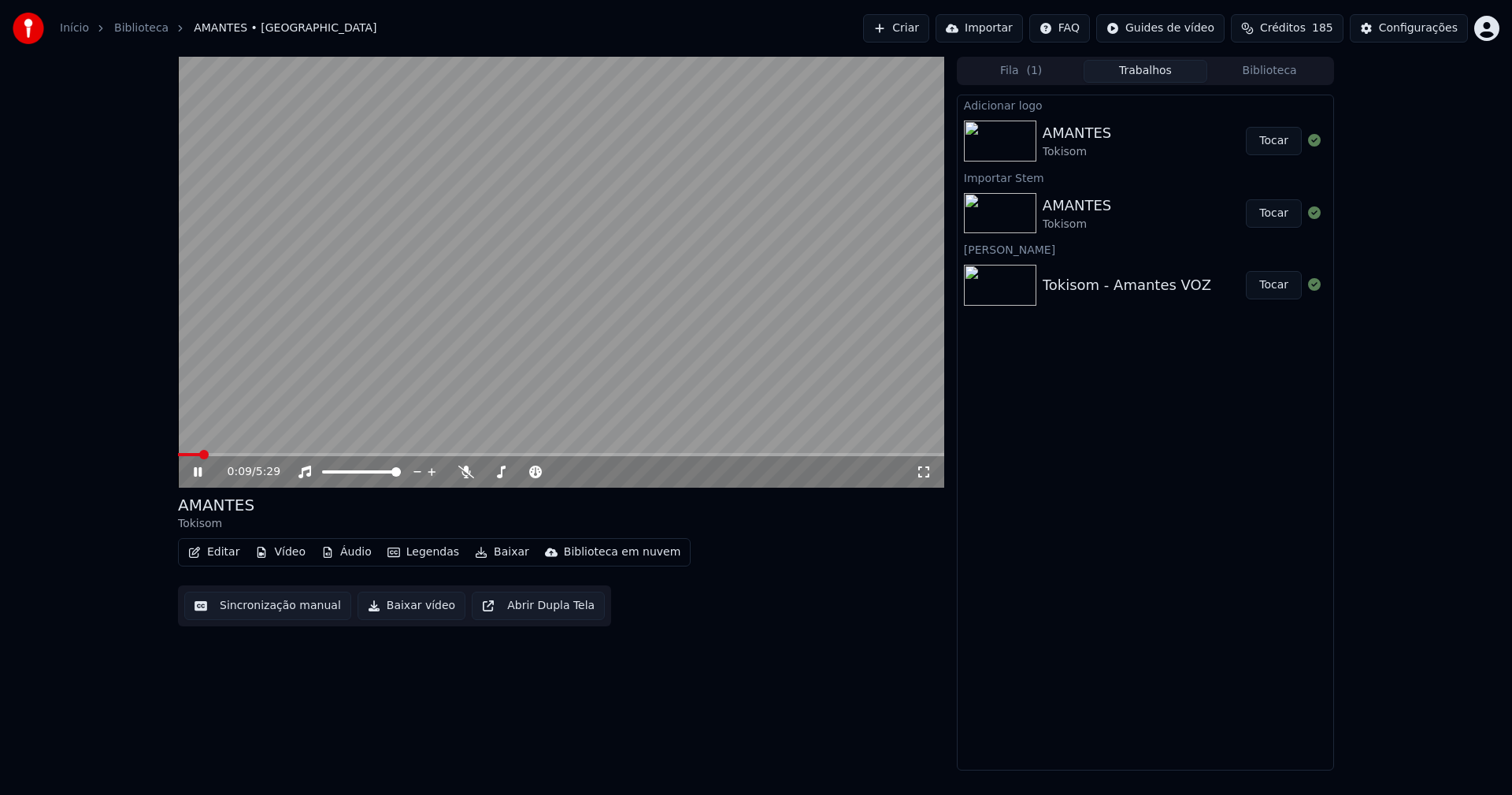
drag, startPoint x: 196, startPoint y: 472, endPoint x: 233, endPoint y: 446, distance: 45.2
click at [197, 472] on icon at bounding box center [197, 472] width 8 height 9
click at [1283, 145] on button "Tocar" at bounding box center [1274, 141] width 56 height 28
click at [192, 476] on icon at bounding box center [209, 472] width 37 height 13
click at [197, 470] on icon at bounding box center [197, 472] width 9 height 11
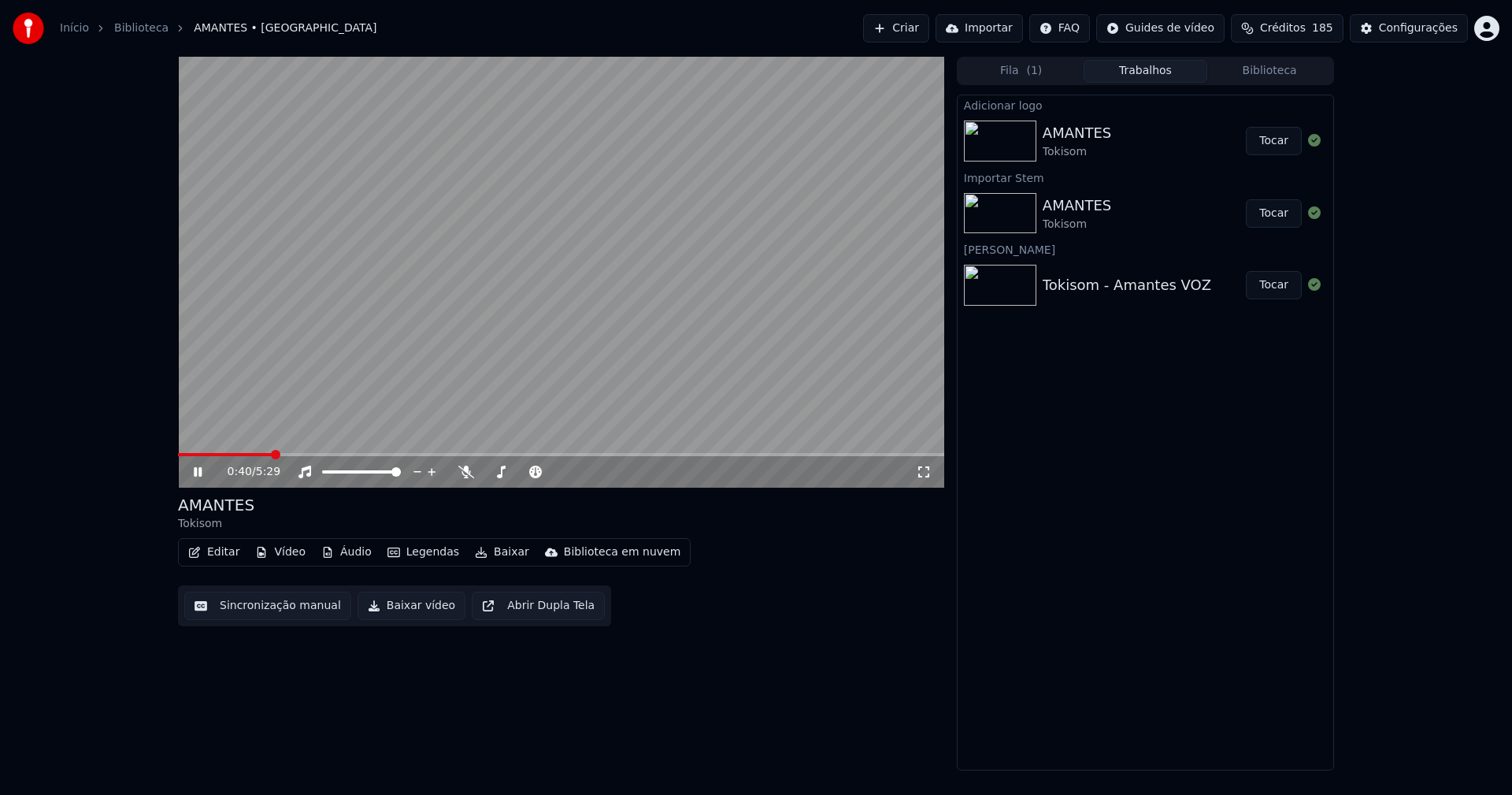
click at [221, 555] on button "Editar" at bounding box center [213, 552] width 63 height 22
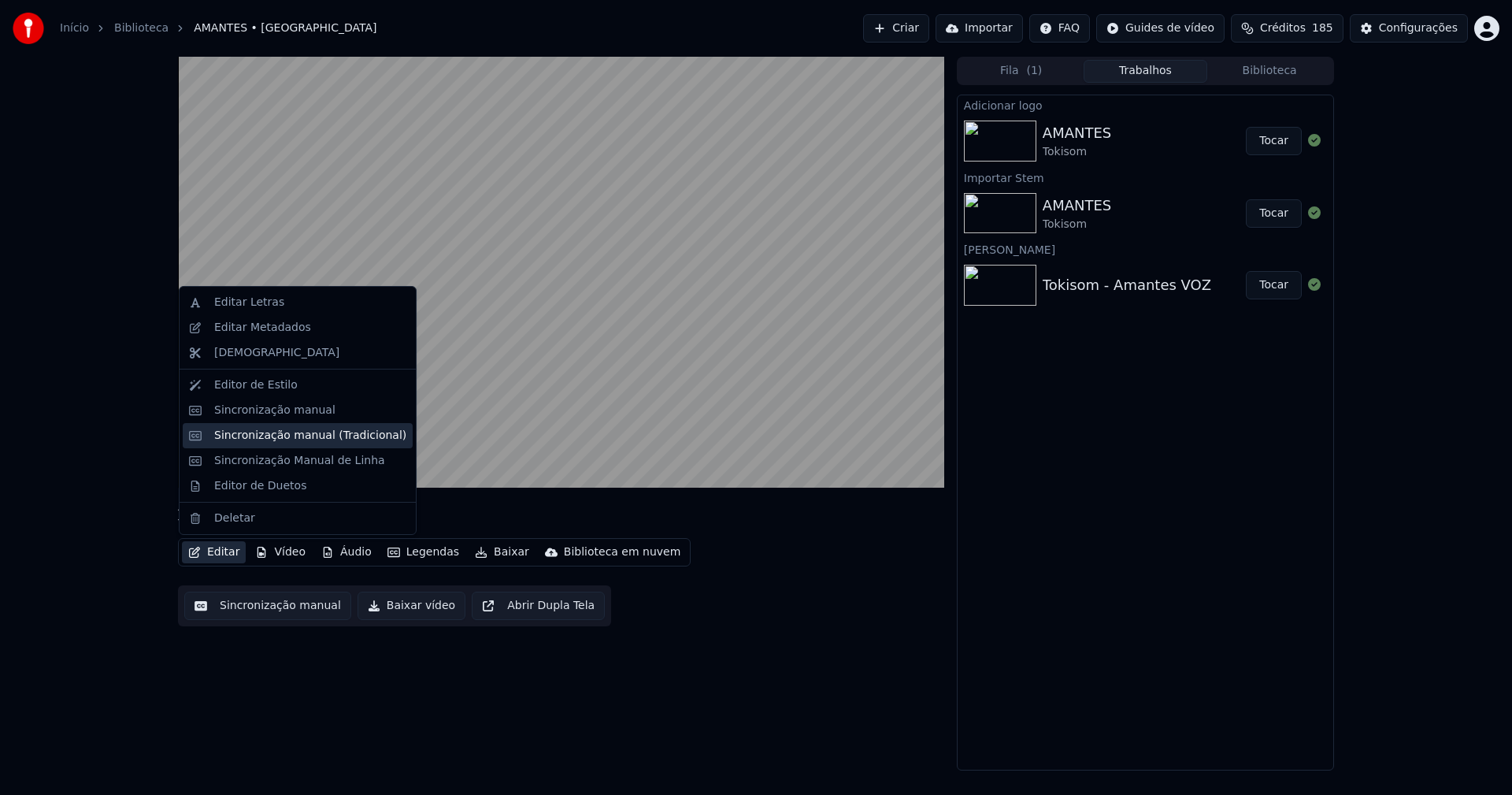
click at [261, 439] on div "Sincronização manual (Tradicional)" at bounding box center [310, 435] width 192 height 16
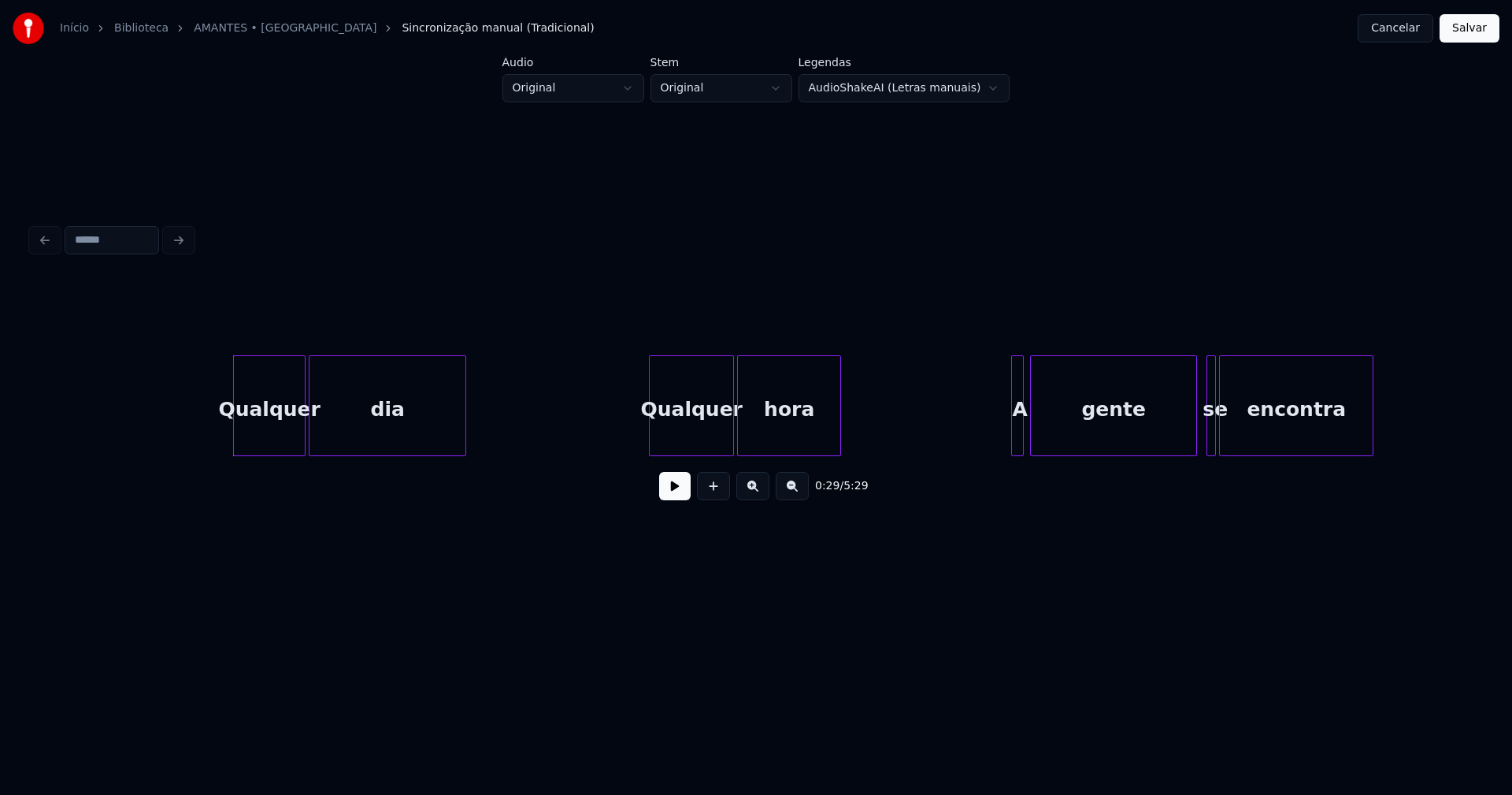
scroll to position [0, 4457]
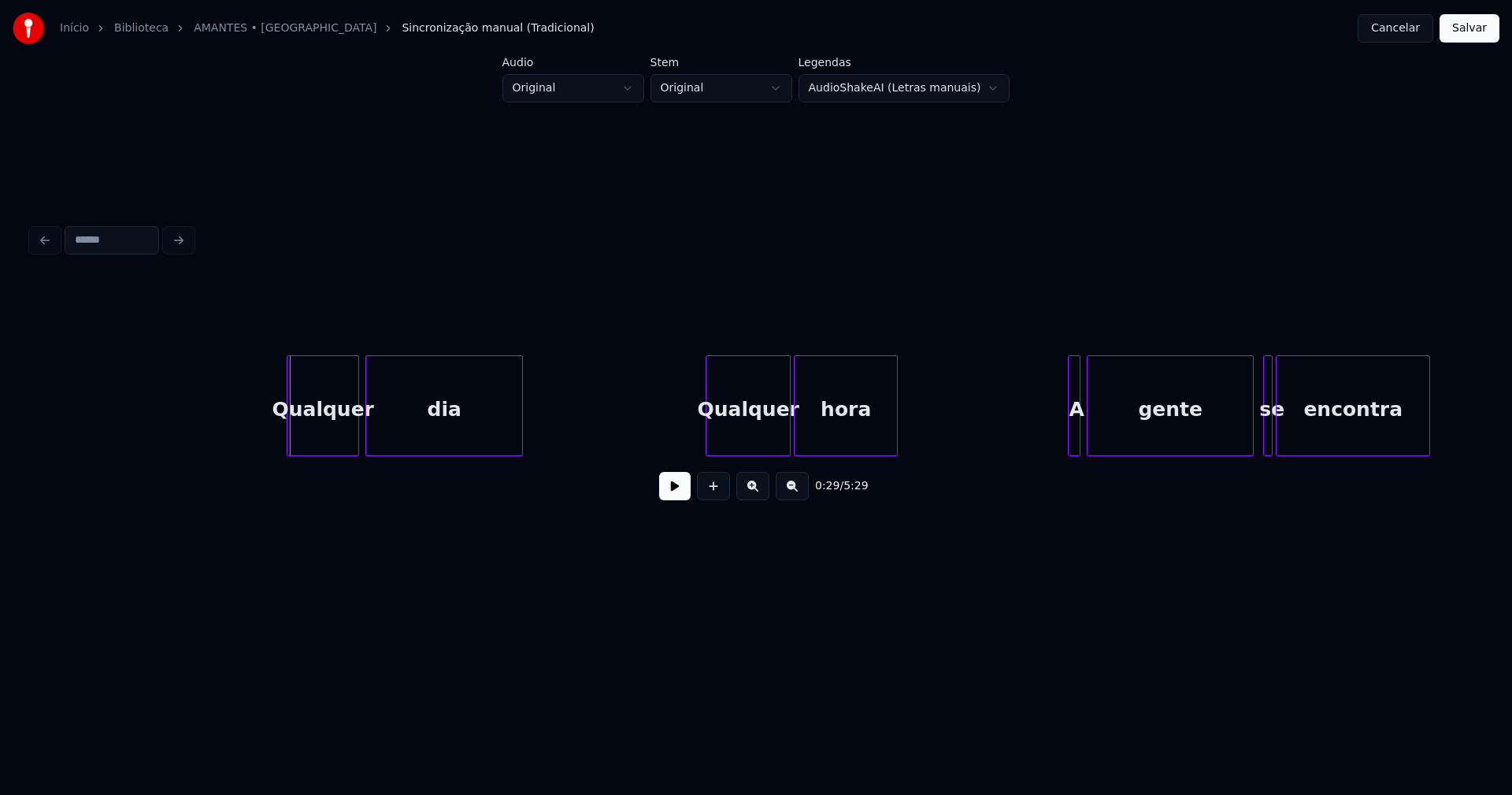
click at [314, 435] on div "Qualquer" at bounding box center [323, 409] width 71 height 108
click at [669, 500] on button at bounding box center [675, 485] width 31 height 28
click at [753, 444] on div "Qualquer" at bounding box center [745, 409] width 84 height 108
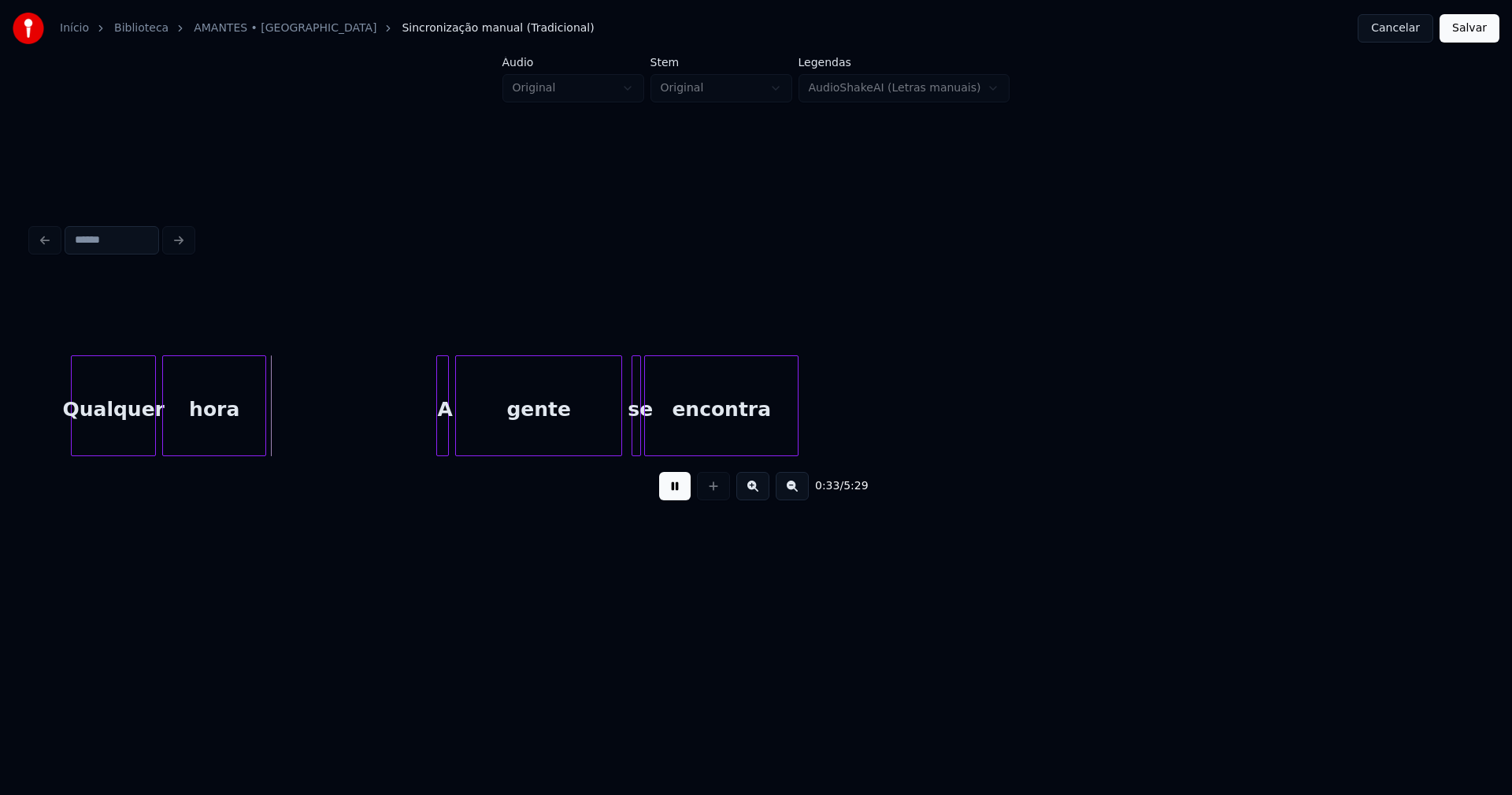
scroll to position [0, 5205]
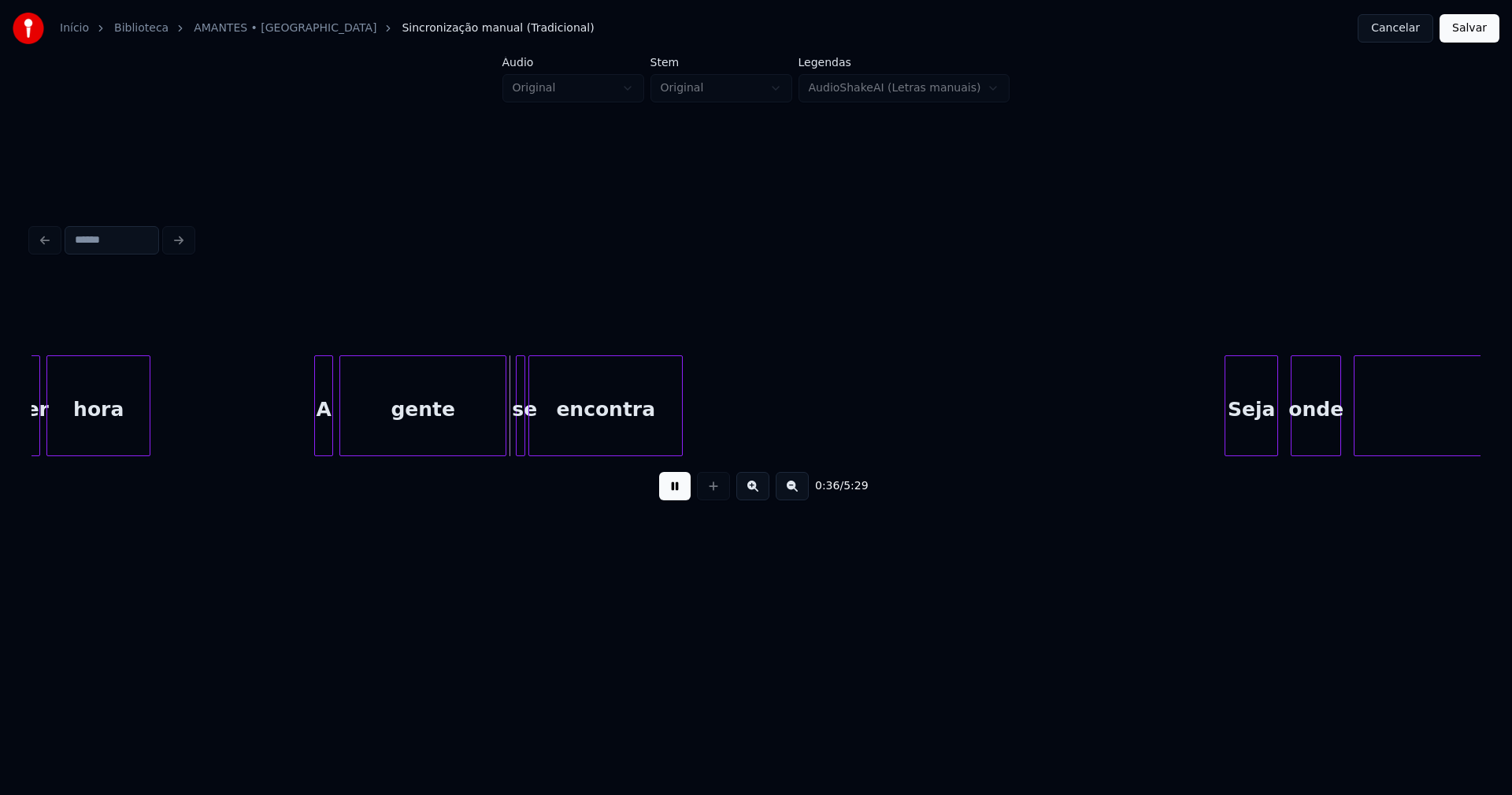
click at [315, 440] on div at bounding box center [317, 405] width 5 height 99
click at [562, 443] on div at bounding box center [565, 405] width 5 height 99
click at [544, 441] on div at bounding box center [546, 405] width 5 height 99
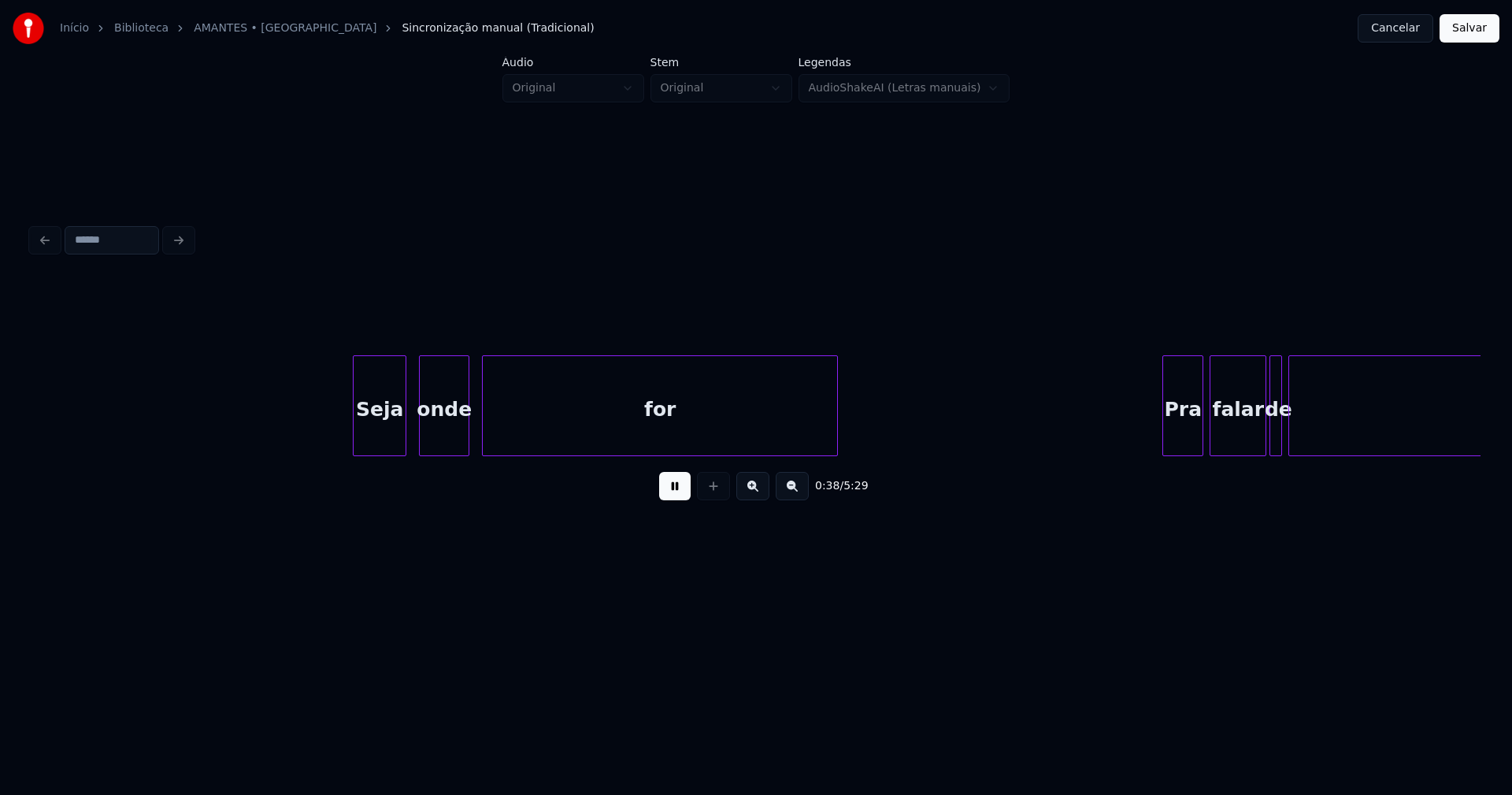
scroll to position [0, 6081]
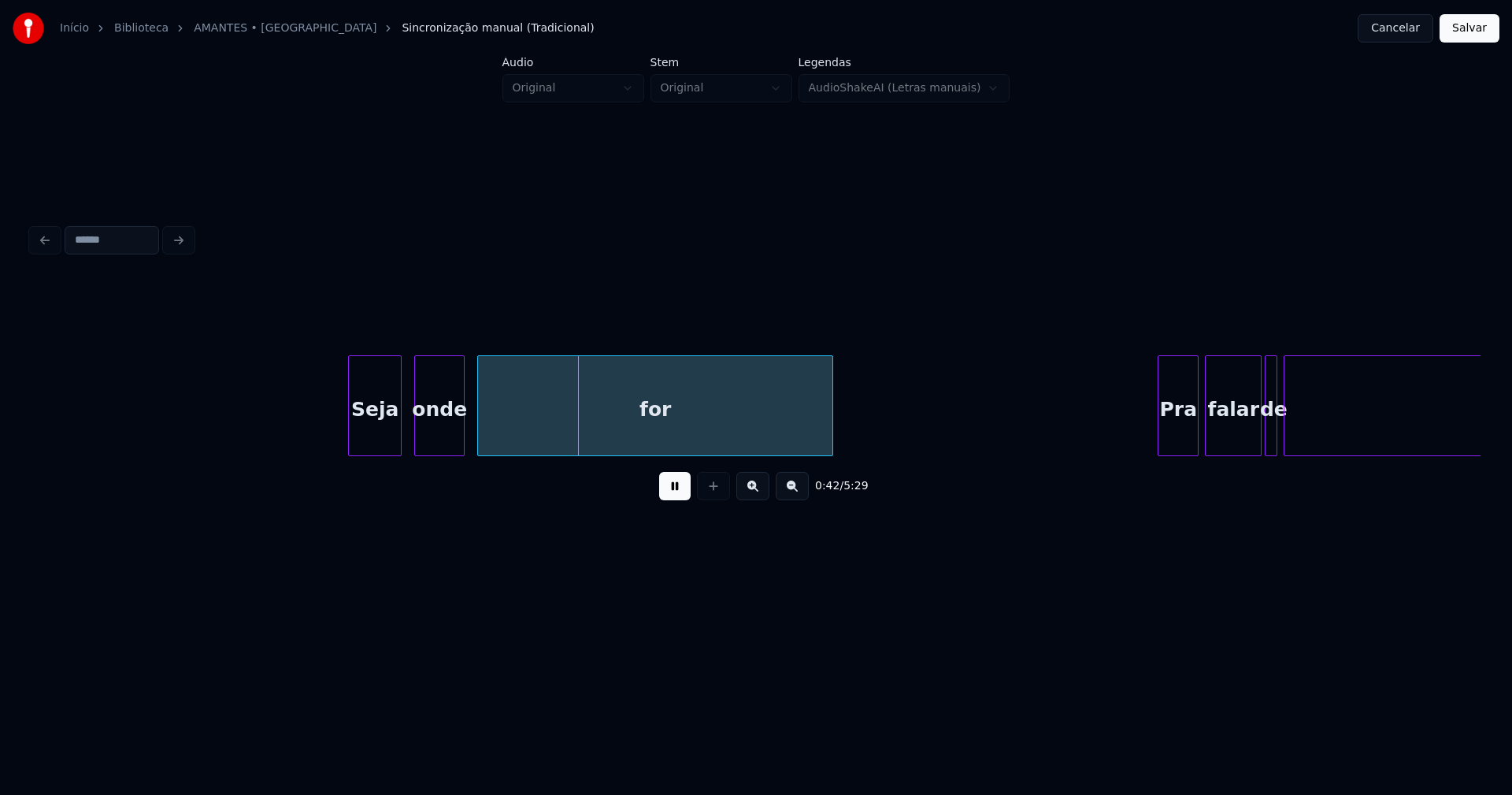
click at [378, 432] on div "Seja" at bounding box center [374, 409] width 52 height 108
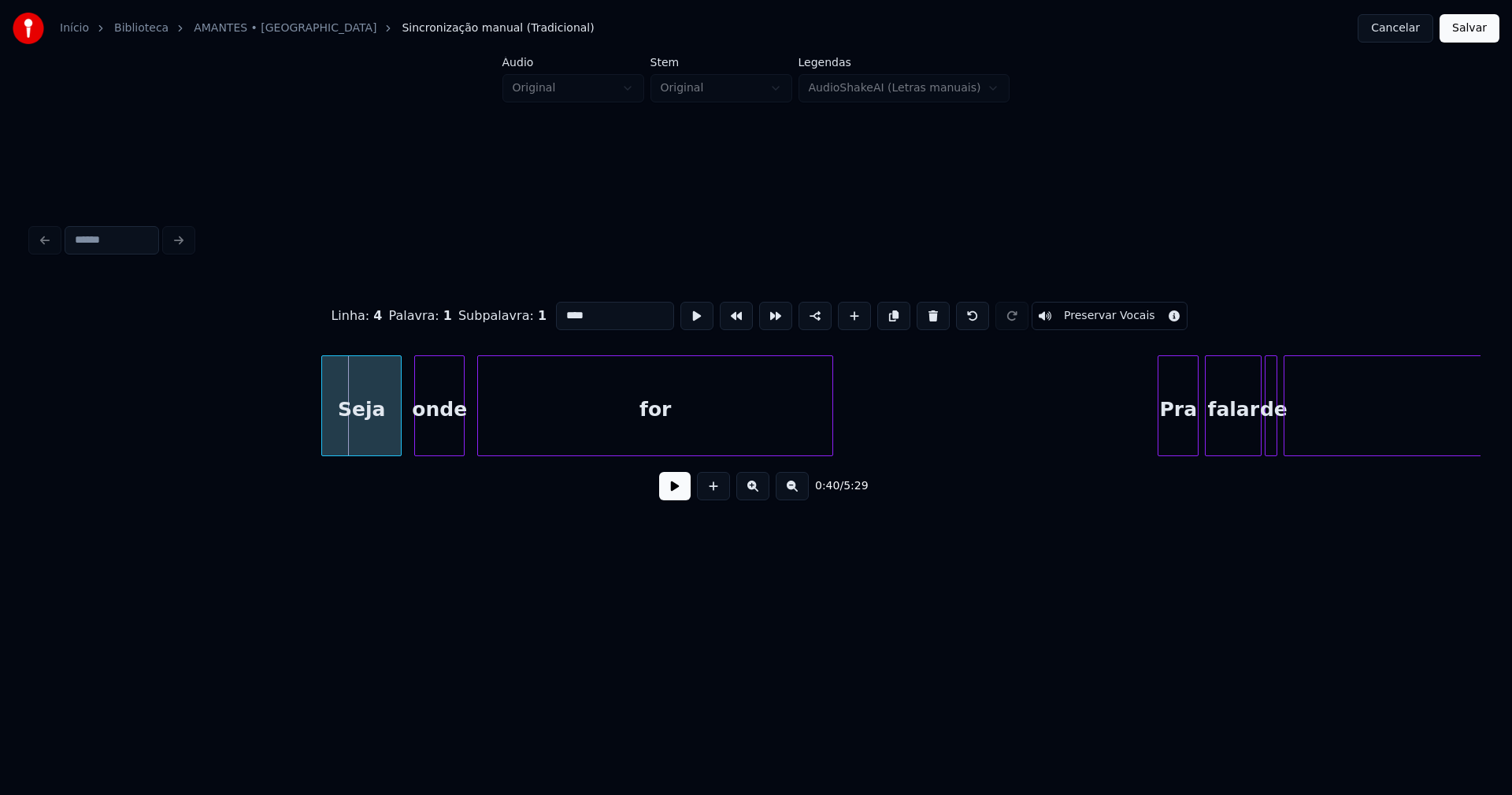
click at [323, 444] on div at bounding box center [324, 405] width 5 height 99
click at [673, 496] on button at bounding box center [675, 485] width 31 height 28
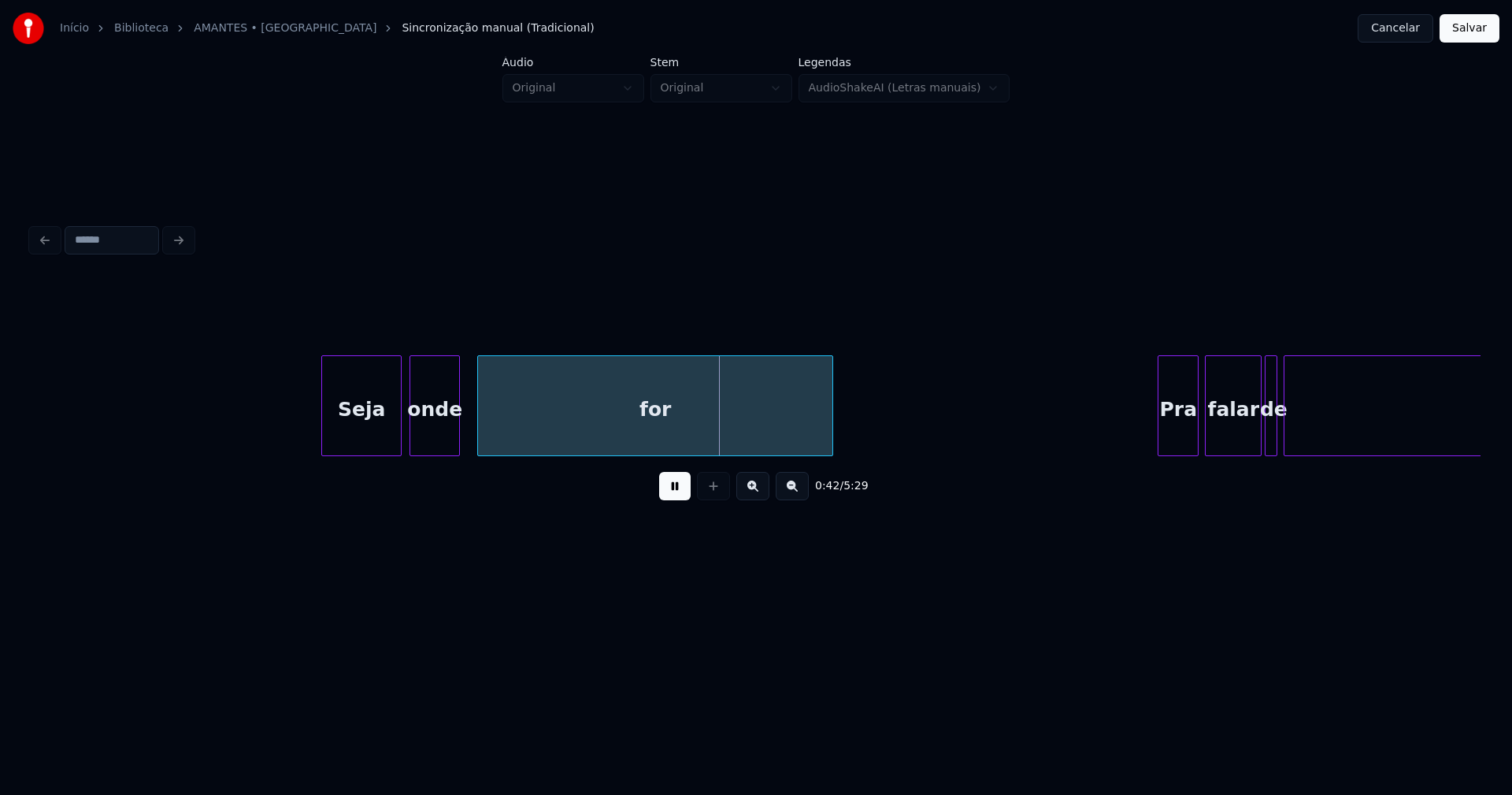
click at [435, 441] on div "onde" at bounding box center [435, 409] width 49 height 108
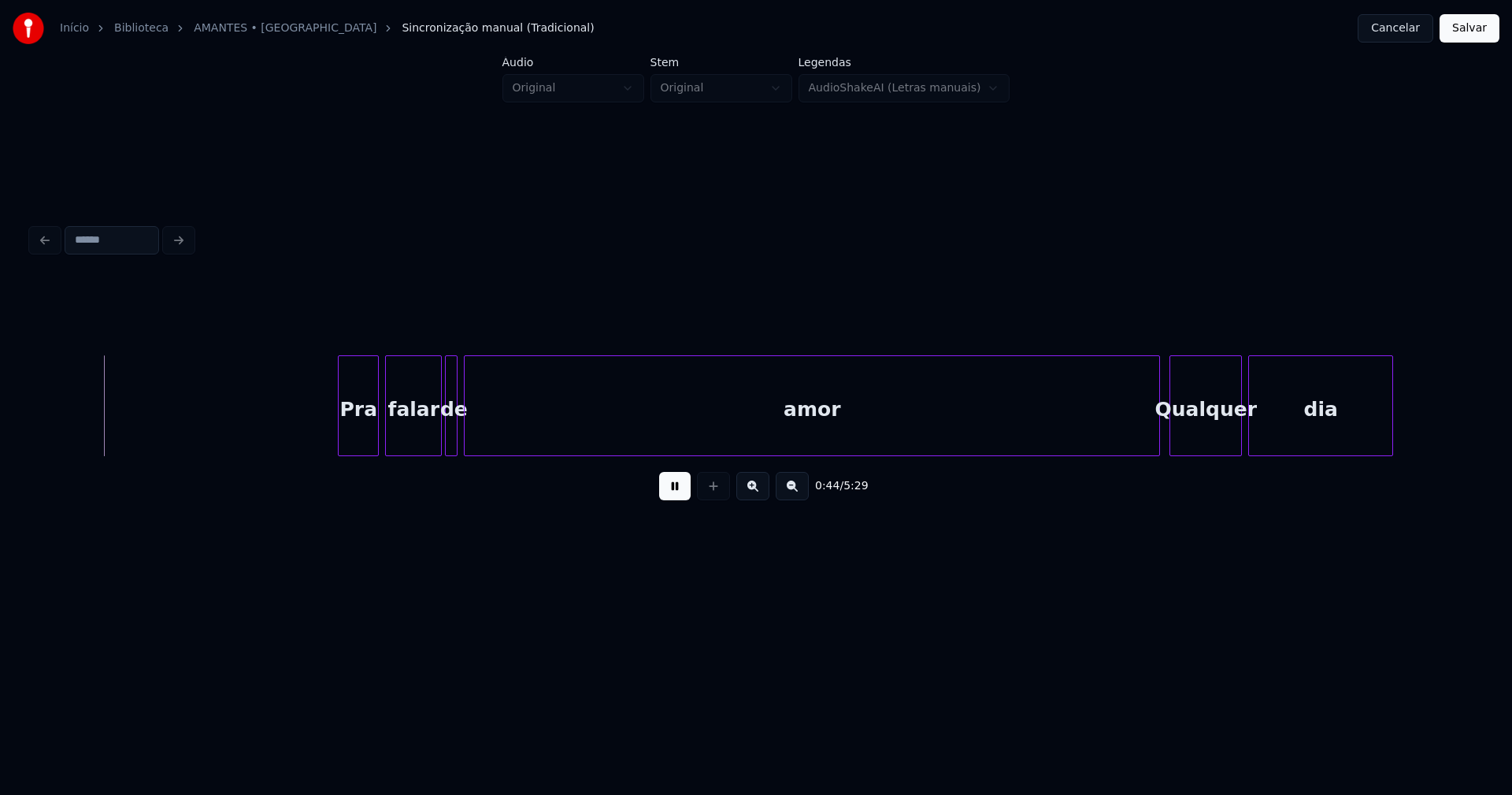
scroll to position [0, 6930]
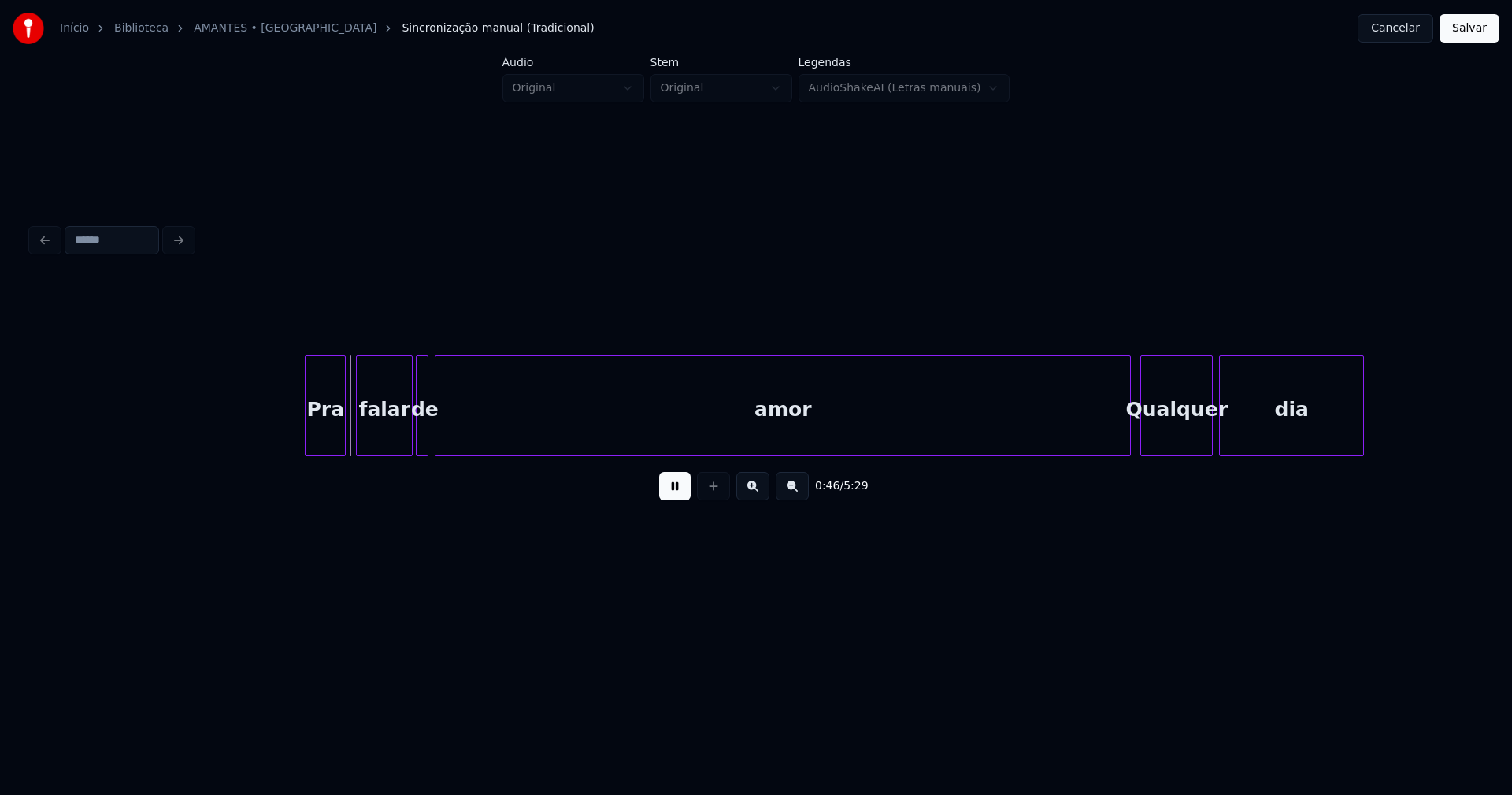
click at [324, 435] on div "Pra" at bounding box center [325, 409] width 40 height 108
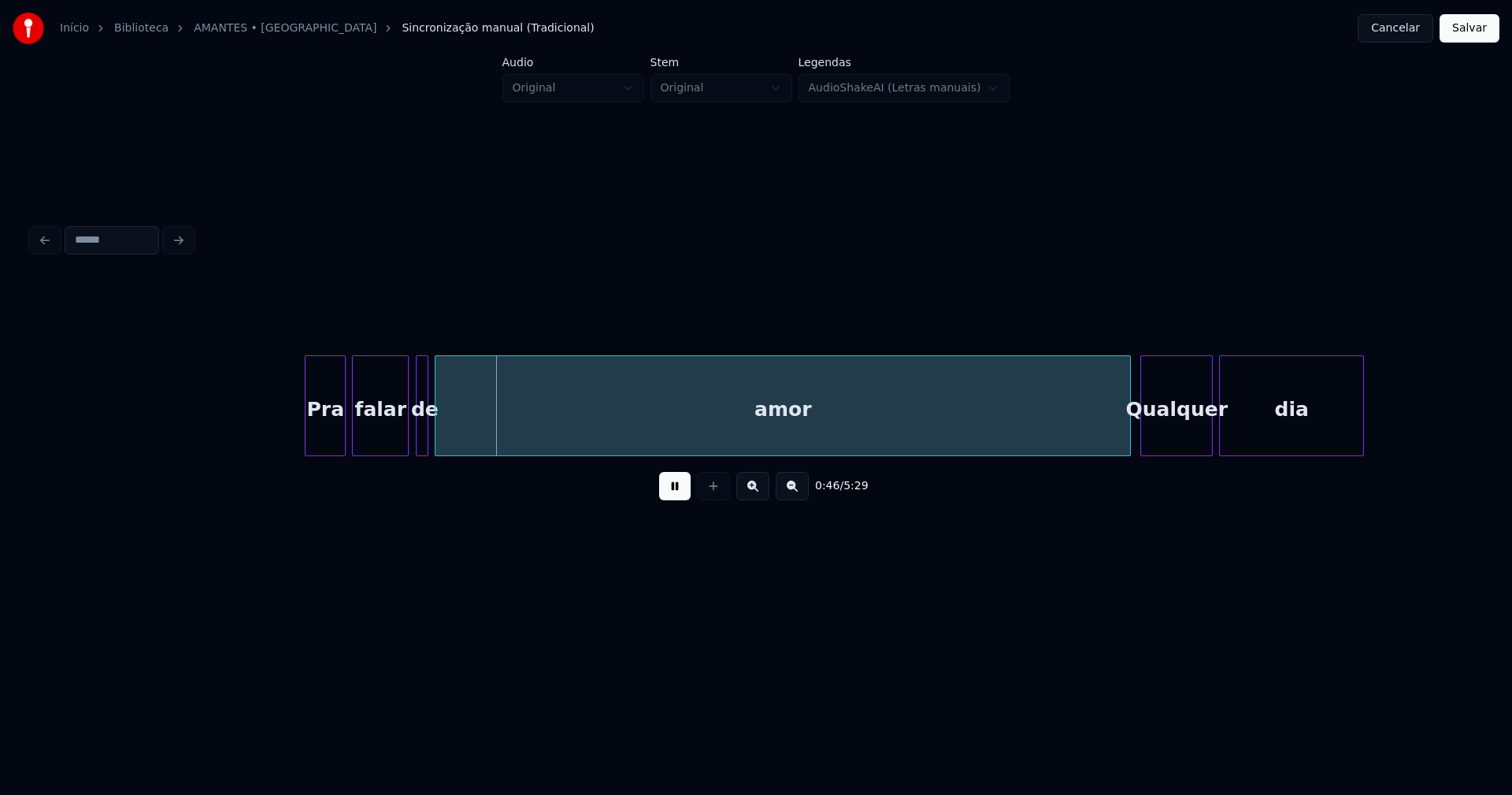
click at [376, 439] on div "falar" at bounding box center [380, 409] width 55 height 108
click at [460, 444] on div at bounding box center [461, 405] width 5 height 99
click at [453, 439] on div at bounding box center [450, 405] width 5 height 99
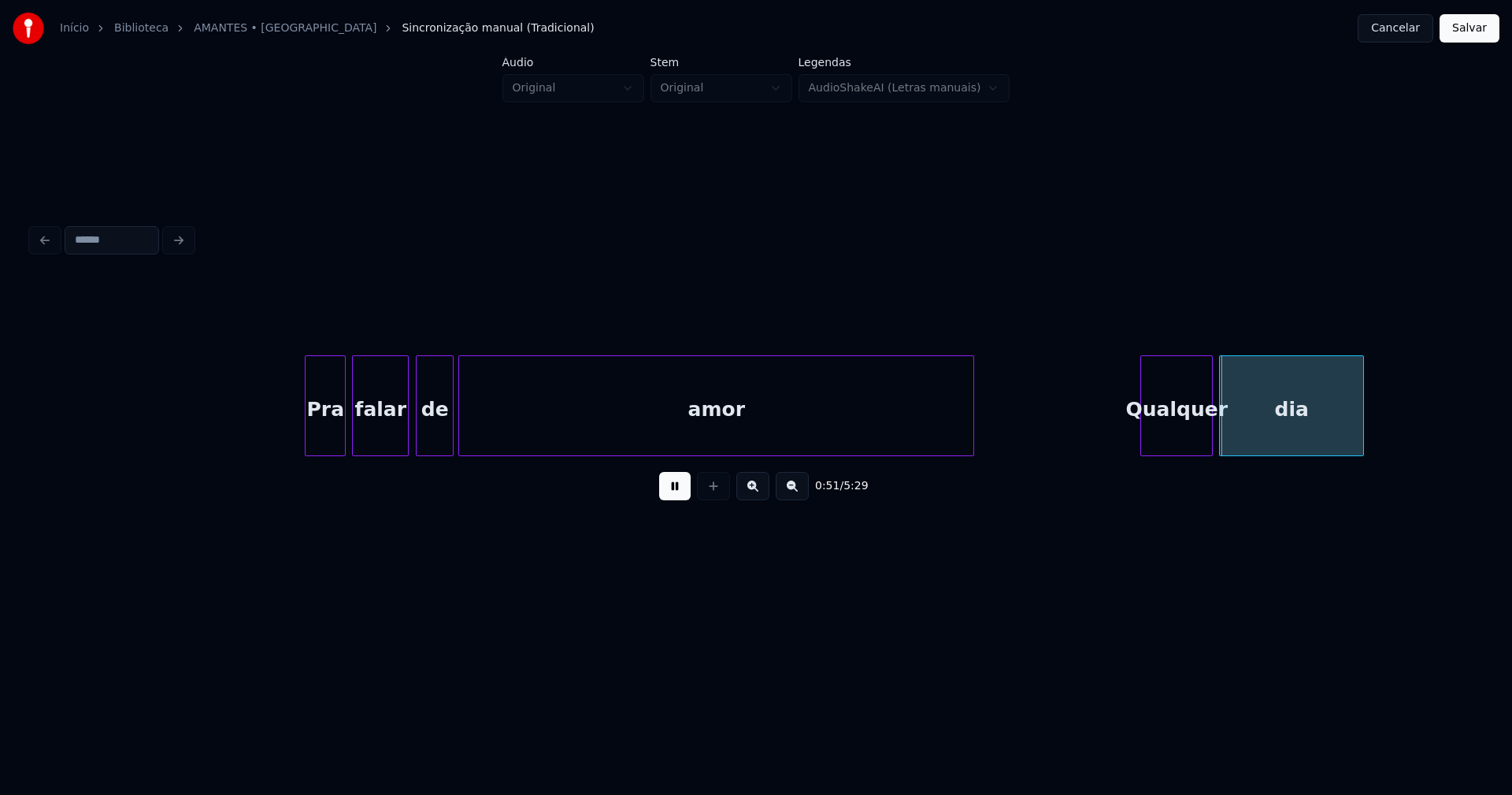
click at [970, 445] on div at bounding box center [971, 405] width 5 height 99
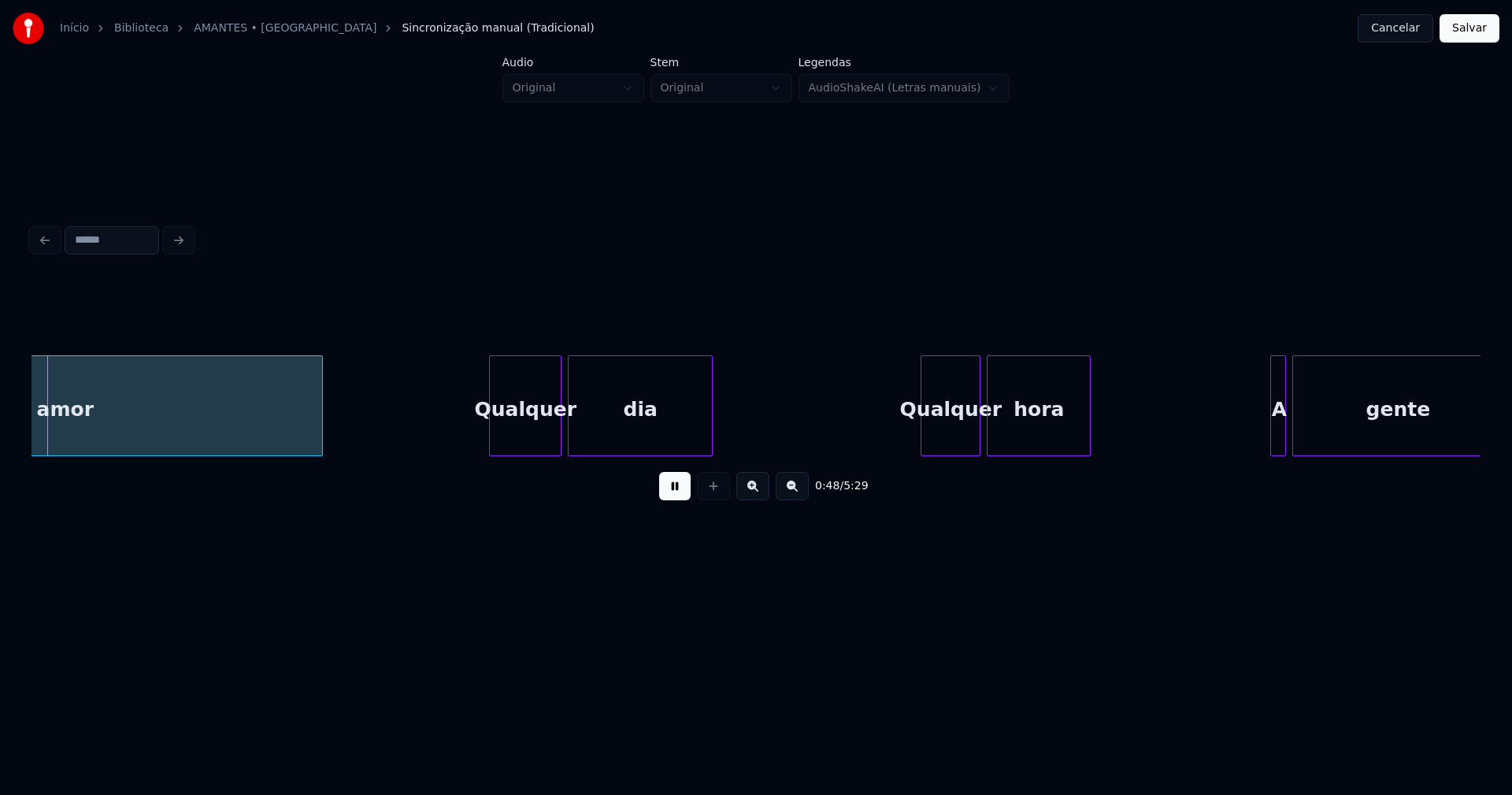
scroll to position [0, 7596]
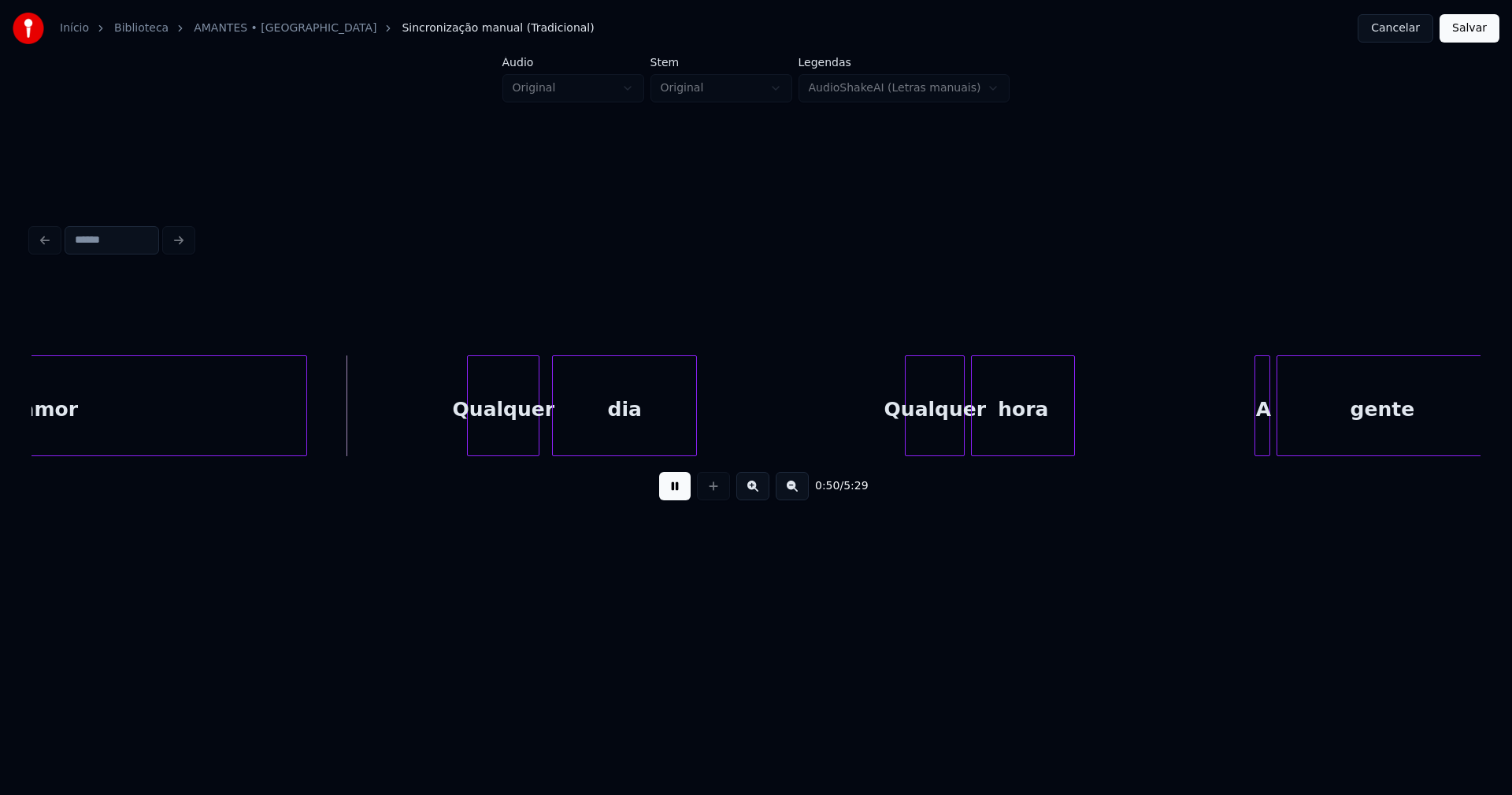
click at [491, 439] on div "Qualquer" at bounding box center [504, 409] width 71 height 108
click at [882, 444] on div at bounding box center [883, 405] width 5 height 99
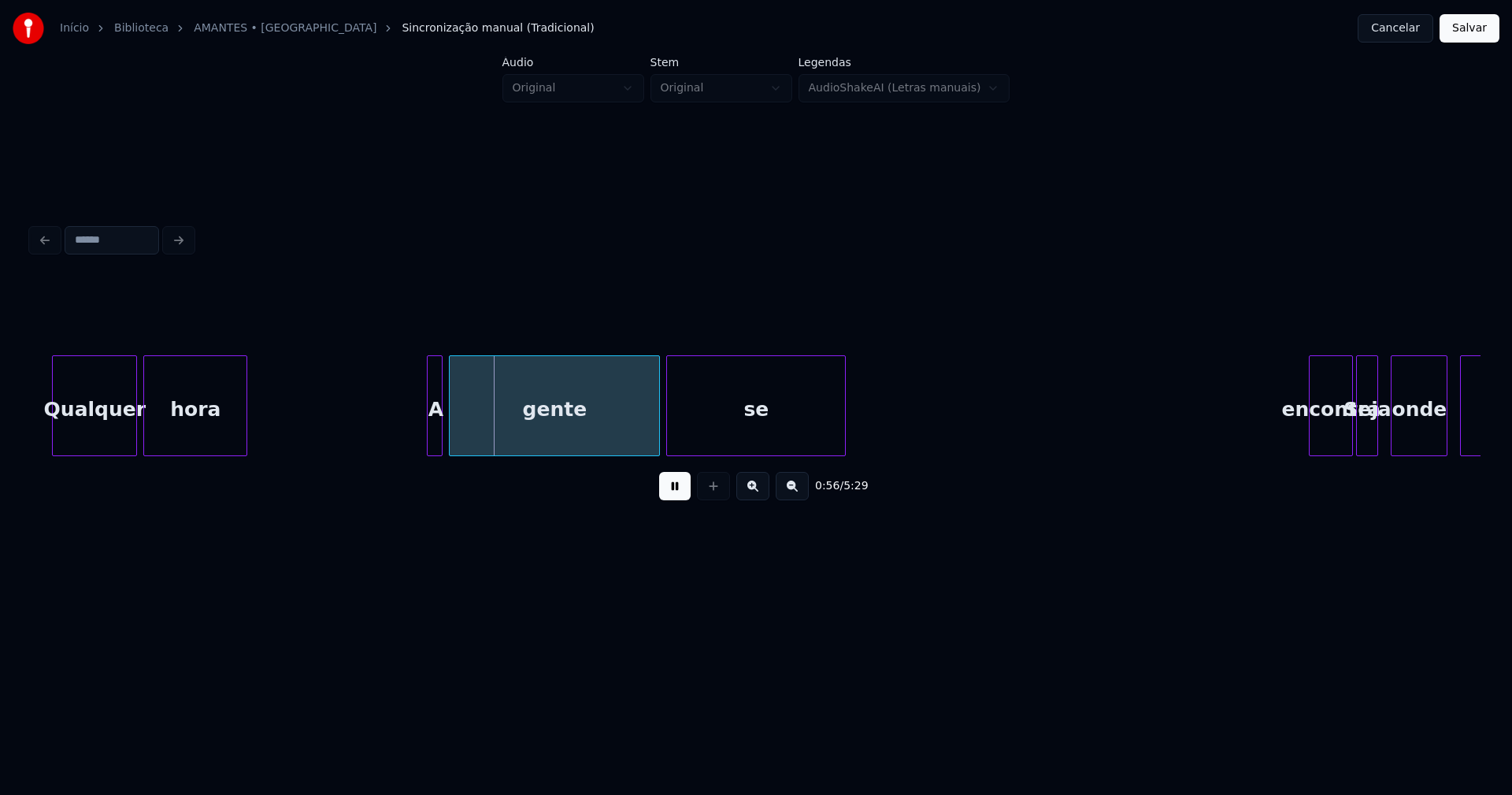
scroll to position [0, 8482]
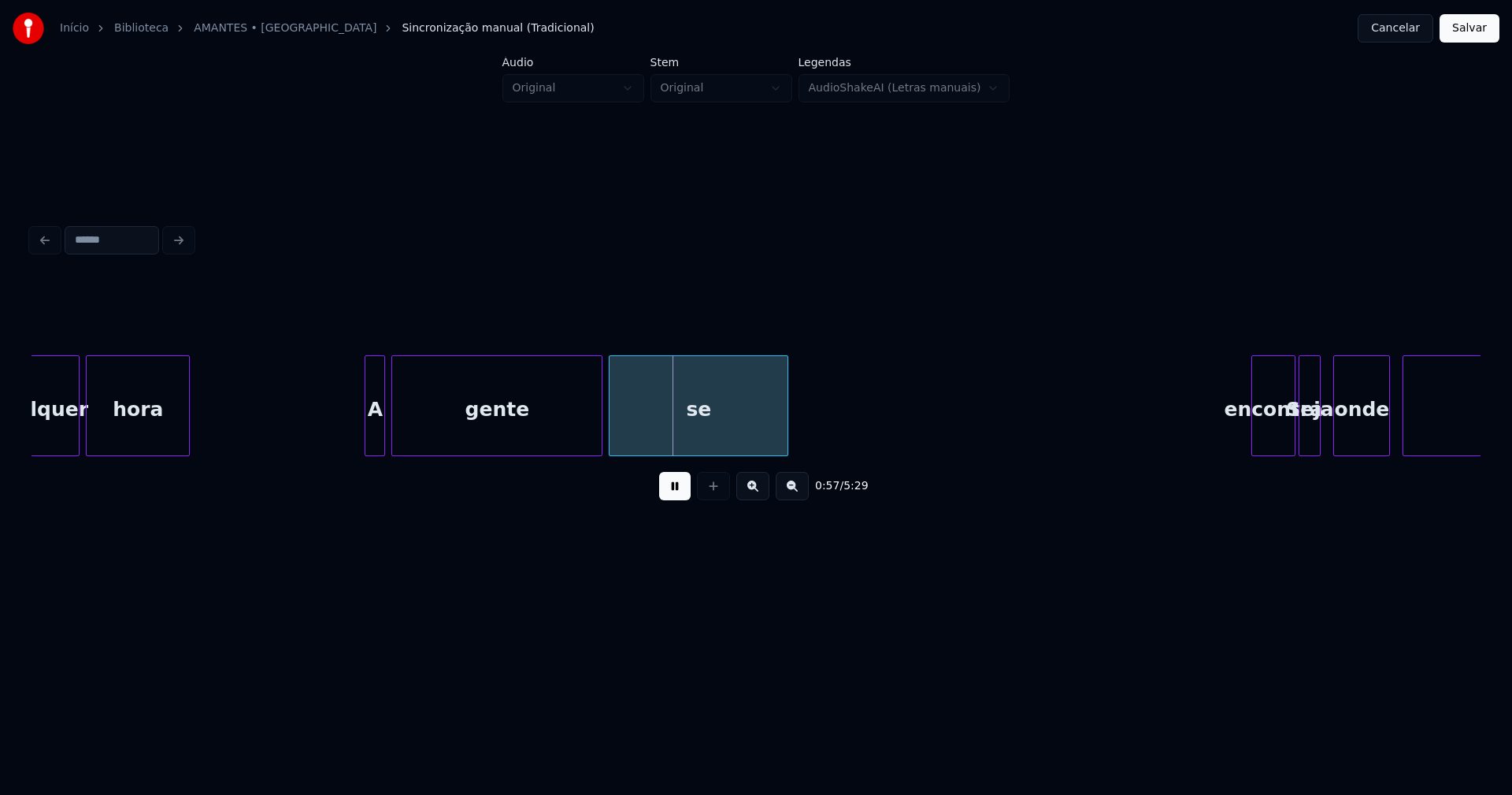
click at [366, 442] on div at bounding box center [368, 405] width 5 height 99
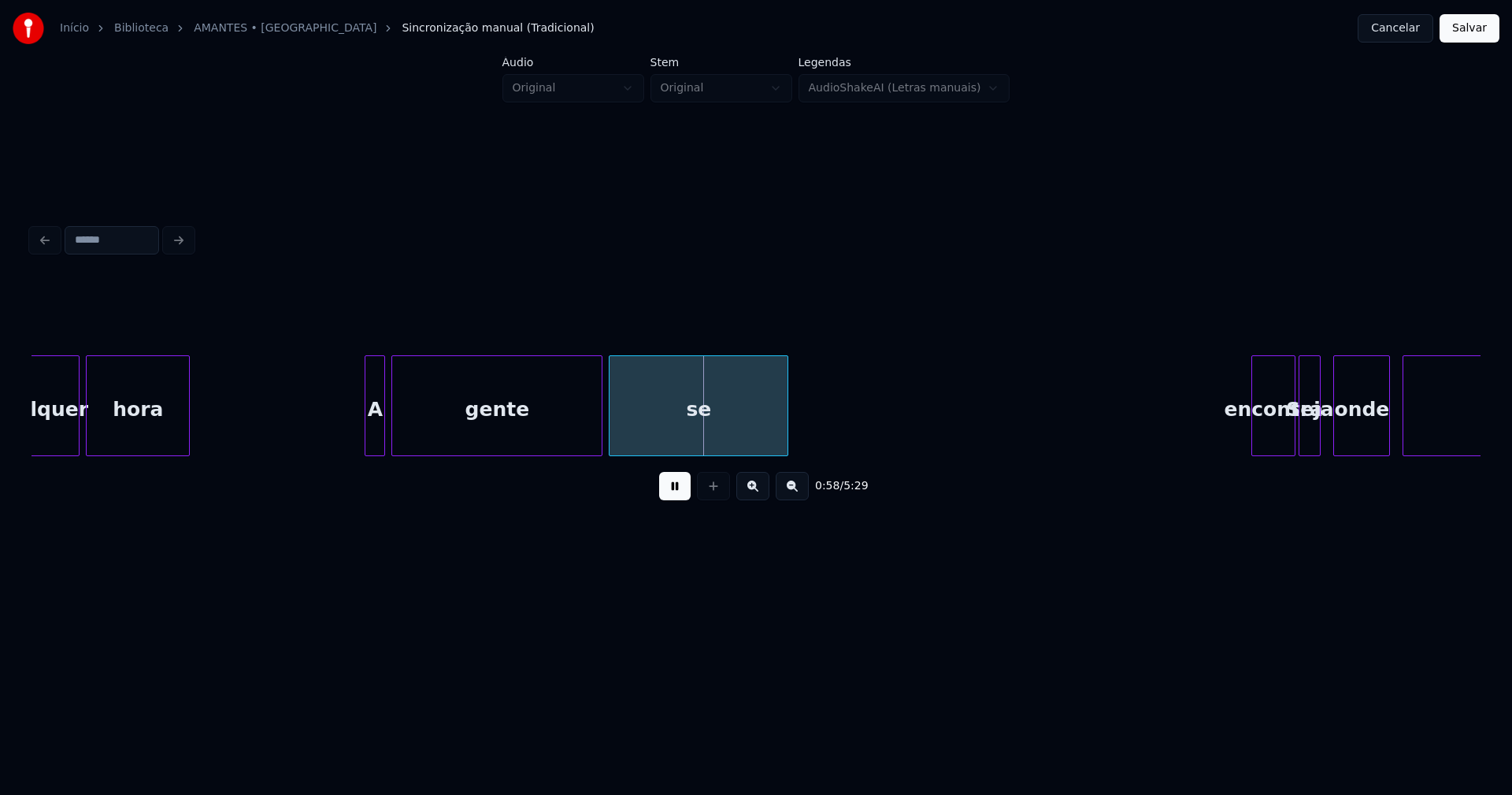
click at [678, 489] on button at bounding box center [675, 485] width 31 height 28
click at [547, 447] on div "gente" at bounding box center [469, 406] width 156 height 101
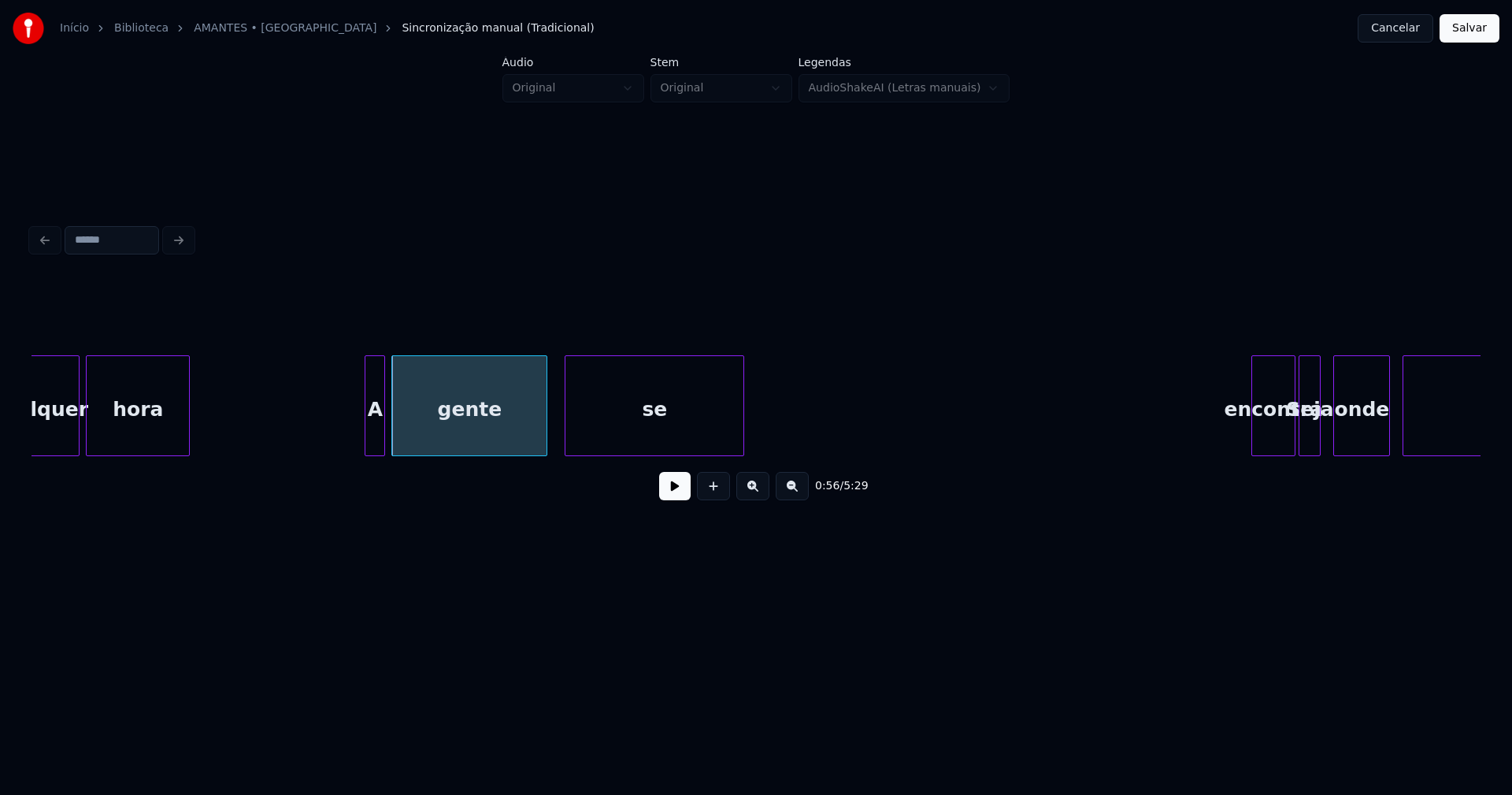
click at [632, 450] on div "Qualquer hora A gente se encontra Seja onde for" at bounding box center [756, 406] width 1449 height 101
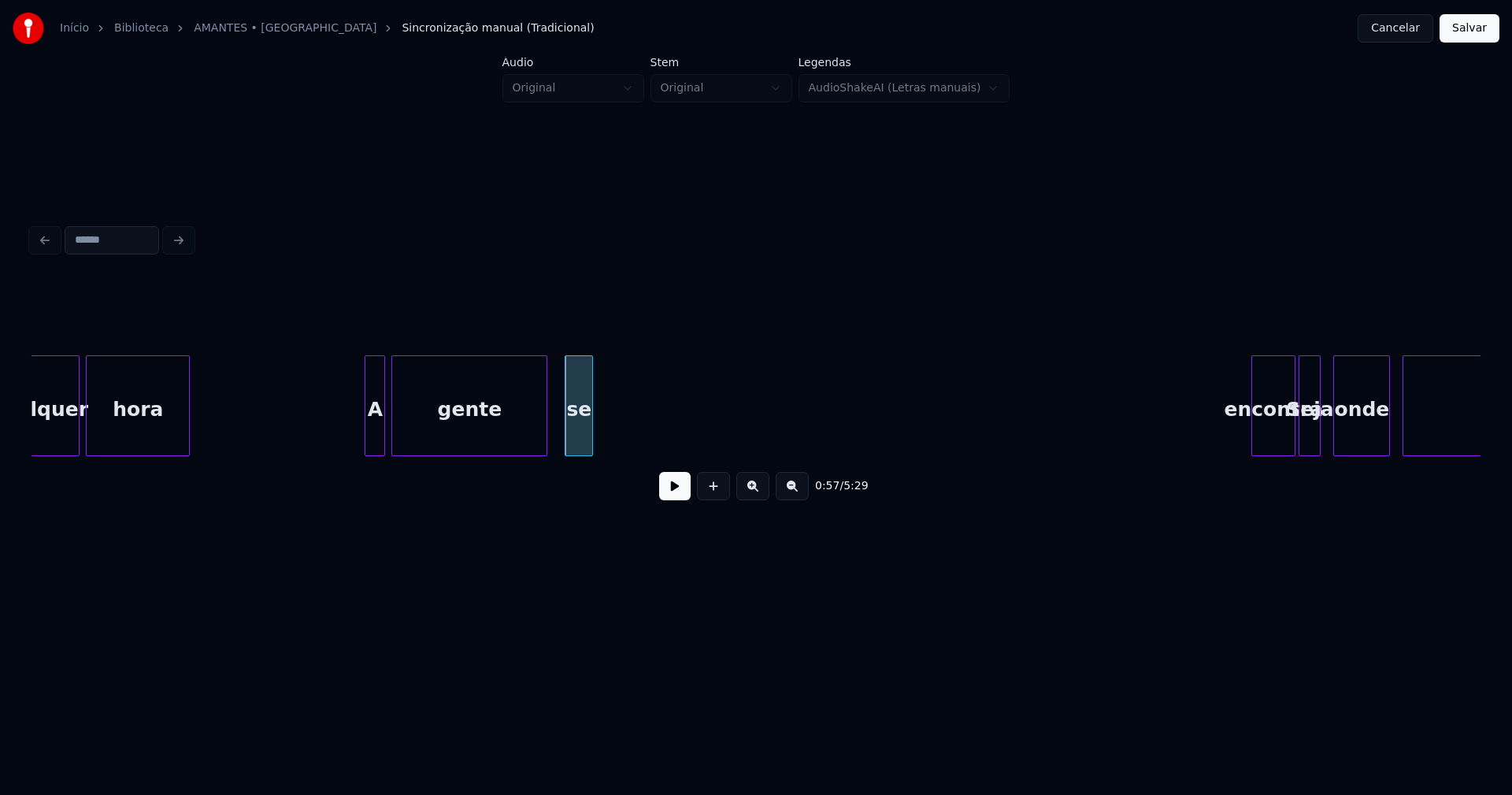
click at [589, 456] on div "Qualquer hora A gente se encontra Seja onde for" at bounding box center [756, 406] width 1449 height 101
click at [630, 493] on div "0:57 / 5:29" at bounding box center [756, 395] width 1449 height 240
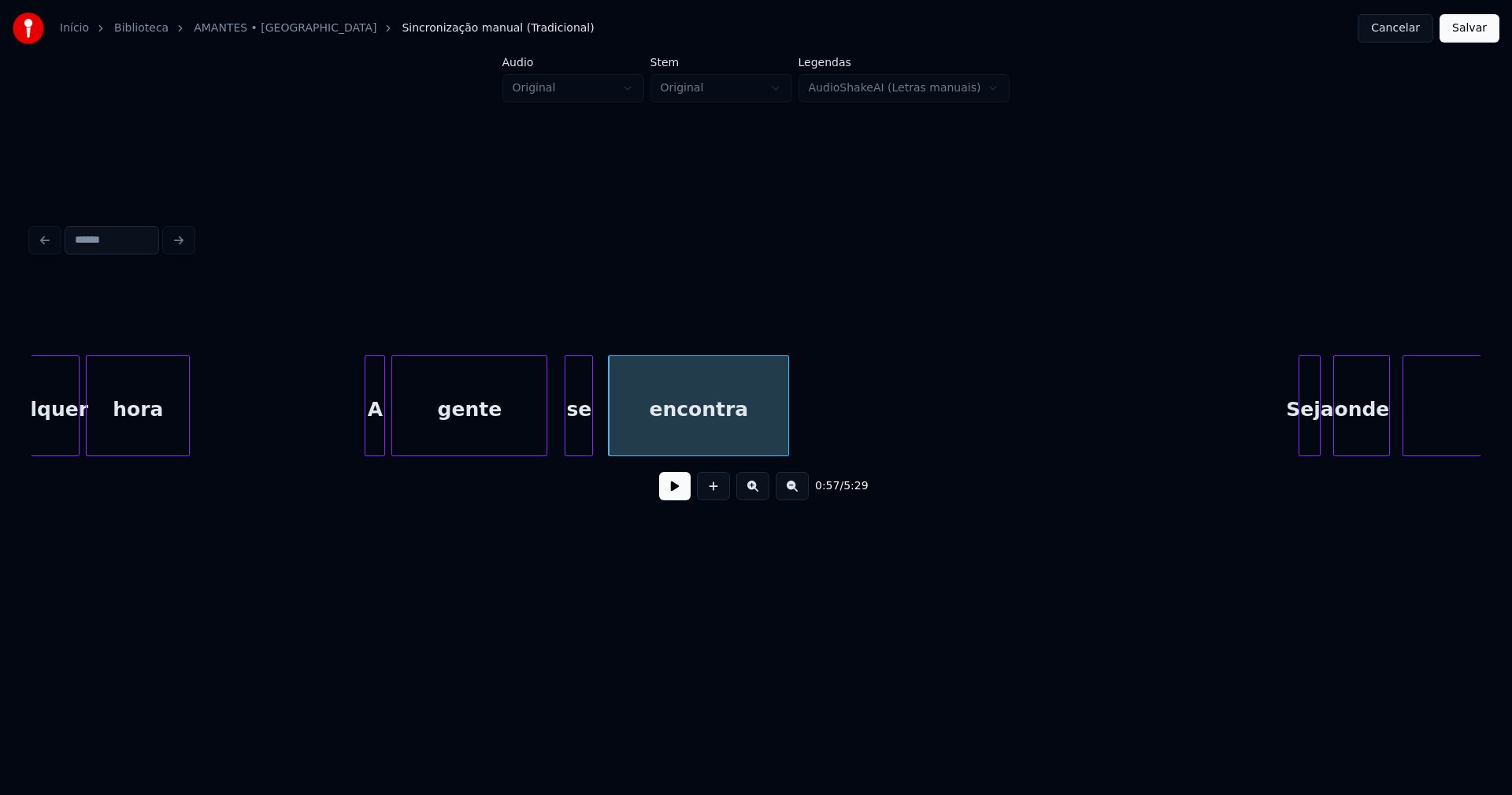
click at [786, 440] on div at bounding box center [786, 405] width 5 height 99
click at [672, 499] on button at bounding box center [675, 485] width 31 height 28
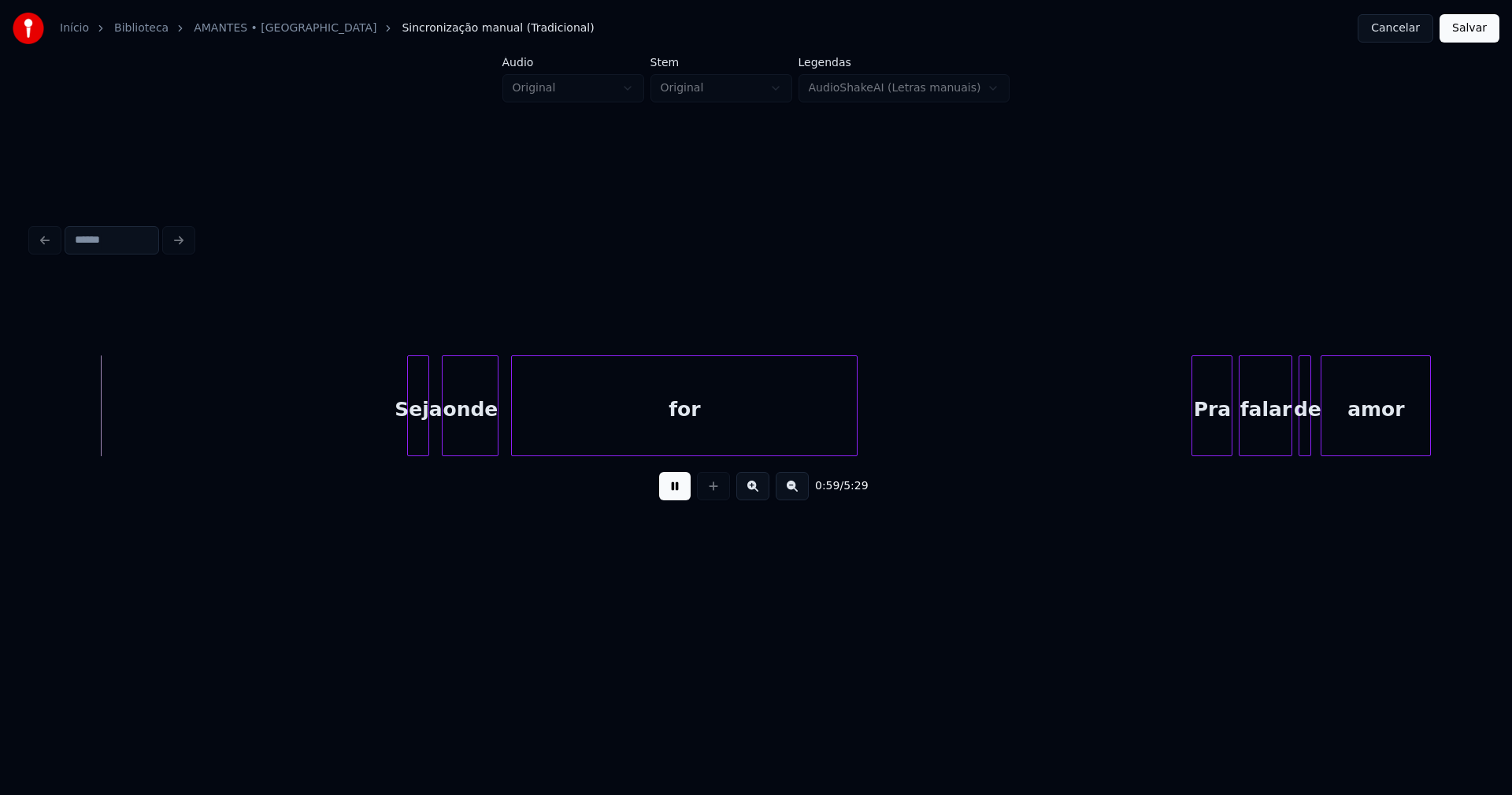
scroll to position [0, 9401]
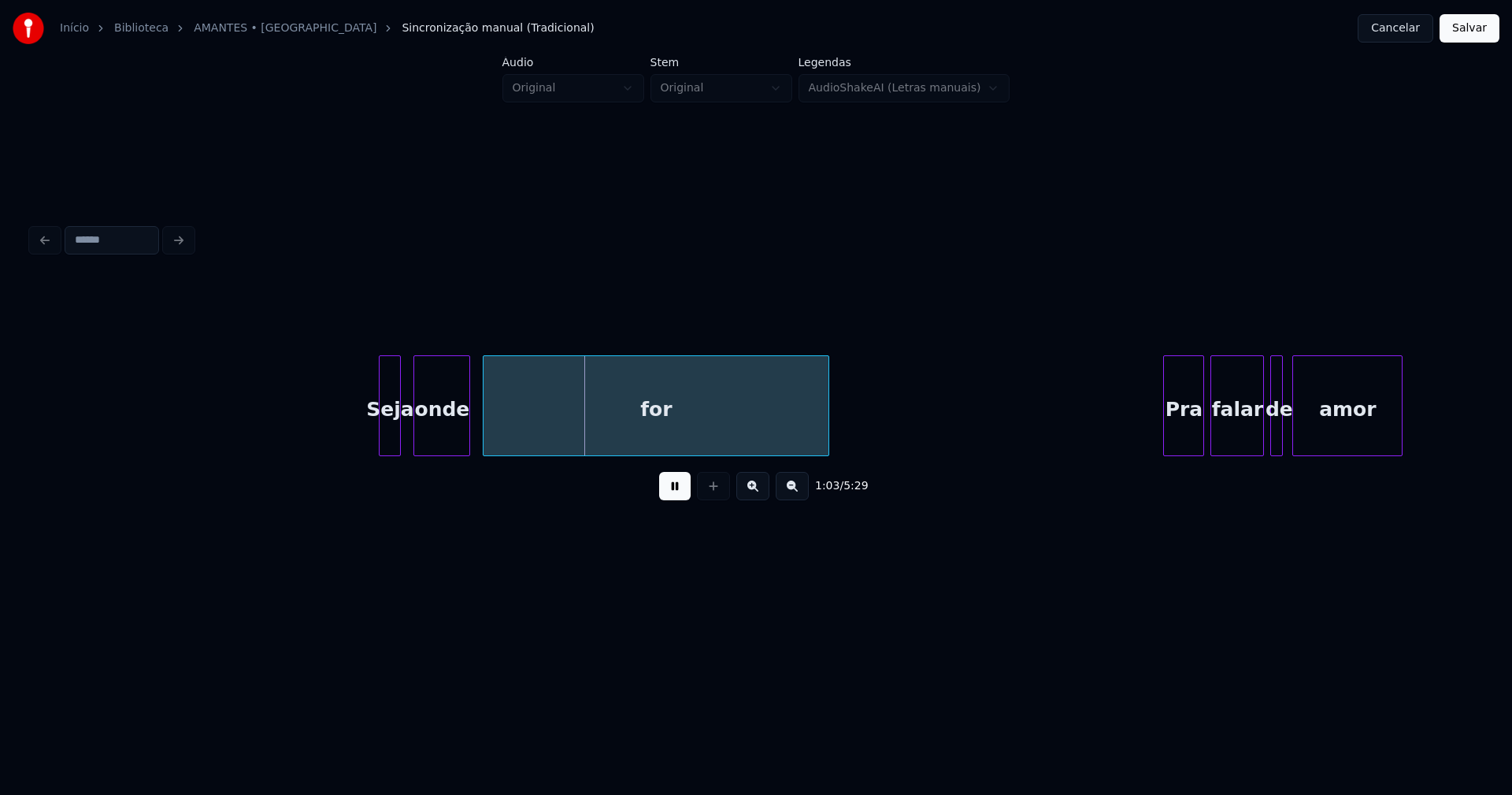
click at [327, 445] on div at bounding box center [329, 405] width 5 height 99
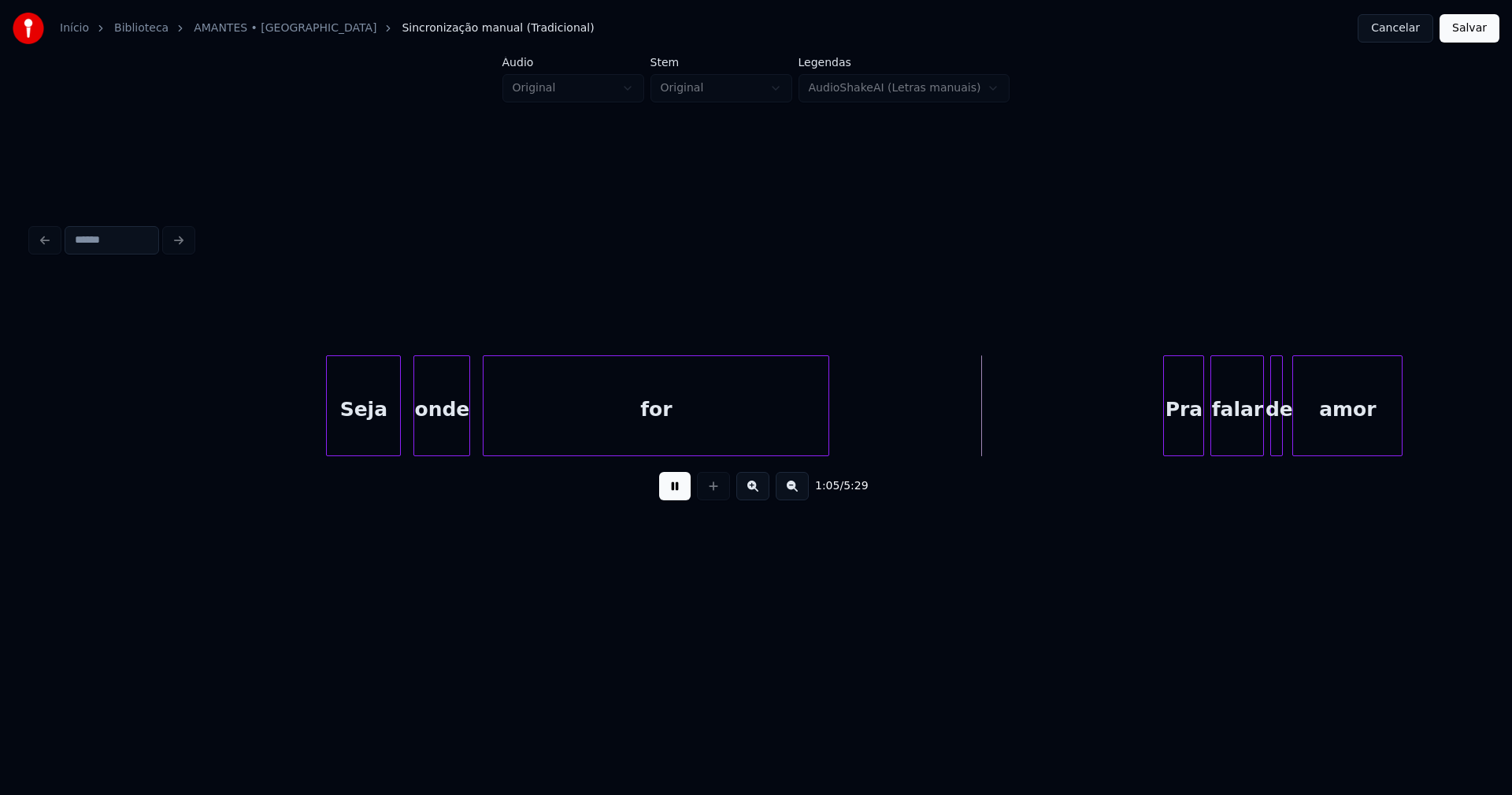
click at [673, 494] on button at bounding box center [675, 485] width 31 height 28
click at [372, 422] on div "Seja" at bounding box center [363, 409] width 74 height 108
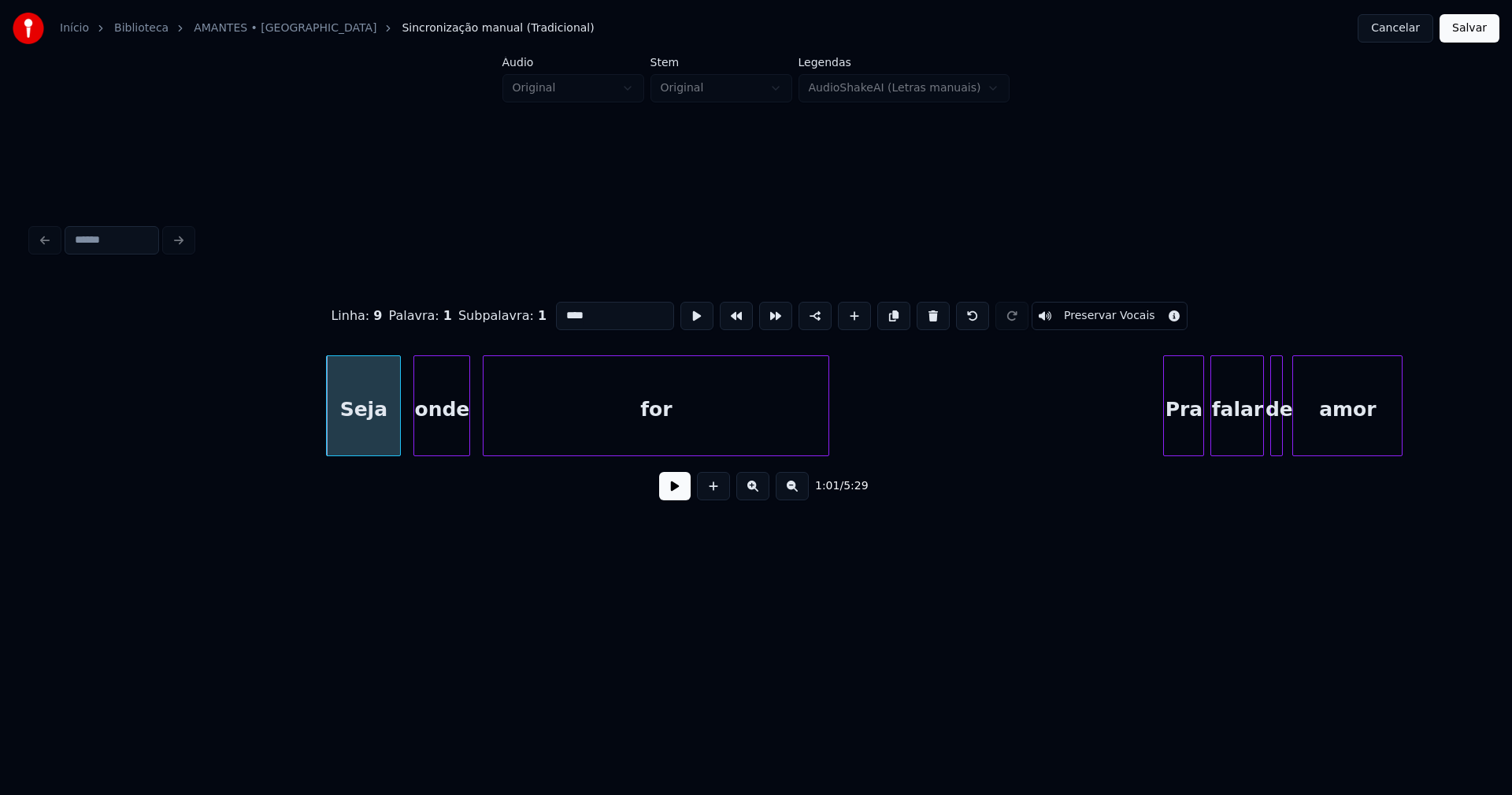
click at [560, 309] on input "****" at bounding box center [615, 315] width 119 height 28
type input "******"
click at [677, 495] on button at bounding box center [675, 485] width 31 height 28
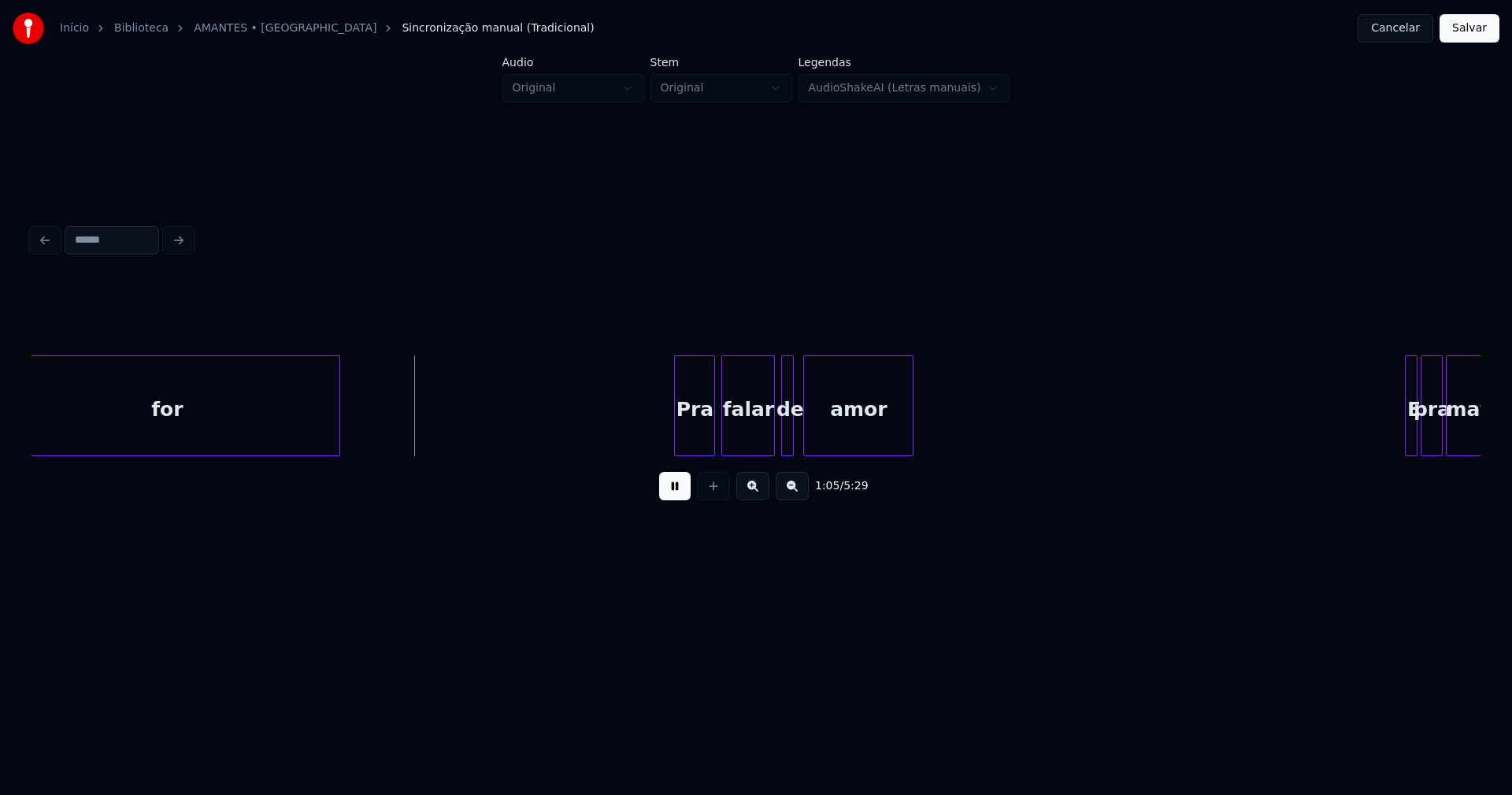
scroll to position [0, 10178]
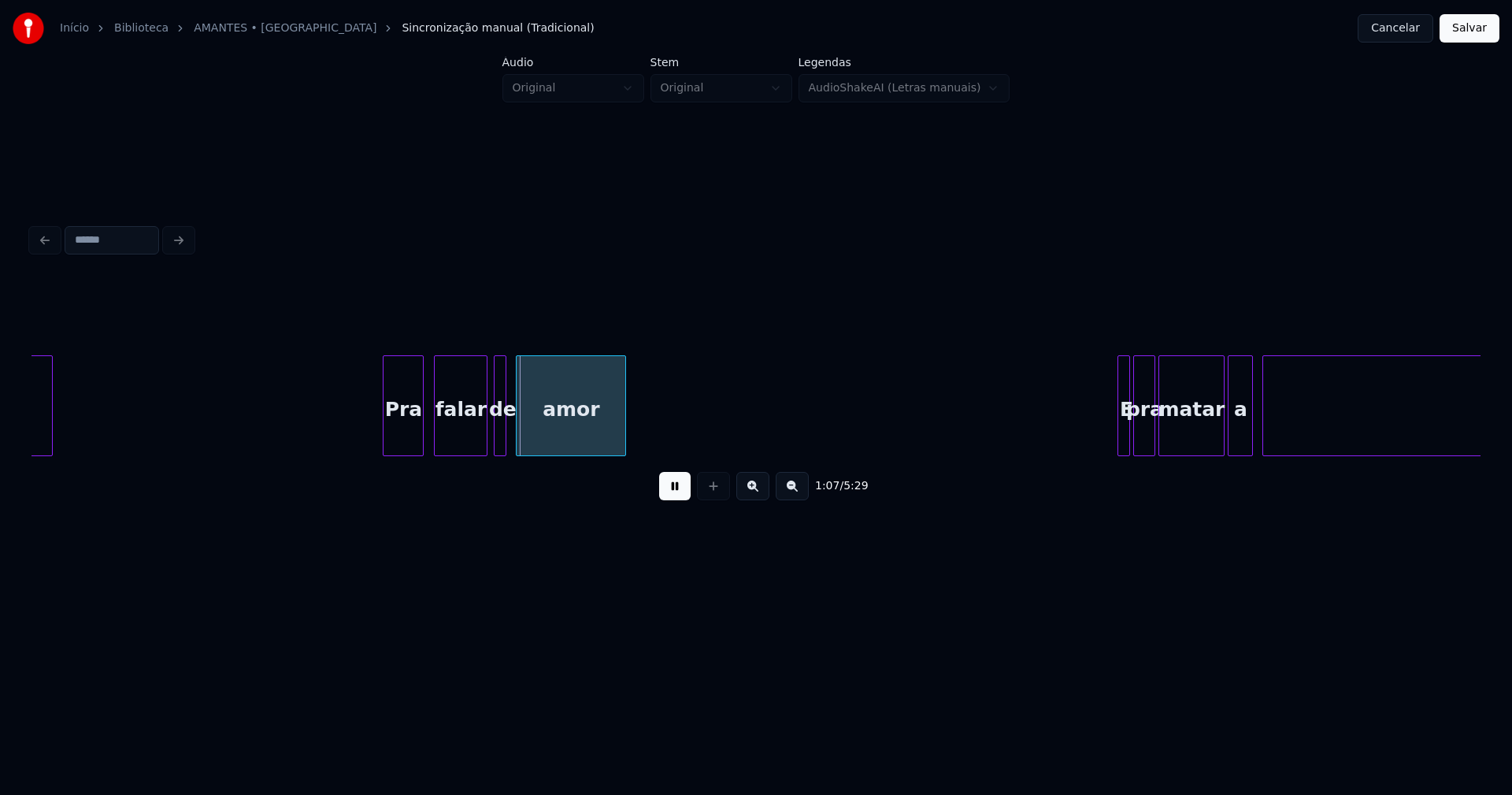
click at [400, 445] on div "Pra" at bounding box center [403, 409] width 40 height 108
click at [538, 444] on div at bounding box center [538, 405] width 5 height 99
click at [528, 439] on div at bounding box center [527, 405] width 5 height 99
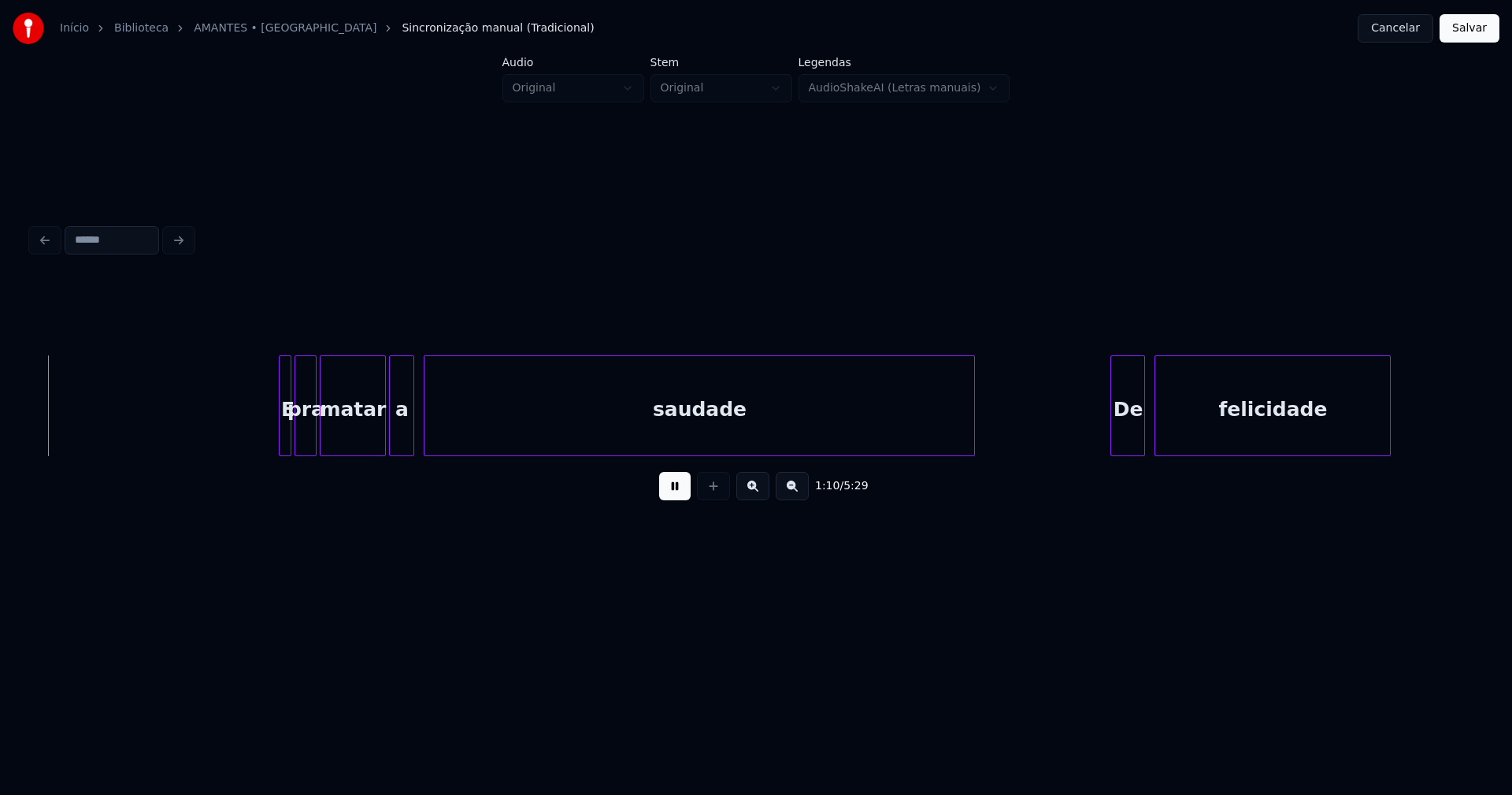
scroll to position [0, 11033]
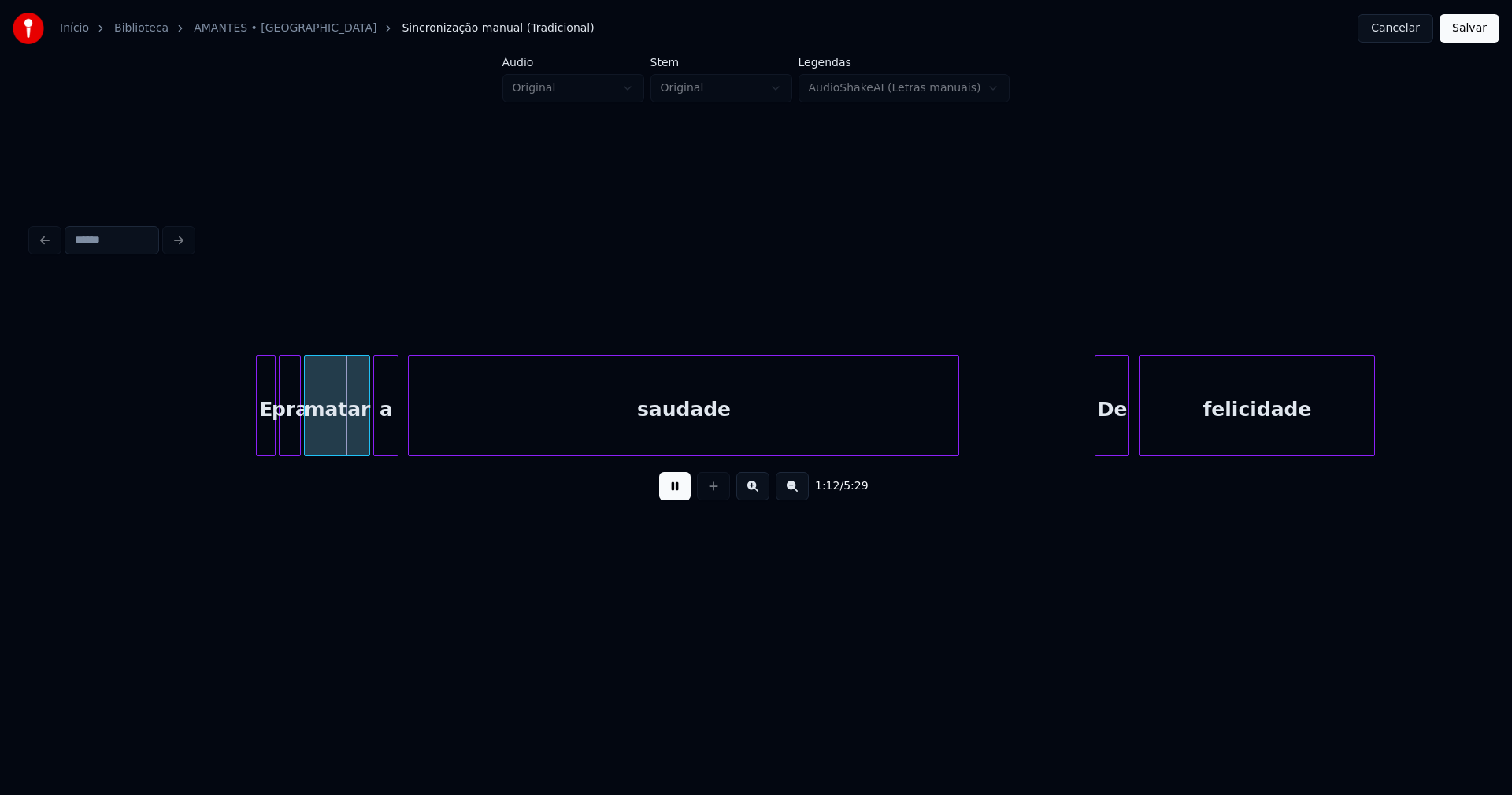
click at [259, 434] on div at bounding box center [259, 405] width 5 height 99
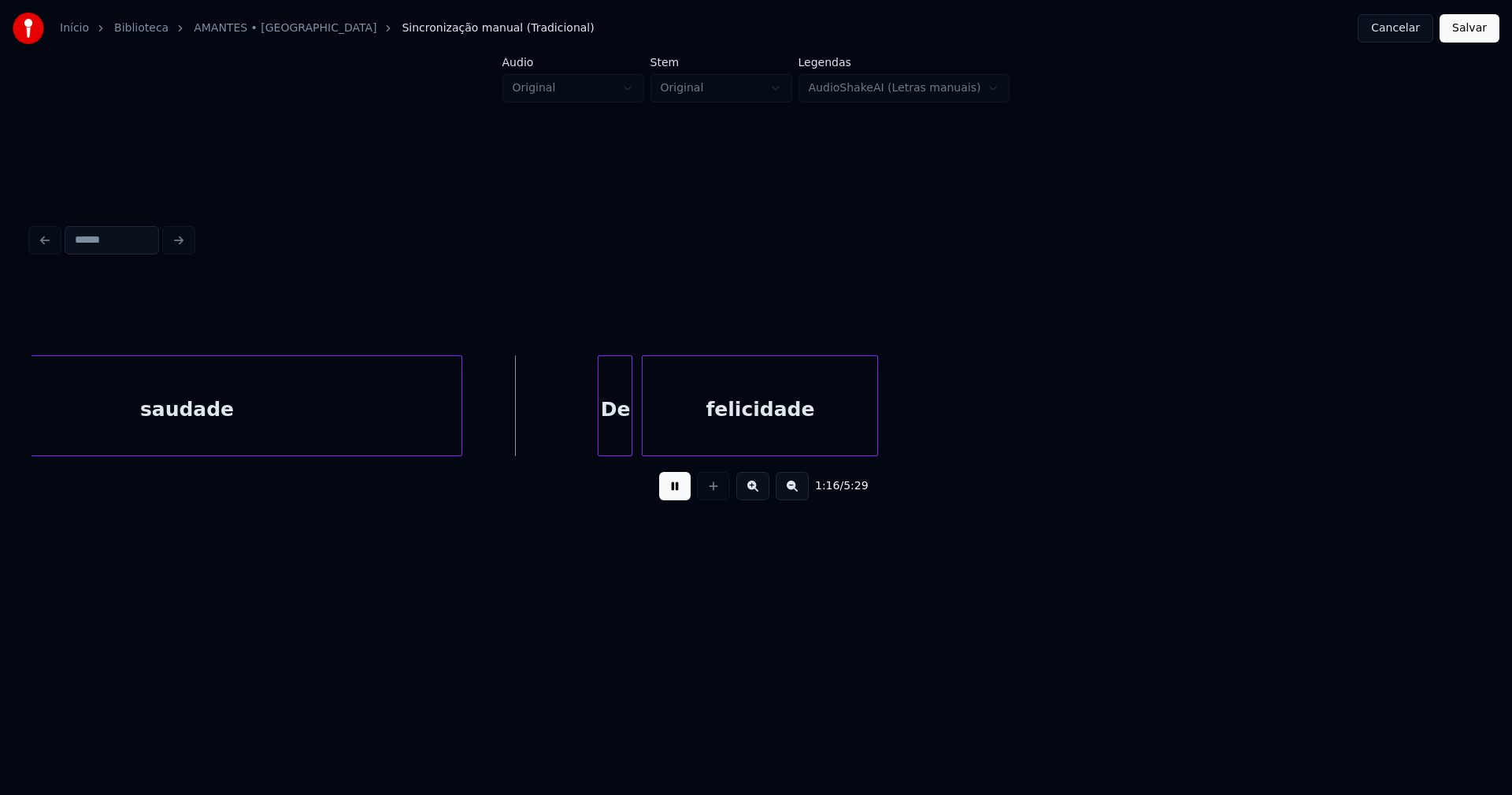
scroll to position [0, 11558]
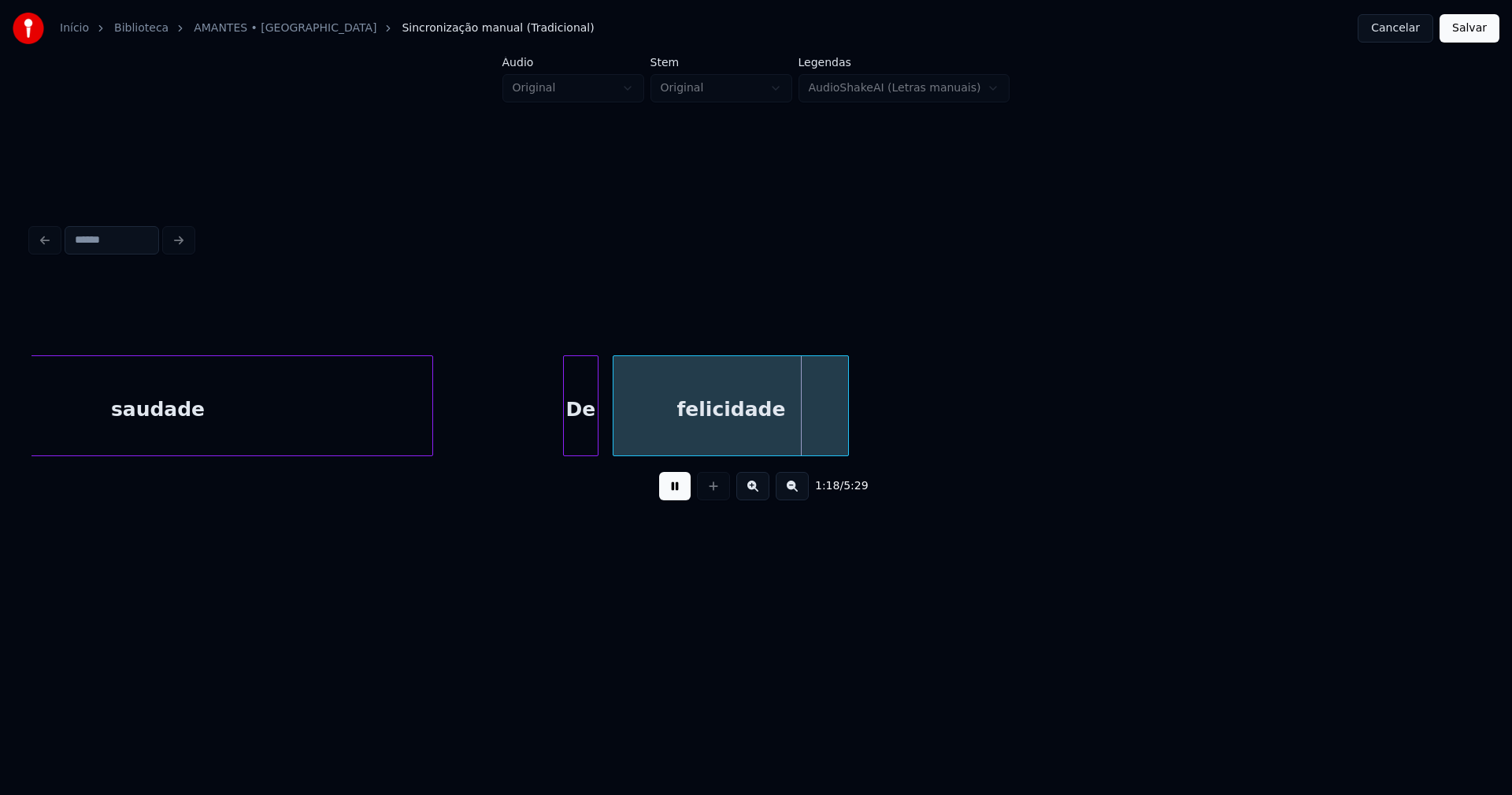
click at [577, 444] on div "De" at bounding box center [580, 409] width 33 height 108
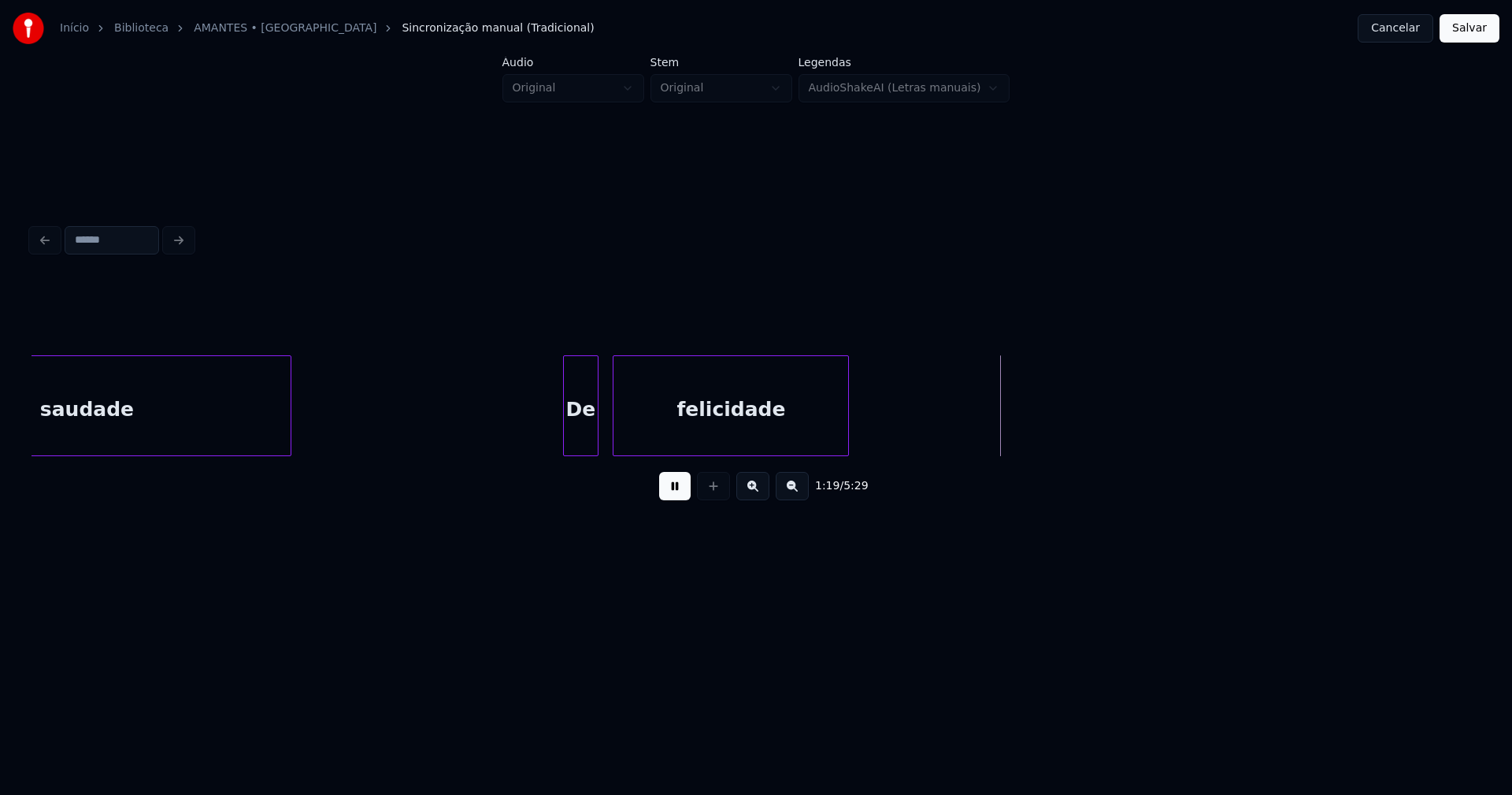
click at [288, 456] on div "saudade De felicidade" at bounding box center [756, 406] width 1449 height 101
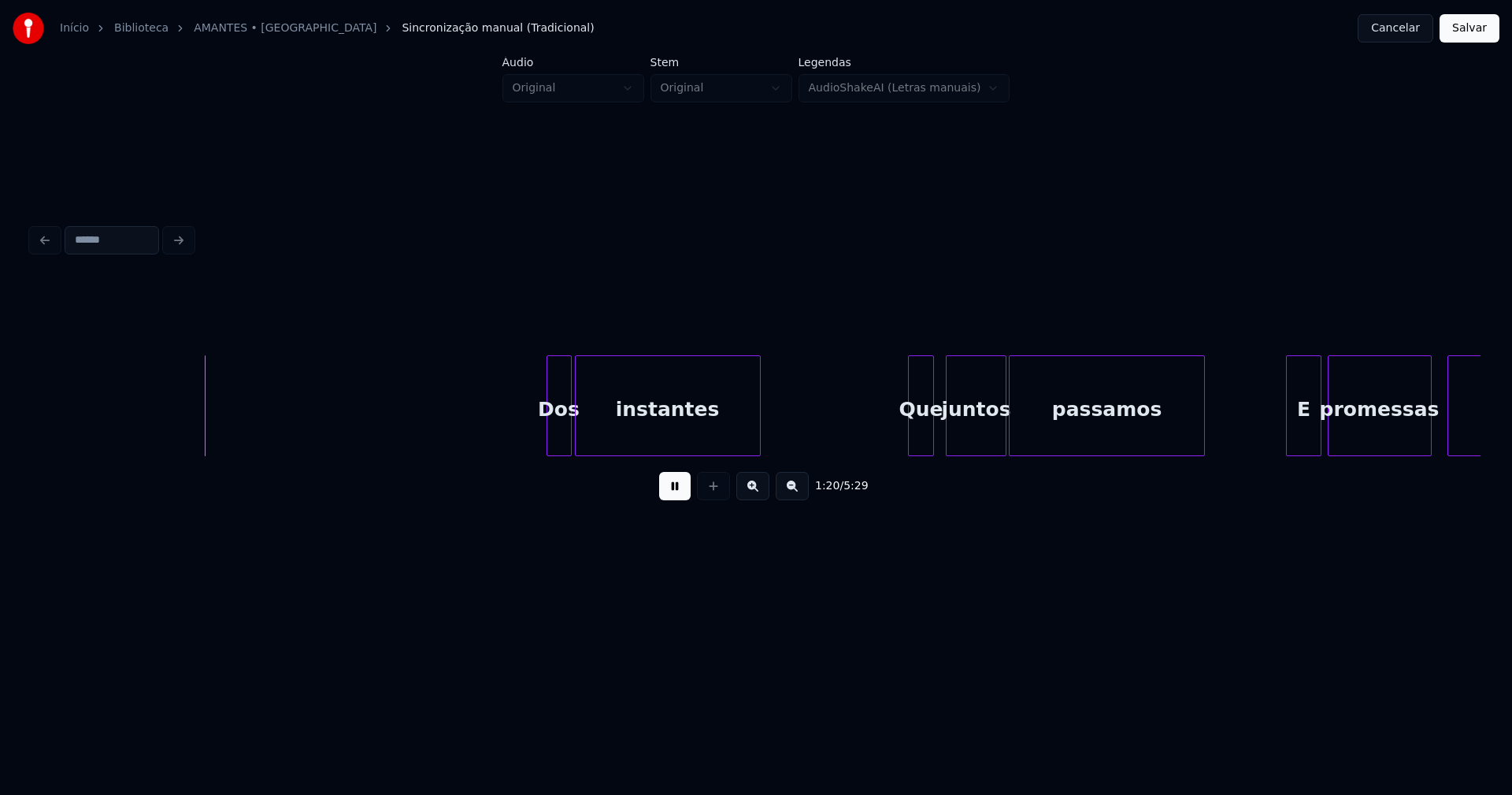
scroll to position [0, 12536]
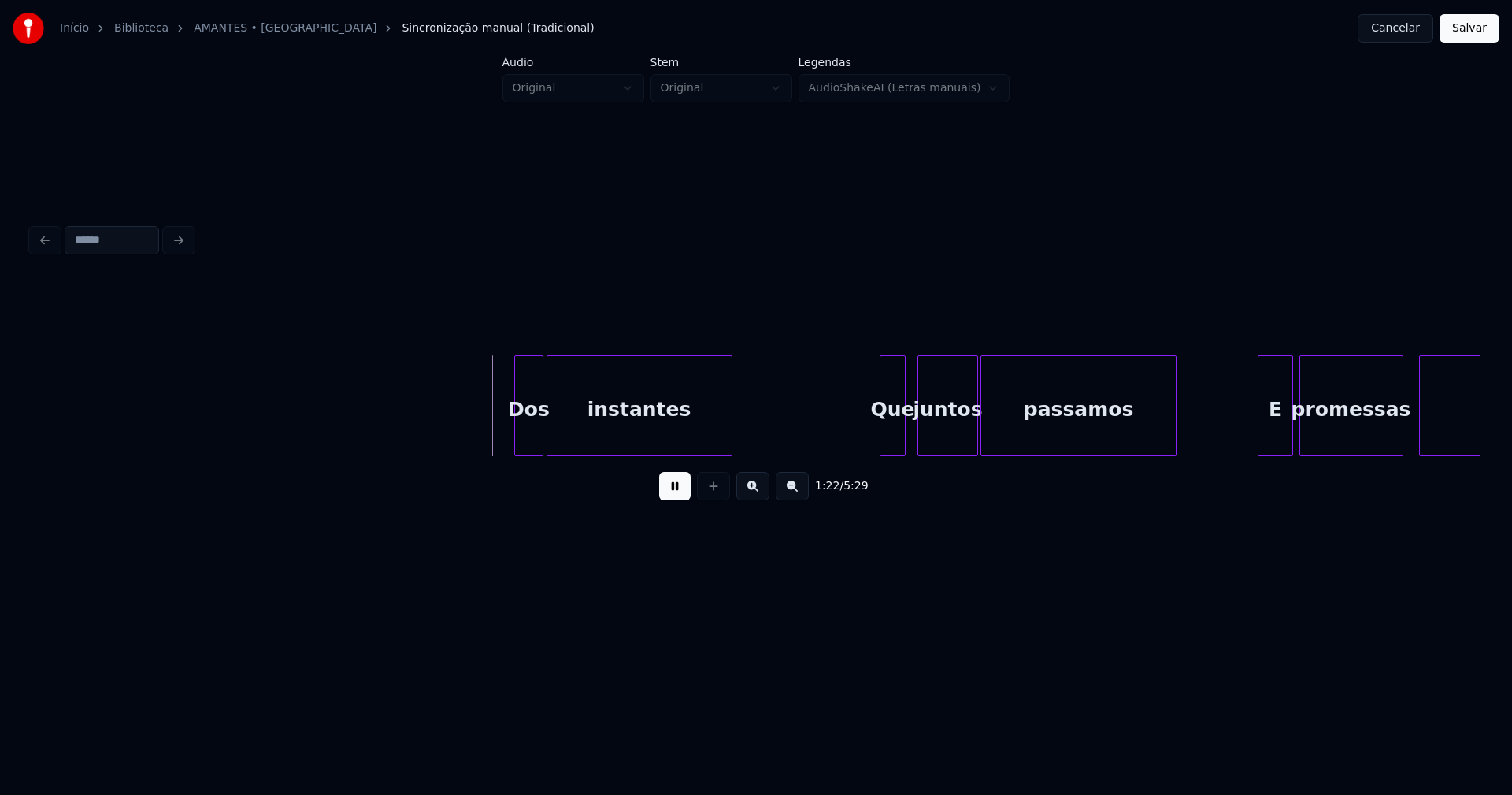
click at [516, 428] on div at bounding box center [517, 405] width 5 height 99
click at [883, 434] on div at bounding box center [881, 405] width 5 height 99
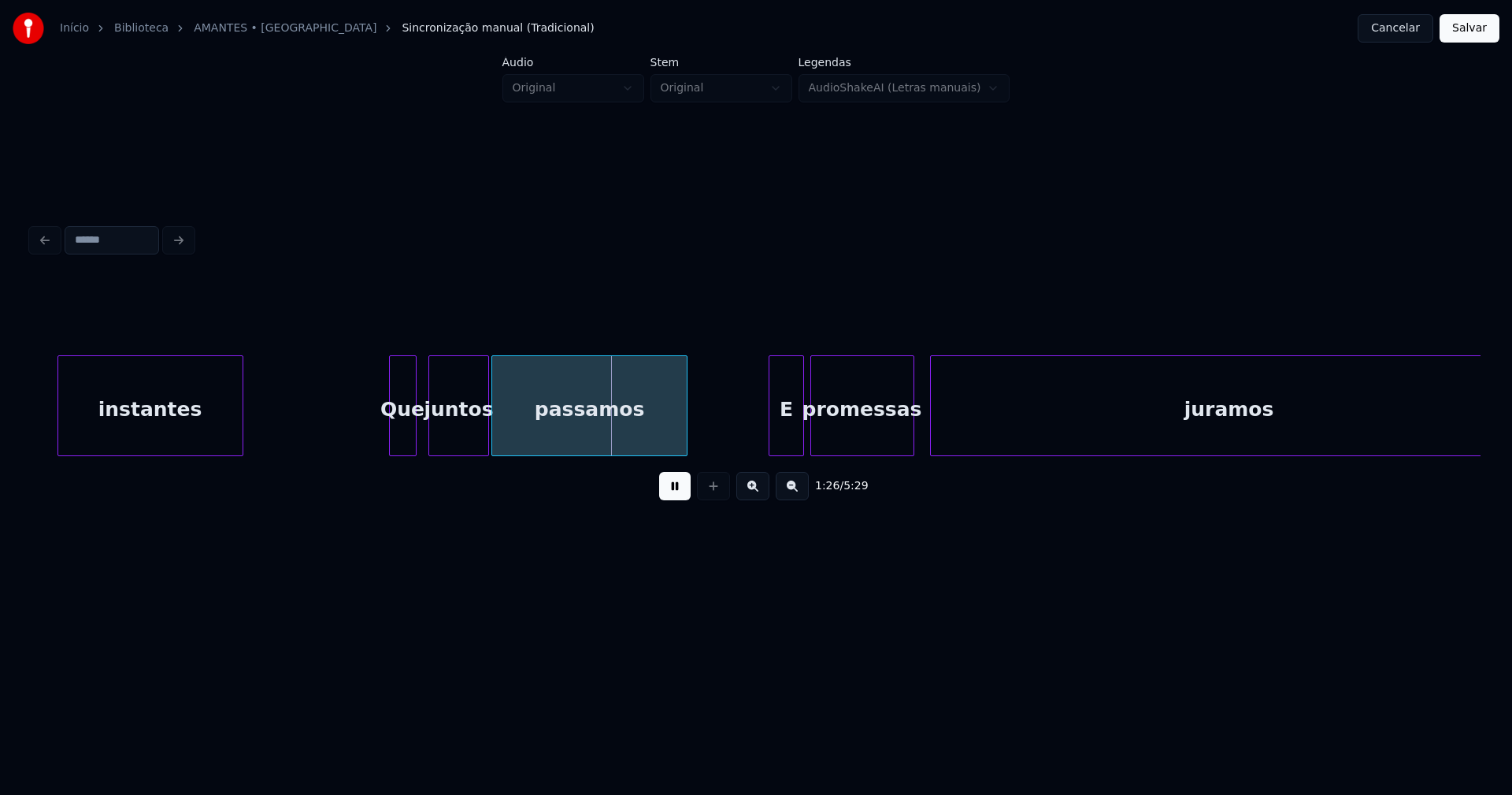
scroll to position [0, 13082]
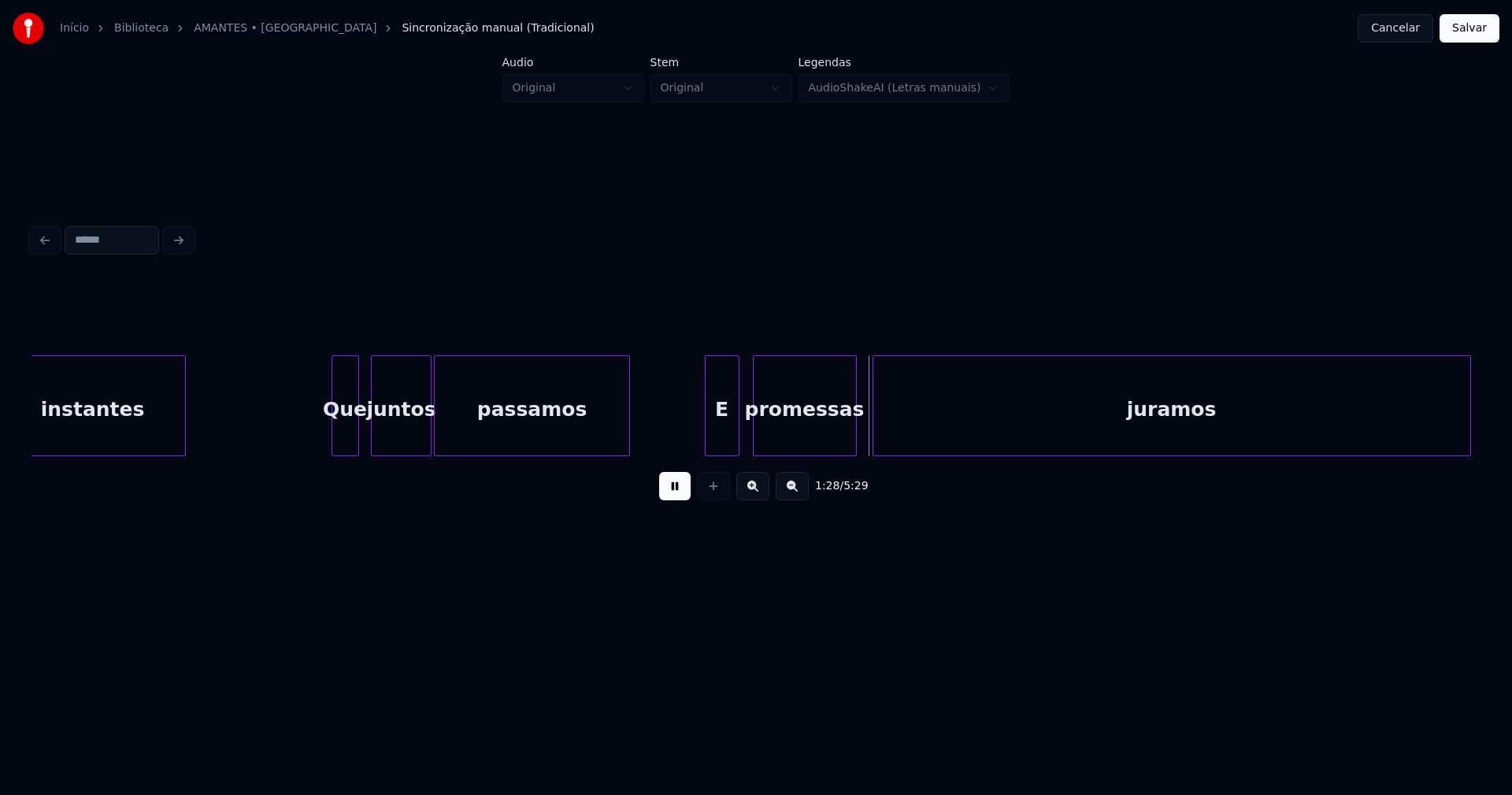
click at [723, 431] on div "E" at bounding box center [721, 409] width 33 height 108
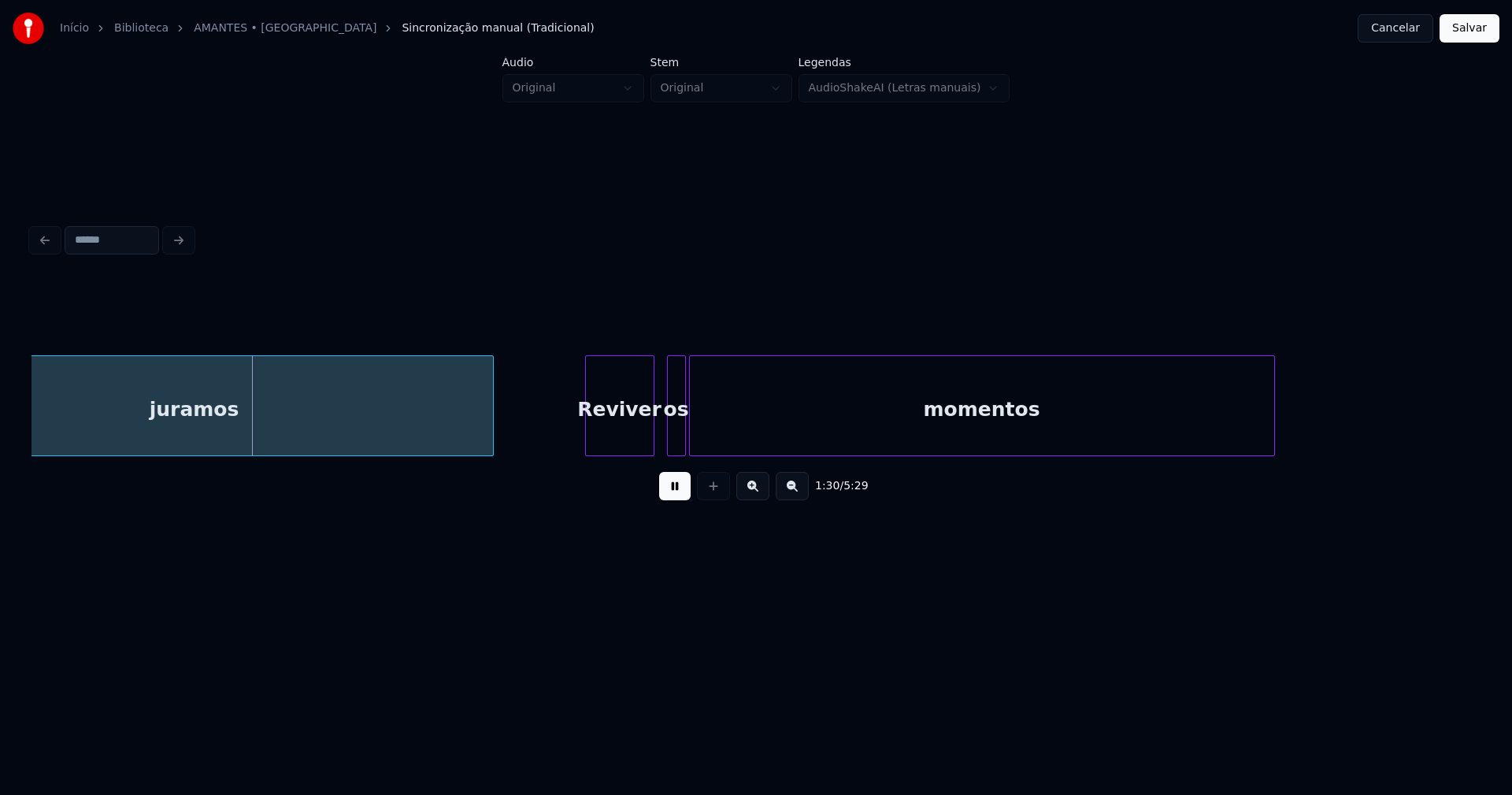
scroll to position [0, 14089]
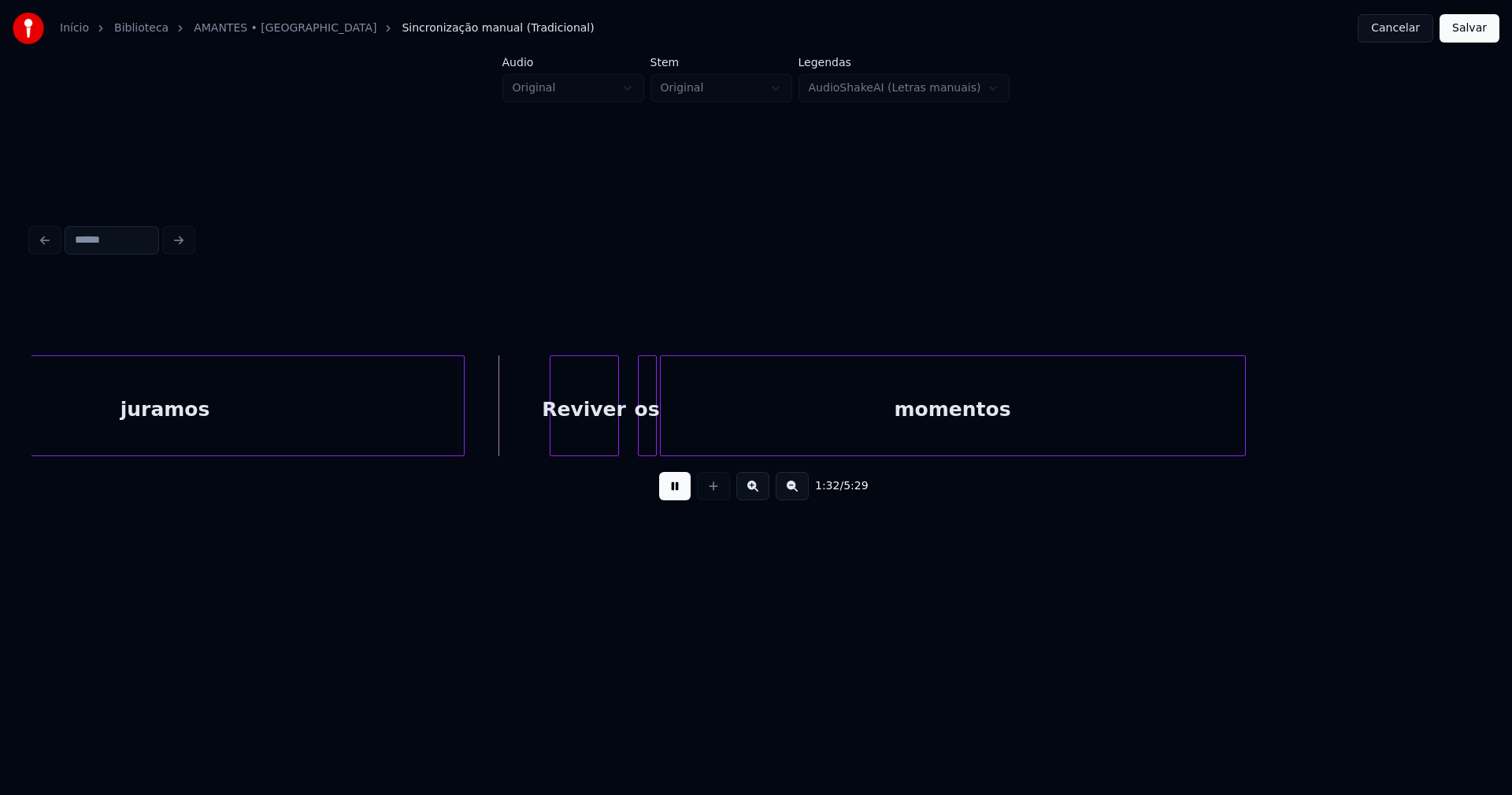
click at [573, 437] on div "Reviver" at bounding box center [584, 409] width 68 height 108
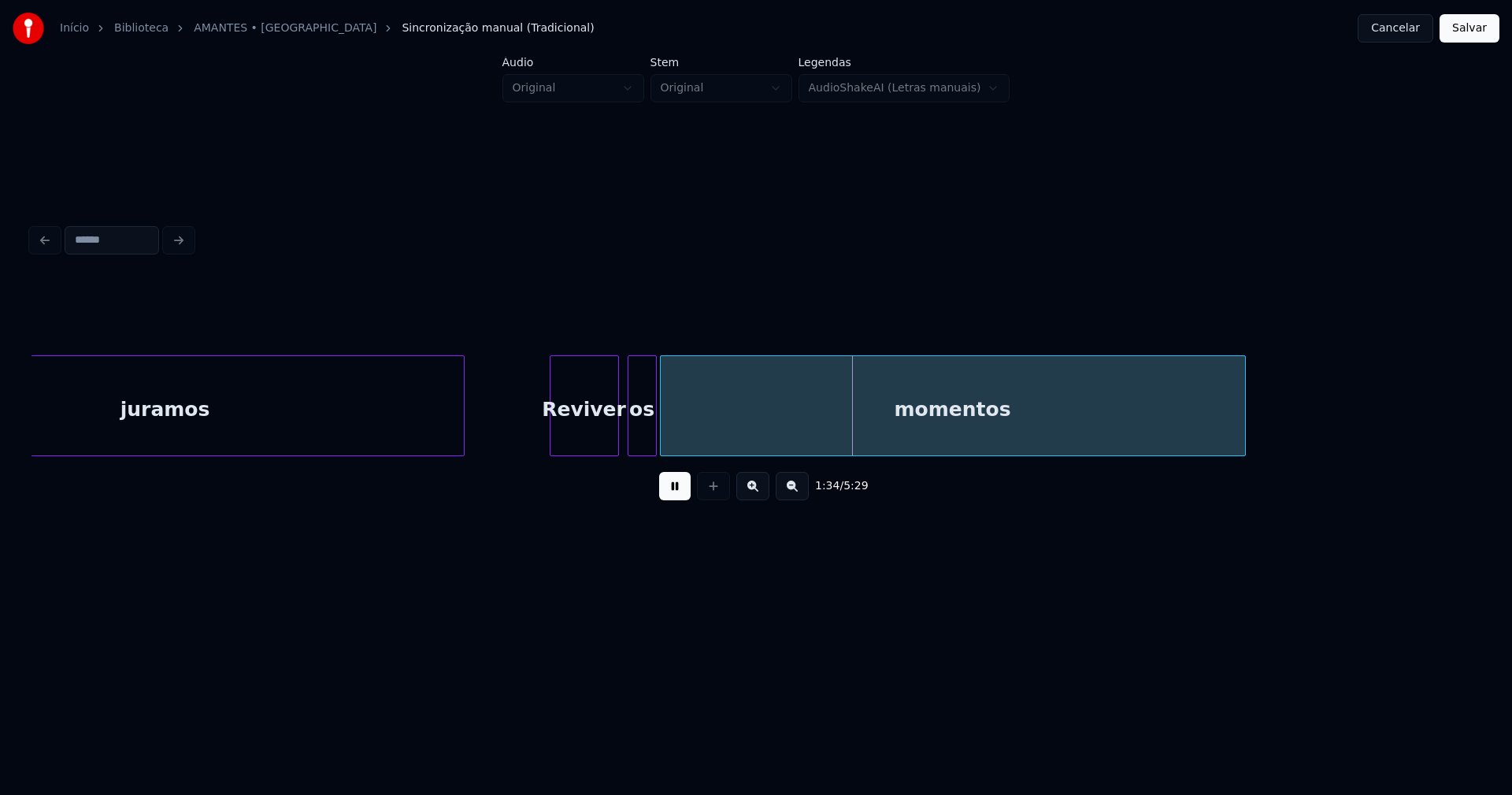
click at [630, 443] on div at bounding box center [631, 405] width 5 height 99
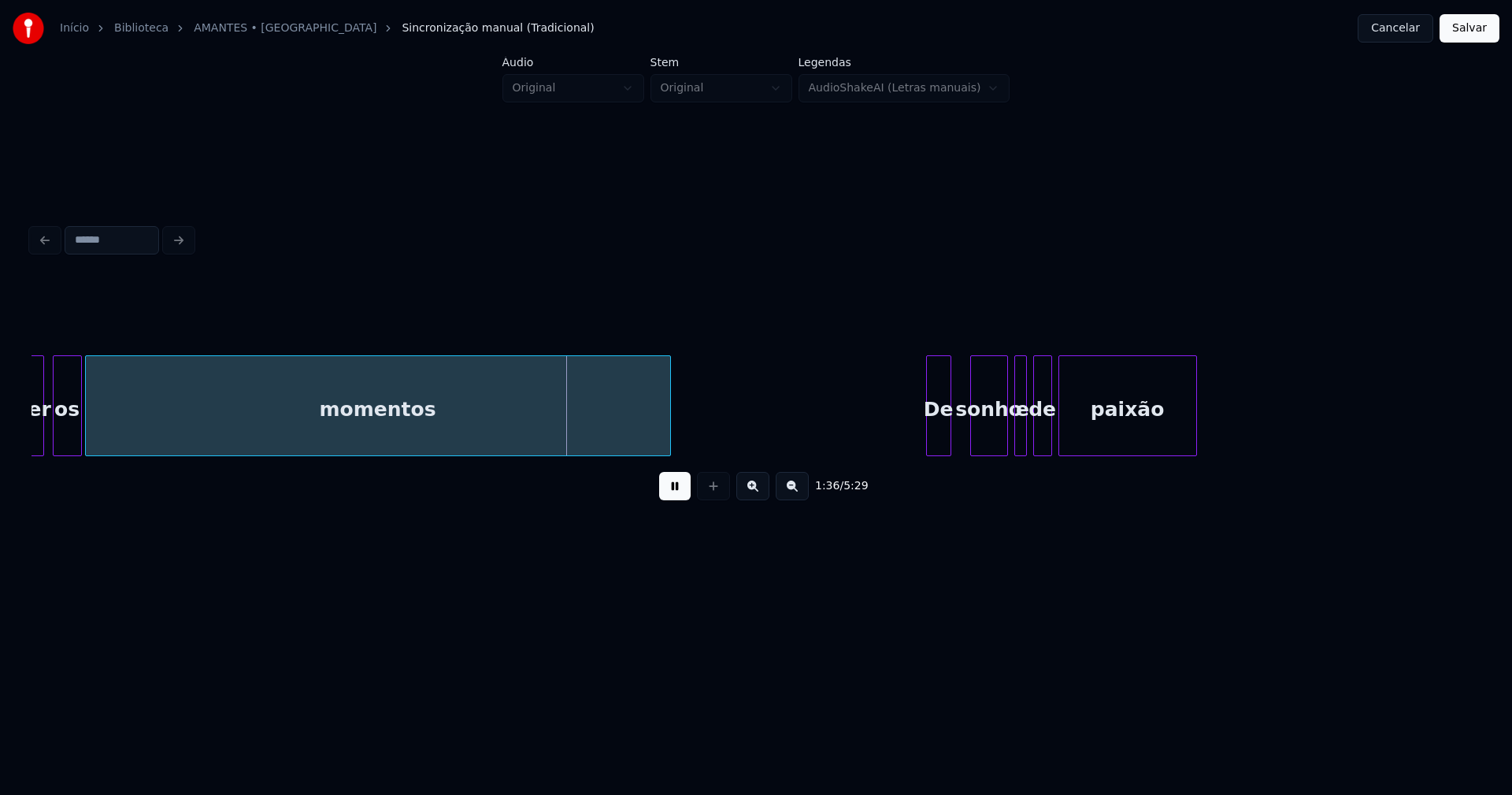
scroll to position [0, 14979]
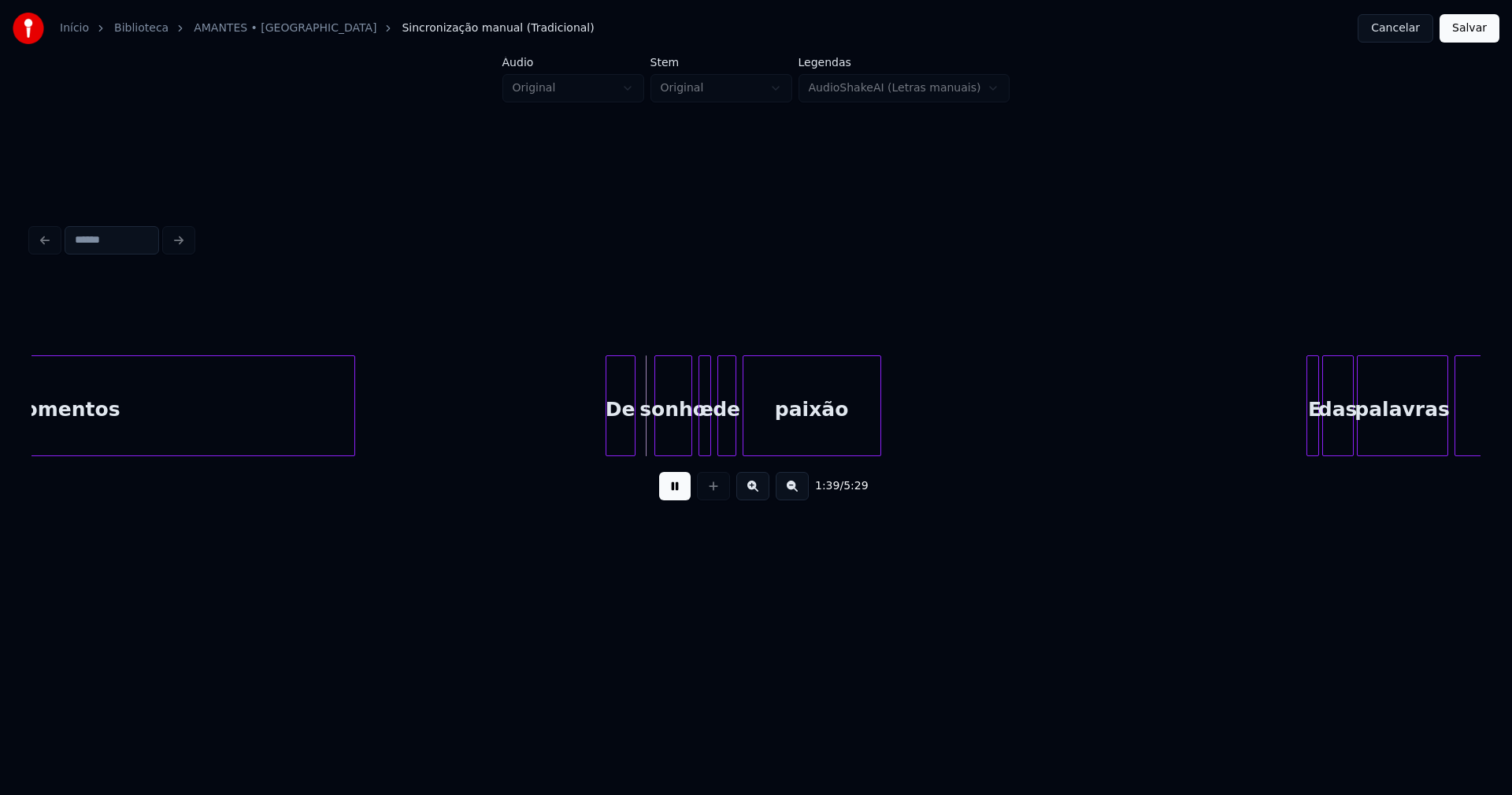
click at [608, 434] on div at bounding box center [609, 405] width 5 height 99
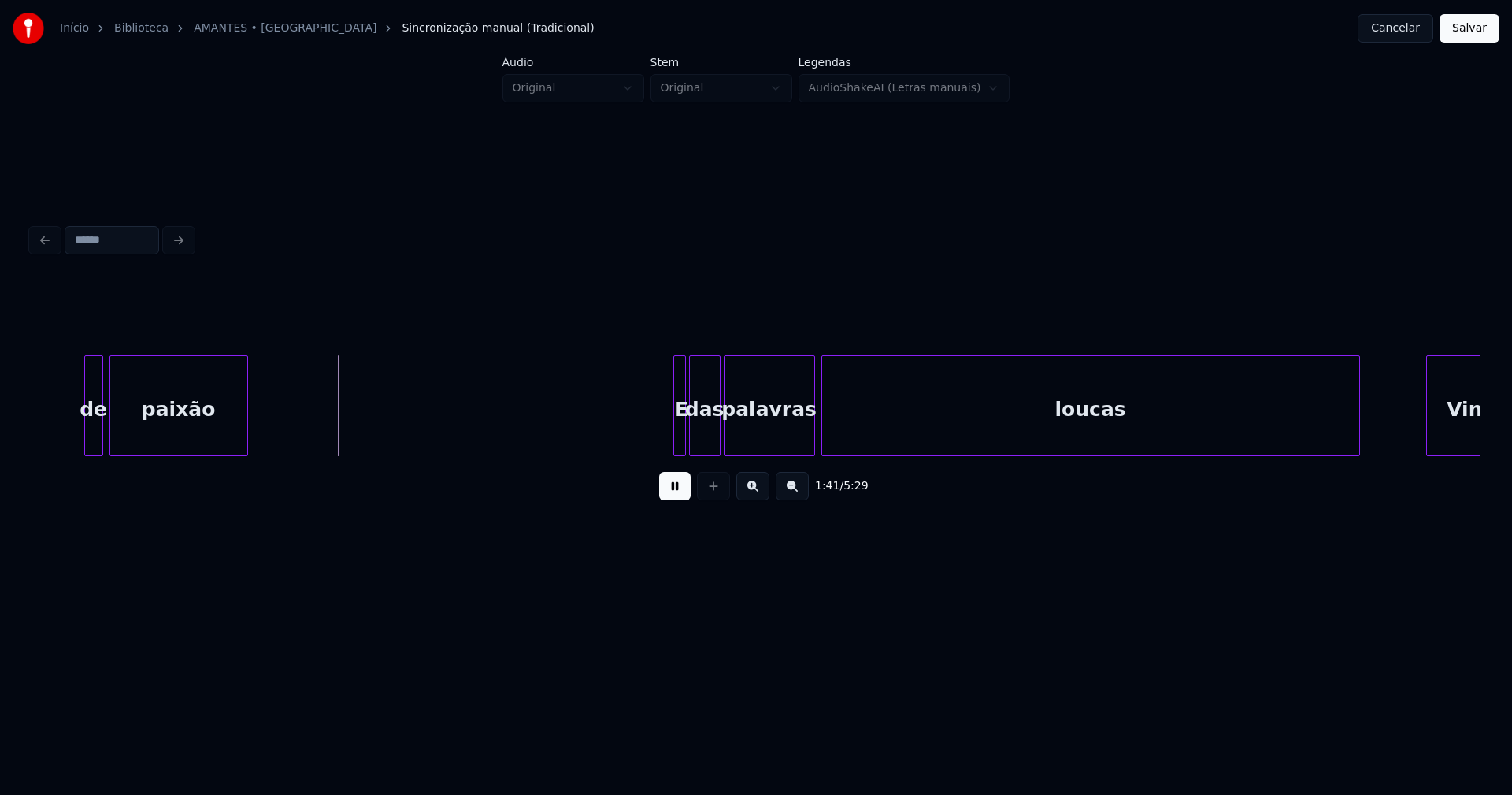
scroll to position [0, 15670]
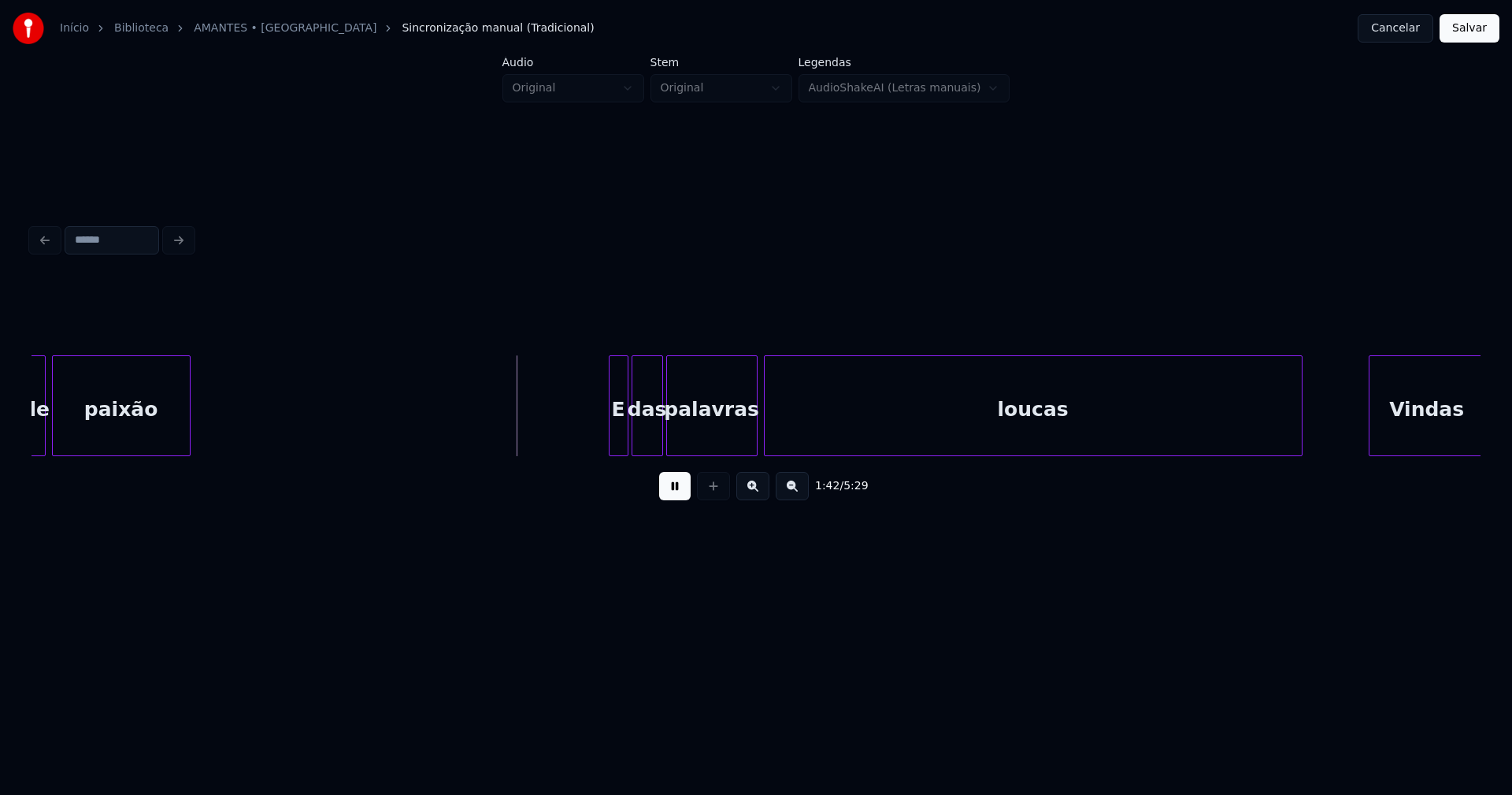
click at [610, 433] on div at bounding box center [612, 405] width 5 height 99
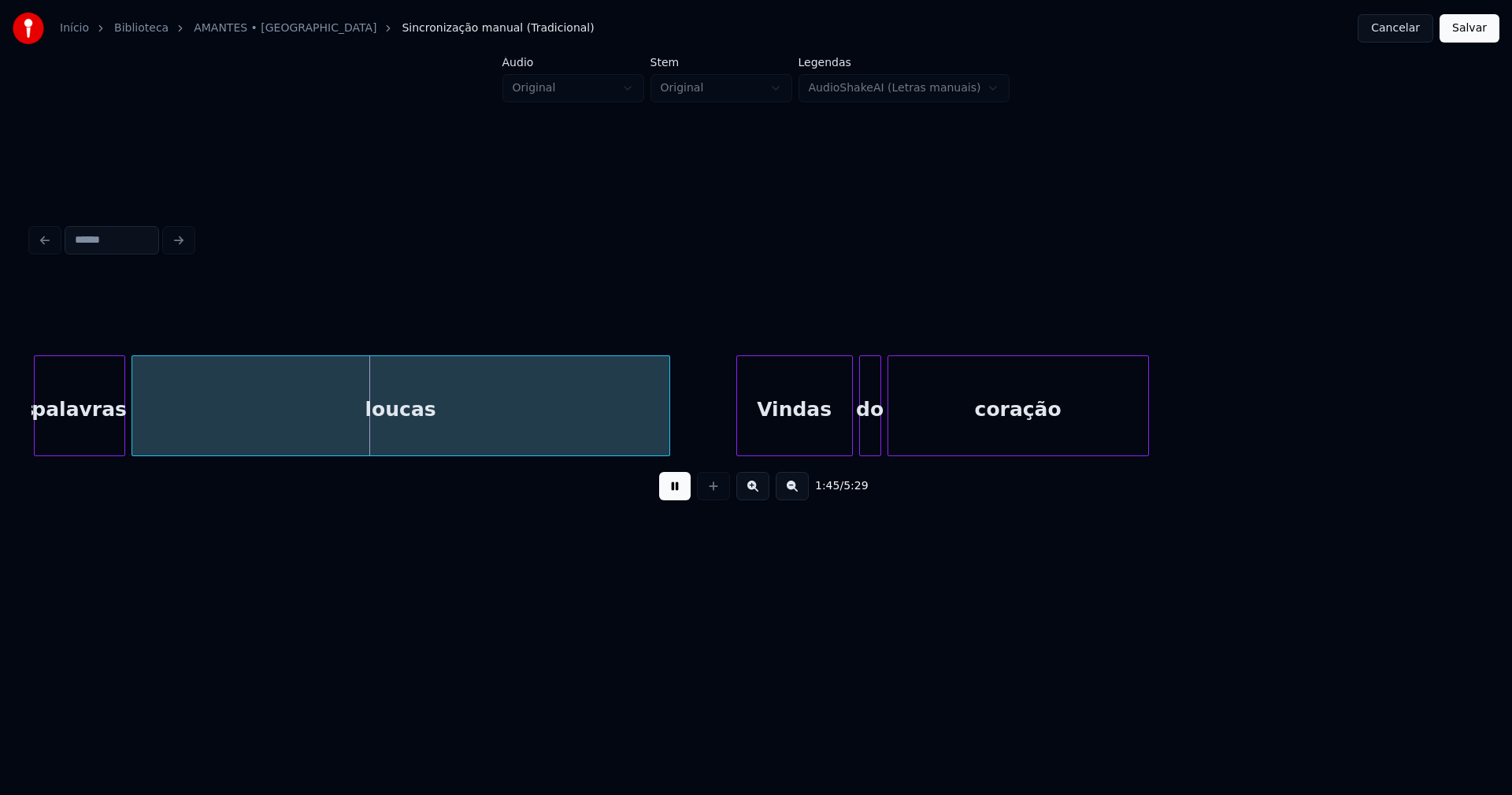
scroll to position [0, 16475]
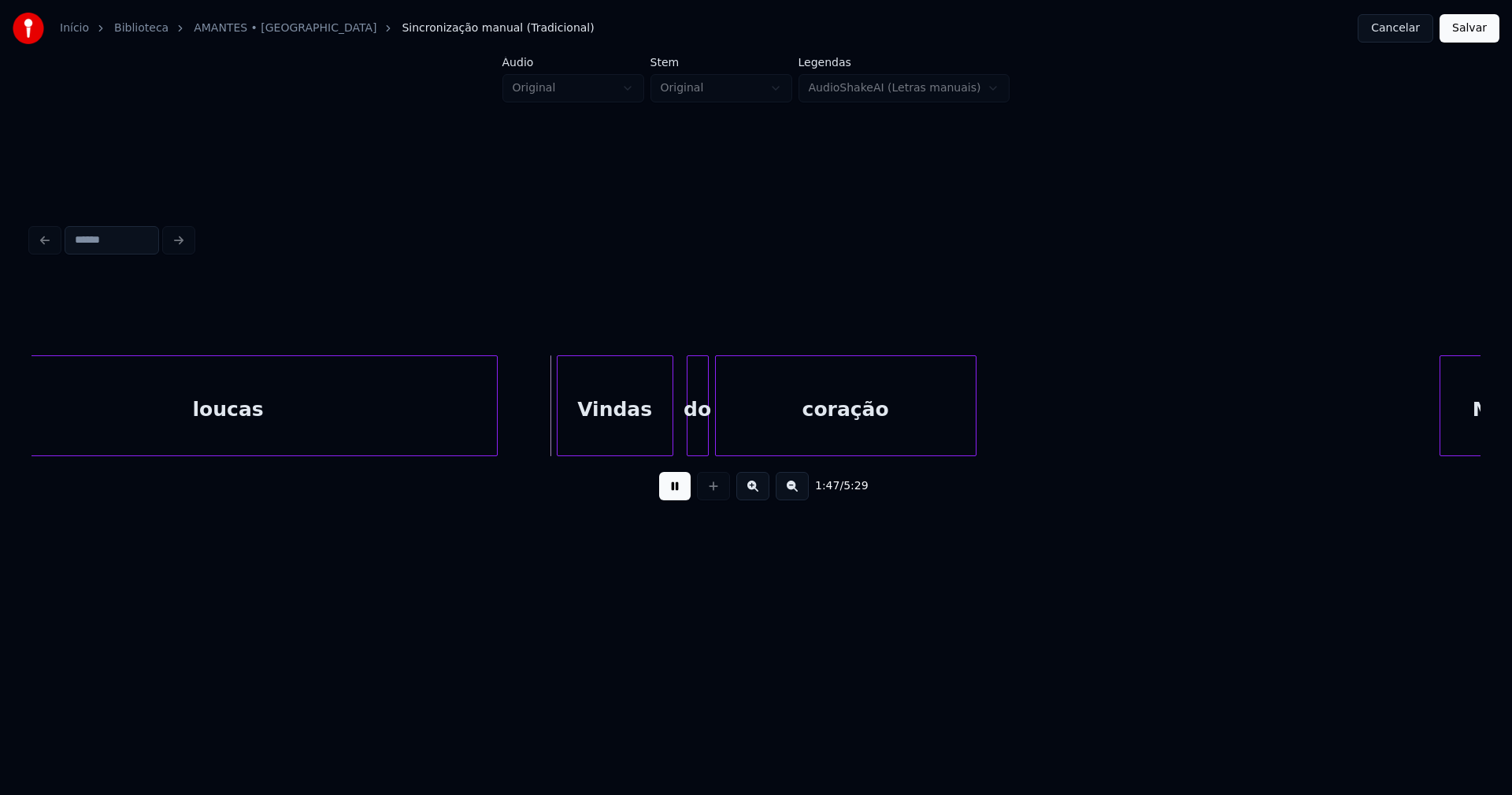
click at [637, 441] on div "Vindas" at bounding box center [615, 409] width 115 height 108
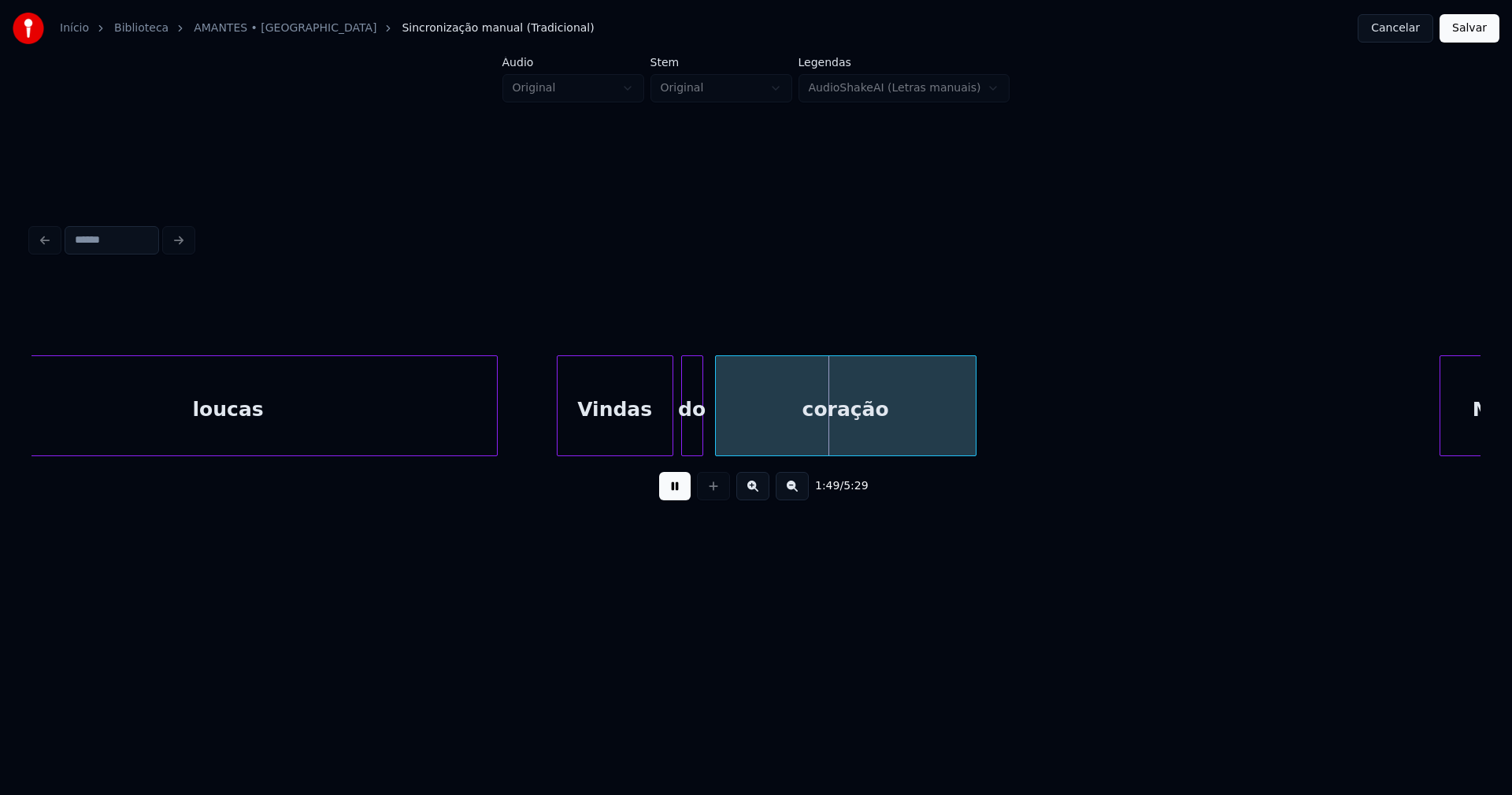
click at [693, 444] on div "do" at bounding box center [693, 409] width 20 height 108
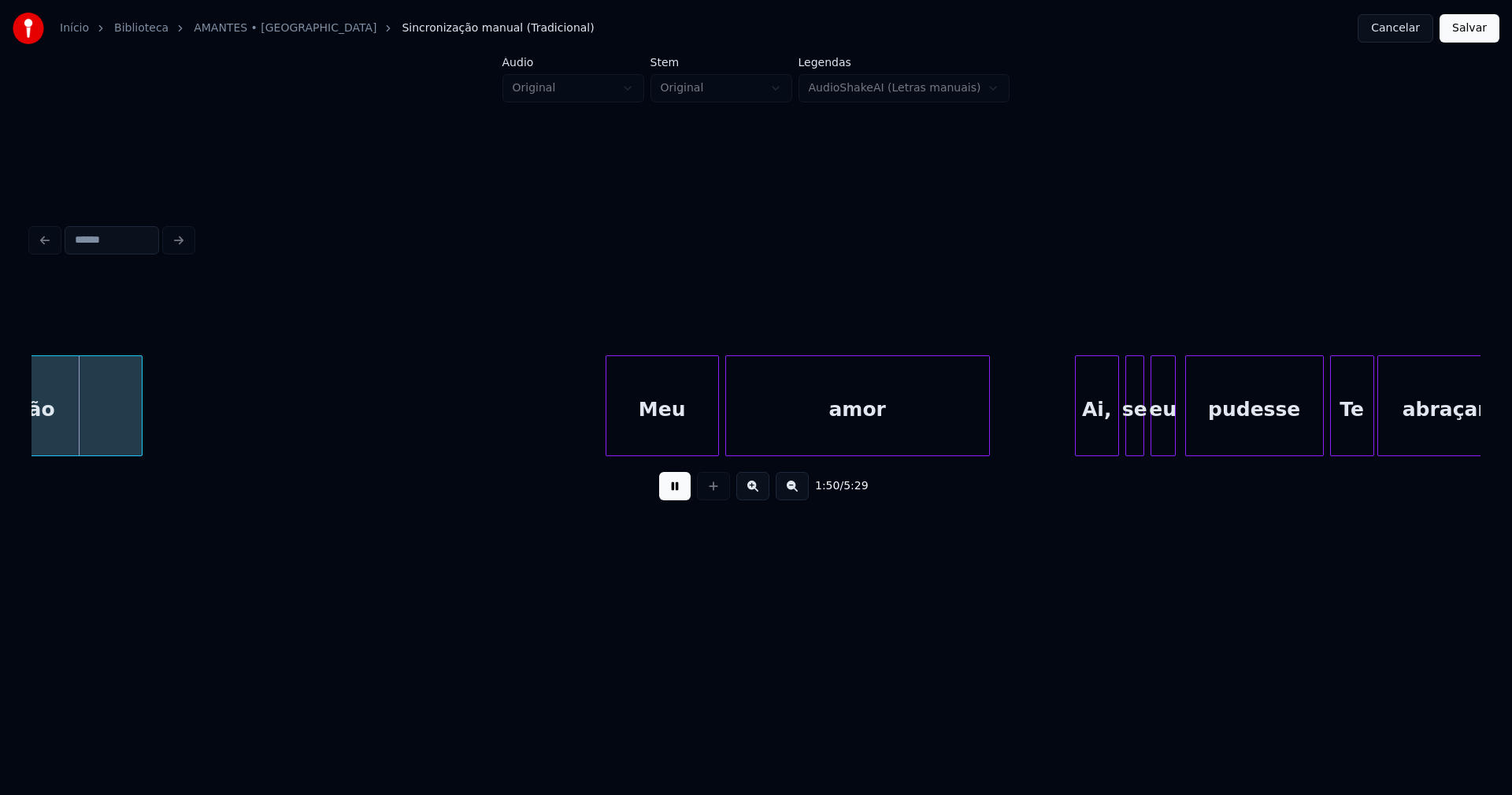
scroll to position [0, 17378]
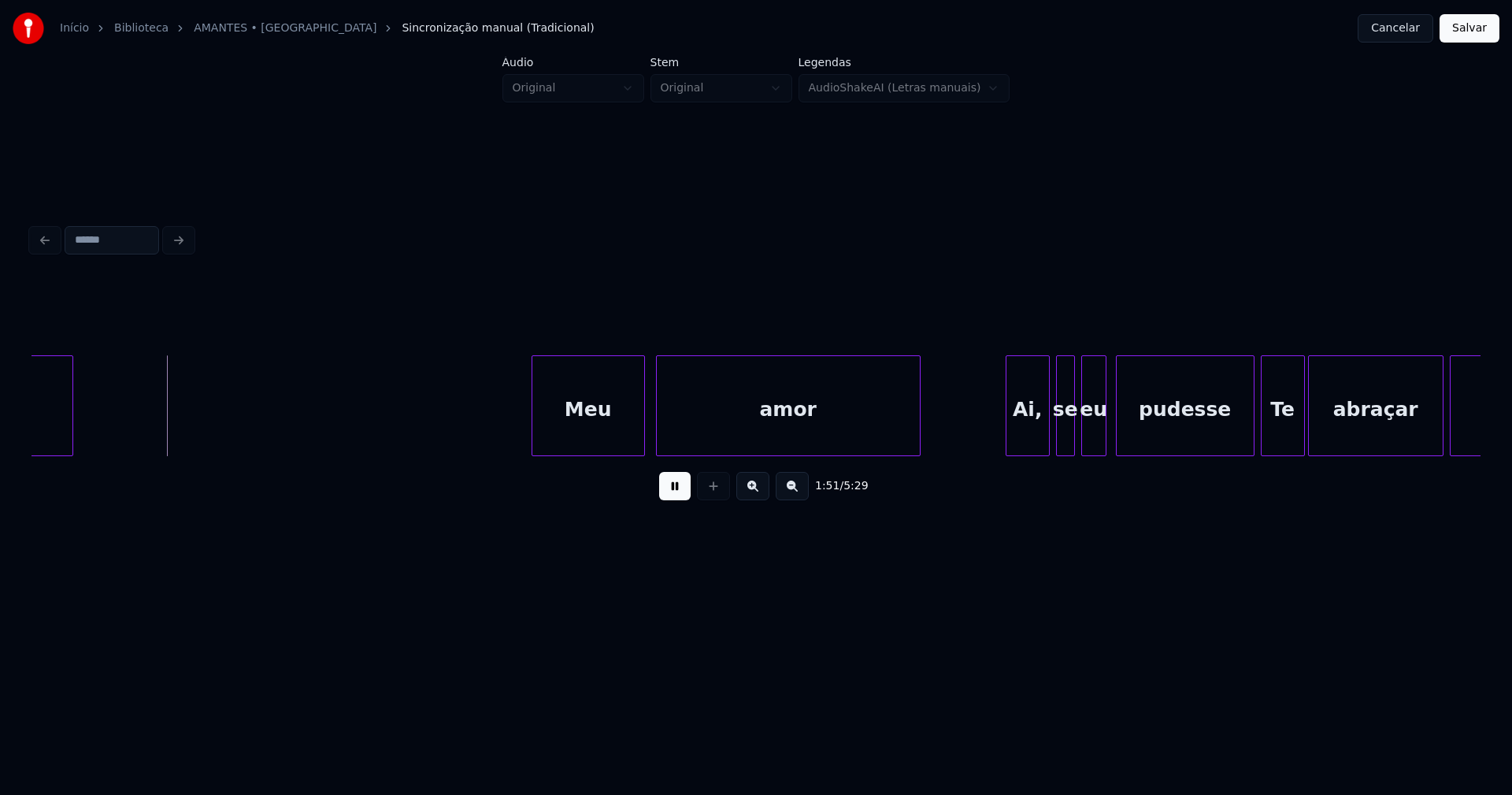
click at [620, 437] on div "Meu" at bounding box center [588, 409] width 112 height 108
click at [1021, 442] on div "Ai," at bounding box center [1023, 409] width 42 height 108
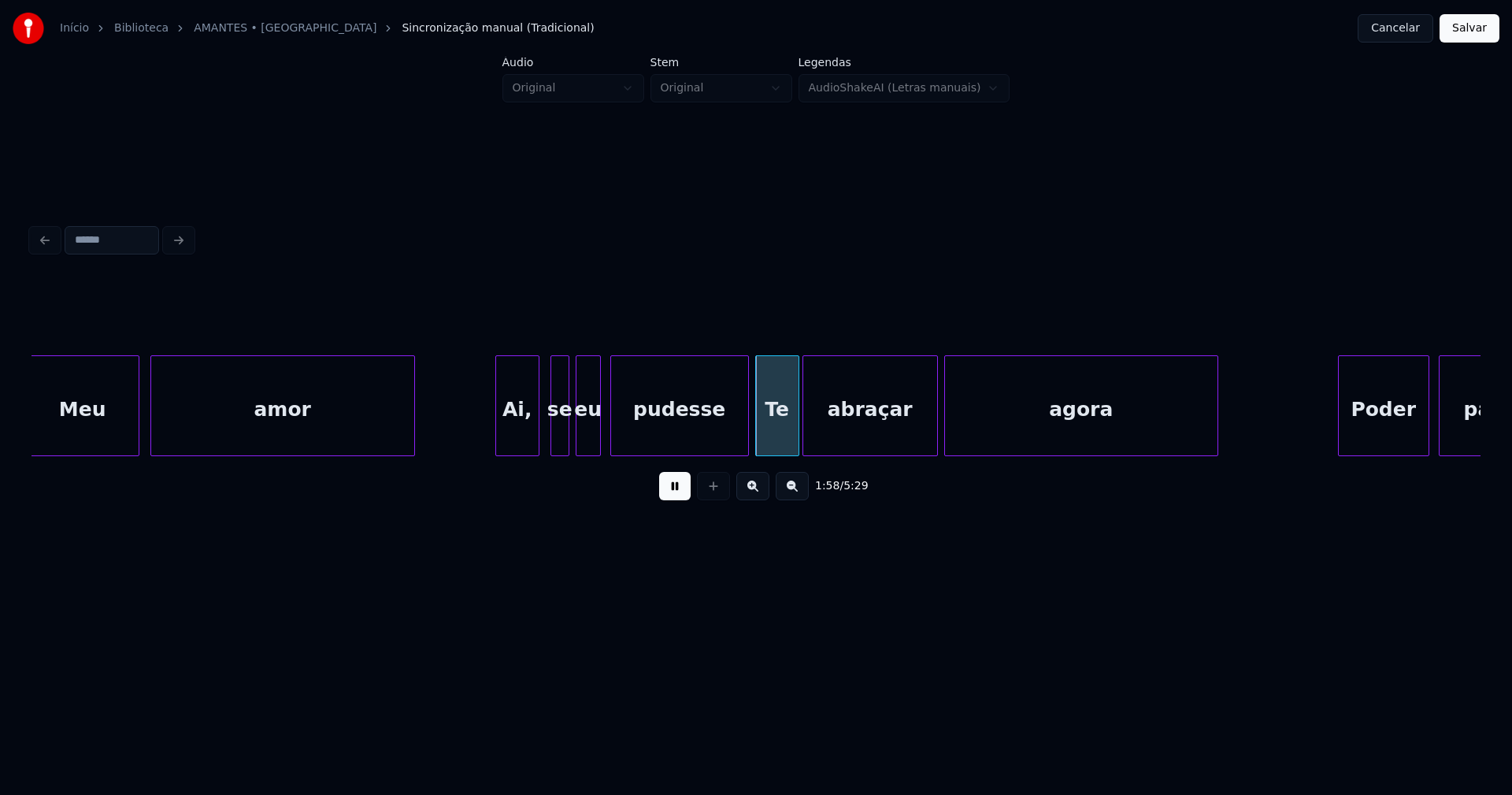
scroll to position [0, 17913]
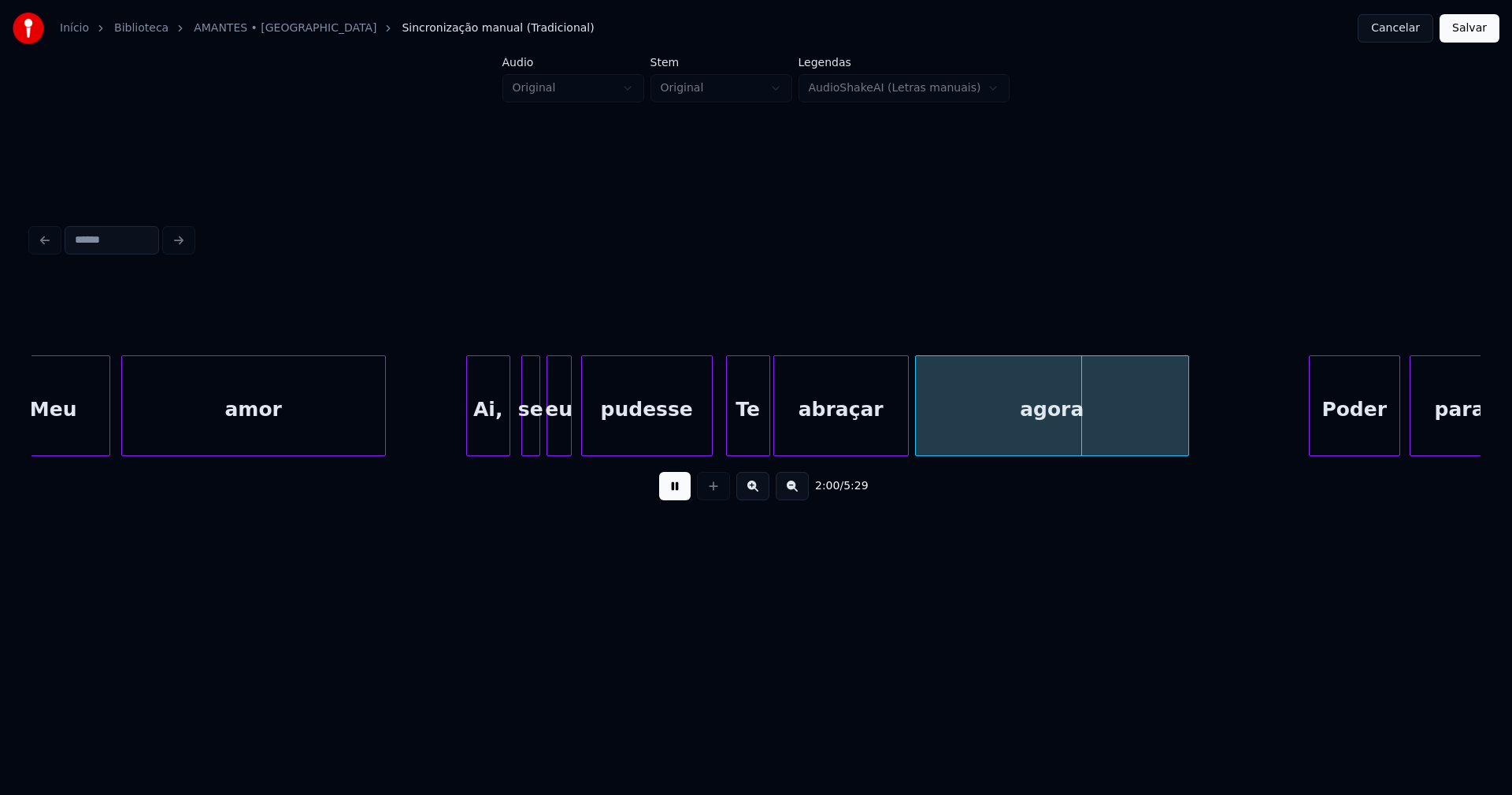
click at [707, 445] on div at bounding box center [709, 405] width 5 height 99
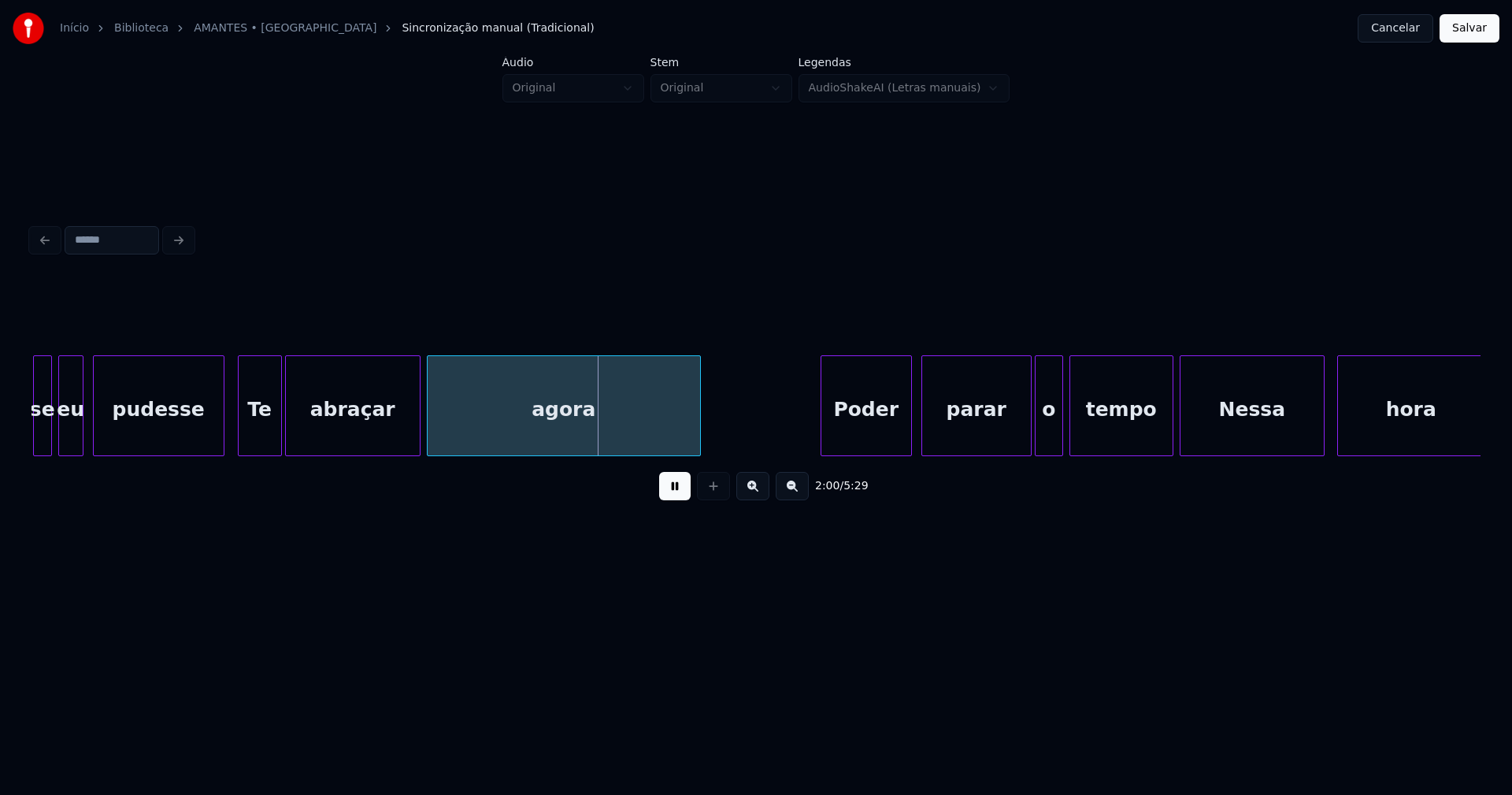
scroll to position [0, 18574]
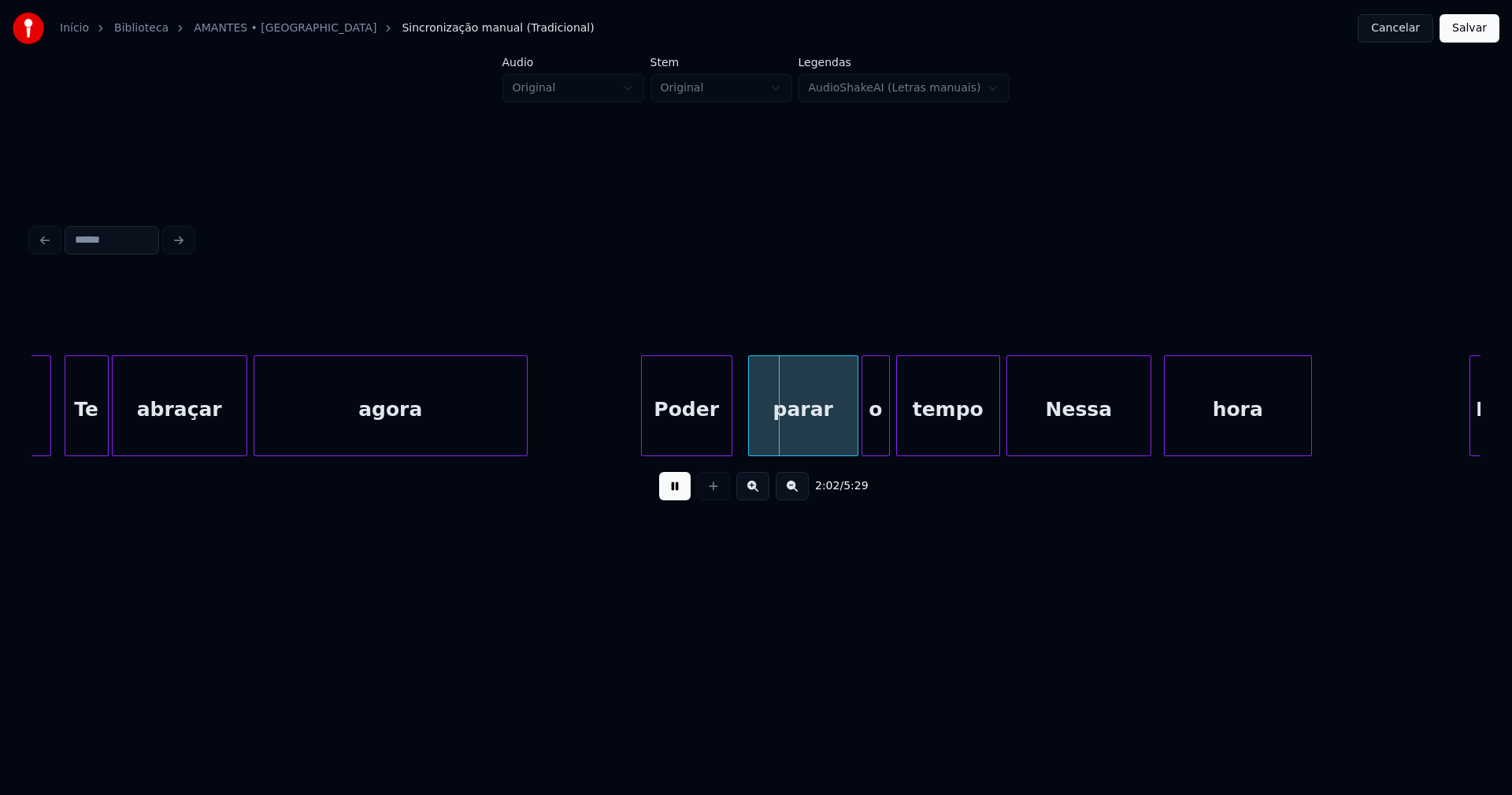
click at [676, 439] on div "Poder" at bounding box center [687, 409] width 90 height 108
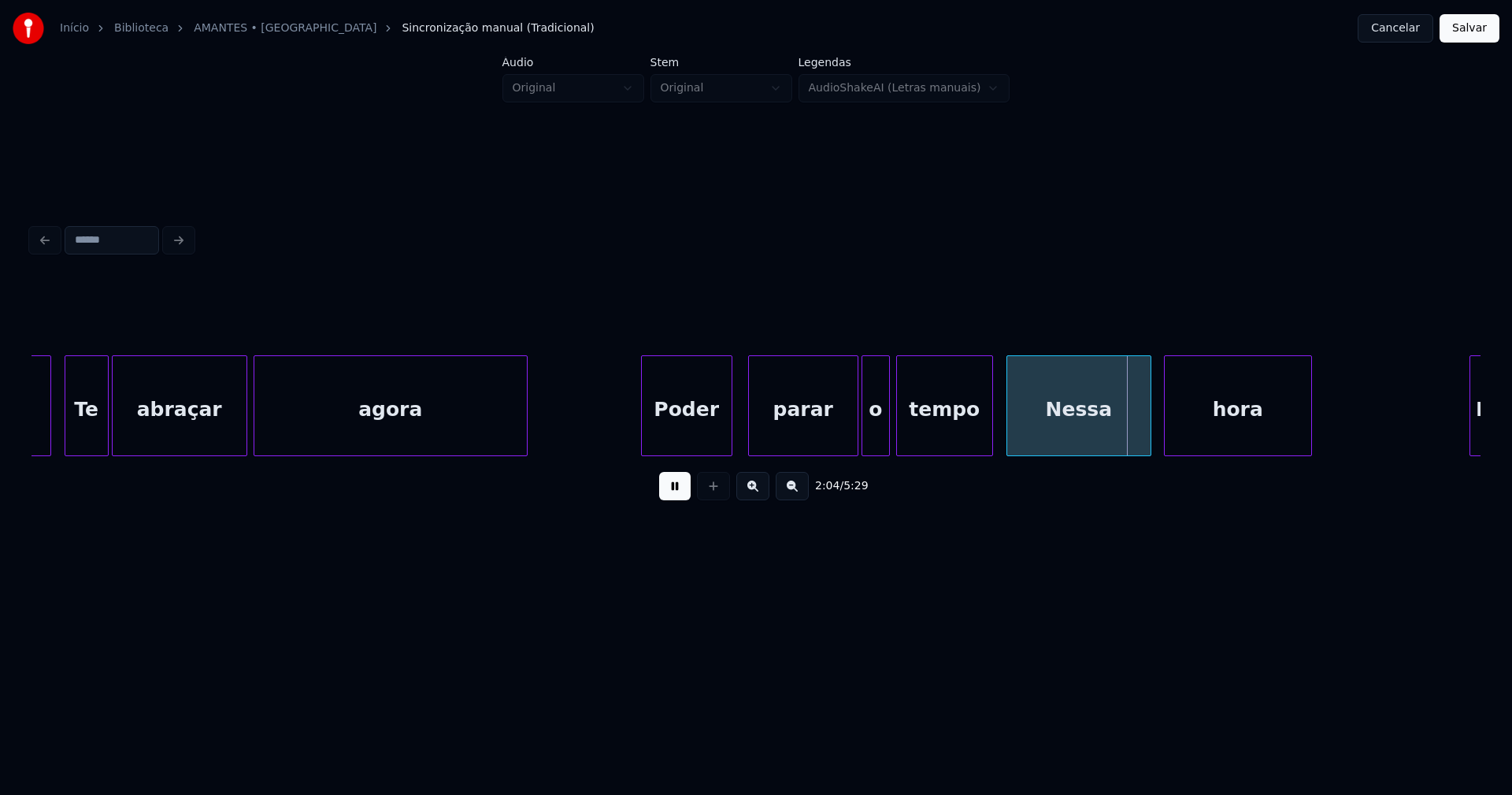
click at [991, 437] on div at bounding box center [990, 405] width 5 height 99
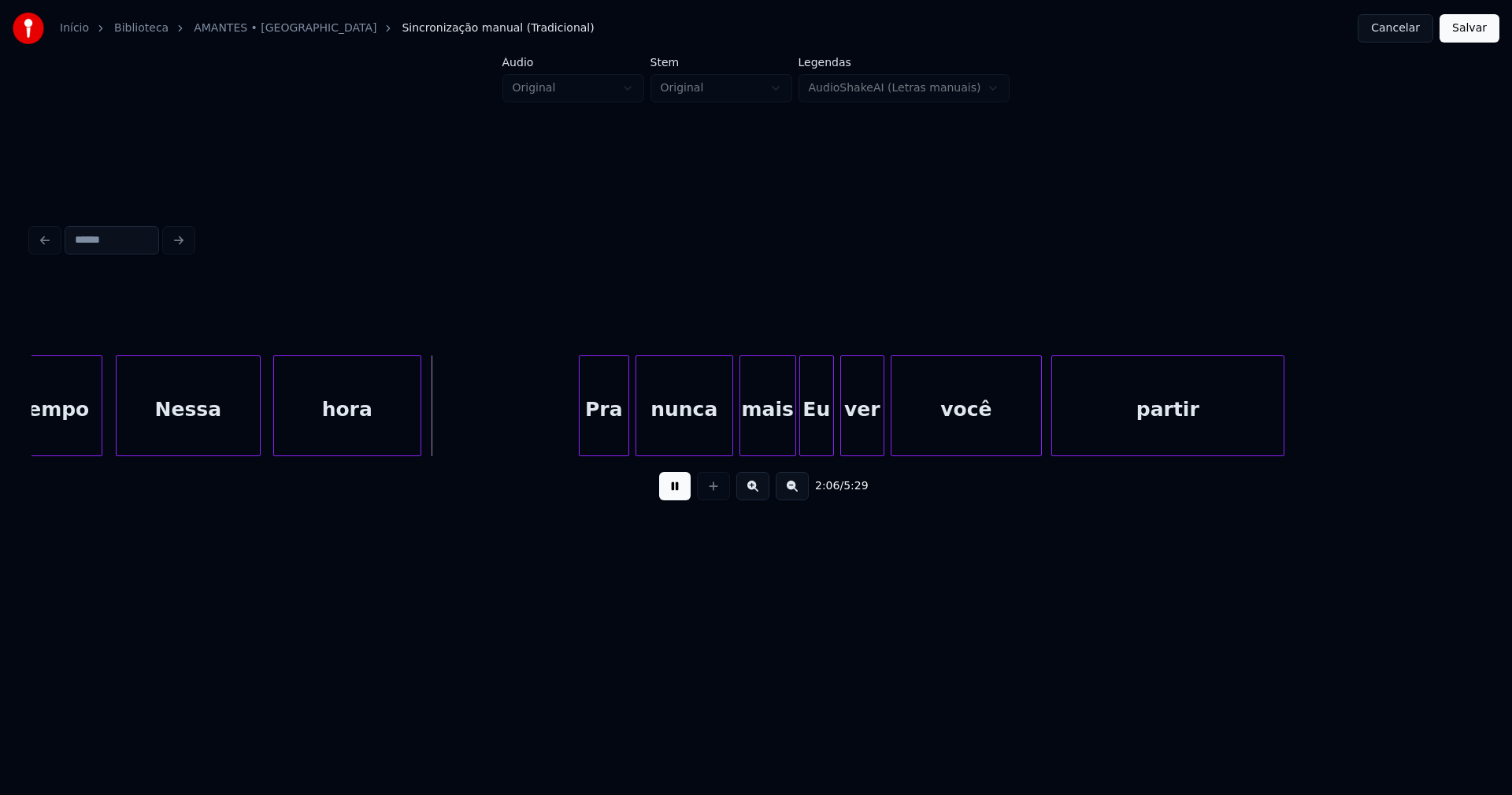
scroll to position [0, 19494]
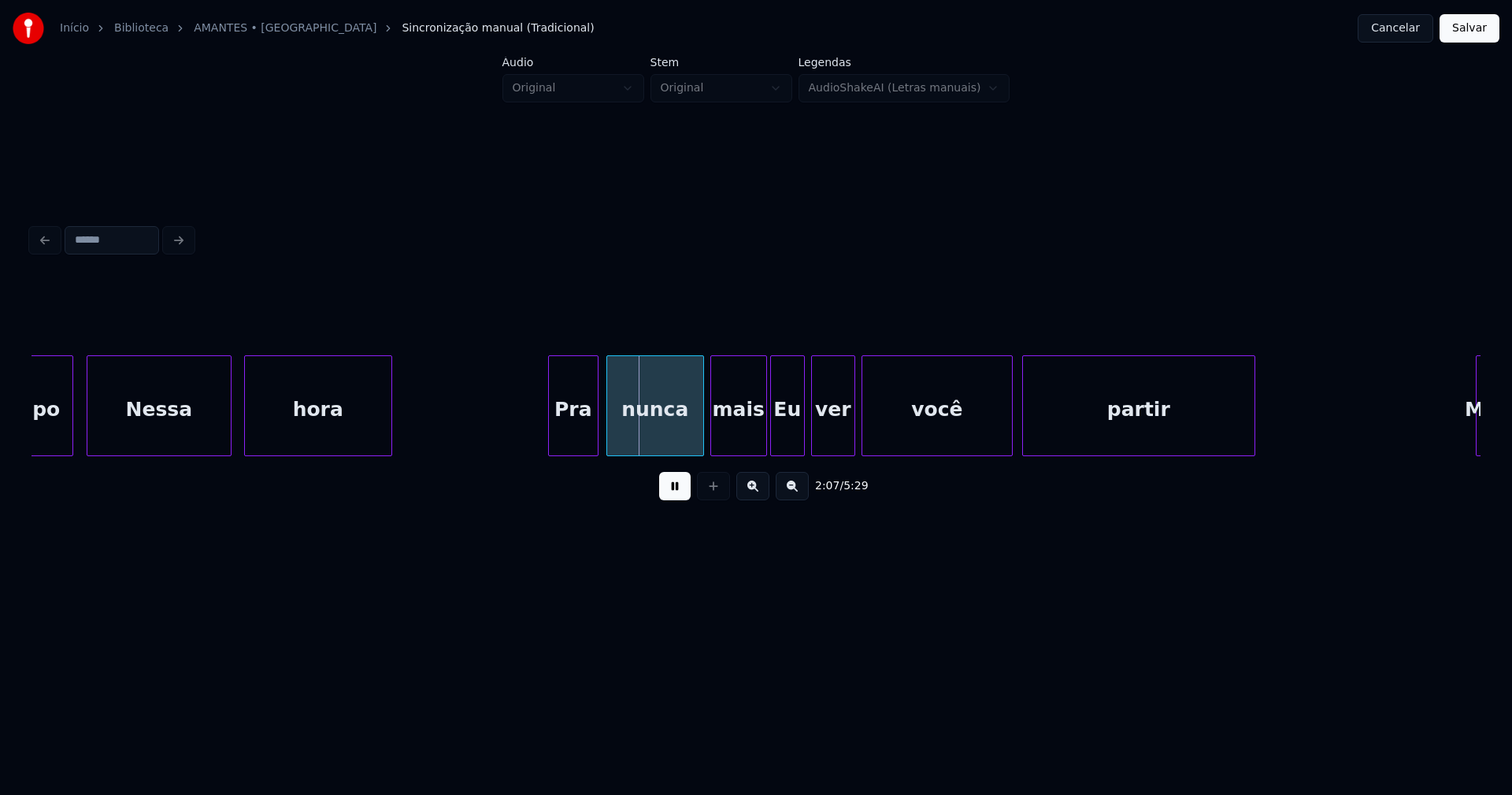
click at [584, 438] on div "Pra" at bounding box center [573, 409] width 49 height 108
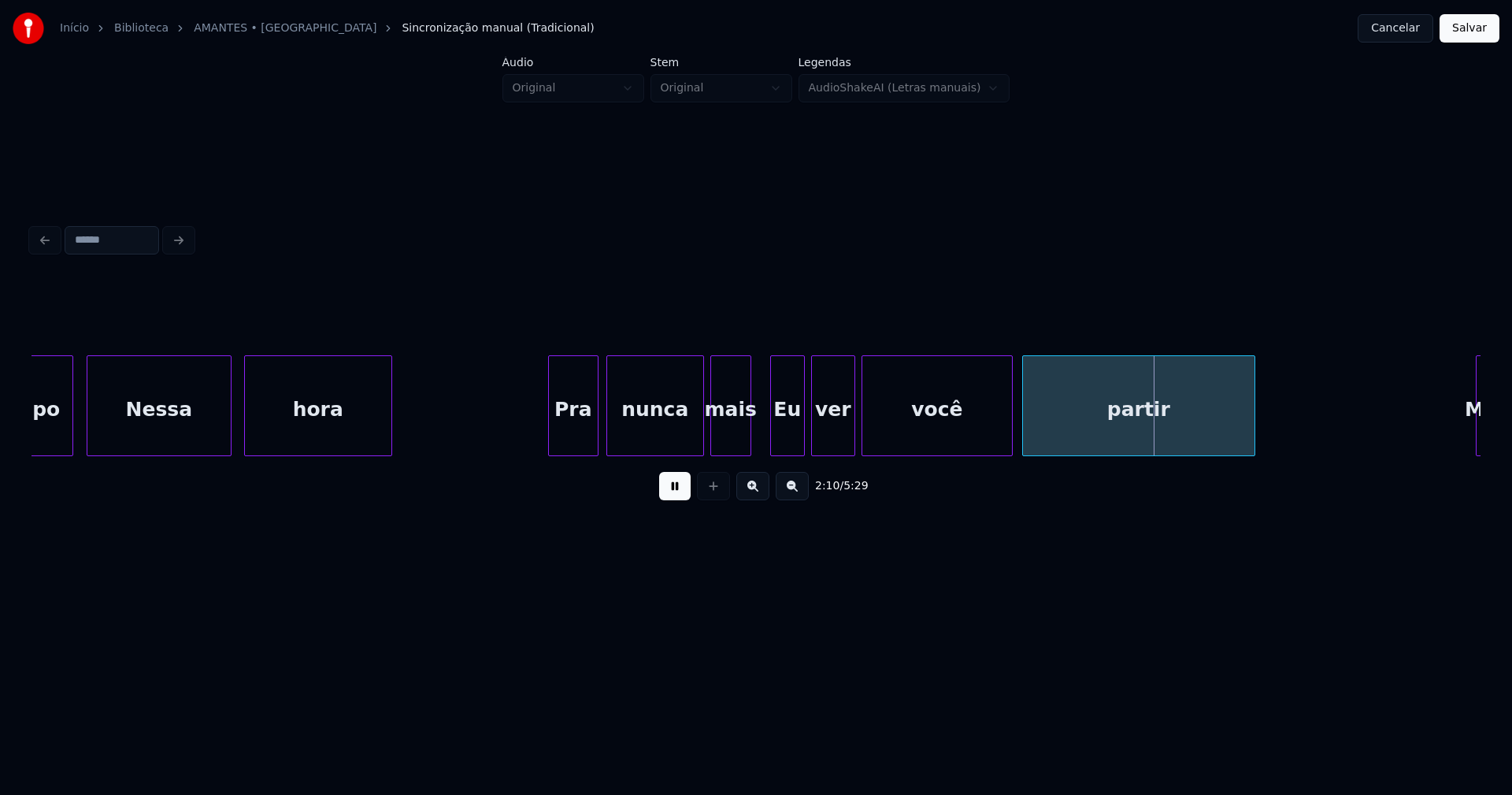
click at [747, 454] on div "tempo Nessa hora Pra nunca mais Eu ver você partir Meu" at bounding box center [756, 406] width 1449 height 101
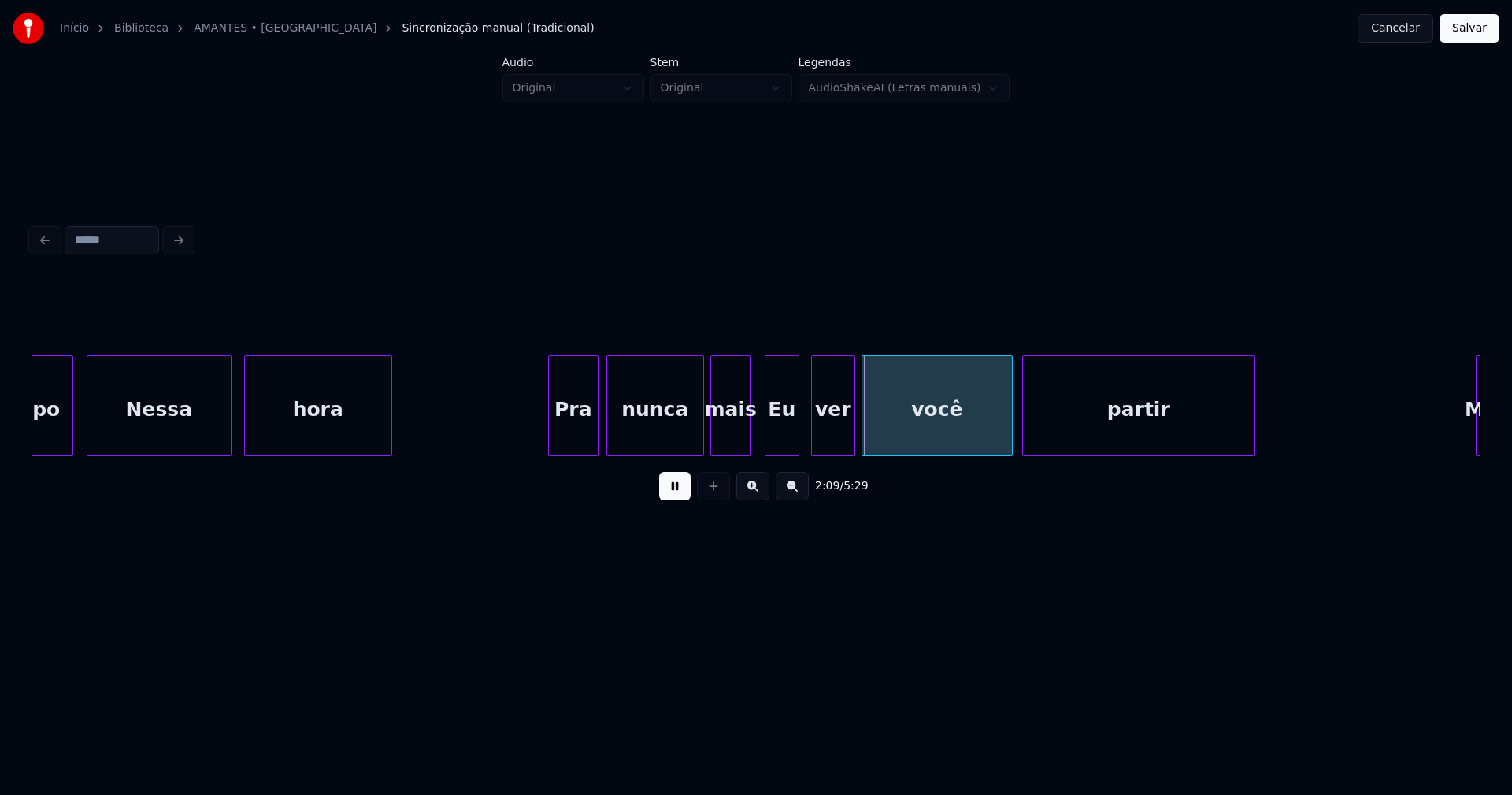
click at [780, 434] on div "Eu" at bounding box center [781, 409] width 33 height 108
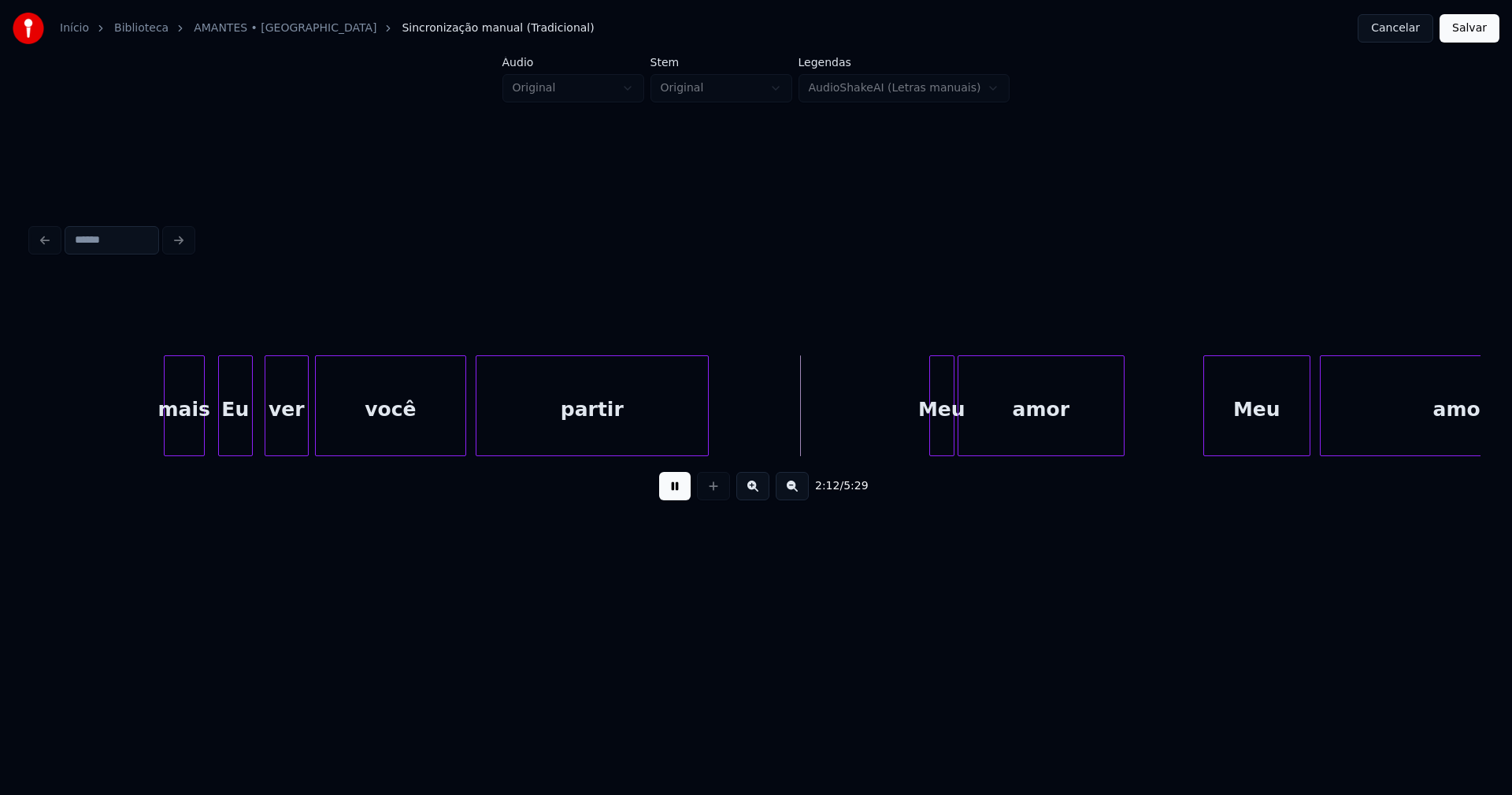
scroll to position [0, 20299]
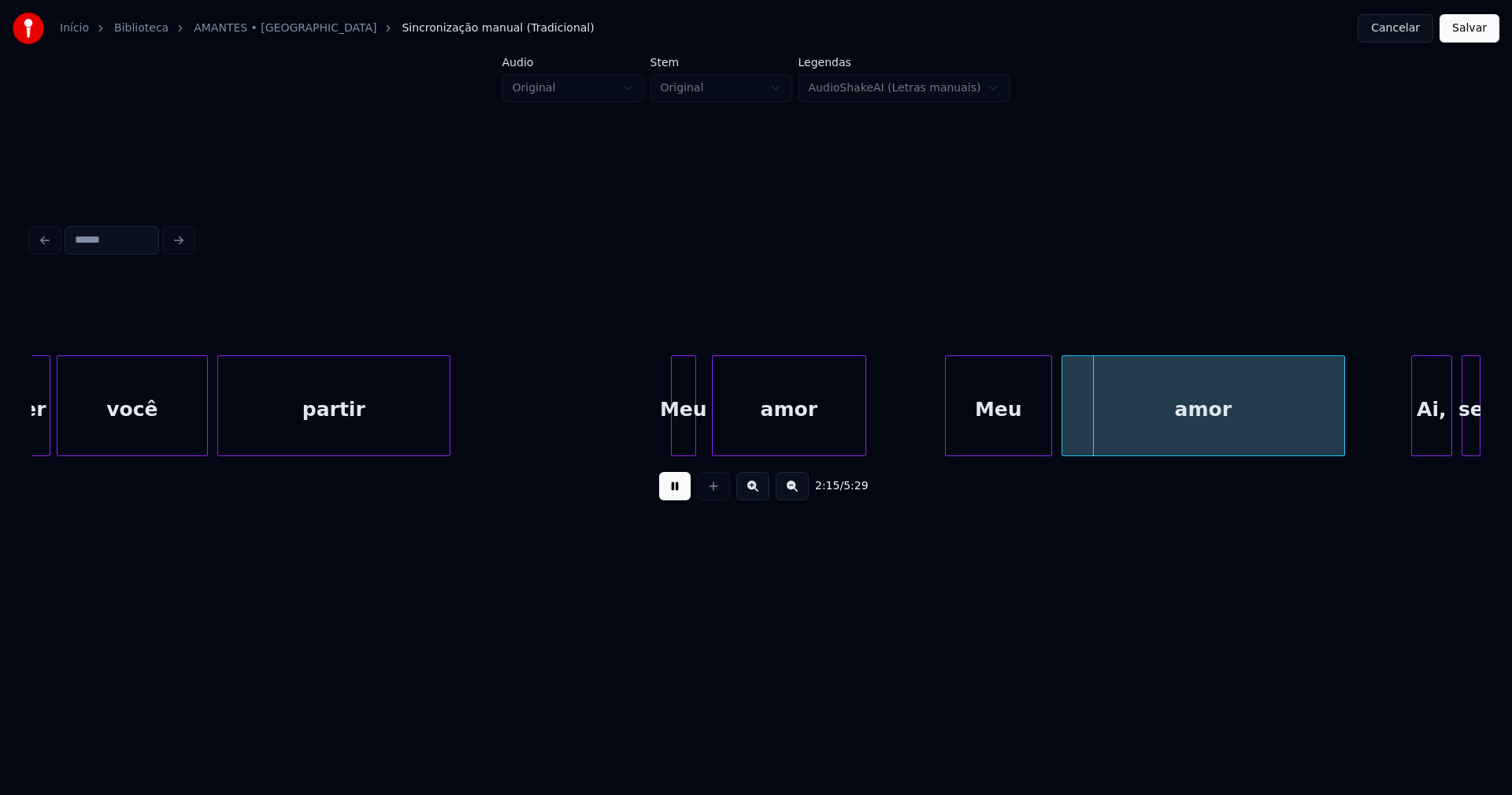
click at [713, 440] on div at bounding box center [715, 405] width 5 height 99
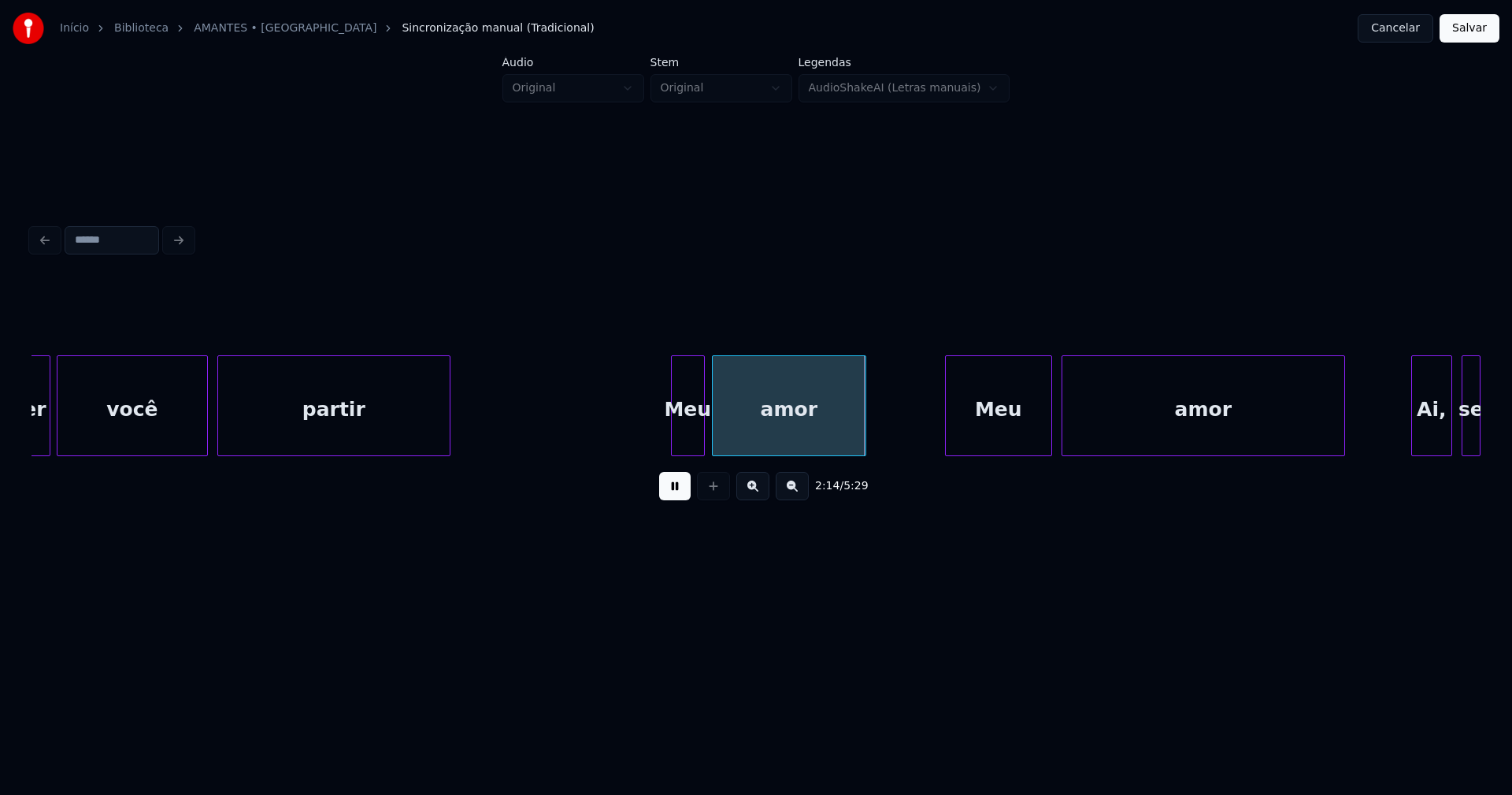
click at [701, 440] on div at bounding box center [702, 405] width 5 height 99
click at [670, 441] on div at bounding box center [669, 405] width 5 height 99
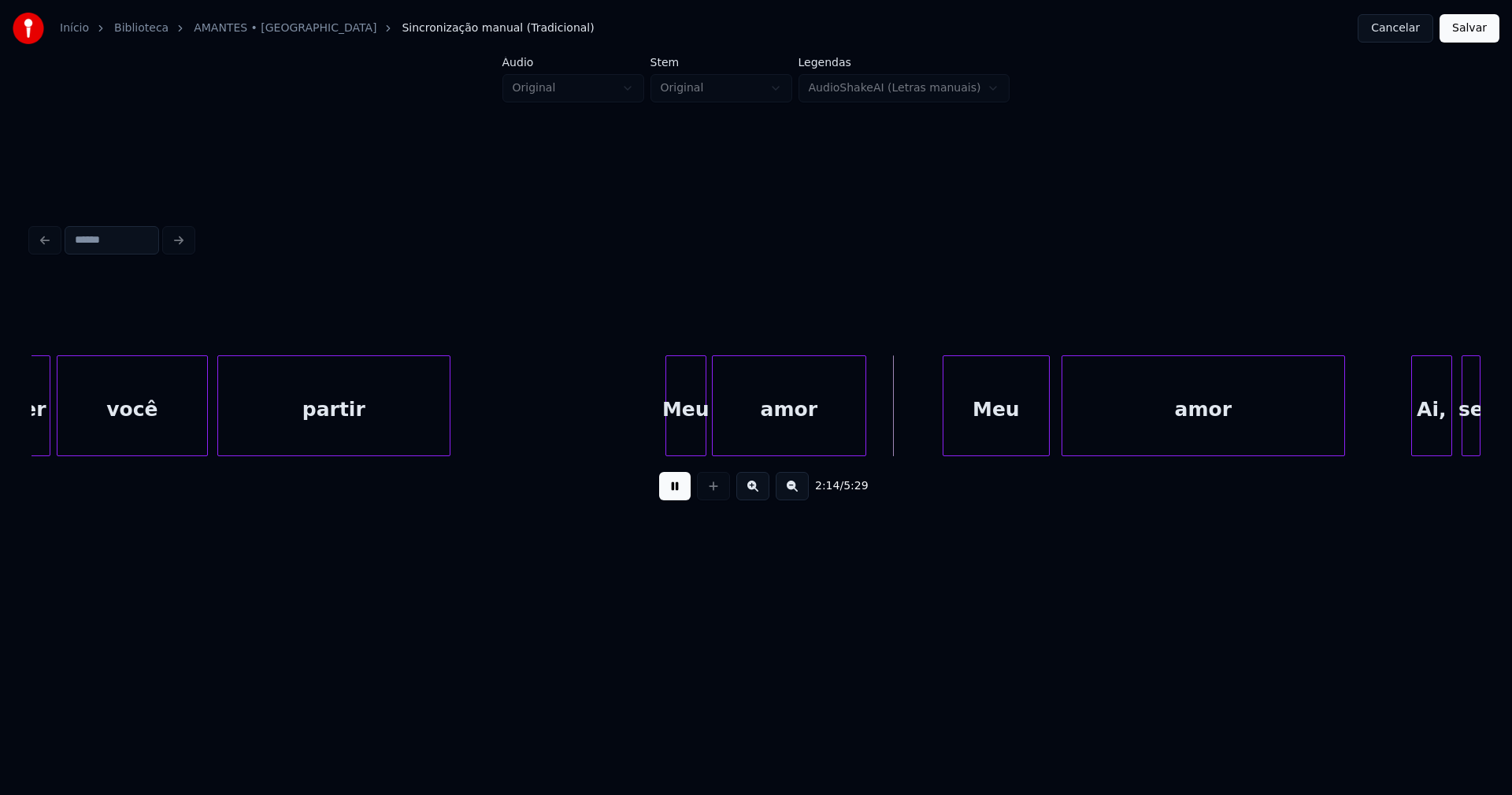
click at [1011, 441] on div "Meu" at bounding box center [996, 409] width 106 height 108
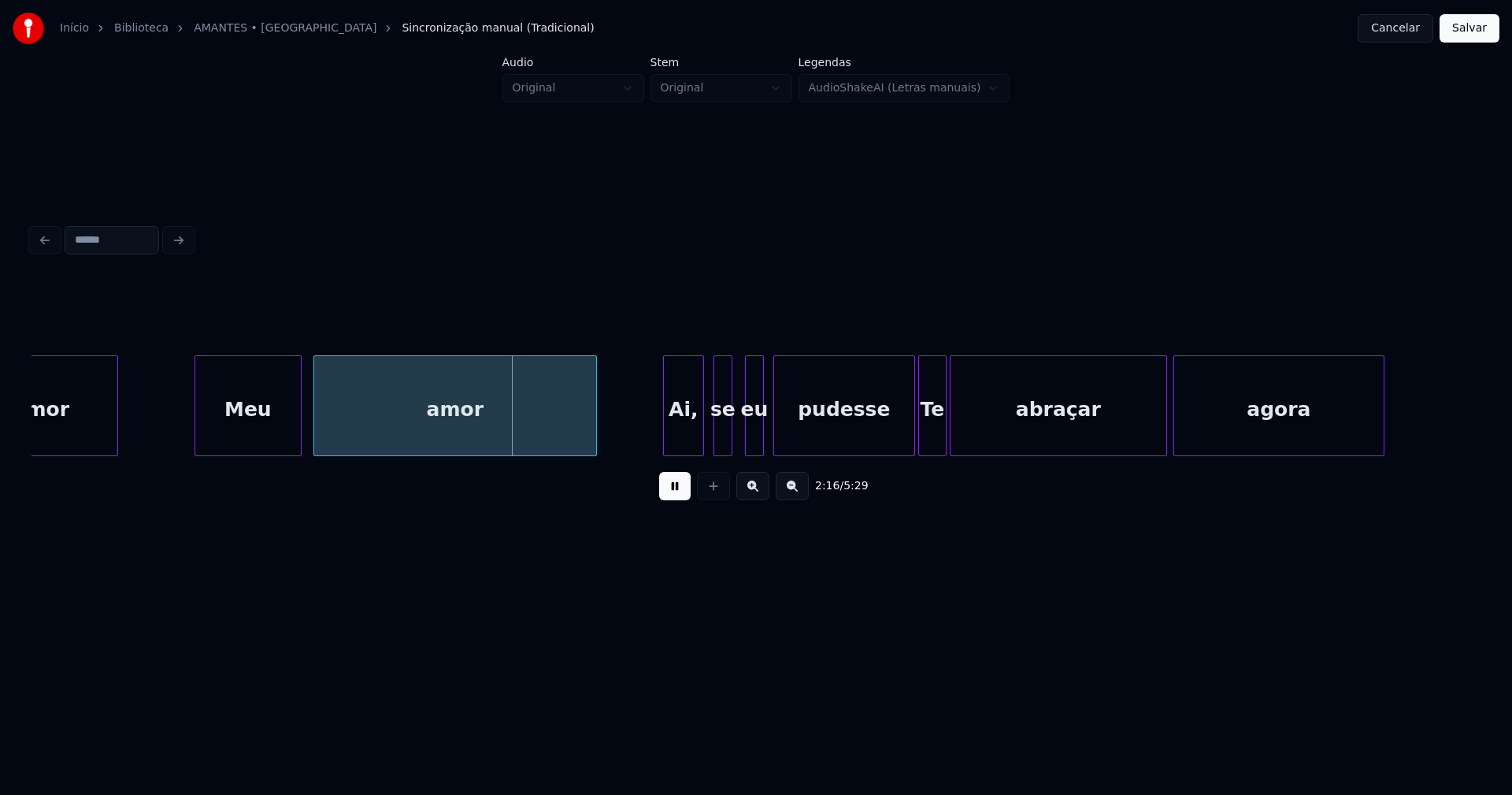
scroll to position [0, 21075]
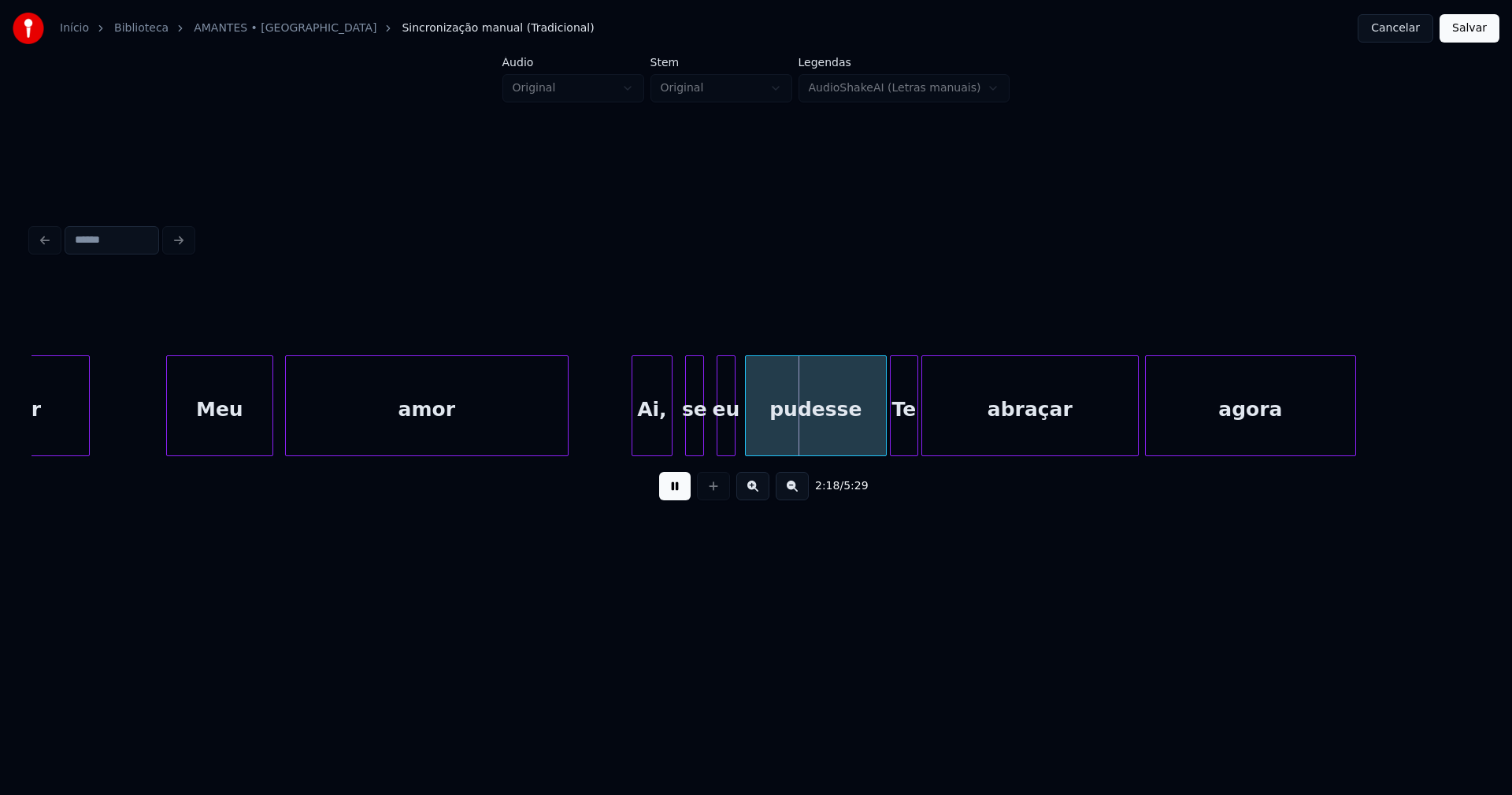
click at [655, 444] on div "Ai," at bounding box center [652, 409] width 40 height 108
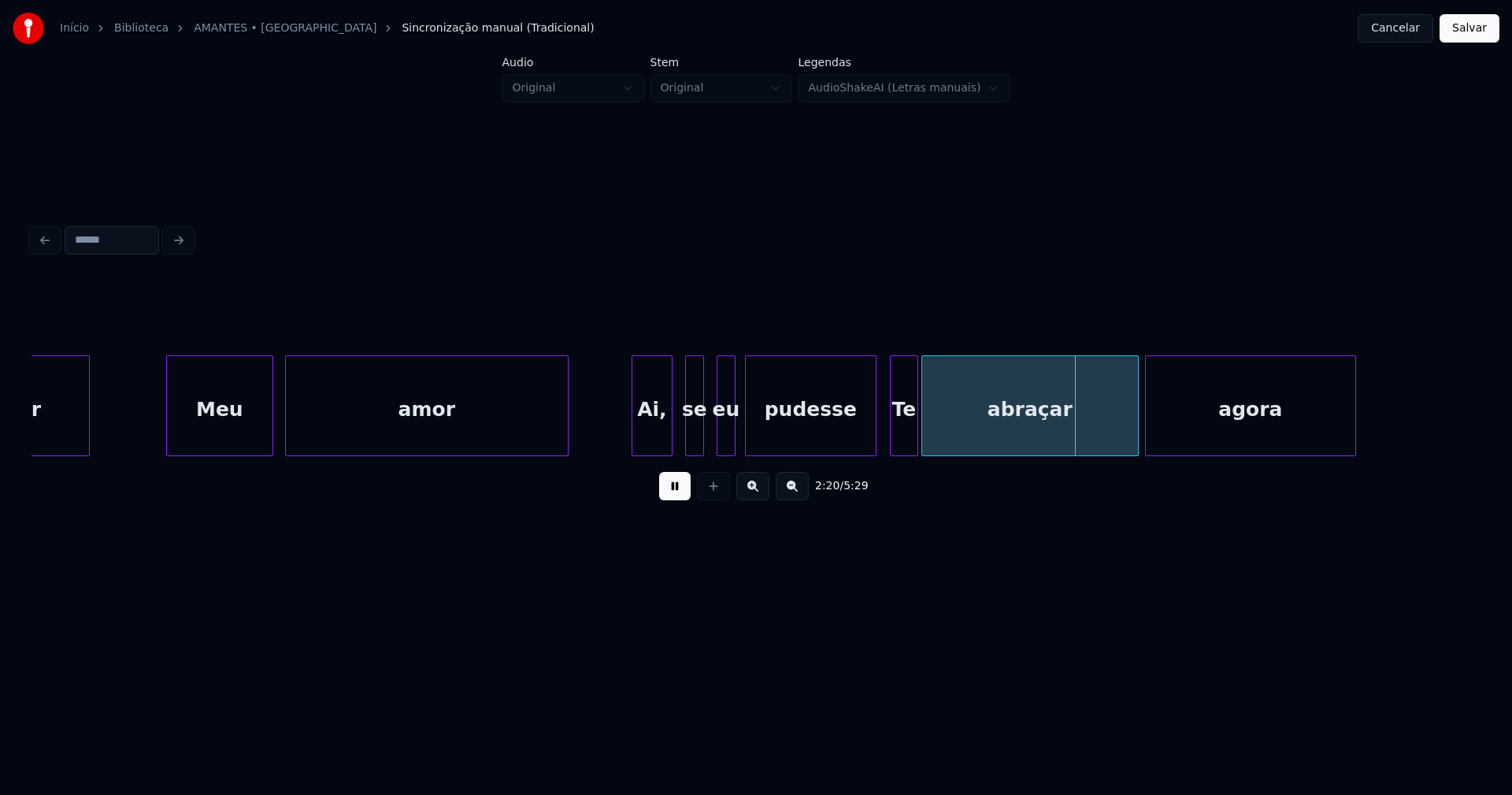
click at [873, 442] on div at bounding box center [874, 405] width 5 height 99
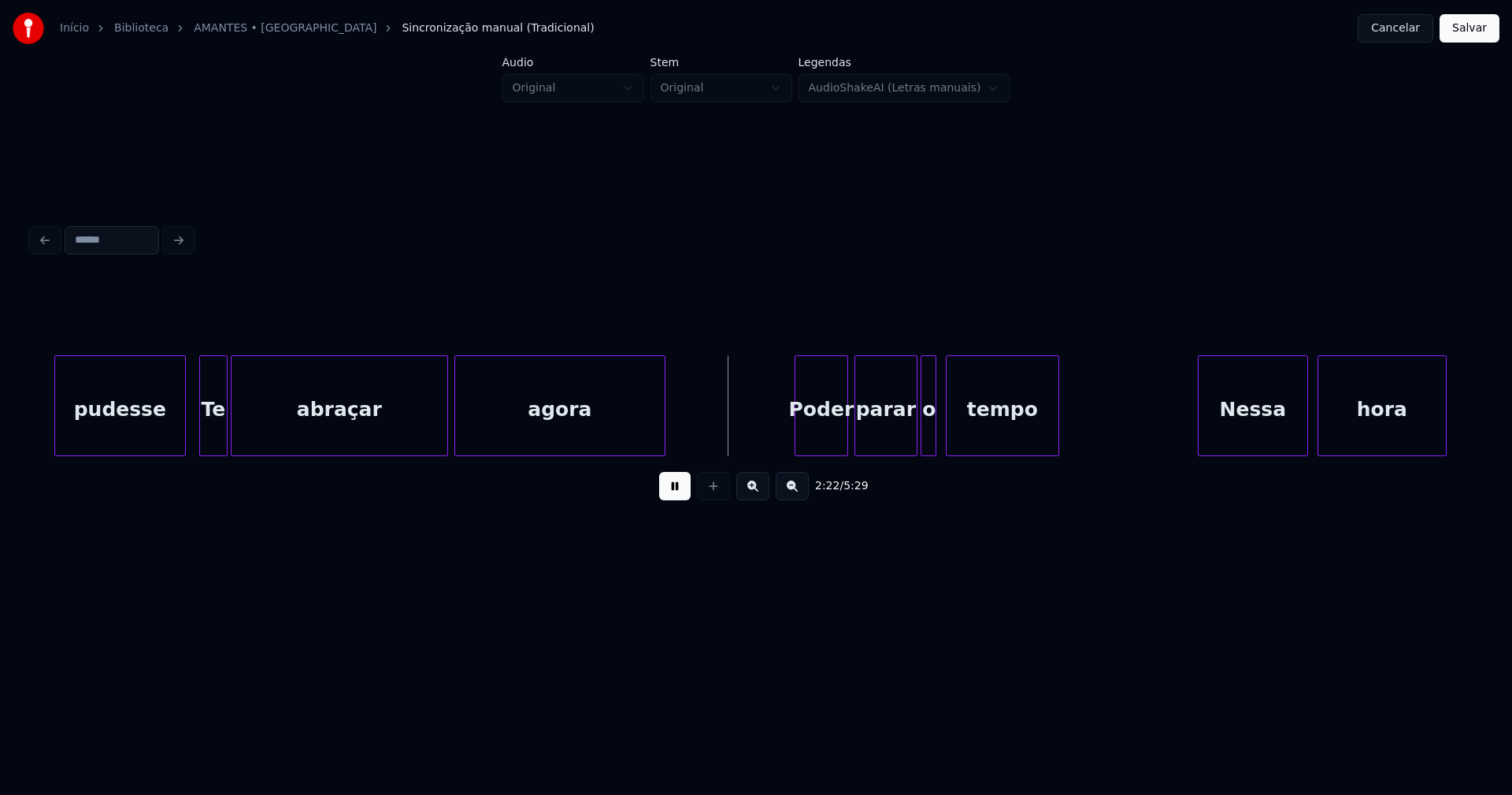
scroll to position [0, 21794]
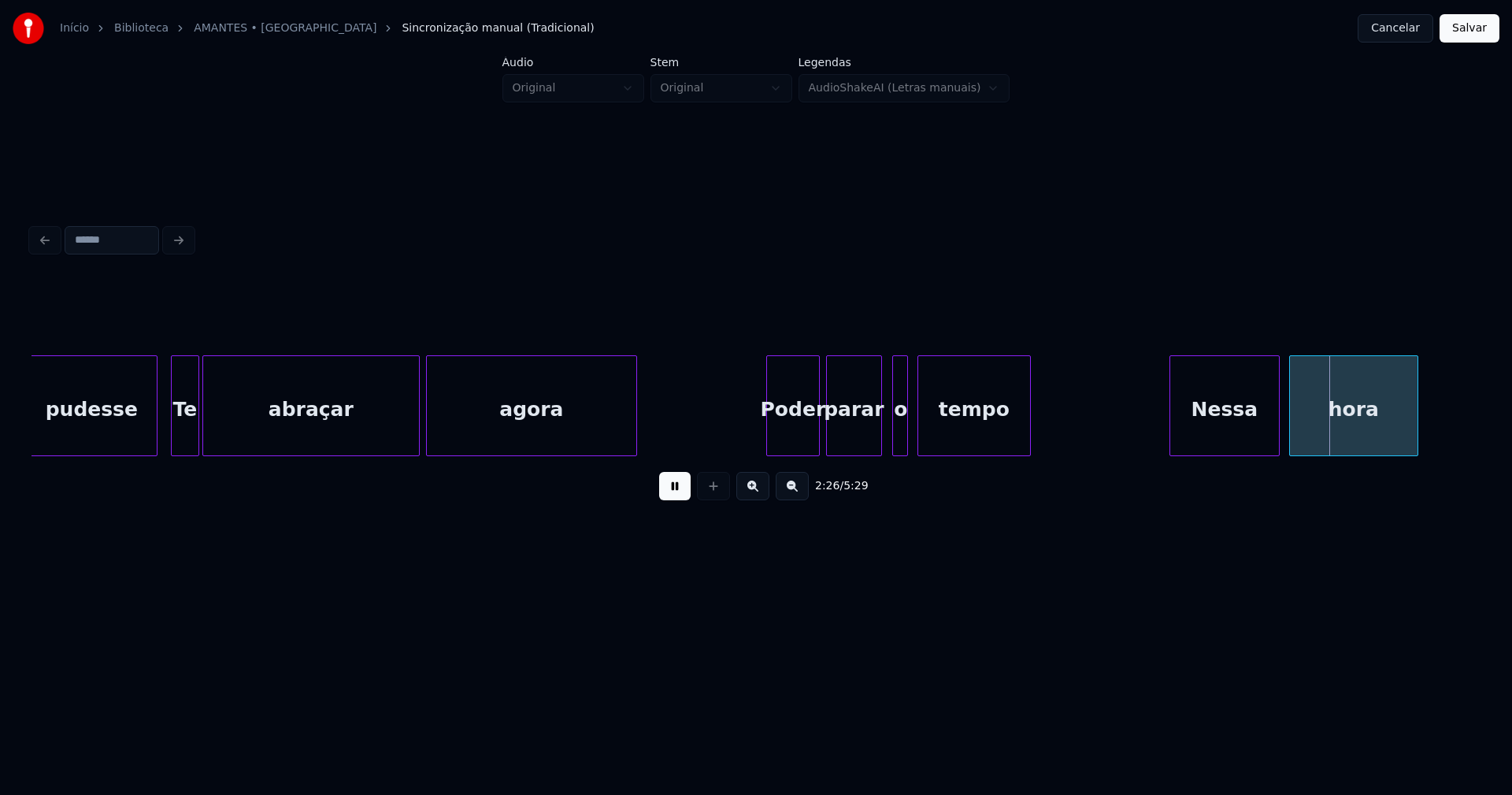
click at [877, 441] on div at bounding box center [879, 405] width 5 height 99
click at [886, 435] on div at bounding box center [888, 405] width 5 height 99
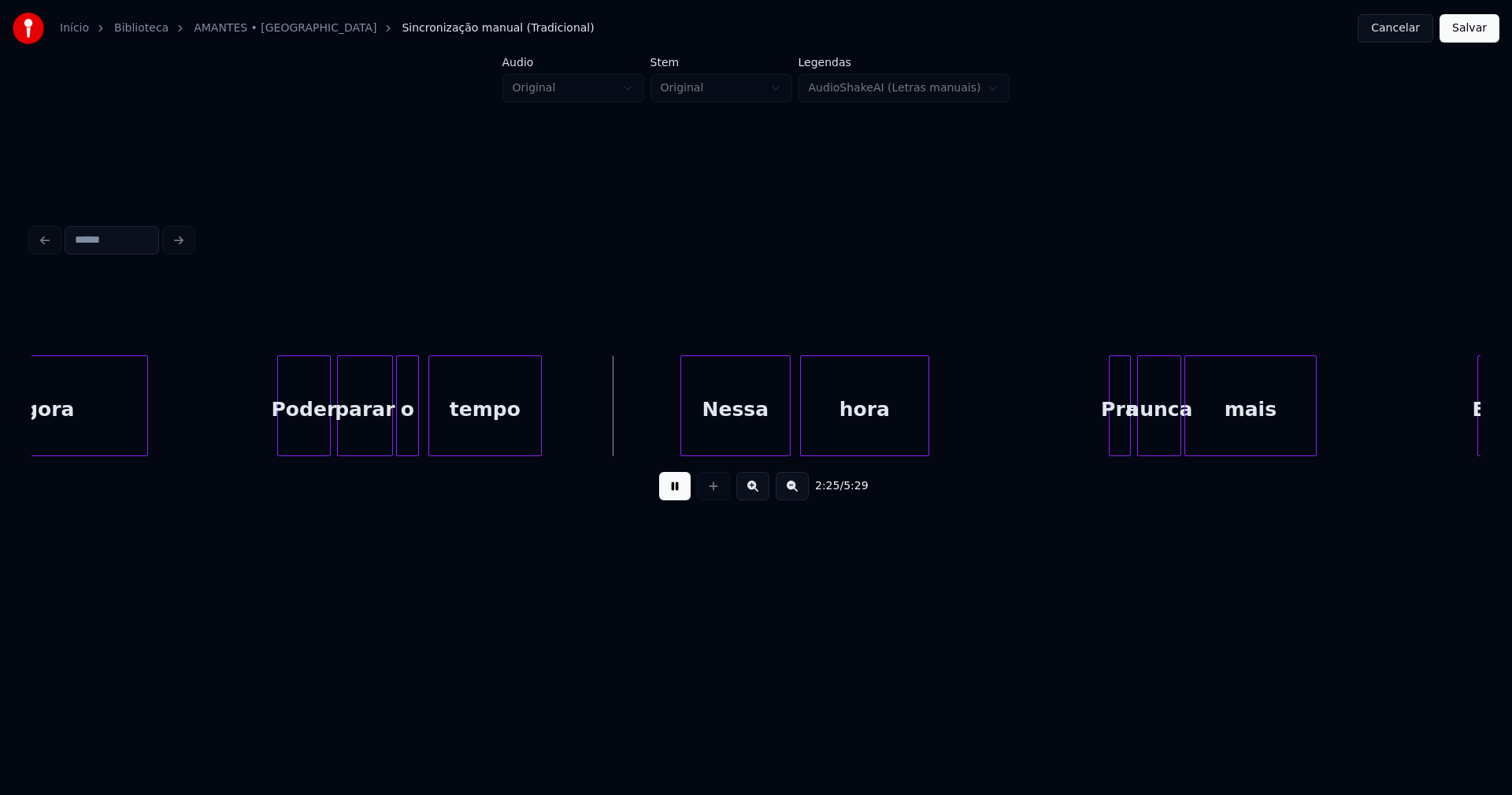
scroll to position [0, 22340]
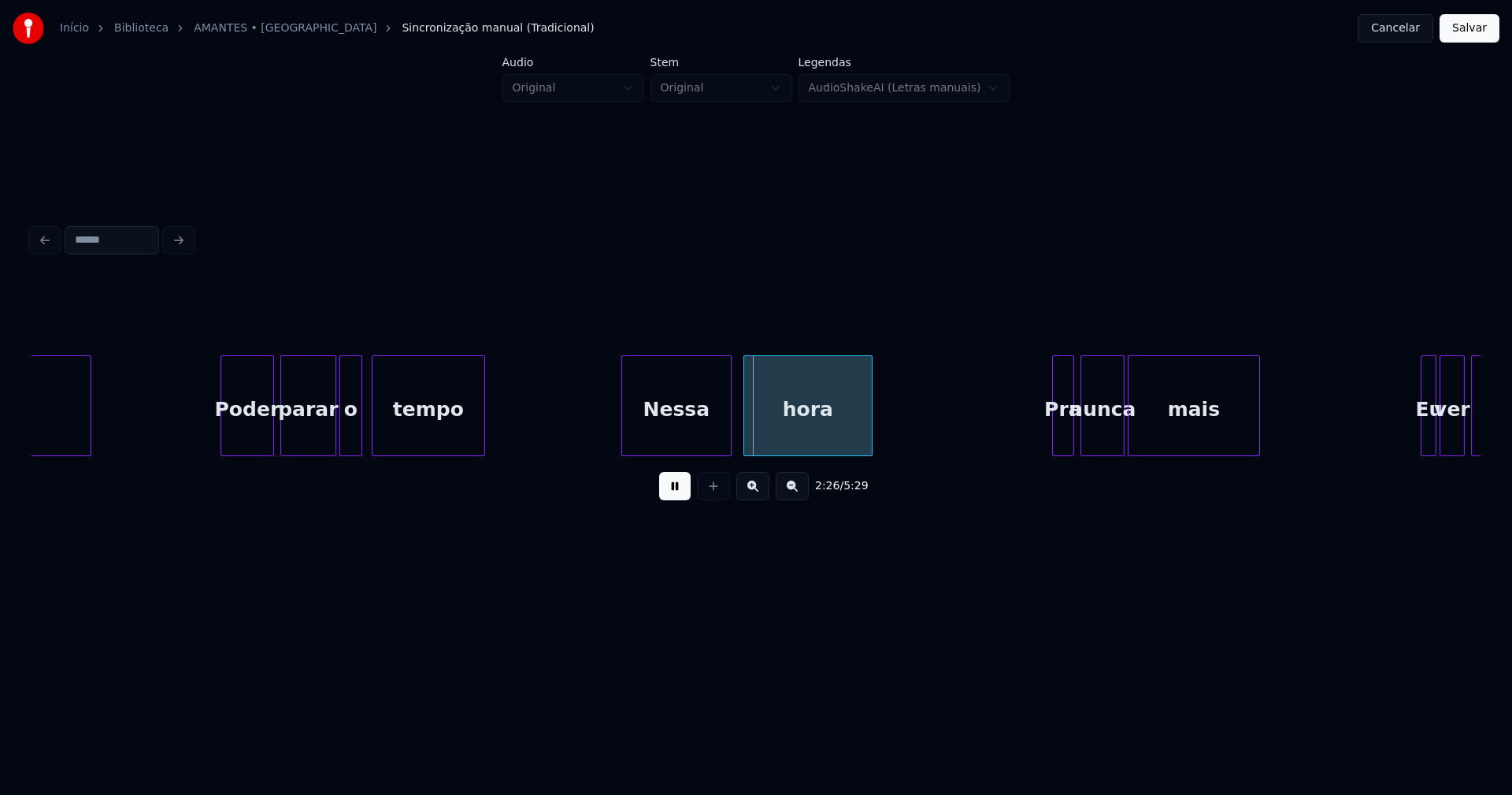
click at [680, 431] on div "Nessa" at bounding box center [676, 409] width 108 height 108
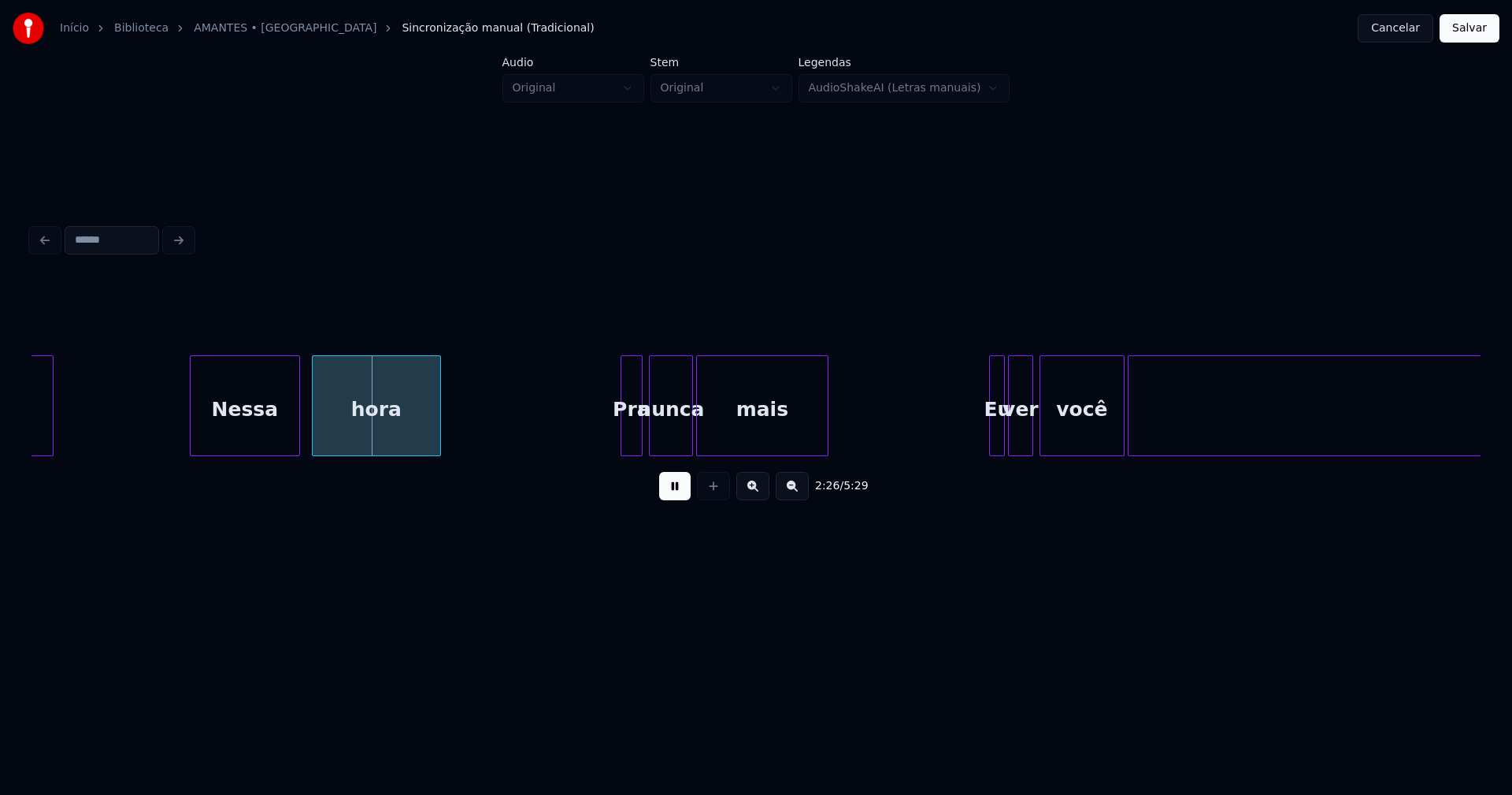
scroll to position [0, 22829]
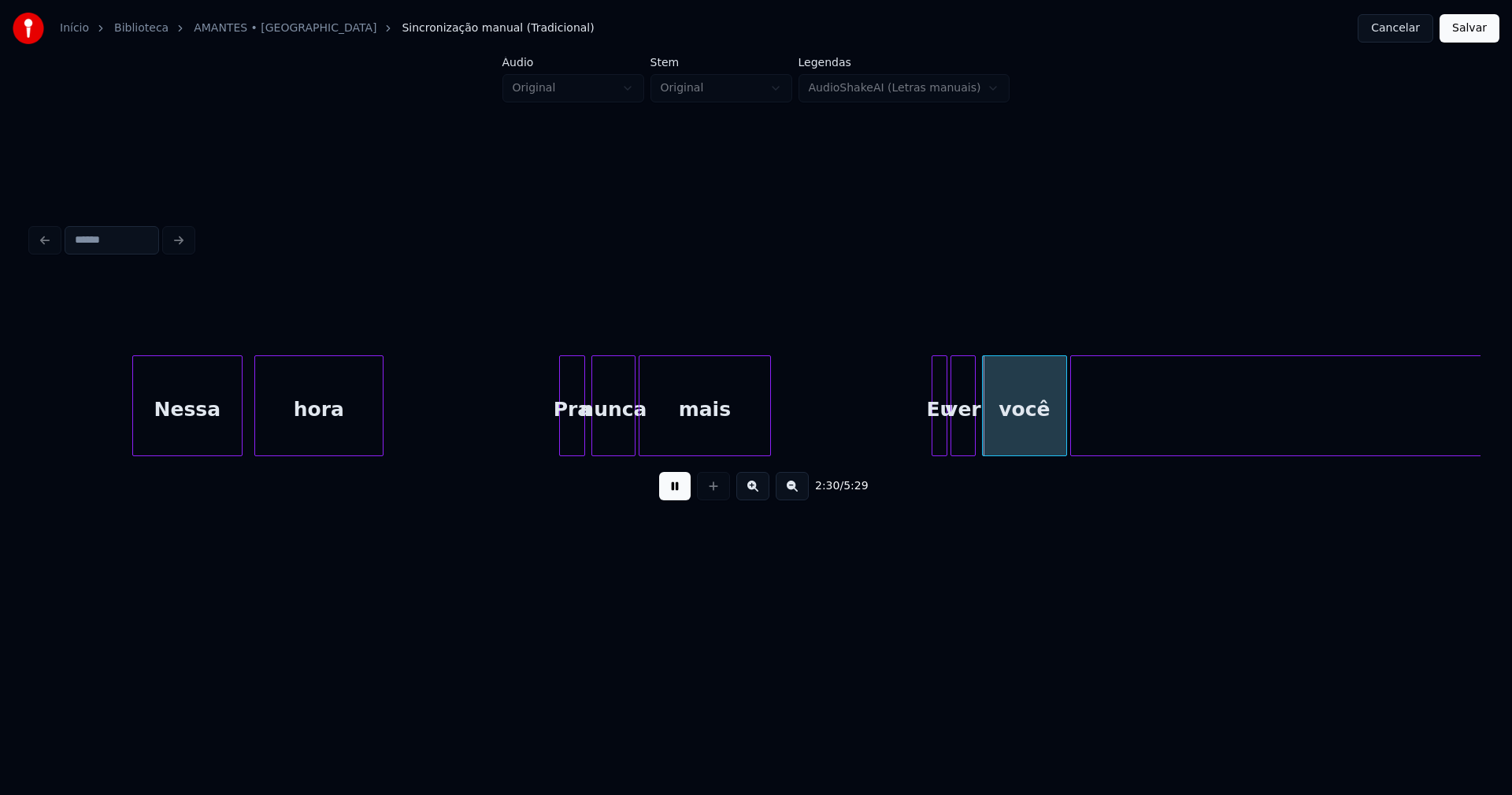
click at [562, 441] on div at bounding box center [562, 405] width 5 height 99
click at [930, 433] on div at bounding box center [929, 405] width 5 height 99
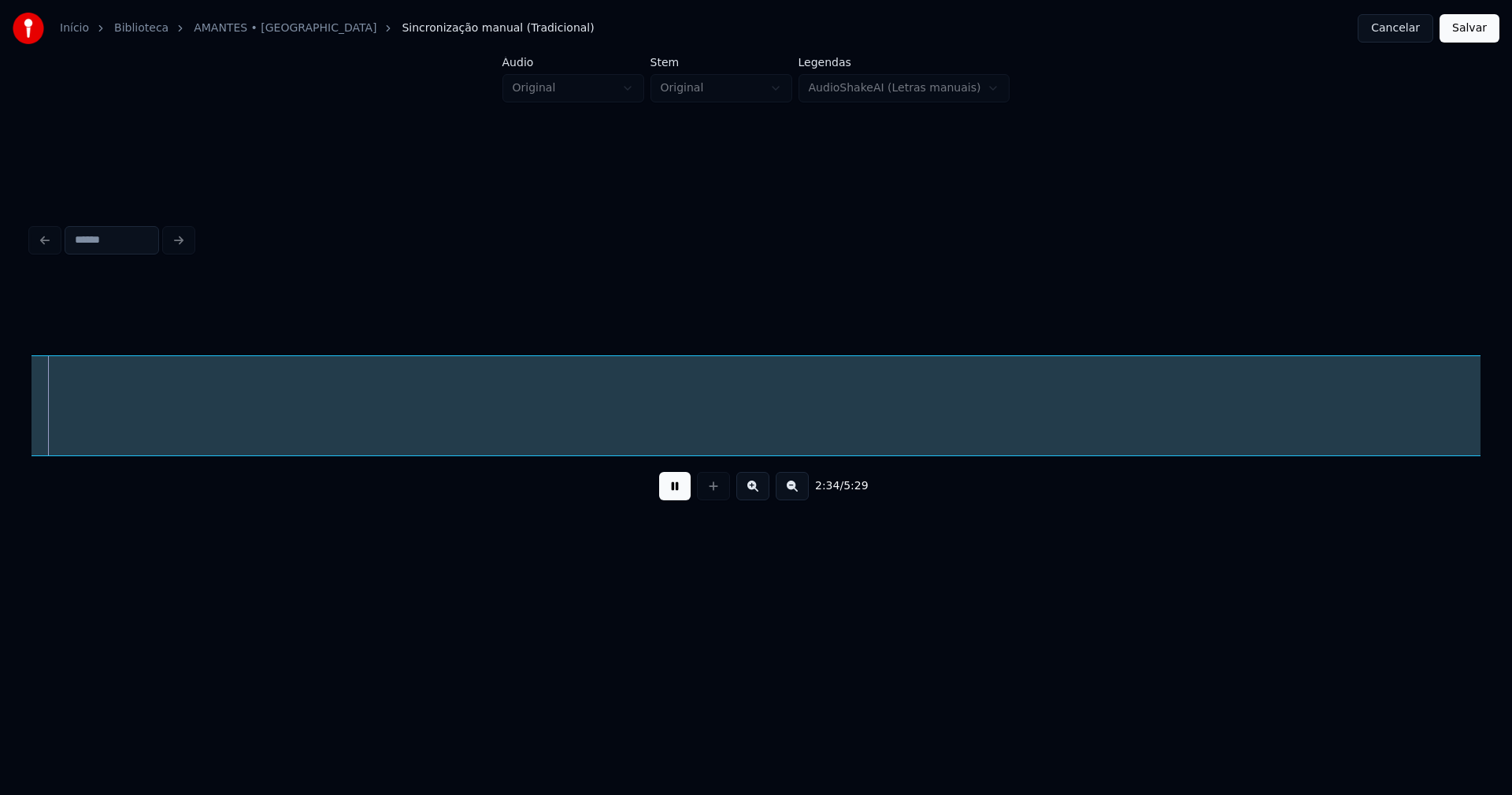
scroll to position [0, 24349]
drag, startPoint x: 671, startPoint y: 494, endPoint x: 695, endPoint y: 479, distance: 28.3
click at [671, 494] on button at bounding box center [675, 485] width 31 height 28
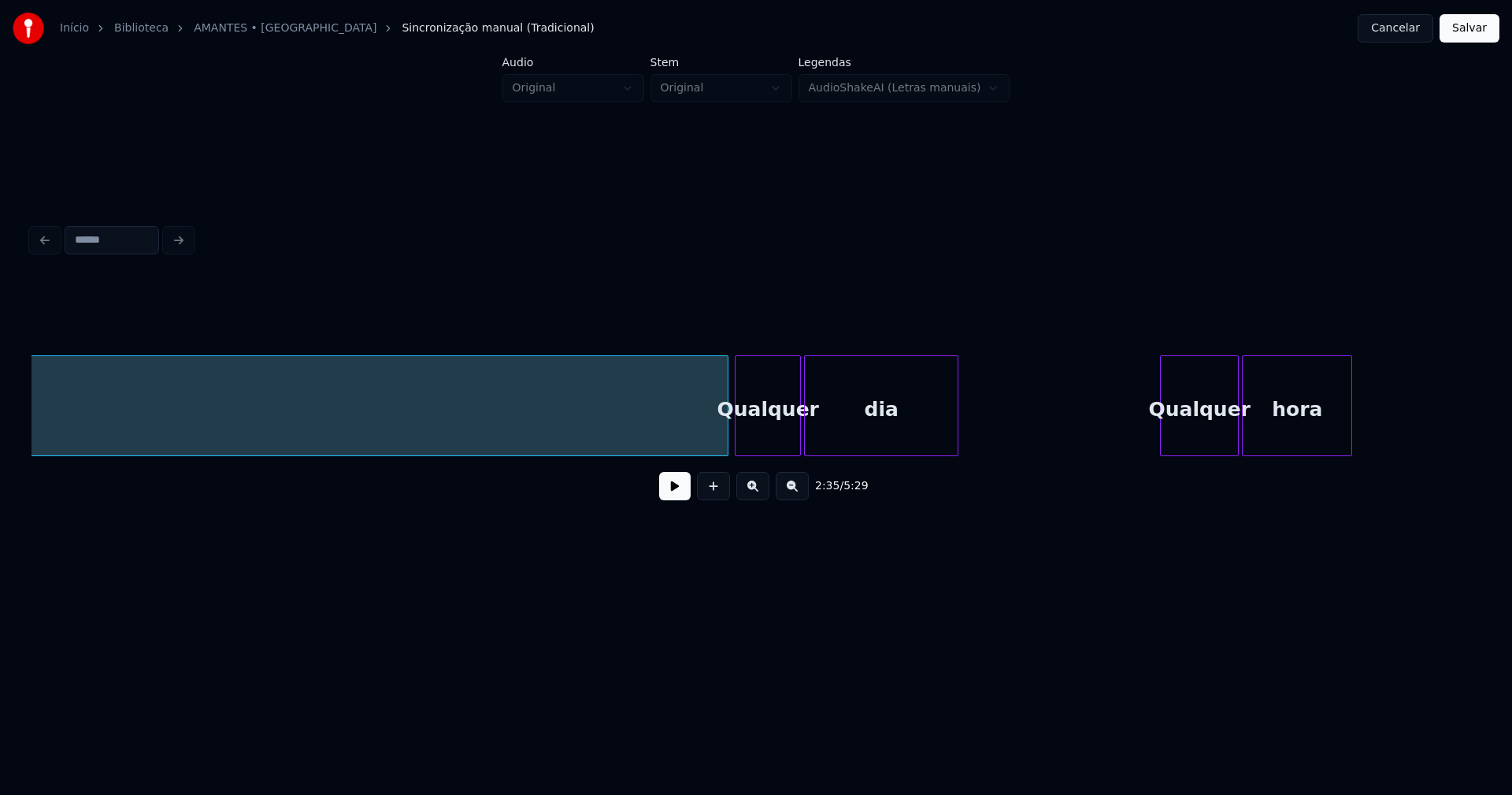
scroll to position [0, 31426]
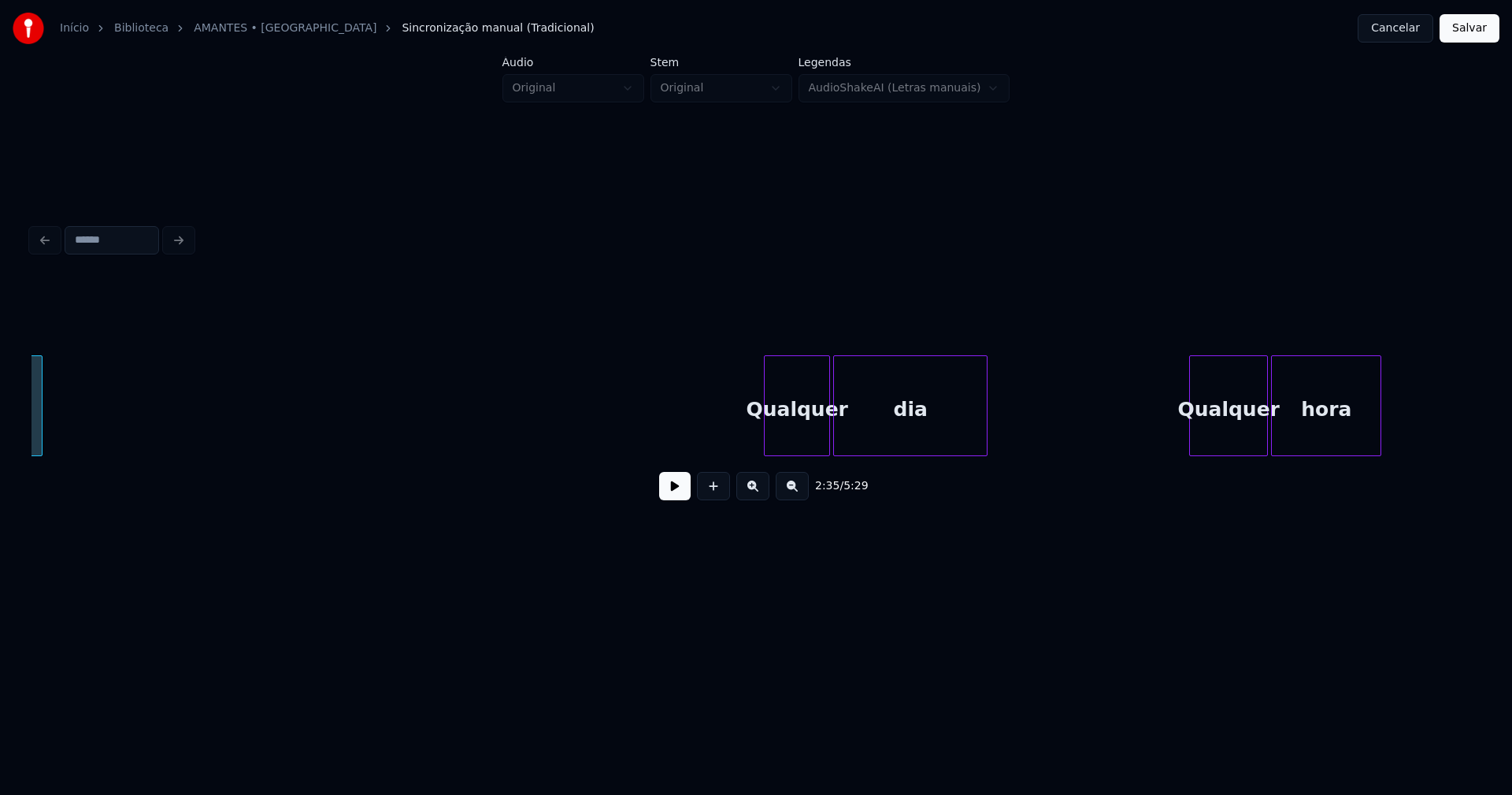
click at [39, 450] on div "partir Qualquer dia Qualquer hora" at bounding box center [756, 406] width 1449 height 101
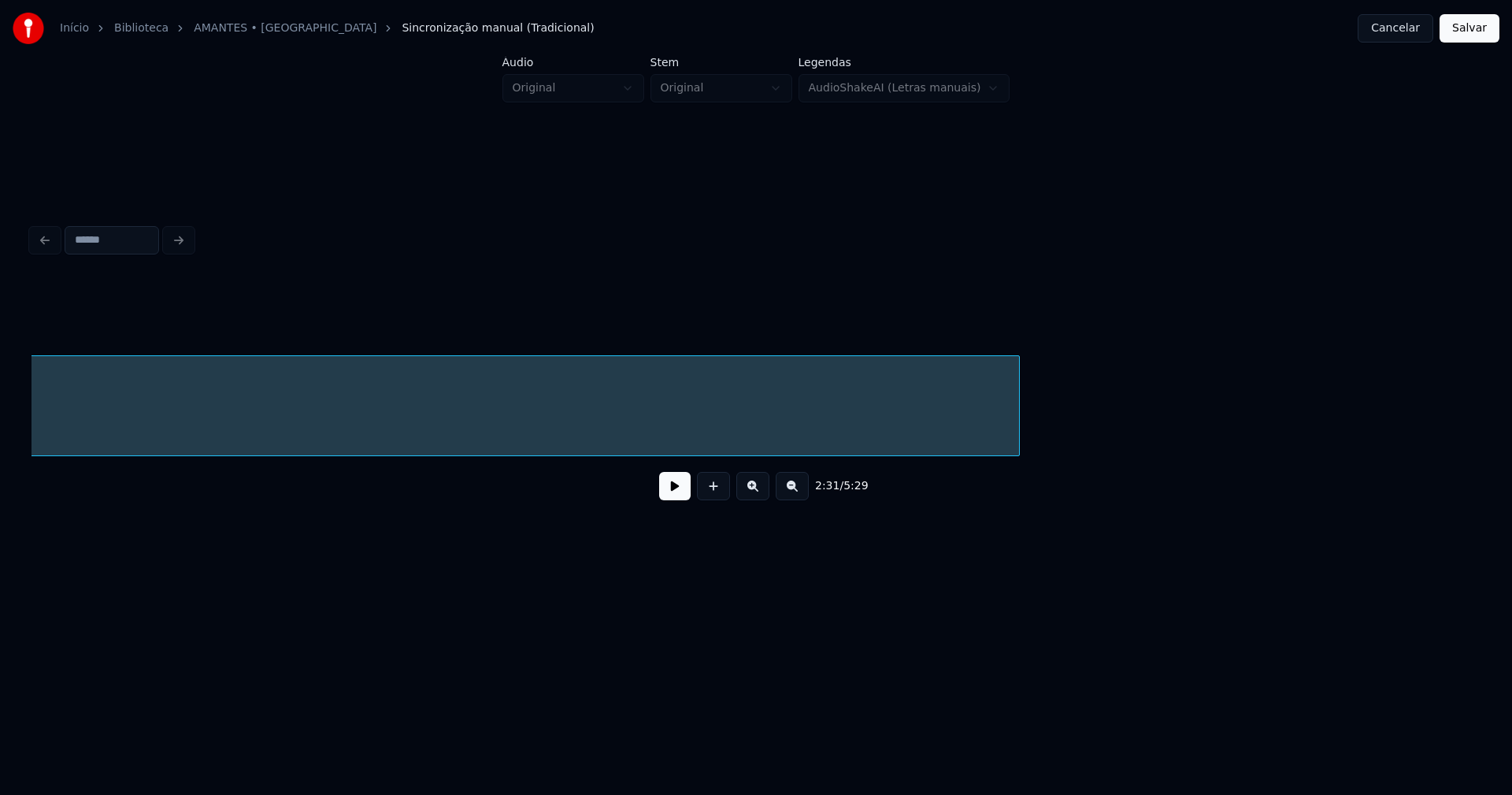
scroll to position [0, 30679]
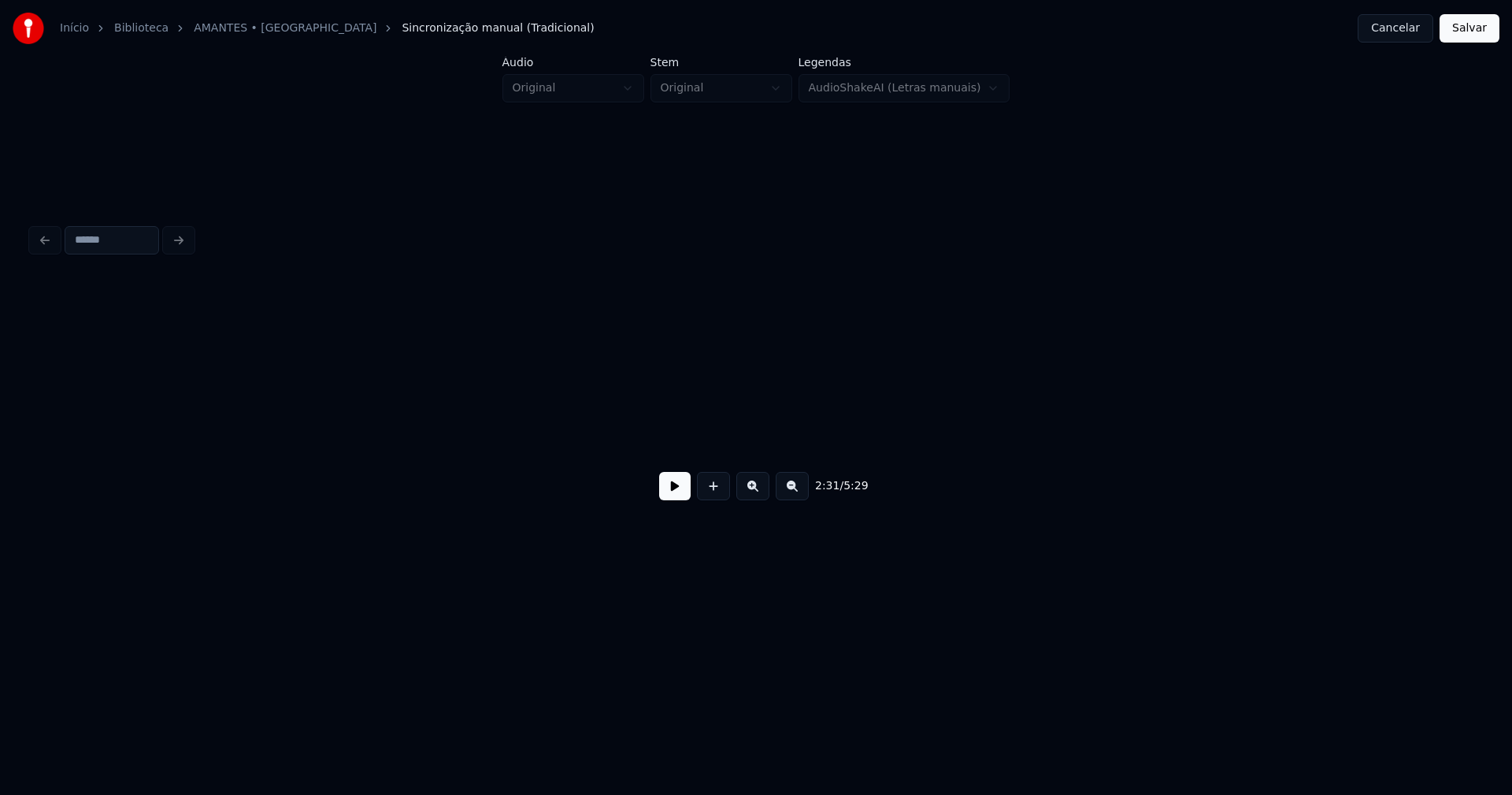
click at [0, 482] on div "Início Biblioteca AMANTES • Tokisom Sincronização manual (Tradicional) Cancelar…" at bounding box center [756, 301] width 1512 height 604
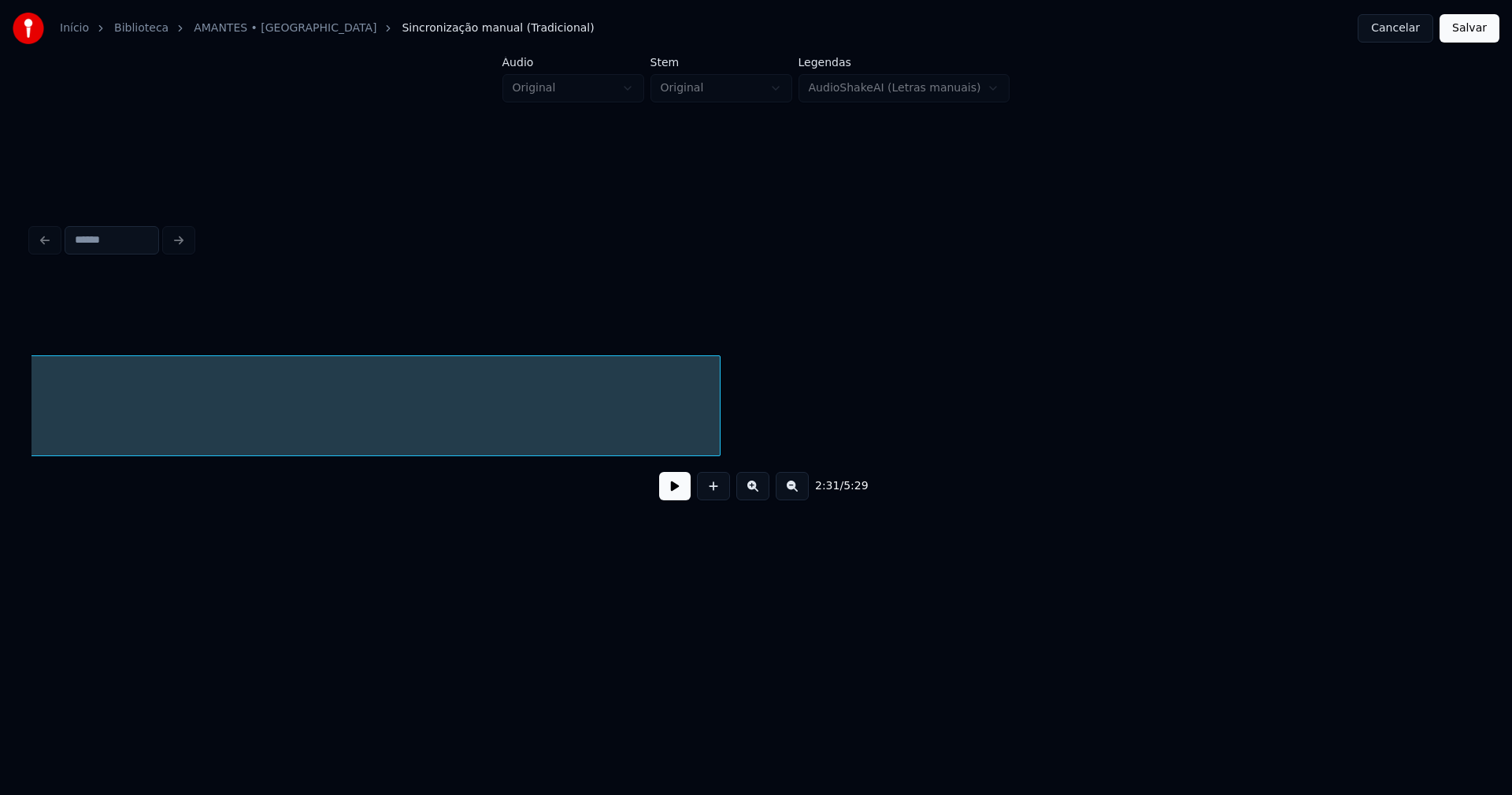
scroll to position [0, 29816]
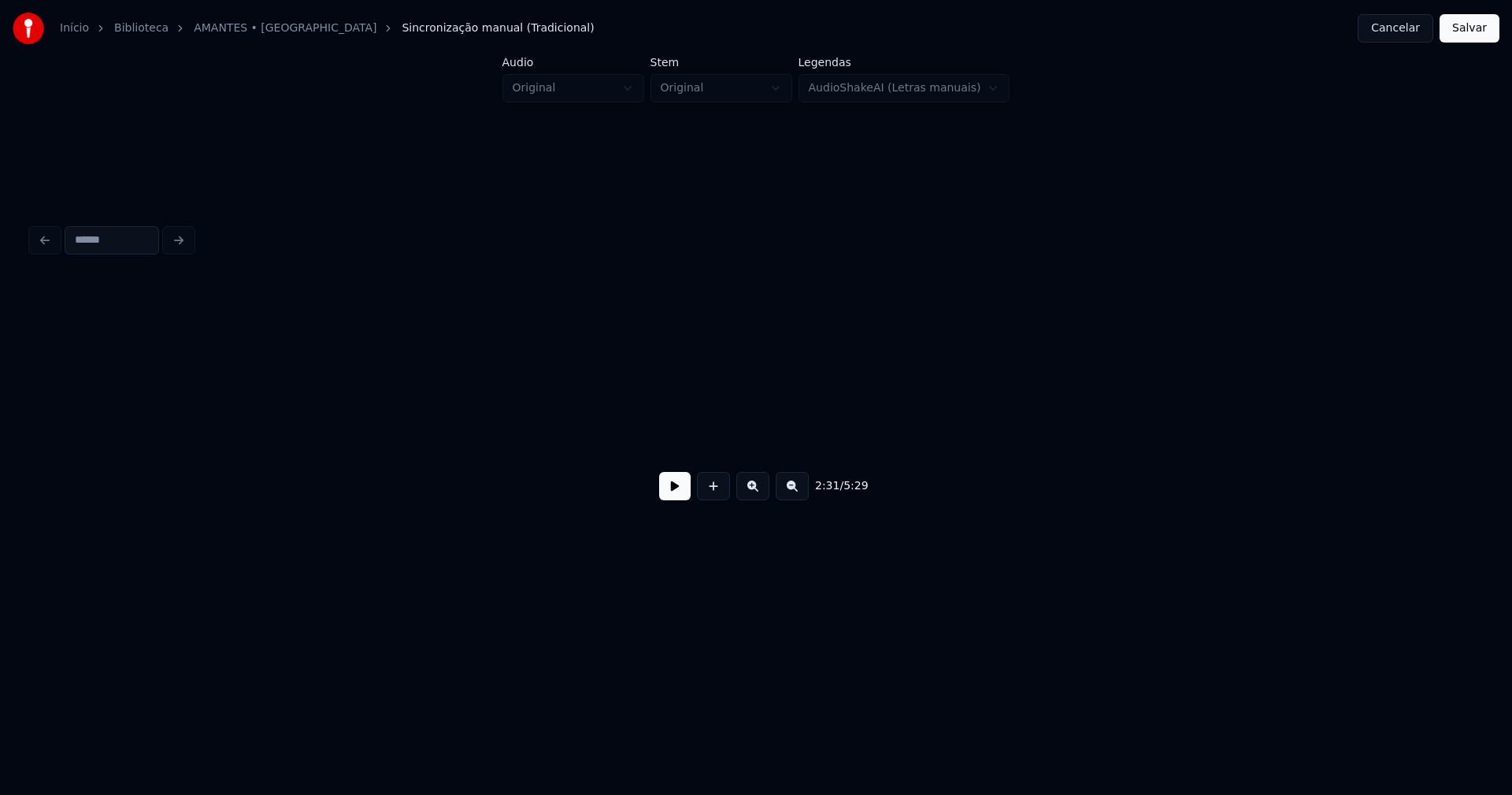
click at [4, 469] on div "Início Biblioteca AMANTES • Tokisom Sincronização manual (Tradicional) Cancelar…" at bounding box center [756, 301] width 1512 height 604
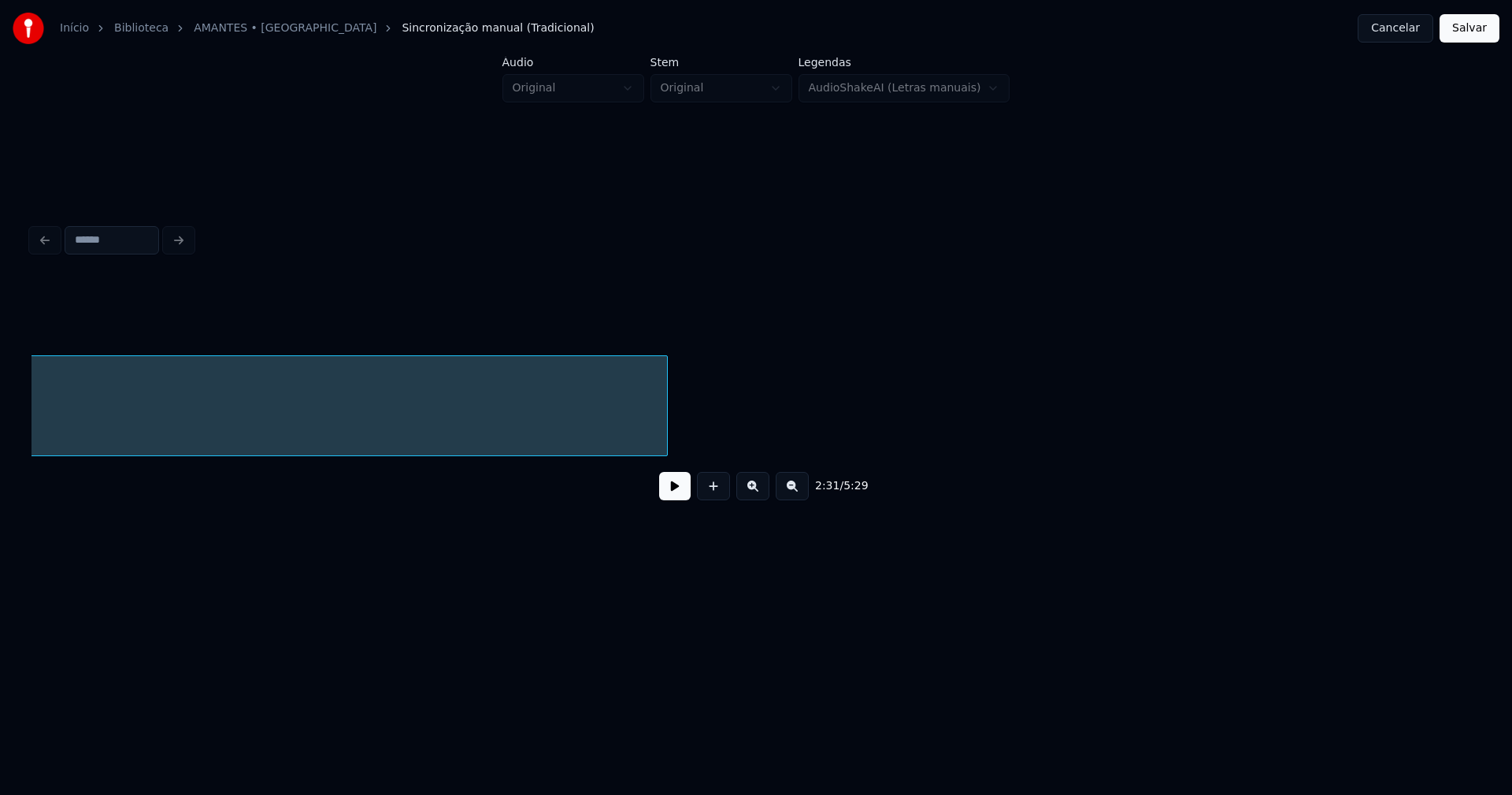
scroll to position [0, 28924]
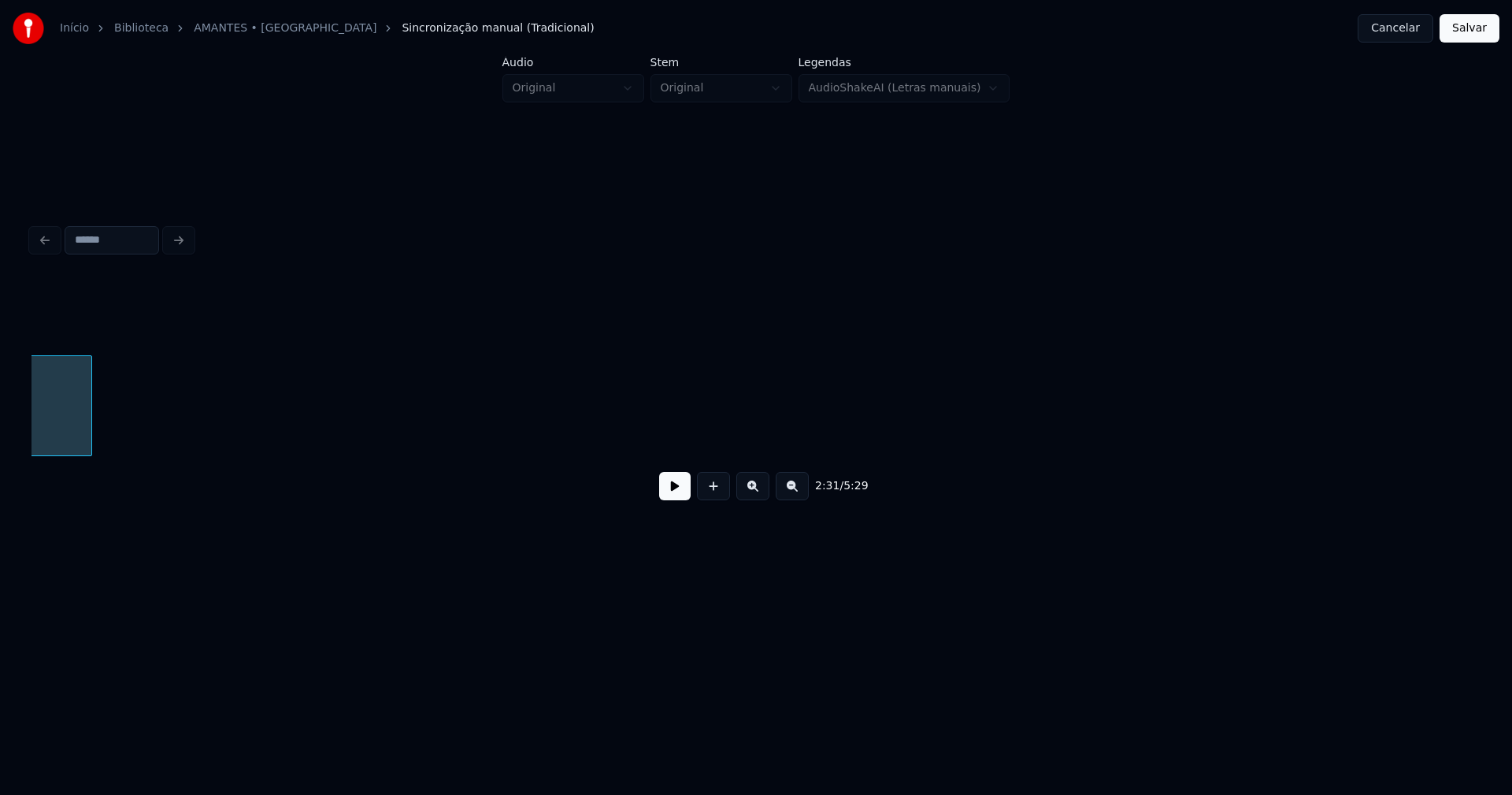
click at [90, 476] on div "2:31 / 5:29" at bounding box center [756, 395] width 1449 height 240
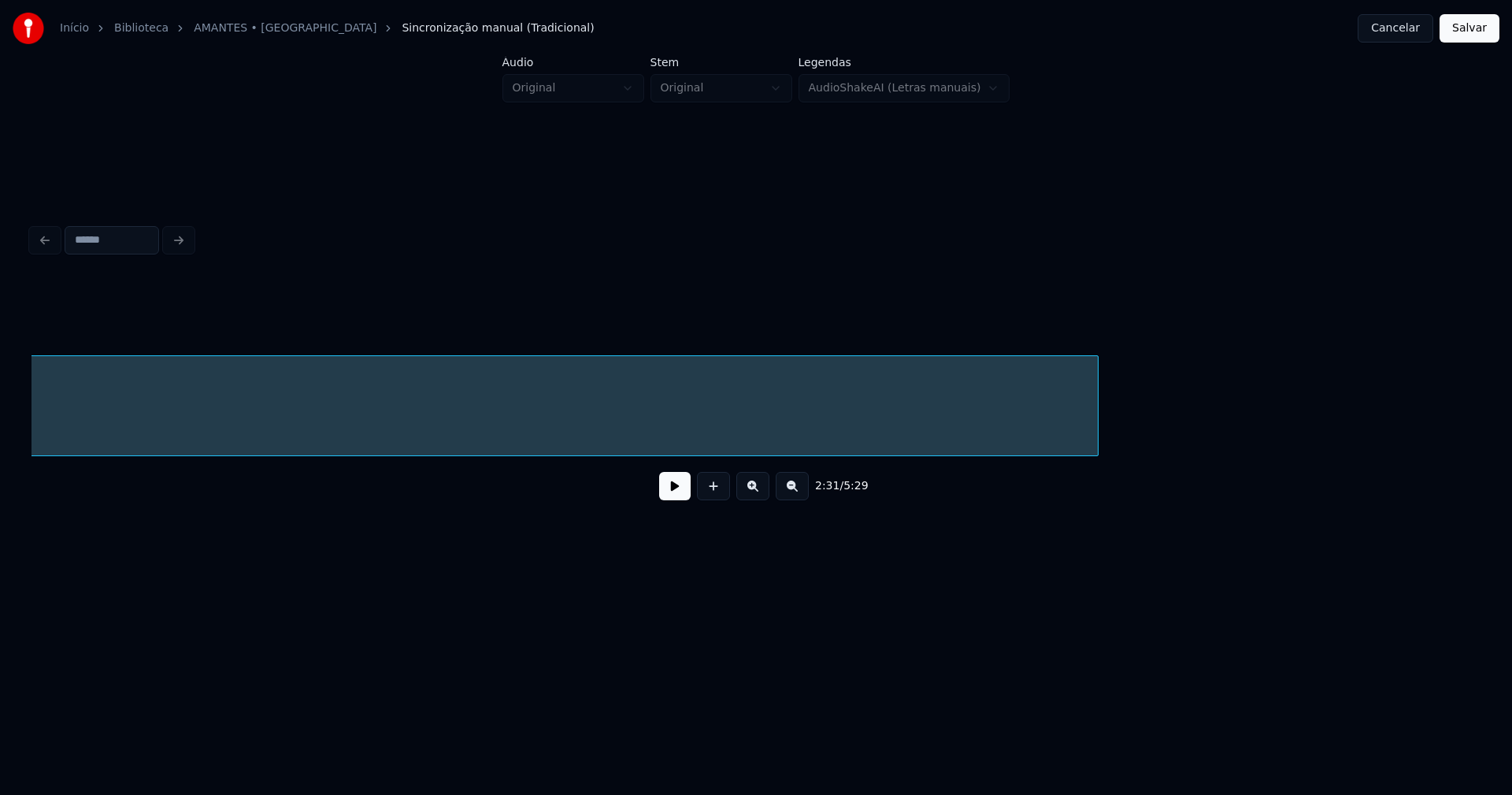
scroll to position [0, 27947]
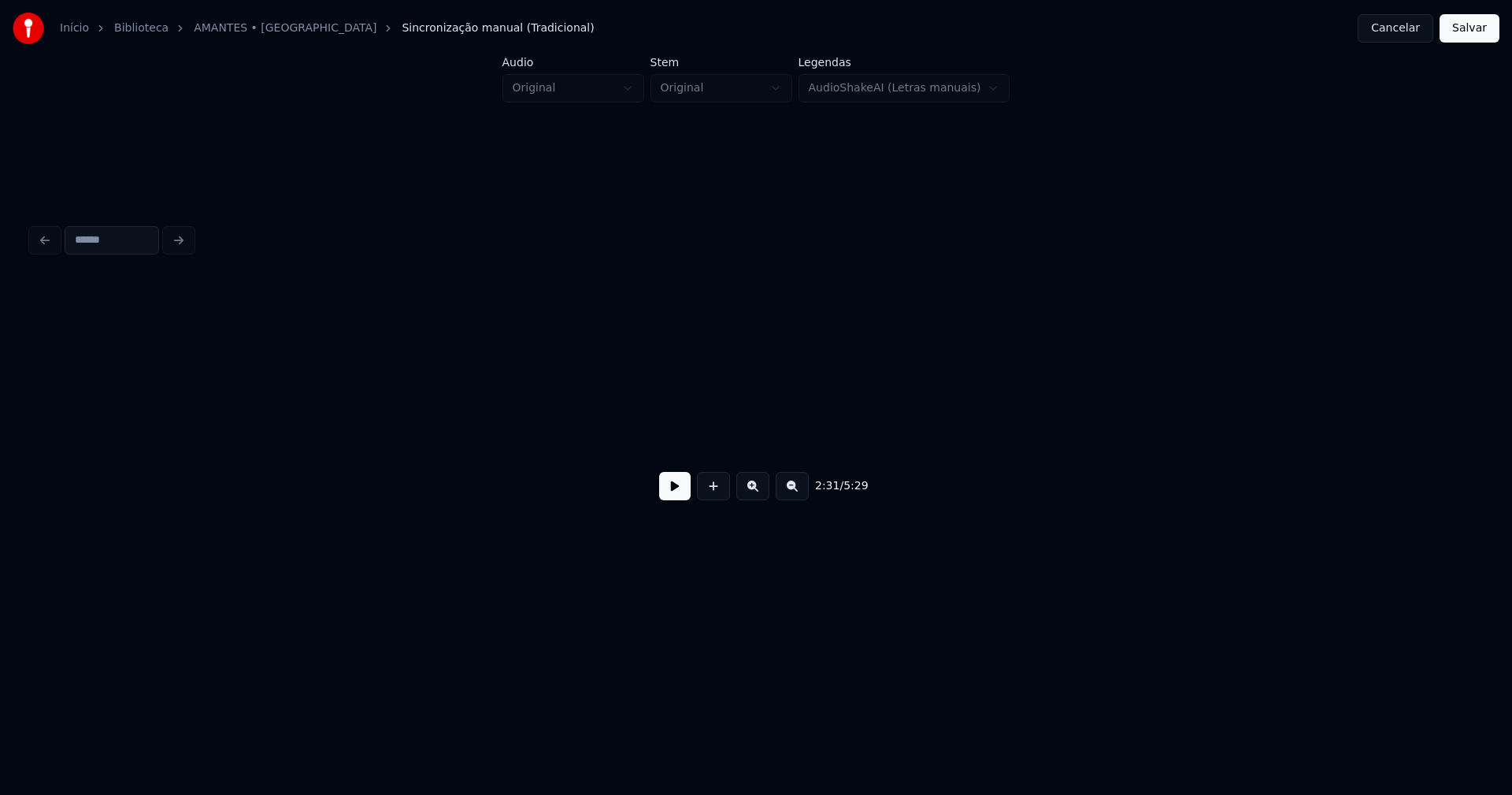
click at [0, 457] on div "Início Biblioteca AMANTES • Tokisom Sincronização manual (Tradicional) Cancelar…" at bounding box center [756, 301] width 1512 height 604
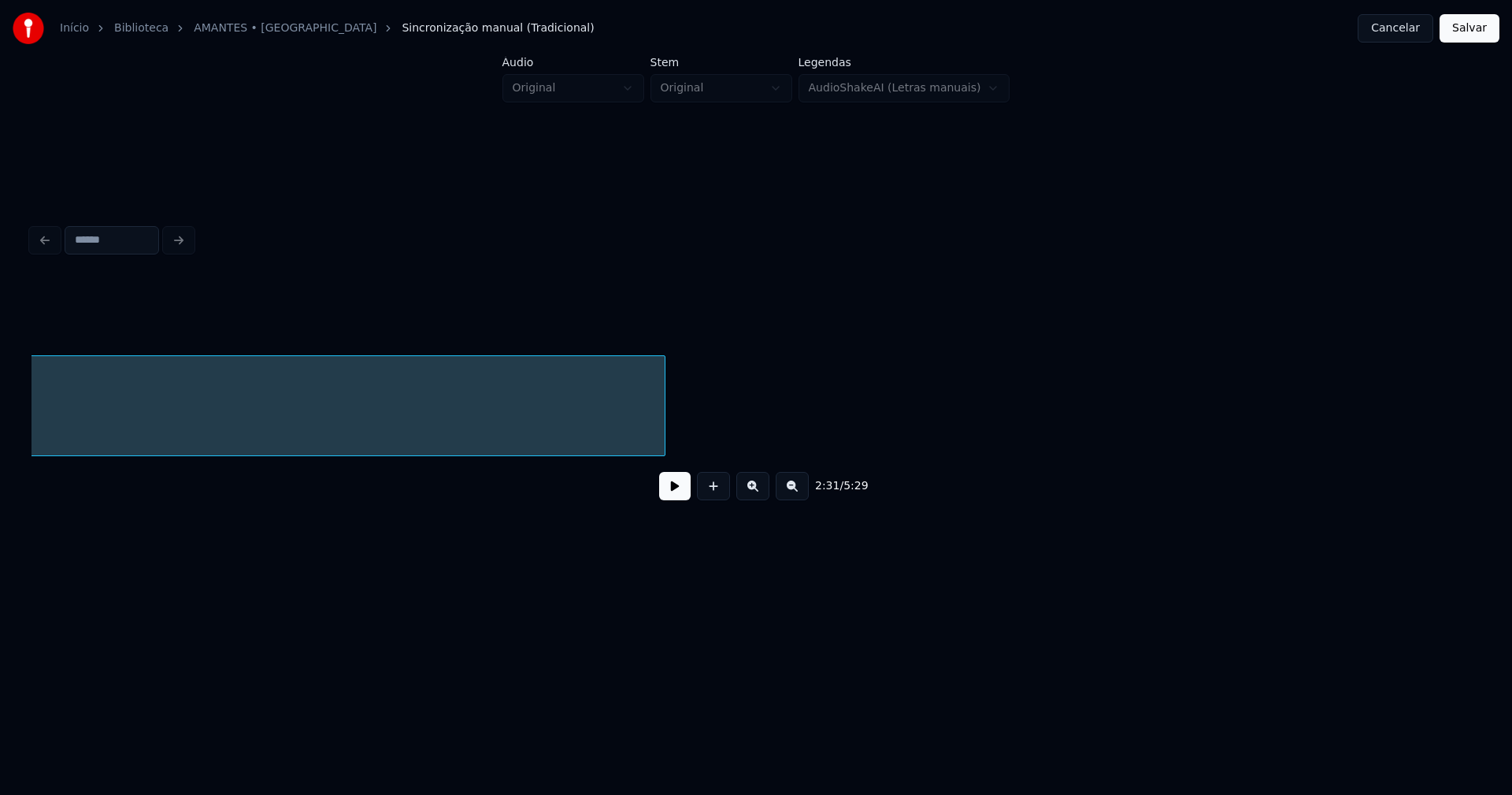
scroll to position [0, 27314]
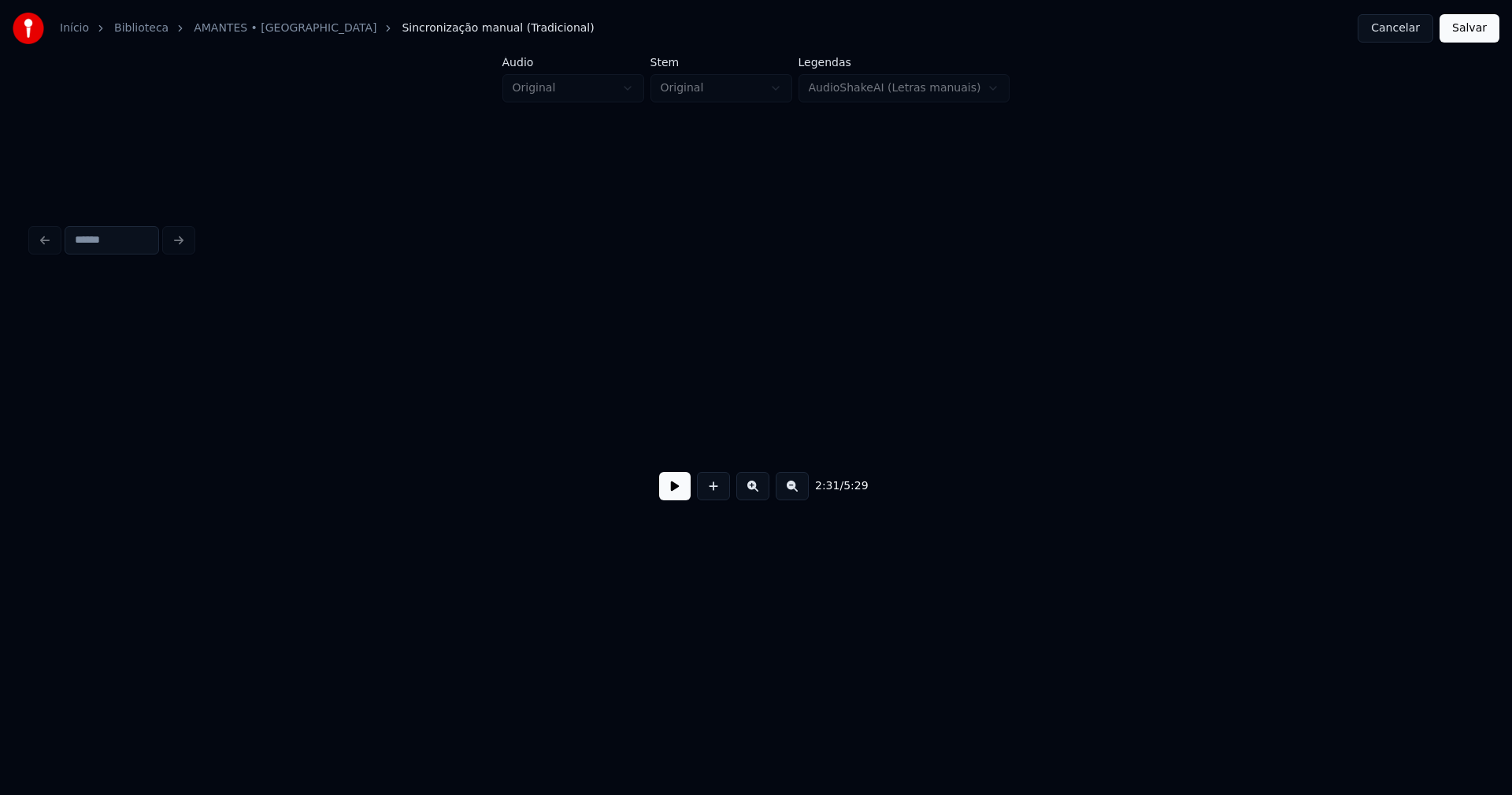
click at [2, 483] on div "Início Biblioteca AMANTES • Tokisom Sincronização manual (Tradicional) Cancelar…" at bounding box center [756, 301] width 1512 height 604
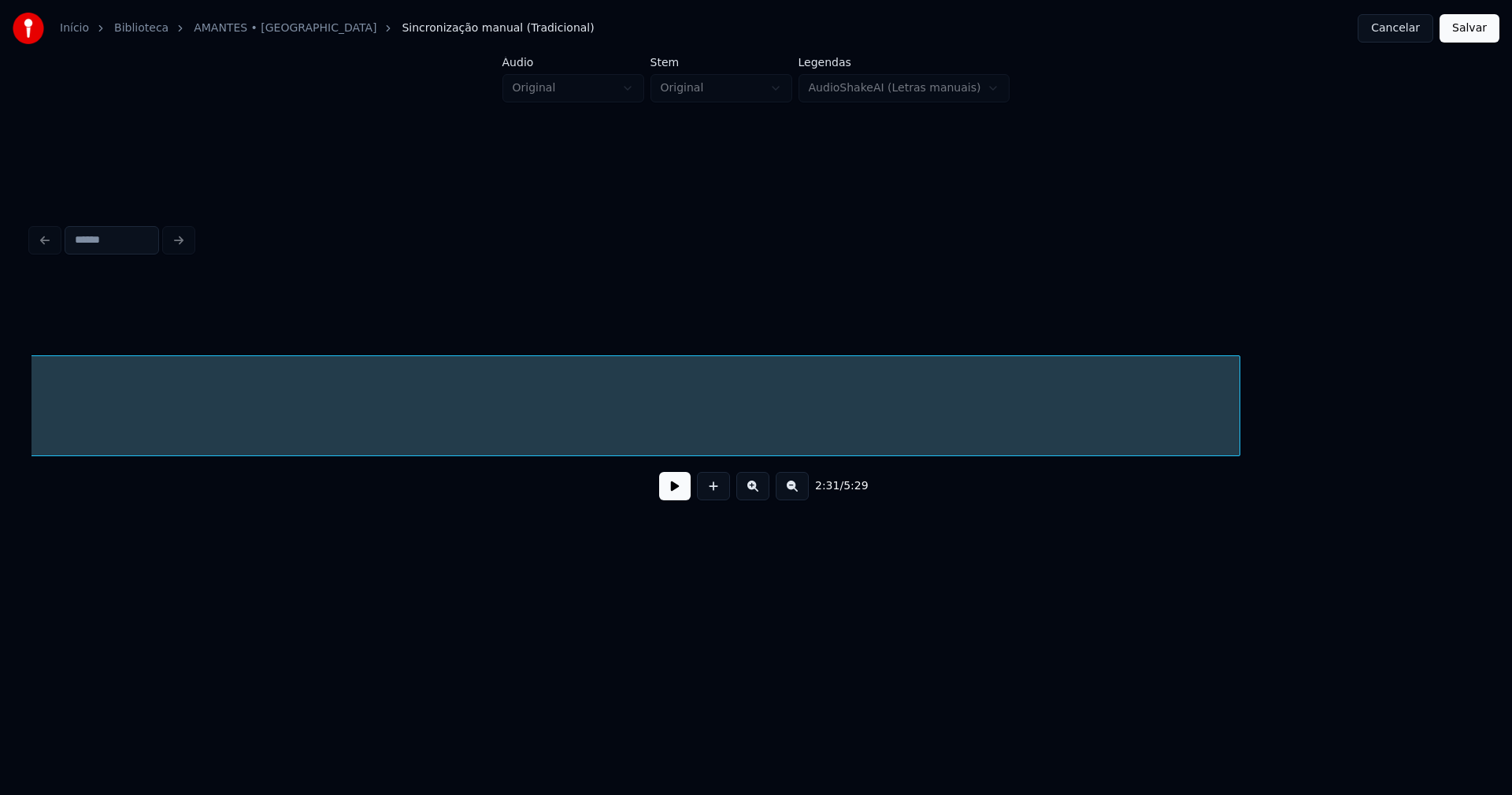
scroll to position [0, 26165]
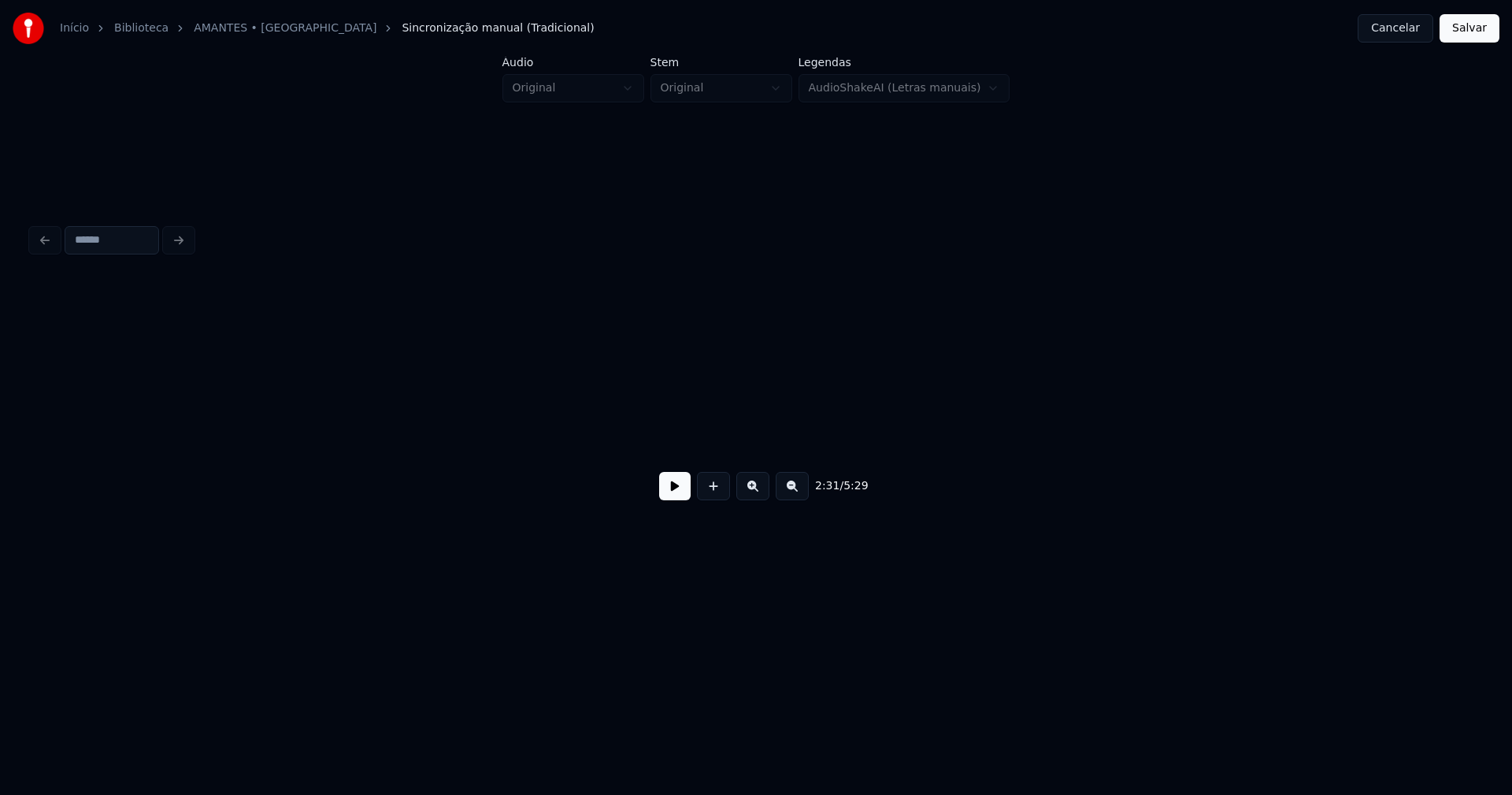
click at [0, 429] on div "Início Biblioteca AMANTES • Tokisom Sincronização manual (Tradicional) Cancelar…" at bounding box center [756, 301] width 1512 height 604
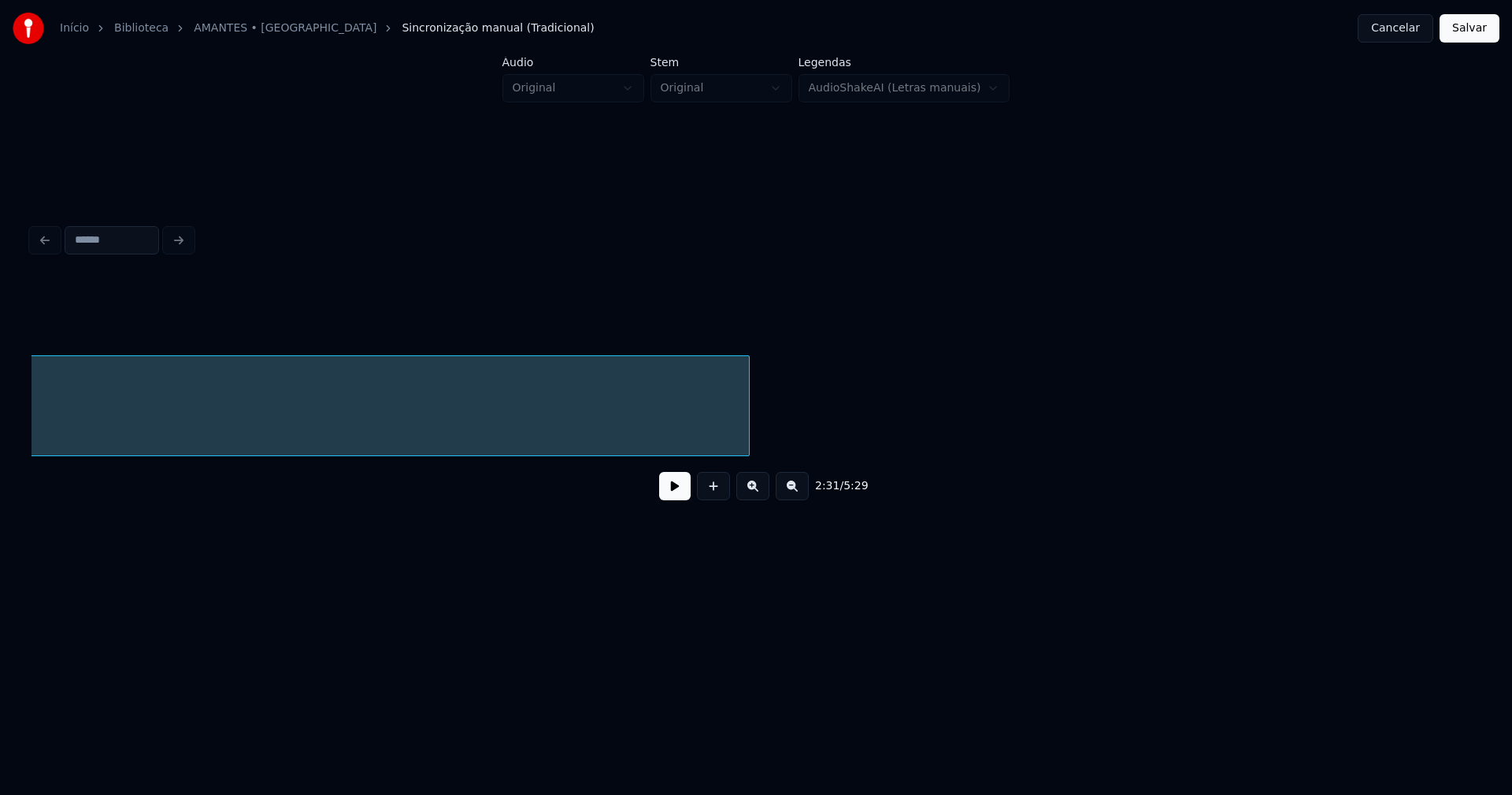
scroll to position [0, 25446]
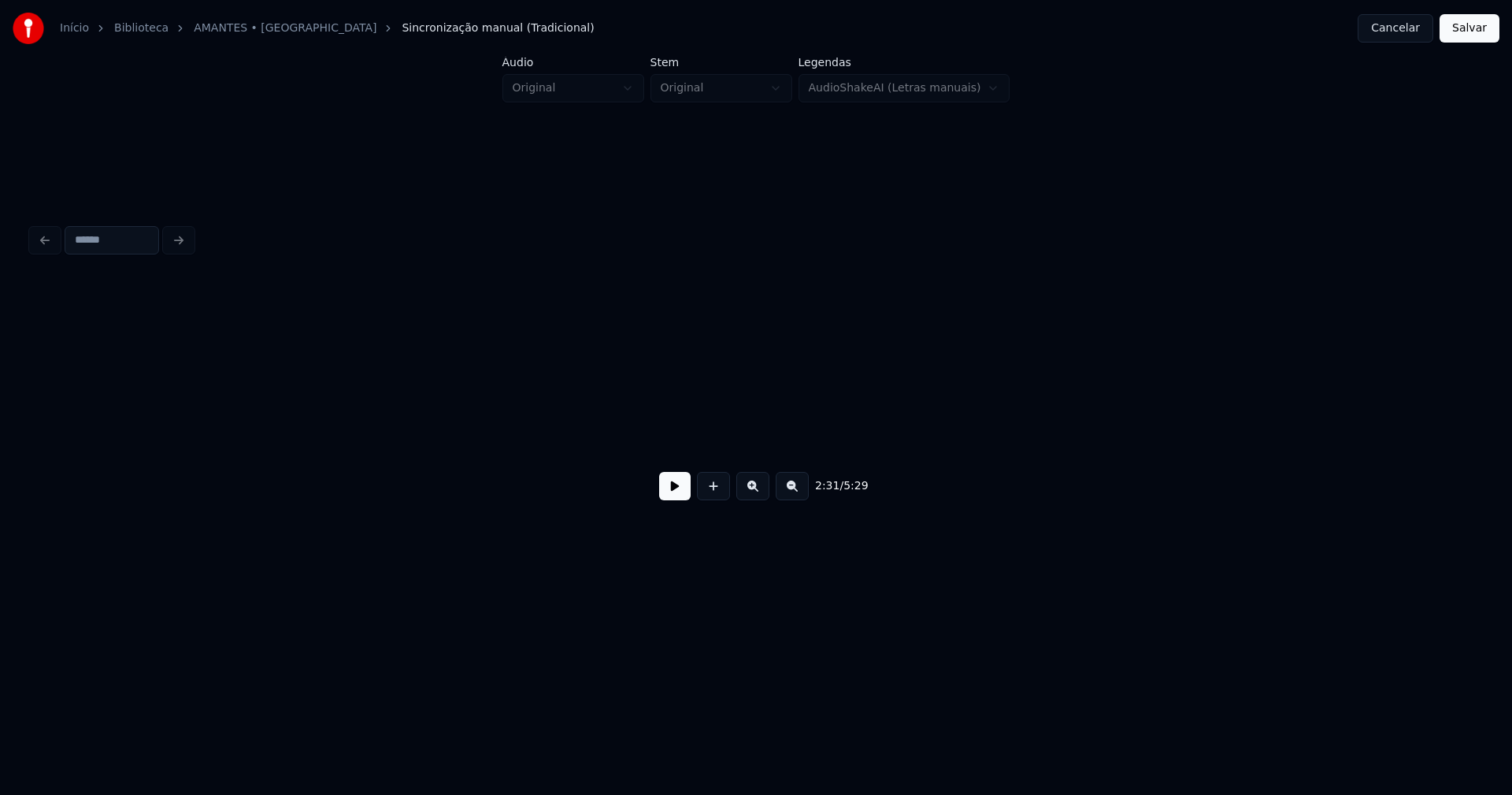
click at [11, 490] on div "Início Biblioteca AMANTES • Tokisom Sincronização manual (Tradicional) Cancelar…" at bounding box center [756, 301] width 1512 height 604
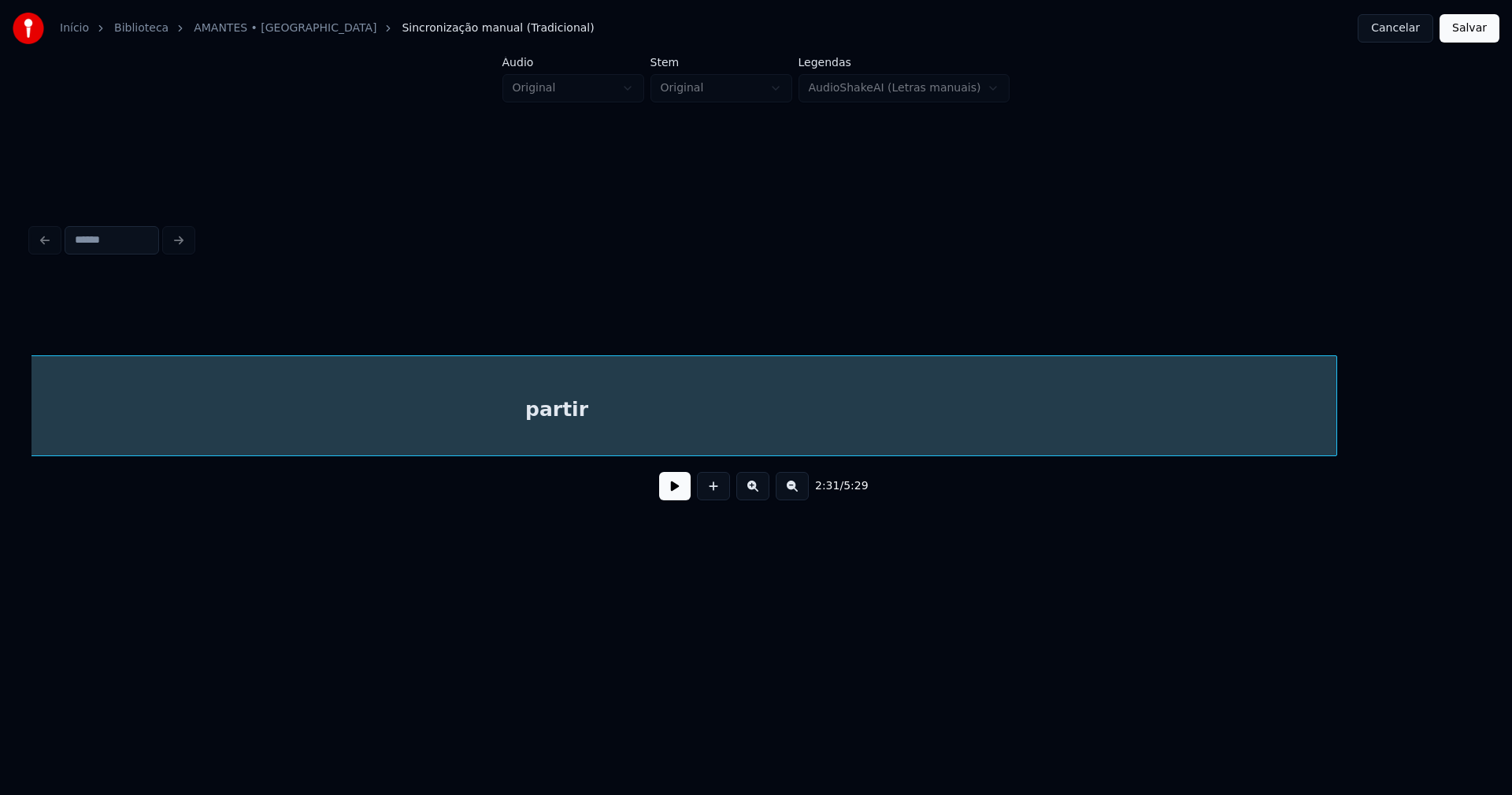
scroll to position [0, 24296]
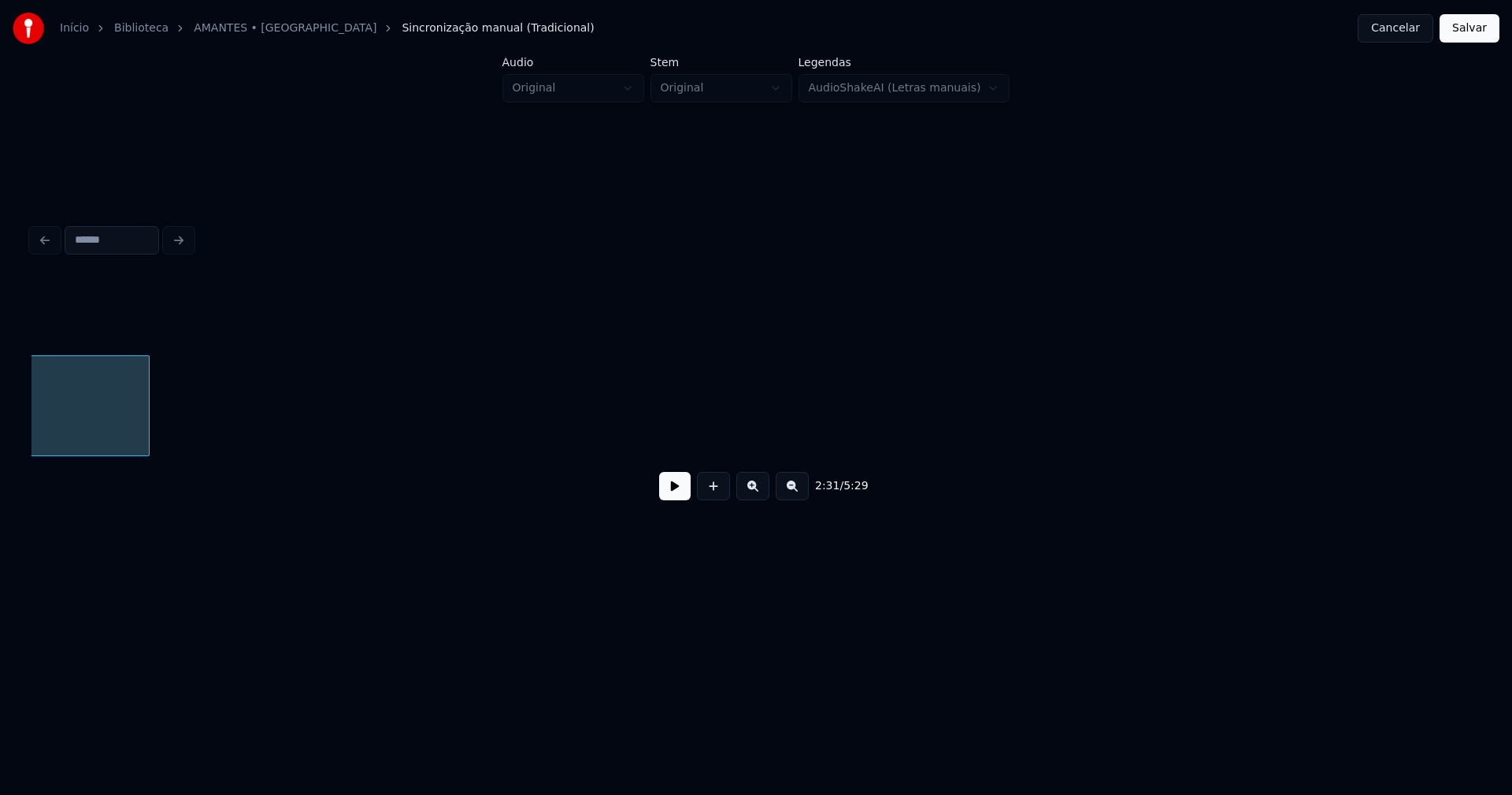
click at [146, 467] on div "2:31 / 5:29" at bounding box center [756, 395] width 1449 height 240
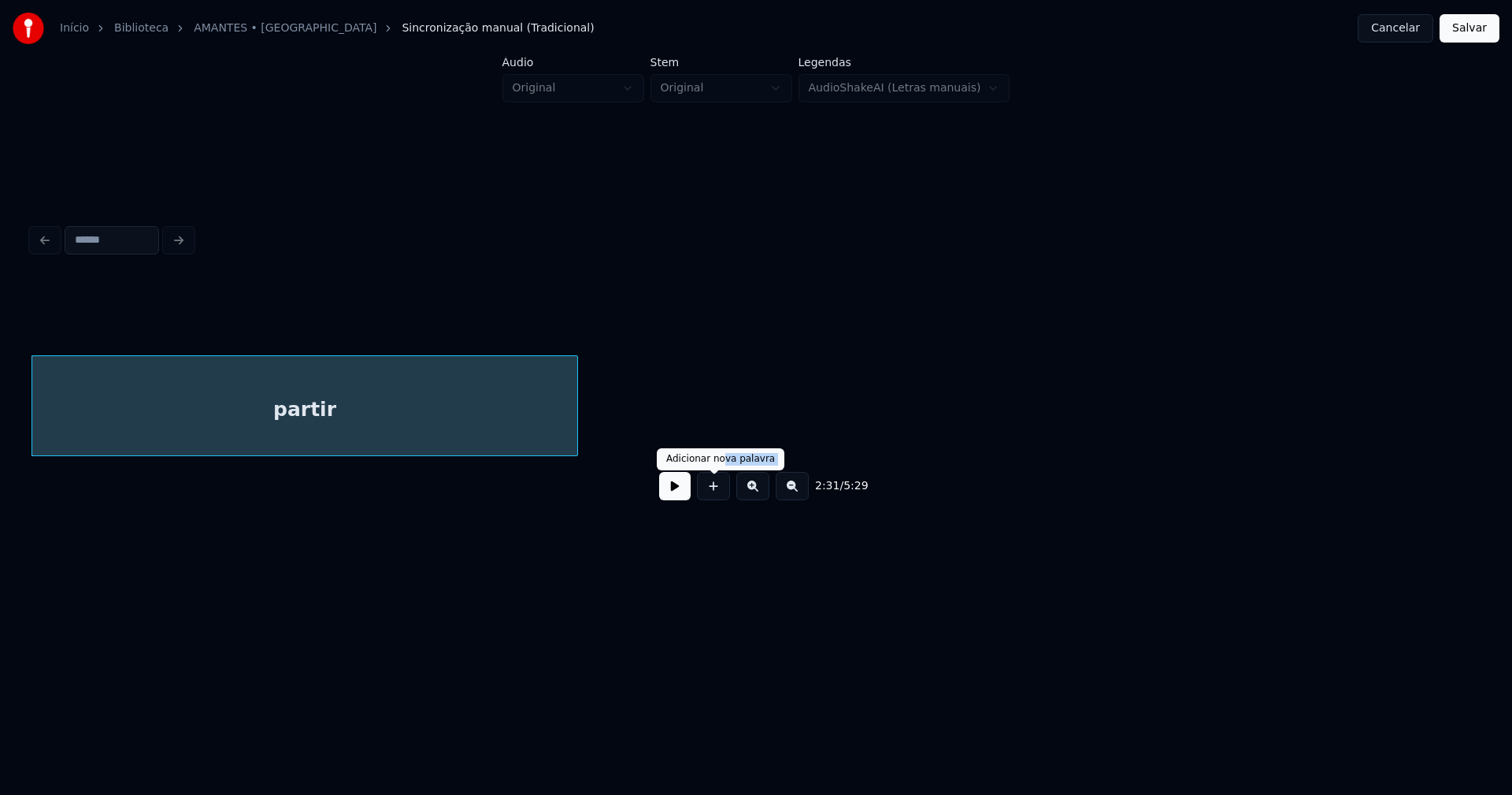
click at [715, 464] on div "Adicionar nova palavra Adicionar nova palavra" at bounding box center [720, 459] width 128 height 22
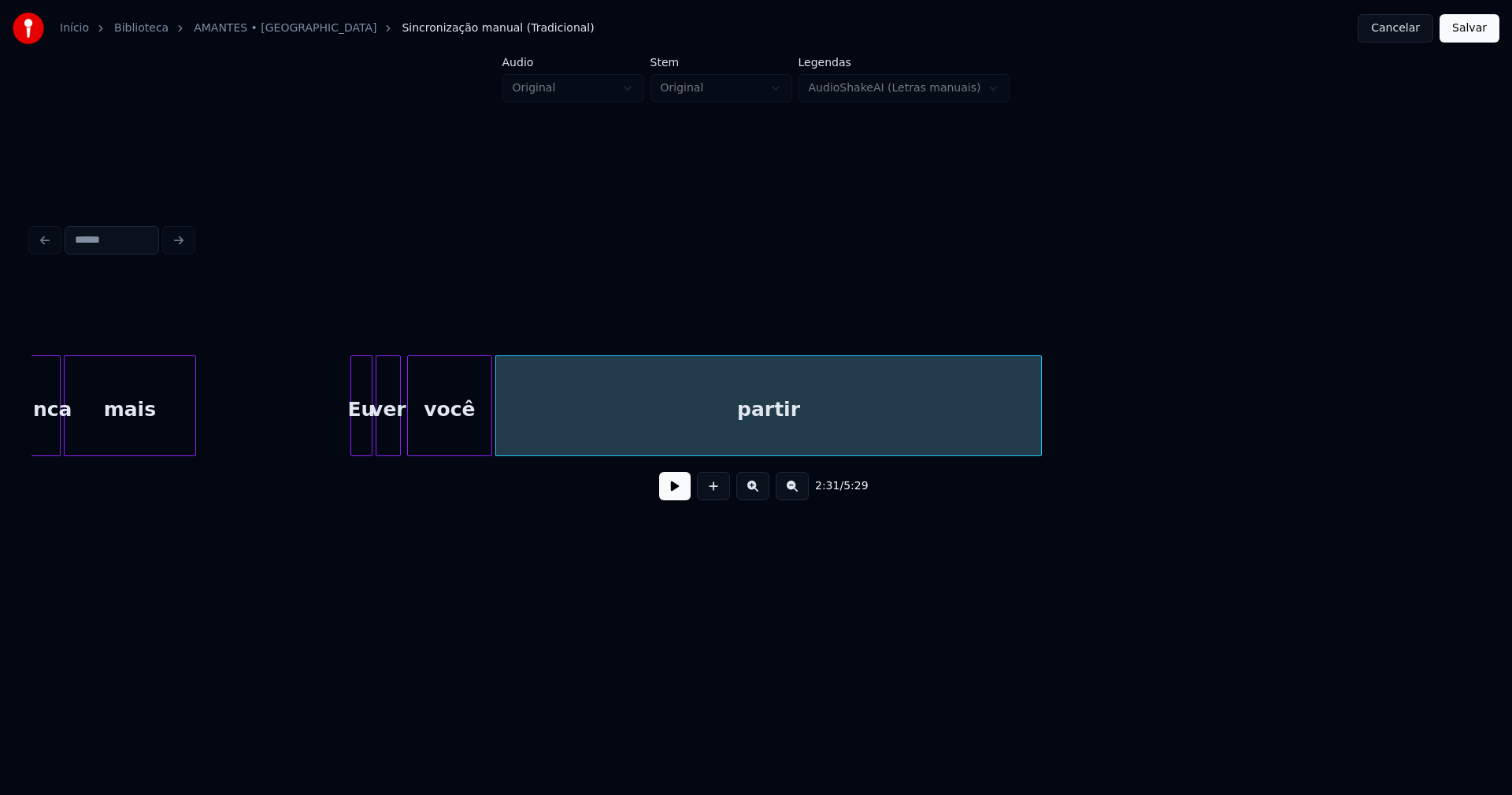
drag, startPoint x: 319, startPoint y: 400, endPoint x: 624, endPoint y: 560, distance: 344.4
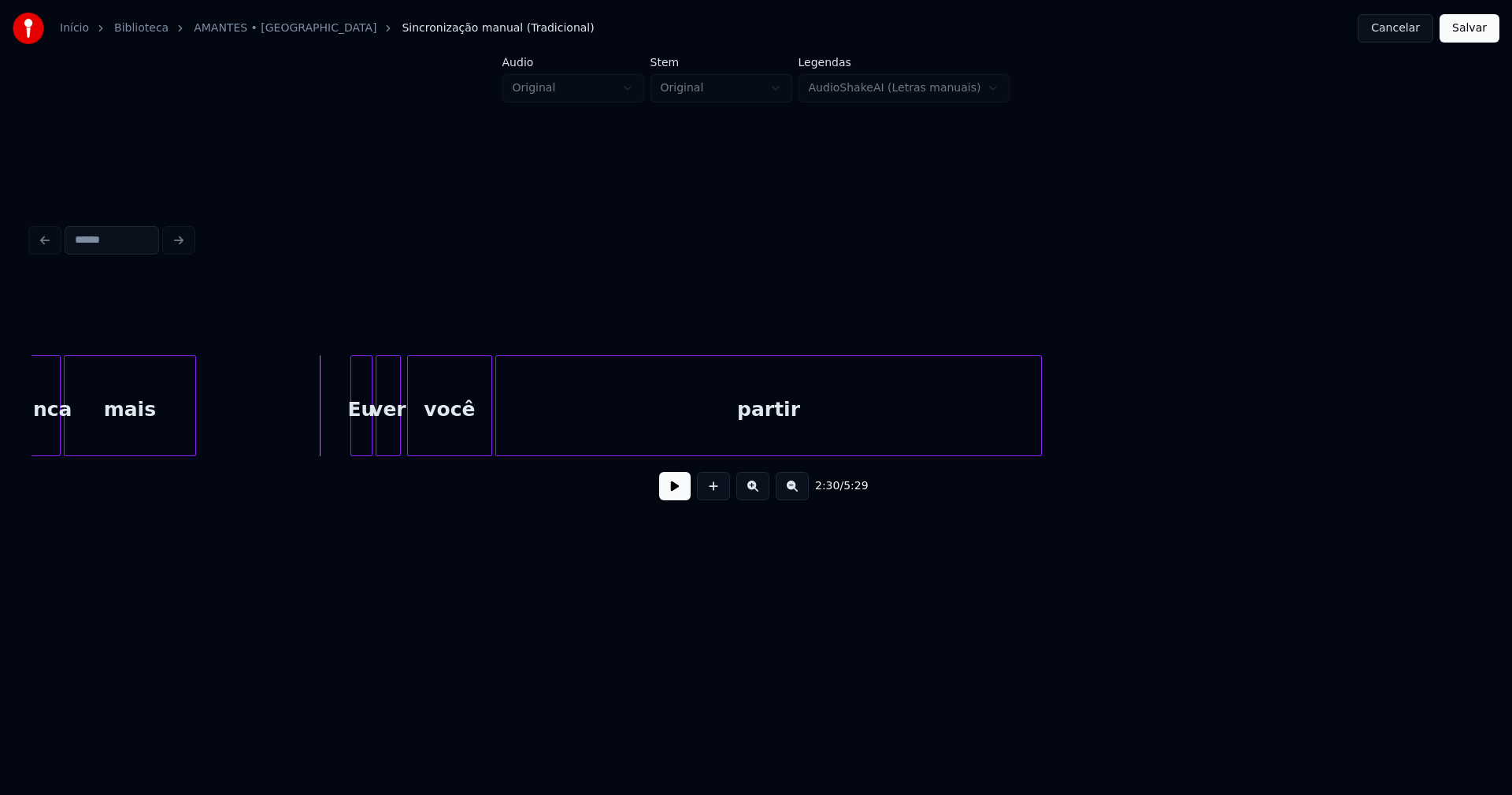
click at [665, 497] on button at bounding box center [675, 485] width 31 height 28
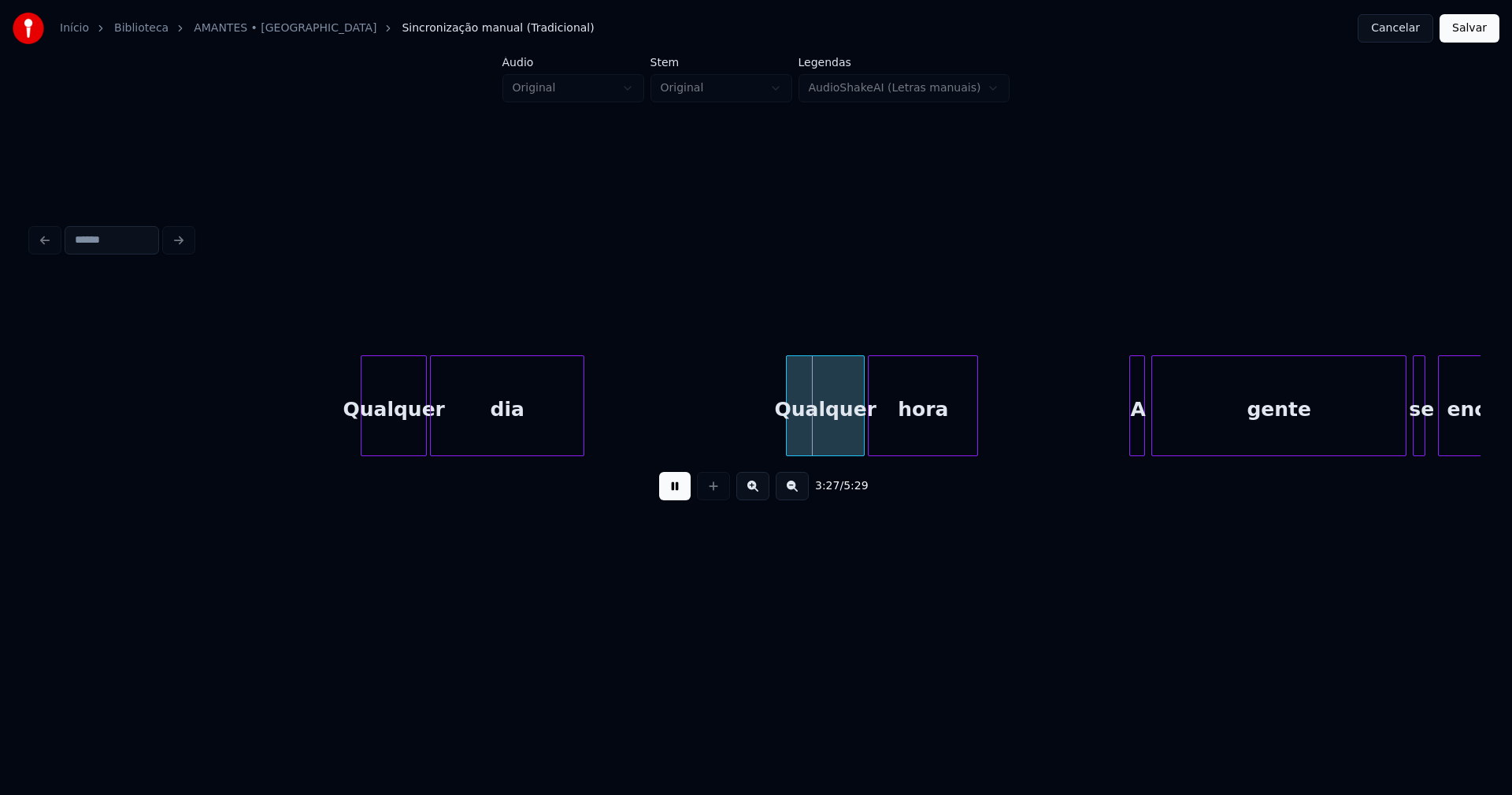
scroll to position [0, 31771]
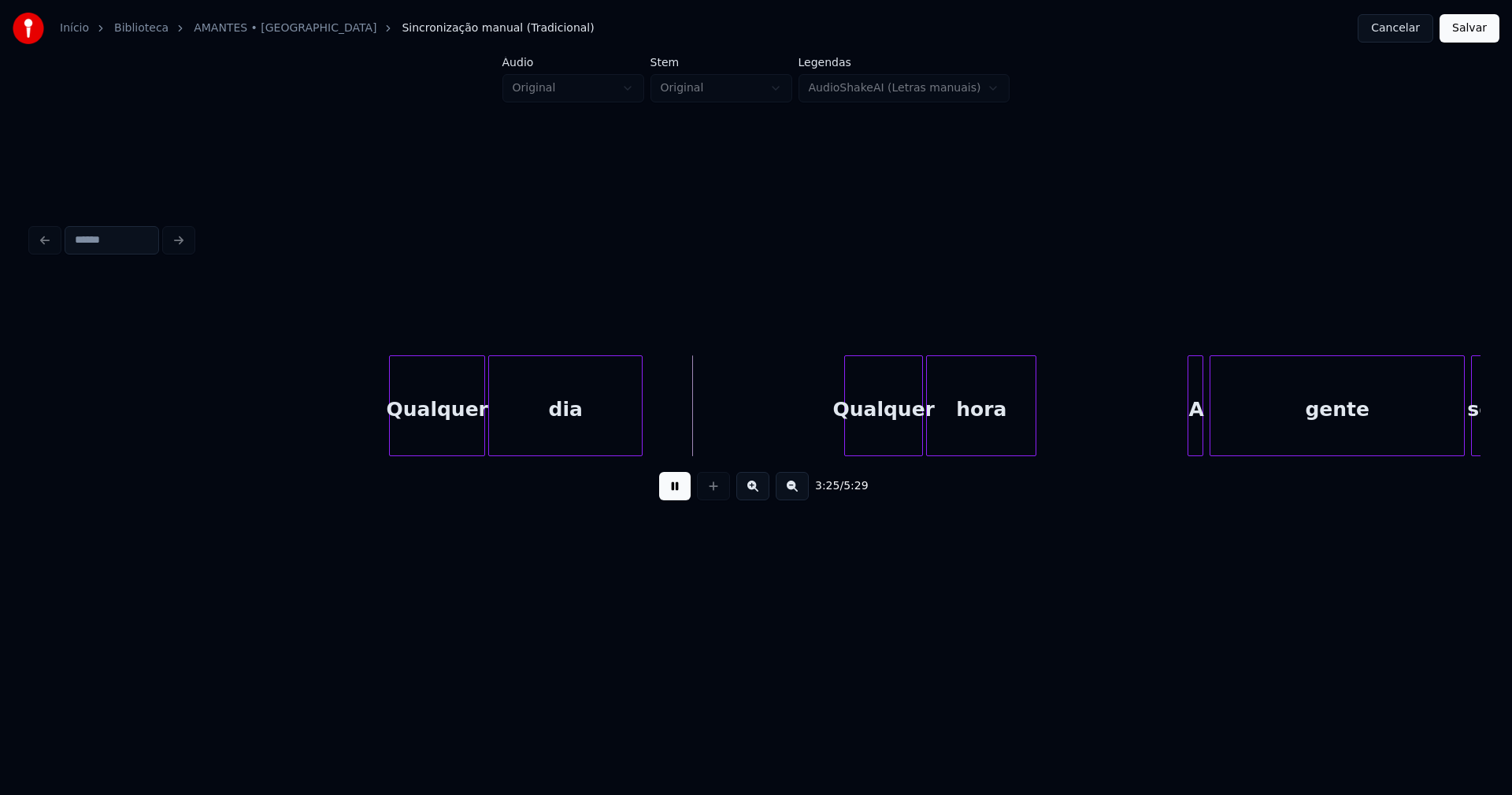
click at [391, 444] on div at bounding box center [392, 405] width 5 height 99
click at [679, 495] on button at bounding box center [675, 485] width 31 height 28
click at [418, 422] on div "Qualquer" at bounding box center [437, 409] width 95 height 108
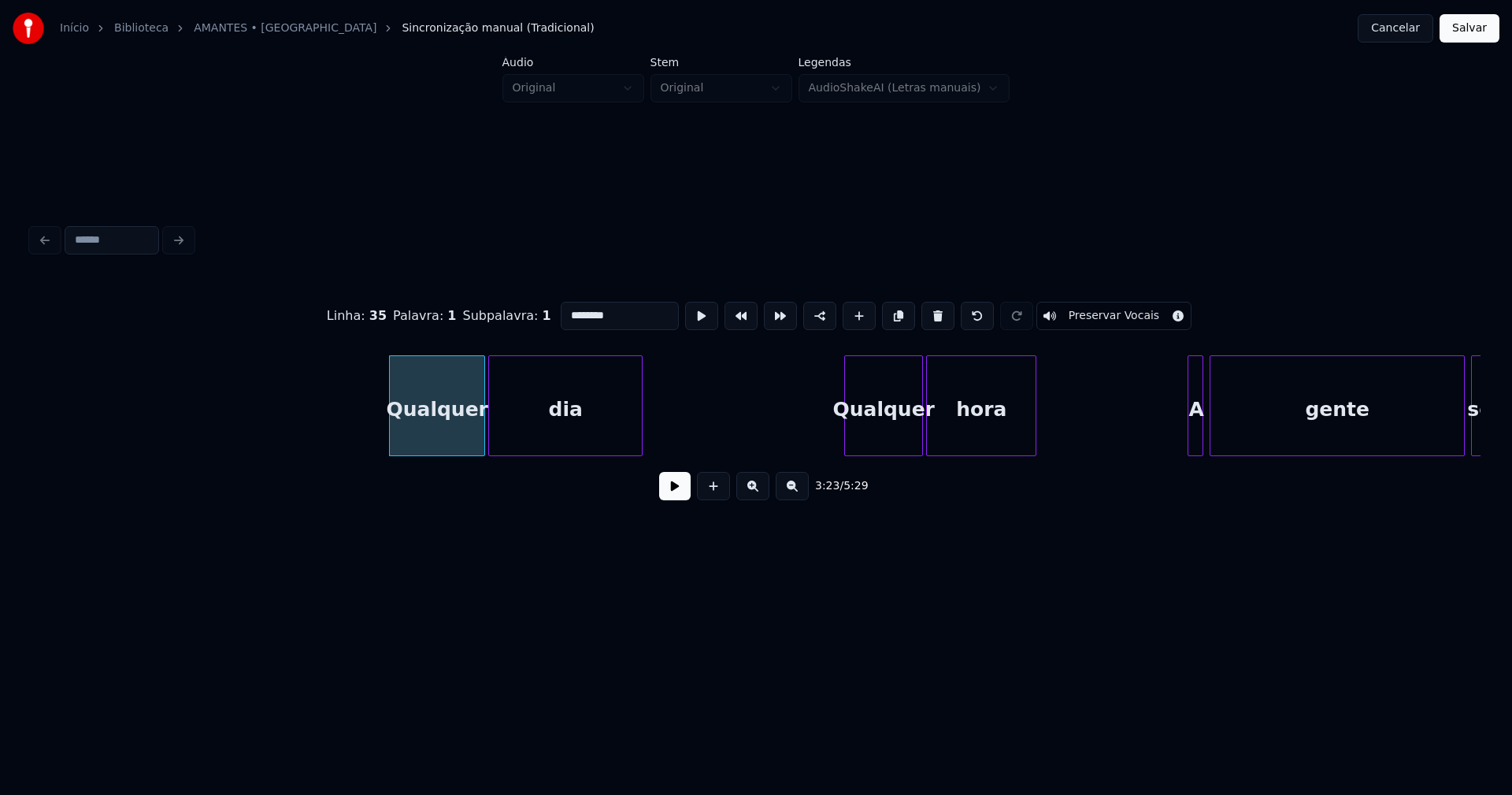
click at [567, 306] on input "********" at bounding box center [620, 315] width 119 height 28
click at [820, 440] on div at bounding box center [820, 405] width 5 height 99
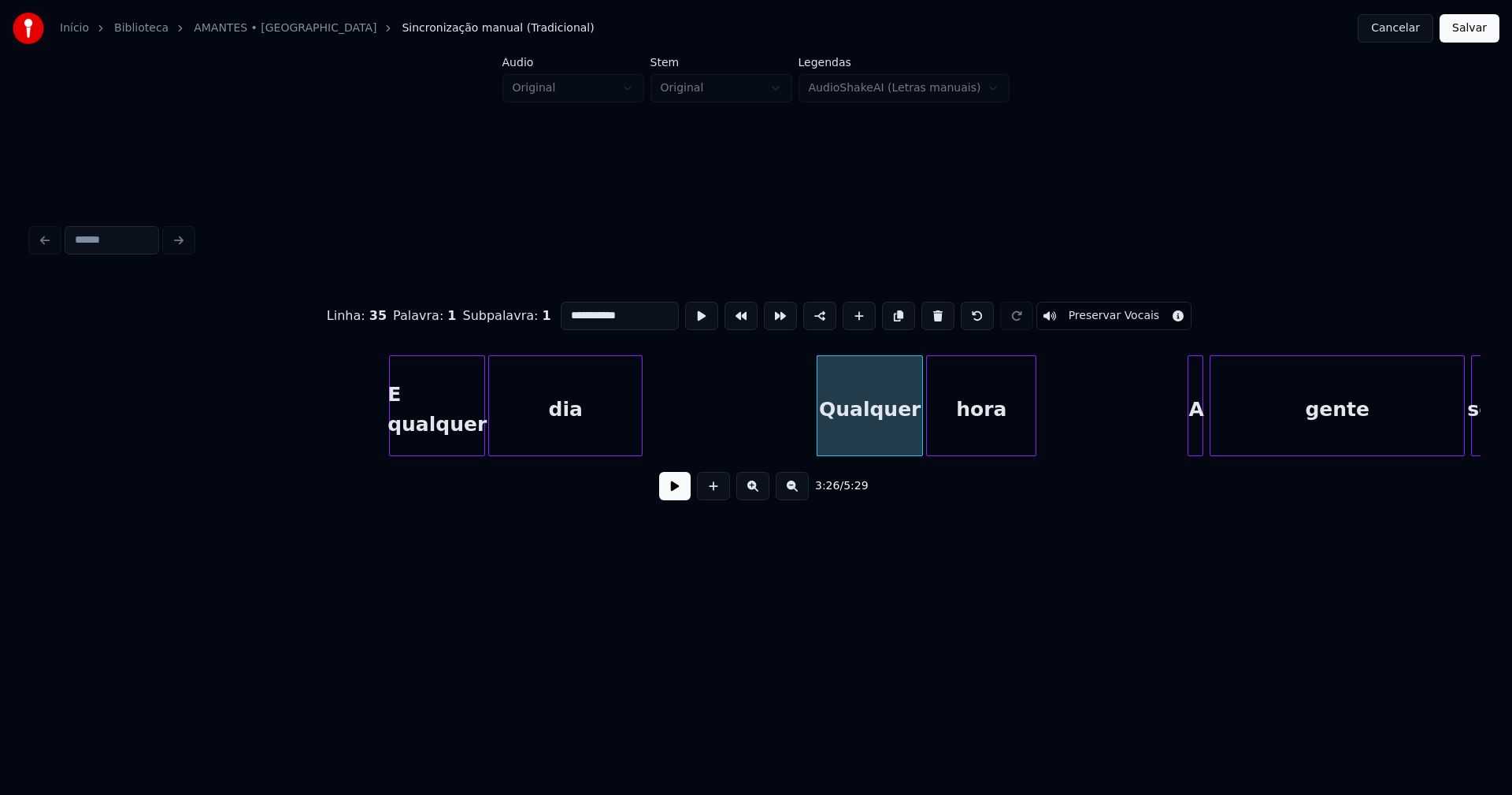
click at [844, 431] on div "Qualquer" at bounding box center [870, 409] width 105 height 108
click at [567, 308] on input "********" at bounding box center [620, 315] width 119 height 28
type input "**********"
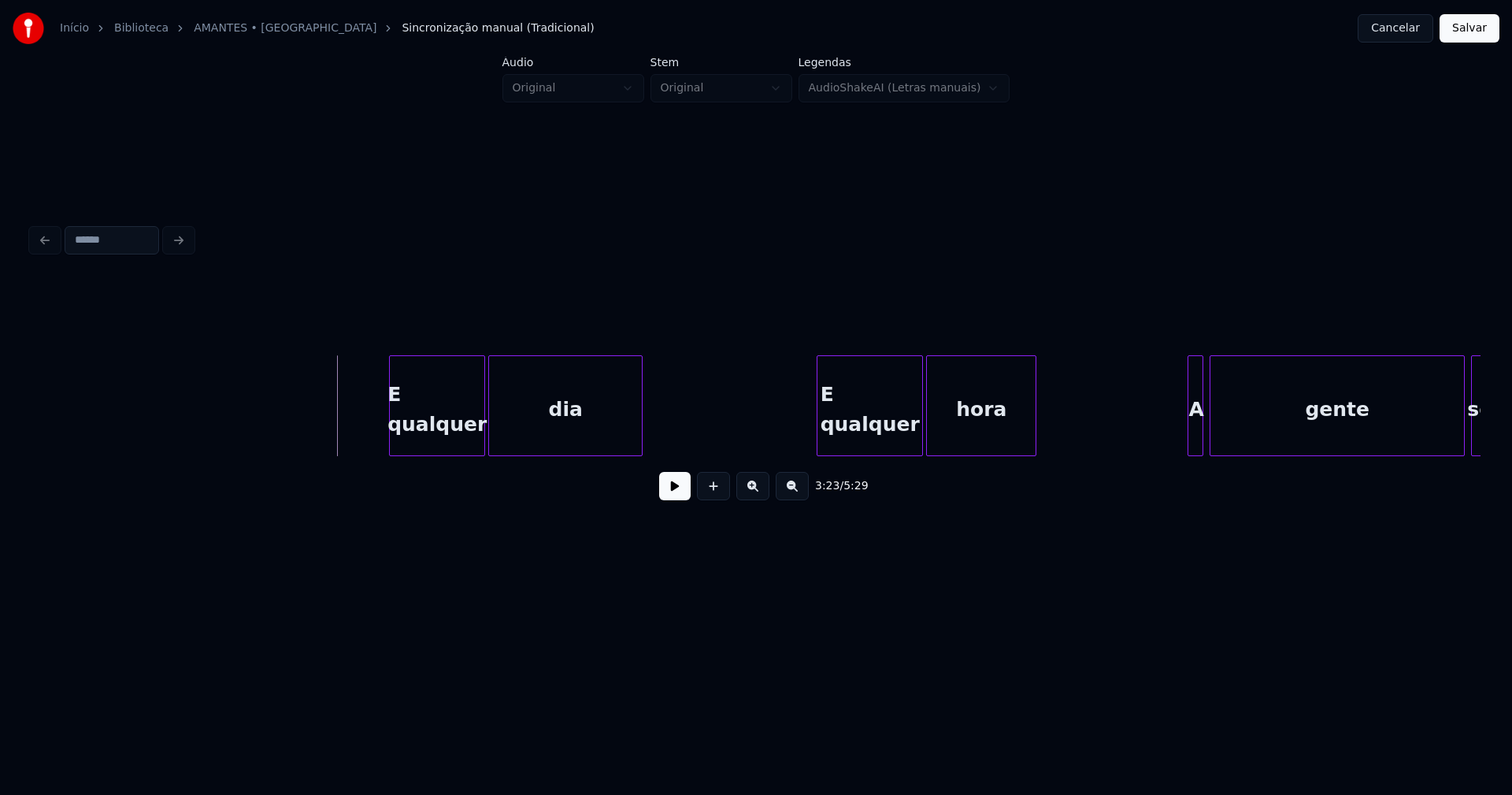
click at [664, 499] on button at bounding box center [675, 485] width 31 height 28
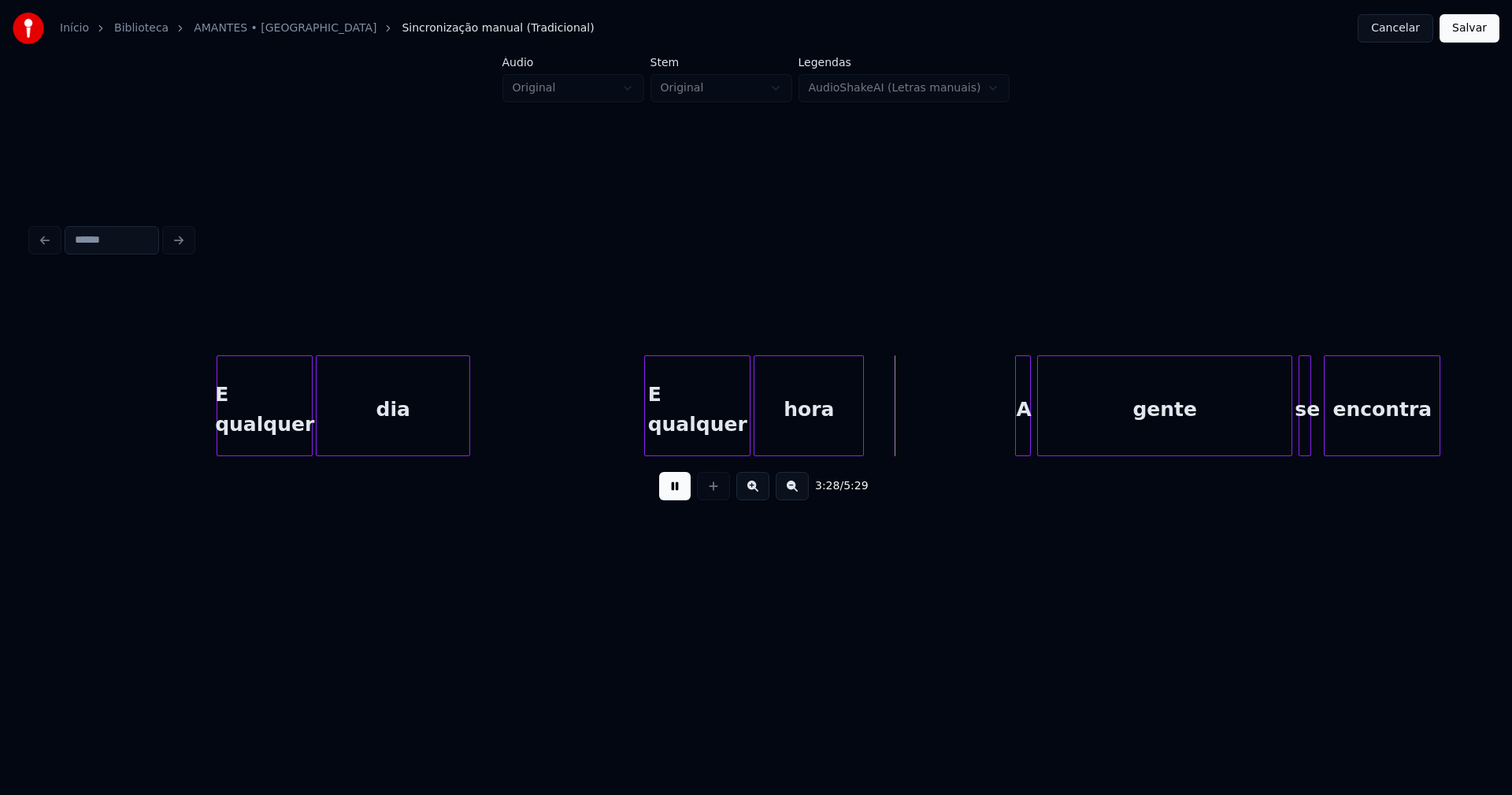
scroll to position [0, 32030]
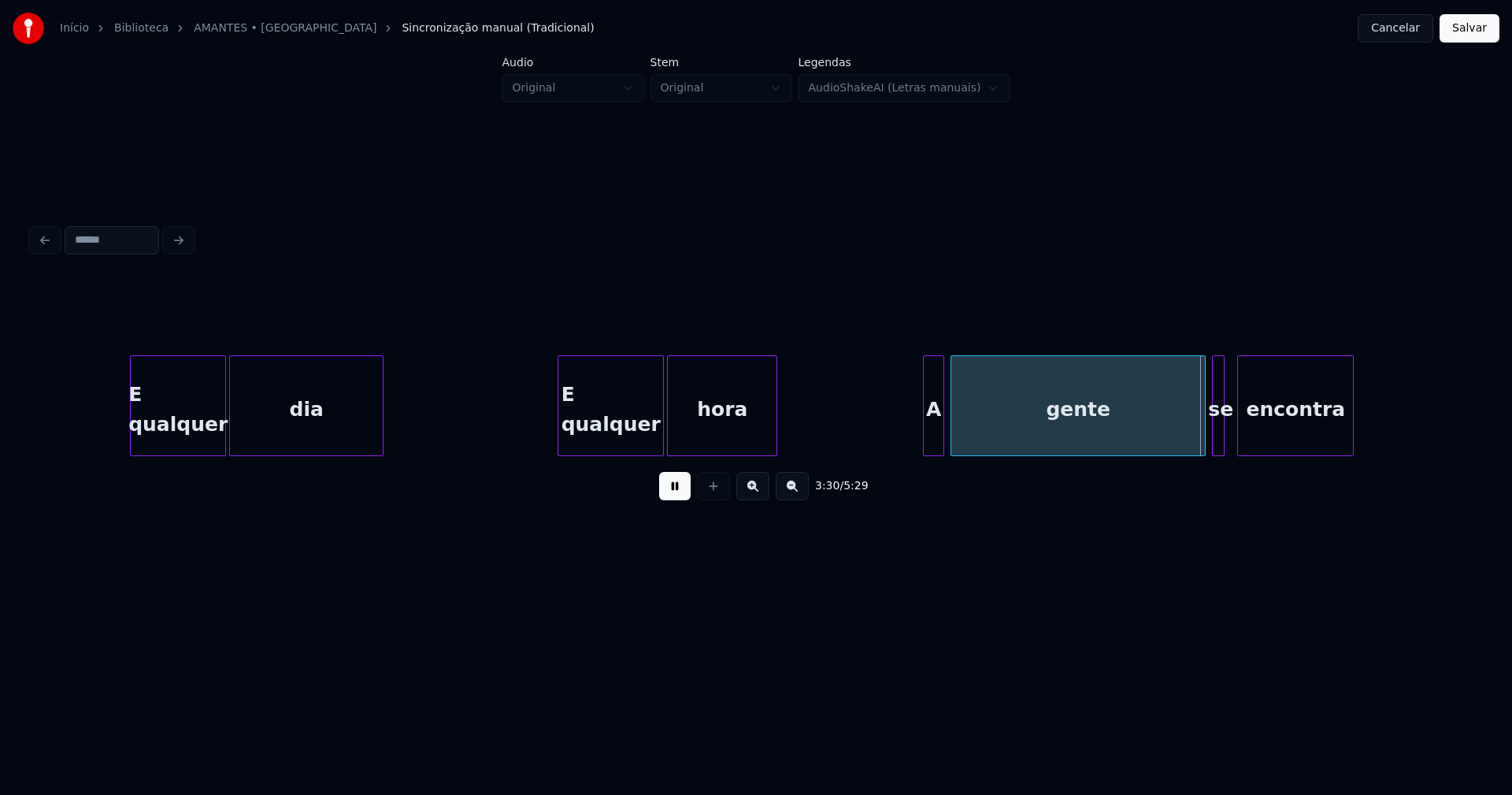
click at [925, 438] on div at bounding box center [926, 405] width 5 height 99
click at [956, 439] on div at bounding box center [957, 405] width 5 height 99
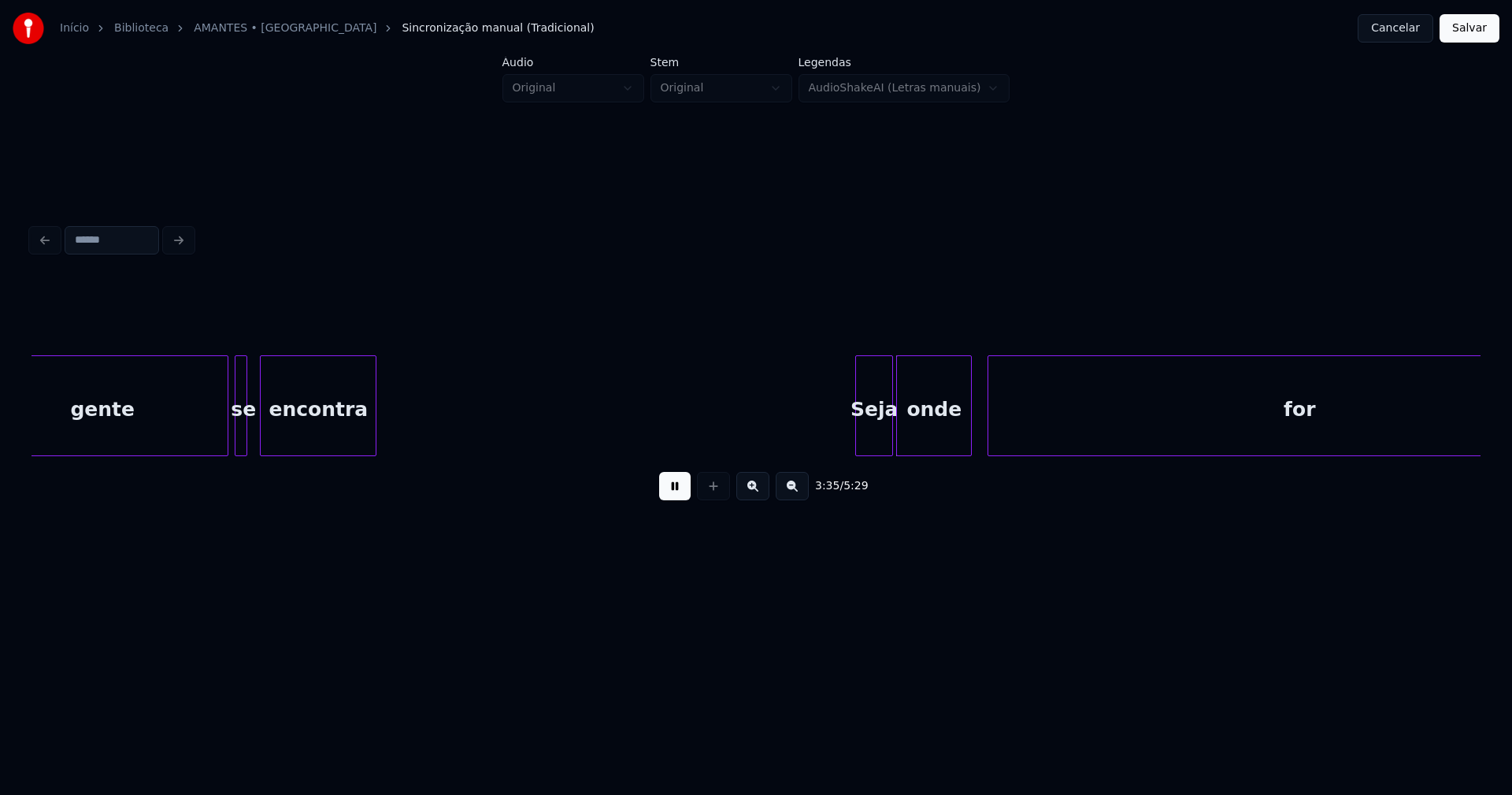
scroll to position [0, 32835]
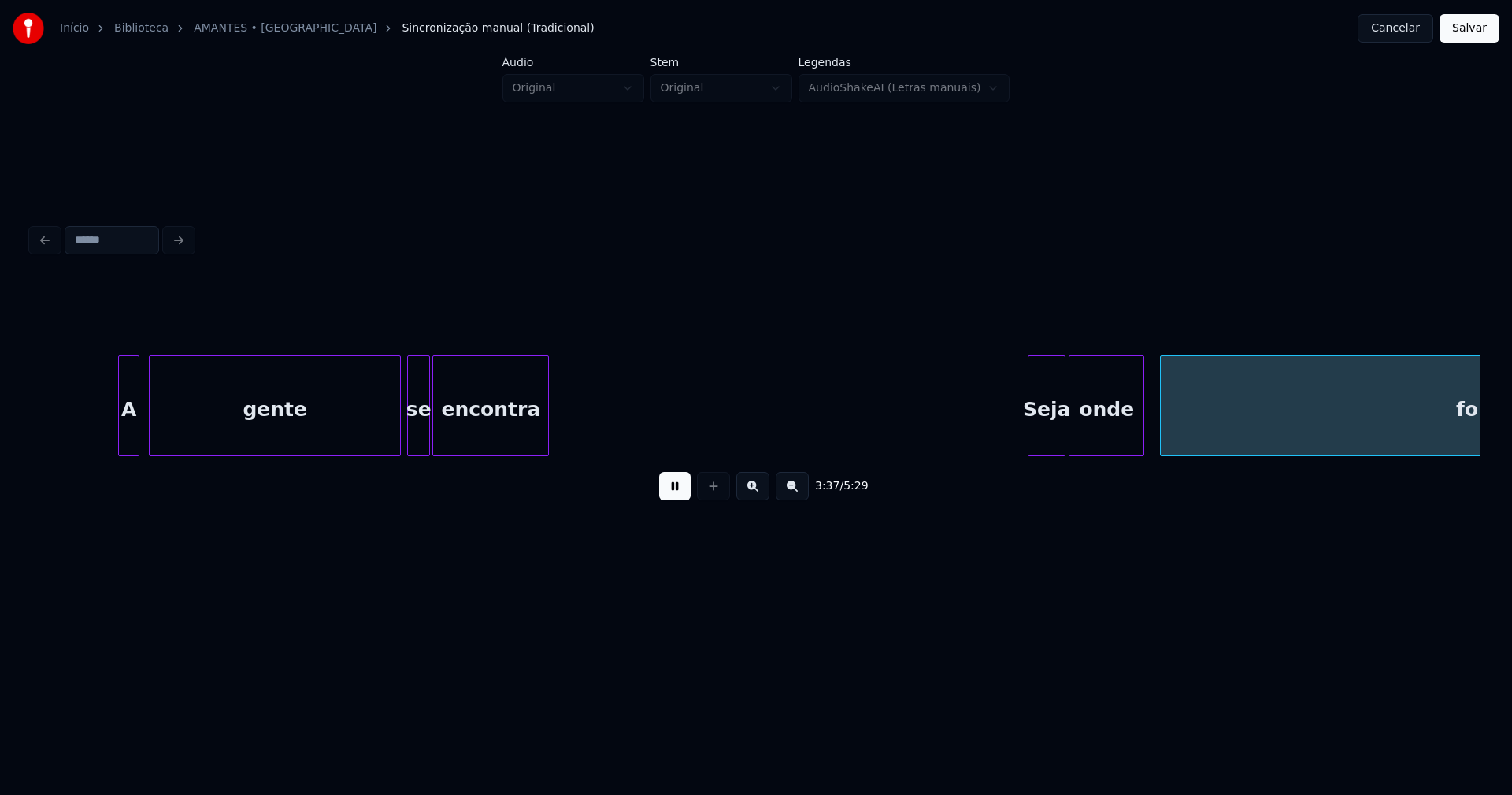
click at [428, 439] on div at bounding box center [427, 405] width 5 height 99
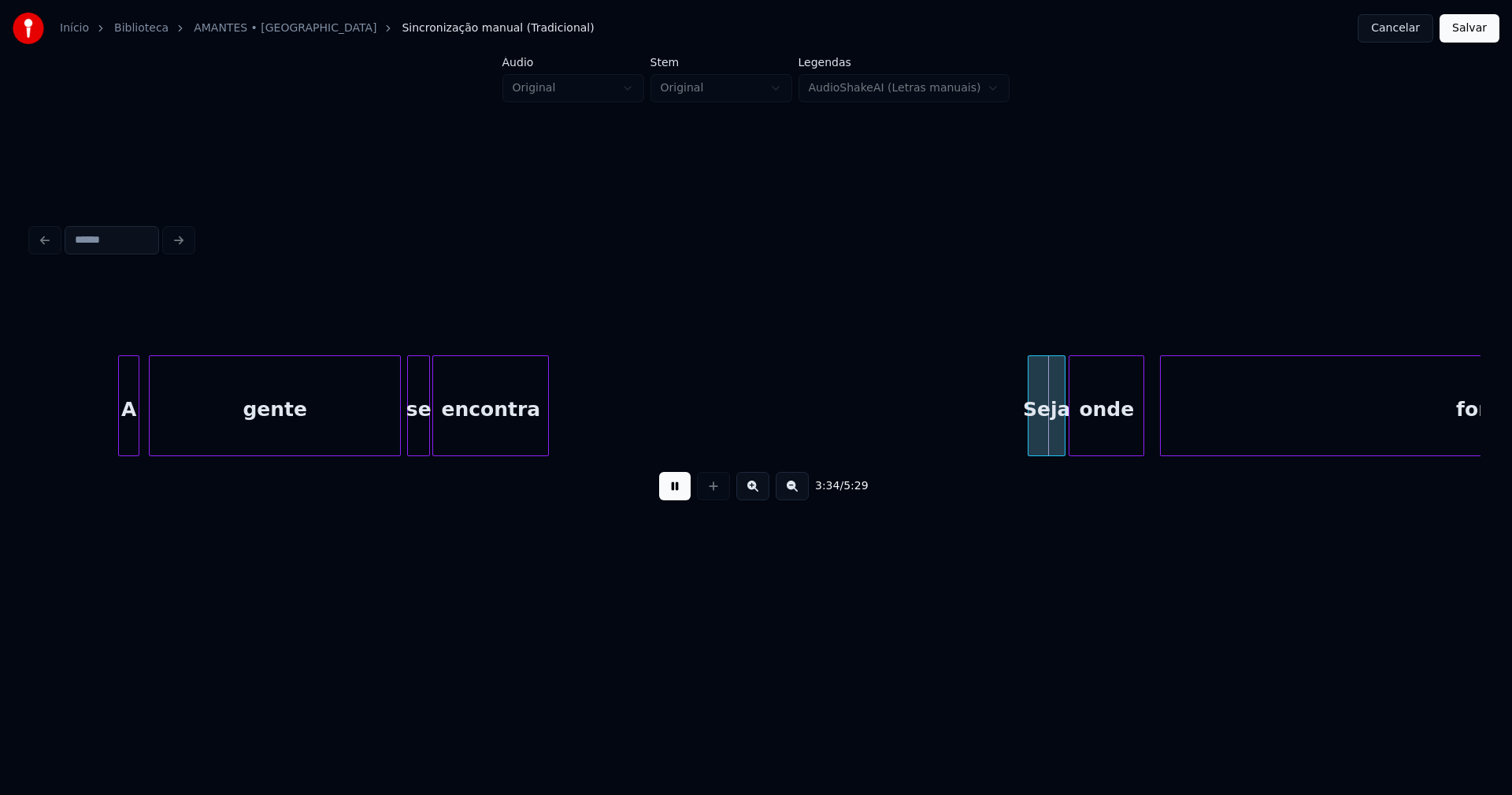
click at [673, 496] on button at bounding box center [675, 485] width 31 height 28
click at [1004, 455] on div "Seja onde for encontra se gente A" at bounding box center [756, 406] width 1449 height 101
click at [1021, 427] on div "Seja" at bounding box center [1032, 409] width 63 height 108
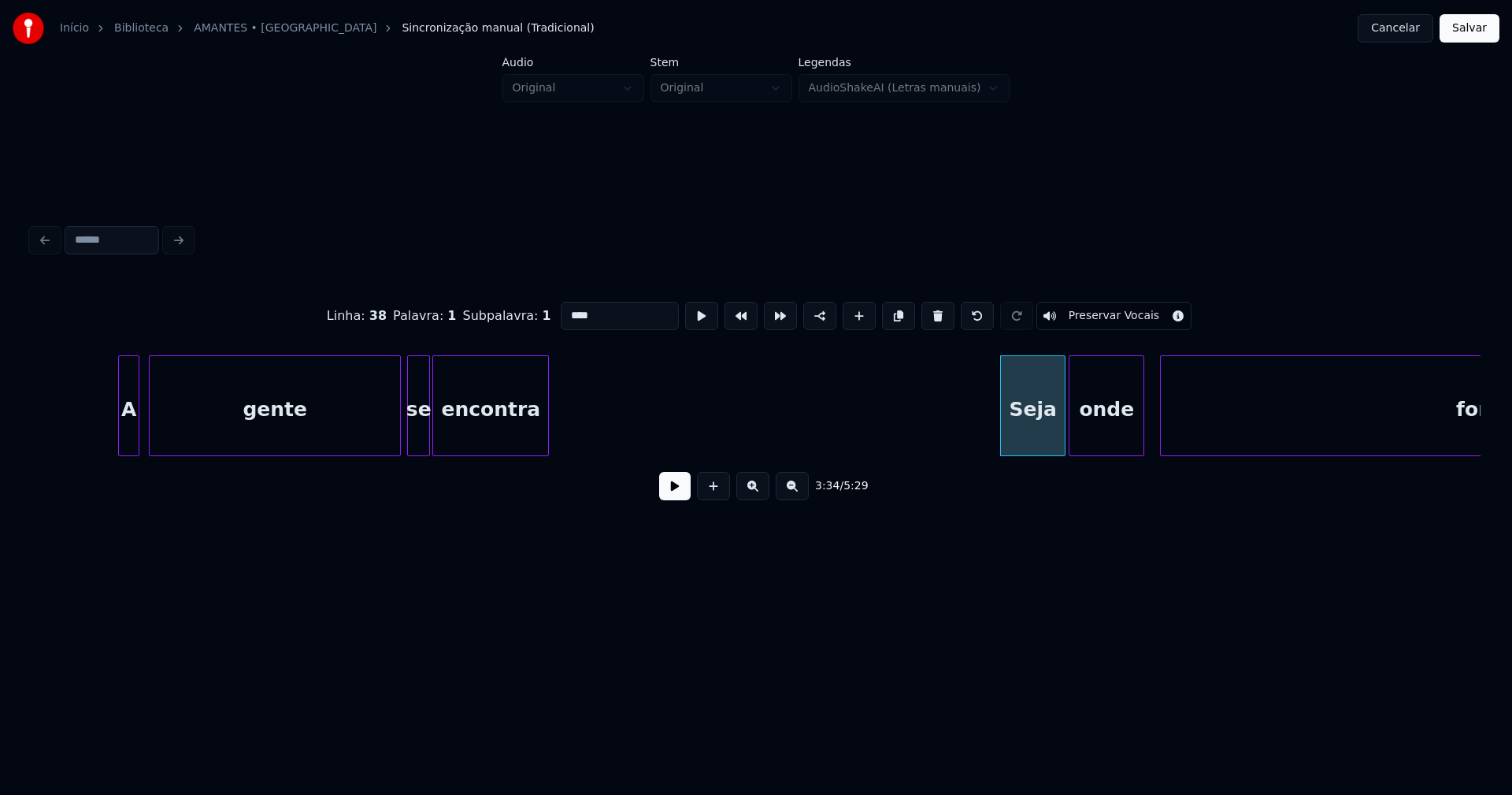
click at [566, 312] on input "****" at bounding box center [620, 315] width 119 height 28
type input "******"
click at [671, 496] on button at bounding box center [675, 485] width 31 height 28
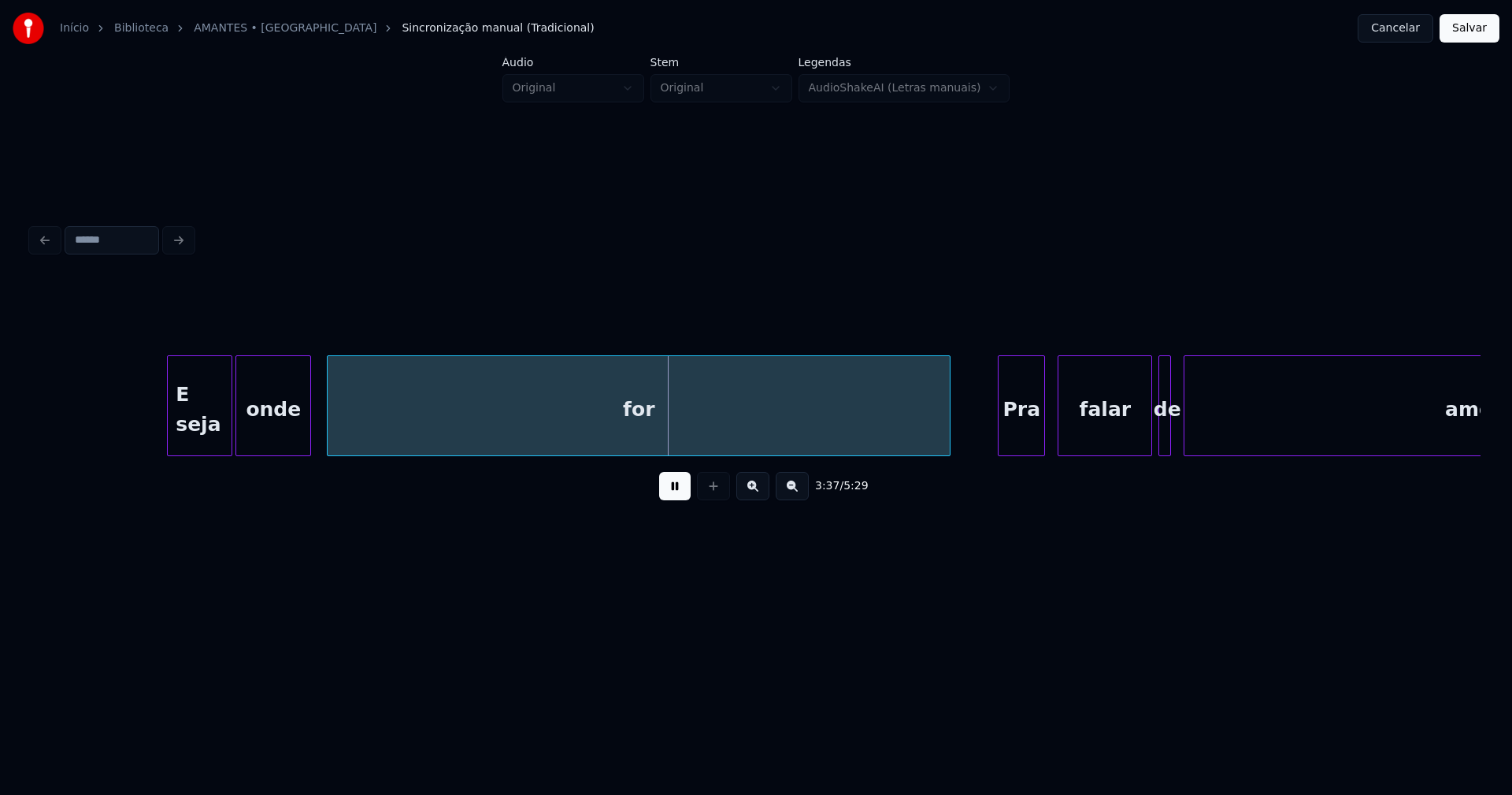
scroll to position [0, 33841]
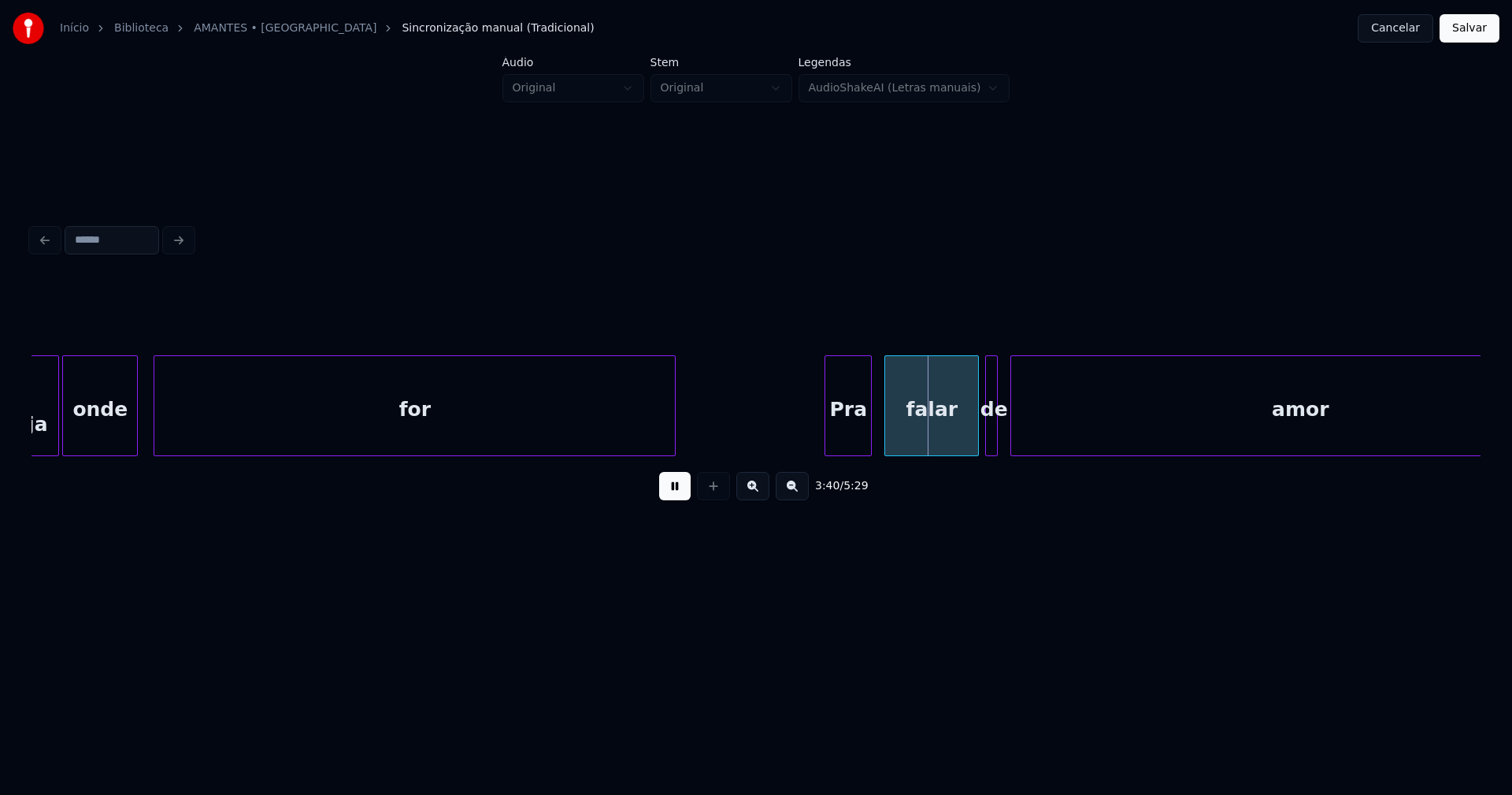
click at [673, 438] on div at bounding box center [673, 405] width 5 height 99
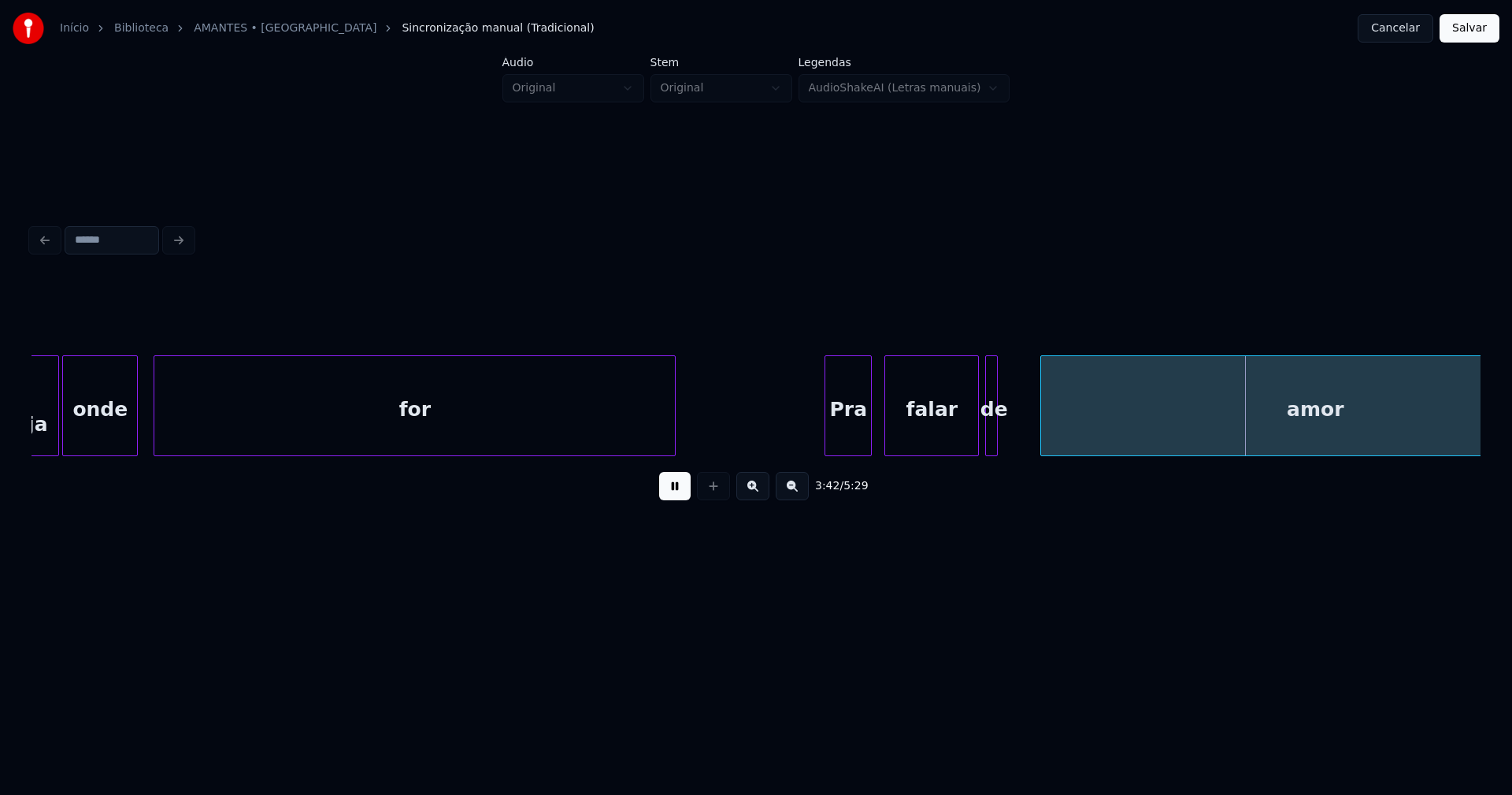
click at [1043, 439] on div at bounding box center [1044, 405] width 5 height 99
click at [1012, 455] on div "E seja onde for Pra falar de amor" at bounding box center [756, 406] width 1449 height 101
click at [1002, 444] on div at bounding box center [1002, 405] width 5 height 99
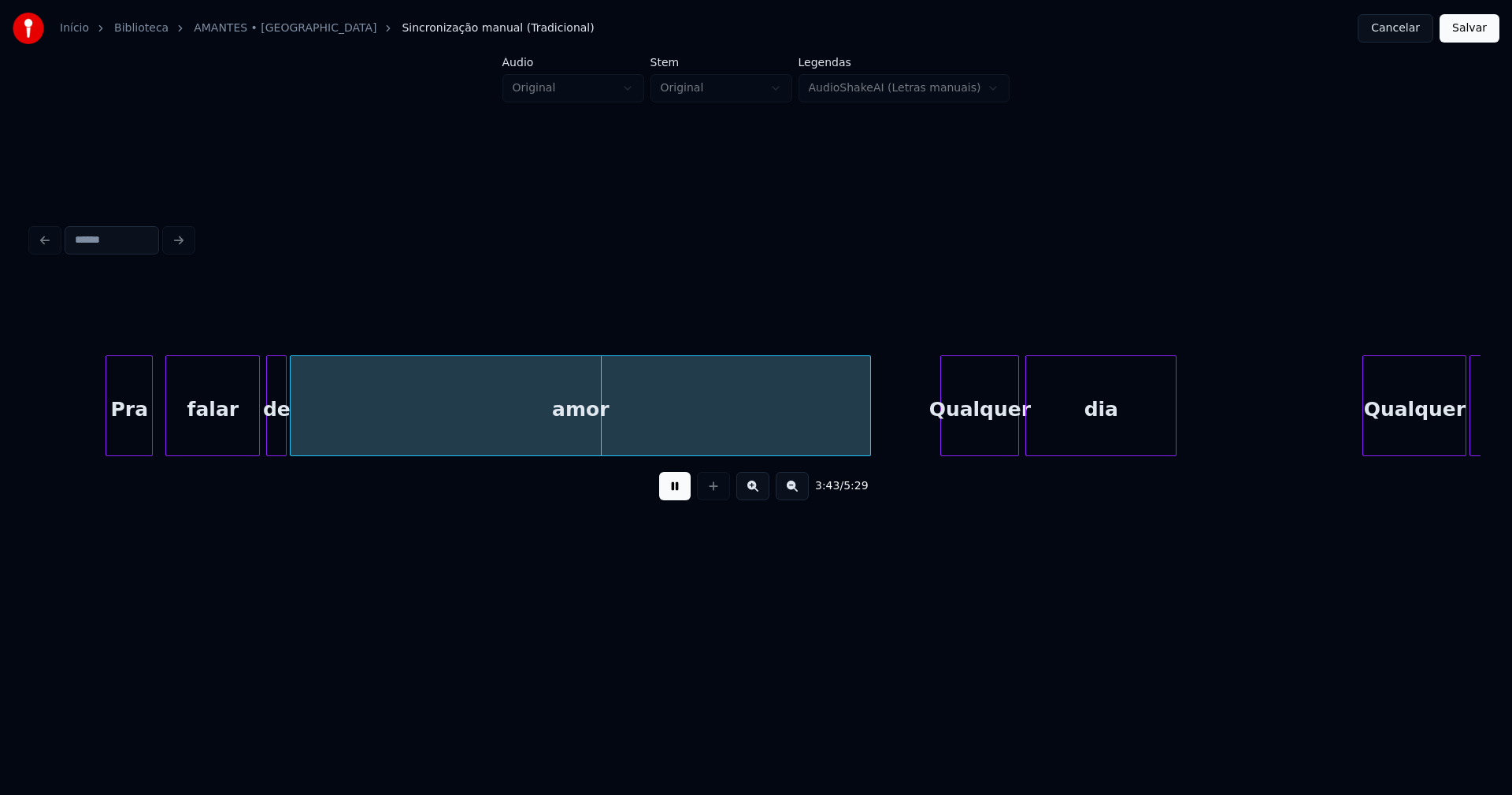
scroll to position [0, 34588]
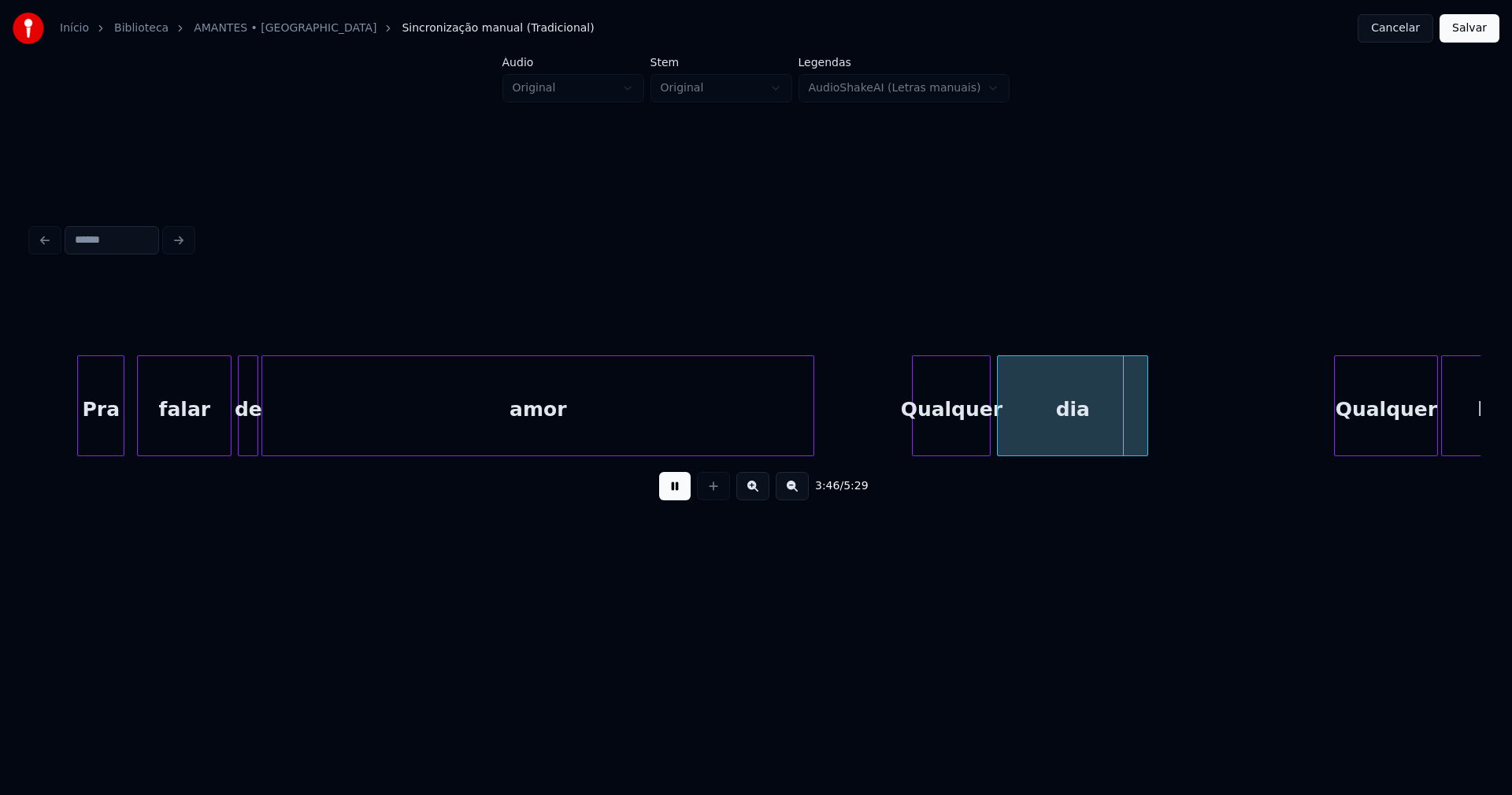
click at [810, 443] on div at bounding box center [811, 405] width 5 height 99
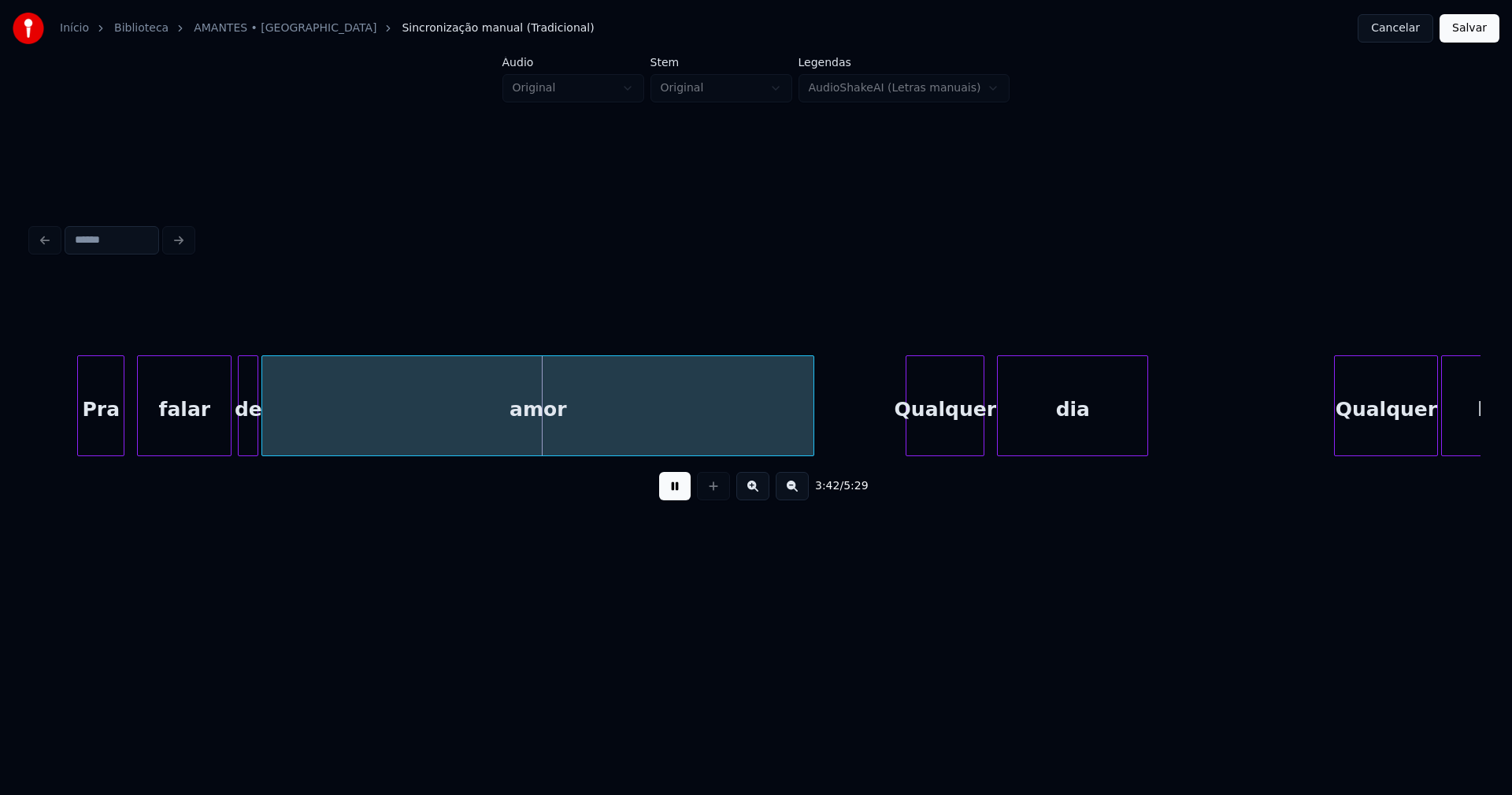
click at [957, 429] on div "Qualquer" at bounding box center [945, 409] width 77 height 108
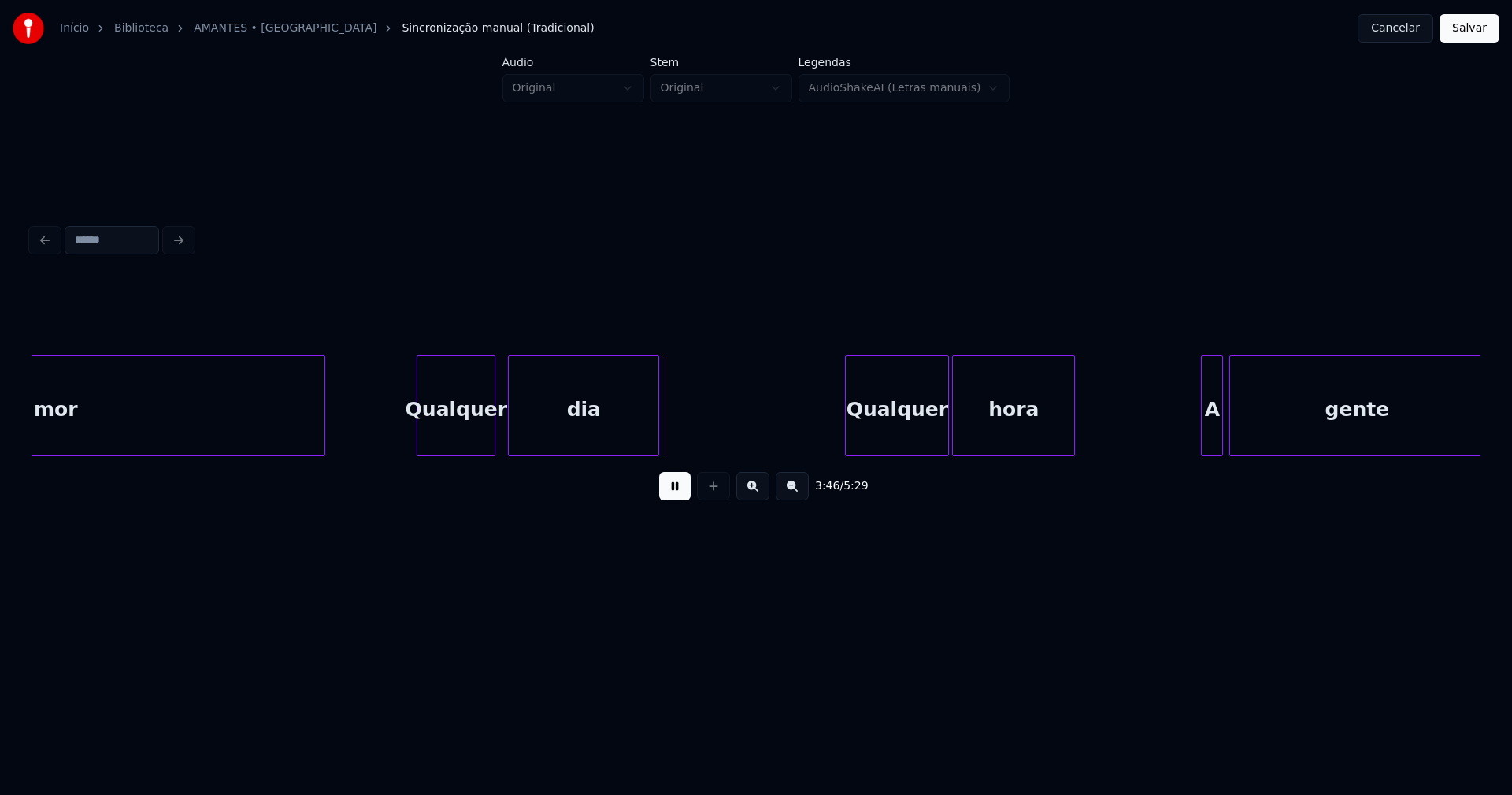
scroll to position [0, 35193]
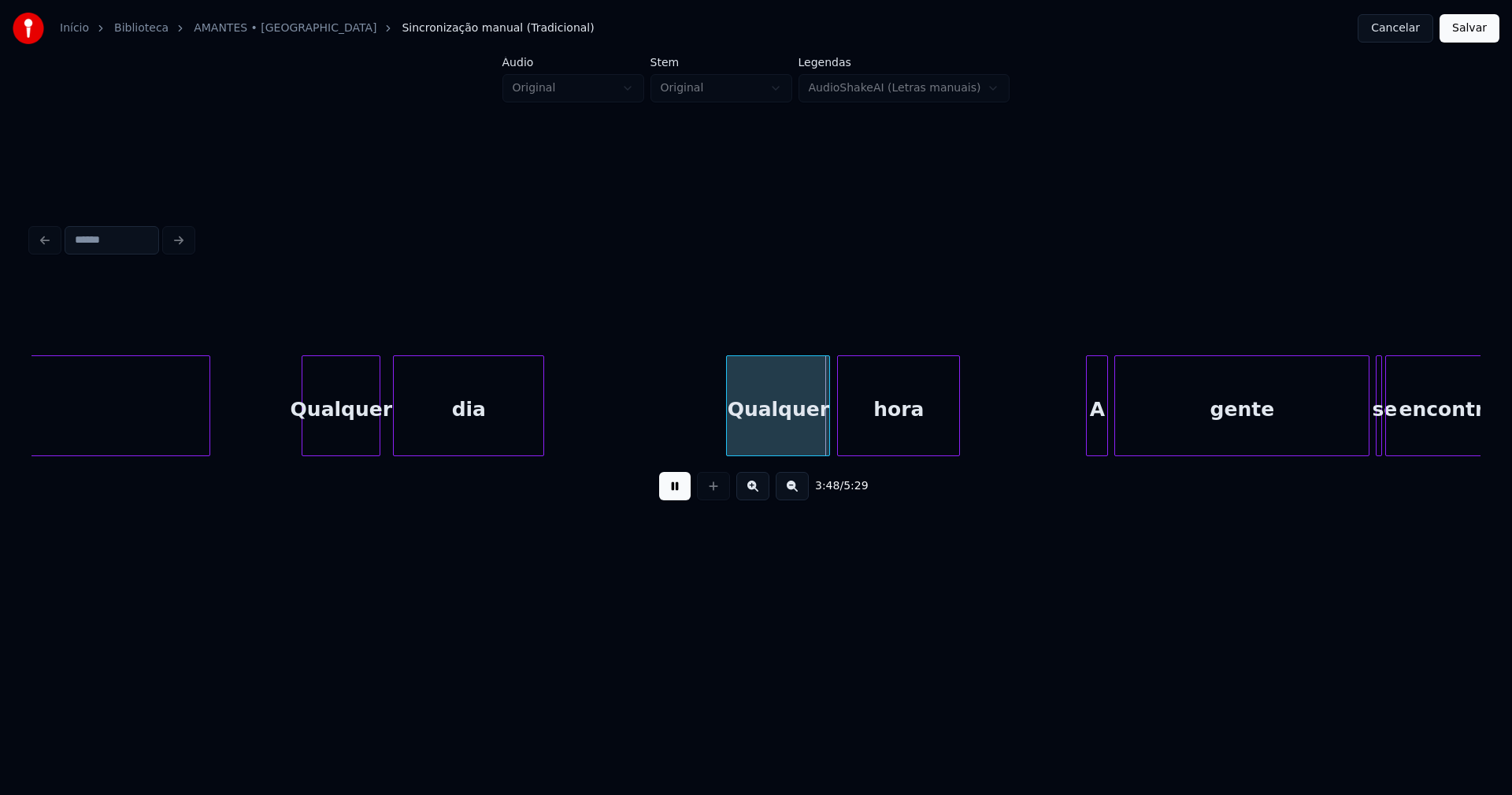
click at [798, 432] on div "Qualquer" at bounding box center [778, 409] width 102 height 108
click at [1098, 439] on div "A" at bounding box center [1093, 409] width 20 height 108
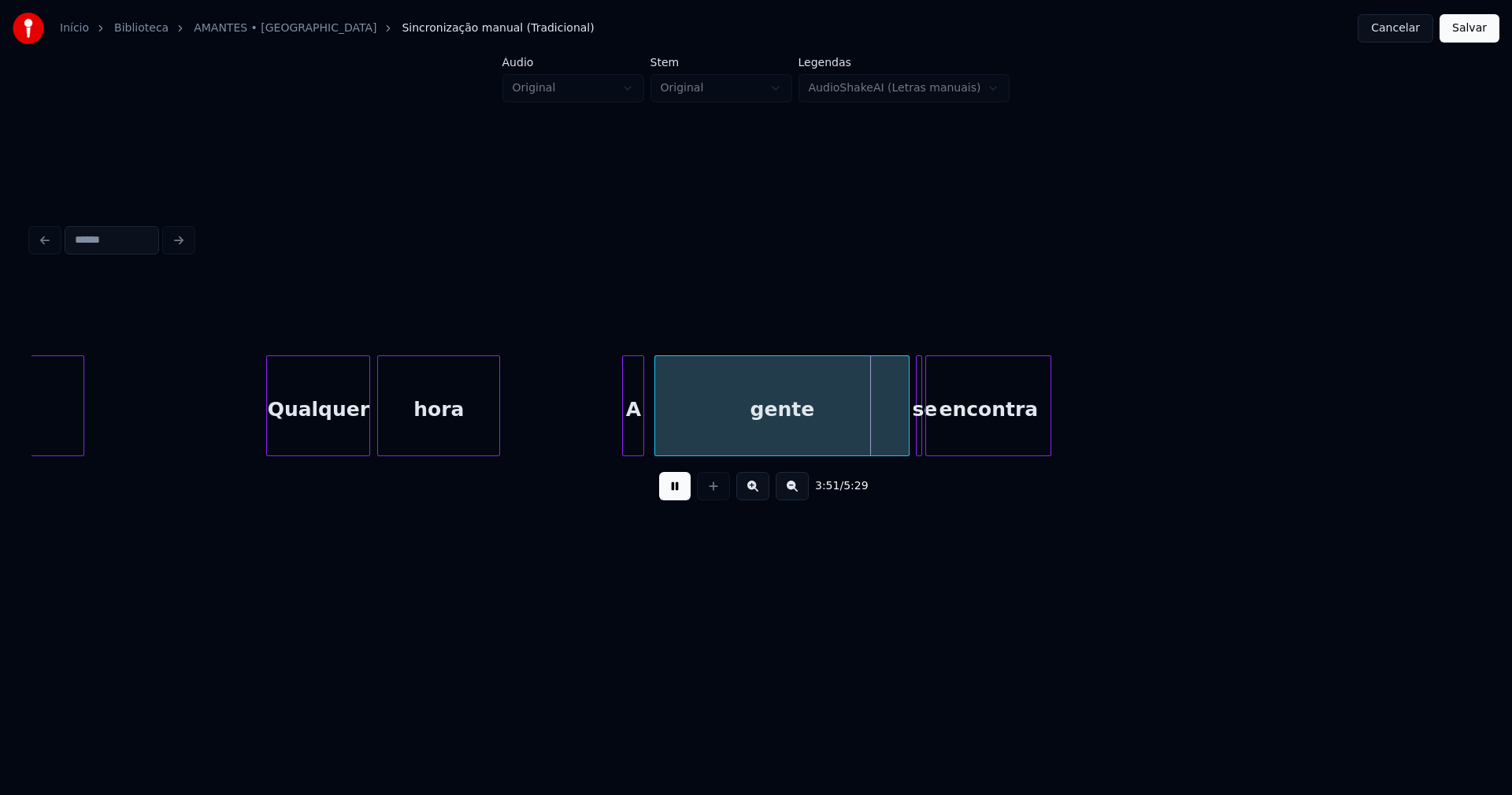
scroll to position [0, 35681]
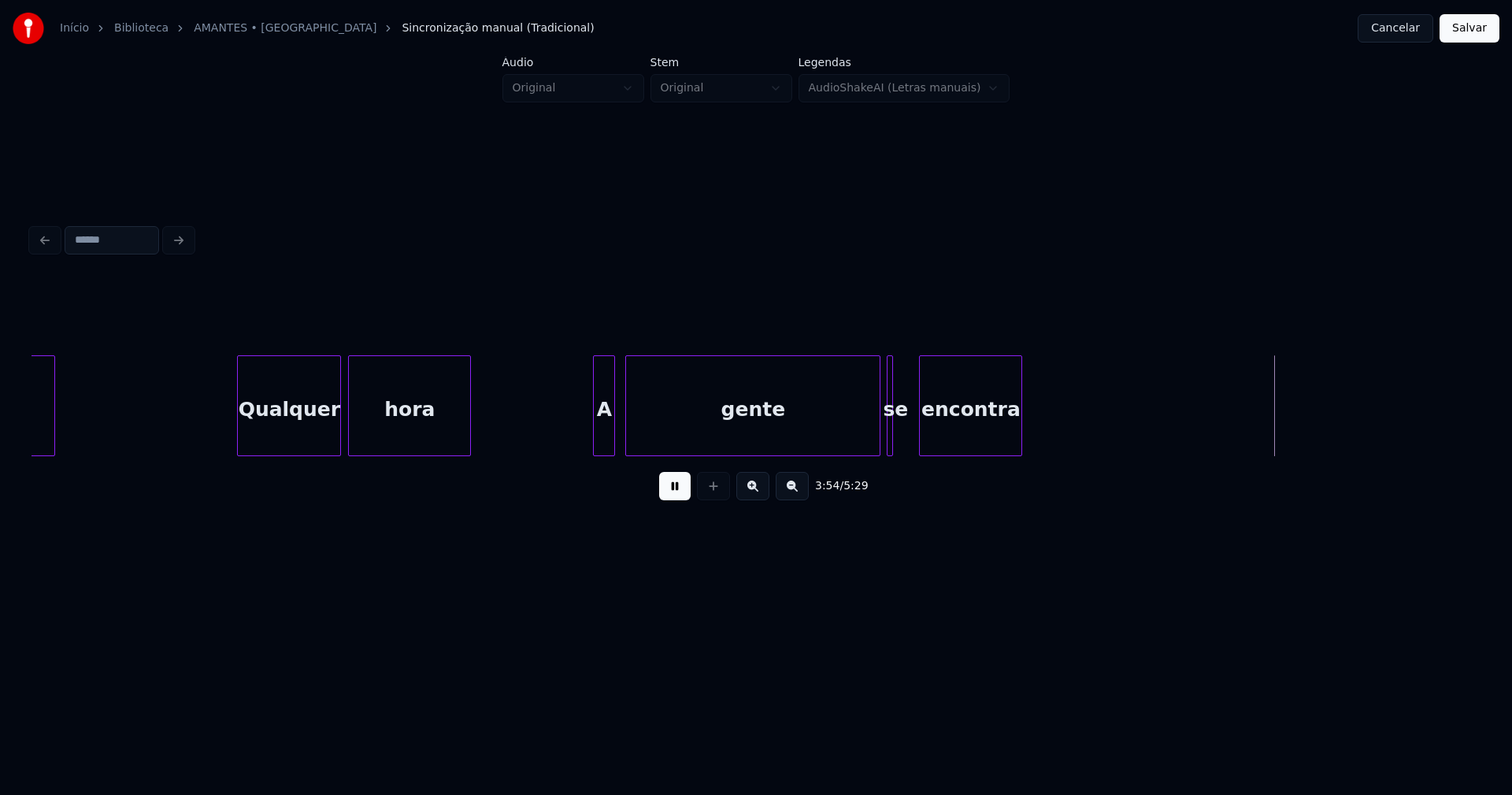
click at [923, 442] on div at bounding box center [922, 405] width 5 height 99
click at [911, 444] on div at bounding box center [910, 405] width 5 height 99
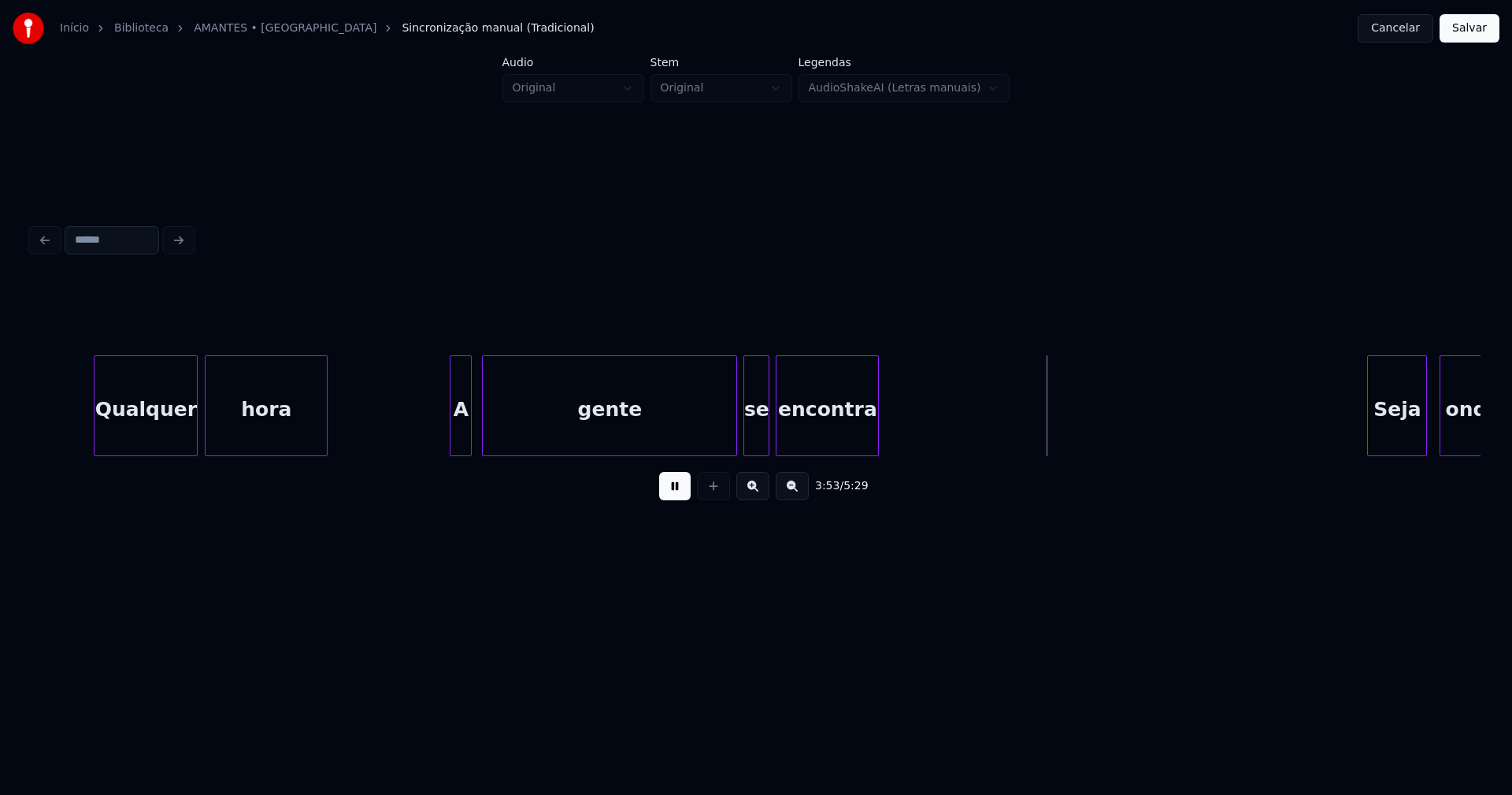
scroll to position [0, 35854]
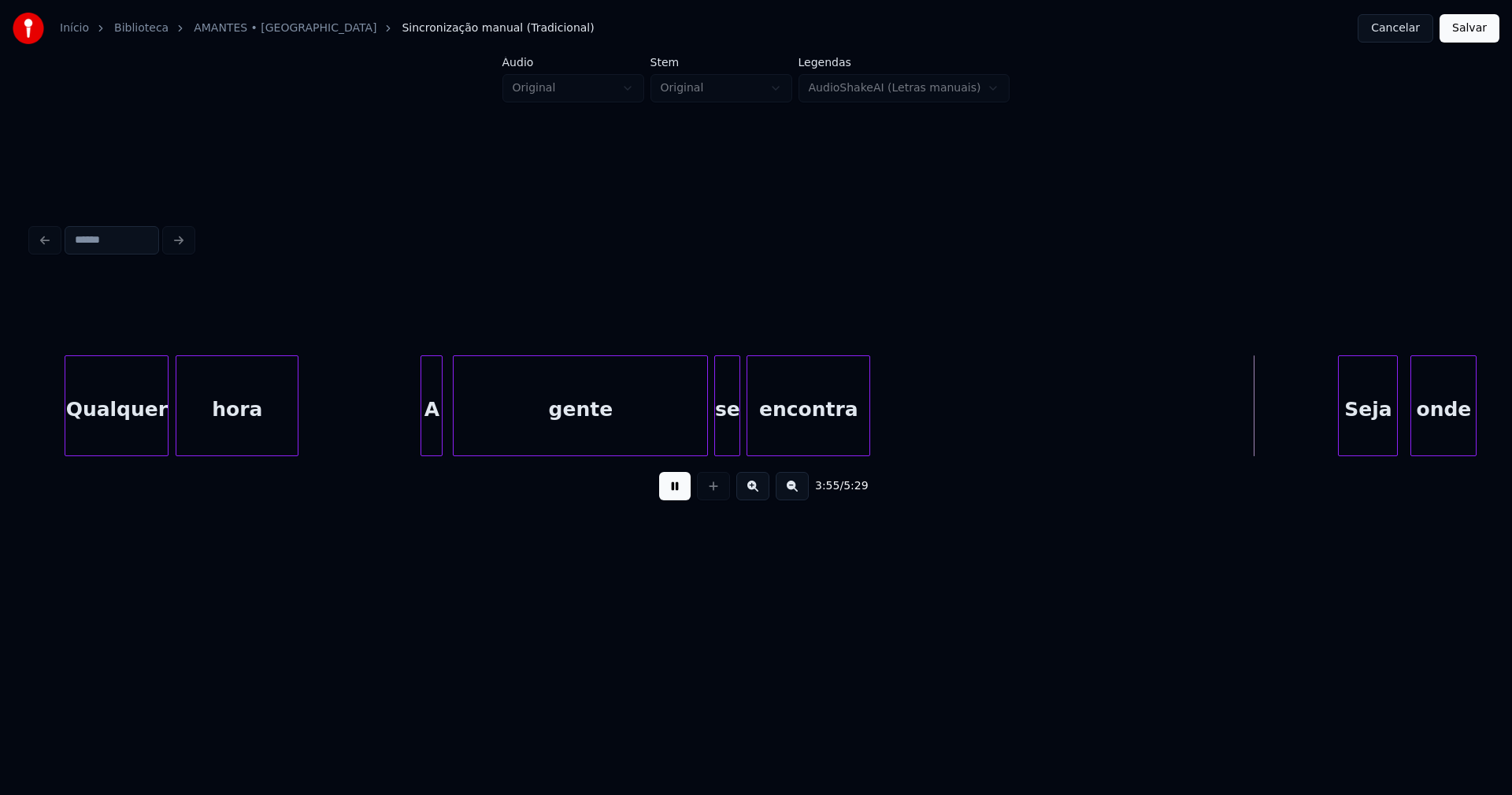
click at [868, 431] on div at bounding box center [867, 405] width 5 height 99
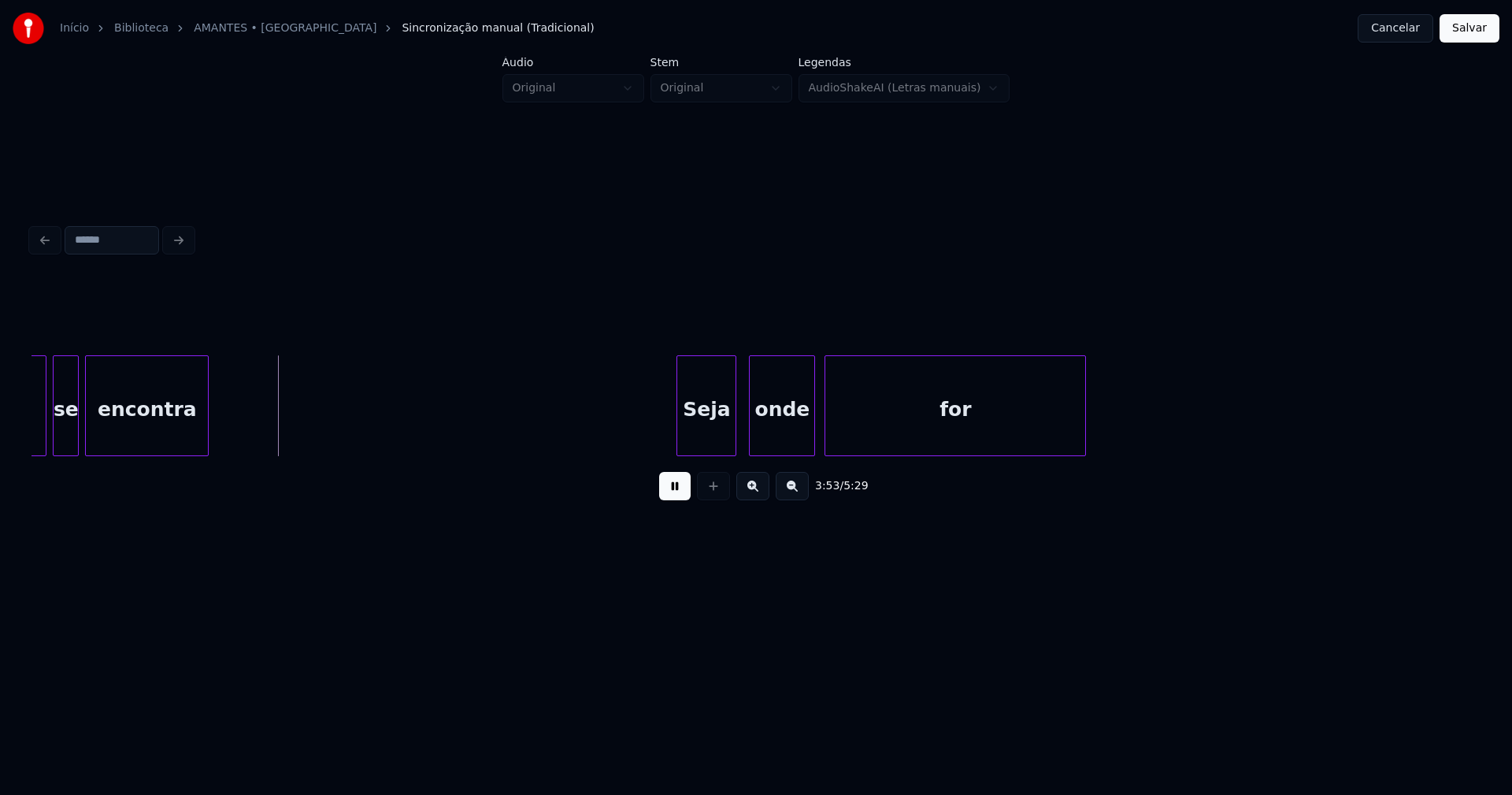
scroll to position [0, 36544]
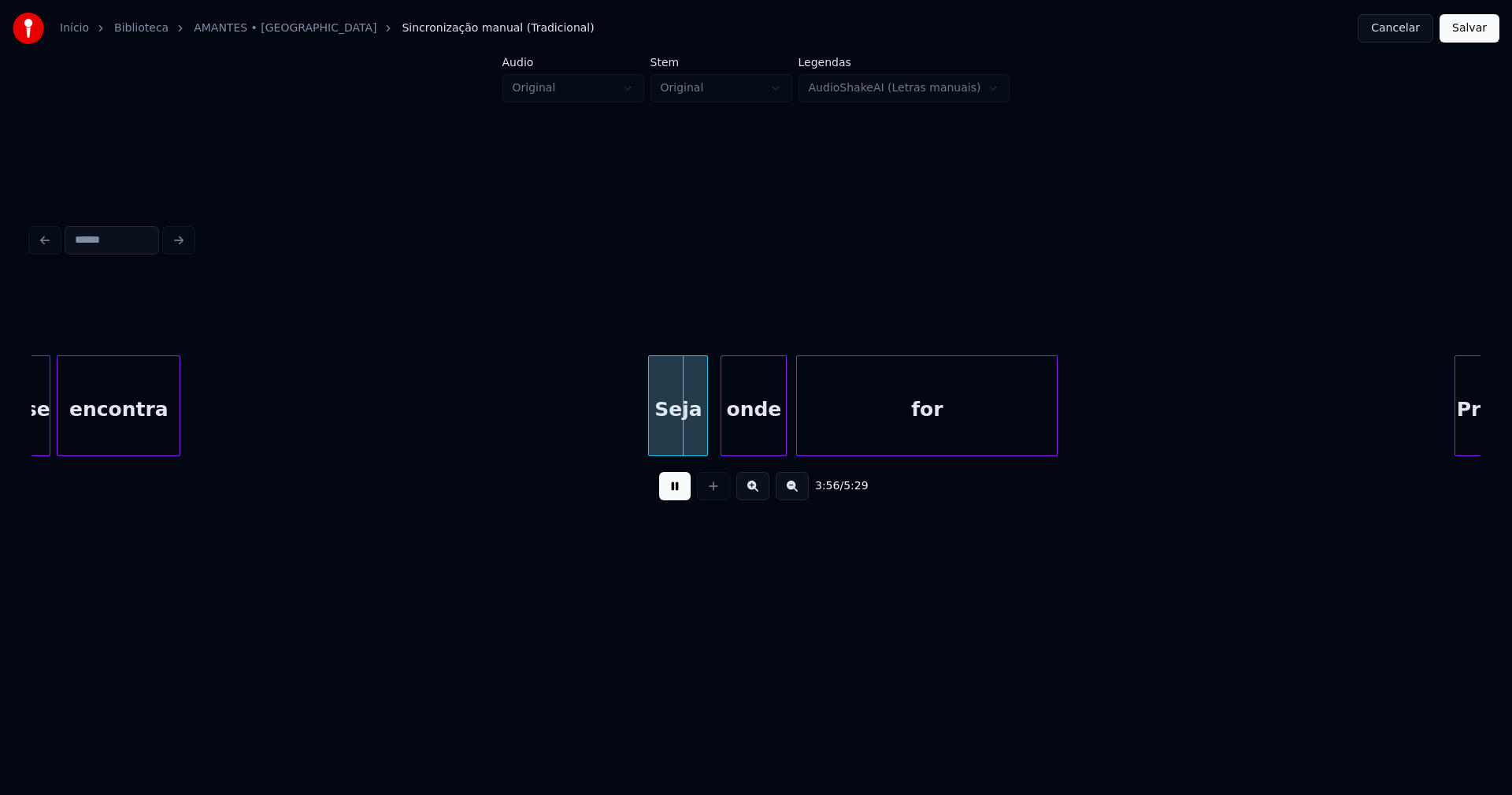
drag, startPoint x: 678, startPoint y: 486, endPoint x: 654, endPoint y: 416, distance: 74.0
click at [678, 482] on button at bounding box center [675, 485] width 31 height 28
click at [623, 434] on div at bounding box center [623, 405] width 5 height 99
click at [638, 427] on div "Seja" at bounding box center [664, 409] width 86 height 108
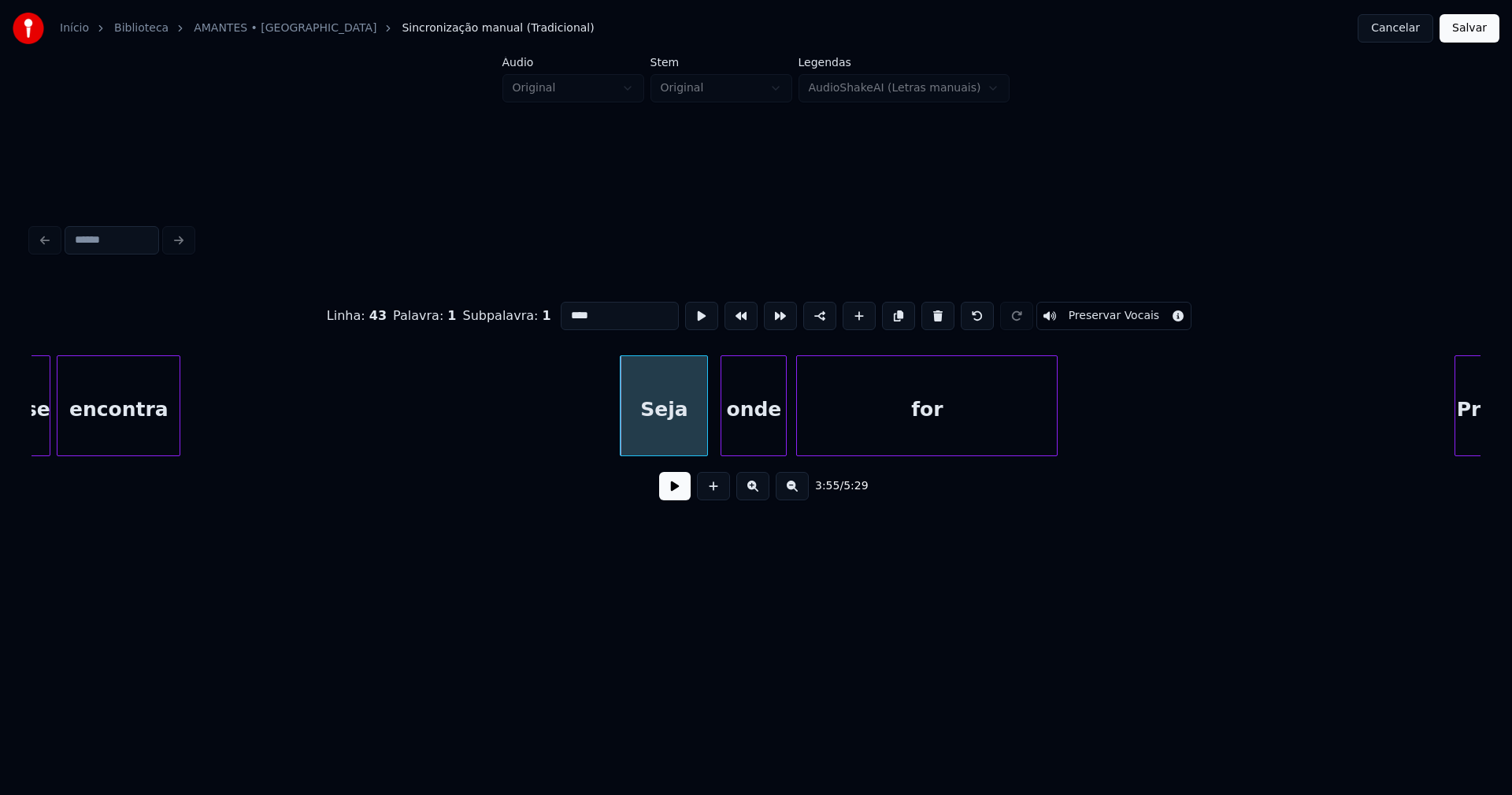
click at [566, 310] on input "****" at bounding box center [620, 315] width 119 height 28
type input "******"
click at [676, 491] on button at bounding box center [675, 485] width 31 height 28
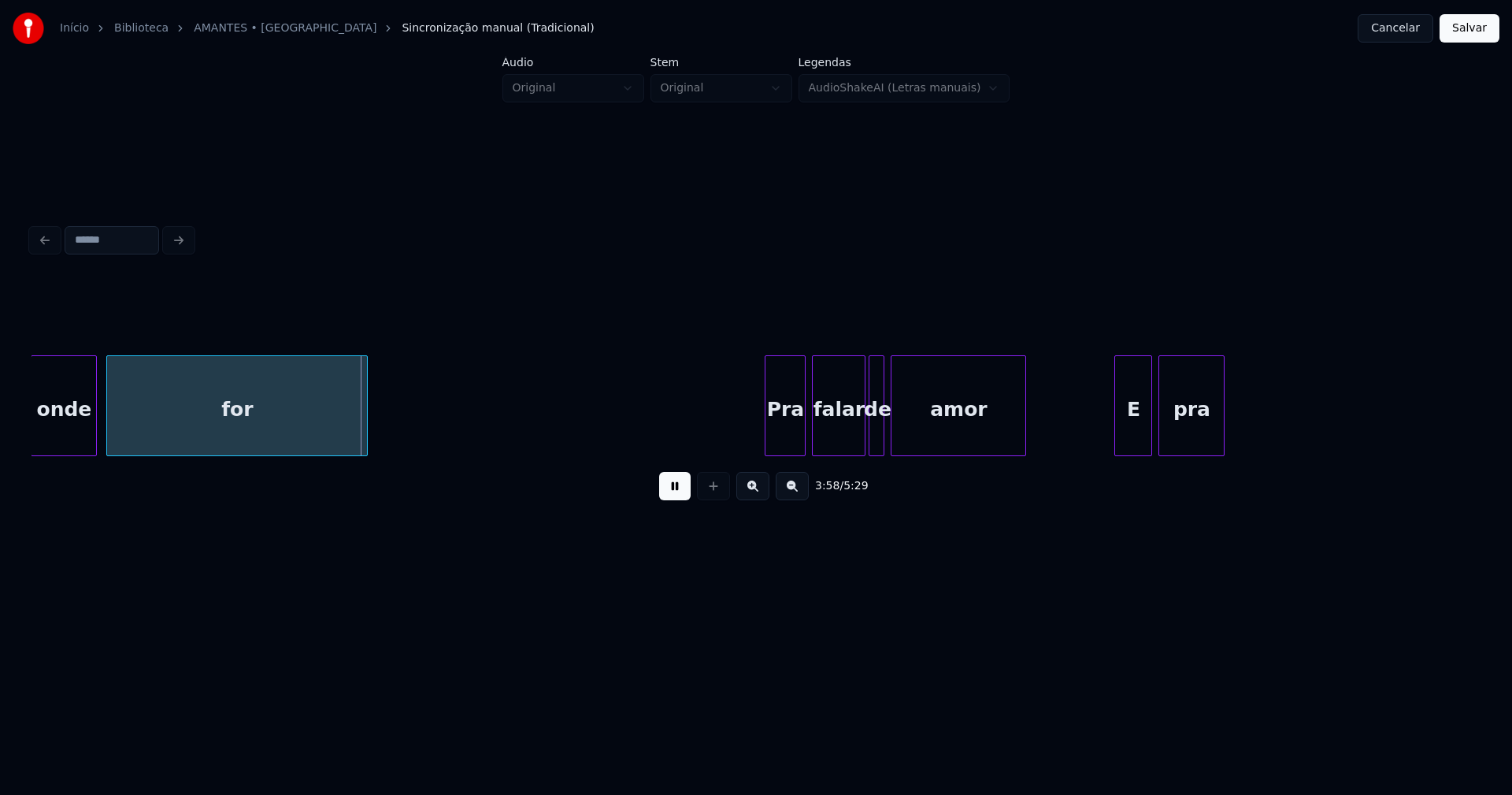
scroll to position [0, 37378]
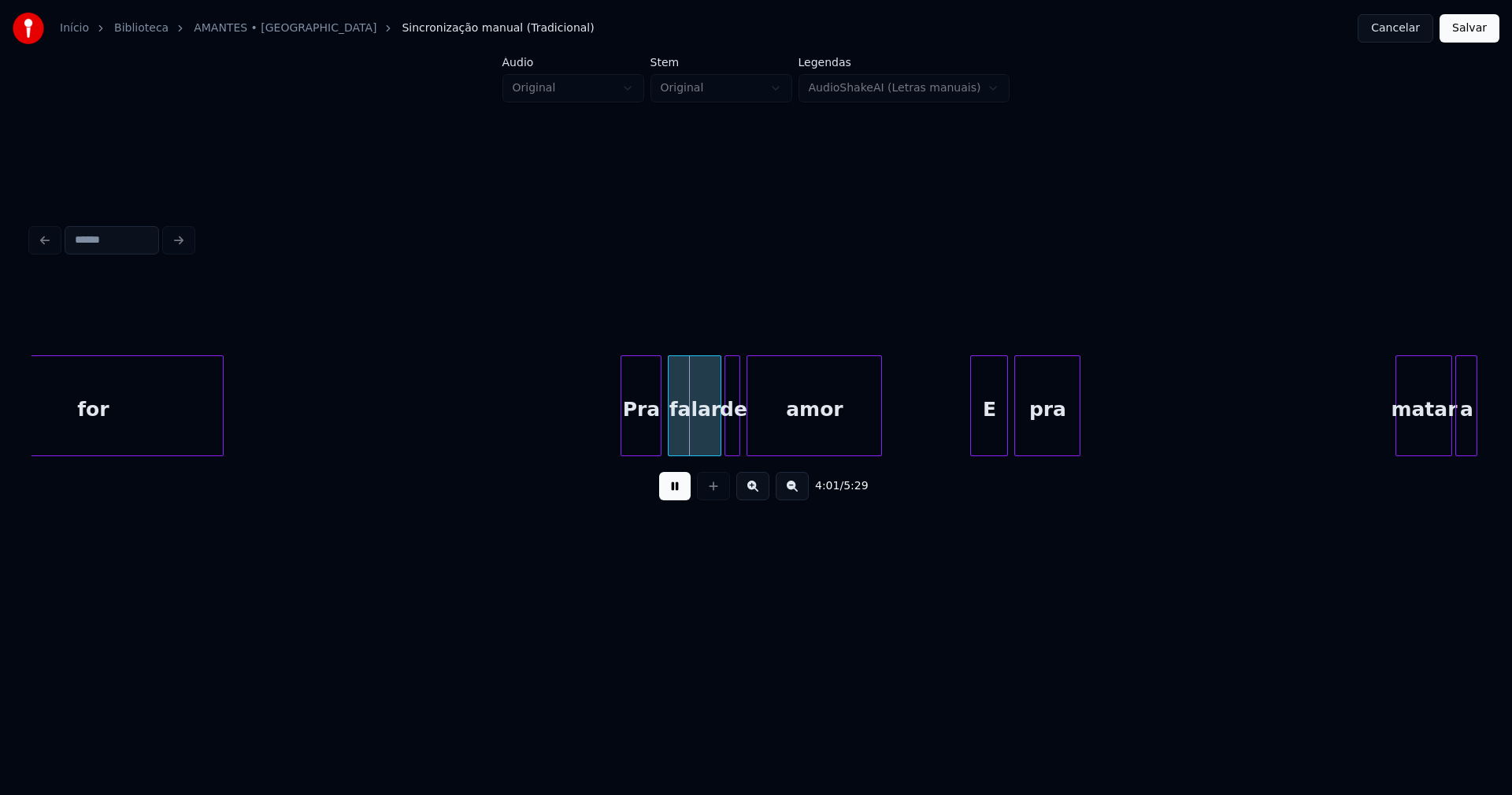
click at [675, 495] on button at bounding box center [675, 485] width 31 height 28
click at [538, 444] on div at bounding box center [538, 405] width 5 height 99
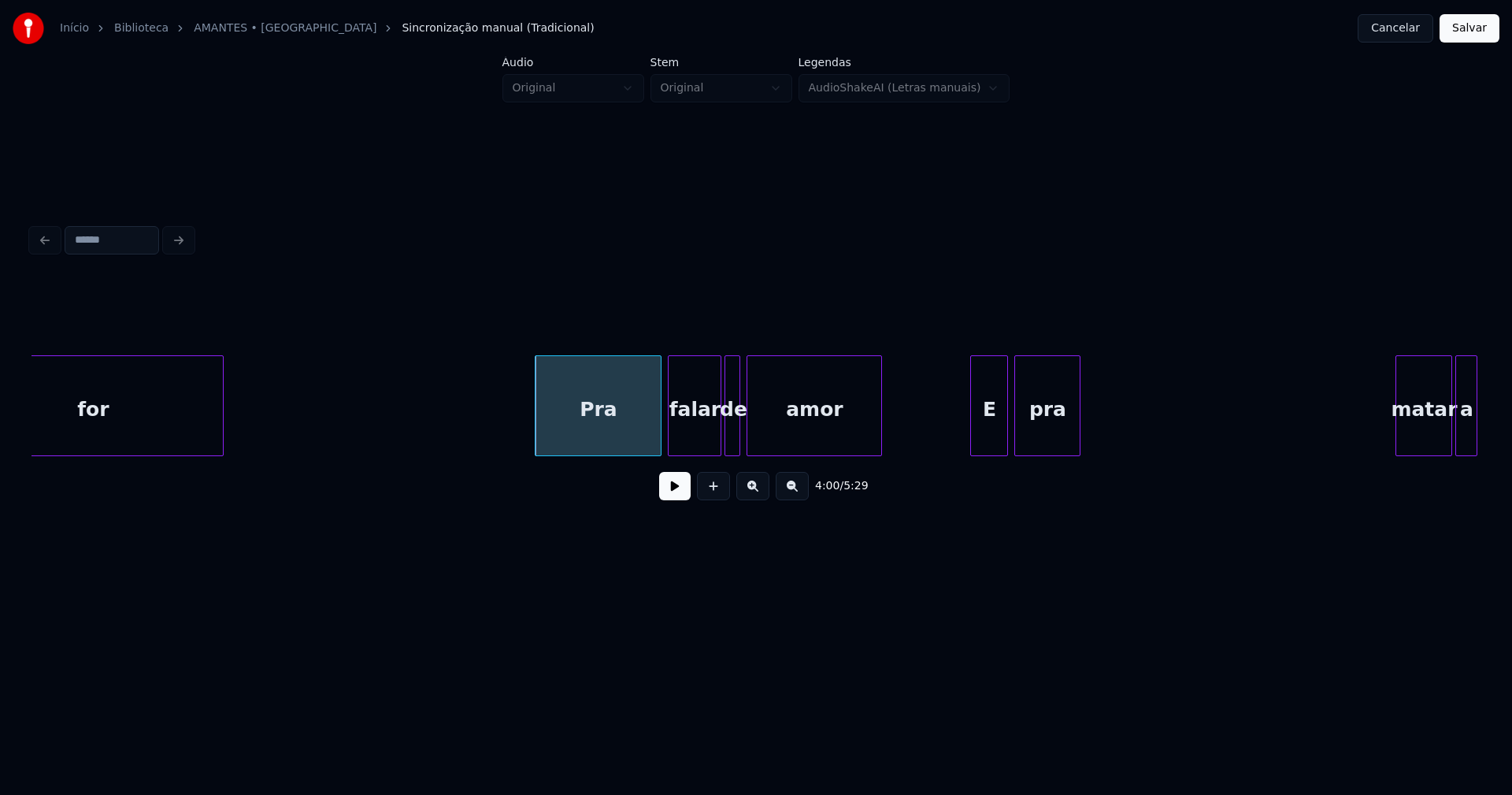
click at [564, 431] on div "Pra" at bounding box center [599, 409] width 125 height 108
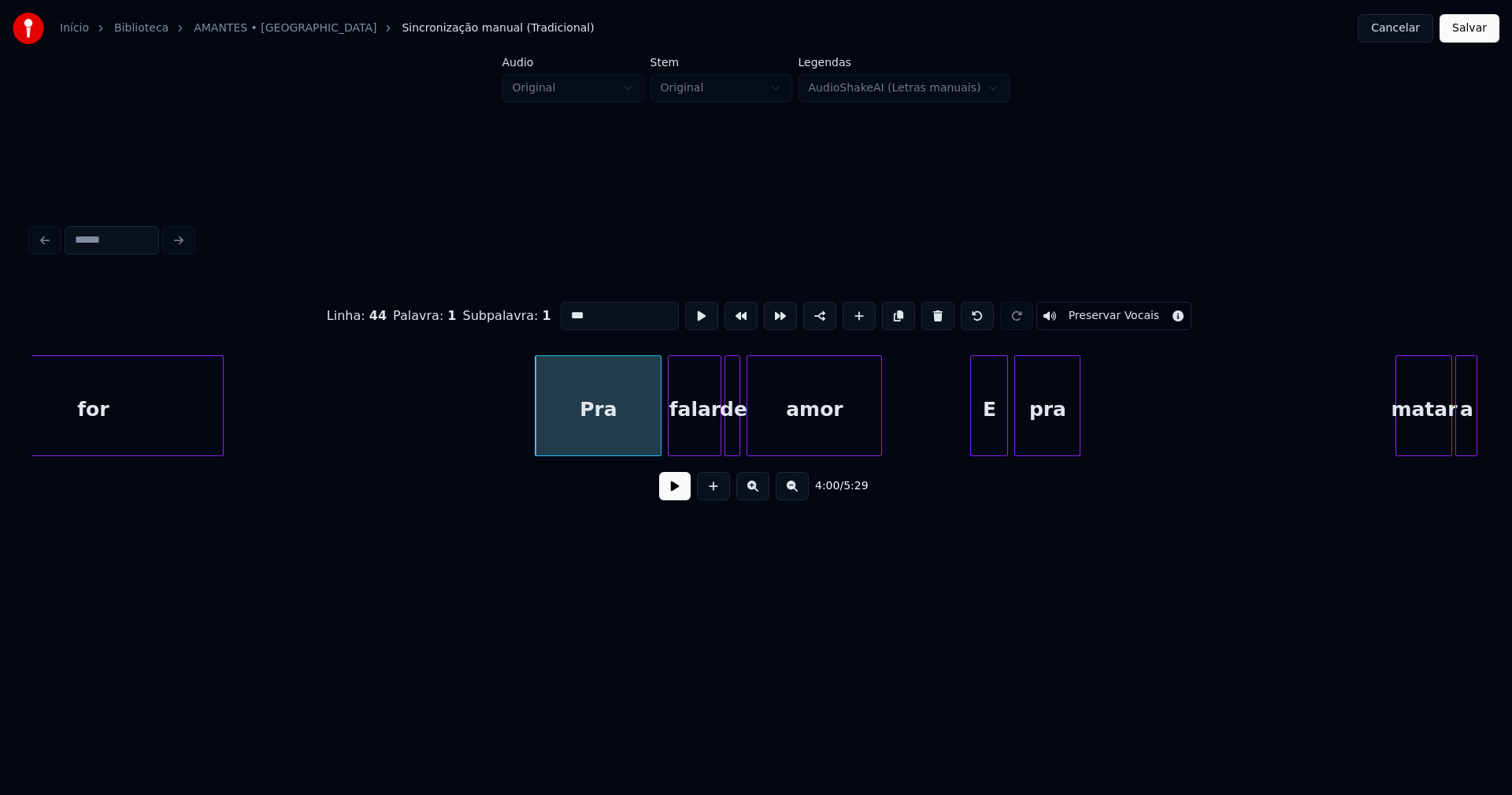
click at [562, 304] on input "***" at bounding box center [620, 315] width 119 height 28
type input "******"
click at [682, 500] on button at bounding box center [675, 485] width 31 height 28
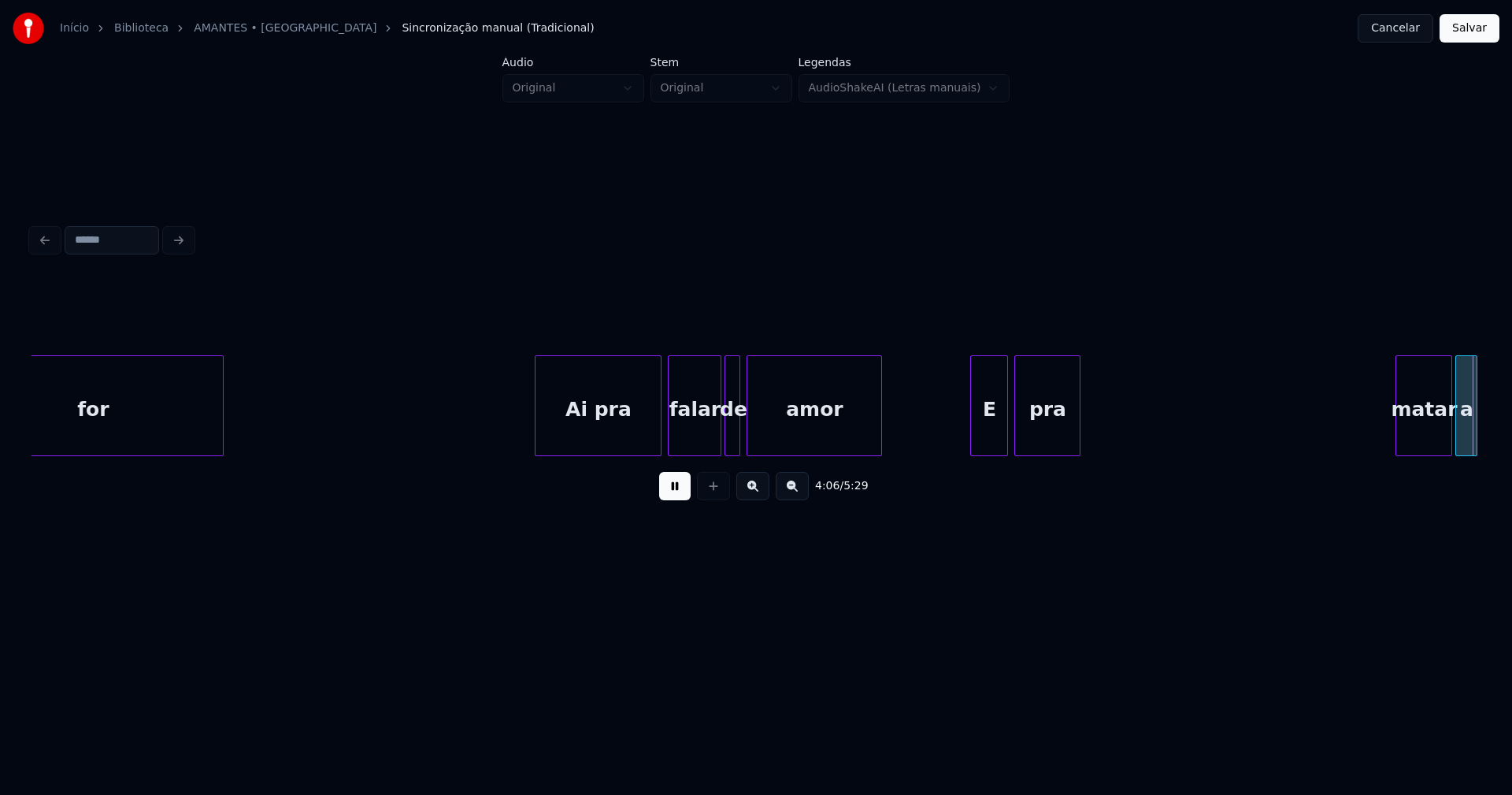
scroll to position [0, 38829]
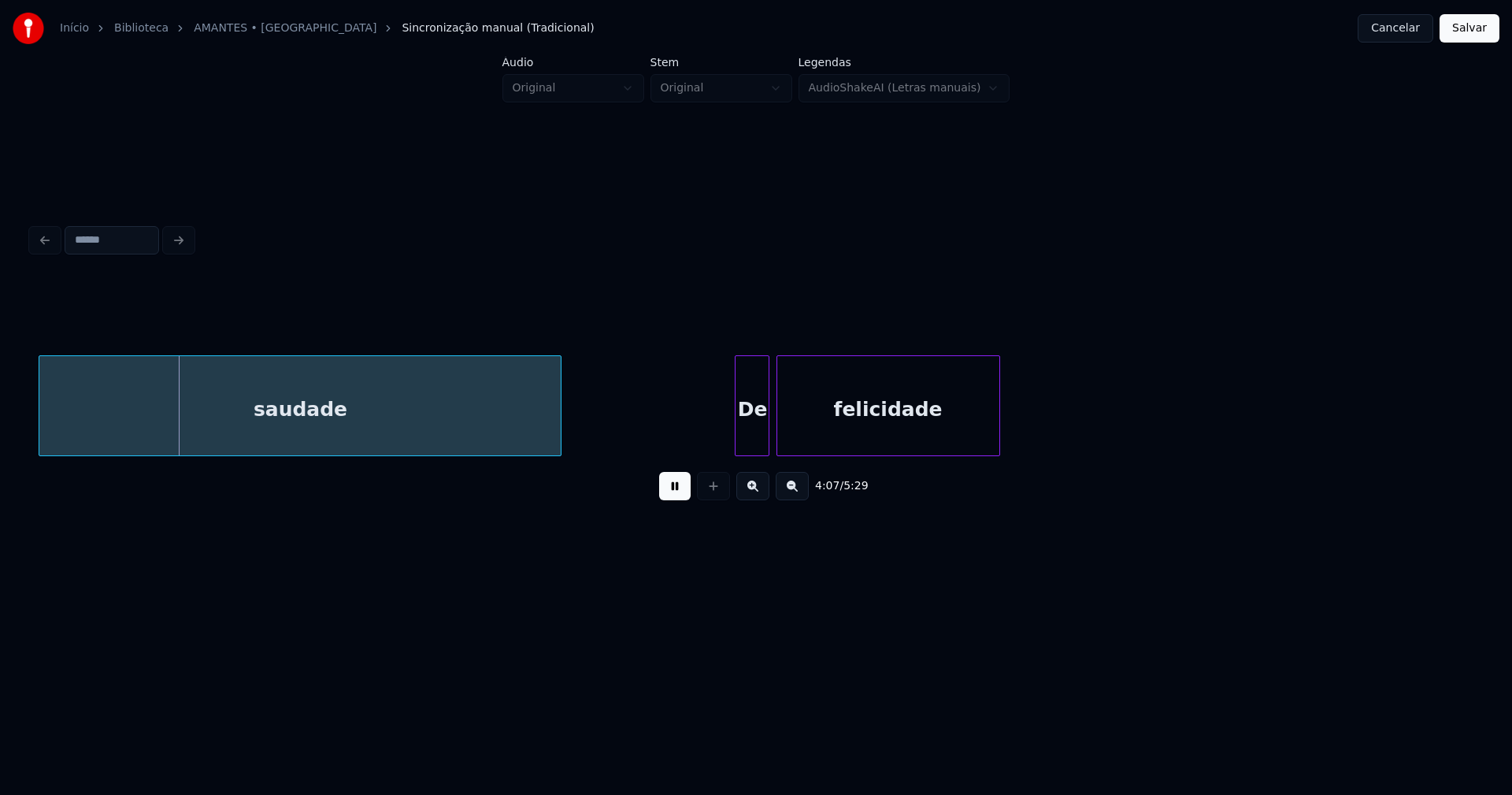
drag, startPoint x: 680, startPoint y: 494, endPoint x: 705, endPoint y: 489, distance: 25.5
click at [682, 494] on button at bounding box center [675, 485] width 31 height 28
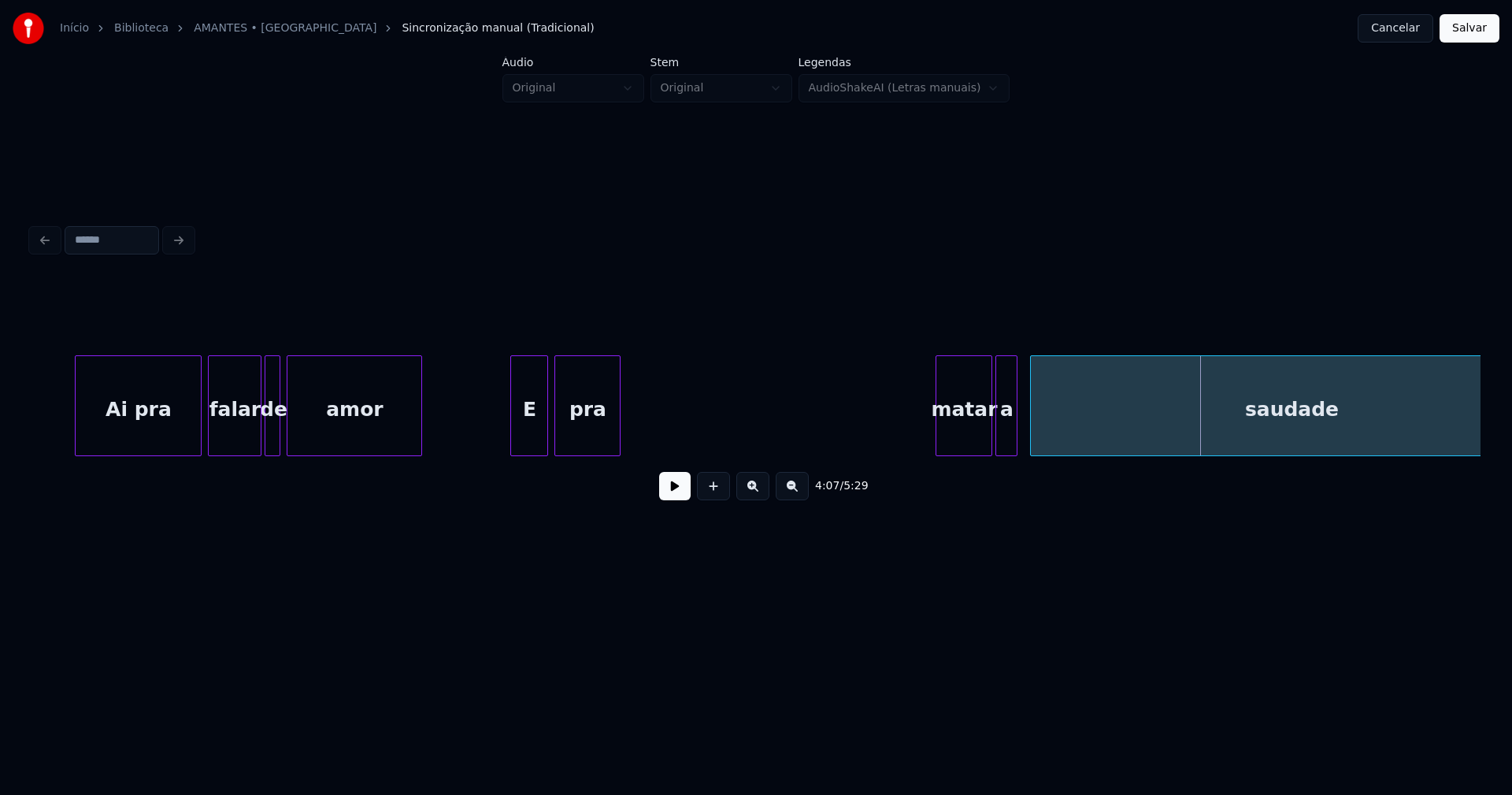
scroll to position [0, 37780]
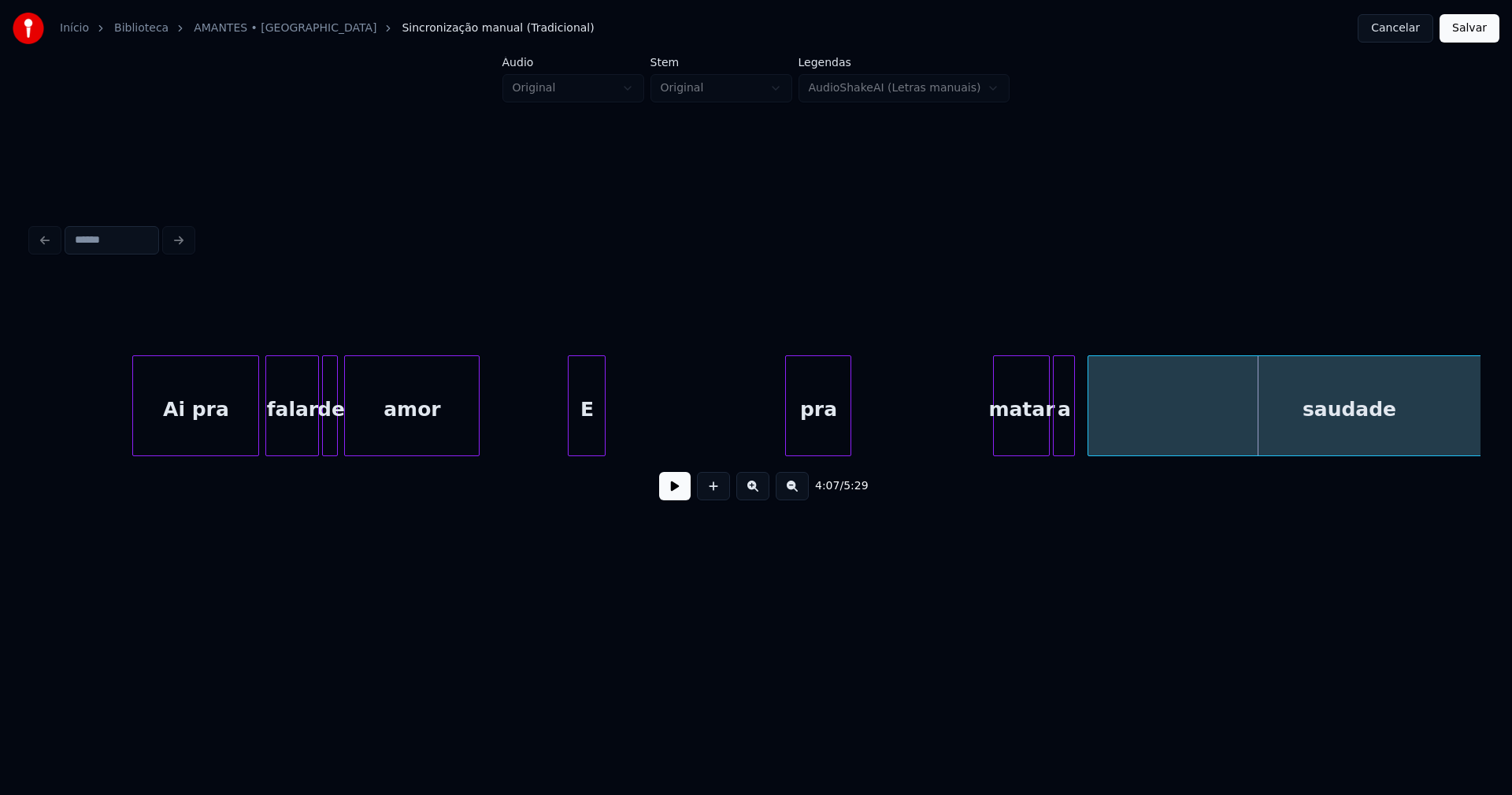
click at [830, 429] on div "pra" at bounding box center [818, 409] width 64 height 108
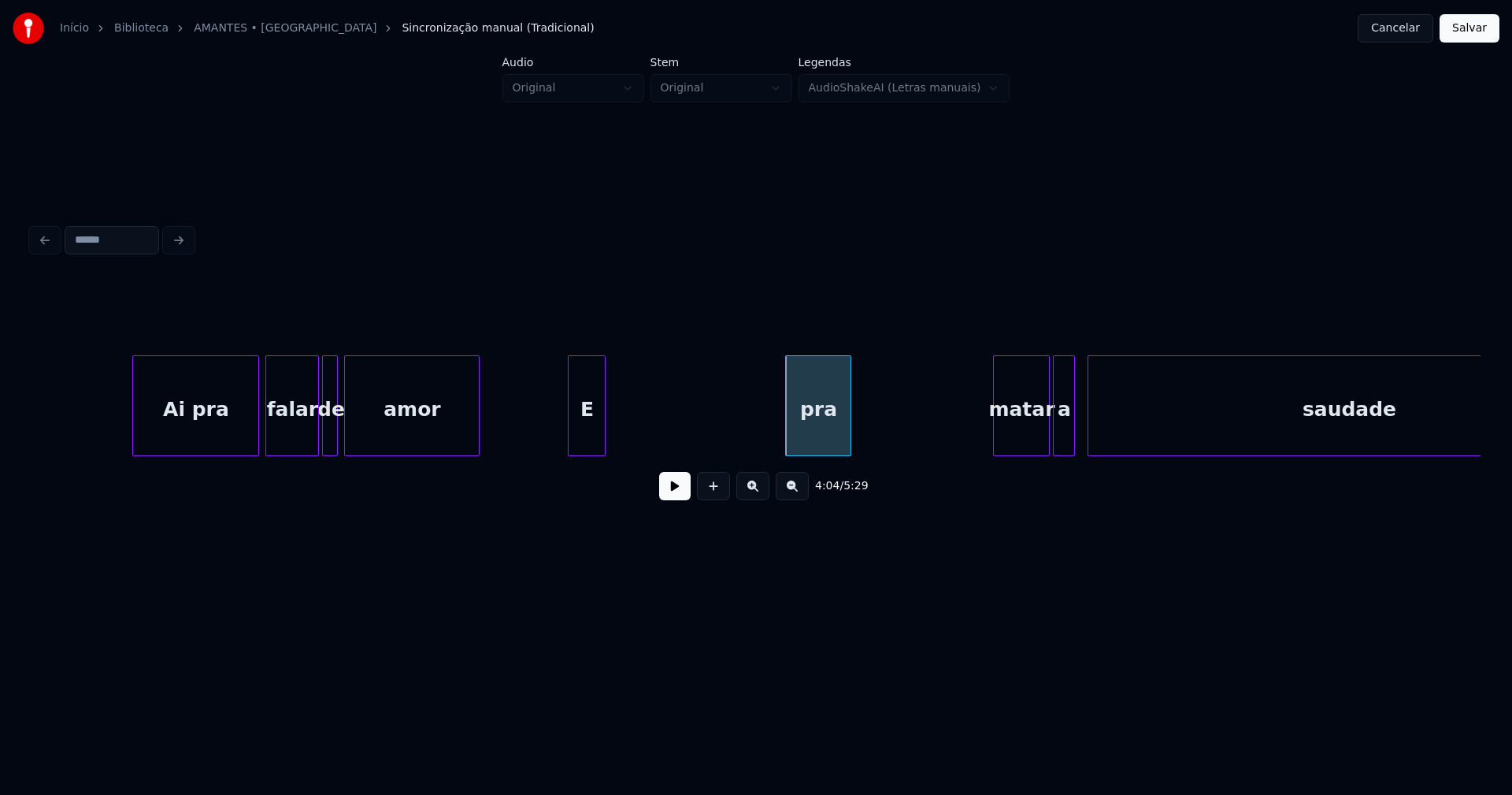
click at [676, 496] on button at bounding box center [675, 485] width 31 height 28
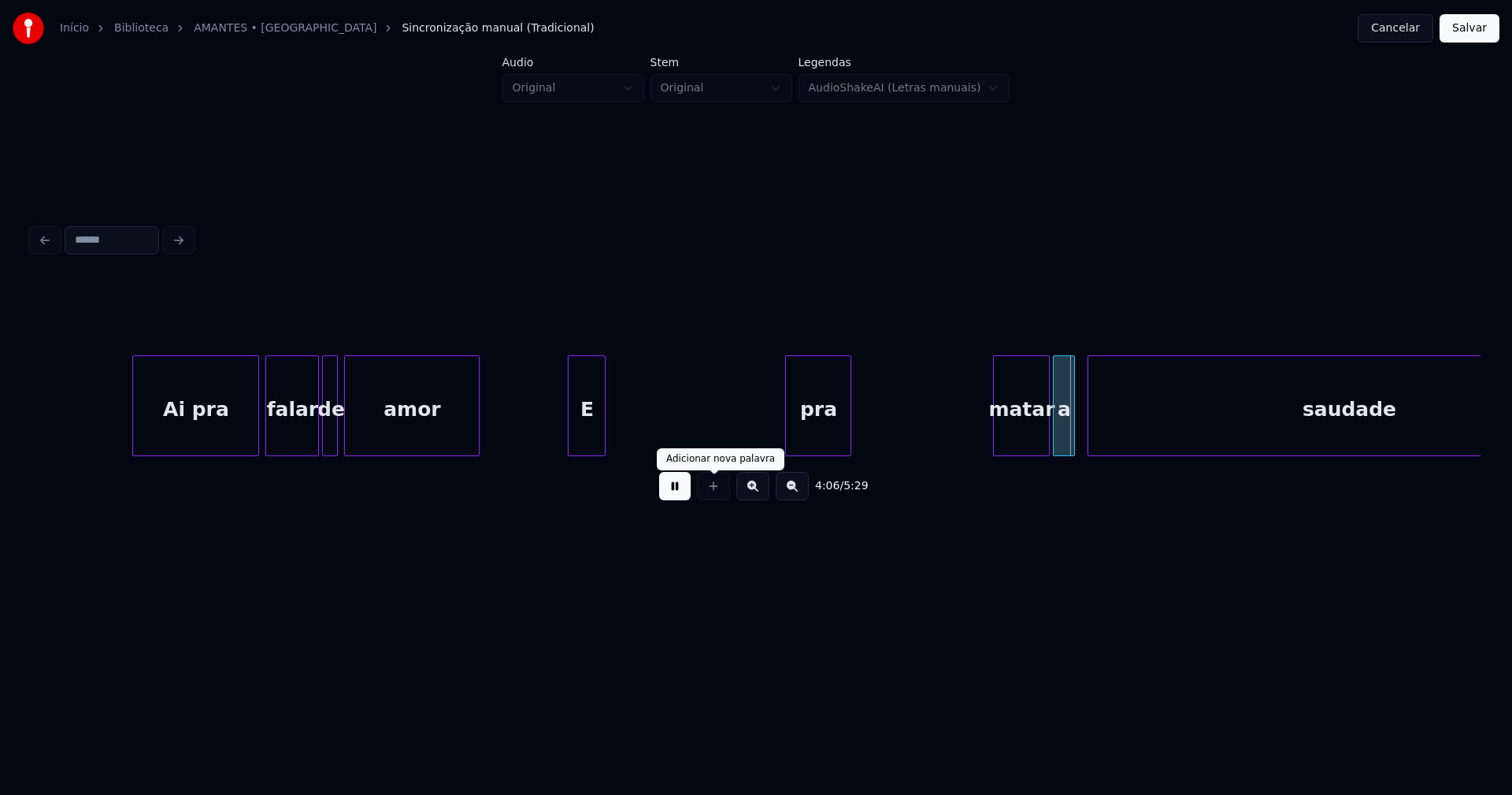
drag, startPoint x: 678, startPoint y: 498, endPoint x: 687, endPoint y: 494, distance: 9.8
click at [687, 494] on button at bounding box center [675, 485] width 31 height 28
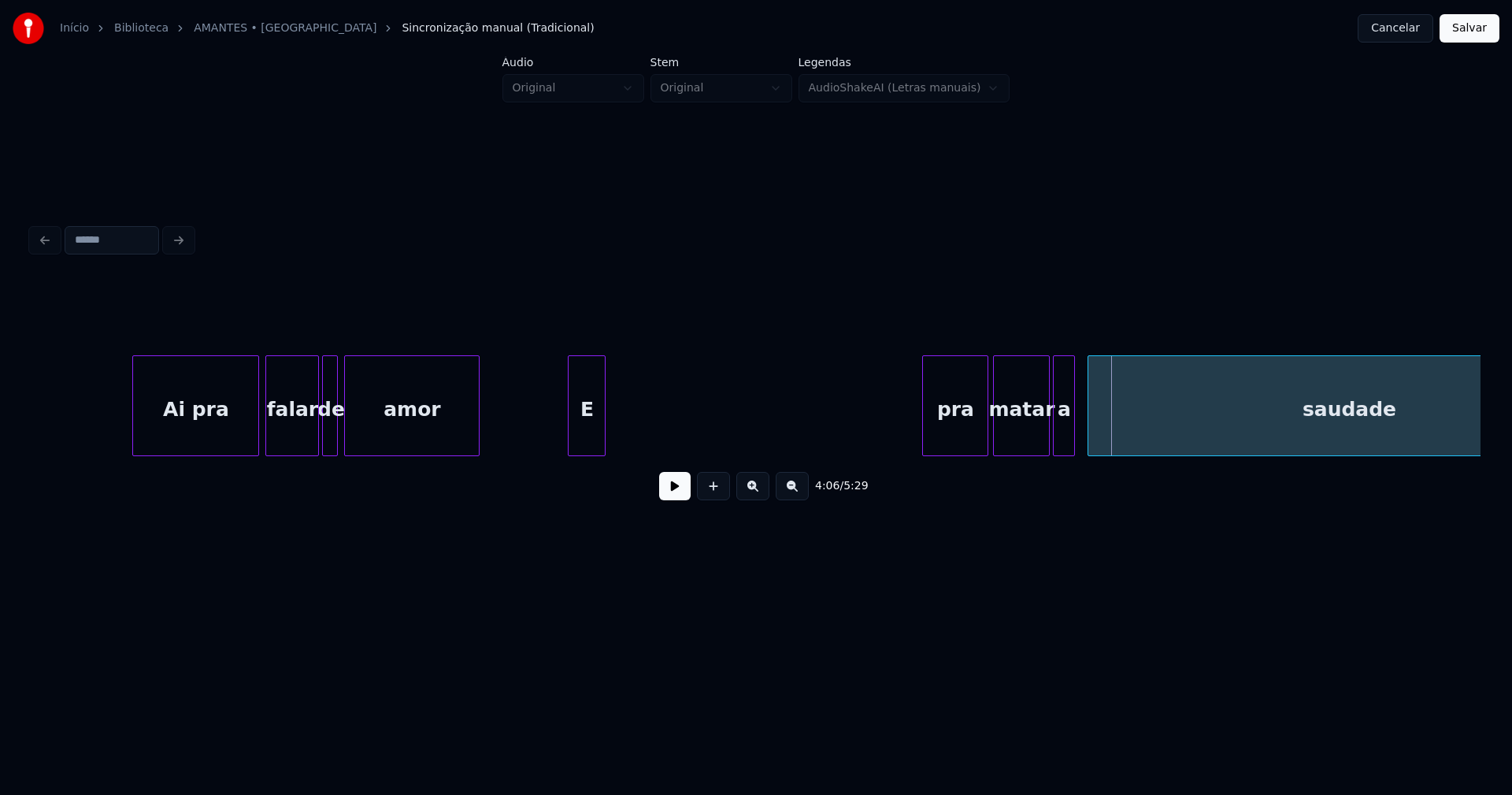
click at [968, 456] on div "saudade matar a pra E amor de falar Ai pra" at bounding box center [756, 406] width 1449 height 101
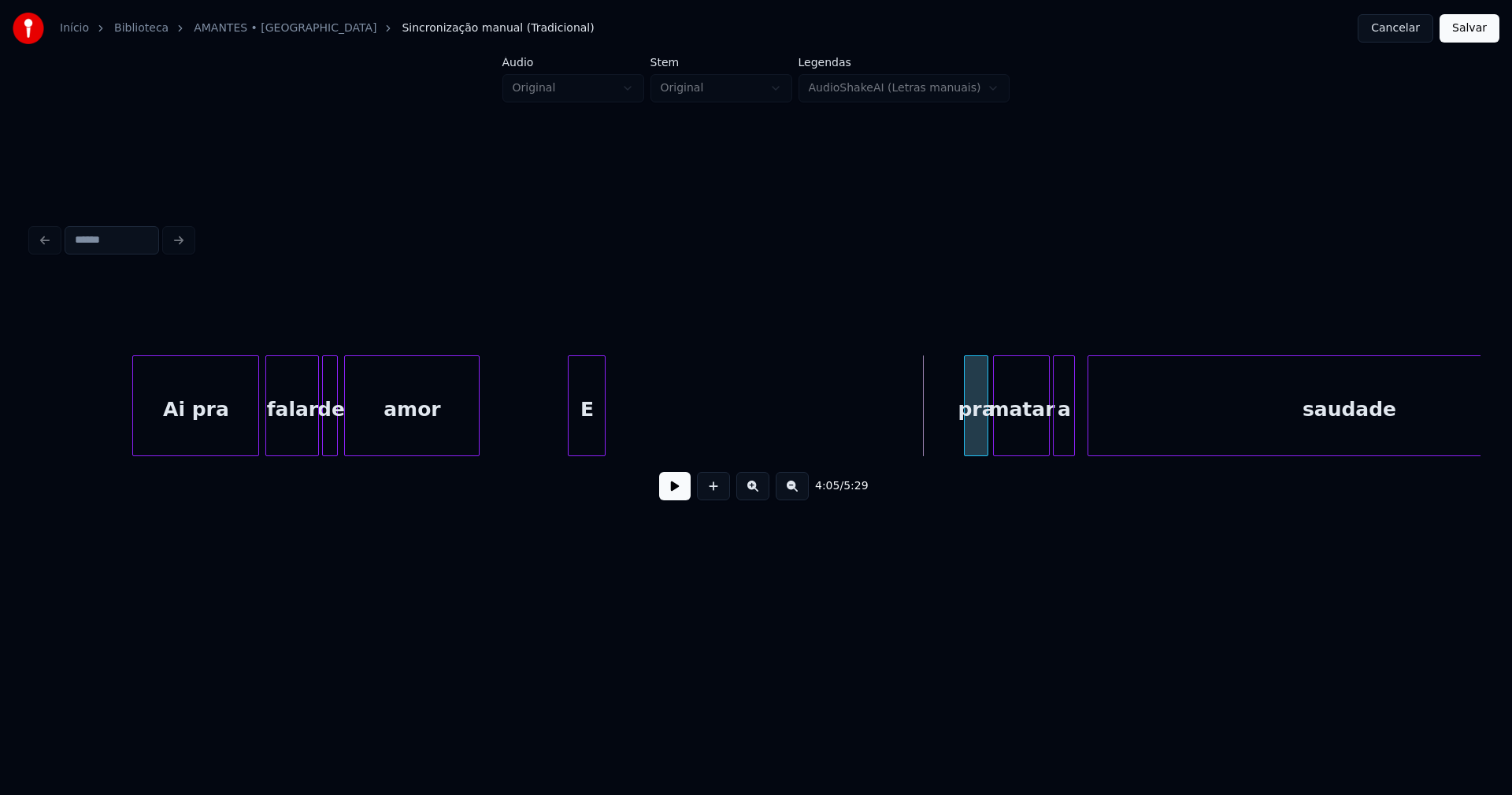
click at [969, 455] on div "saudade matar a pra E amor de falar Ai pra" at bounding box center [756, 406] width 1449 height 101
click at [943, 444] on div "E" at bounding box center [941, 409] width 36 height 108
click at [941, 434] on div at bounding box center [942, 405] width 5 height 99
click at [673, 494] on button at bounding box center [675, 485] width 31 height 28
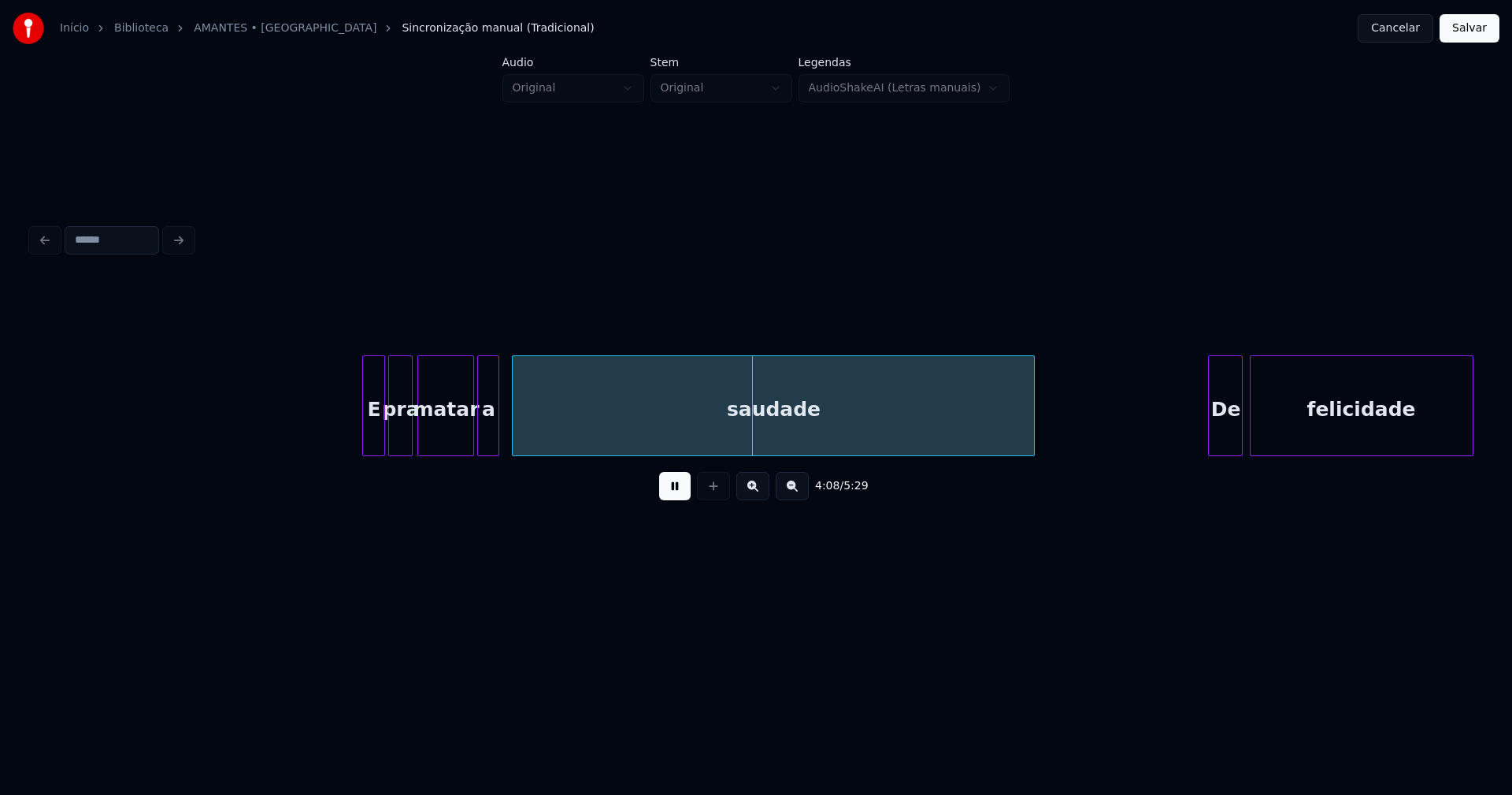
scroll to position [0, 38384]
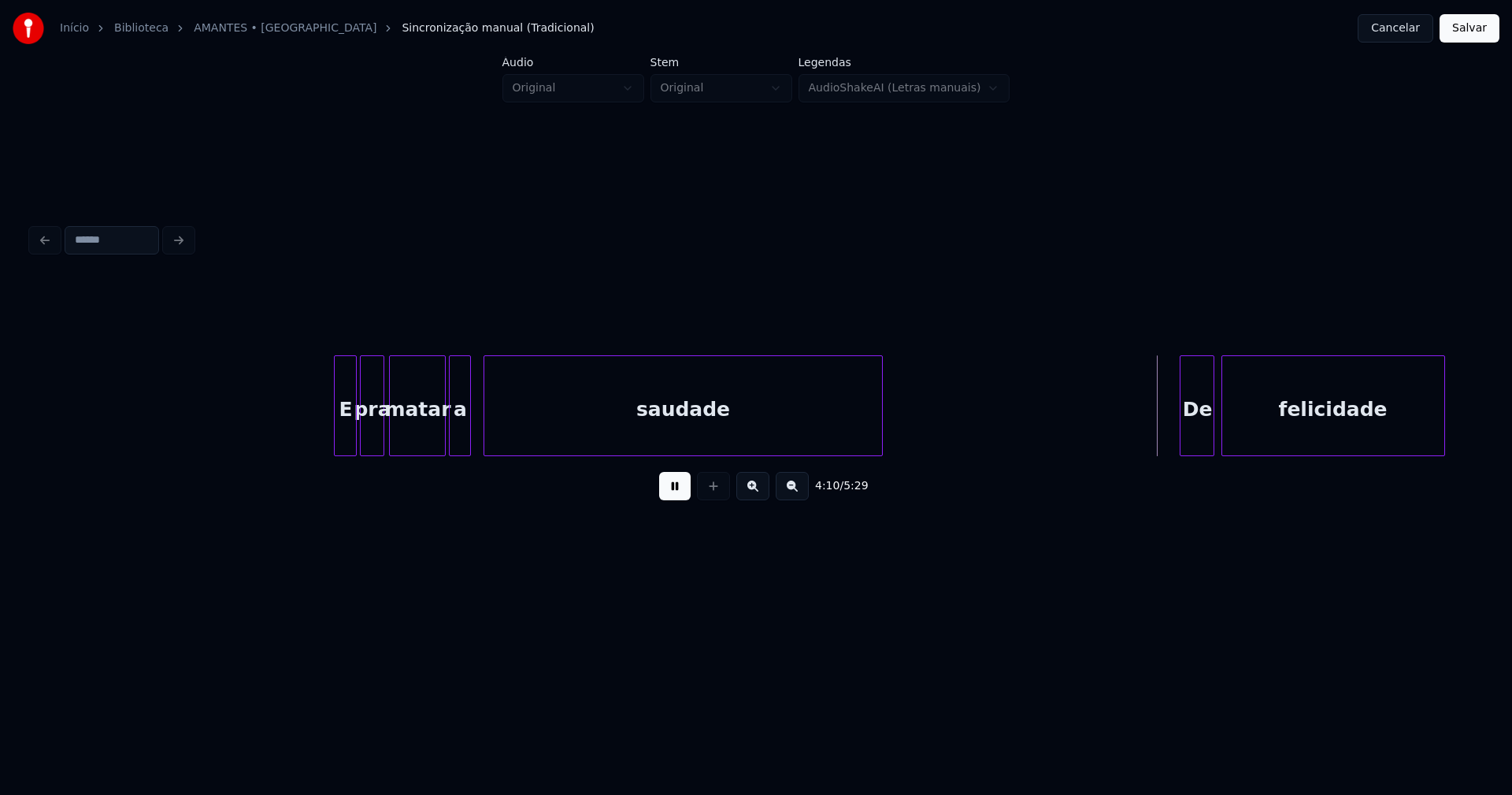
click at [880, 445] on div at bounding box center [880, 405] width 5 height 99
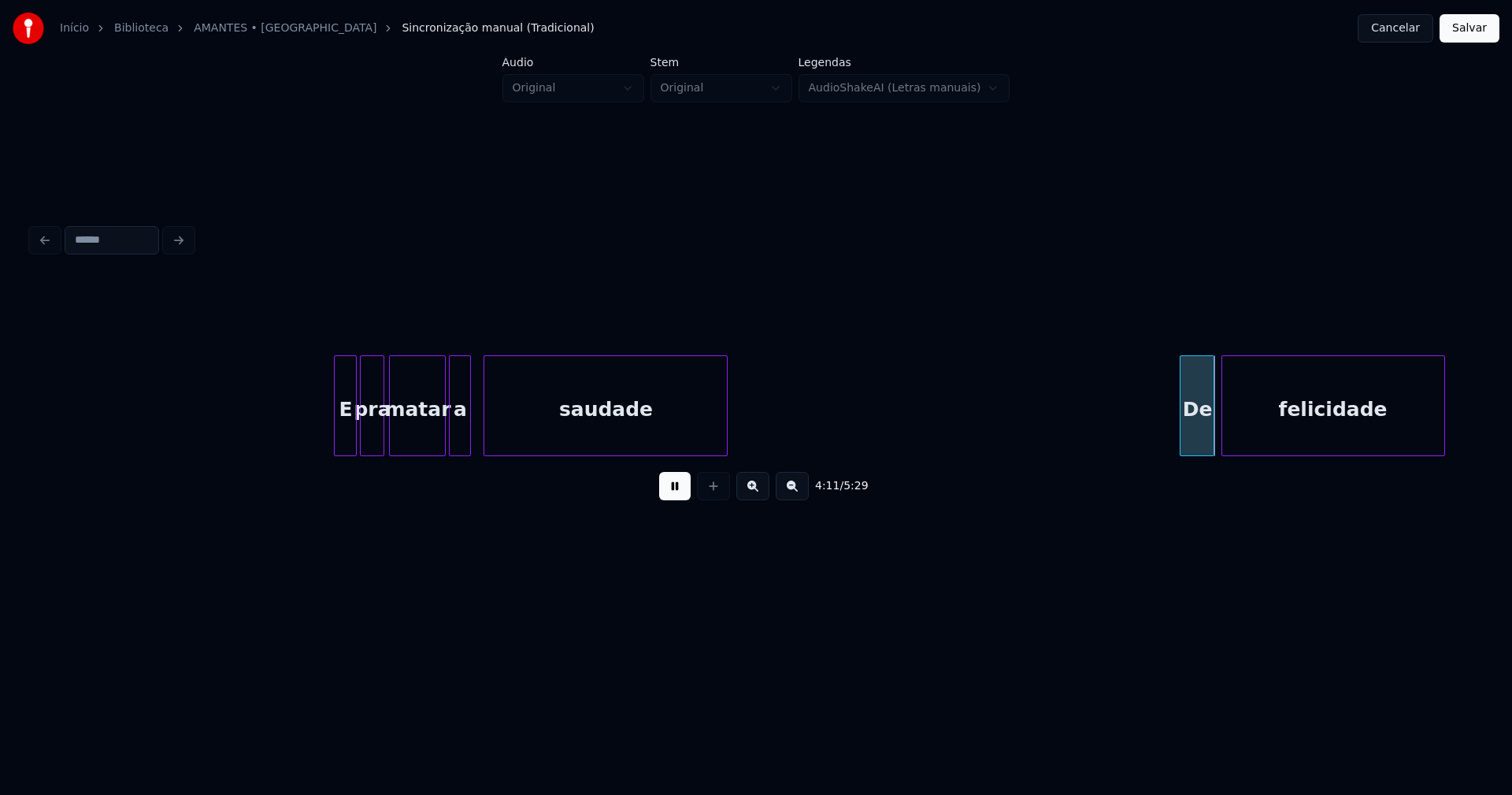
click at [726, 429] on div at bounding box center [725, 405] width 5 height 99
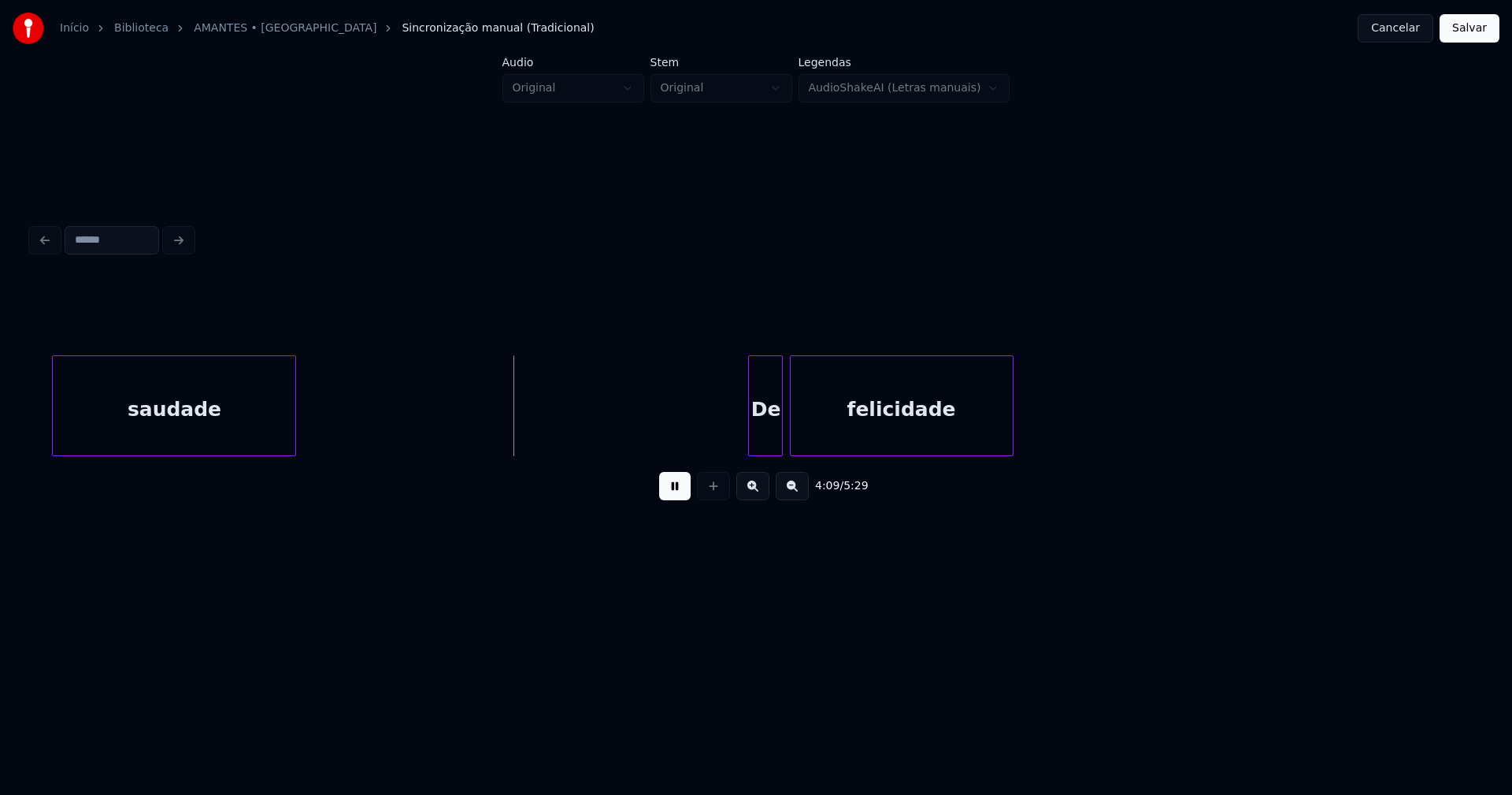
scroll to position [0, 38873]
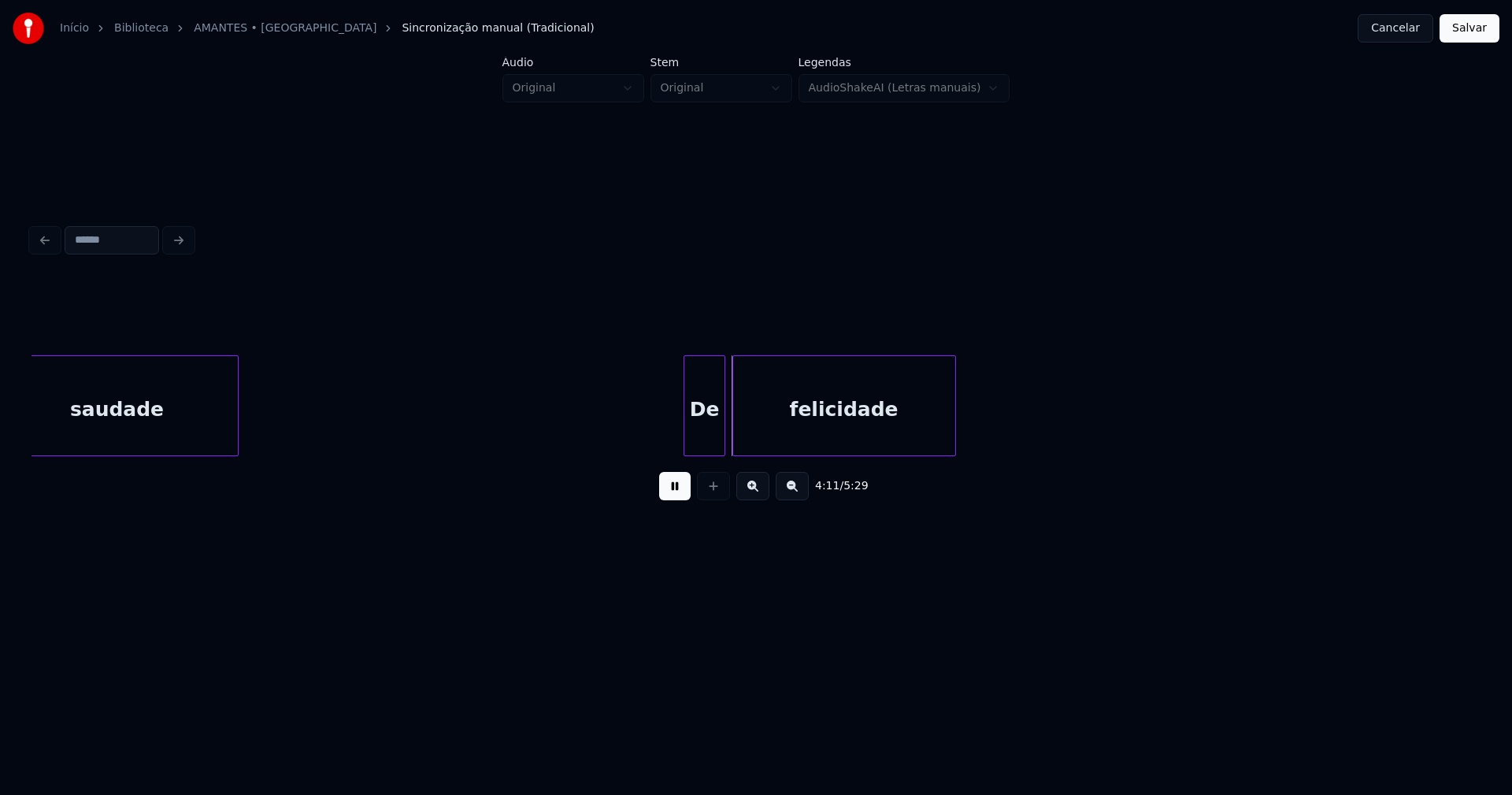
click at [685, 435] on div at bounding box center [687, 405] width 5 height 99
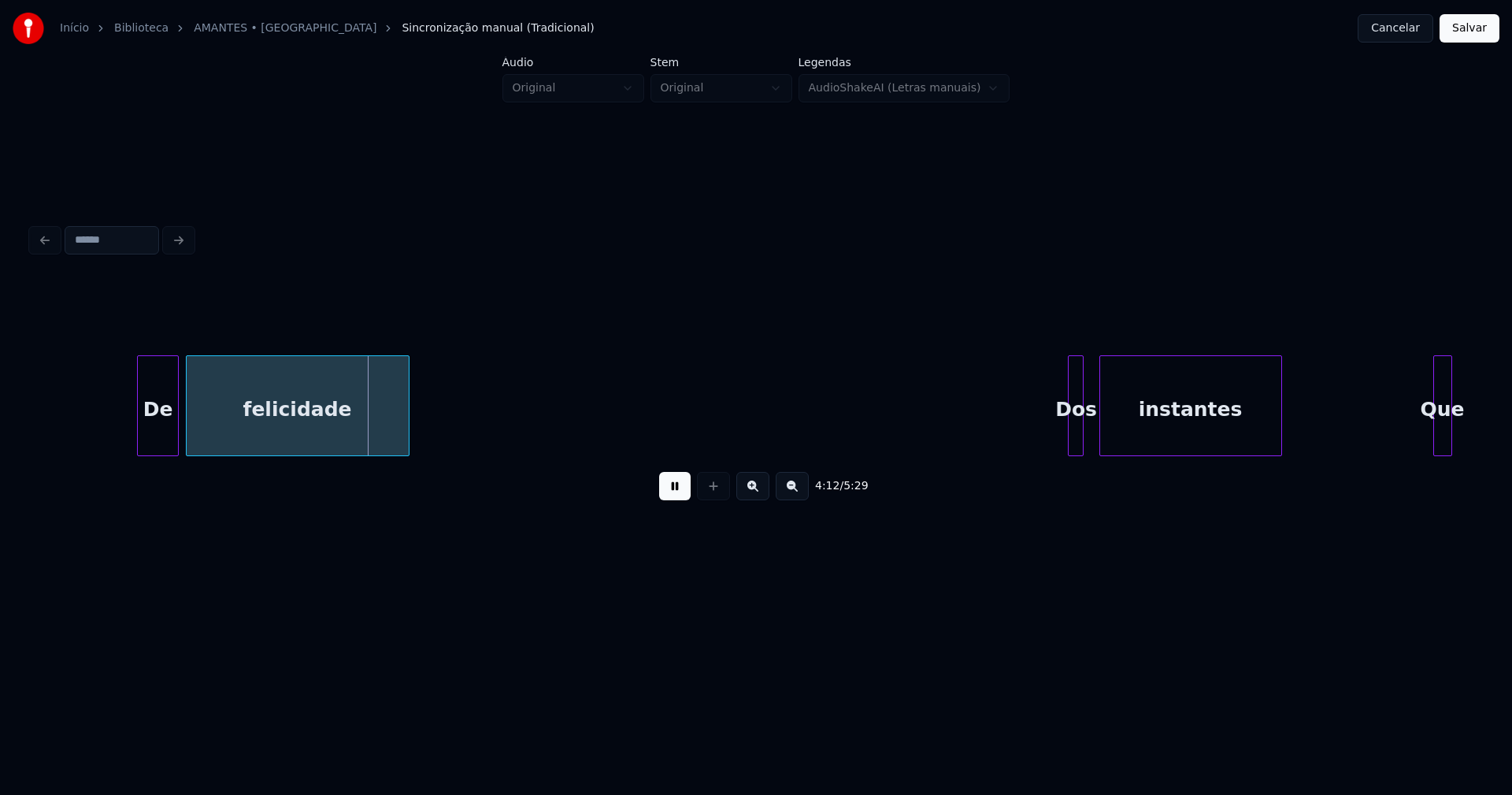
scroll to position [0, 39620]
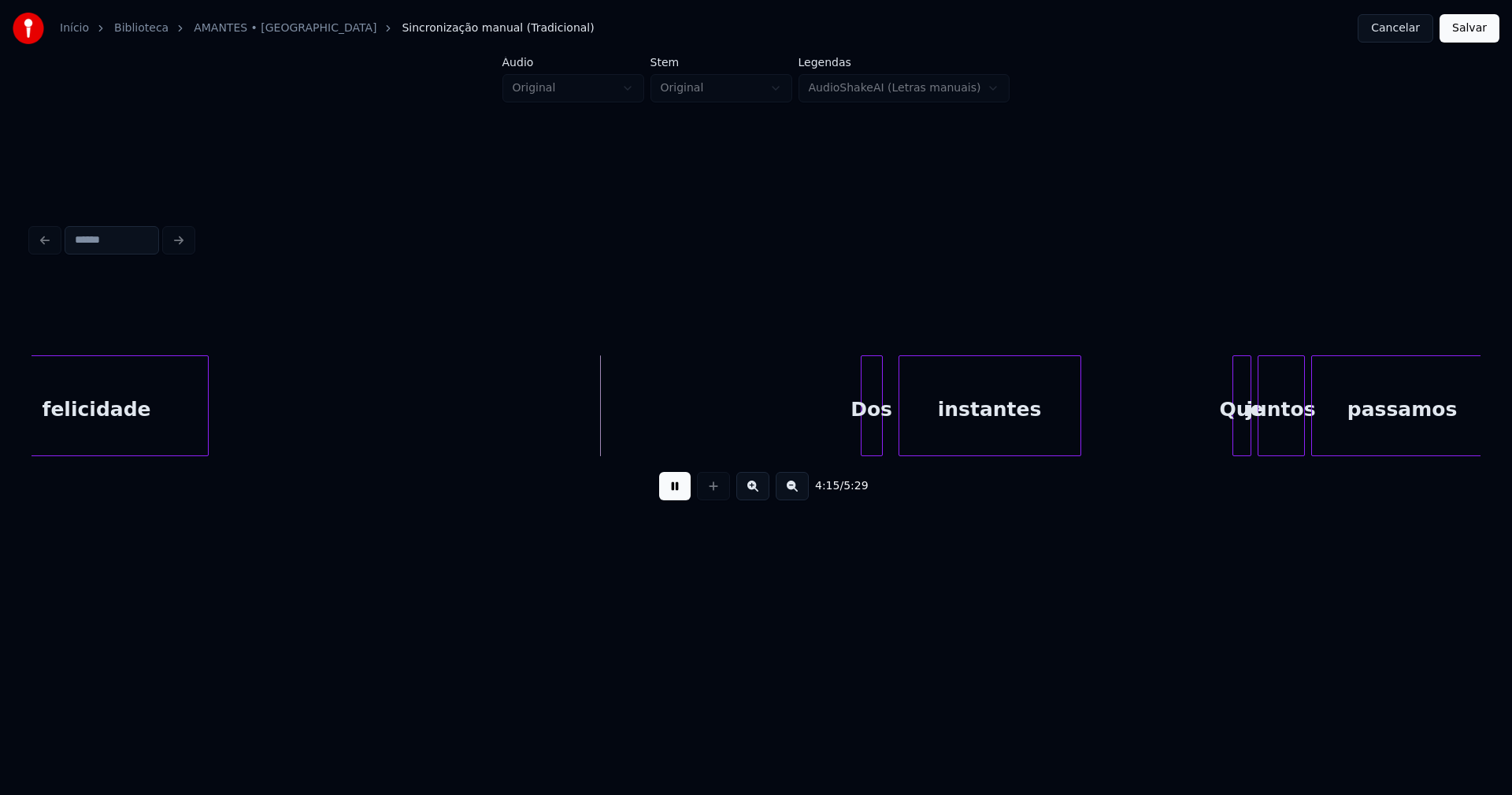
click at [863, 431] on div at bounding box center [864, 405] width 5 height 99
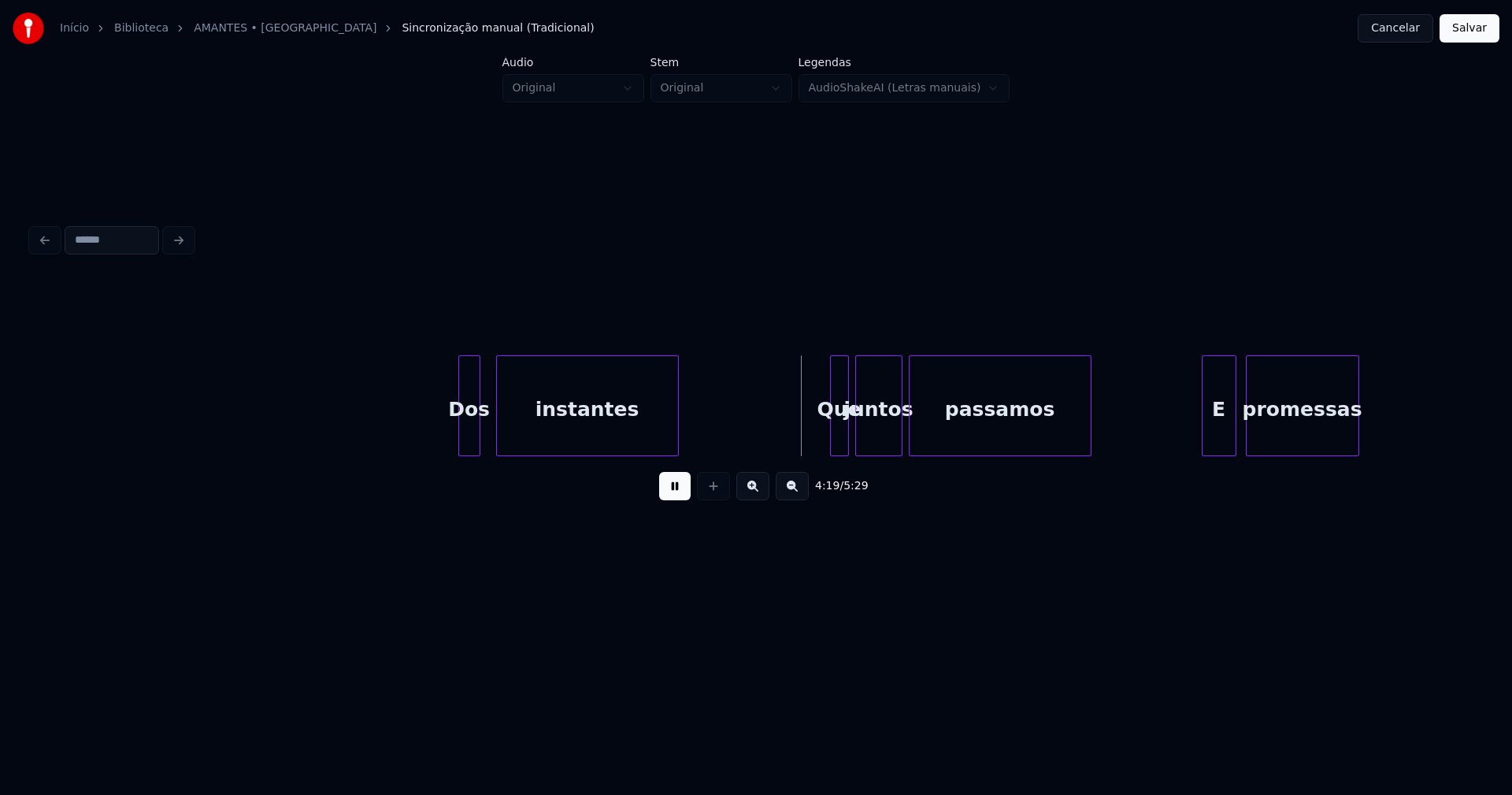
scroll to position [0, 40137]
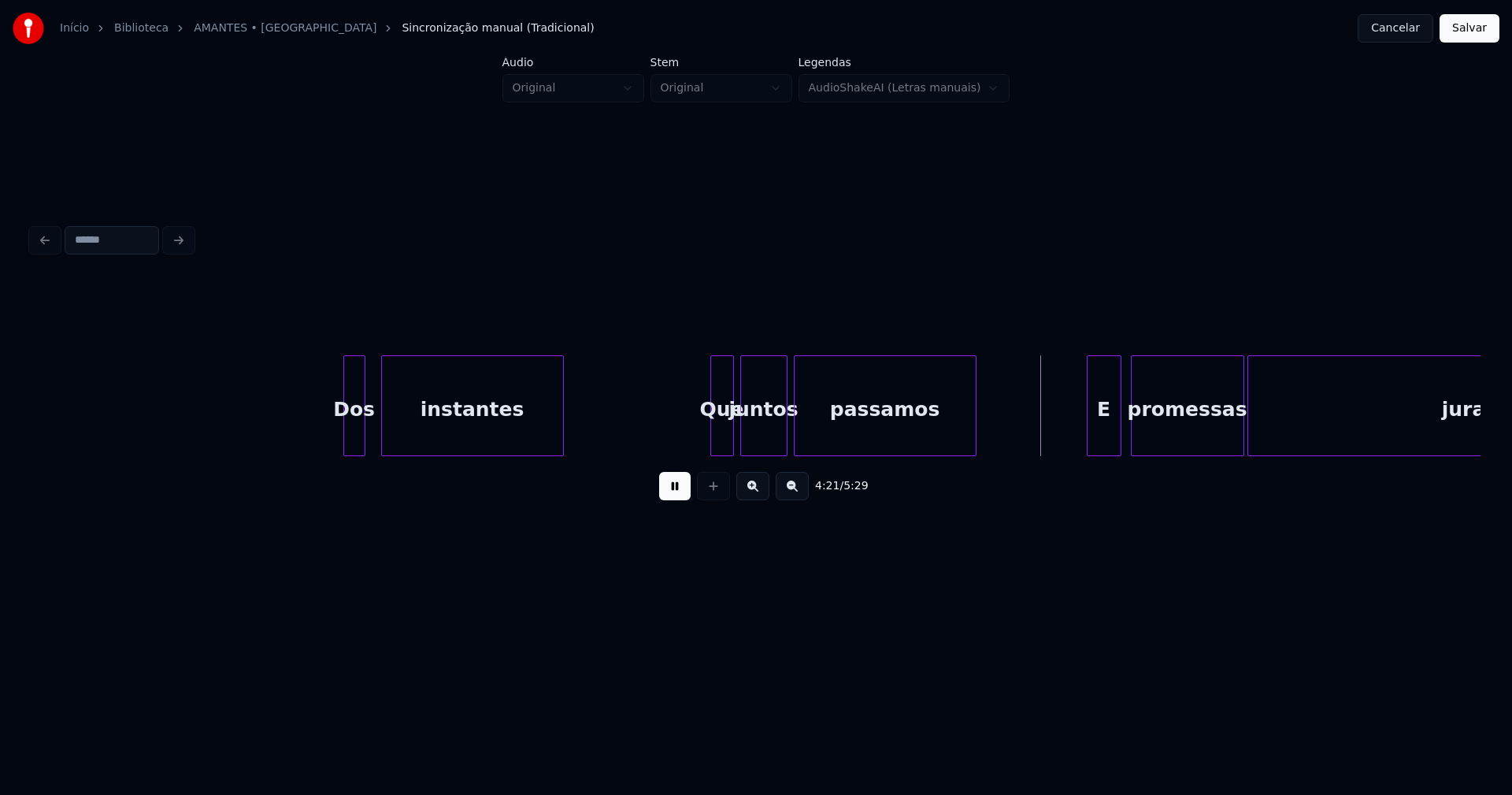
click at [714, 428] on div at bounding box center [714, 405] width 5 height 99
click at [1100, 435] on div "E" at bounding box center [1096, 409] width 33 height 108
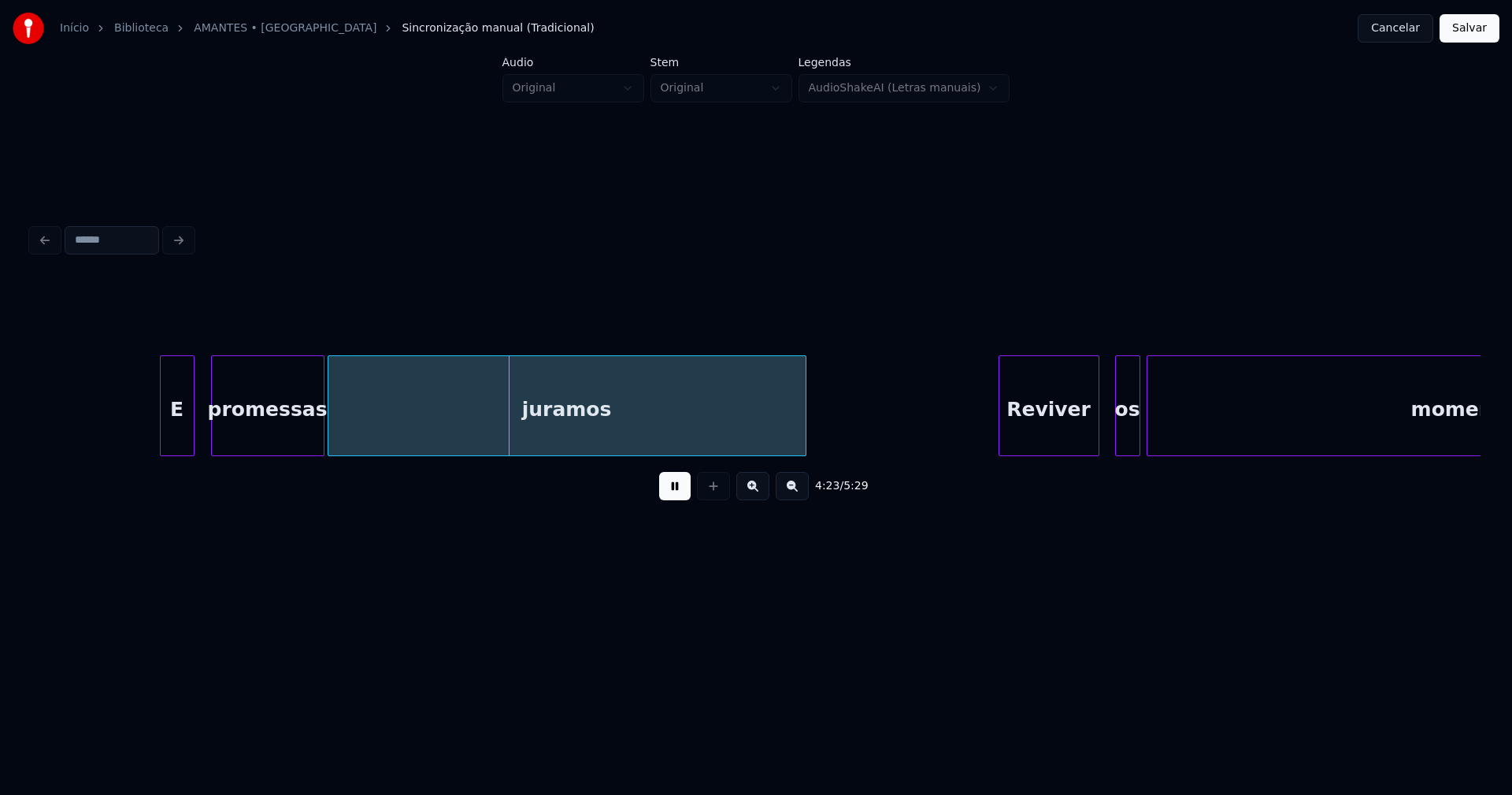
scroll to position [0, 41086]
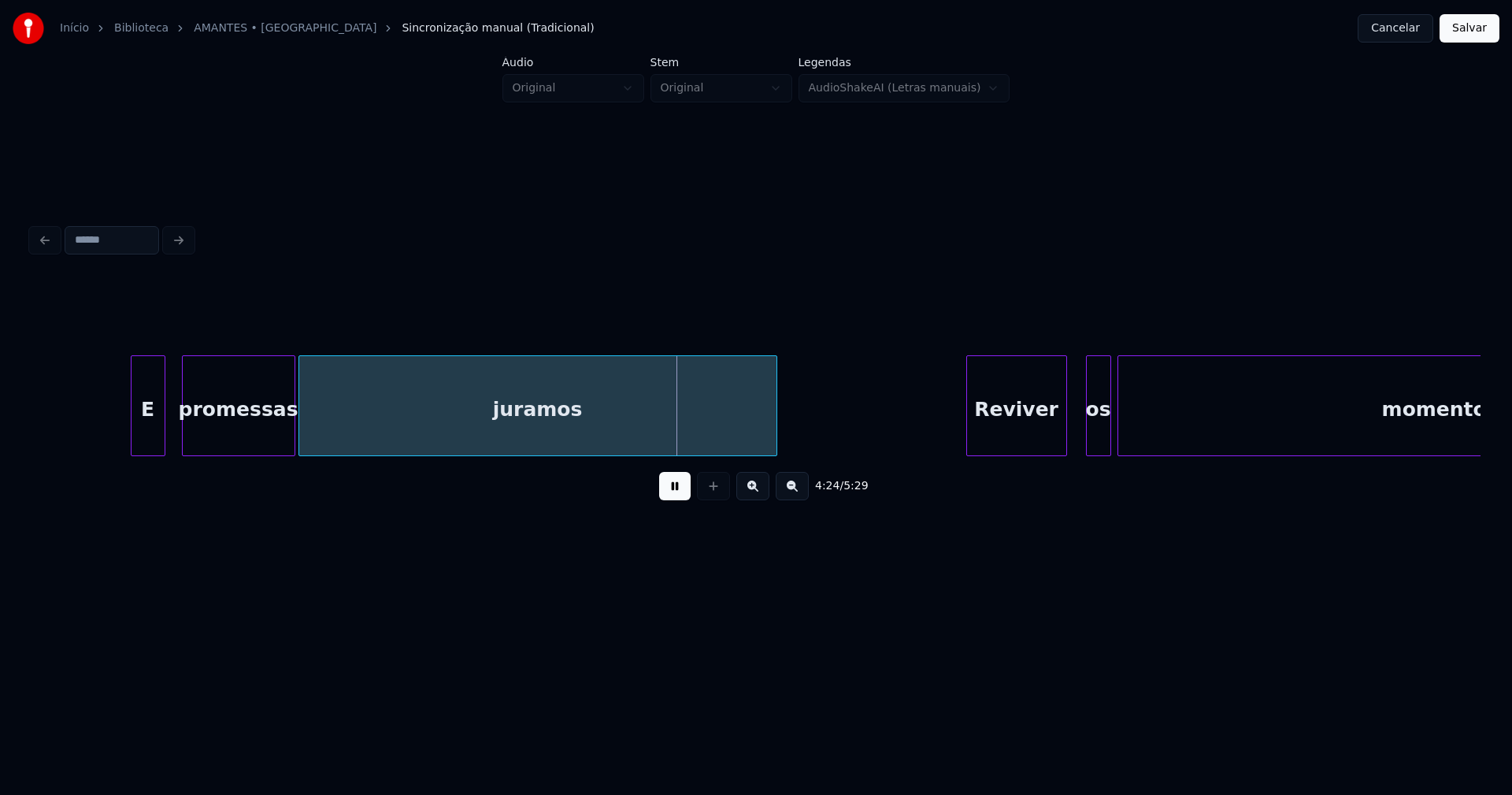
click at [1047, 433] on div "Reviver" at bounding box center [1016, 409] width 99 height 108
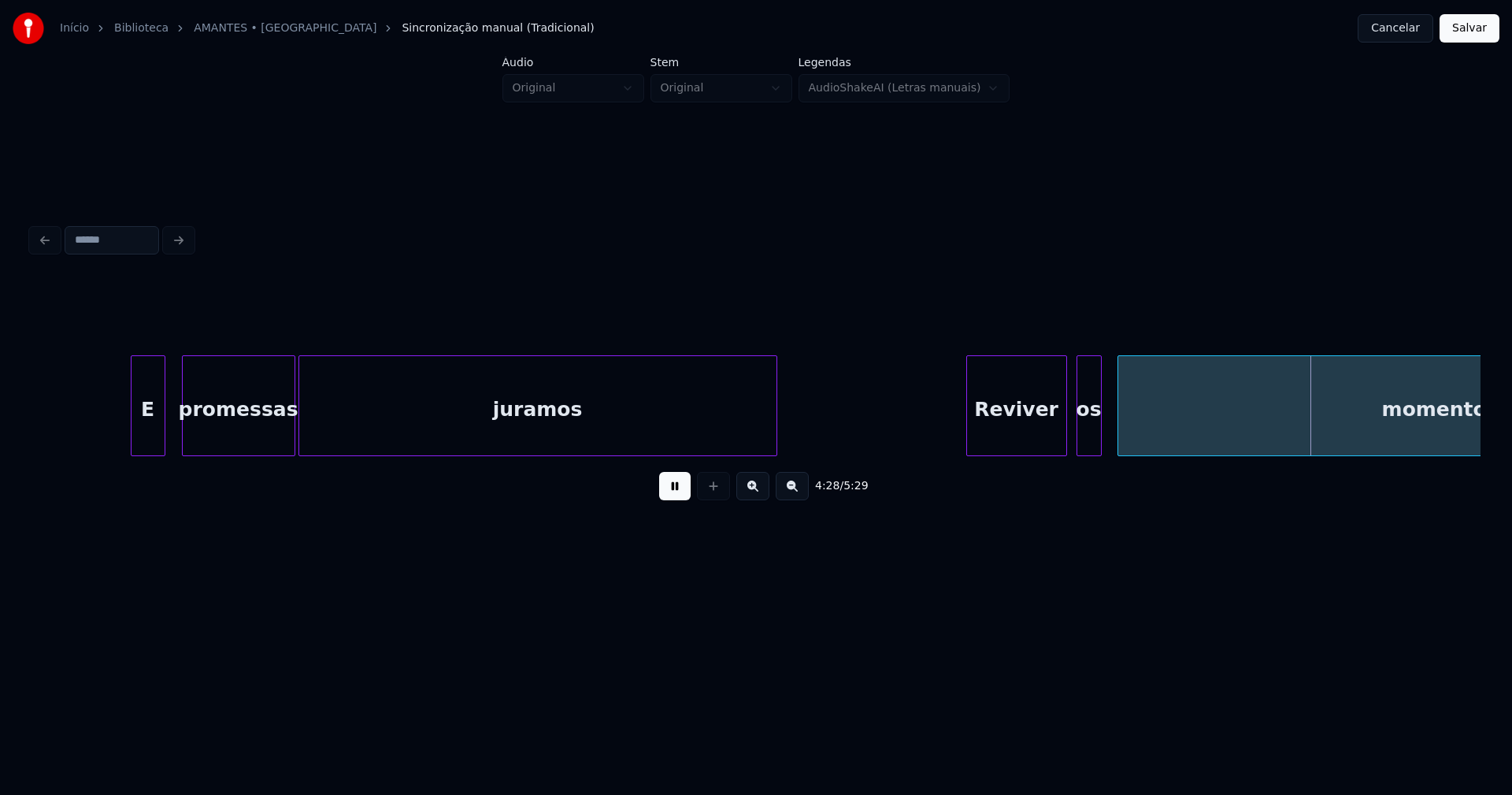
click at [1093, 449] on div "os" at bounding box center [1089, 409] width 24 height 108
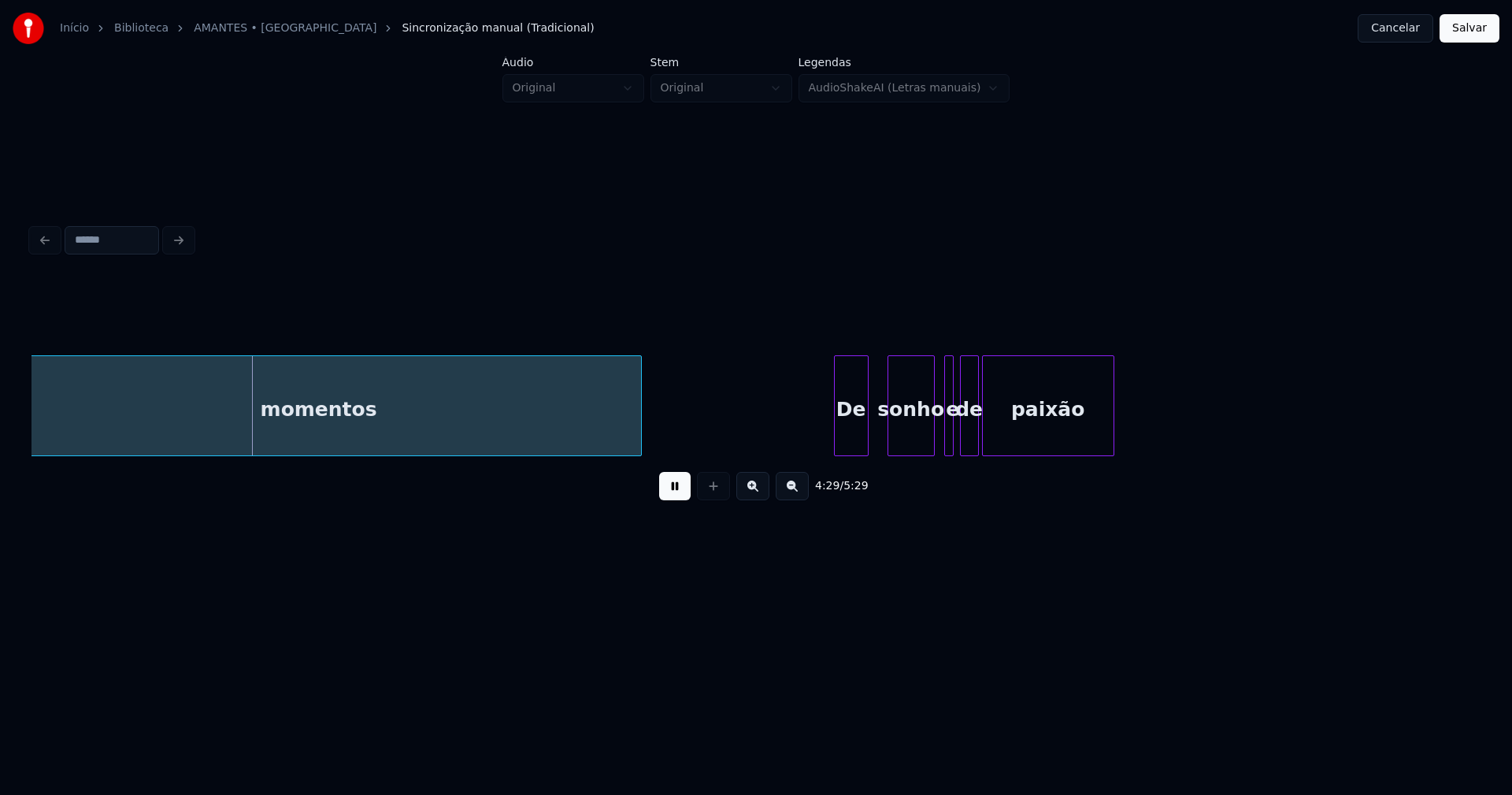
scroll to position [0, 42236]
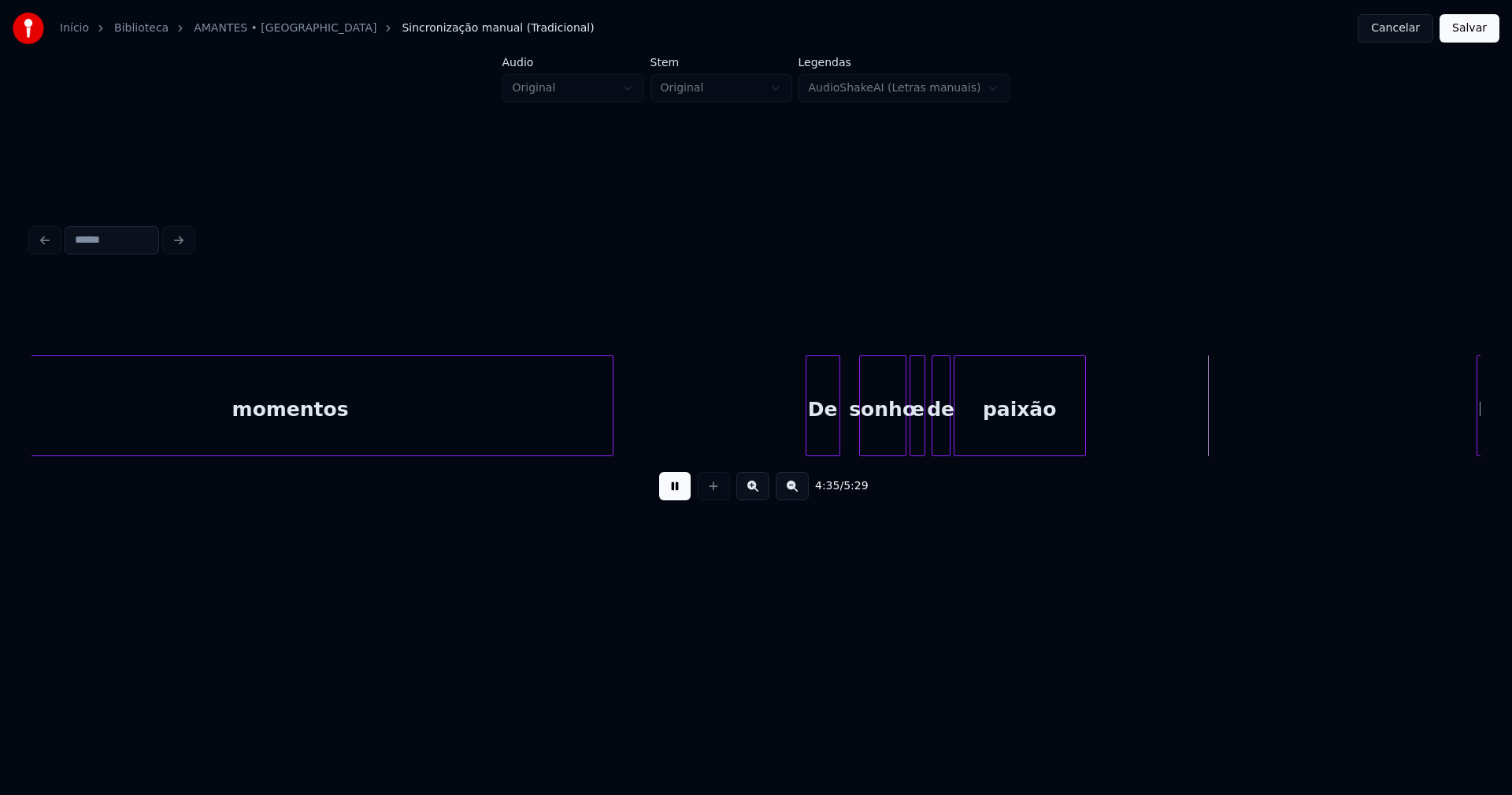
click at [911, 443] on div at bounding box center [913, 405] width 5 height 99
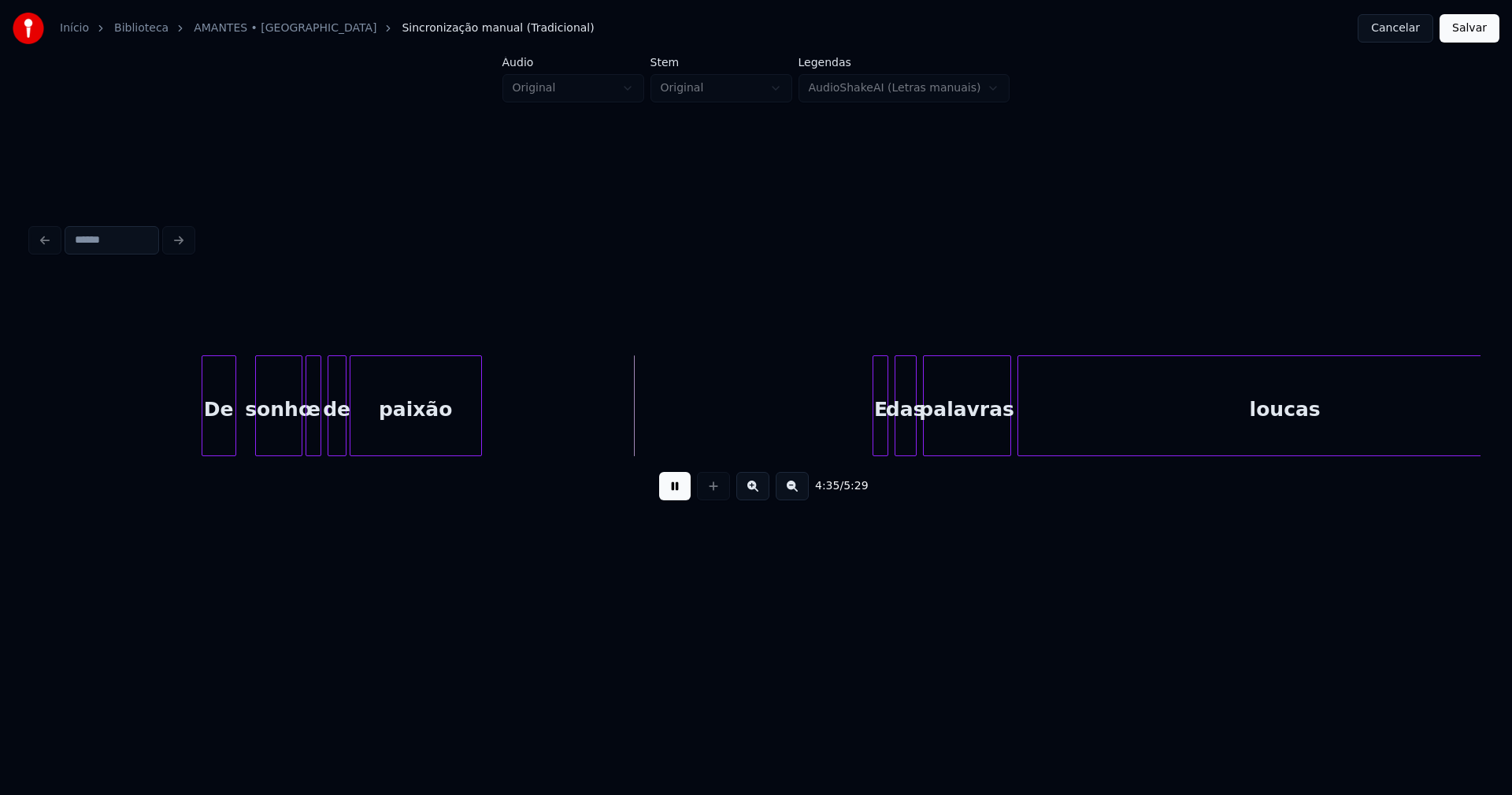
scroll to position [0, 42956]
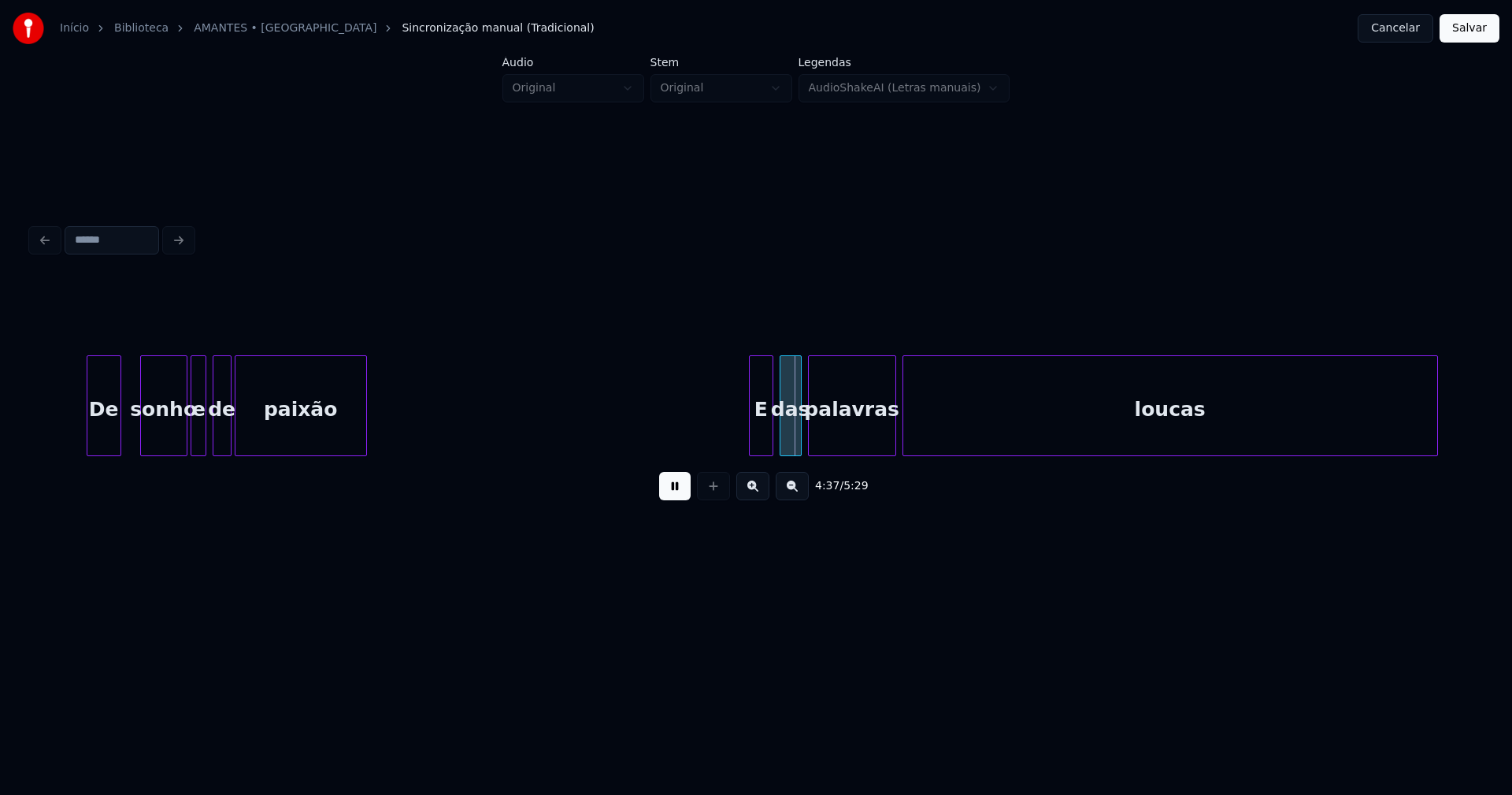
click at [750, 441] on div at bounding box center [753, 405] width 5 height 99
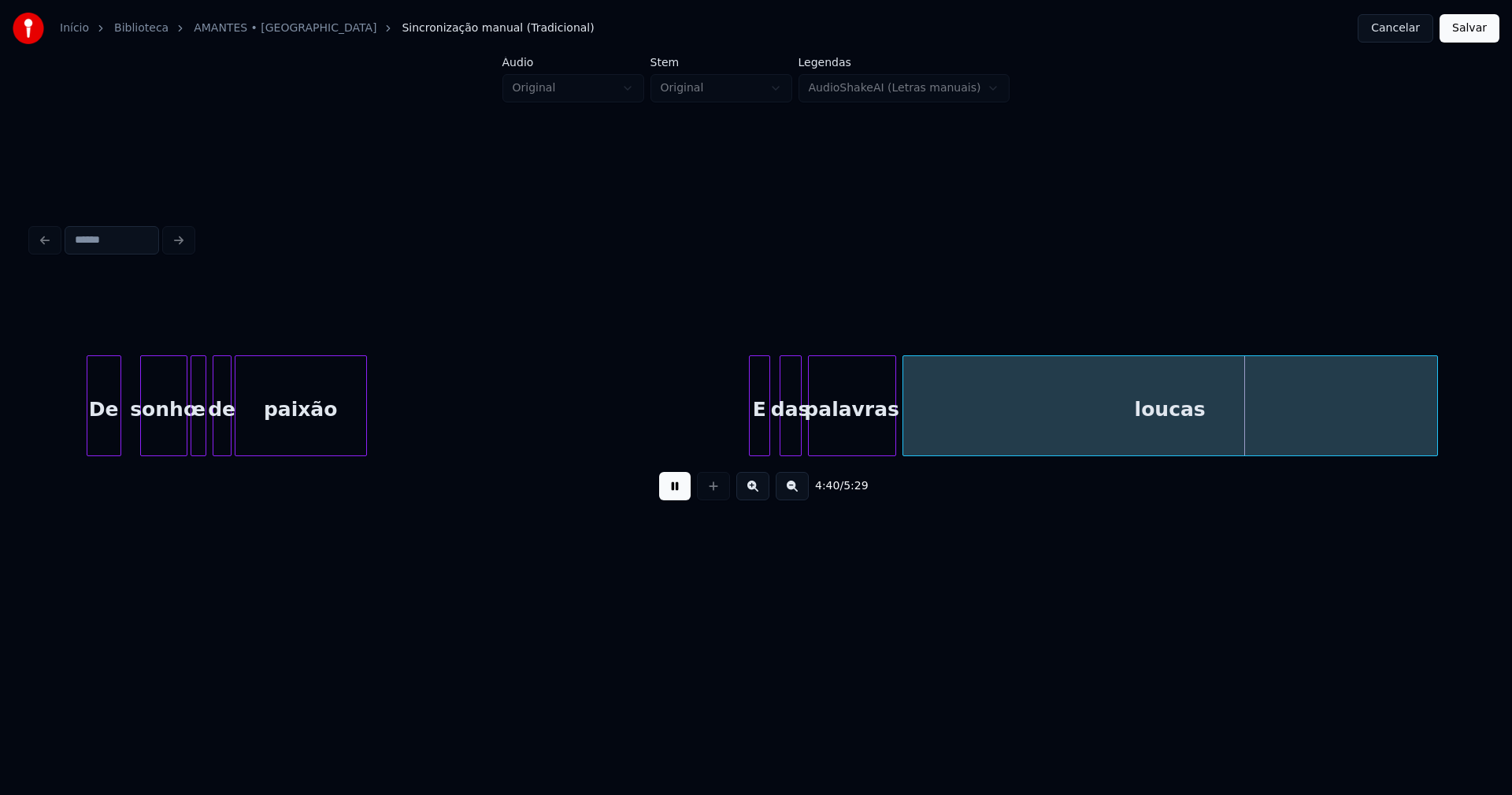
click at [767, 438] on div at bounding box center [767, 405] width 5 height 99
click at [786, 436] on div "das" at bounding box center [786, 409] width 20 height 108
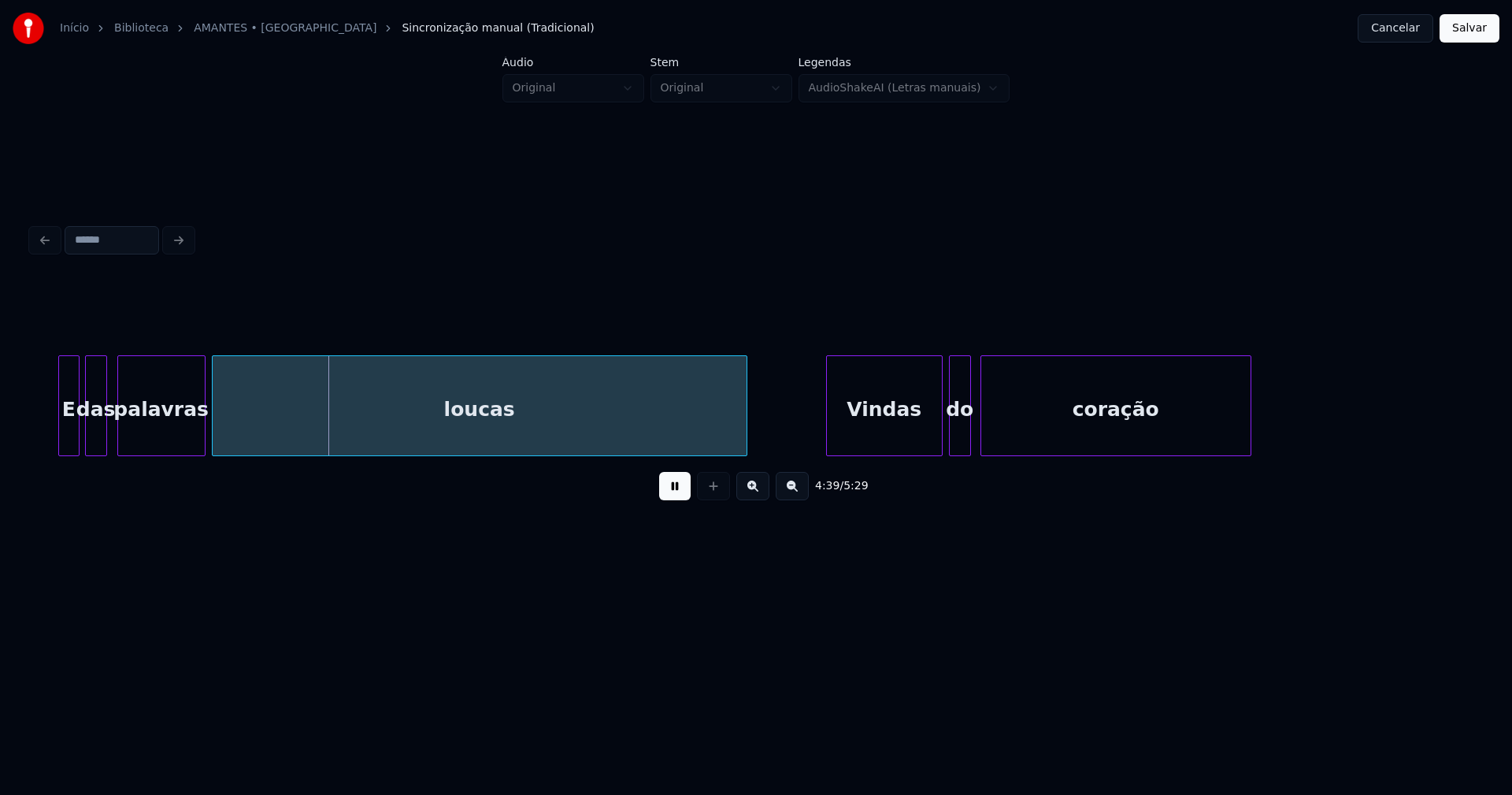
scroll to position [0, 43674]
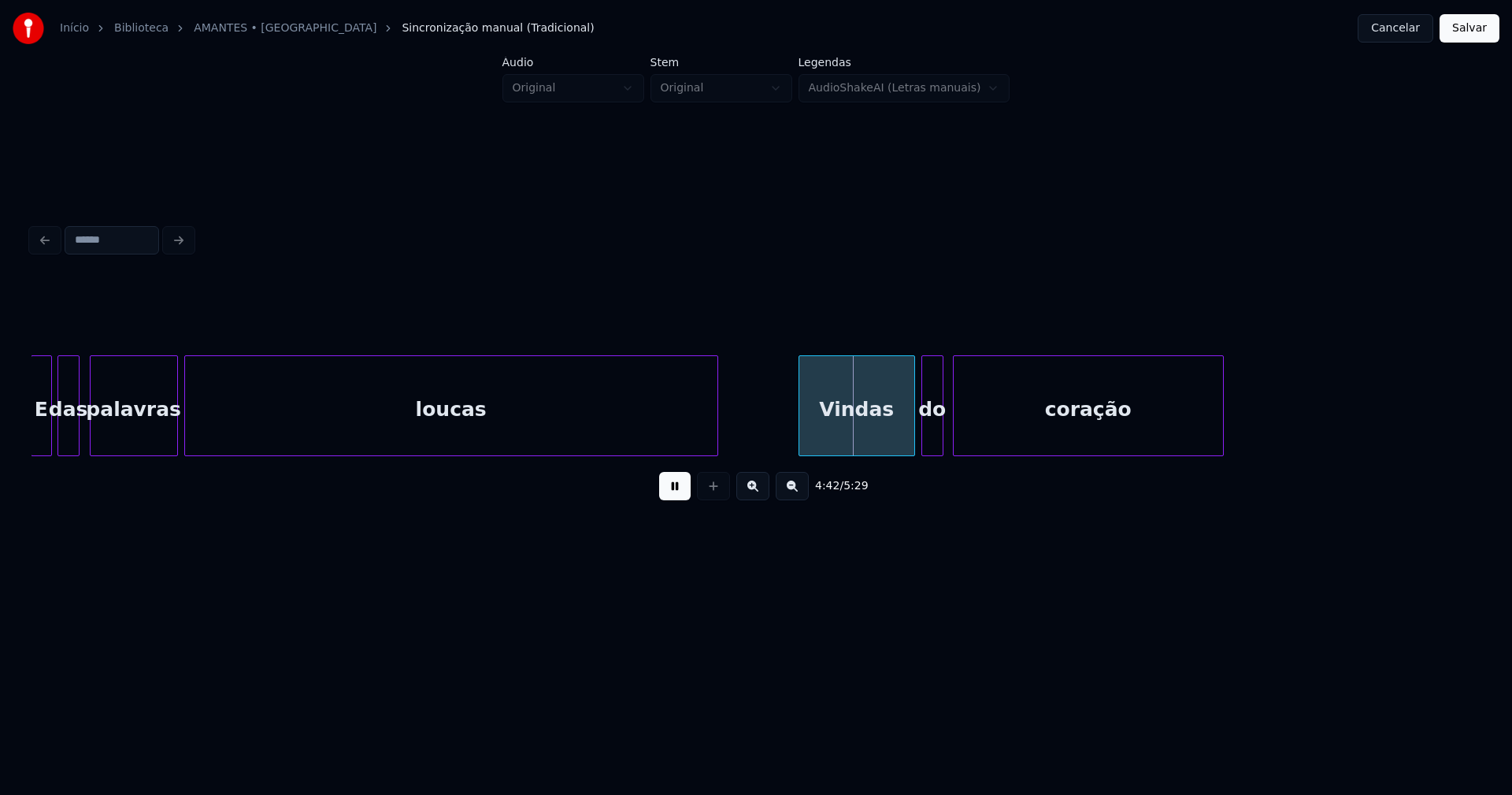
click at [716, 423] on div at bounding box center [715, 405] width 5 height 99
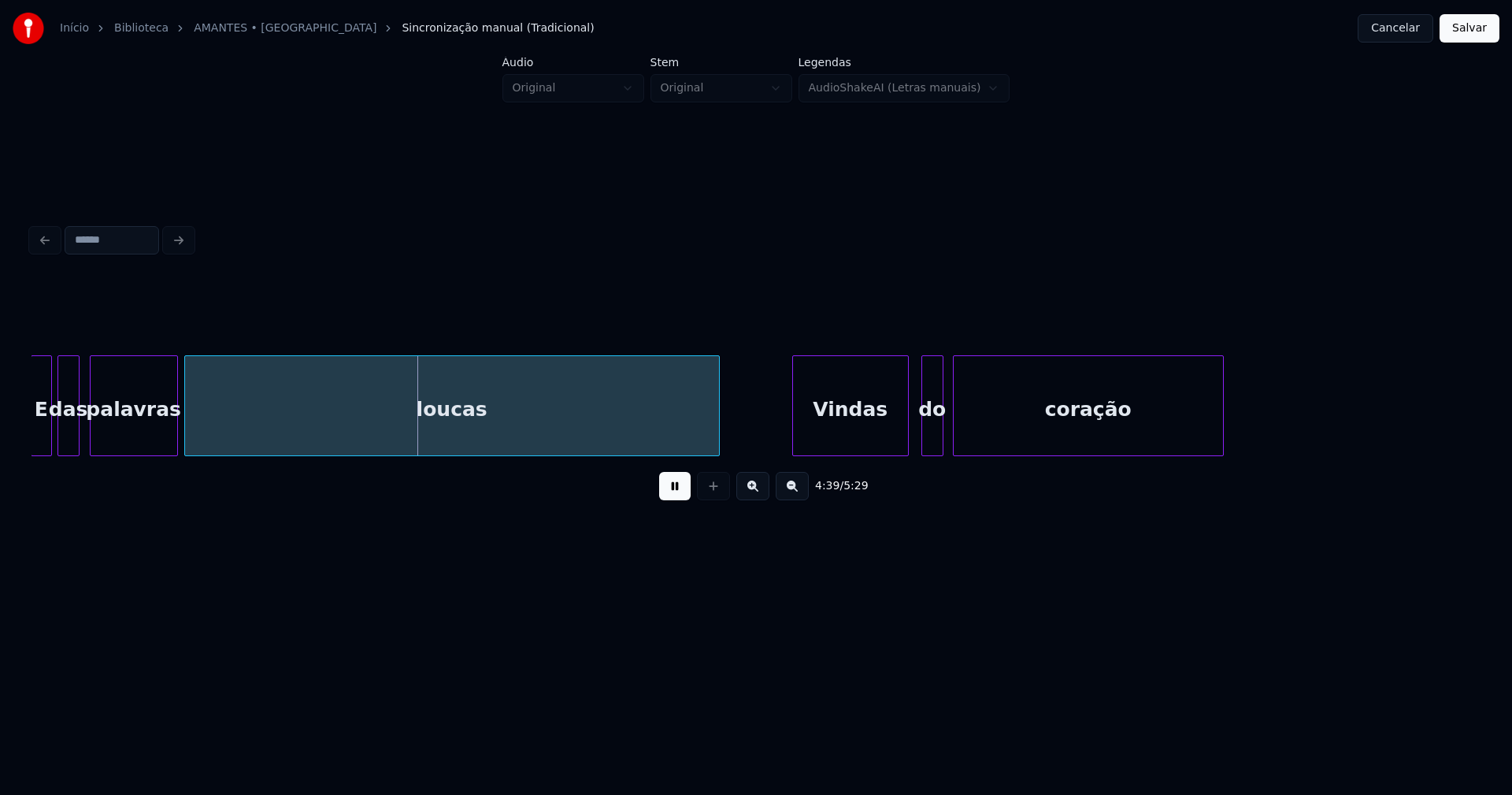
click at [830, 422] on div "Vindas" at bounding box center [851, 409] width 115 height 108
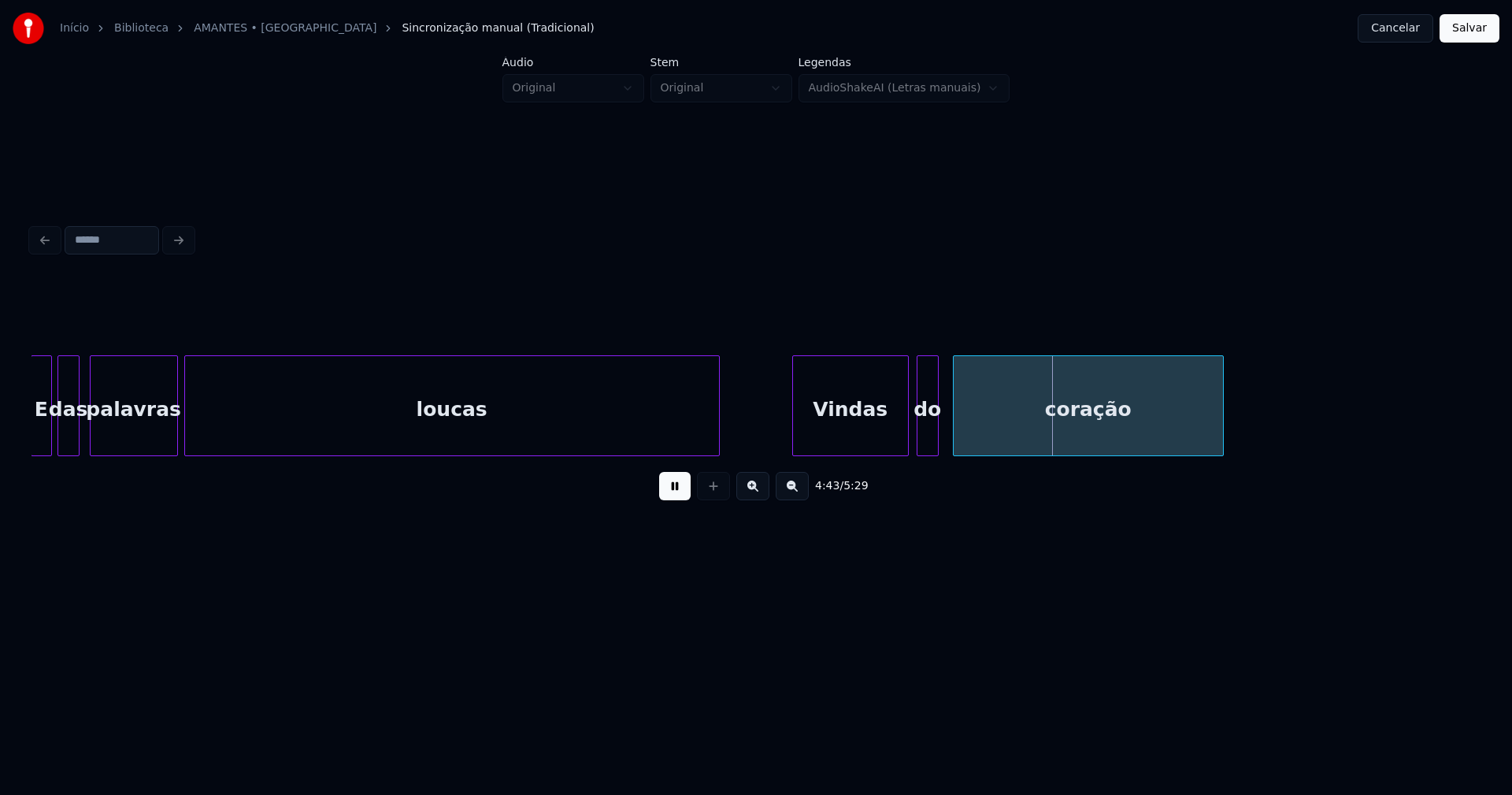
click at [930, 433] on div "do" at bounding box center [928, 409] width 20 height 108
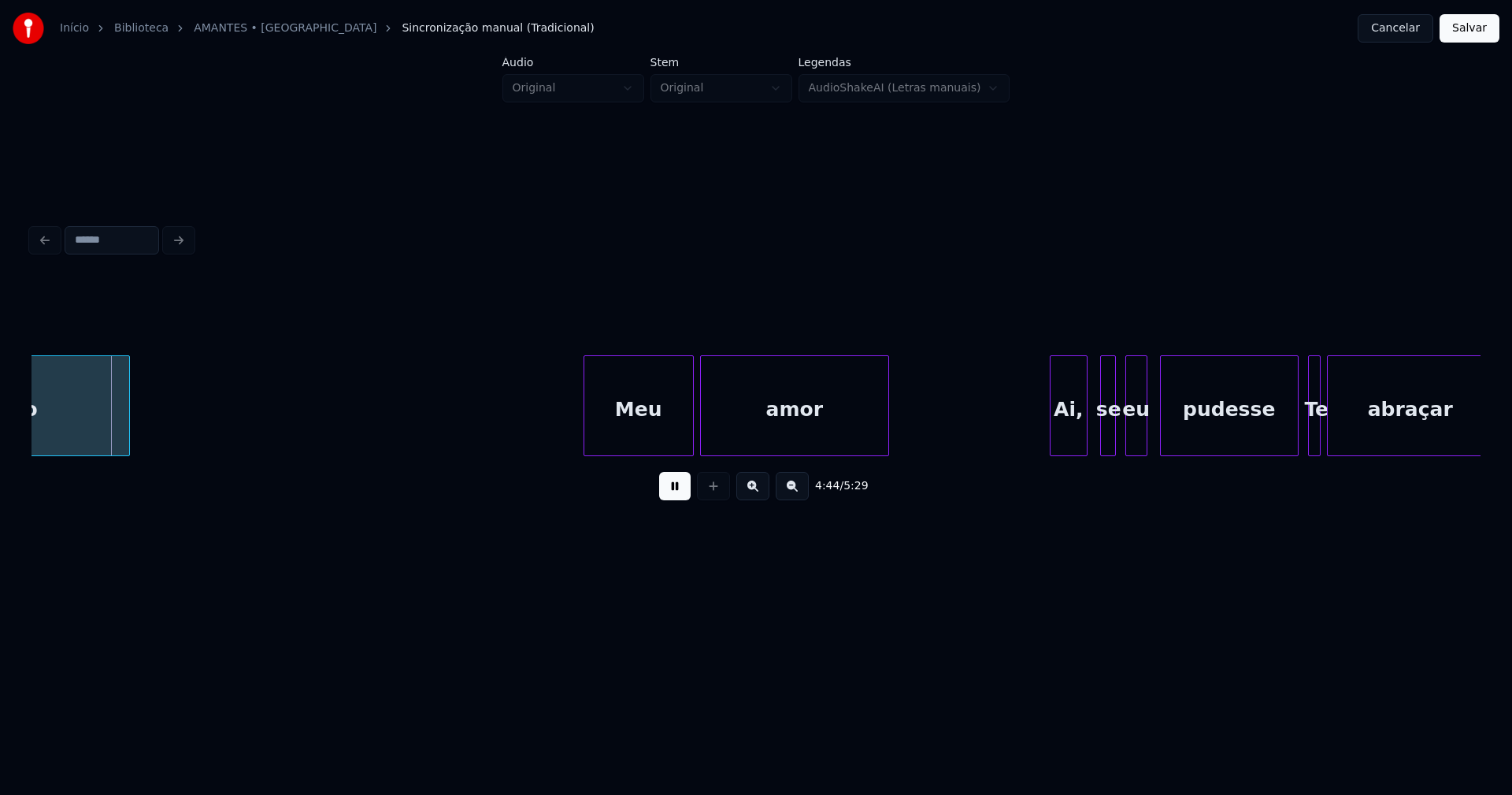
scroll to position [0, 44825]
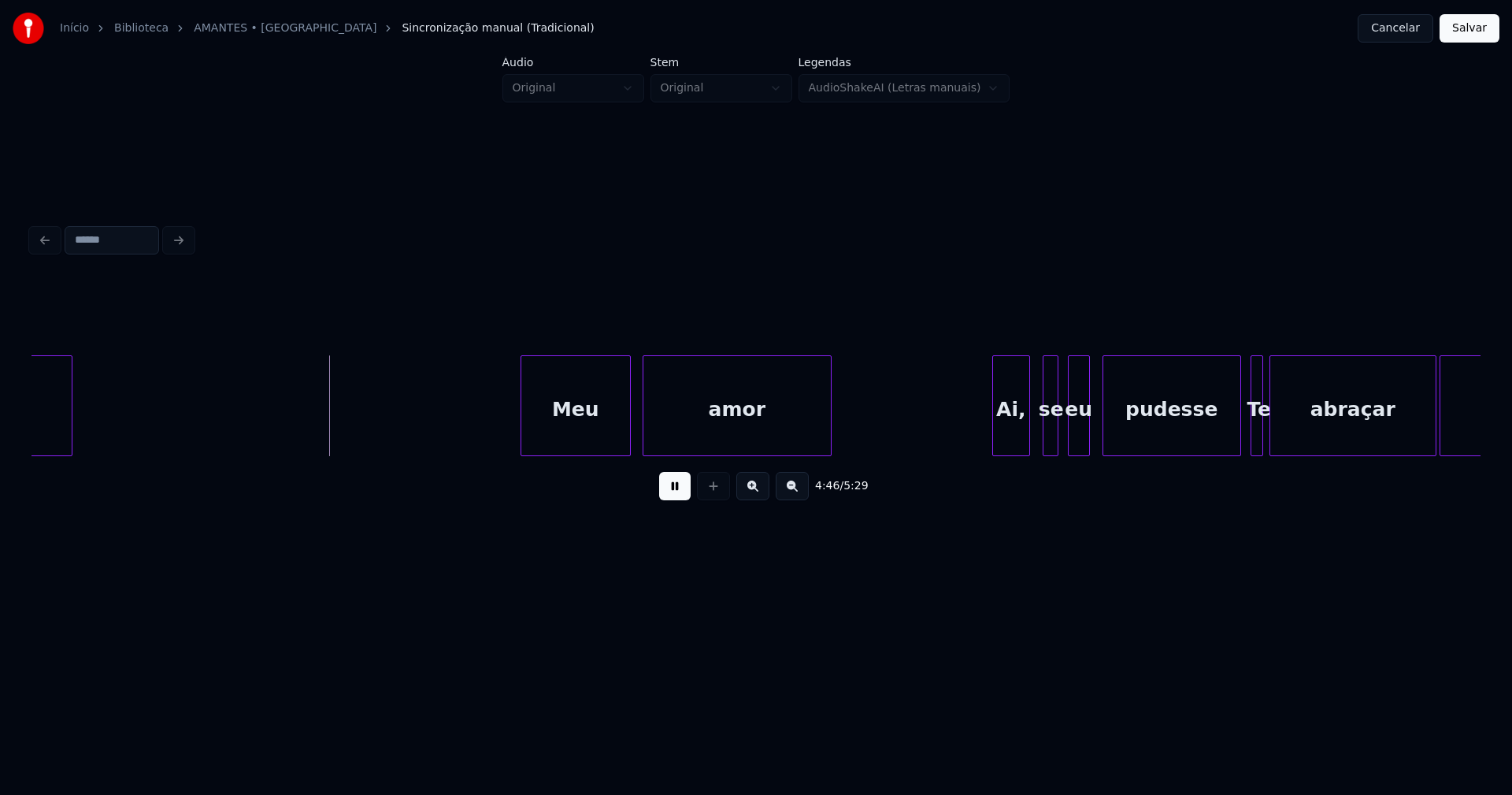
click at [594, 448] on div "Meu" at bounding box center [576, 409] width 108 height 108
click at [1009, 443] on div "Ai," at bounding box center [1003, 409] width 36 height 108
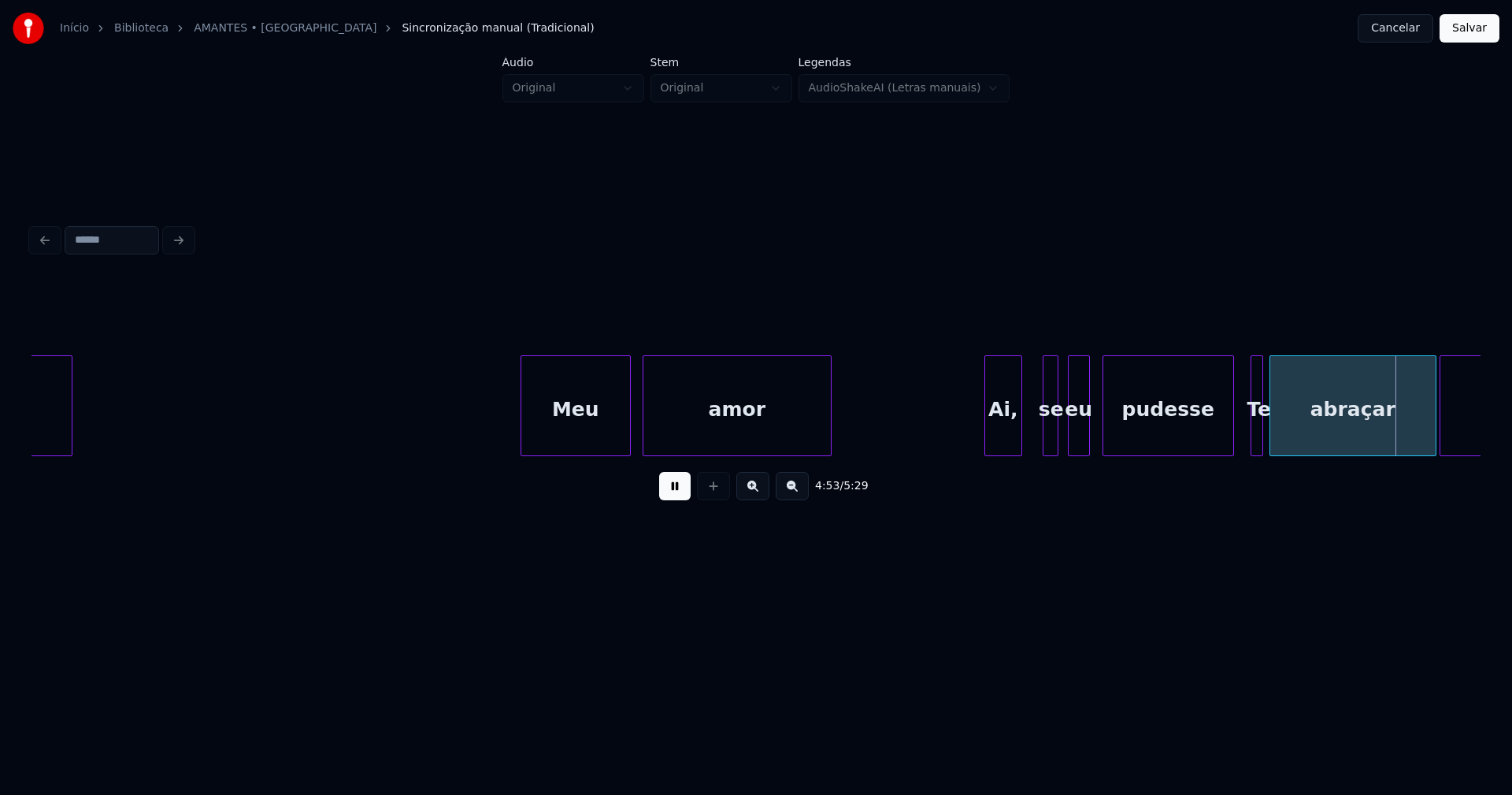
click at [1233, 438] on div at bounding box center [1231, 405] width 5 height 99
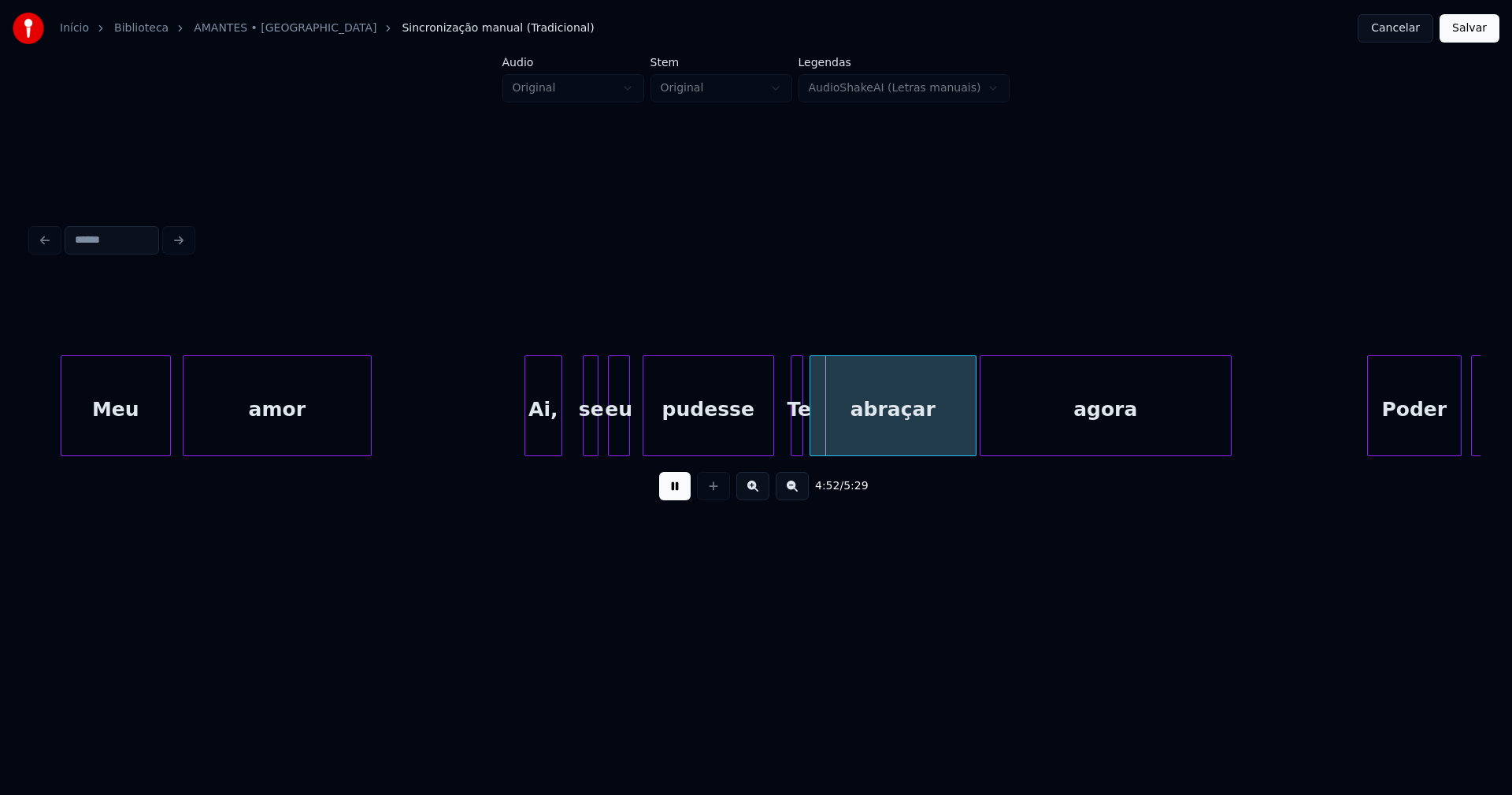
scroll to position [0, 45342]
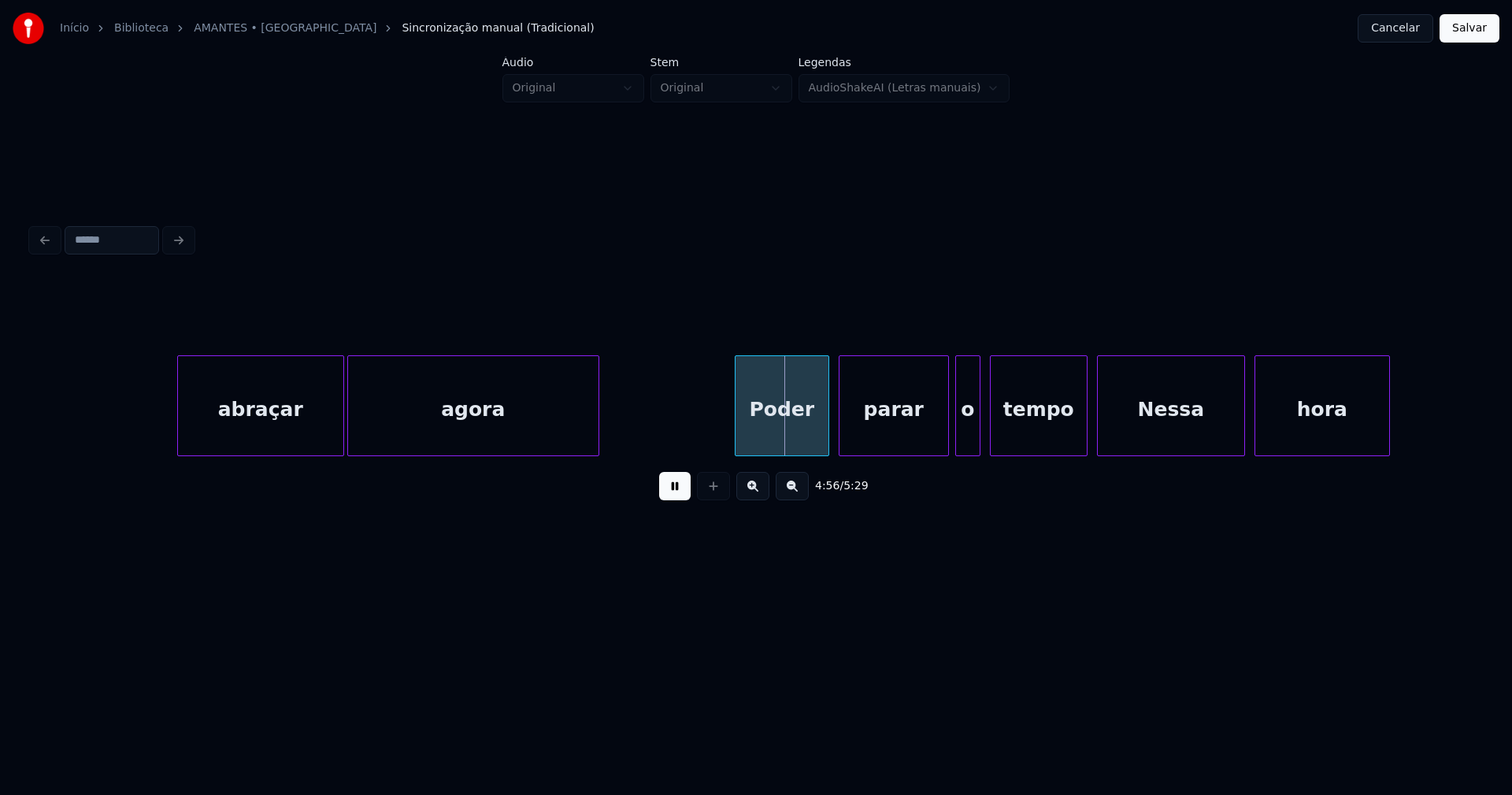
scroll to position [0, 46060]
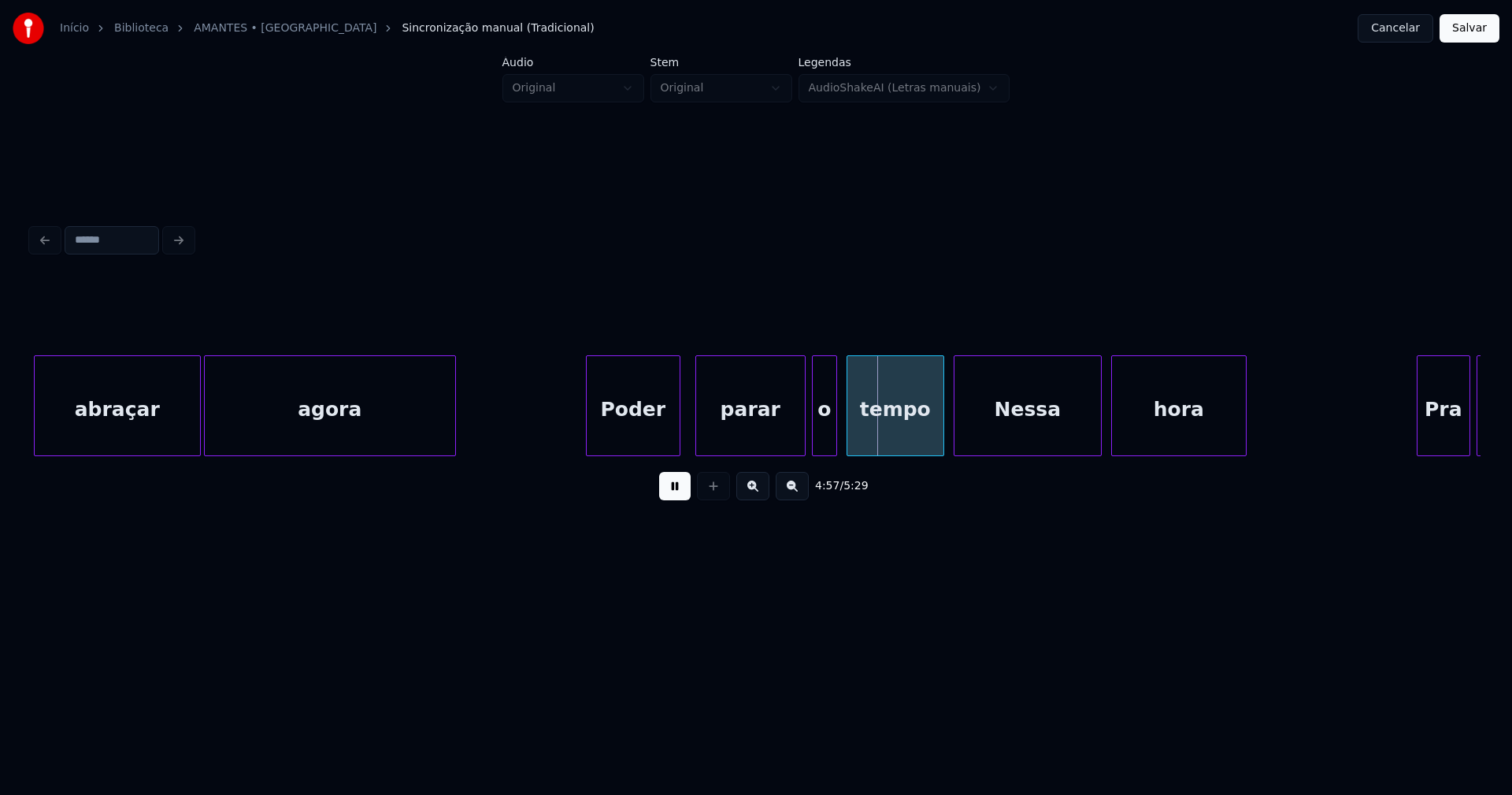
click at [631, 426] on div "Poder" at bounding box center [633, 409] width 93 height 108
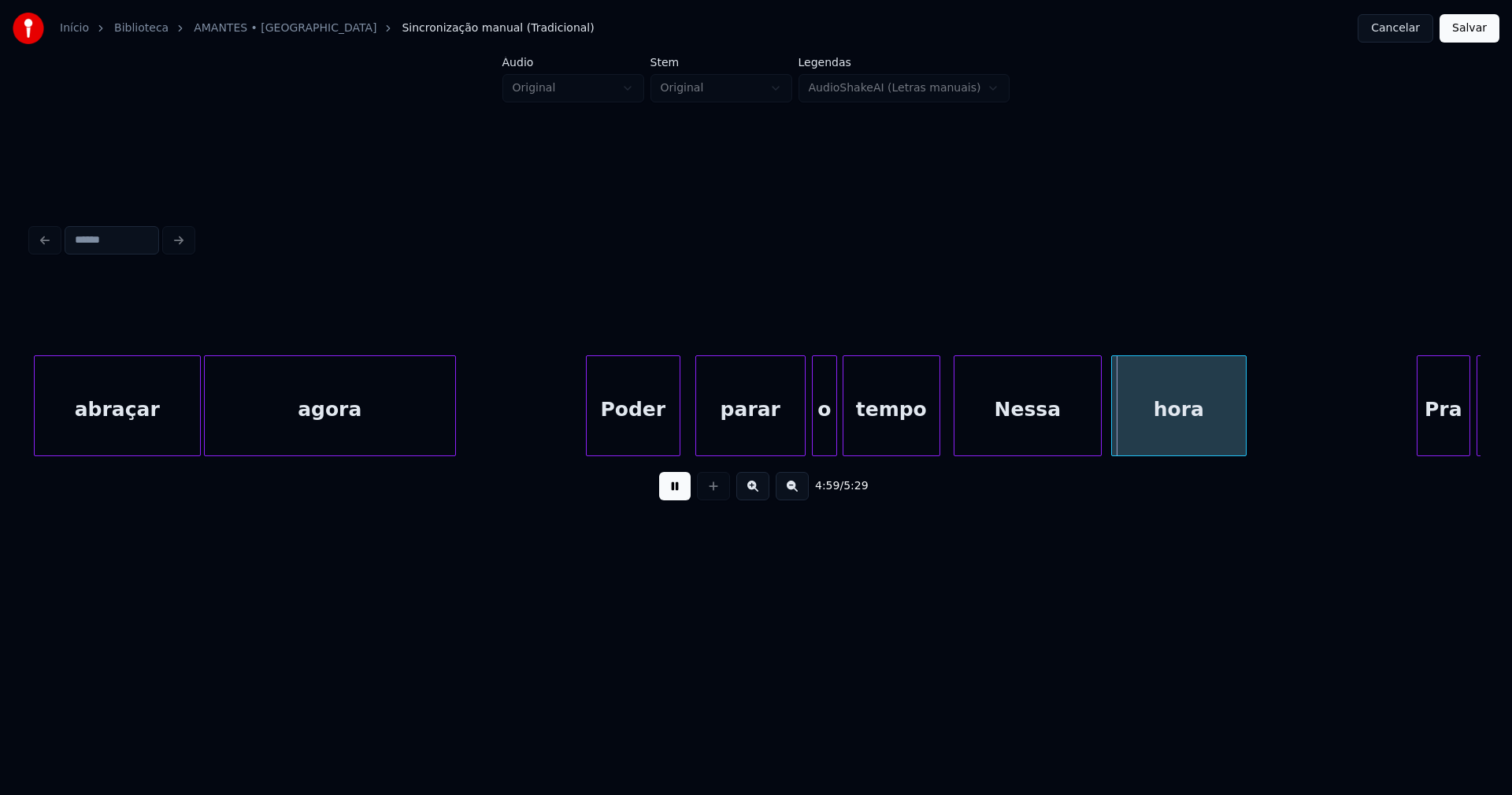
click at [940, 437] on div "tempo" at bounding box center [891, 406] width 97 height 101
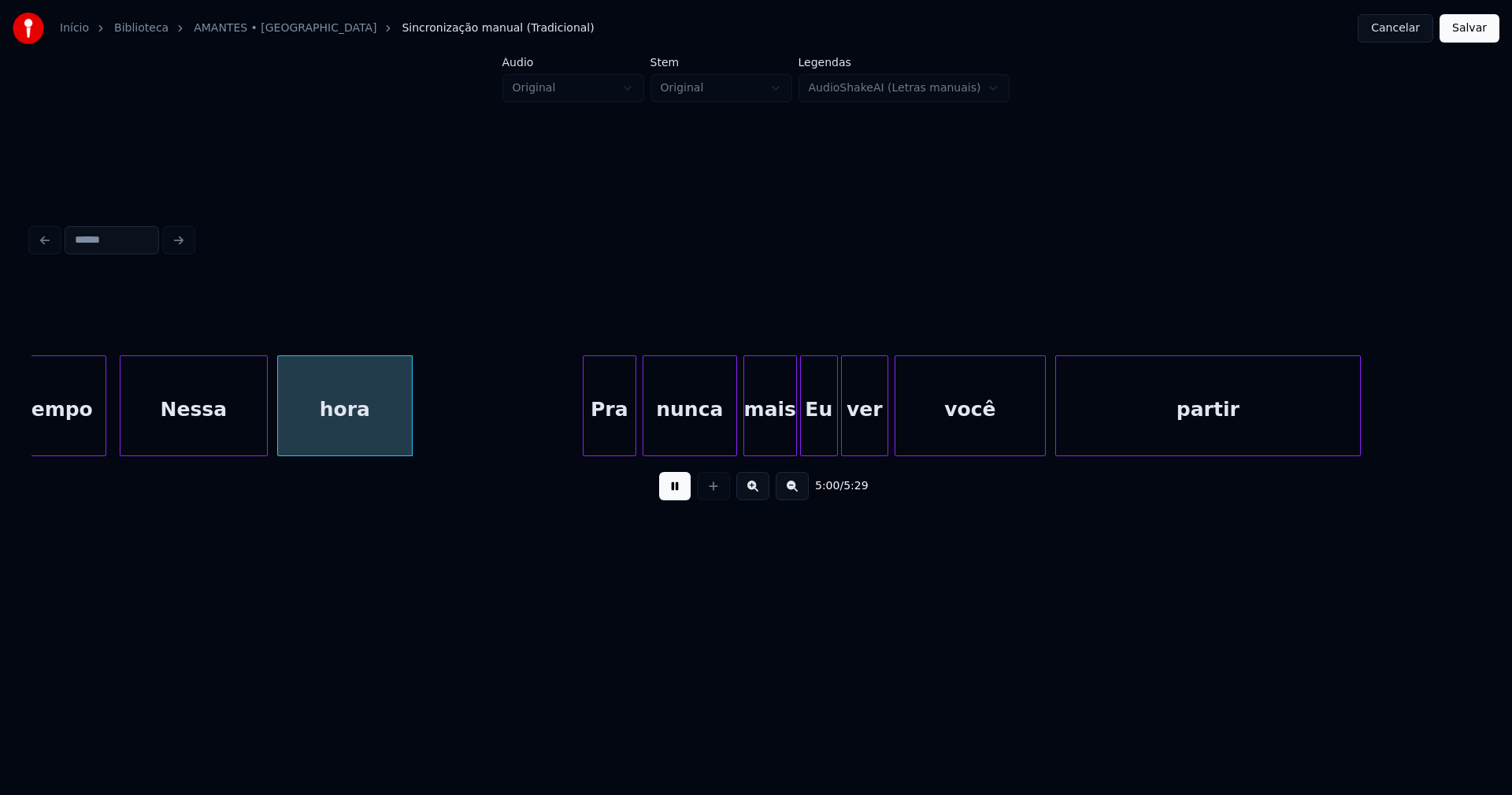
scroll to position [0, 46952]
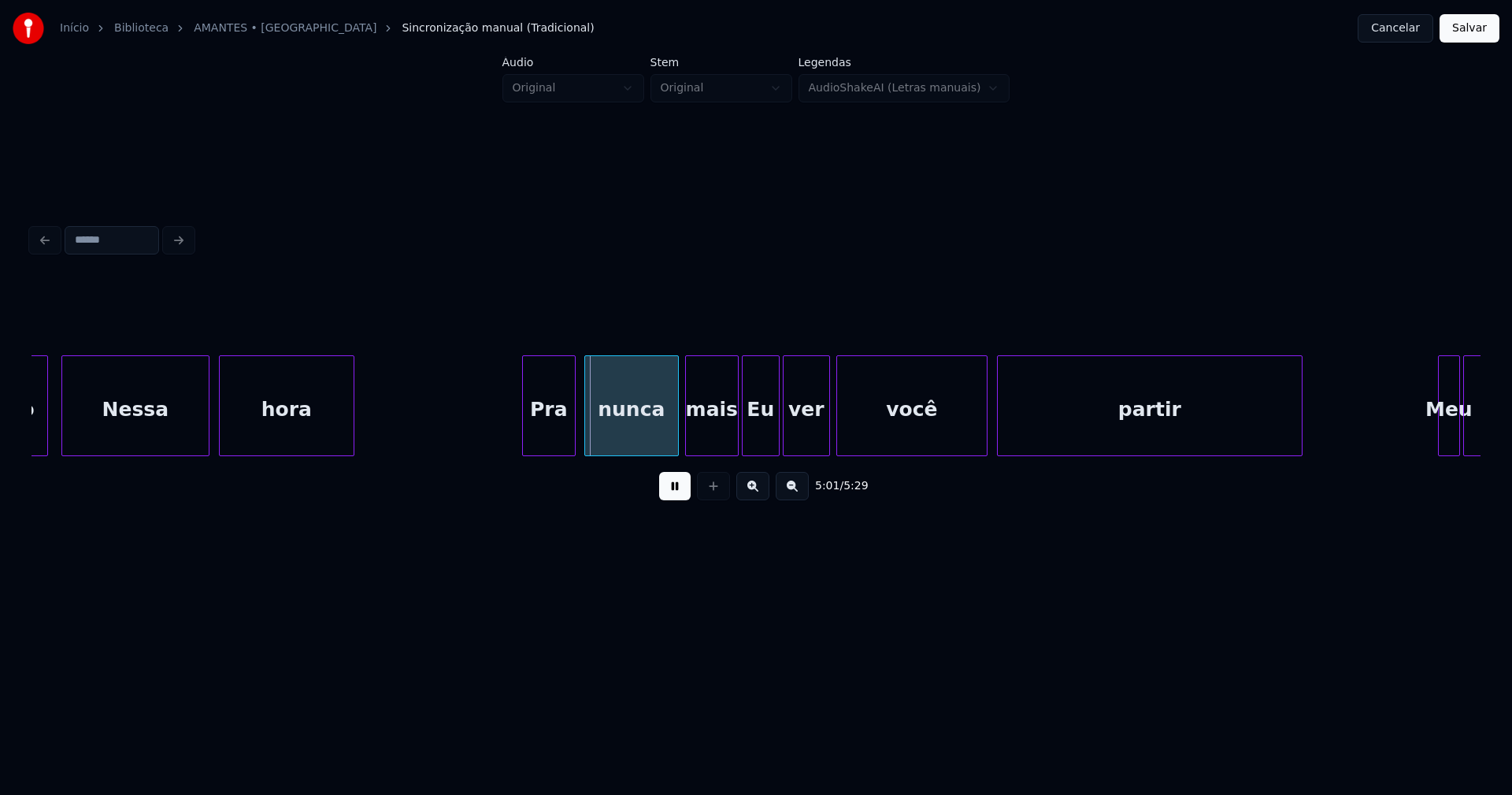
click at [549, 443] on div "Pra" at bounding box center [549, 409] width 52 height 108
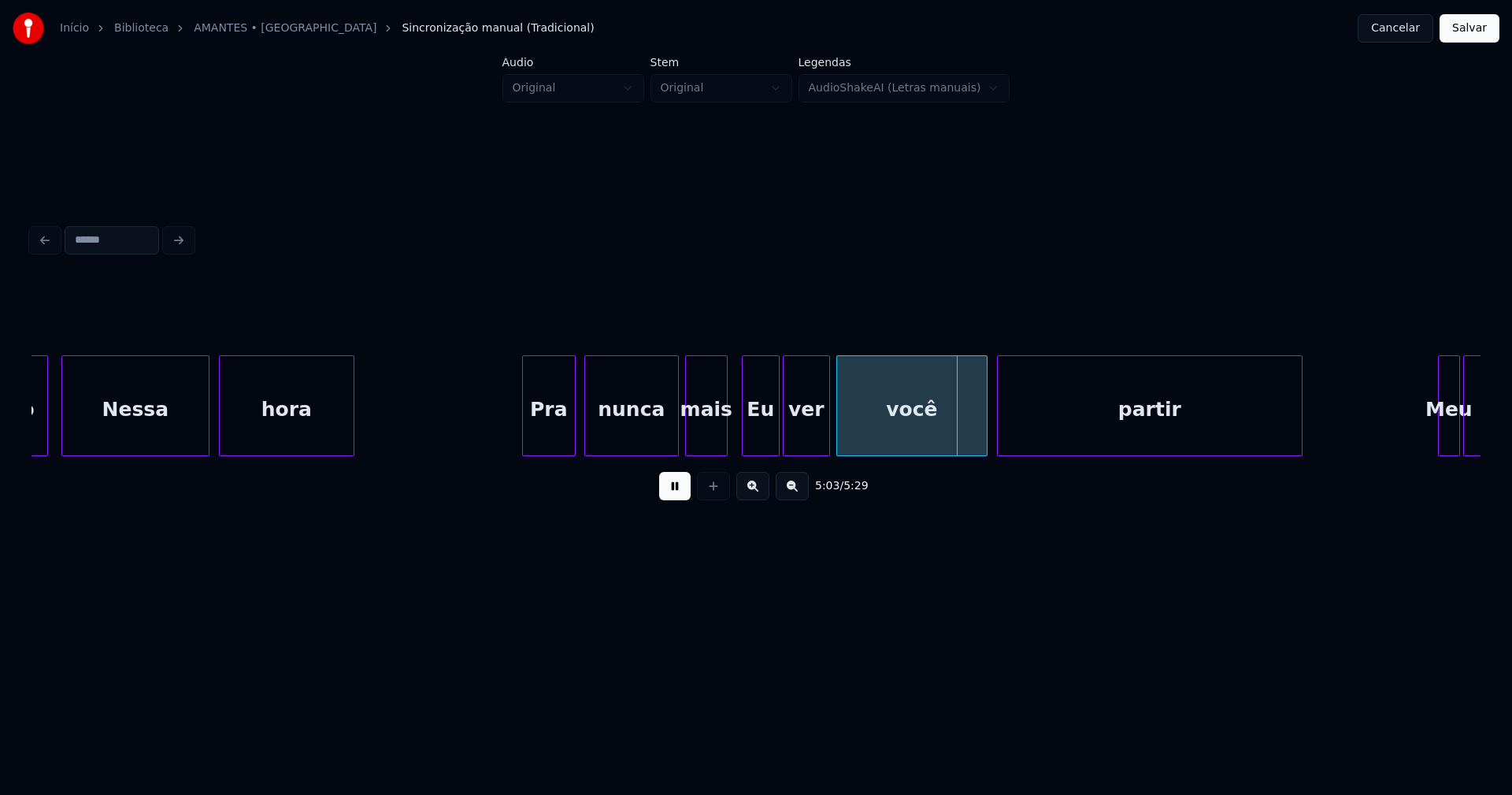
click at [726, 440] on div at bounding box center [725, 405] width 5 height 99
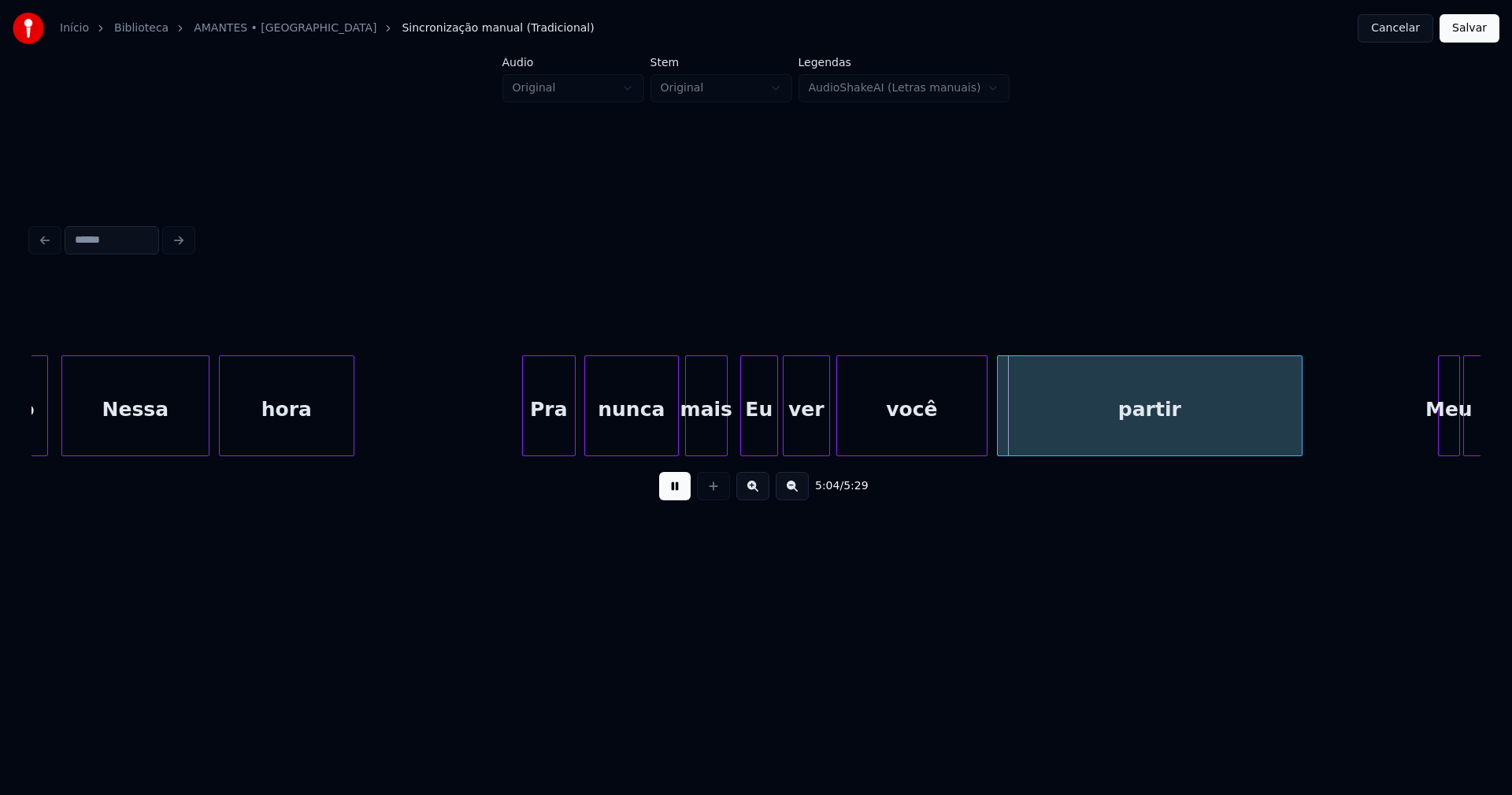
click at [763, 435] on div "Eu" at bounding box center [759, 409] width 36 height 108
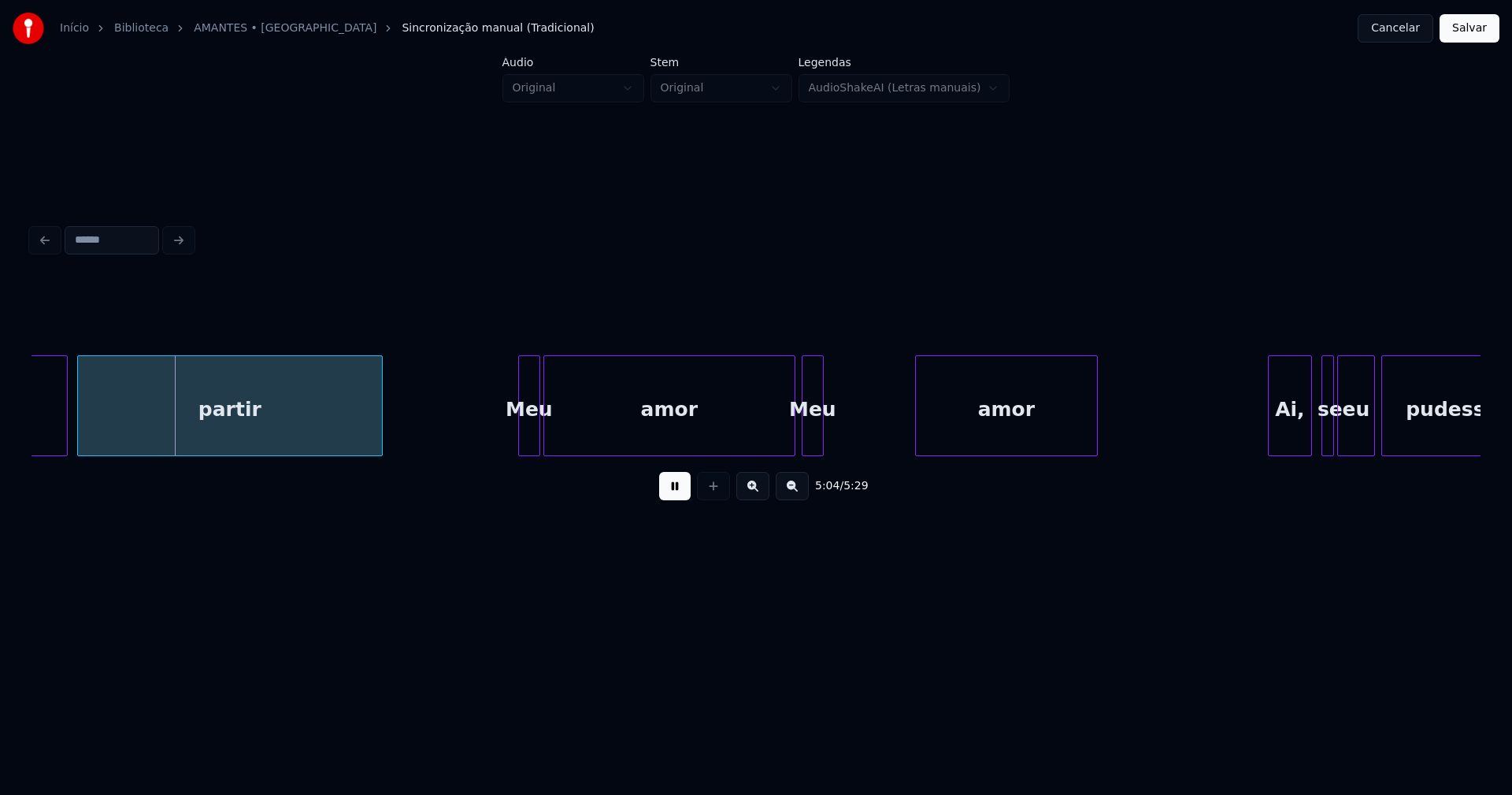
scroll to position [0, 47901]
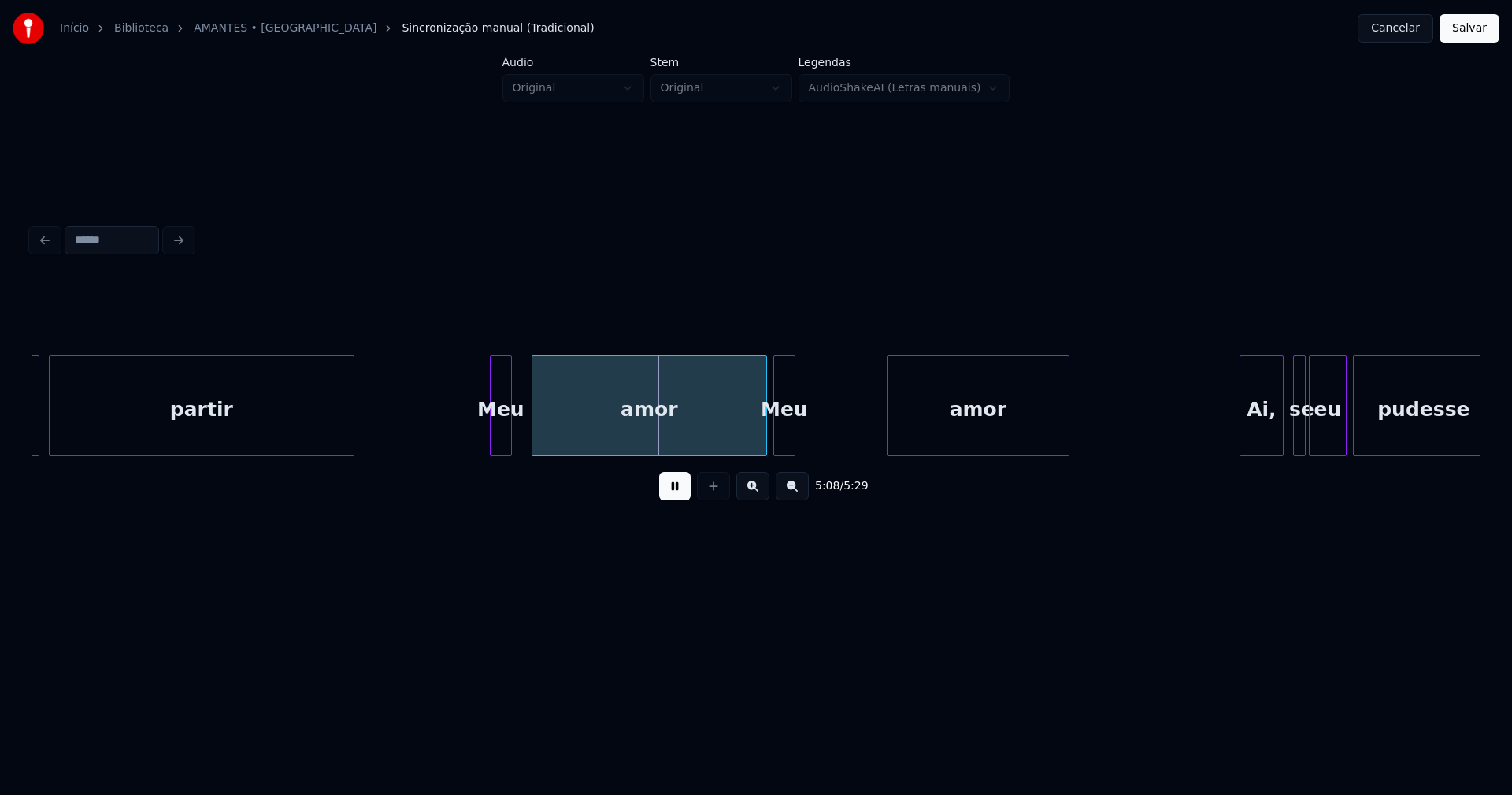
click at [533, 432] on div at bounding box center [535, 405] width 5 height 99
click at [517, 433] on div at bounding box center [520, 405] width 5 height 99
click at [482, 433] on div at bounding box center [484, 405] width 5 height 99
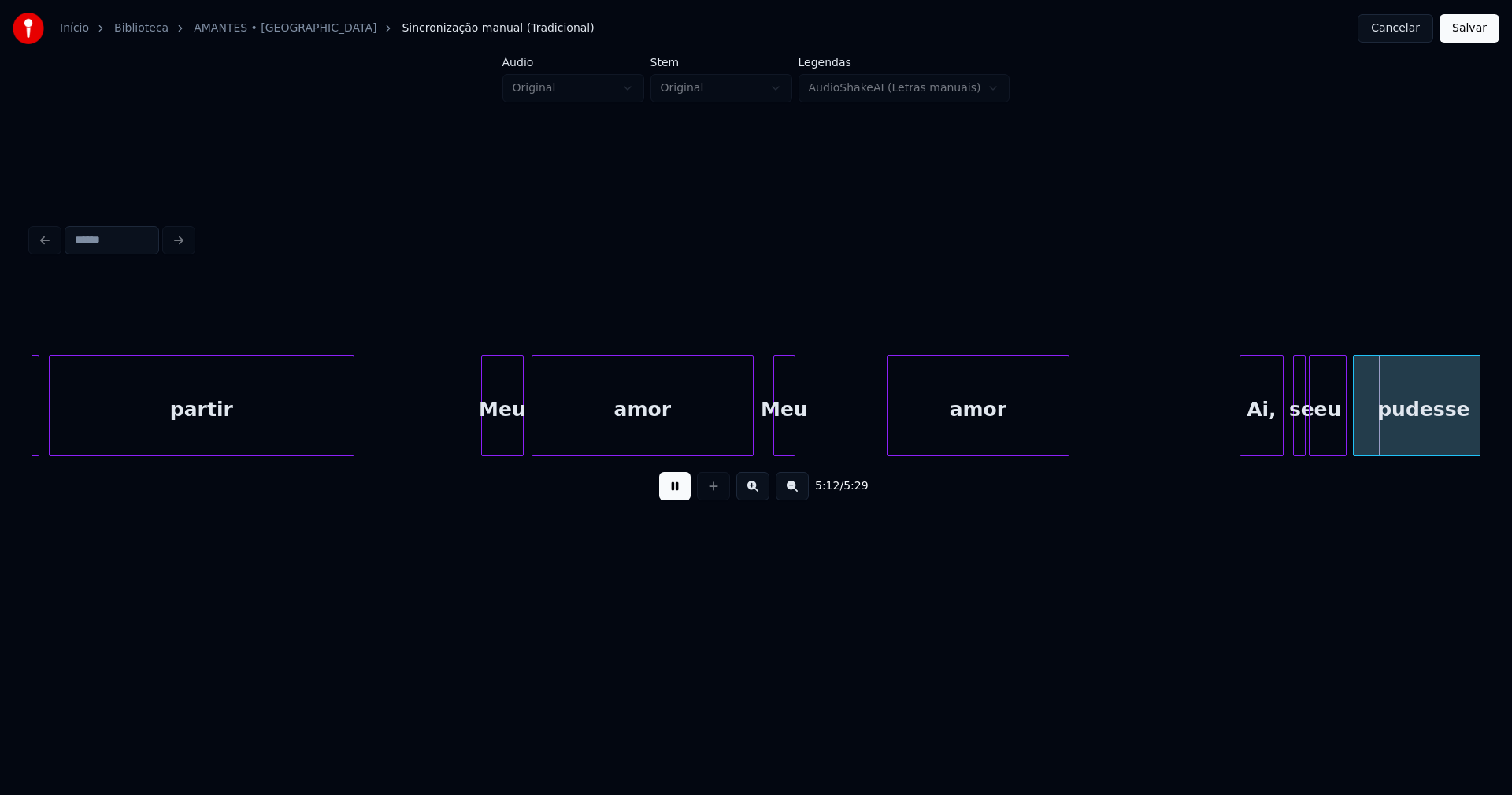
click at [749, 445] on div at bounding box center [751, 405] width 5 height 99
drag, startPoint x: 807, startPoint y: 428, endPoint x: 842, endPoint y: 428, distance: 35.0
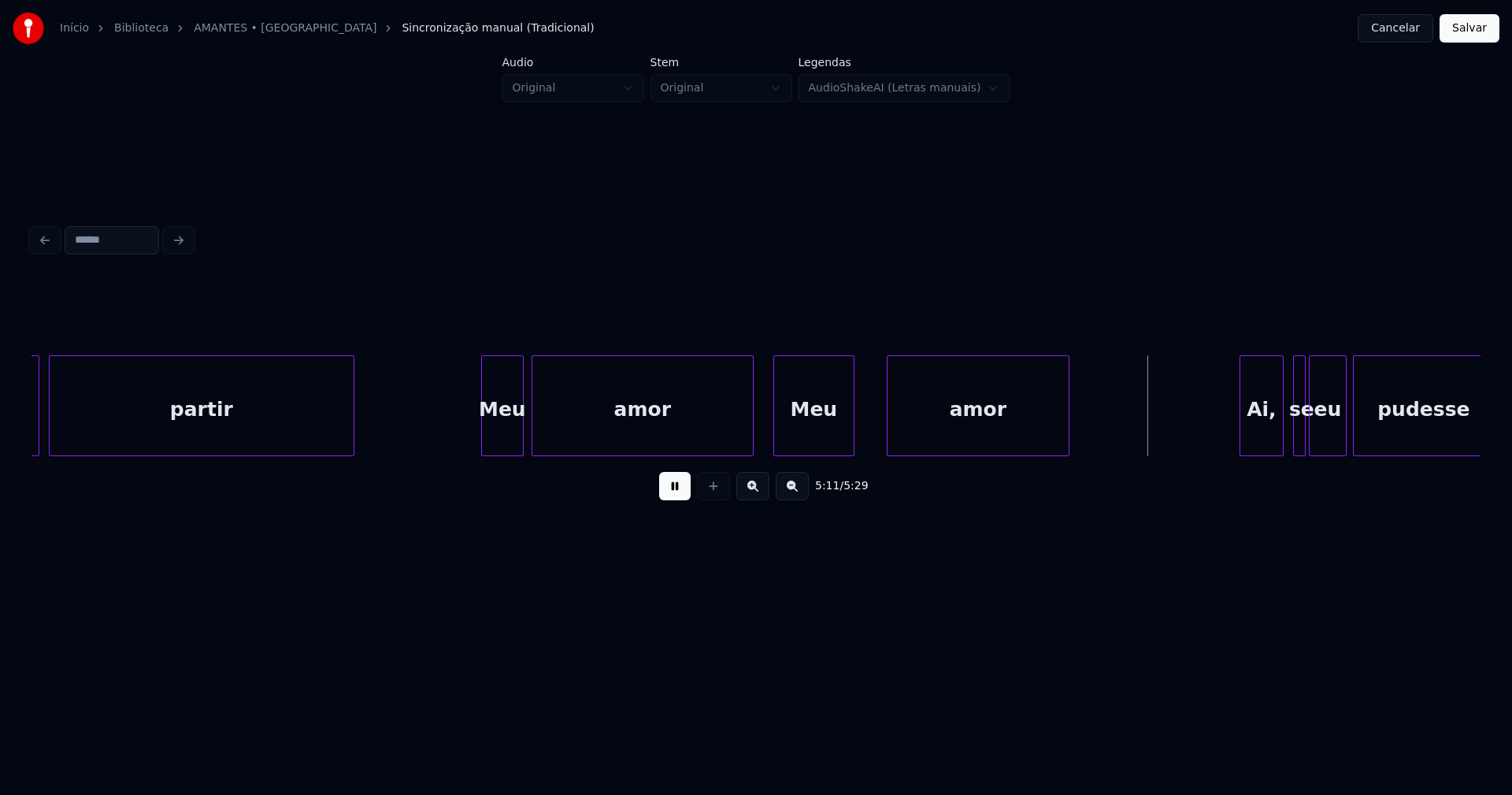
click at [852, 425] on div at bounding box center [852, 405] width 5 height 99
click at [866, 423] on div at bounding box center [866, 405] width 5 height 99
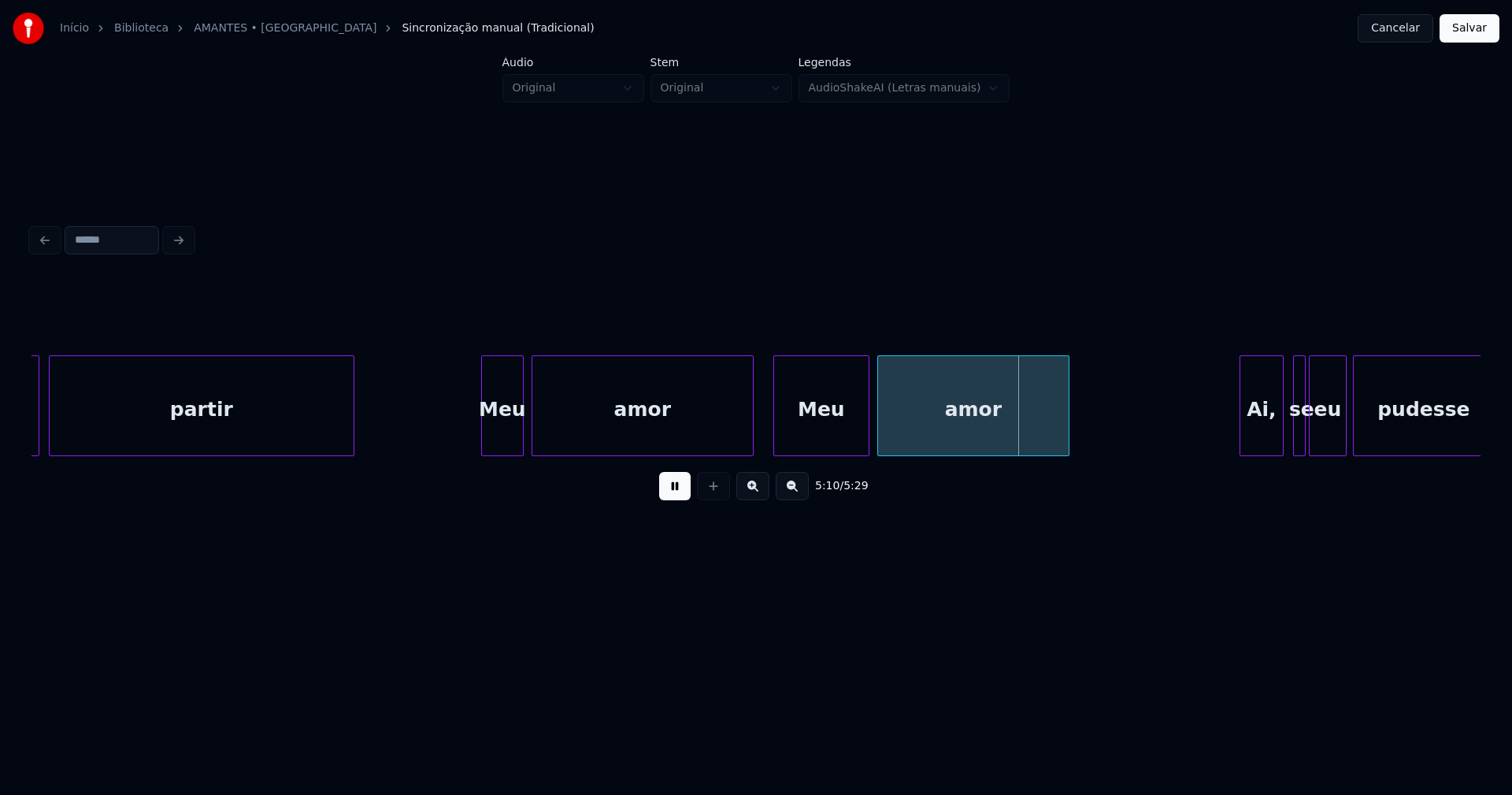
click at [879, 428] on div at bounding box center [880, 405] width 5 height 99
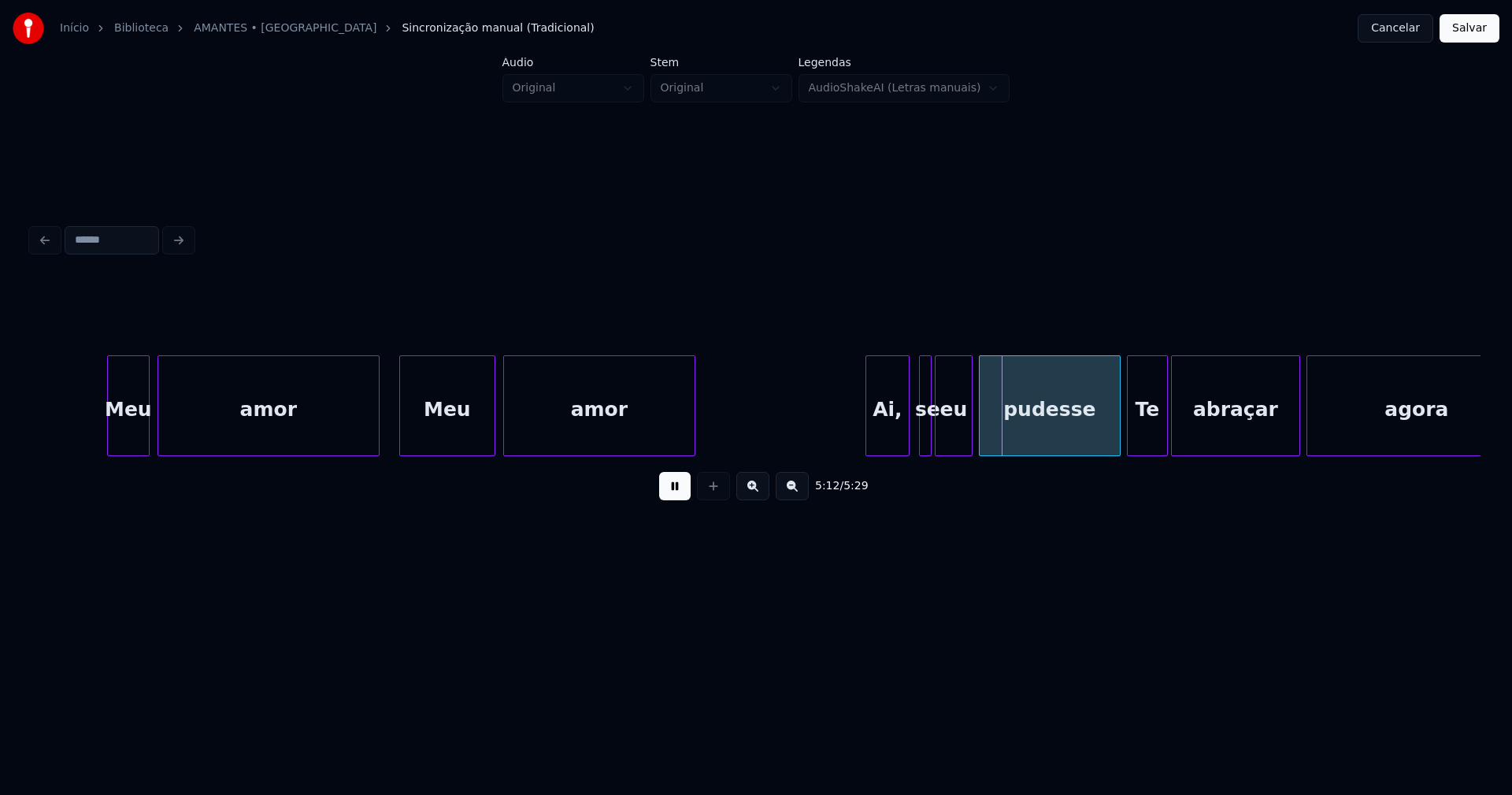
scroll to position [0, 48475]
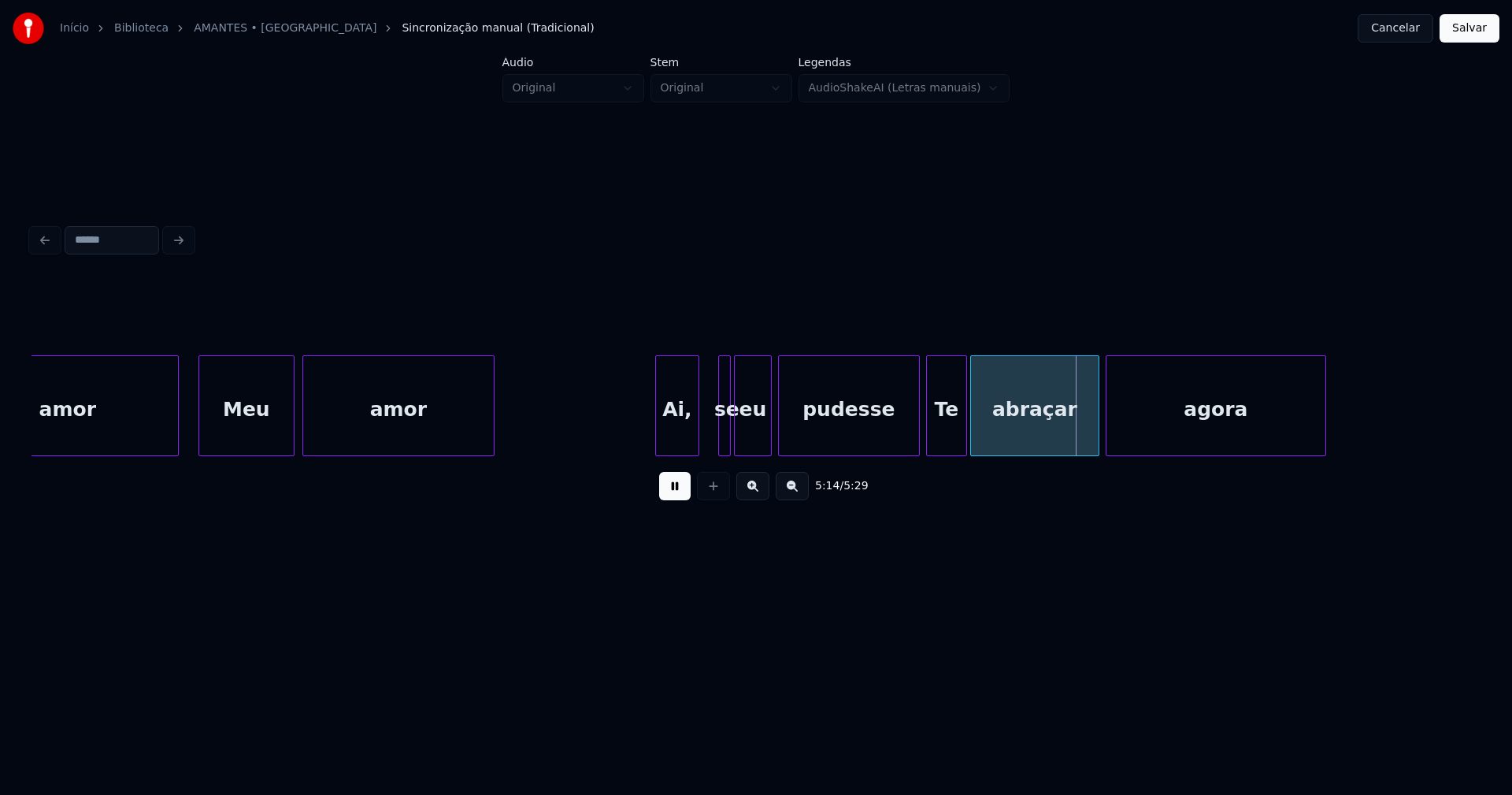
click at [687, 437] on div "Ai," at bounding box center [677, 409] width 42 height 108
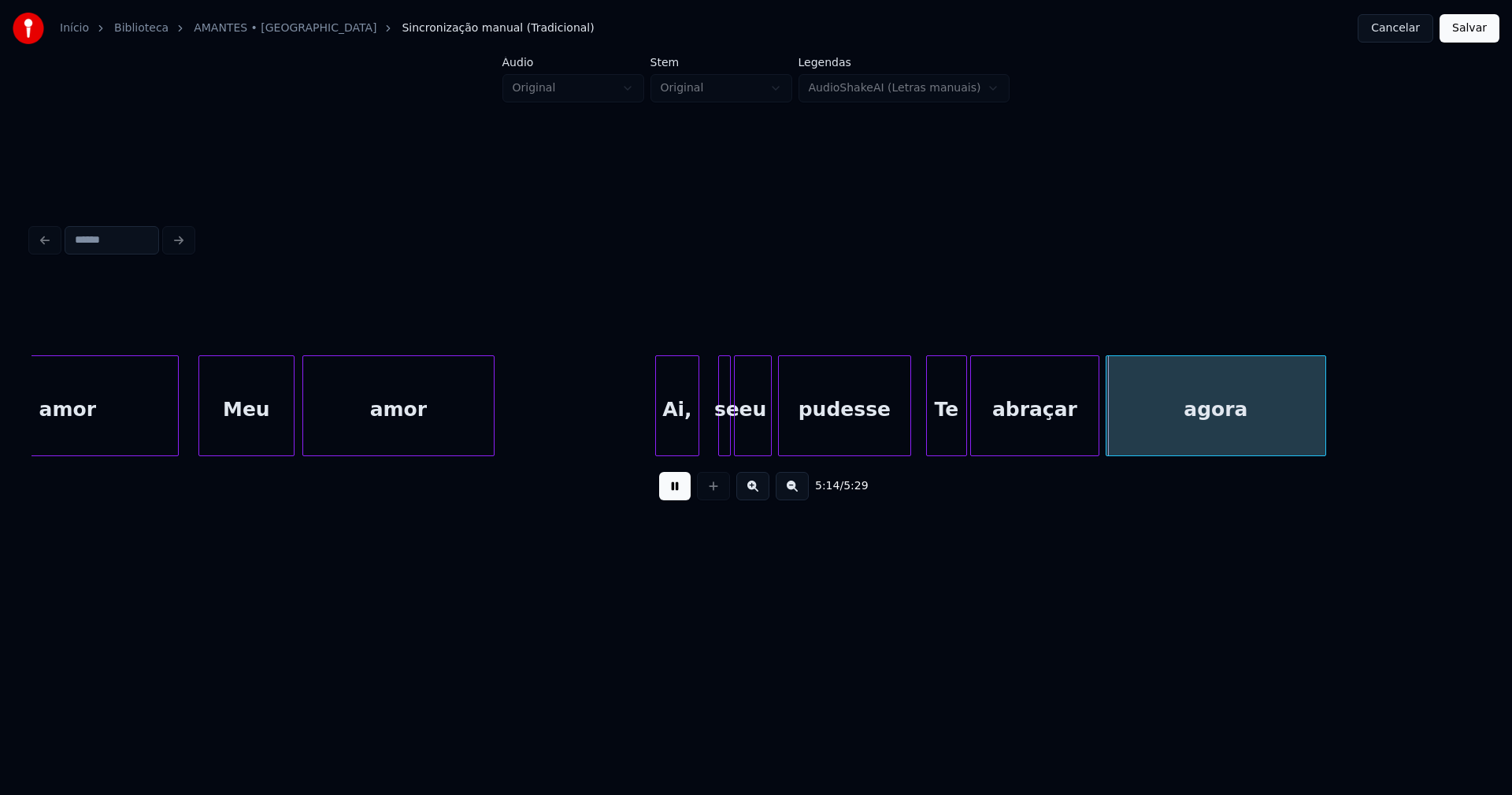
click at [908, 433] on div at bounding box center [908, 405] width 5 height 99
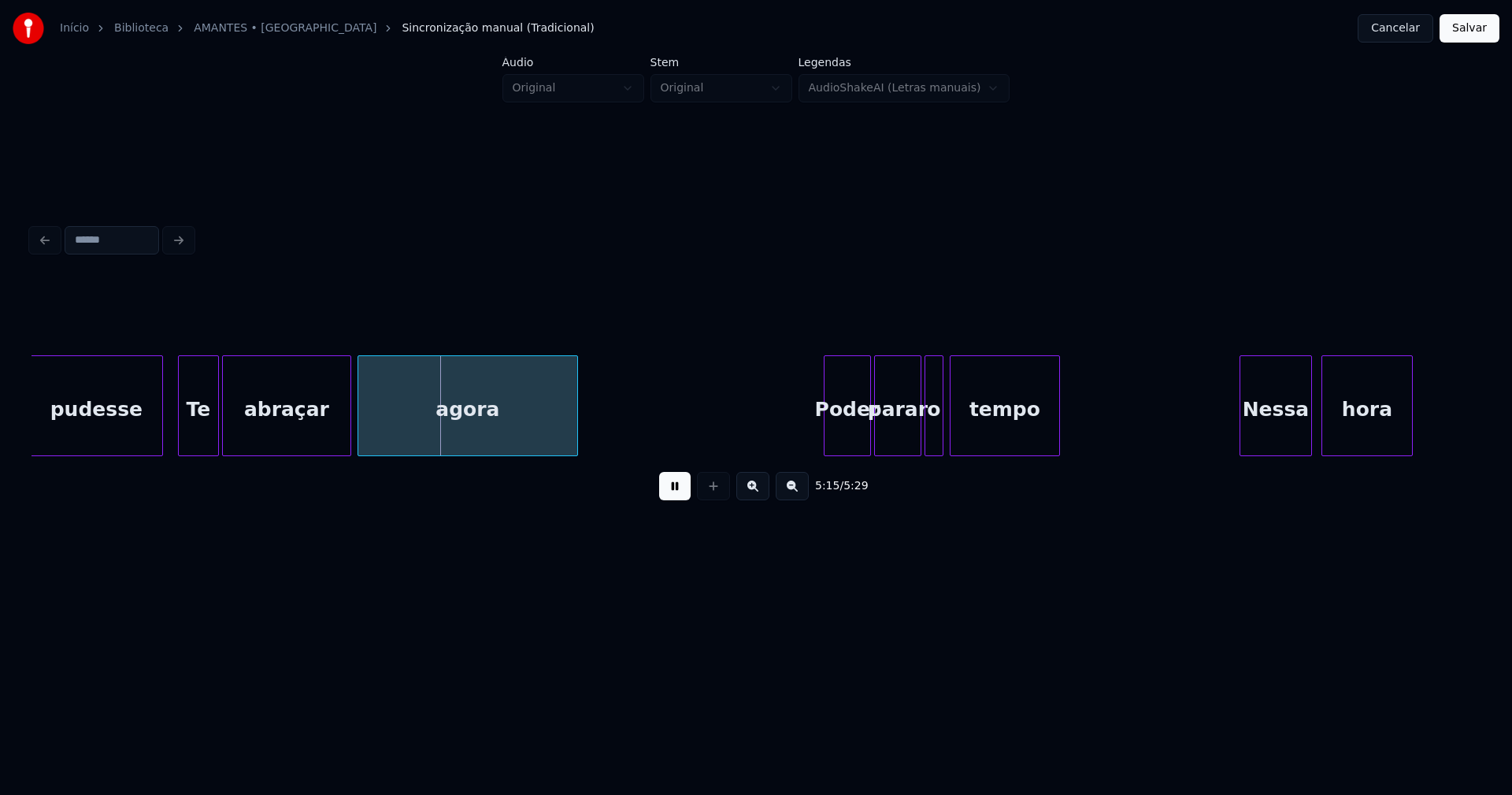
scroll to position [0, 49309]
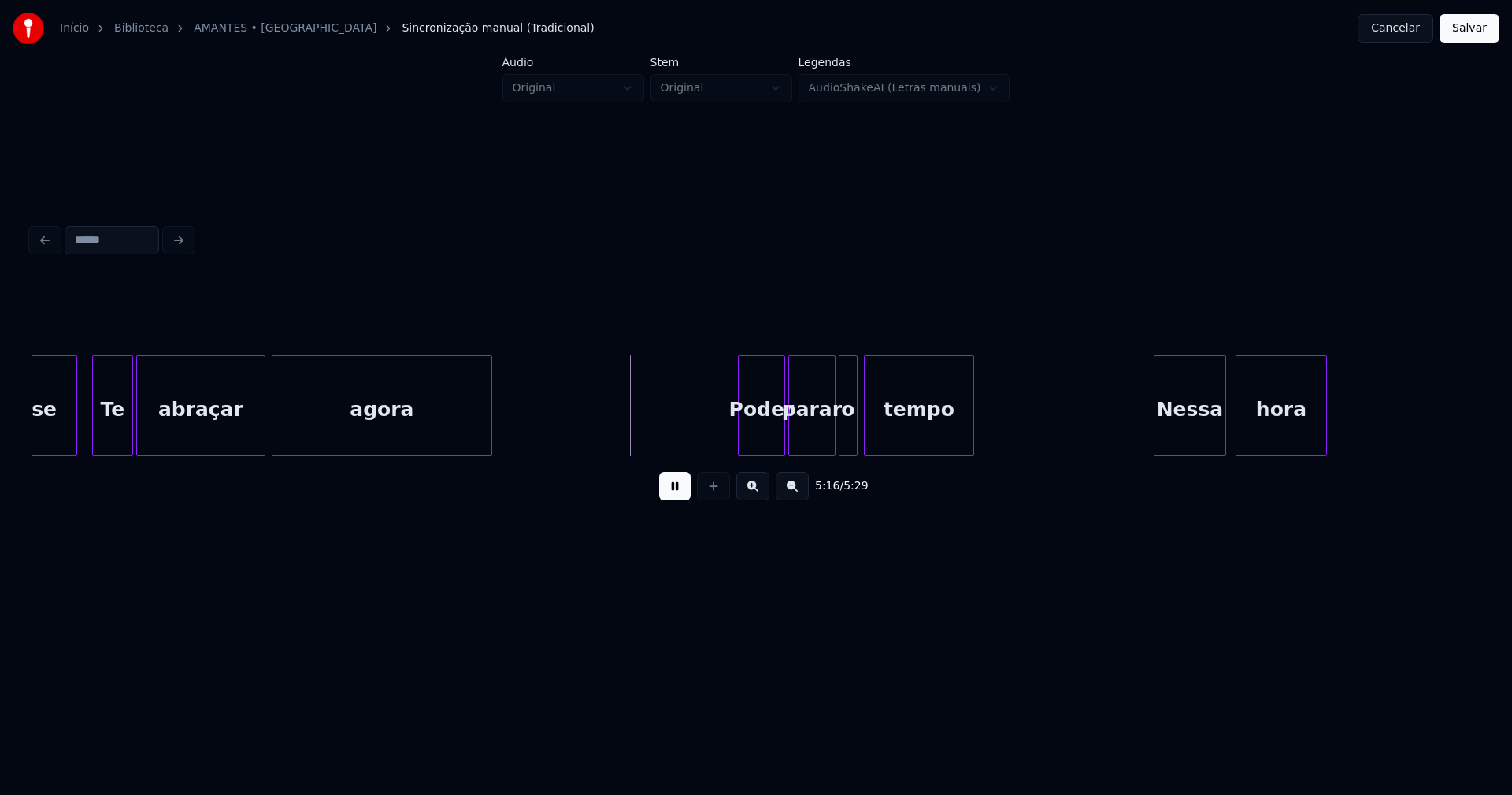
click at [742, 430] on div at bounding box center [742, 405] width 5 height 99
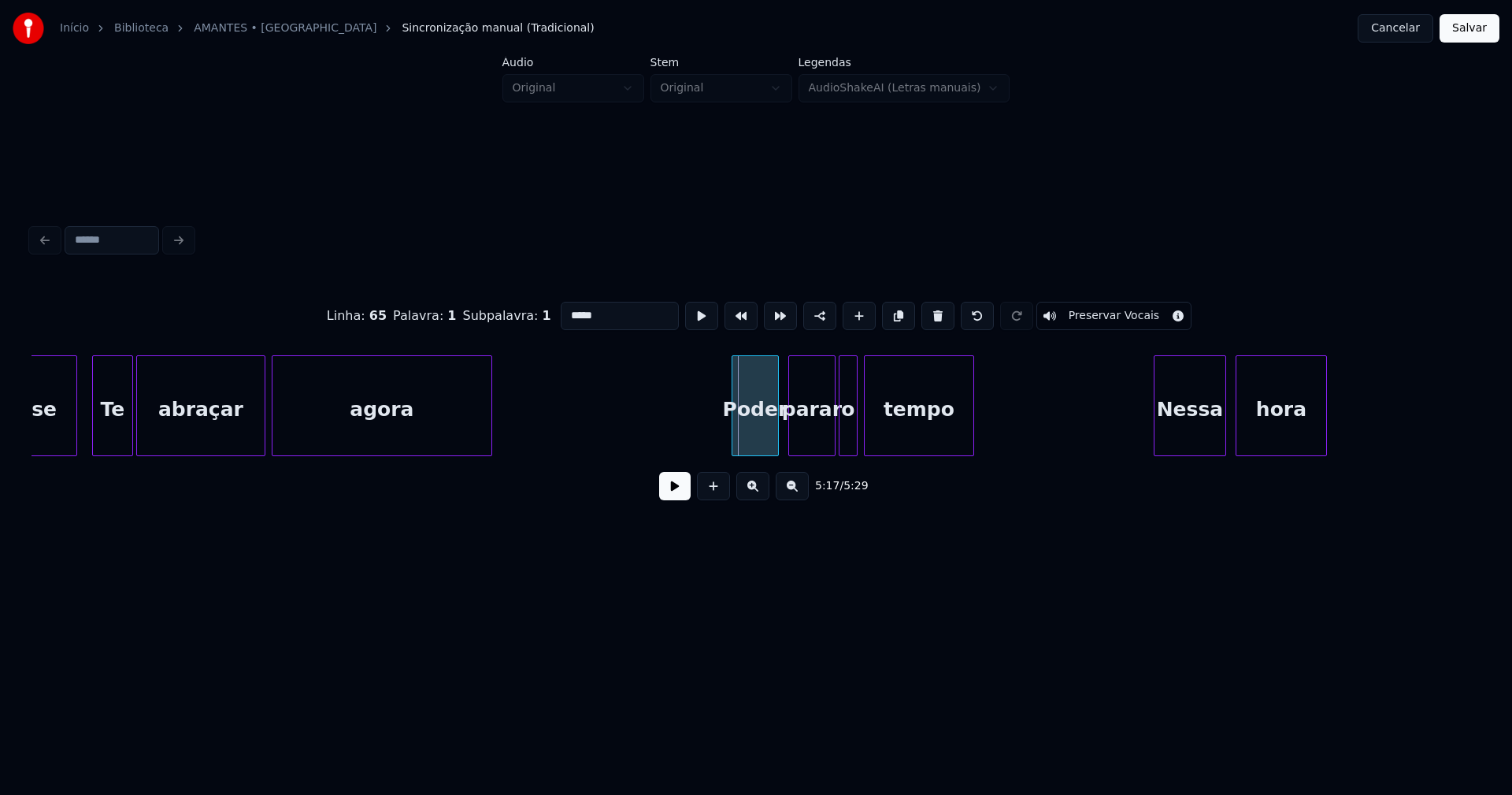
click at [762, 434] on div "Poder" at bounding box center [755, 409] width 46 height 108
click at [671, 490] on button at bounding box center [675, 485] width 31 height 28
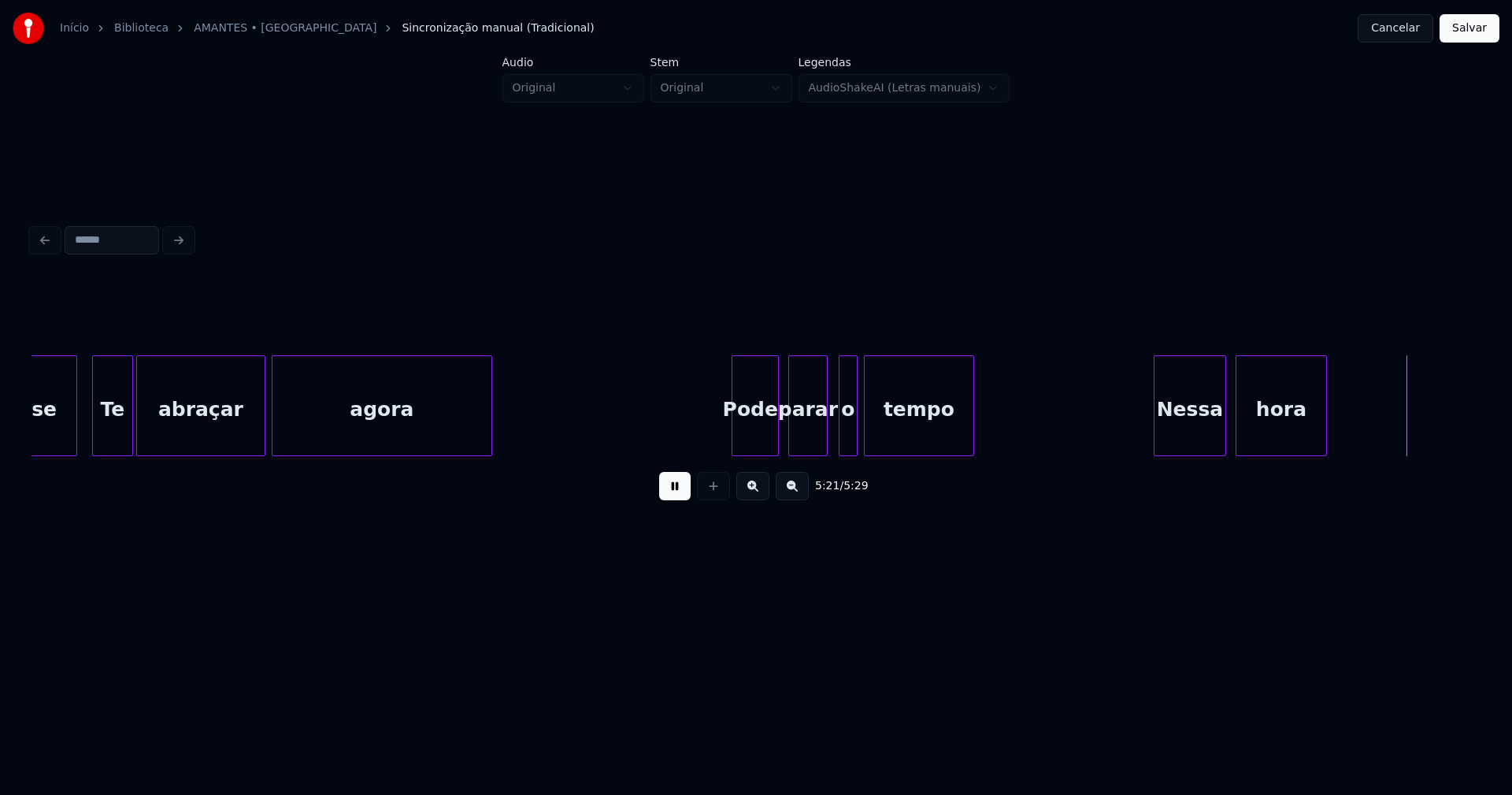
click at [824, 444] on div at bounding box center [825, 405] width 5 height 99
click at [841, 440] on div "o" at bounding box center [841, 409] width 17 height 108
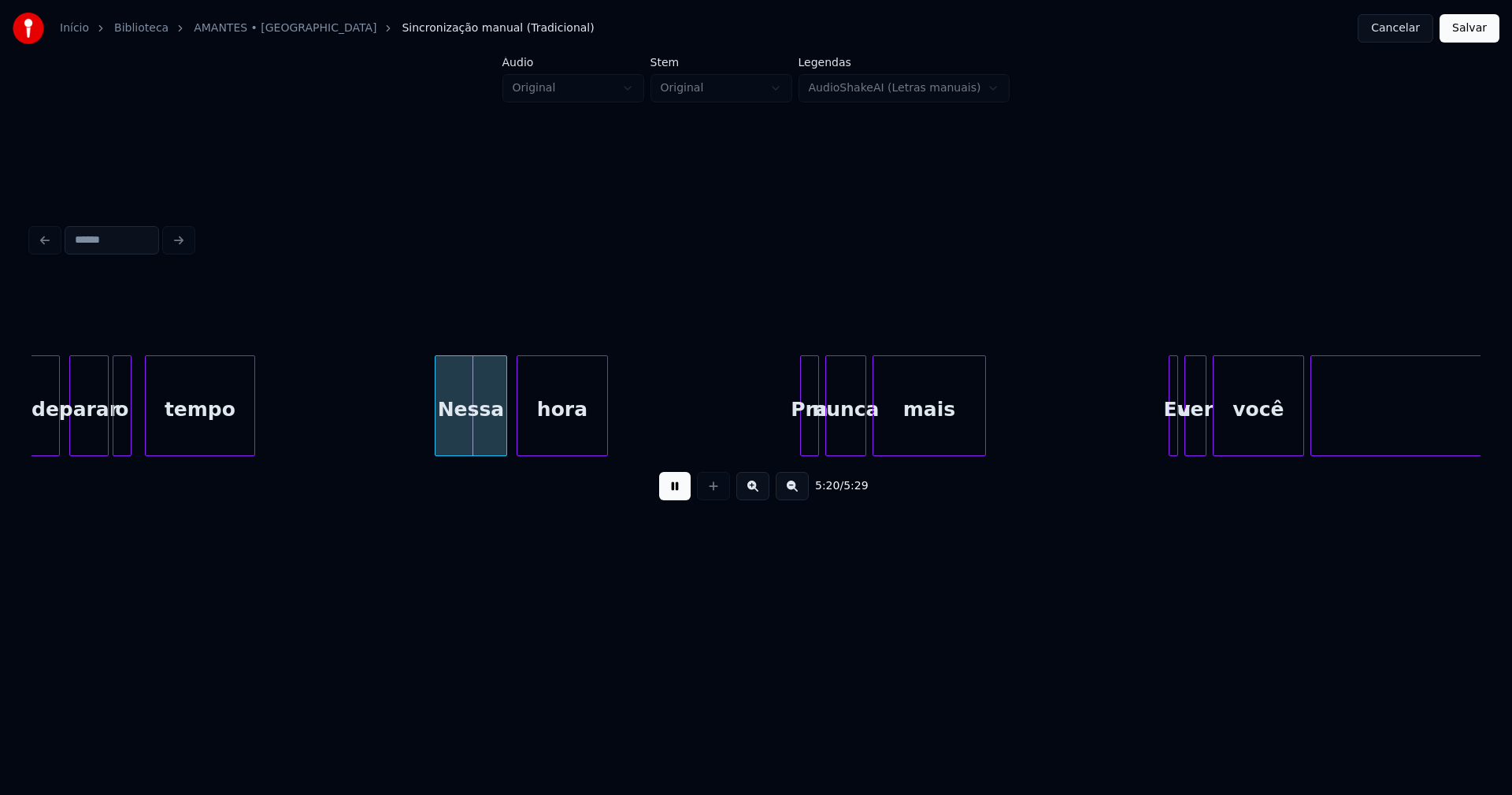
scroll to position [0, 50143]
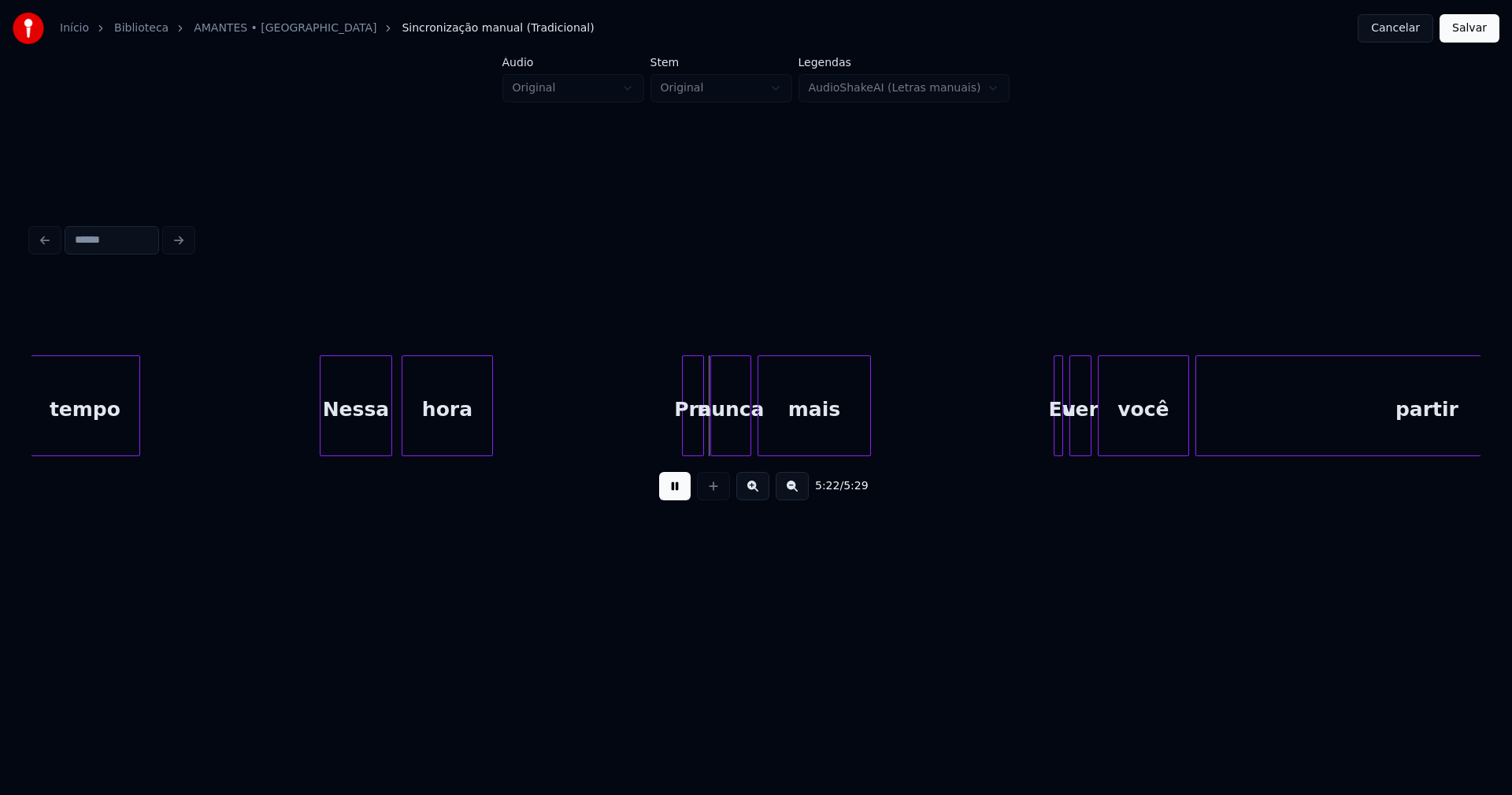
click at [684, 434] on div at bounding box center [685, 405] width 5 height 99
click at [1046, 434] on div at bounding box center [1048, 405] width 5 height 99
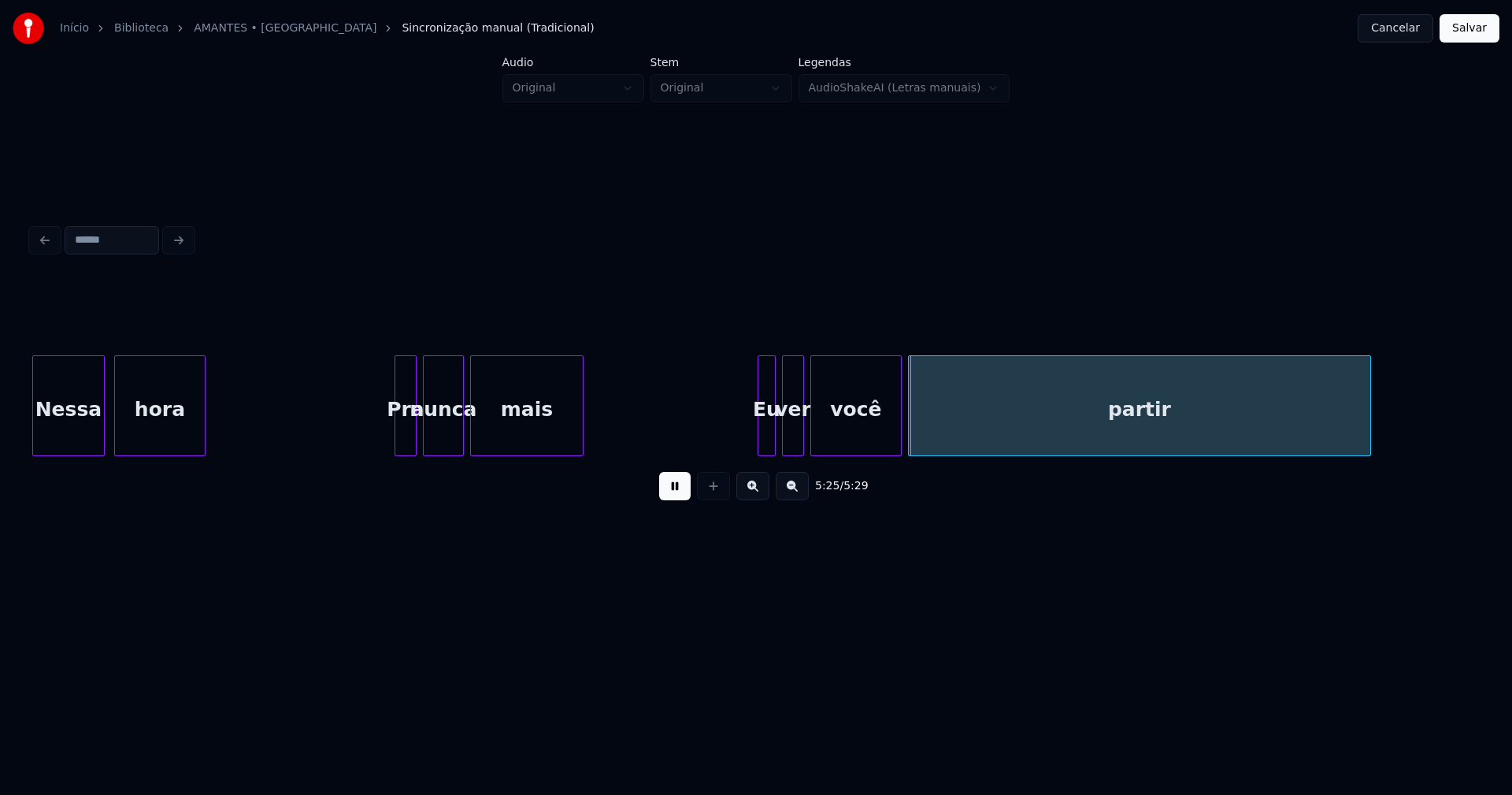
scroll to position [0, 50489]
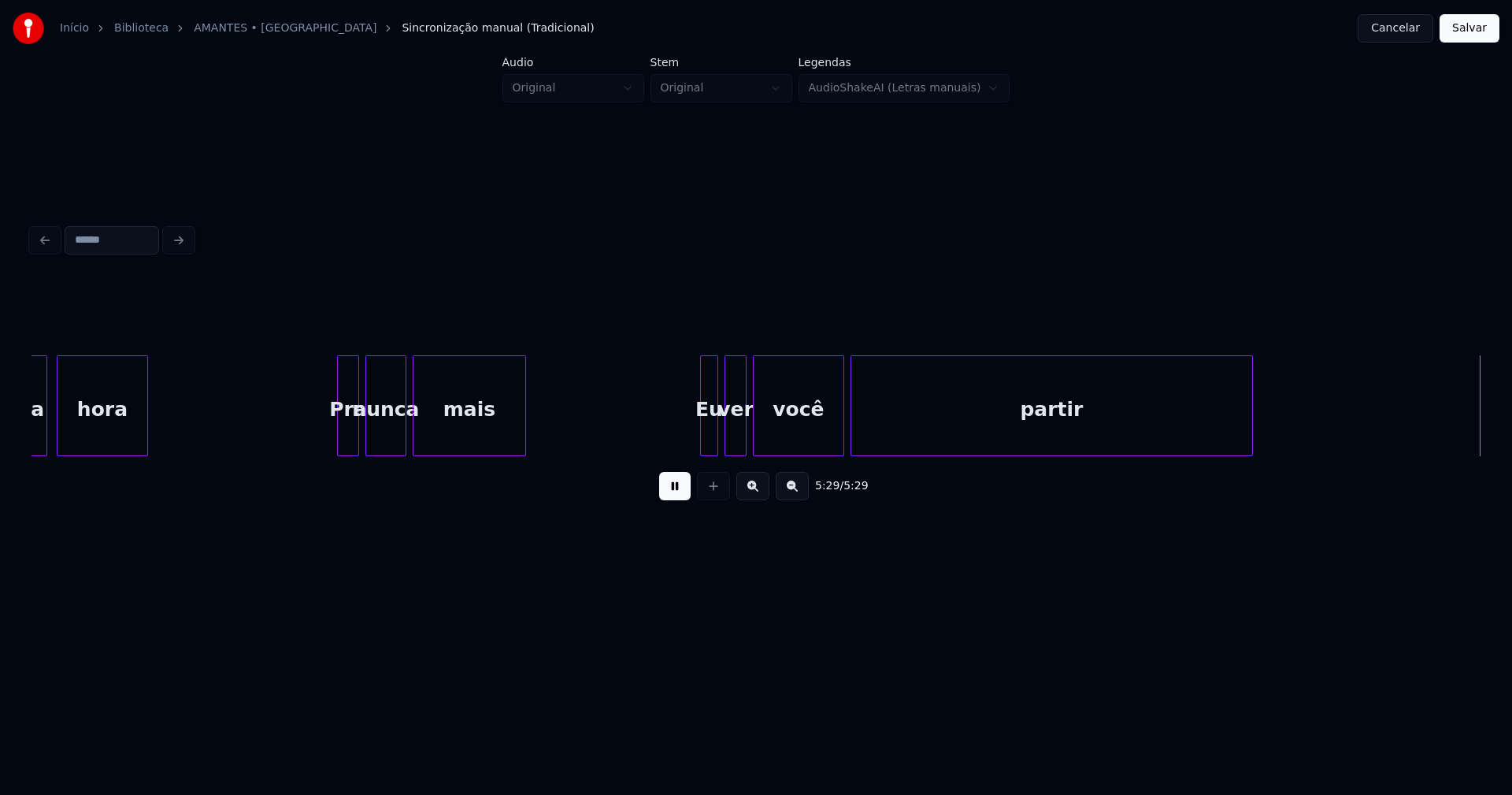
click at [1248, 431] on div at bounding box center [1250, 405] width 5 height 99
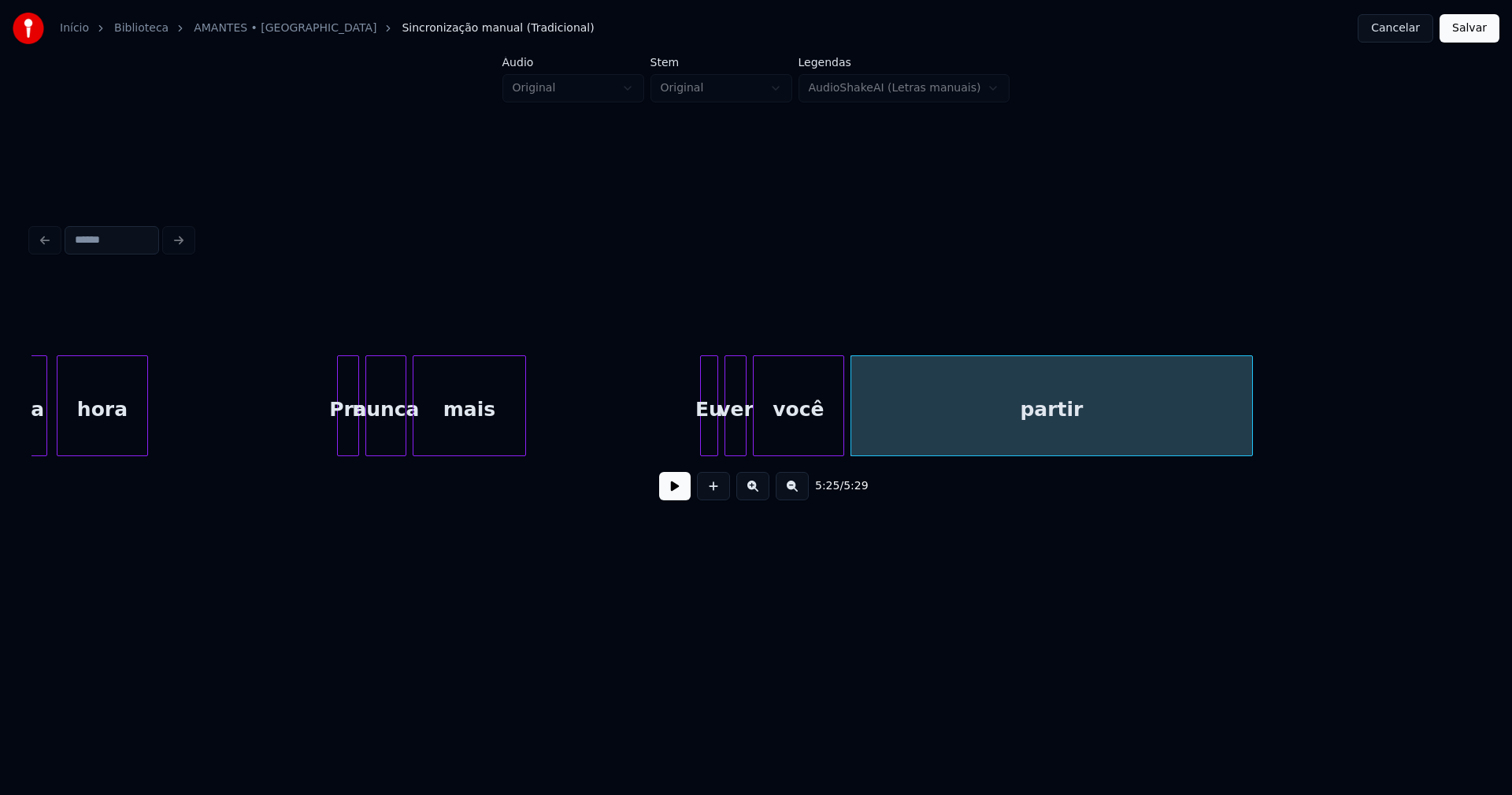
click at [1468, 35] on button "Salvar" at bounding box center [1469, 28] width 60 height 28
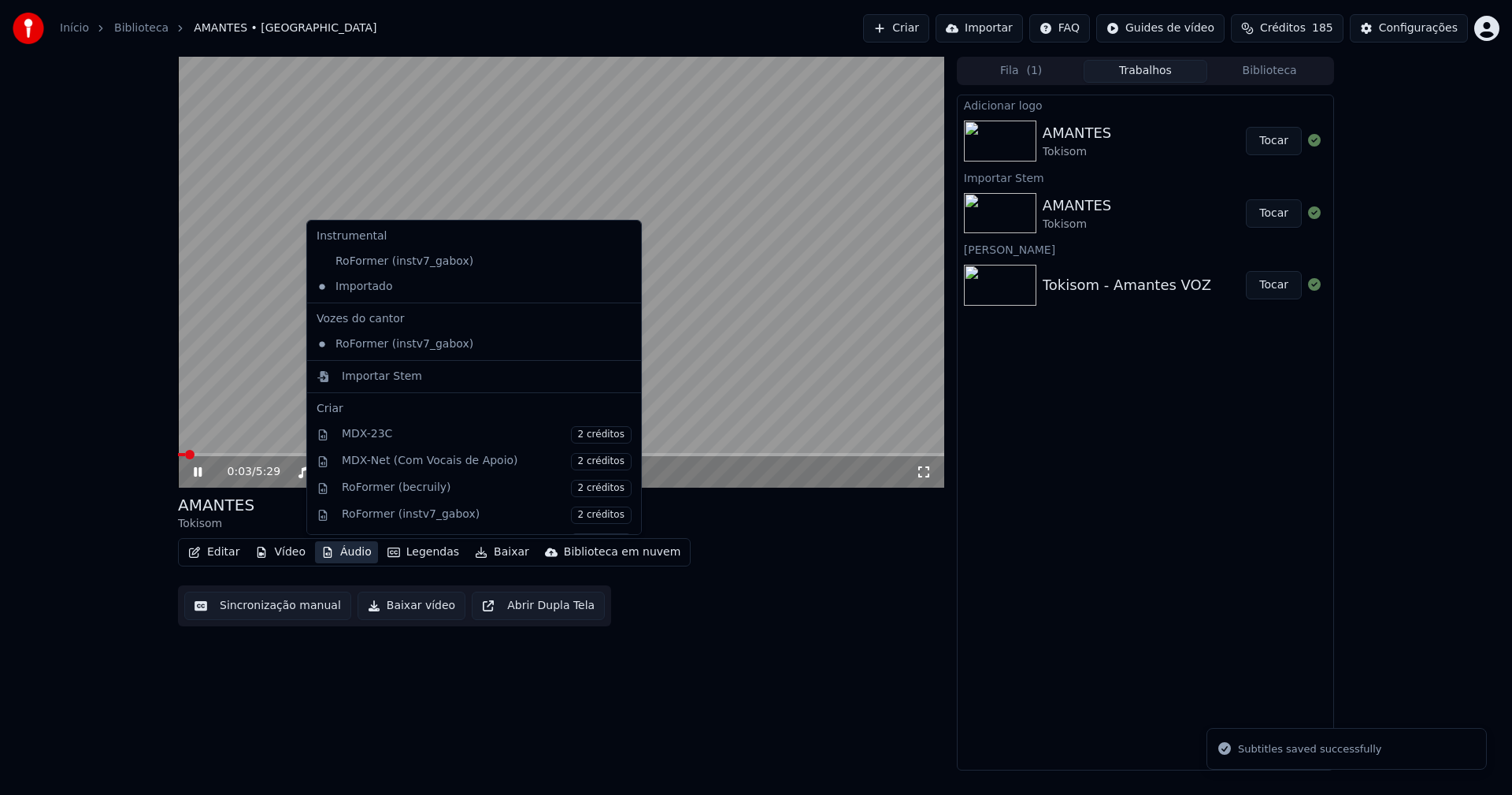
click at [342, 549] on button "Áudio" at bounding box center [346, 552] width 63 height 22
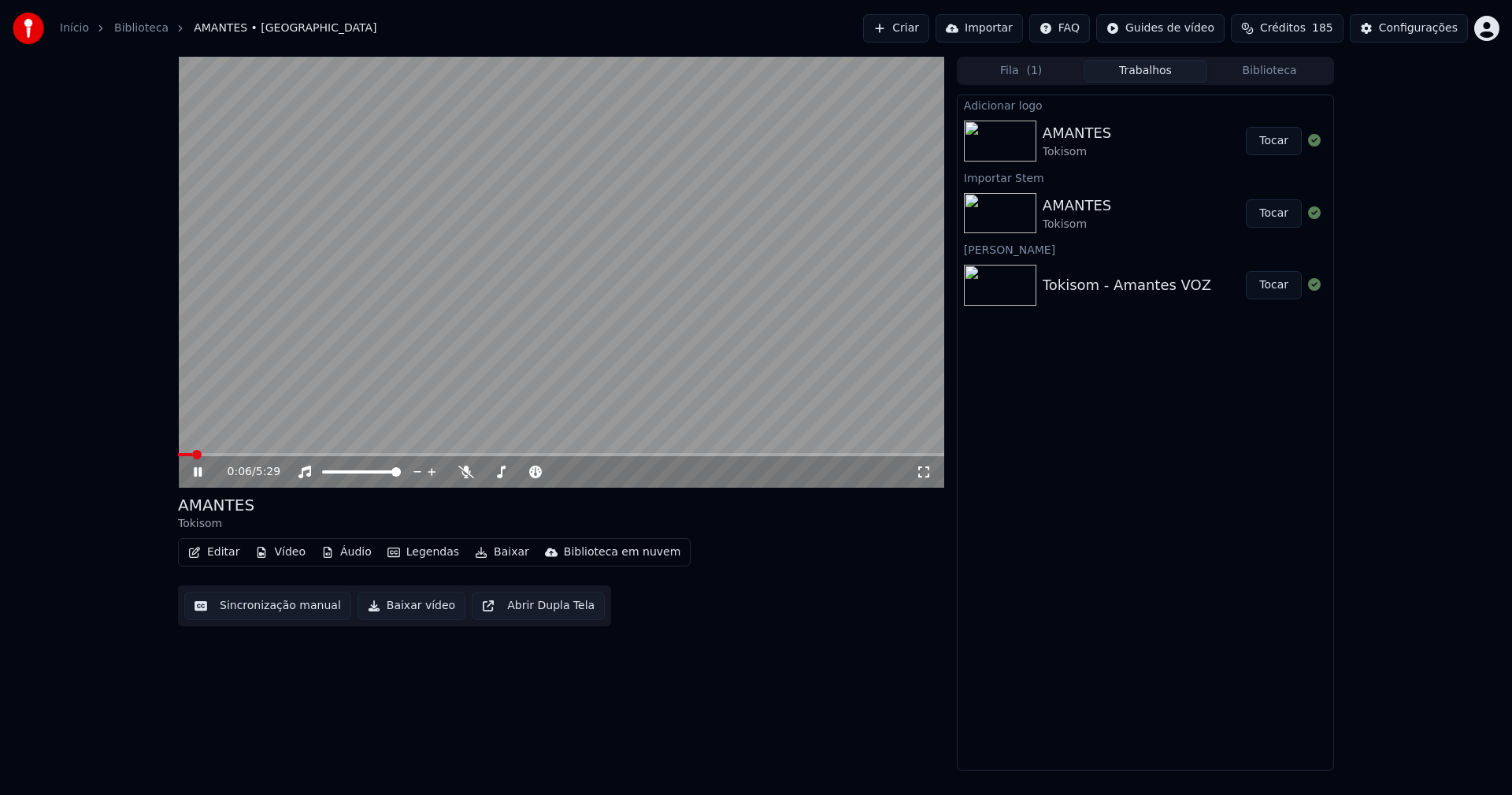
click at [197, 470] on icon at bounding box center [197, 472] width 8 height 9
click at [198, 472] on icon at bounding box center [197, 472] width 9 height 11
click at [930, 472] on icon at bounding box center [924, 472] width 16 height 13
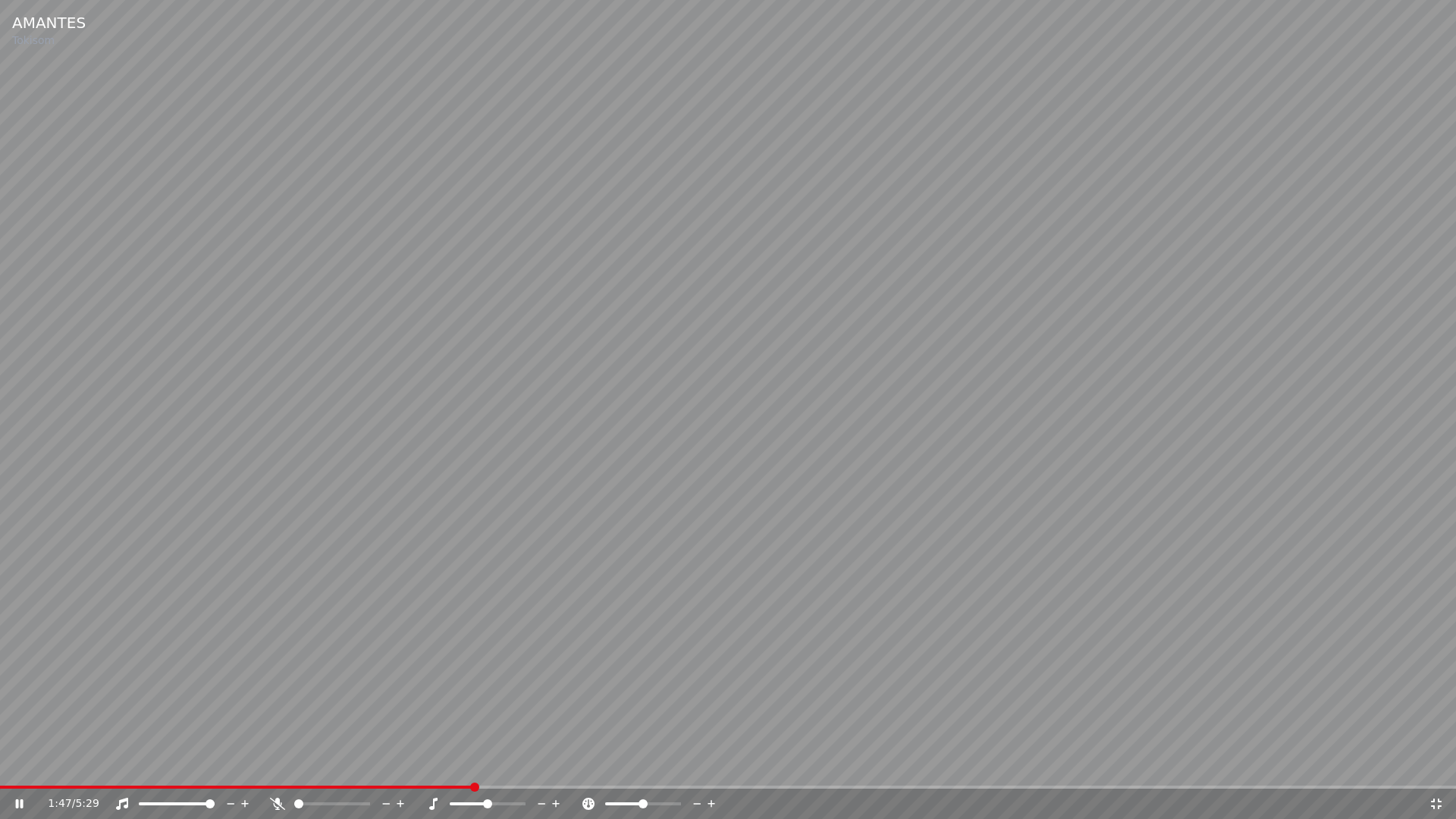
click at [1432, 764] on icon at bounding box center [1436, 804] width 15 height 12
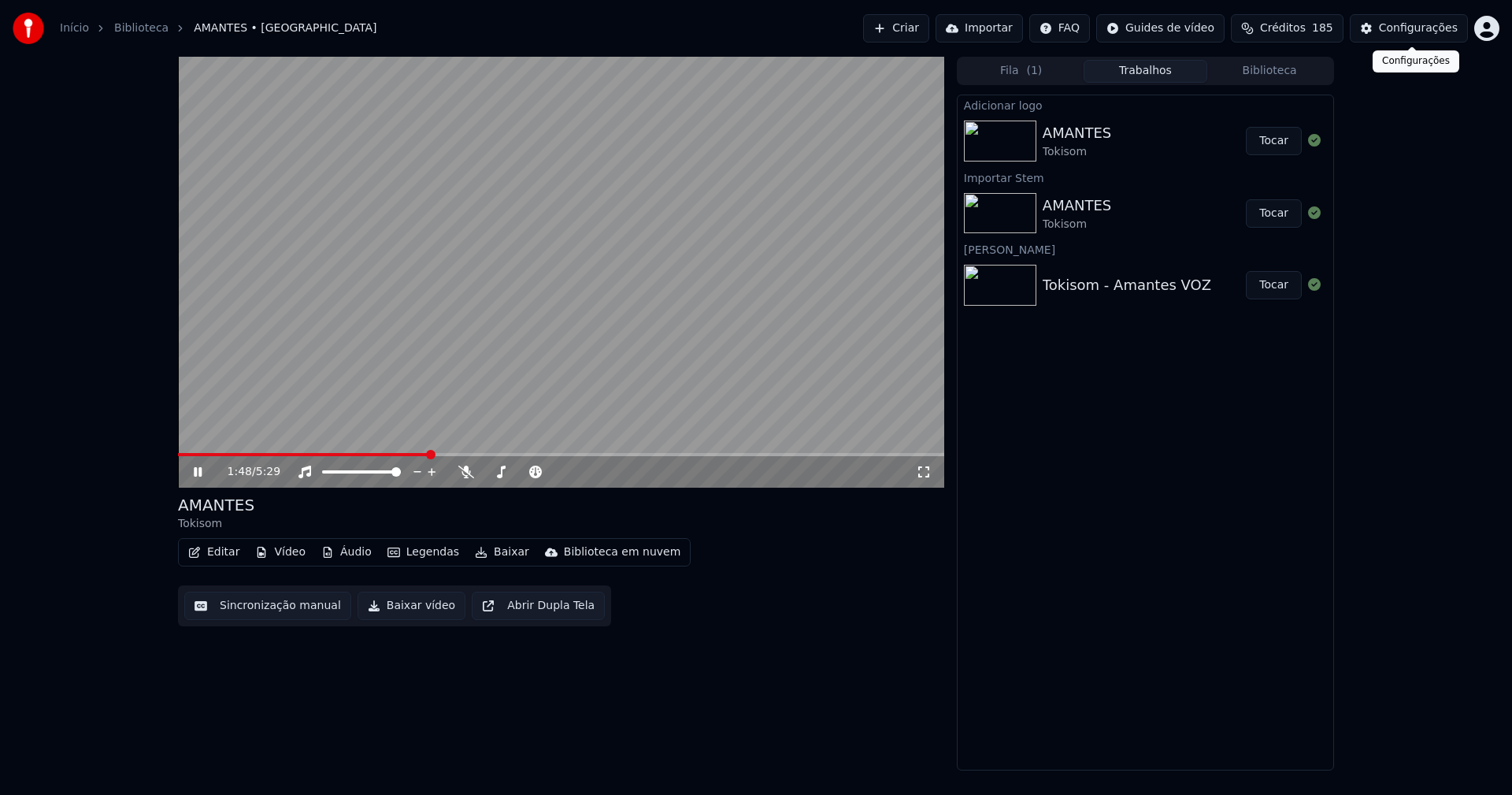
click at [1417, 28] on div "Configurações" at bounding box center [1418, 28] width 79 height 16
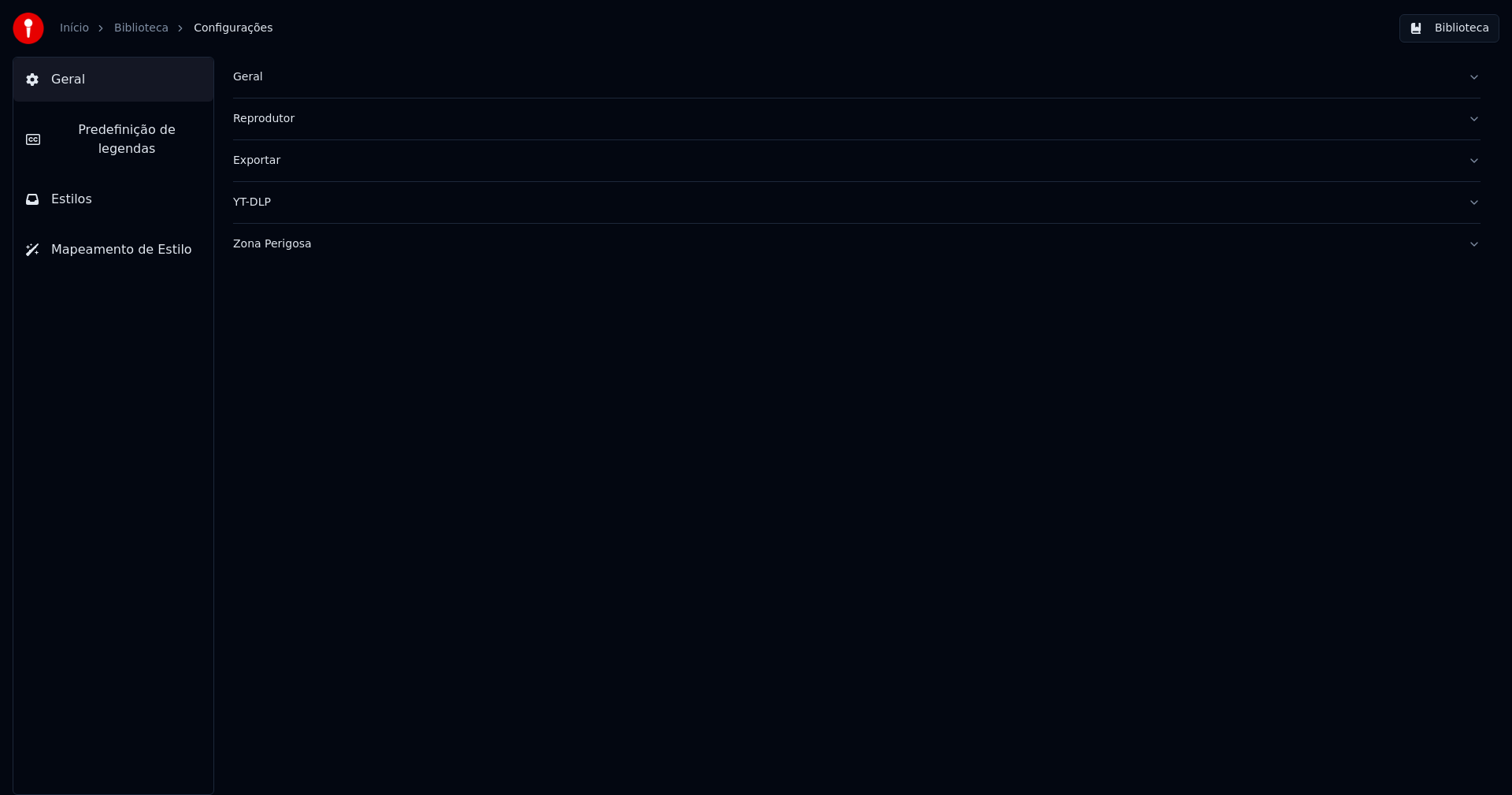
click at [80, 126] on span "Predefinição de legendas" at bounding box center [126, 139] width 148 height 38
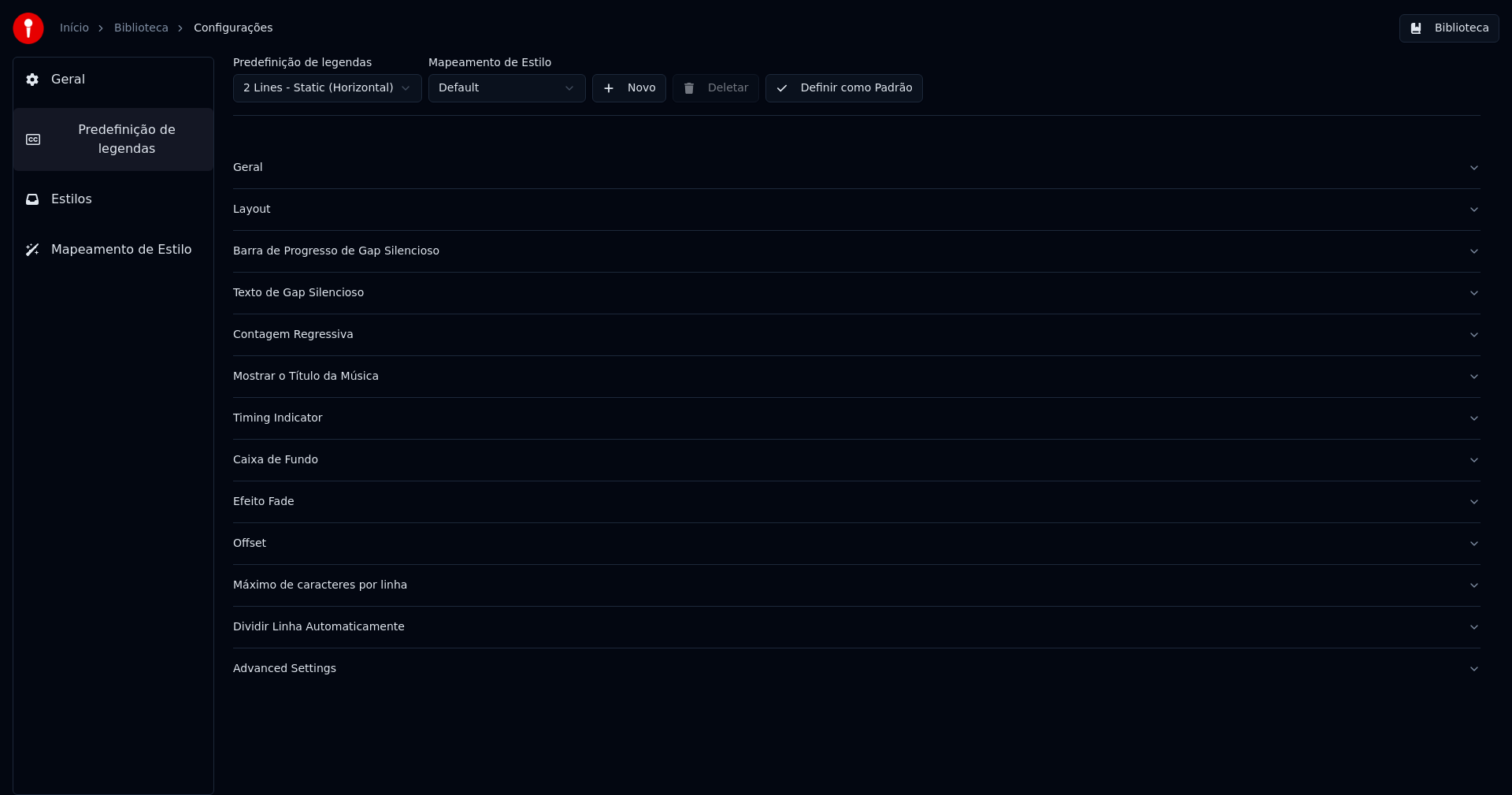
drag, startPoint x: 301, startPoint y: 426, endPoint x: 317, endPoint y: 402, distance: 28.8
click at [301, 423] on button "Timing Indicator" at bounding box center [856, 418] width 1247 height 41
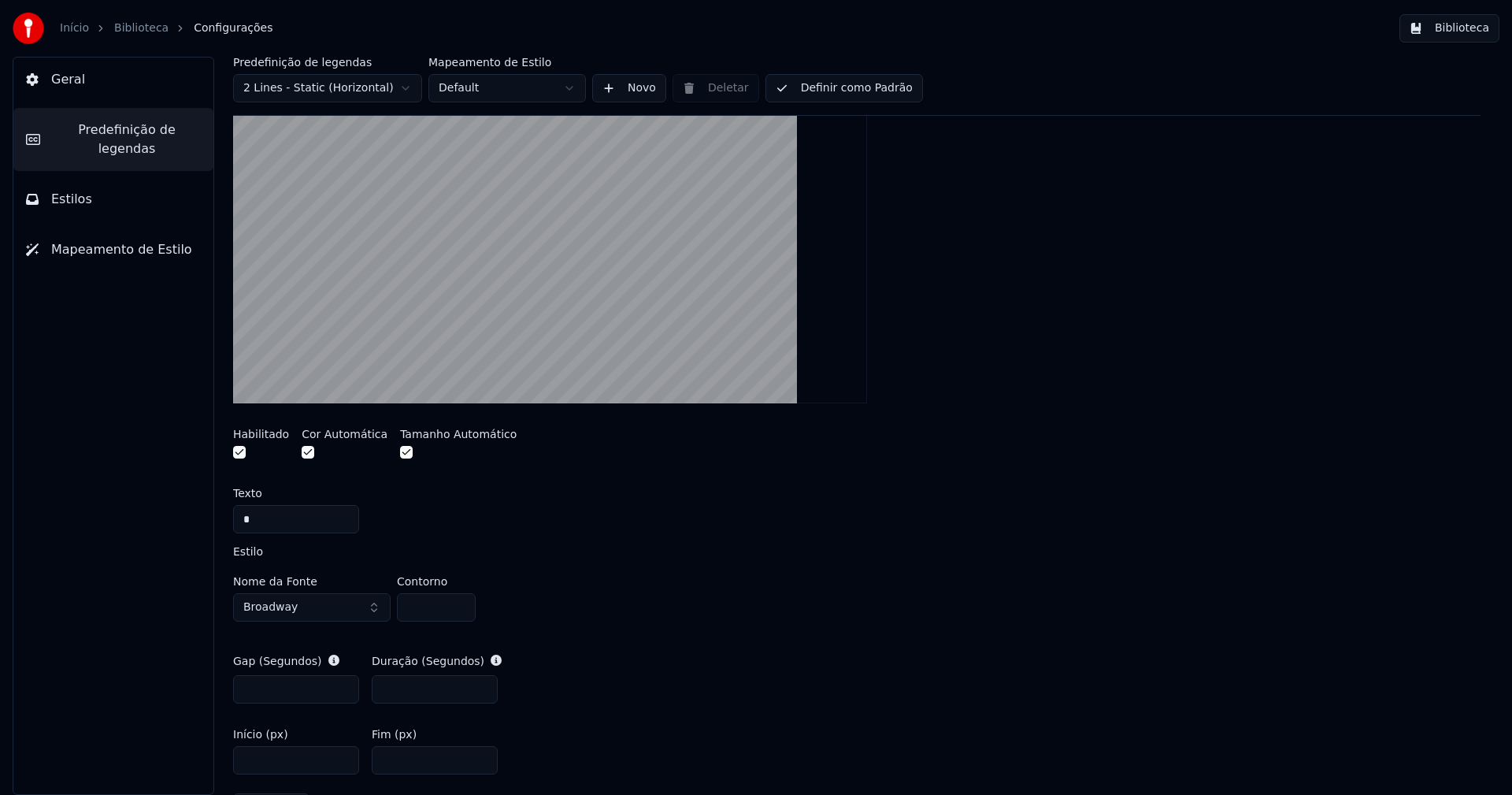
scroll to position [551, 0]
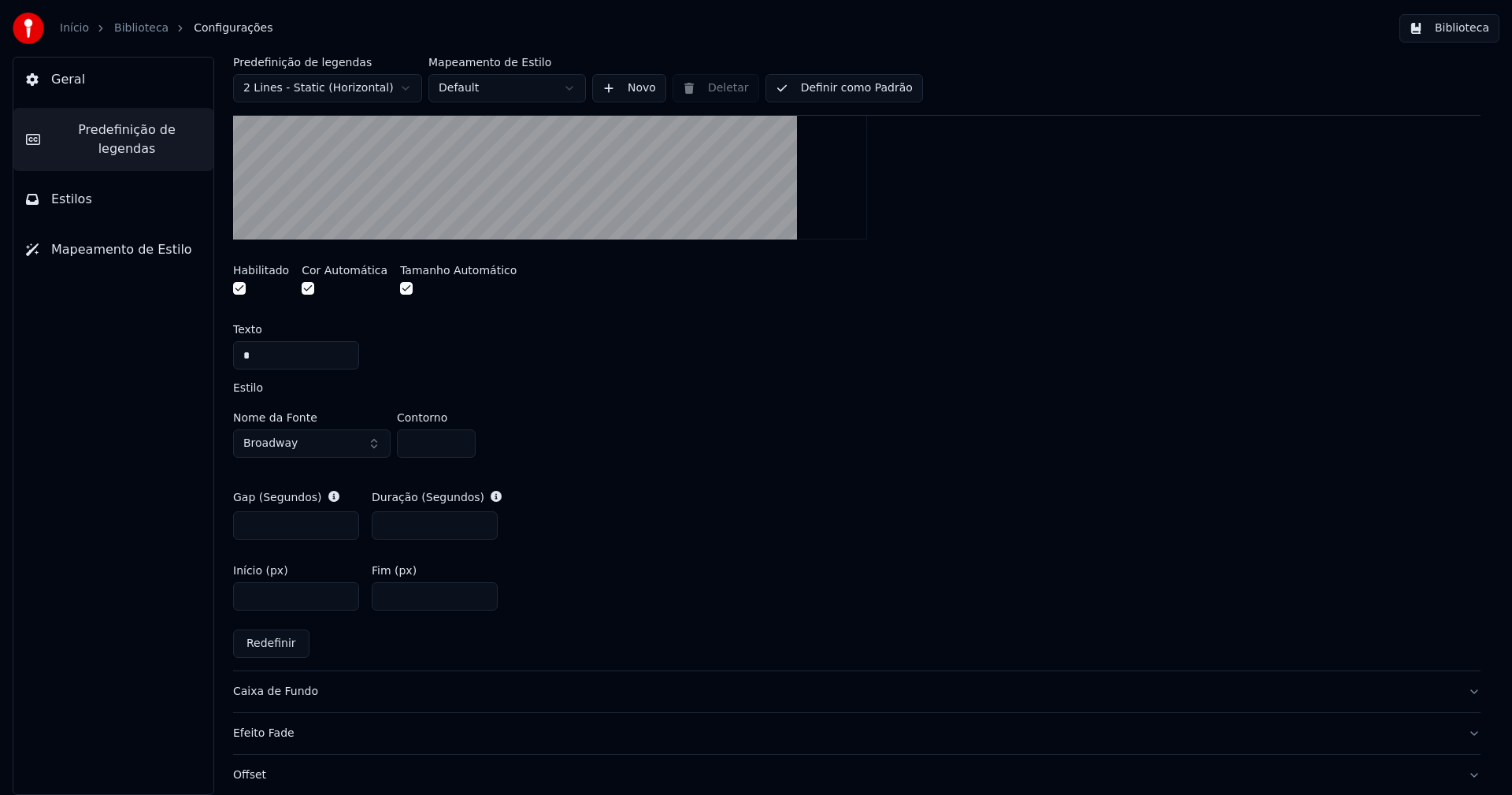
click at [265, 524] on input "***" at bounding box center [295, 525] width 126 height 28
type input "***"
click at [747, 477] on div "Gap (Segundos) *** Duração (Segundos) ***" at bounding box center [856, 514] width 1247 height 75
click at [1467, 30] on button "Biblioteca" at bounding box center [1449, 28] width 100 height 28
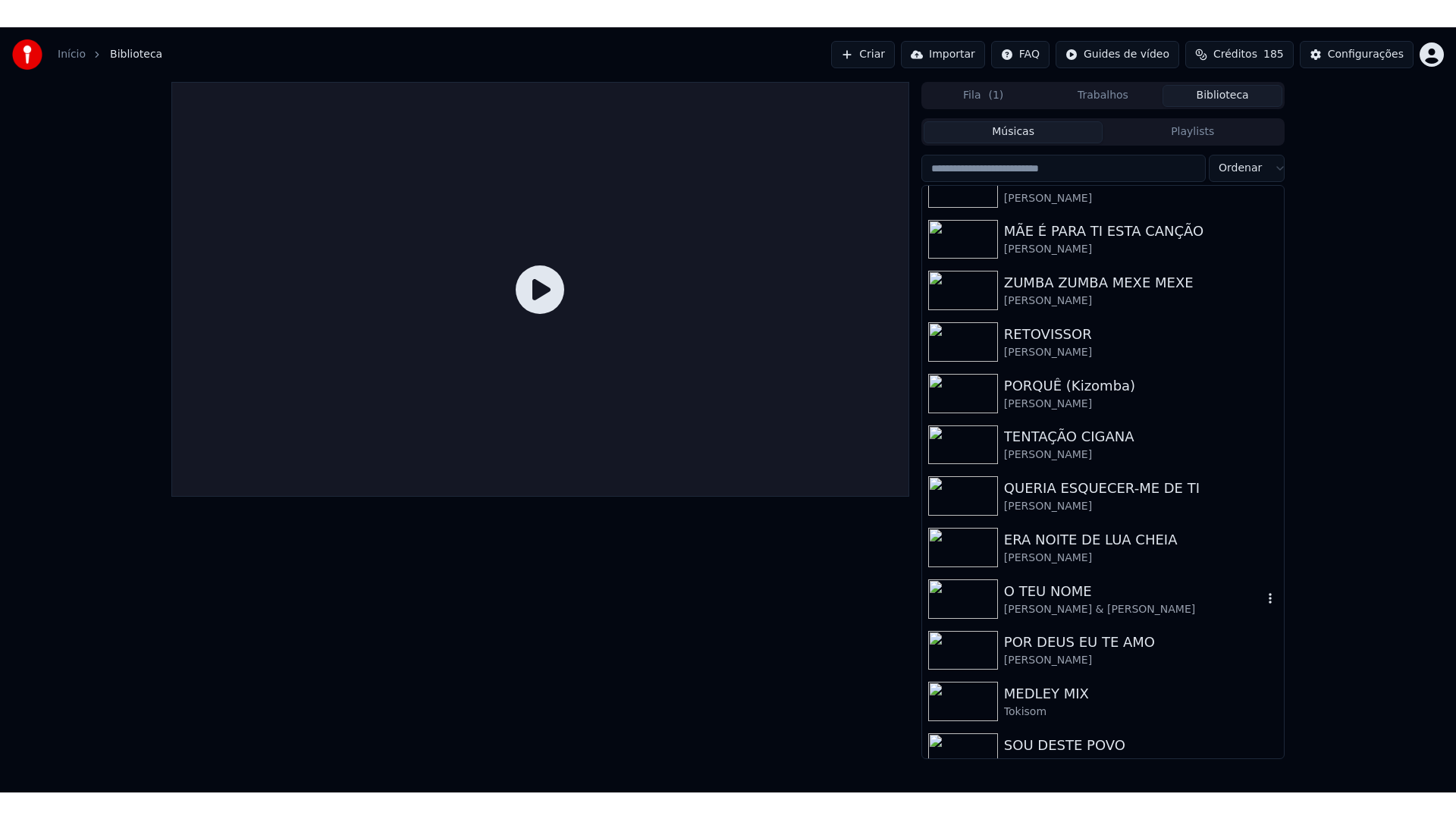
scroll to position [455, 0]
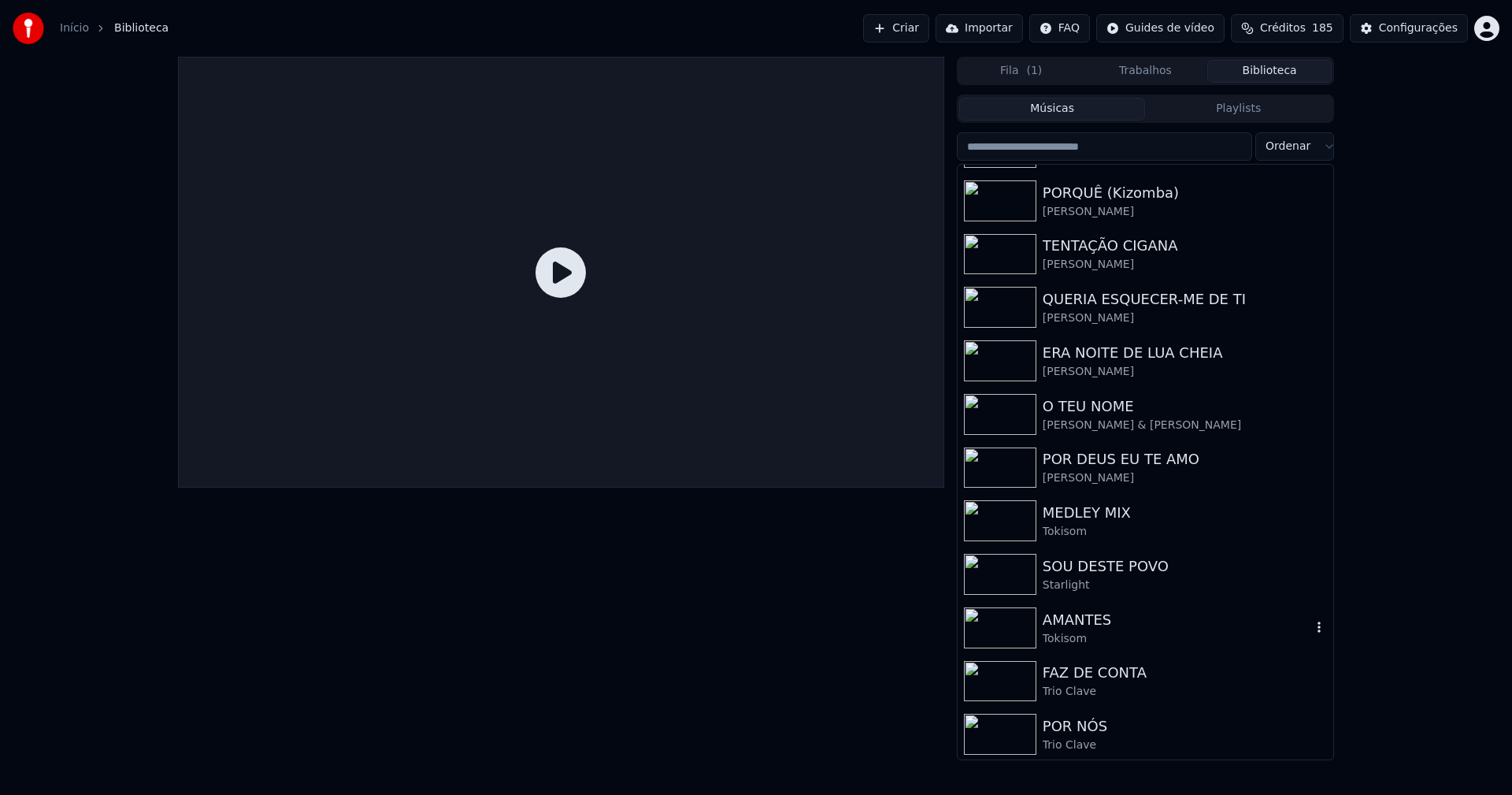
drag, startPoint x: 1089, startPoint y: 630, endPoint x: 1189, endPoint y: 616, distance: 101.0
click at [1089, 631] on div "Tokisom" at bounding box center [1177, 638] width 268 height 16
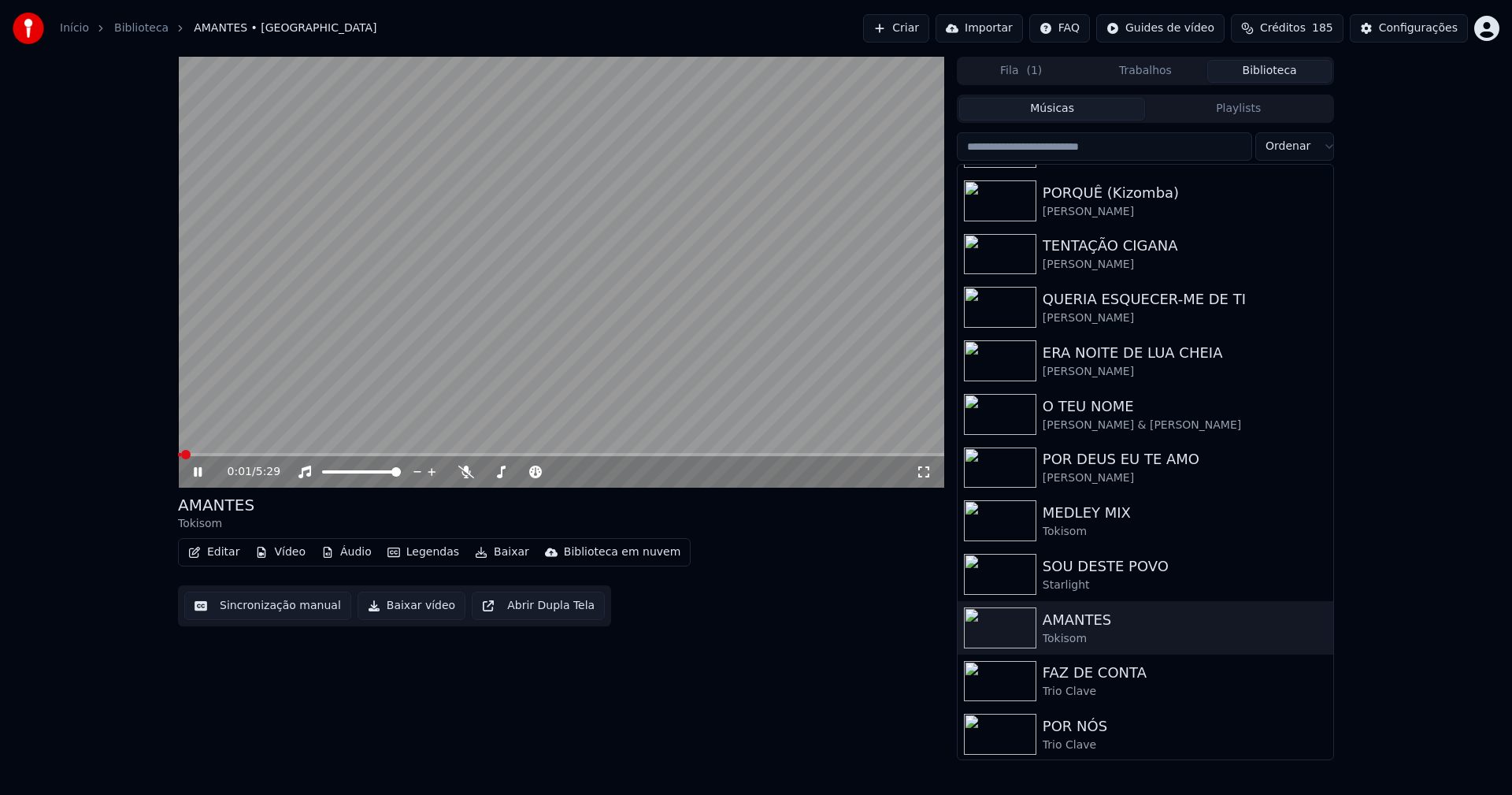
click at [228, 454] on span at bounding box center [560, 455] width 766 height 3
drag, startPoint x: 923, startPoint y: 471, endPoint x: 968, endPoint y: 531, distance: 75.0
click at [924, 471] on icon at bounding box center [924, 472] width 16 height 13
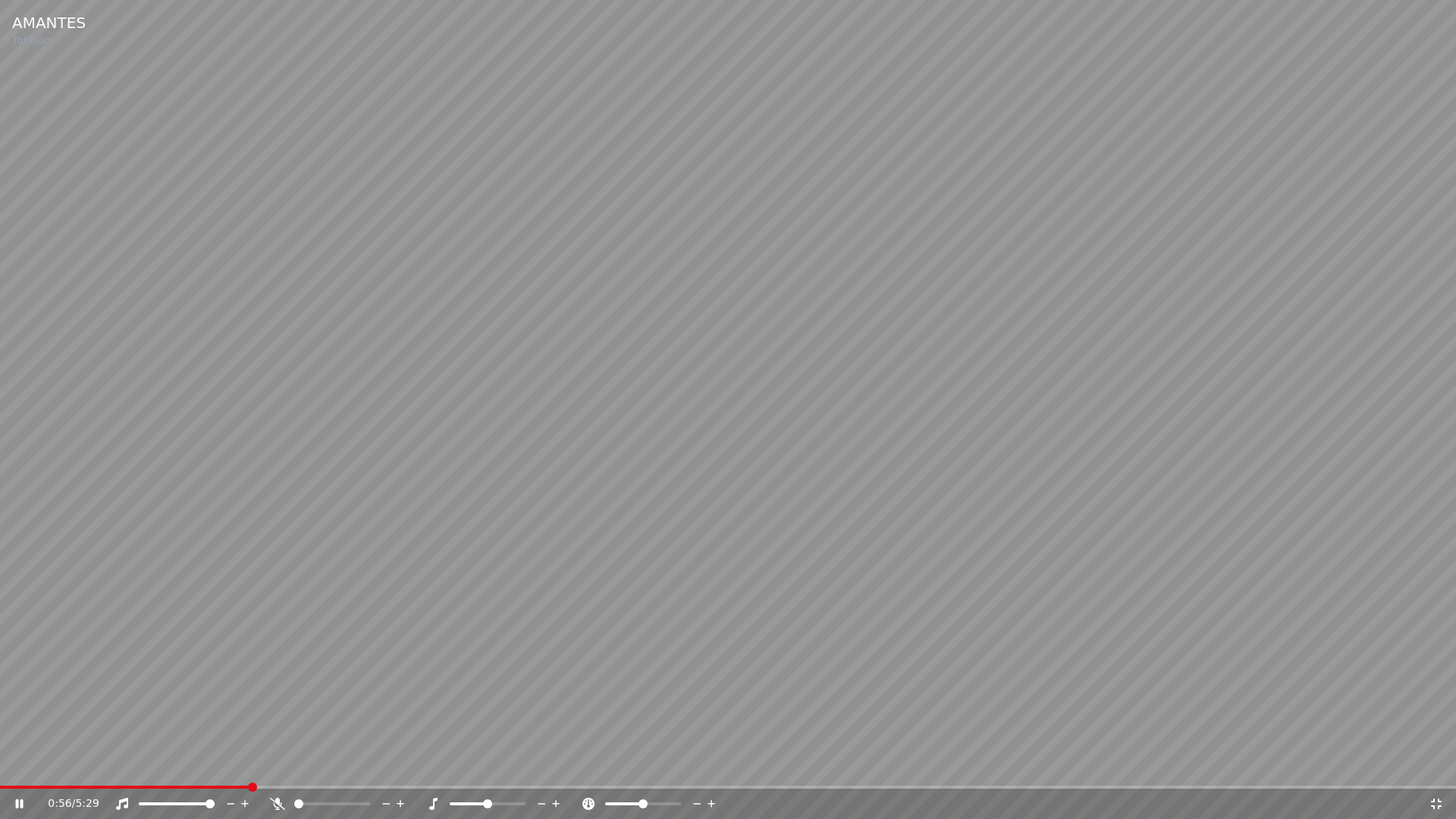
drag, startPoint x: 1438, startPoint y: 806, endPoint x: 1352, endPoint y: 716, distance: 124.5
click at [1438, 764] on icon at bounding box center [1436, 804] width 15 height 12
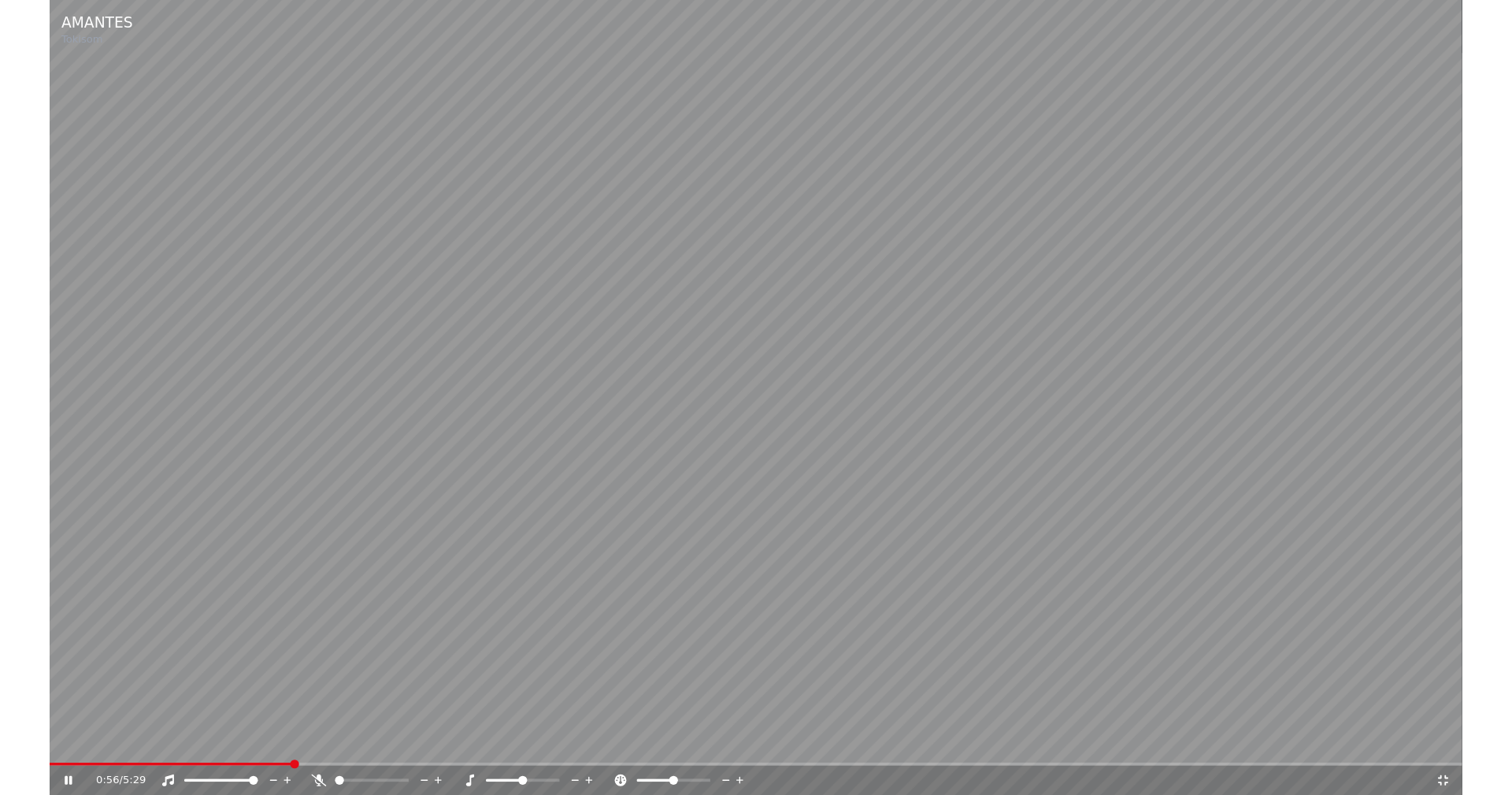
scroll to position [472, 0]
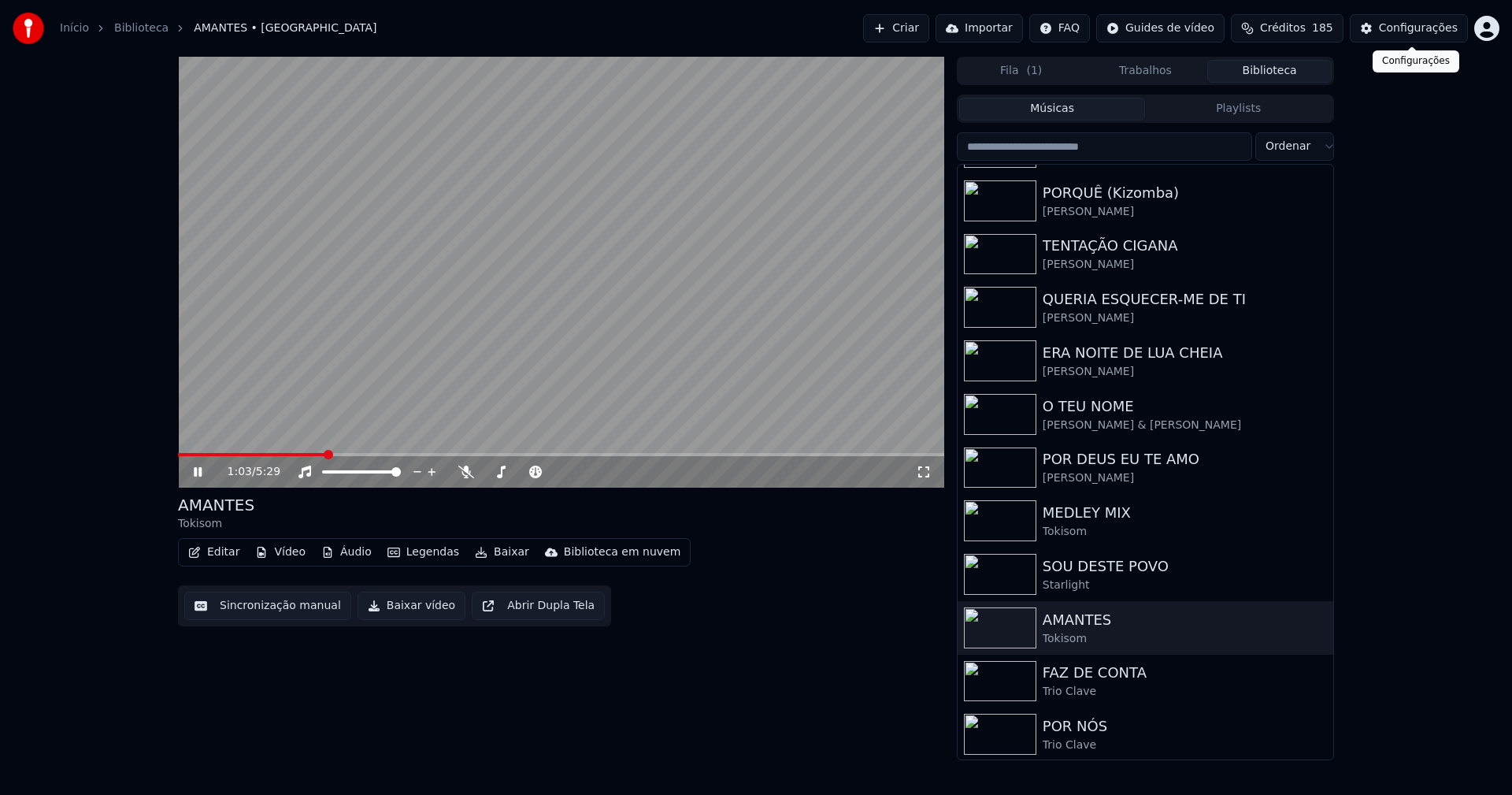
click at [1444, 28] on div "Configurações" at bounding box center [1418, 28] width 79 height 16
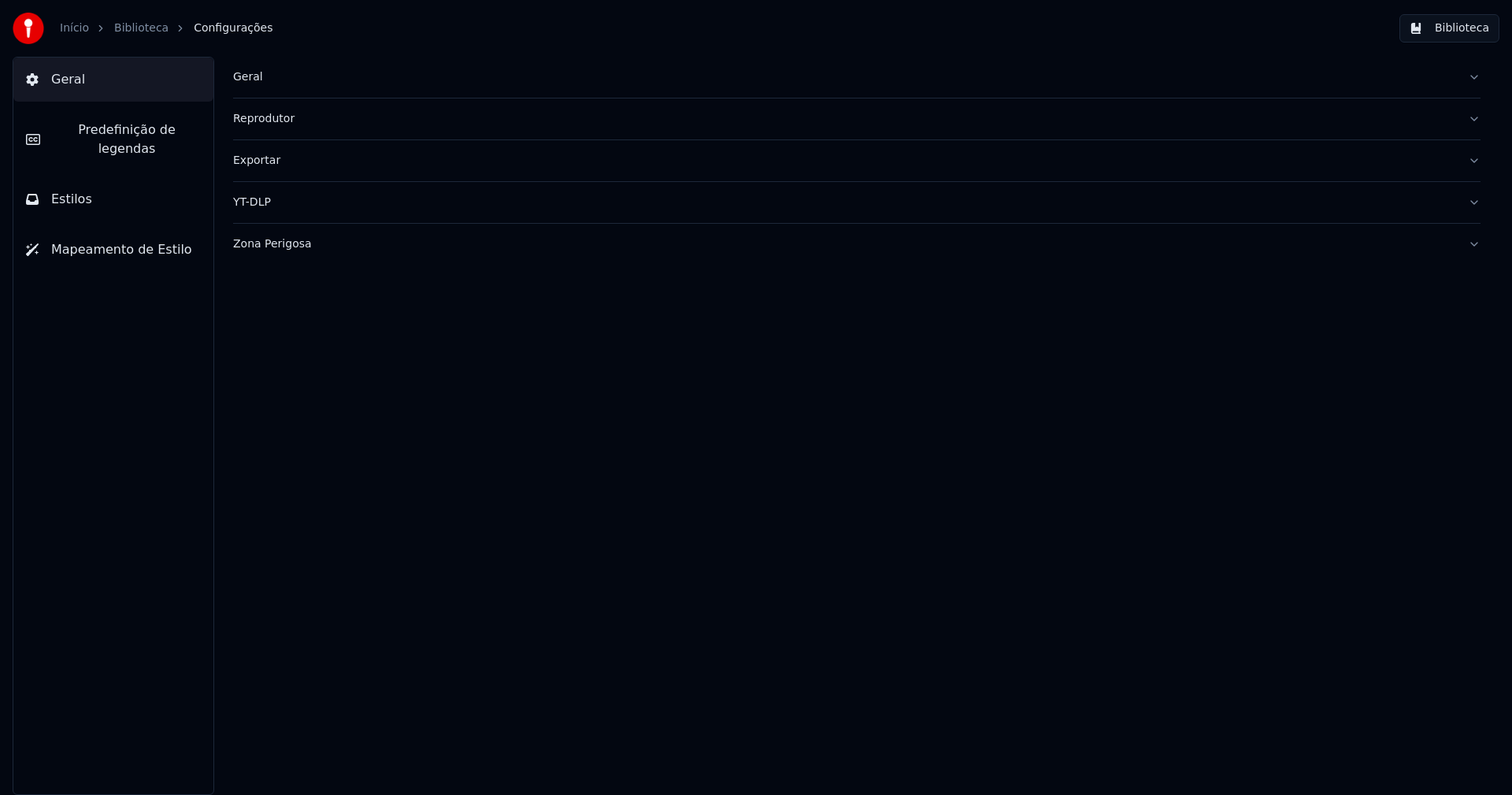
click at [132, 130] on span "Predefinição de legendas" at bounding box center [126, 139] width 148 height 38
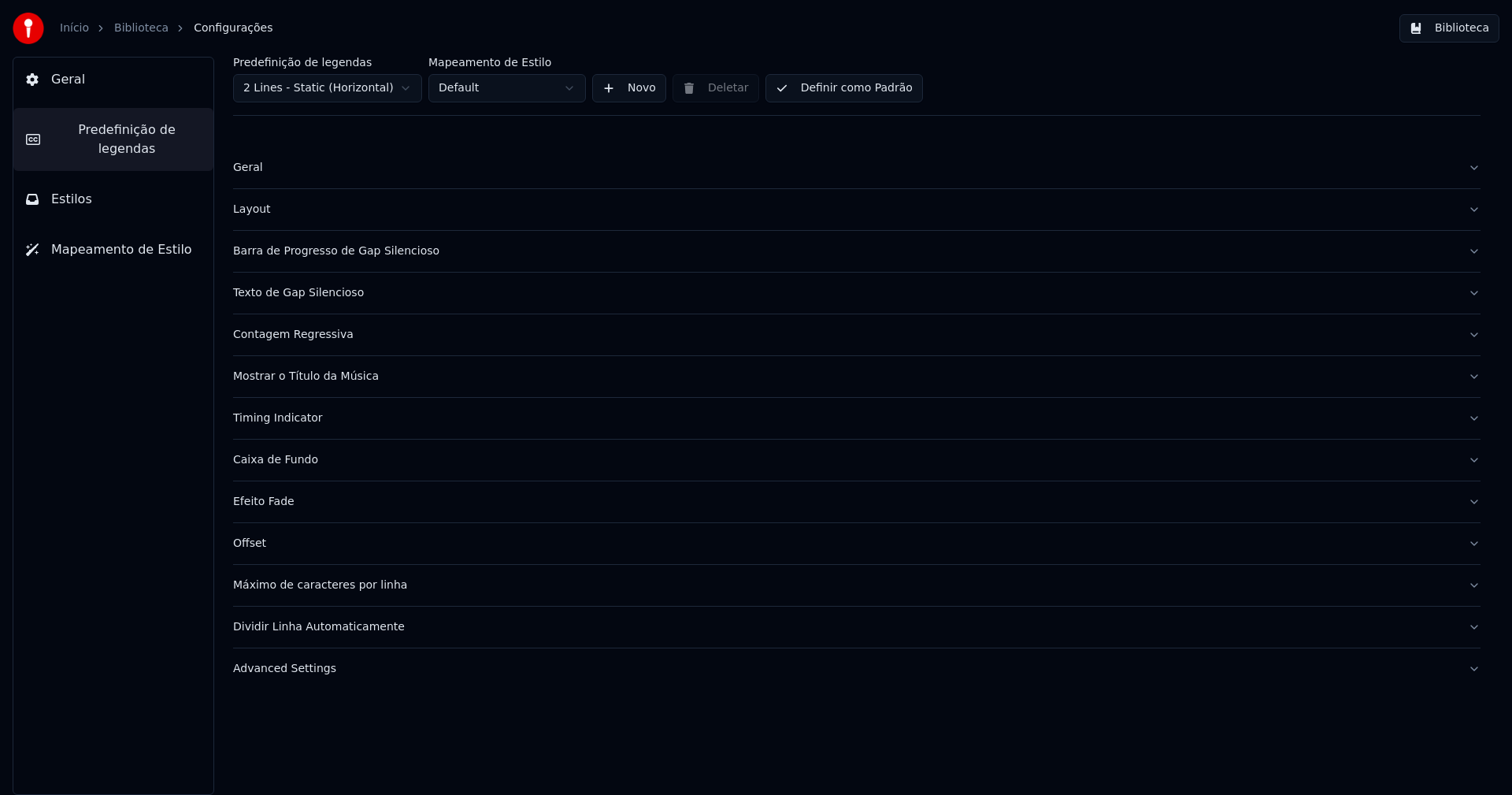
click at [301, 423] on div "Timing Indicator" at bounding box center [844, 418] width 1222 height 16
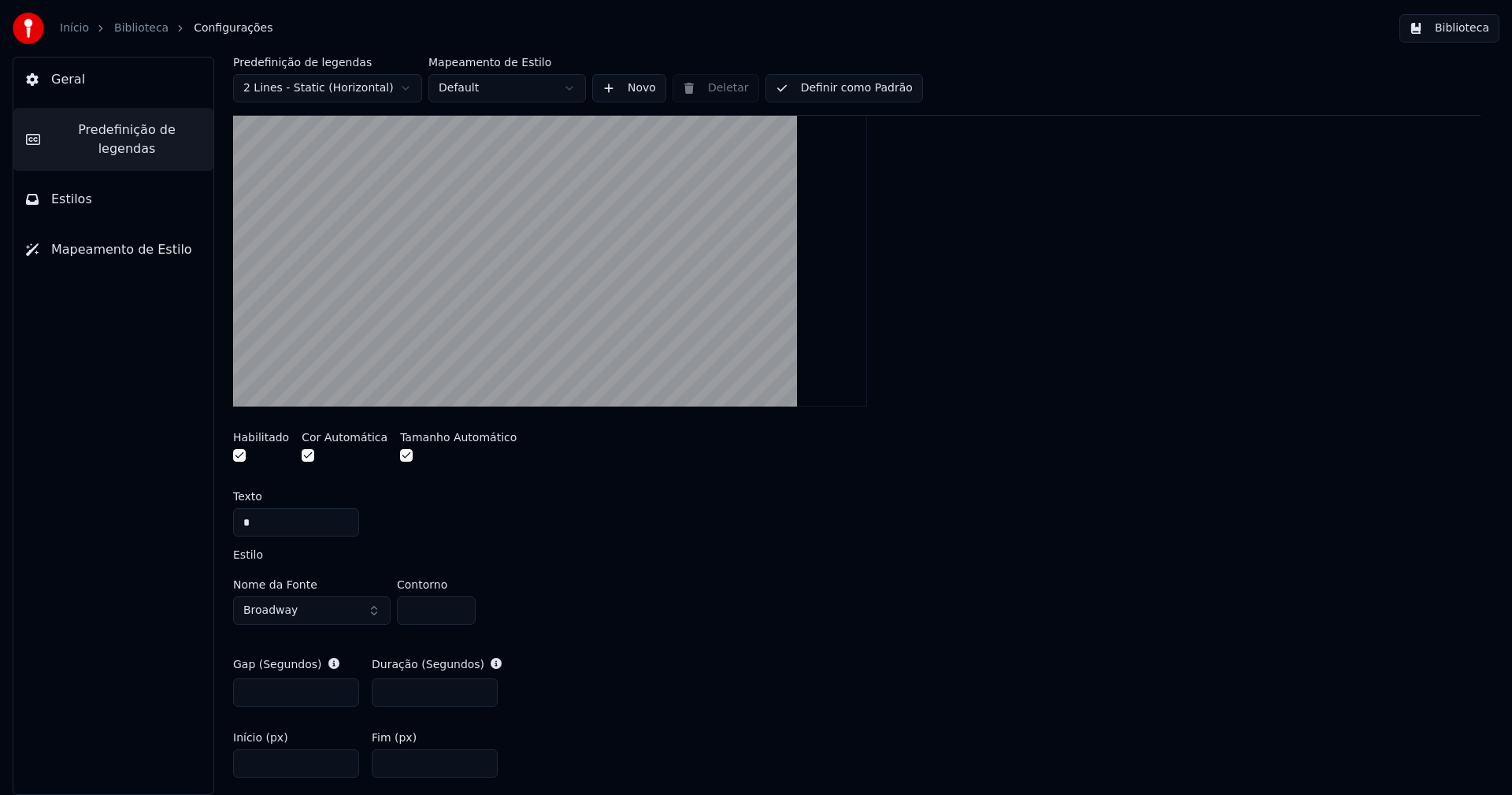
scroll to position [472, 0]
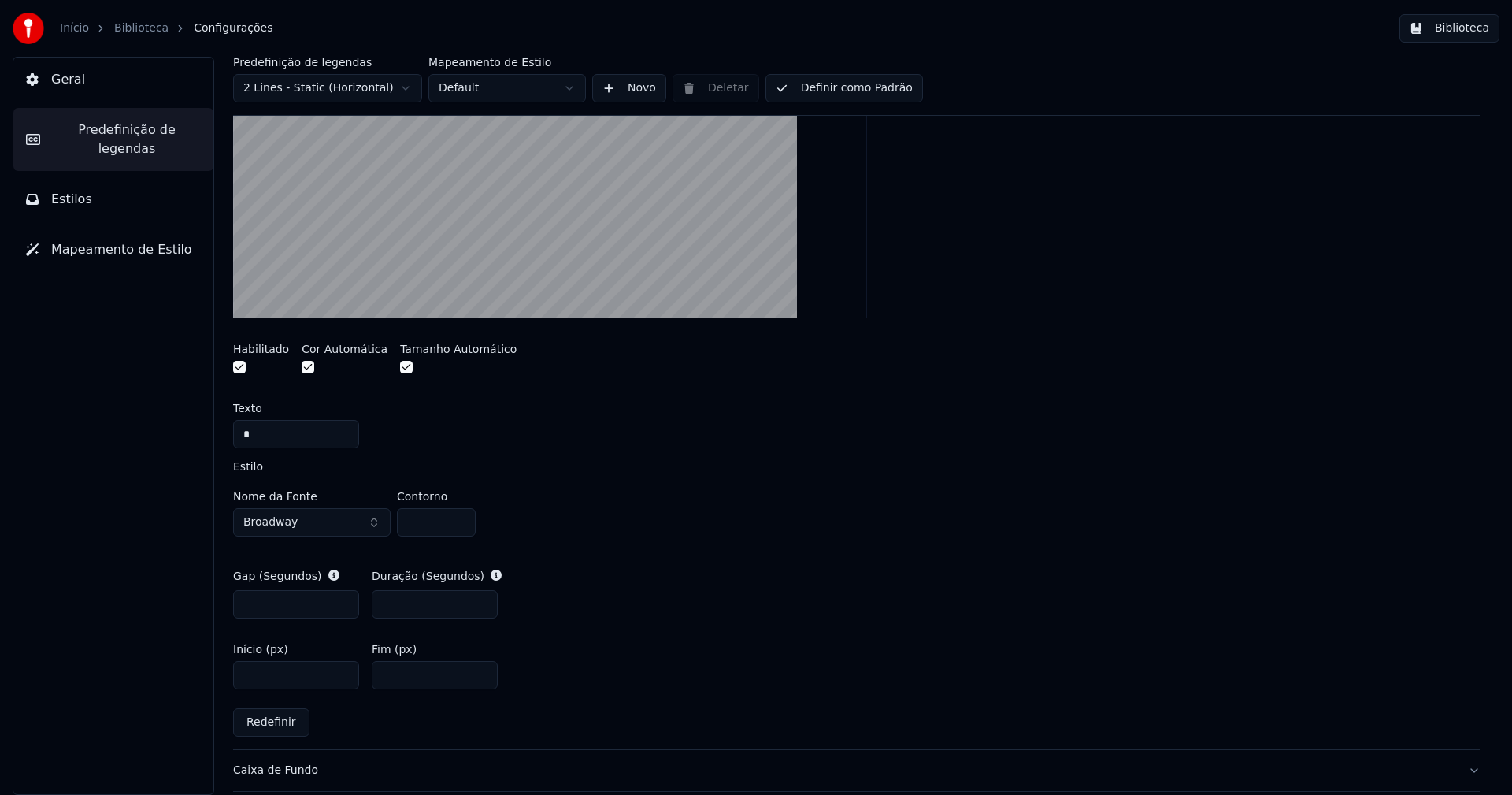
click at [268, 604] on input "***" at bounding box center [295, 604] width 126 height 28
type input "***"
click at [675, 540] on div "Nome da Fonte Broadway Contorno *" at bounding box center [856, 516] width 1247 height 52
click at [404, 603] on input "***" at bounding box center [434, 604] width 126 height 28
type input "***"
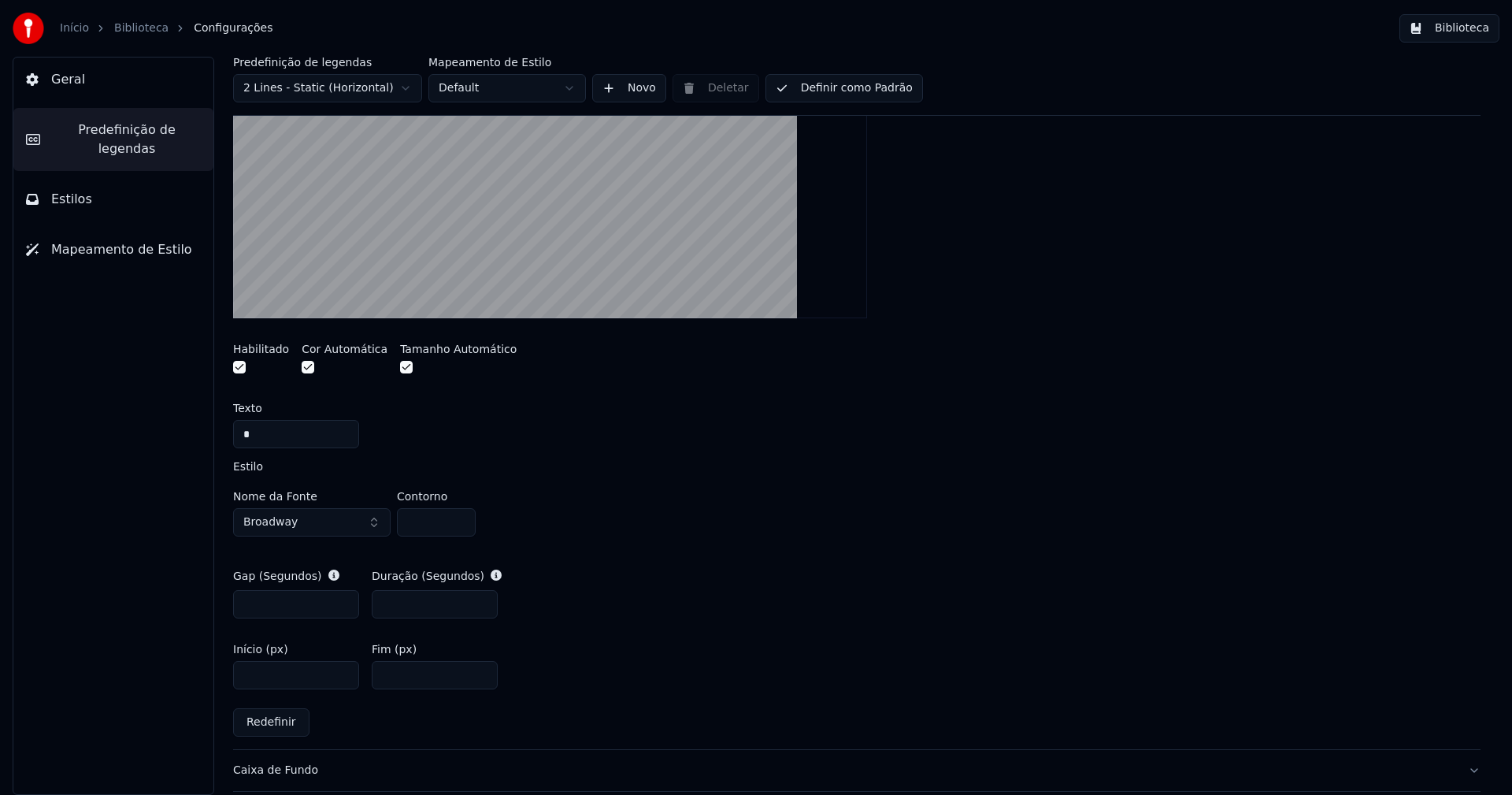
drag, startPoint x: 788, startPoint y: 611, endPoint x: 1185, endPoint y: 275, distance: 520.1
click at [788, 610] on div "Gap (Segundos) *** Duração (Segundos) ***" at bounding box center [856, 593] width 1247 height 75
click at [1457, 28] on button "Biblioteca" at bounding box center [1449, 28] width 100 height 28
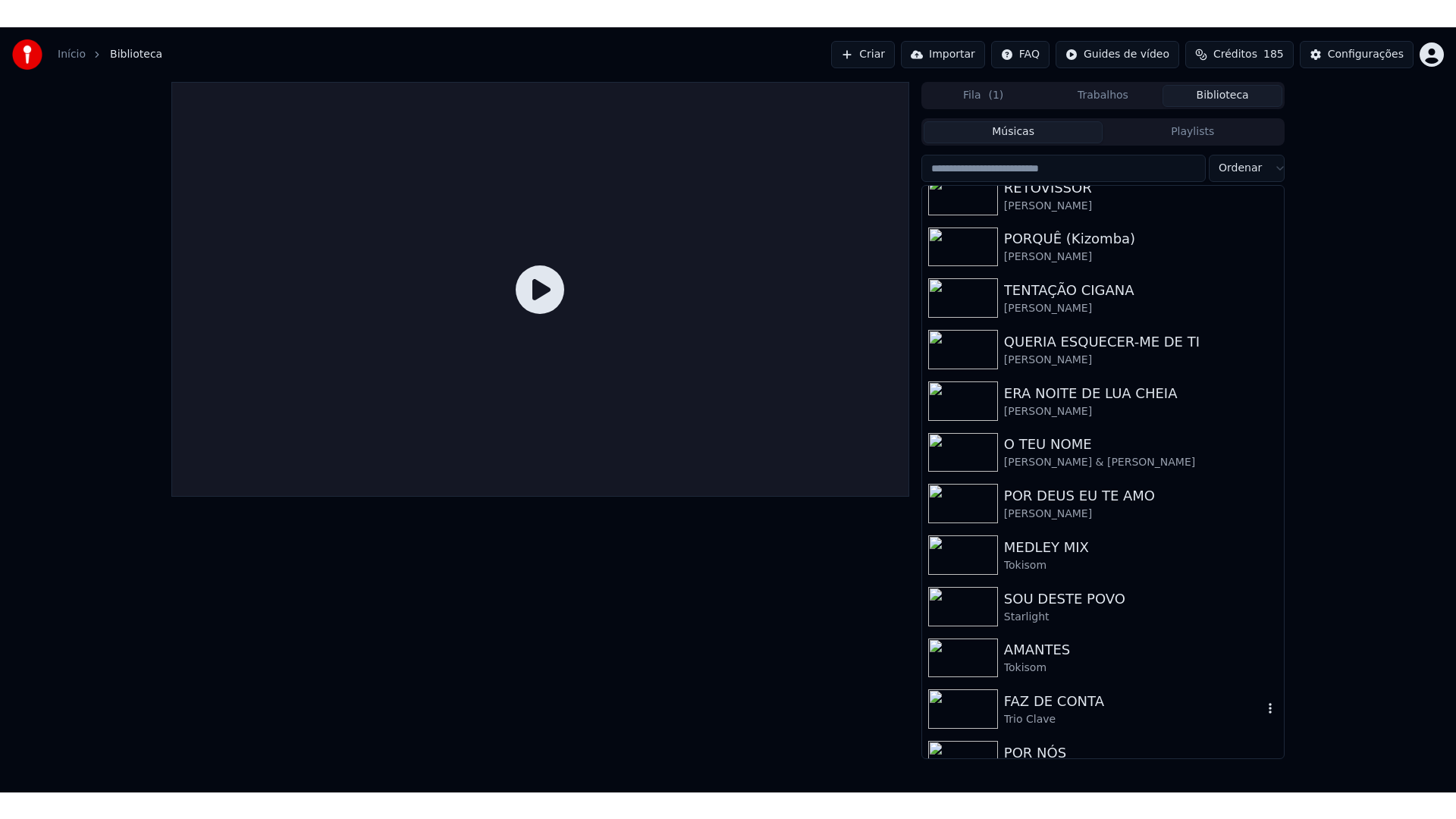
scroll to position [455, 0]
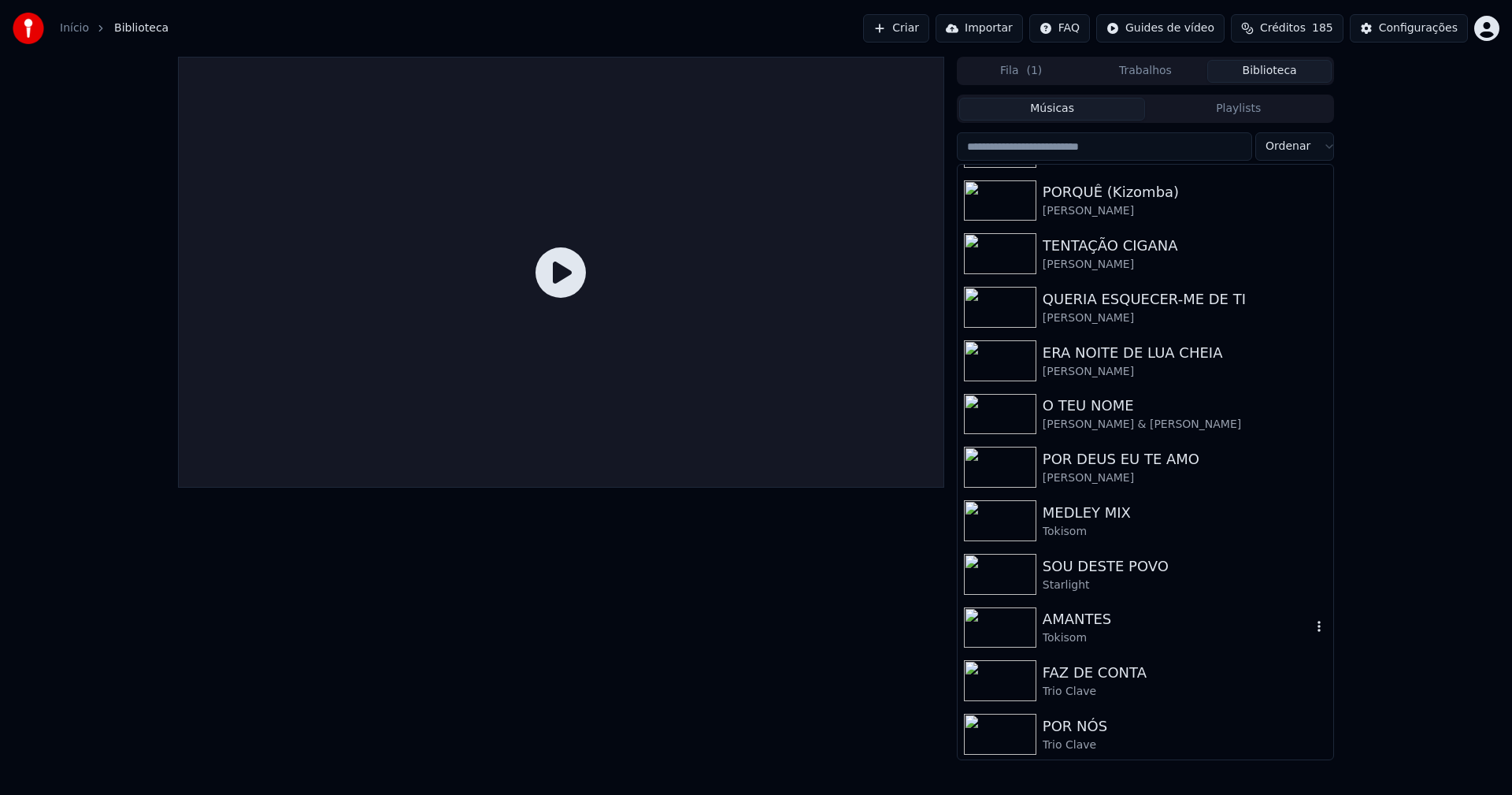
click at [1088, 621] on div "AMANTES" at bounding box center [1177, 619] width 268 height 22
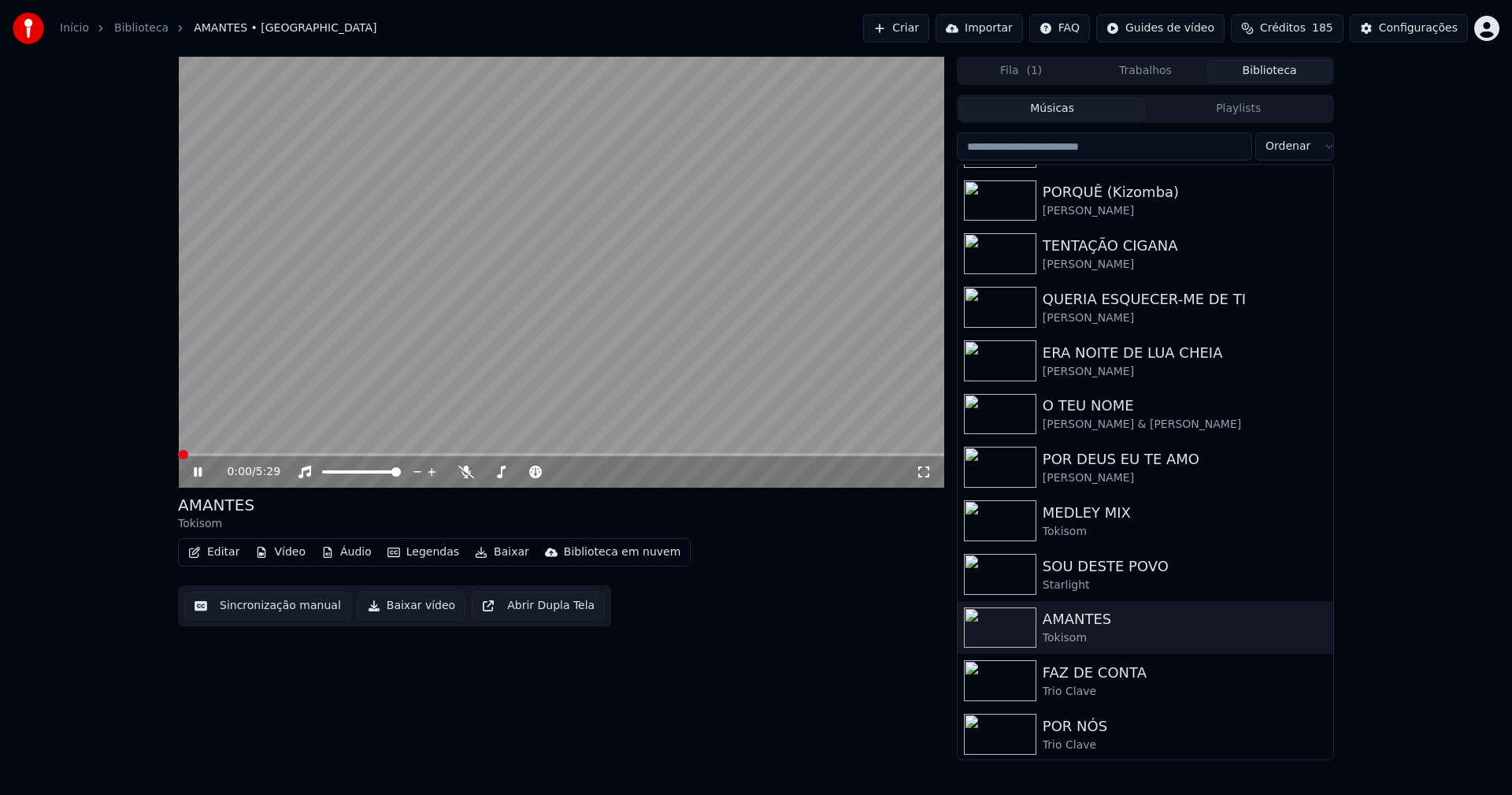
click at [251, 455] on span at bounding box center [560, 455] width 766 height 3
click at [920, 473] on icon at bounding box center [924, 472] width 16 height 13
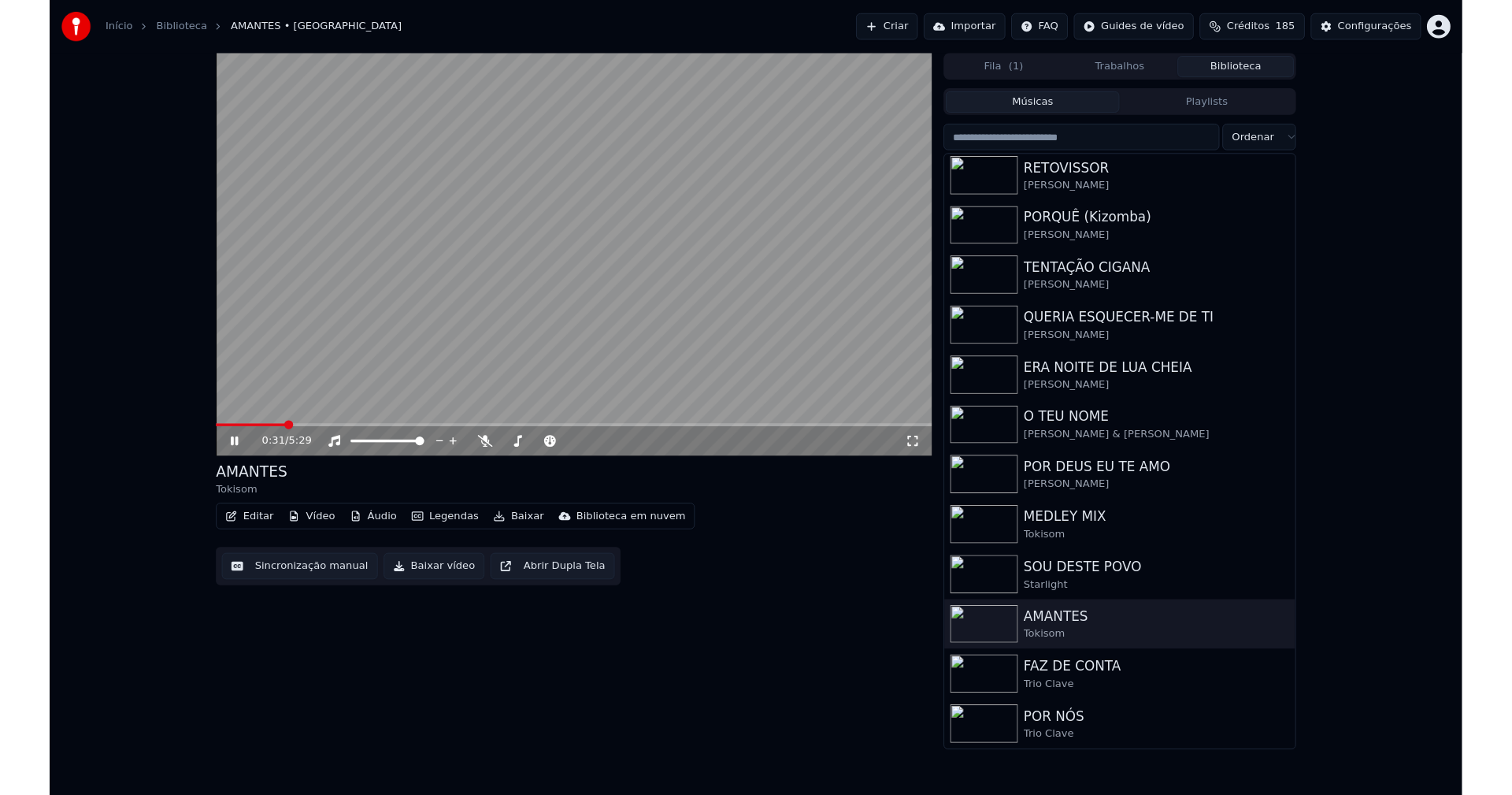
scroll to position [433, 0]
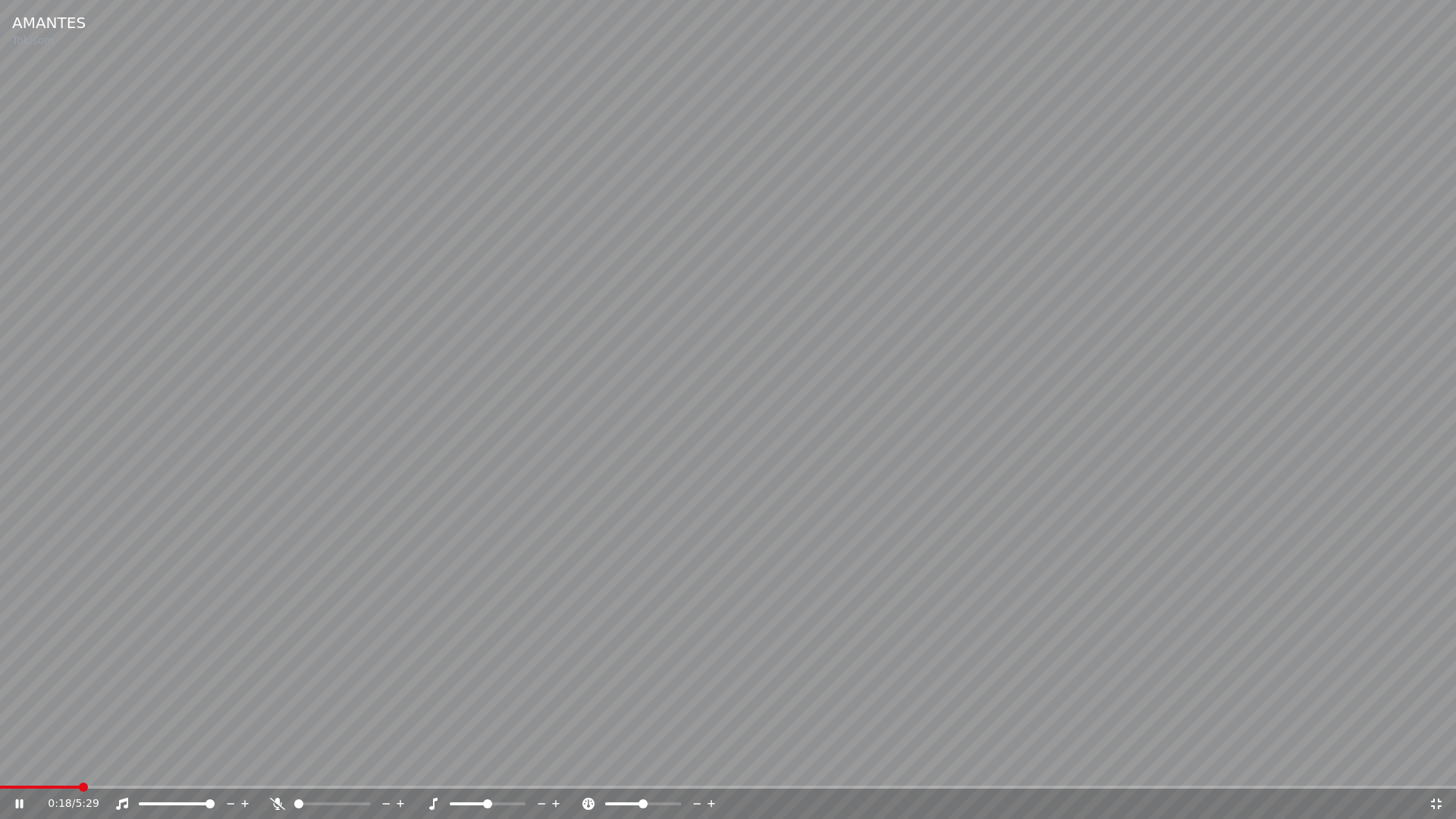
click at [78, 764] on span at bounding box center [40, 787] width 80 height 3
click at [121, 764] on span at bounding box center [74, 787] width 149 height 3
click at [106, 764] on span at bounding box center [69, 787] width 139 height 3
drag, startPoint x: 1431, startPoint y: 803, endPoint x: 1441, endPoint y: 792, distance: 14.9
click at [1436, 764] on icon at bounding box center [1436, 804] width 15 height 12
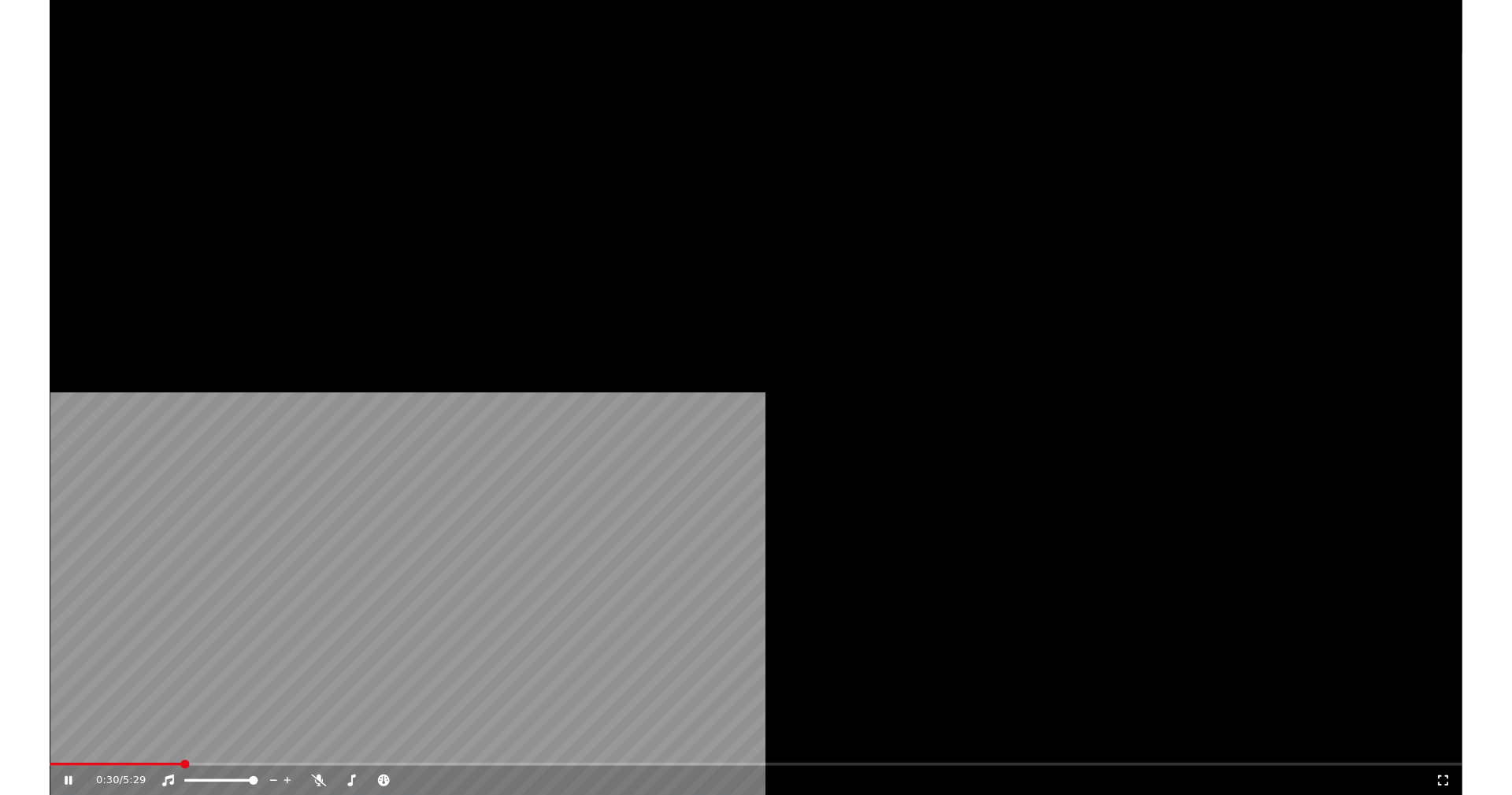
scroll to position [472, 0]
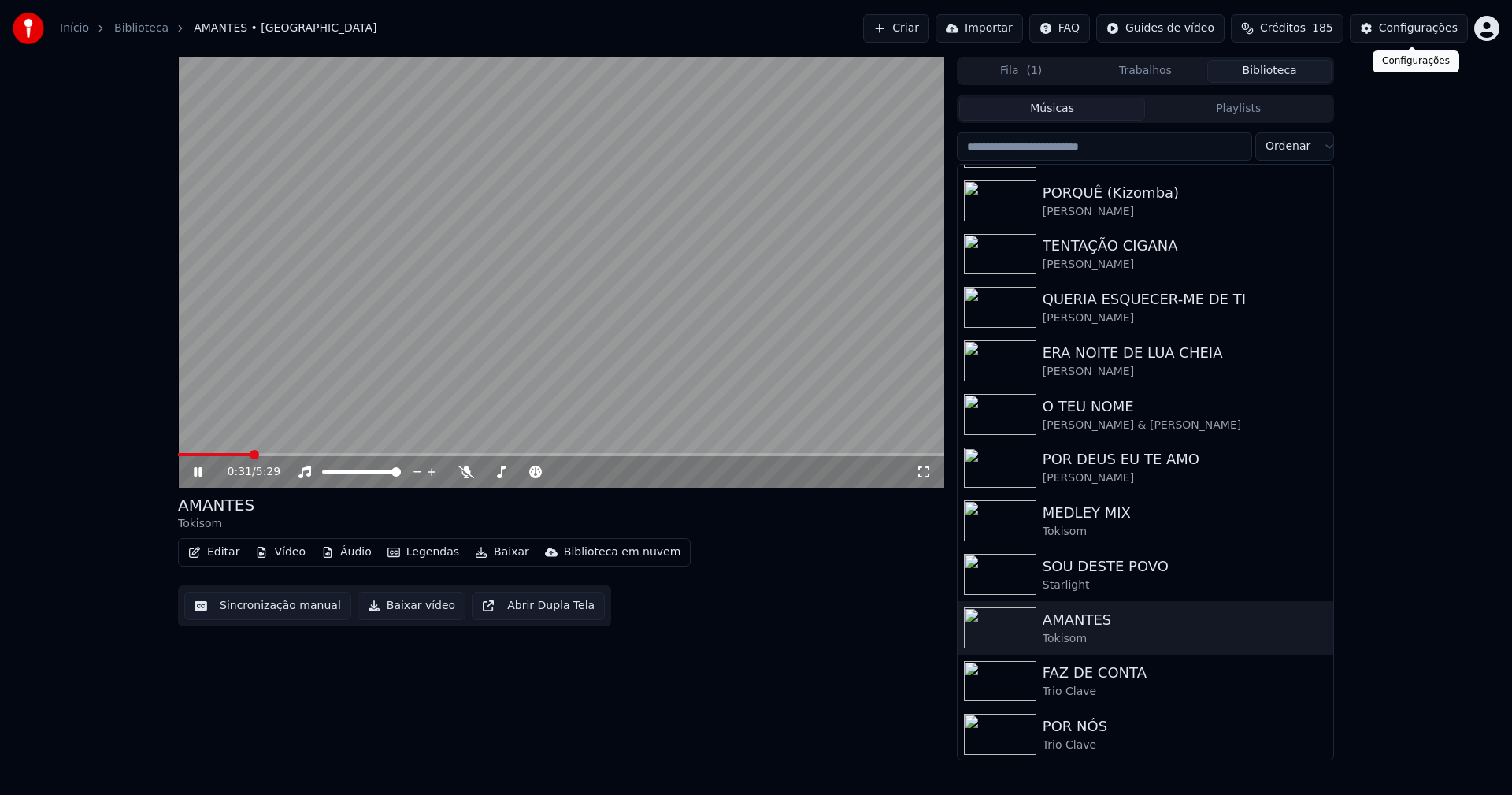
drag, startPoint x: 1430, startPoint y: 30, endPoint x: 1421, endPoint y: 30, distance: 9.0
click at [1421, 30] on div "Configurações" at bounding box center [1418, 28] width 79 height 16
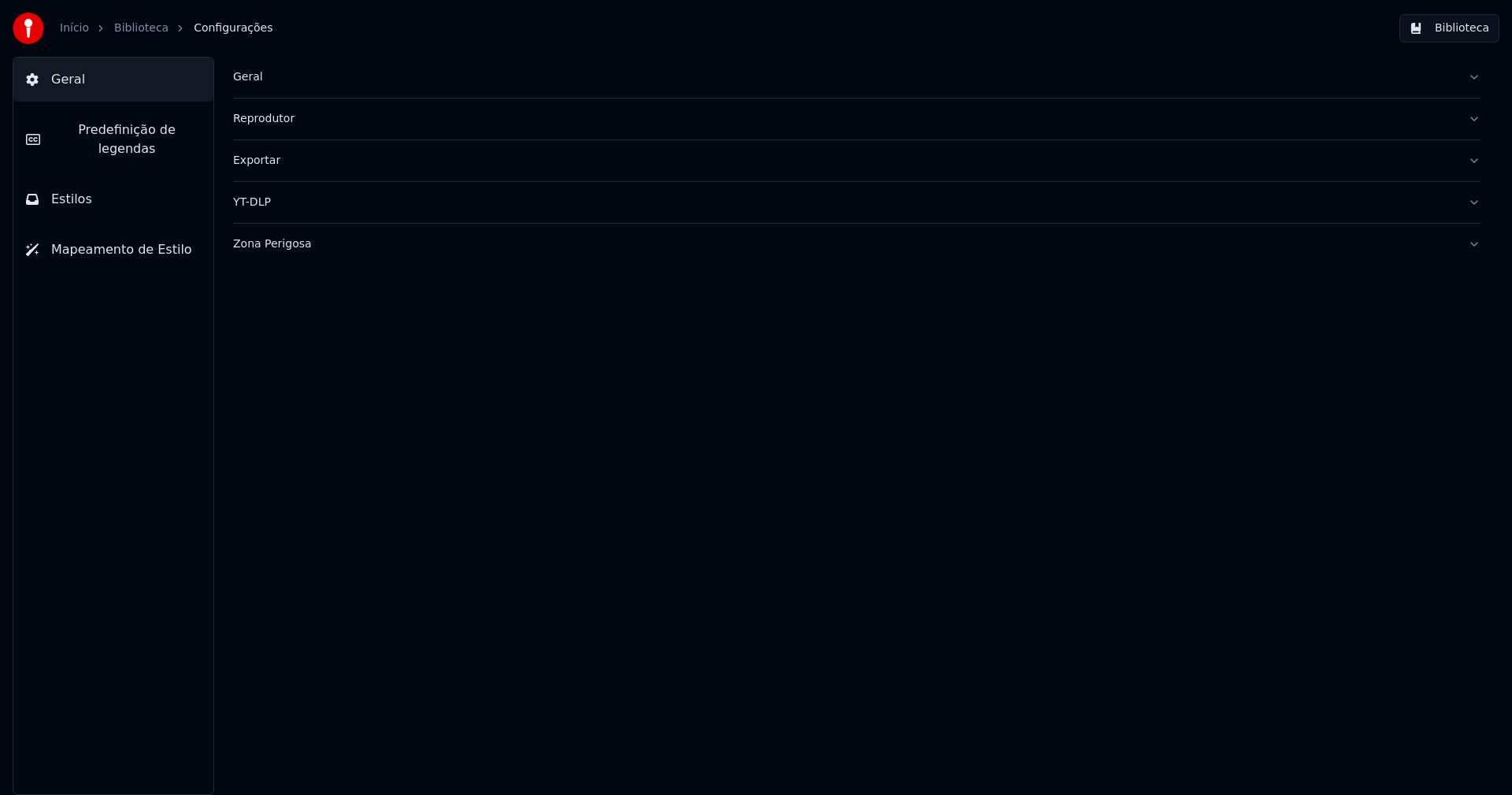
click at [130, 131] on span "Predefinição de legendas" at bounding box center [126, 139] width 148 height 38
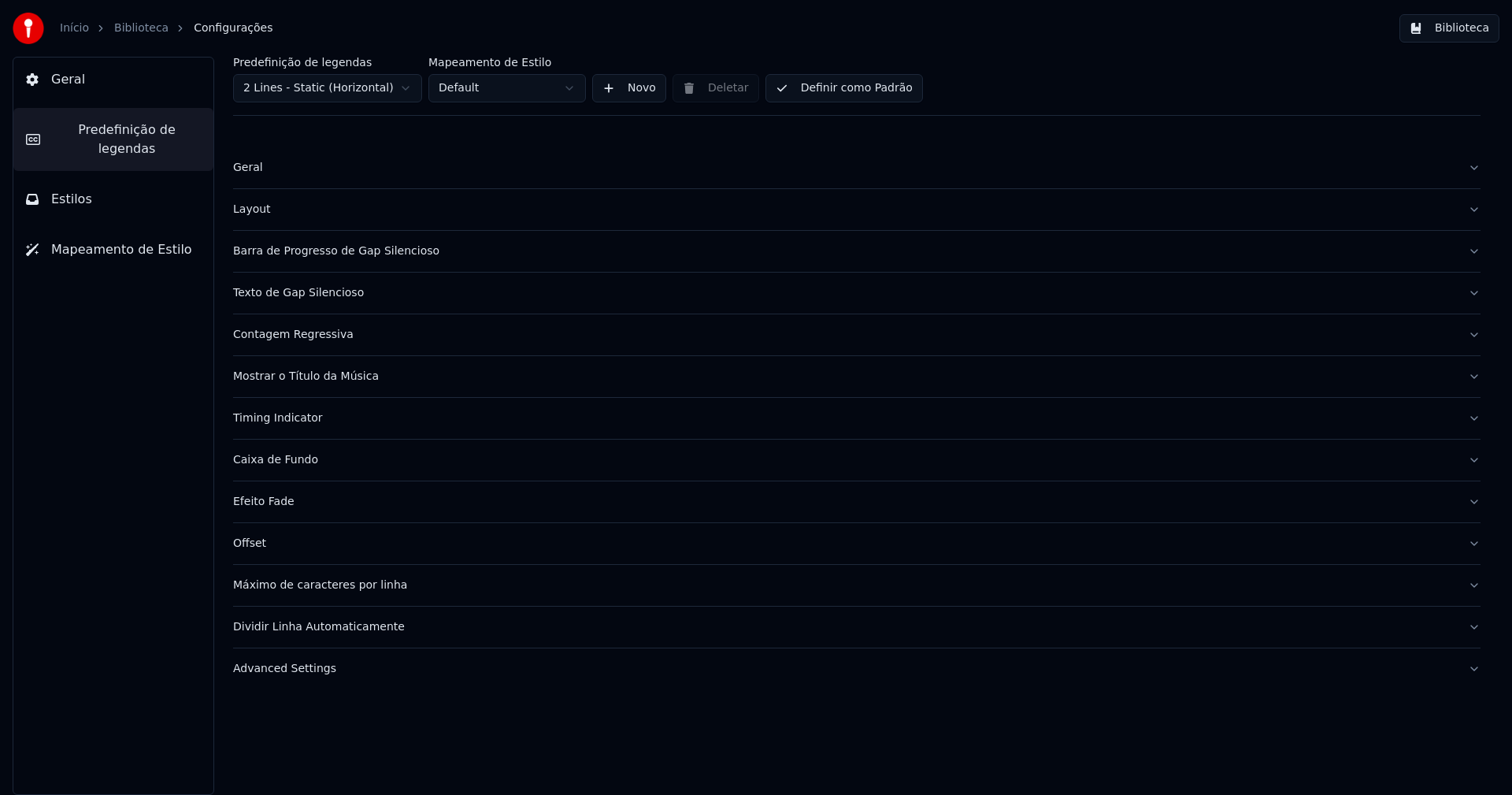
click at [303, 420] on div "Timing Indicator" at bounding box center [844, 418] width 1222 height 16
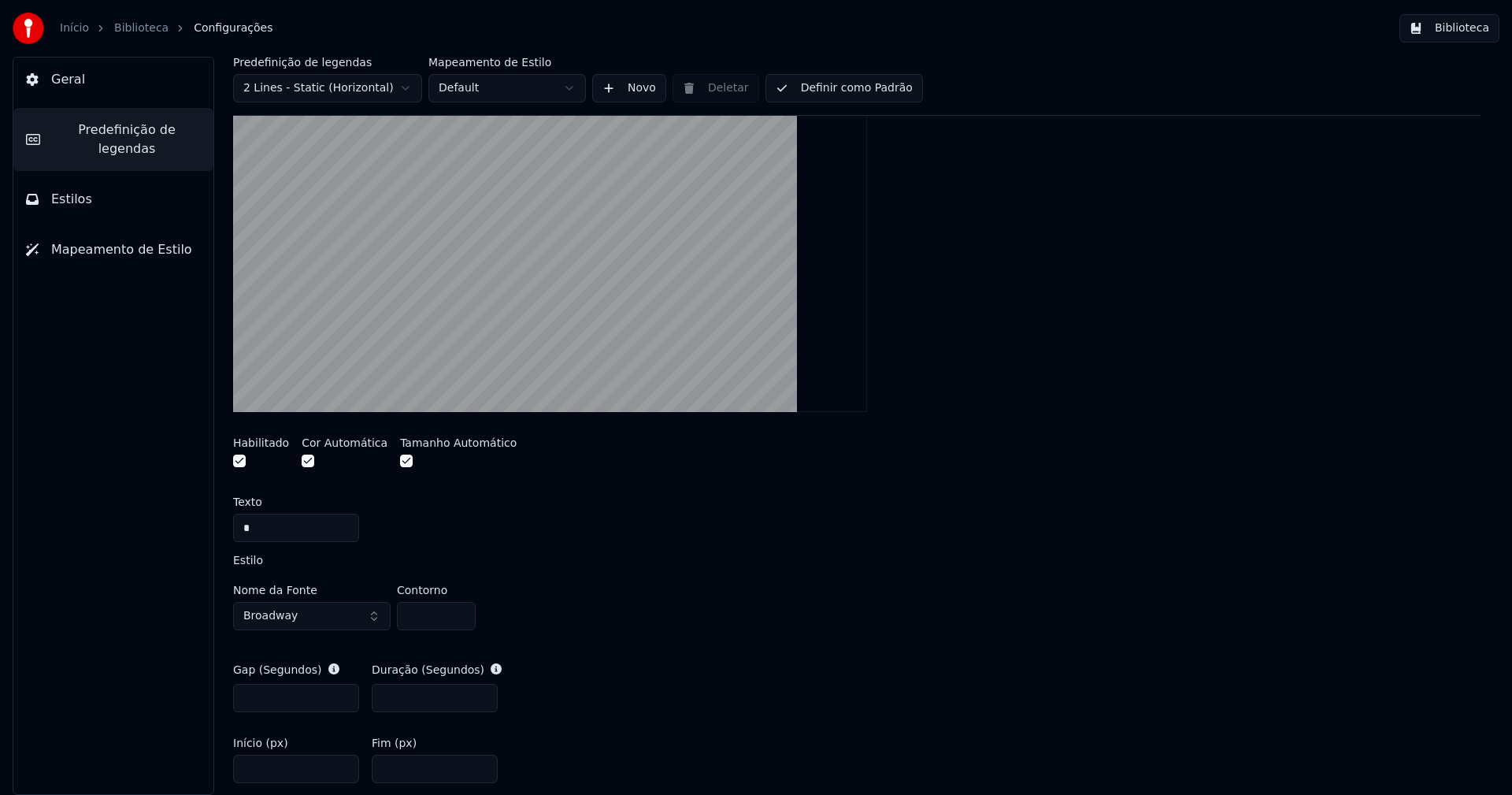
scroll to position [551, 0]
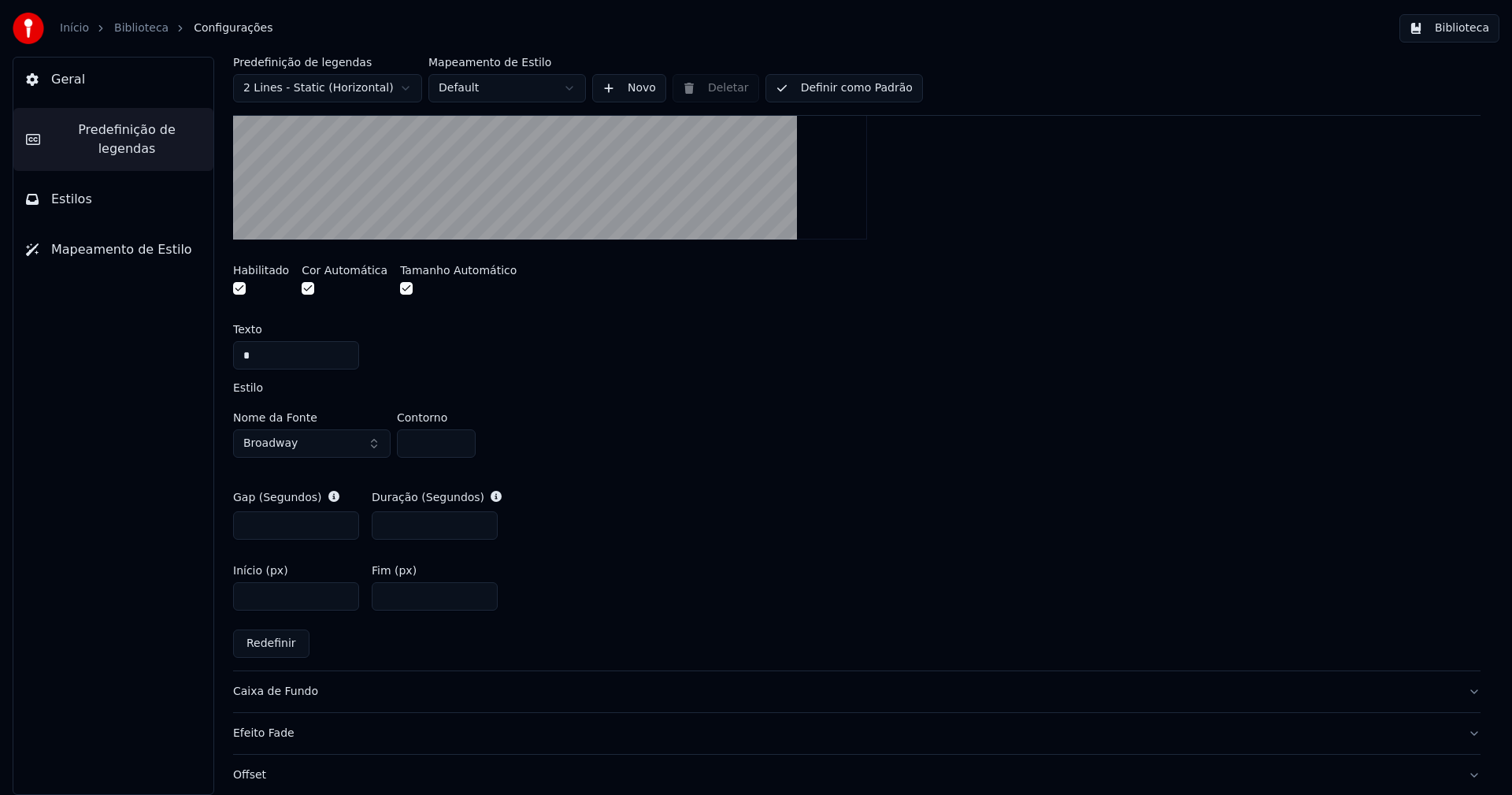
click at [406, 525] on input "***" at bounding box center [434, 525] width 126 height 28
type input "***"
drag, startPoint x: 885, startPoint y: 370, endPoint x: 891, endPoint y: 362, distance: 10.0
click at [887, 367] on div "A visual cue that shows when to start singing by indicating the timing before t…" at bounding box center [856, 279] width 1247 height 784
click at [1460, 31] on button "Biblioteca" at bounding box center [1449, 28] width 100 height 28
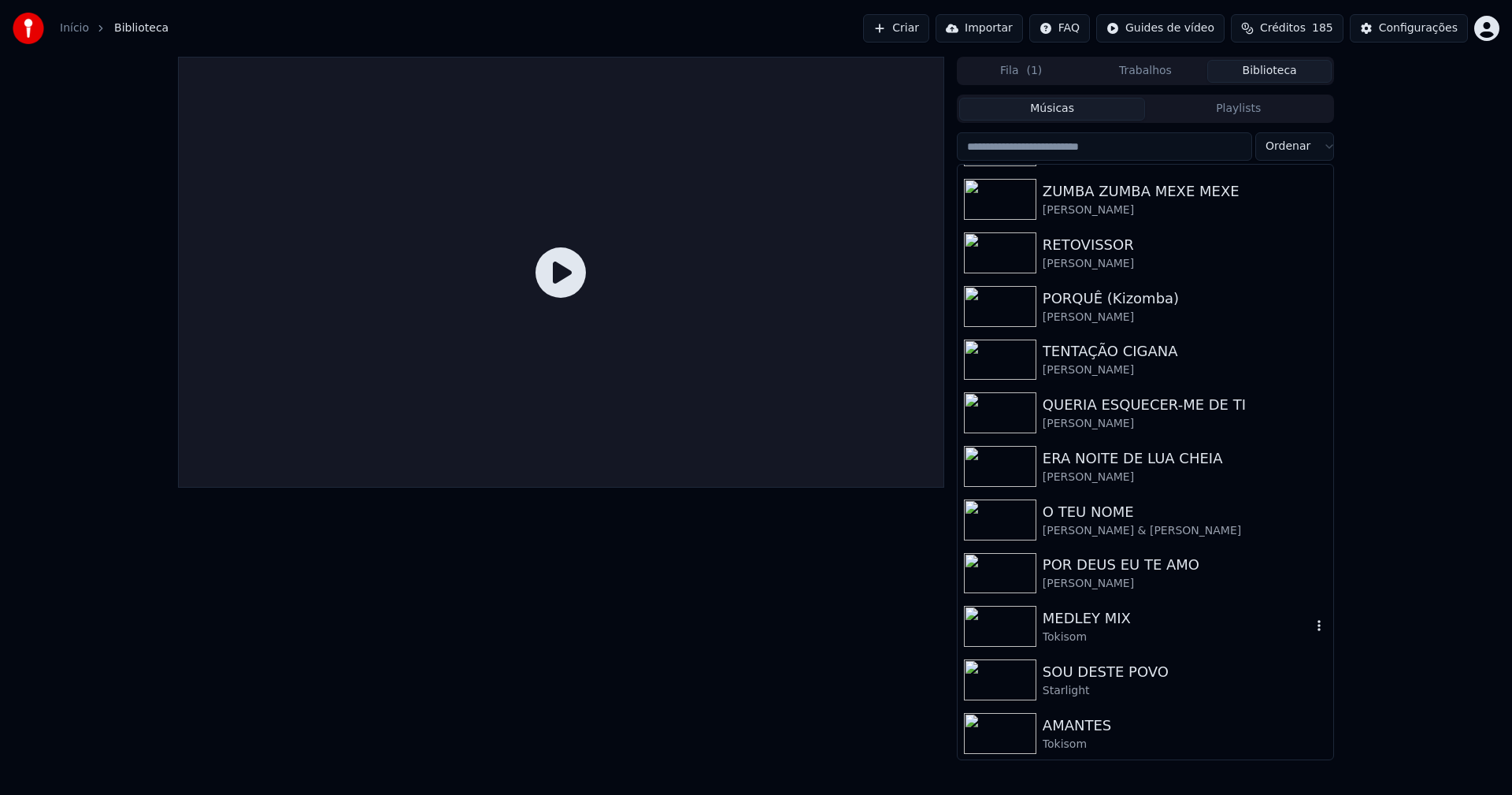
scroll to position [394, 0]
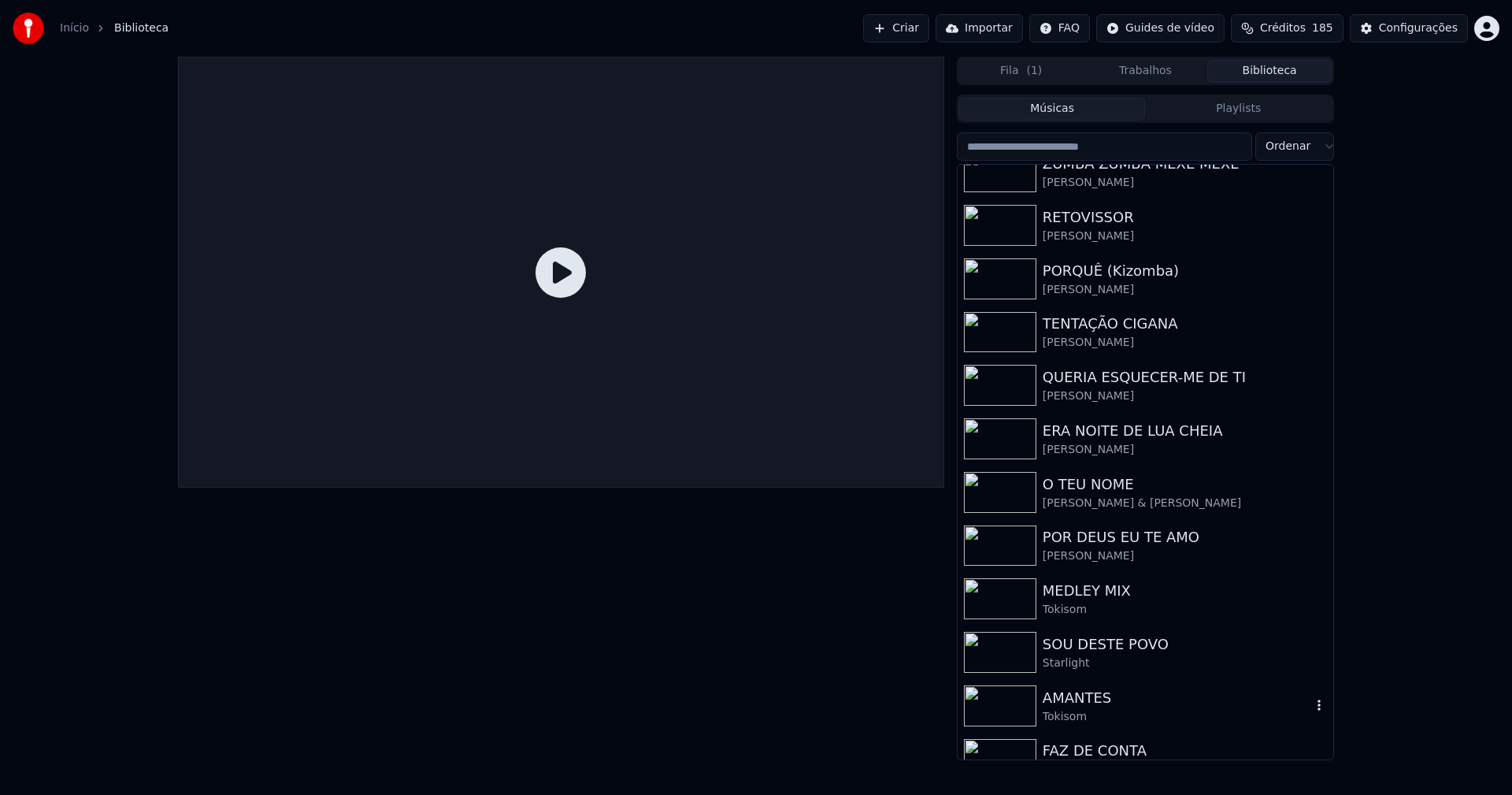
drag, startPoint x: 1100, startPoint y: 703, endPoint x: 1116, endPoint y: 696, distance: 17.5
click at [1100, 704] on div "AMANTES" at bounding box center [1177, 698] width 268 height 22
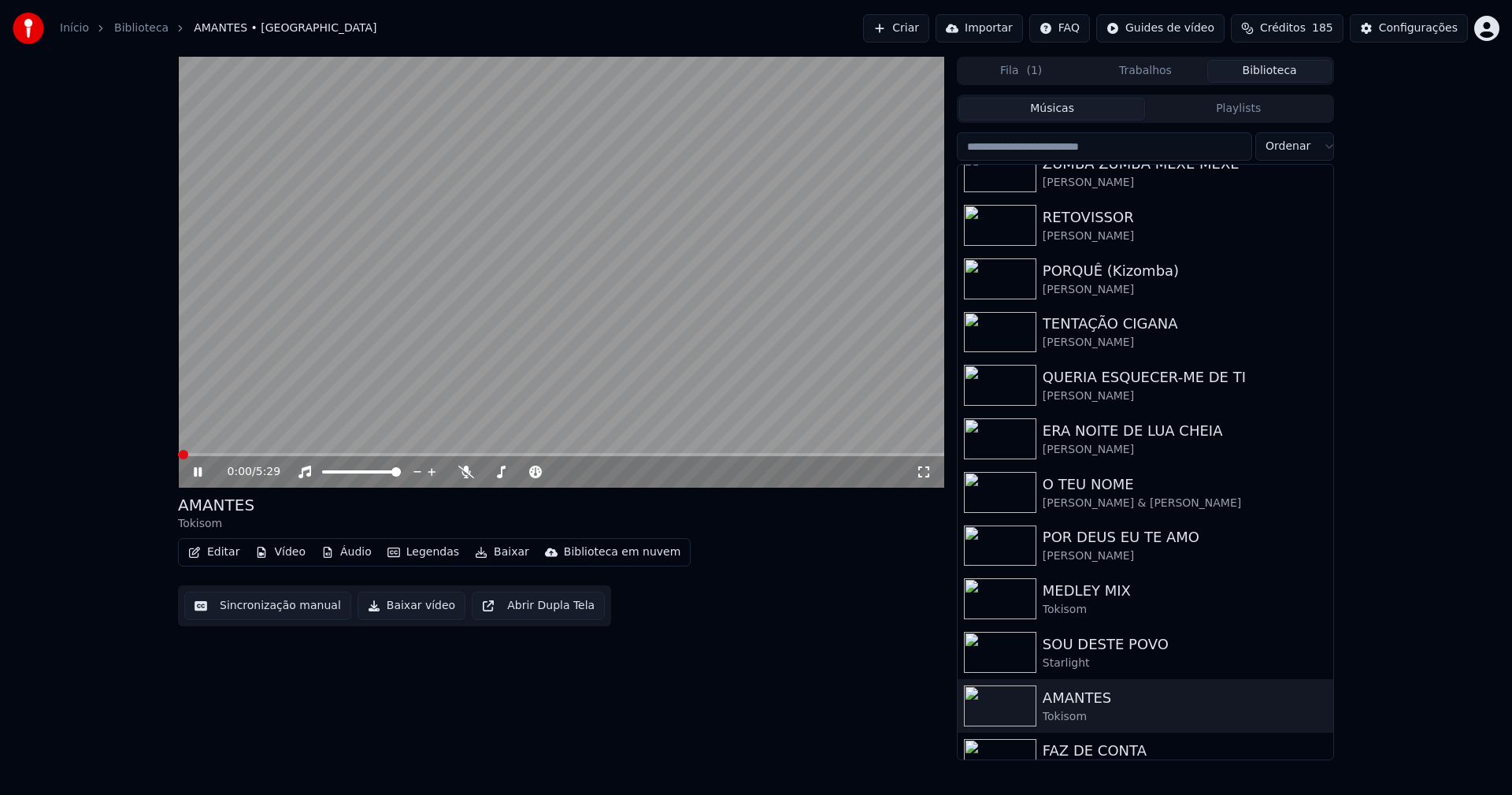
click at [198, 474] on icon at bounding box center [209, 472] width 37 height 13
click at [389, 608] on button "Baixar vídeo" at bounding box center [411, 605] width 108 height 28
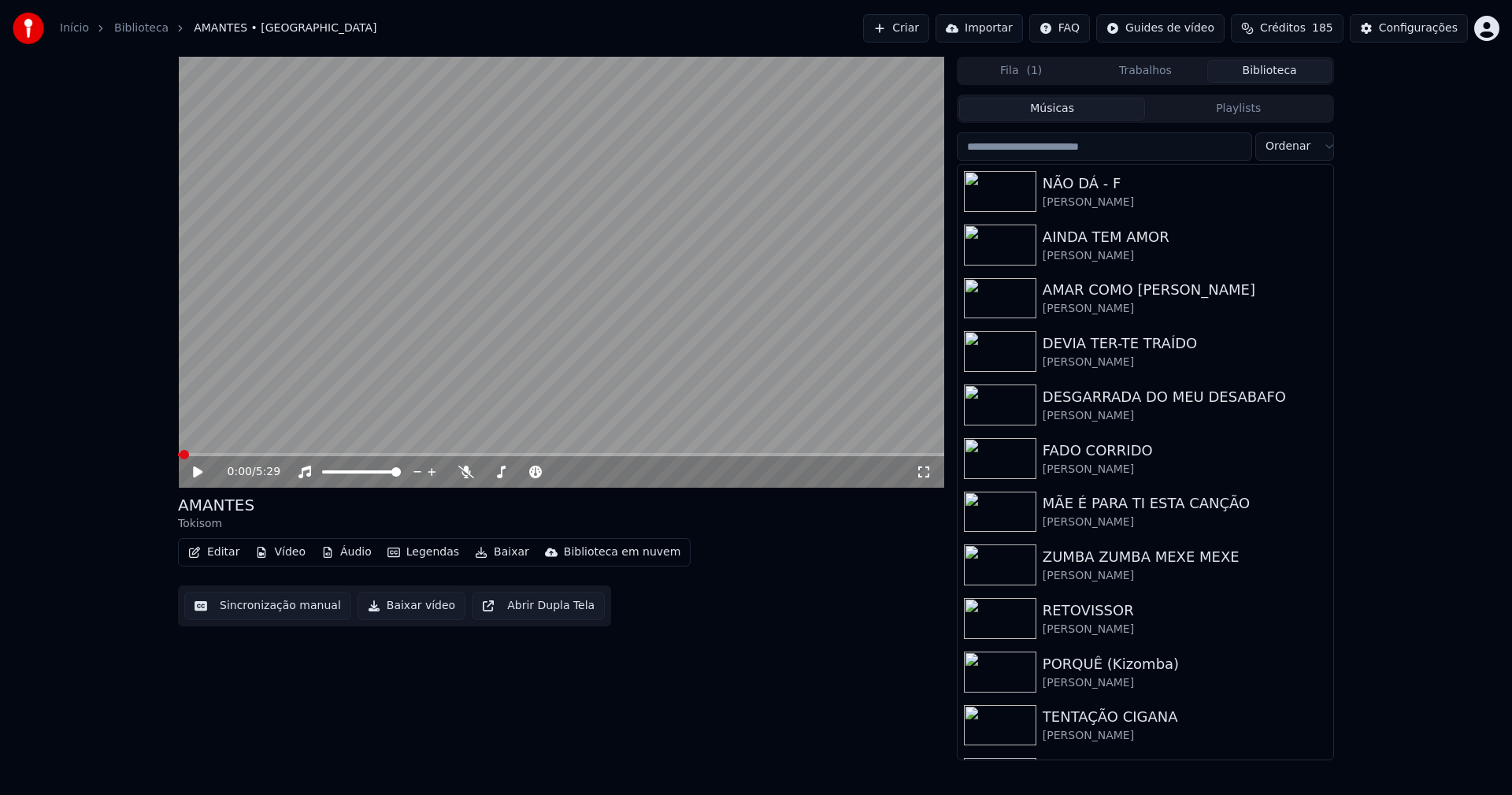
click at [1275, 71] on button "Biblioteca" at bounding box center [1269, 71] width 124 height 23
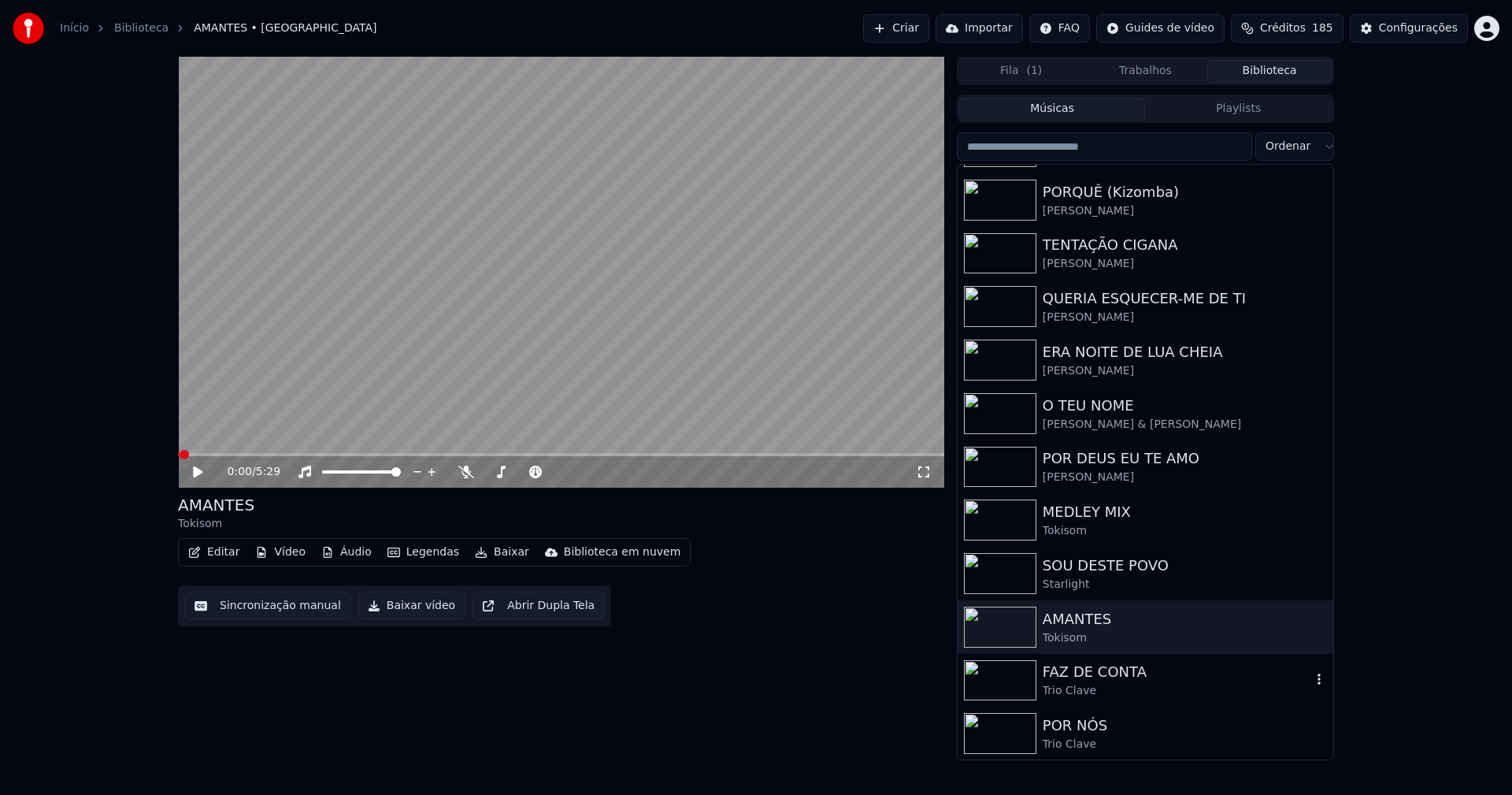
scroll to position [474, 0]
click at [1433, 25] on div "Configurações" at bounding box center [1418, 28] width 79 height 16
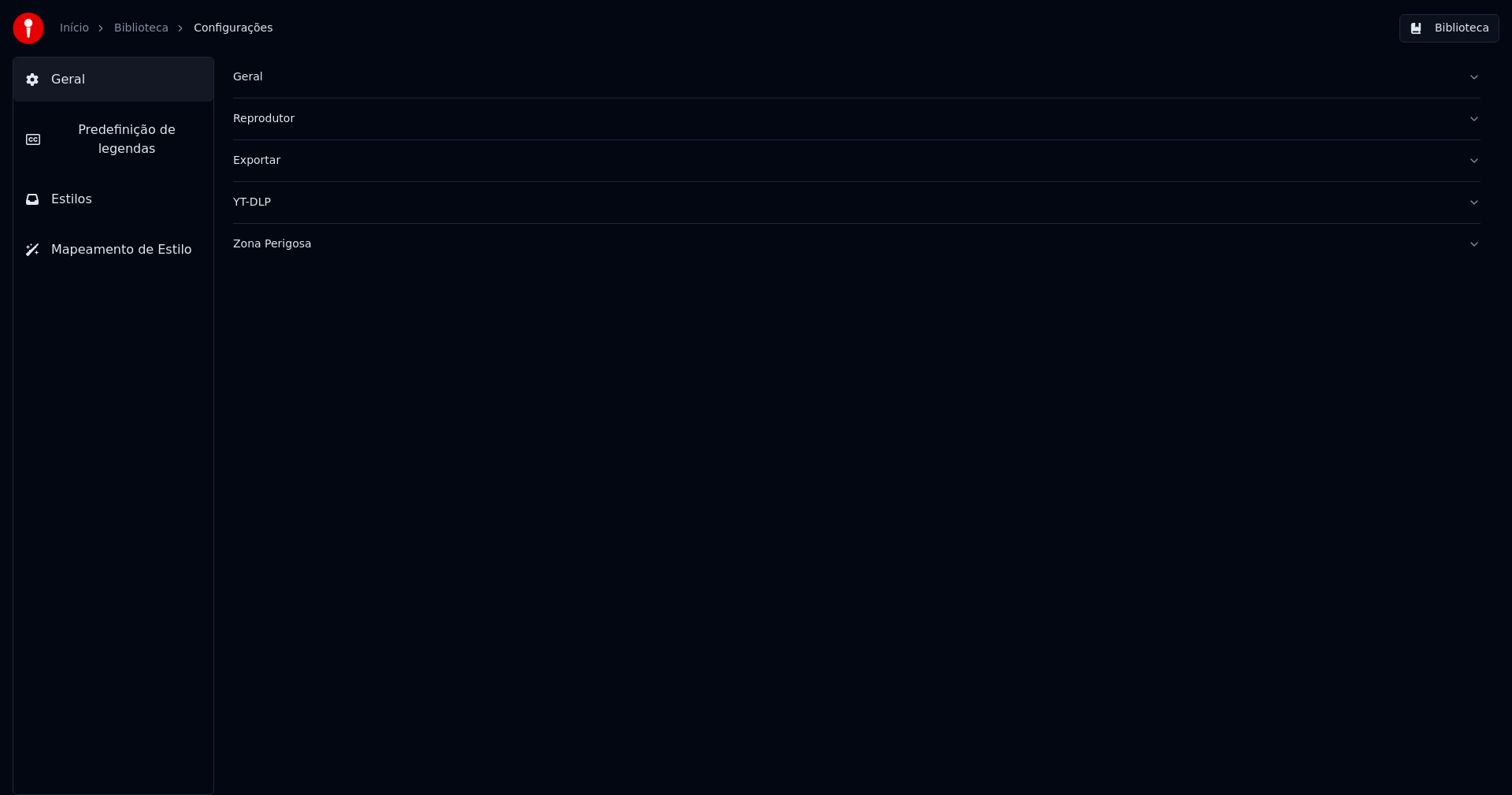
click at [241, 78] on div "Geral" at bounding box center [844, 77] width 1222 height 16
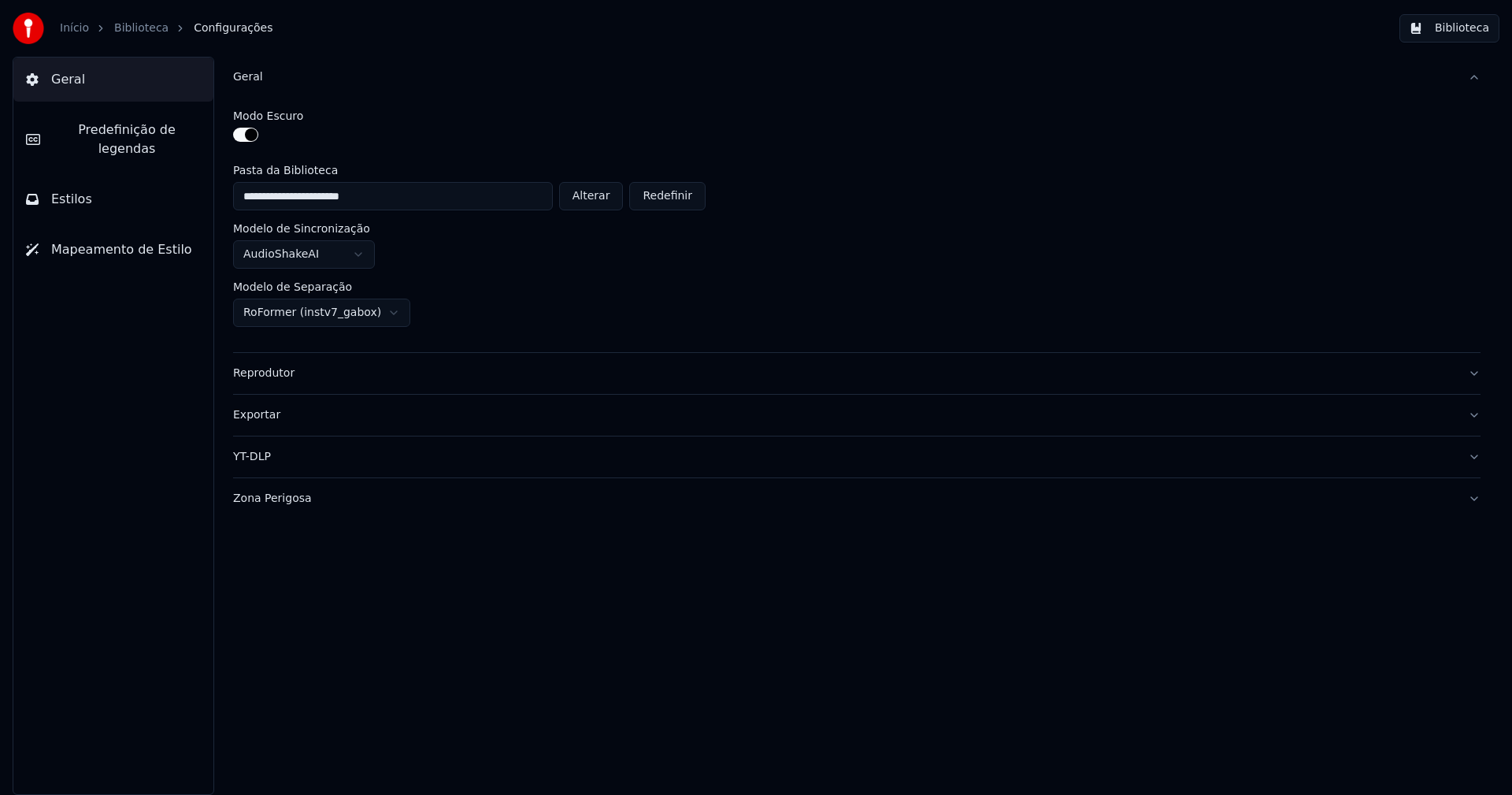
click at [604, 196] on button "Alterar" at bounding box center [591, 196] width 64 height 28
type input "**********"
click at [1472, 31] on button "Biblioteca" at bounding box center [1449, 28] width 100 height 28
